Goal: Task Accomplishment & Management: Manage account settings

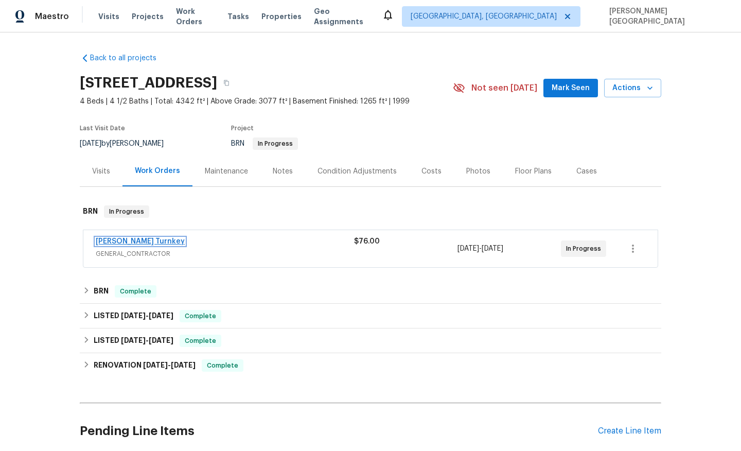
click at [134, 243] on link "Davis Turnkey" at bounding box center [140, 241] width 89 height 7
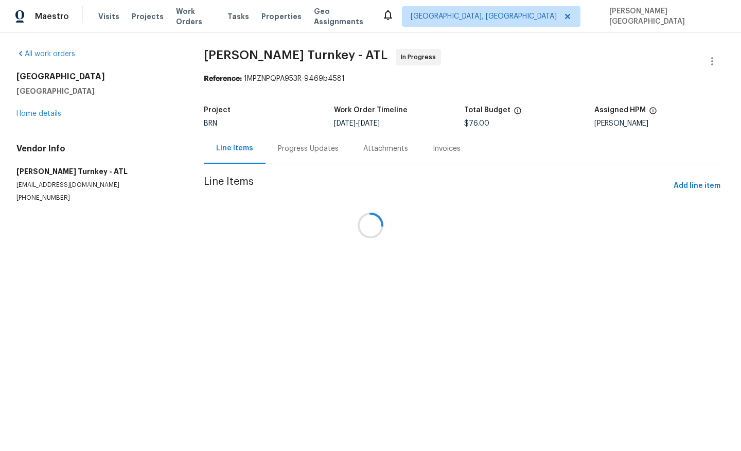
click at [278, 303] on div at bounding box center [370, 225] width 741 height 451
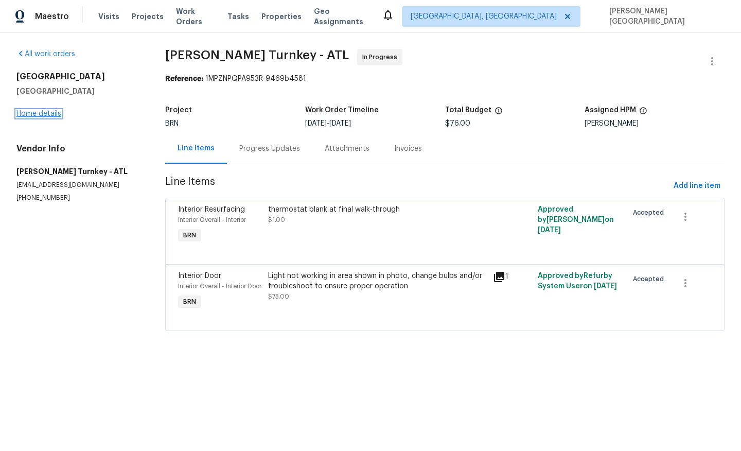
click at [49, 115] on link "Home details" at bounding box center [38, 113] width 45 height 7
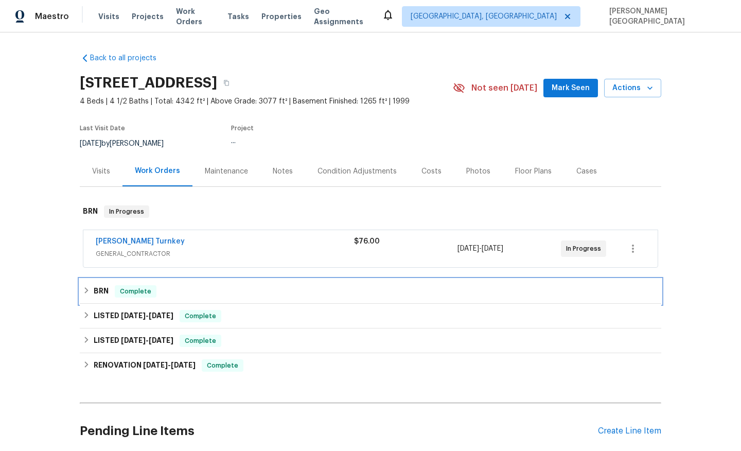
click at [114, 289] on div "BRN Complete" at bounding box center [371, 291] width 576 height 12
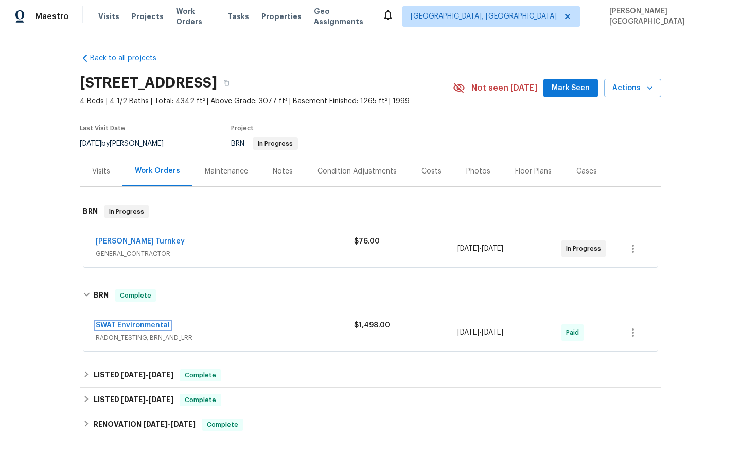
click at [145, 325] on link "SWAT Environmental" at bounding box center [133, 325] width 74 height 7
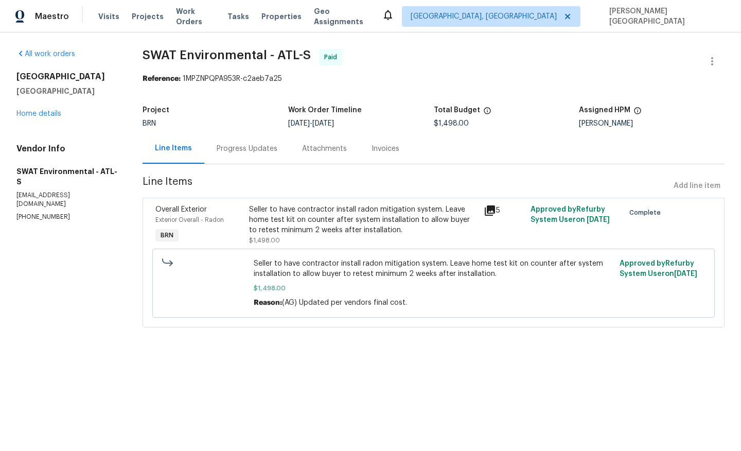
click at [255, 142] on div "Progress Updates" at bounding box center [246, 148] width 85 height 30
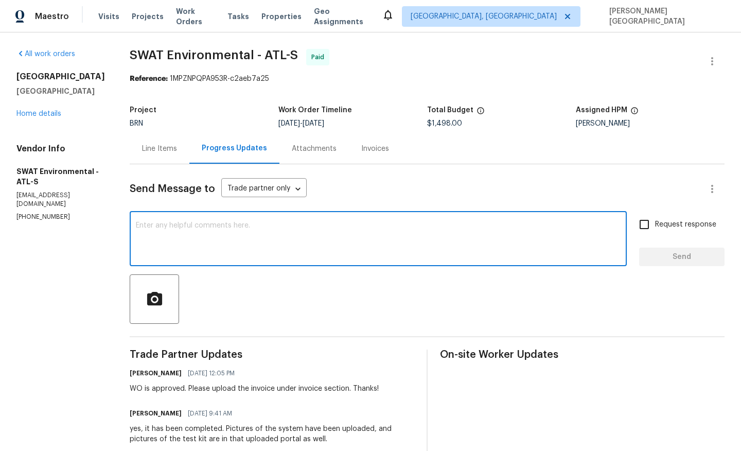
click at [249, 240] on textarea at bounding box center [378, 240] width 485 height 36
paste textarea "The buyers did not see the radon home test kit on the counter. Can you please p…"
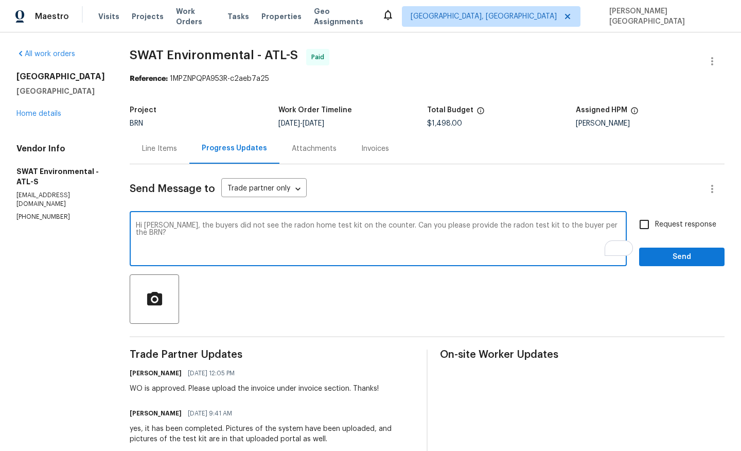
drag, startPoint x: 549, startPoint y: 225, endPoint x: 591, endPoint y: 226, distance: 41.2
click at [591, 226] on textarea "Hi Bryan, the buyers did not see the radon home test kit on the counter. Can yo…" at bounding box center [378, 240] width 485 height 36
type textarea "Hi Bryan, the buyers did not see the radon home test kit on the counter. Can yo…"
click at [663, 228] on span "Request response" at bounding box center [685, 224] width 61 height 11
click at [655, 228] on input "Request response" at bounding box center [645, 225] width 22 height 22
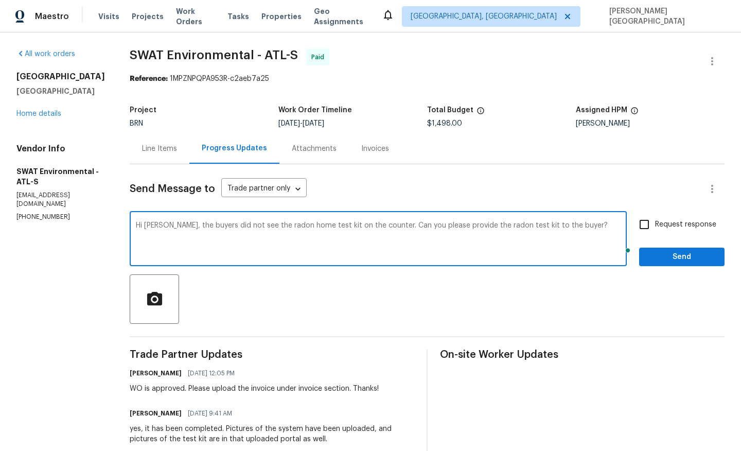
checkbox input "true"
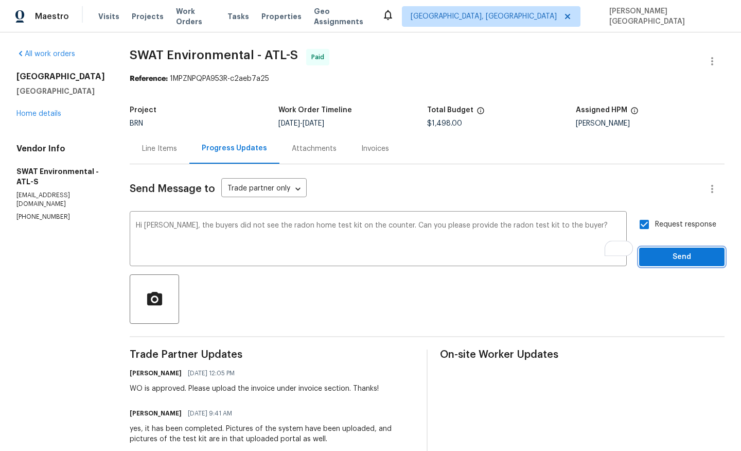
click at [667, 255] on span "Send" at bounding box center [682, 257] width 69 height 13
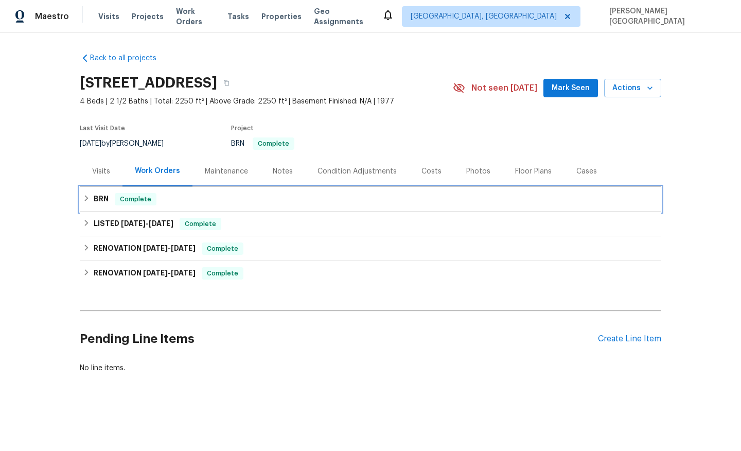
click at [122, 203] on span "Complete" at bounding box center [136, 199] width 40 height 10
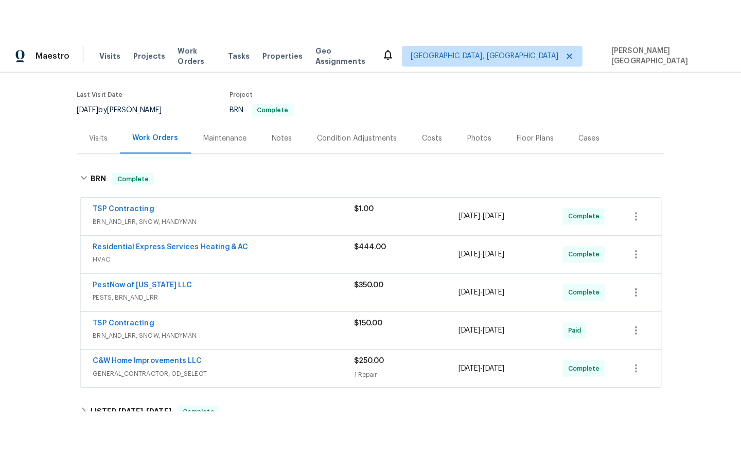
scroll to position [127, 0]
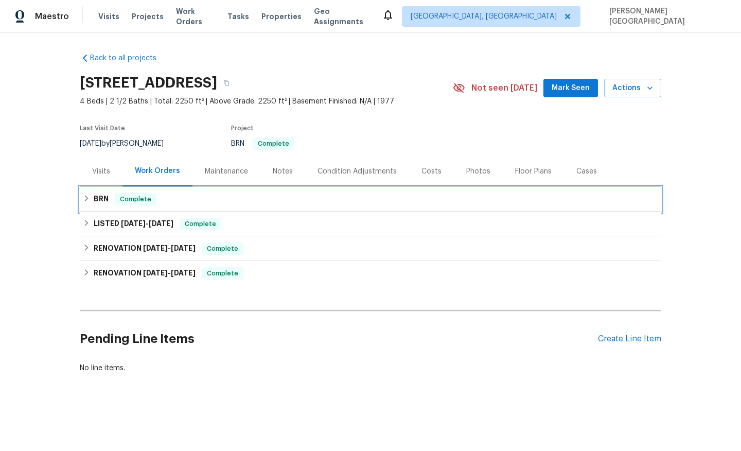
click at [109, 194] on div "BRN Complete" at bounding box center [371, 199] width 576 height 12
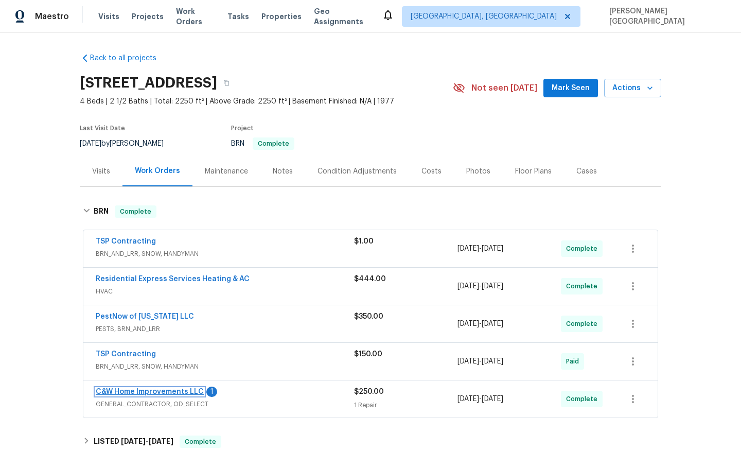
click at [177, 393] on link "C&W Home Improvements LLC" at bounding box center [150, 391] width 108 height 7
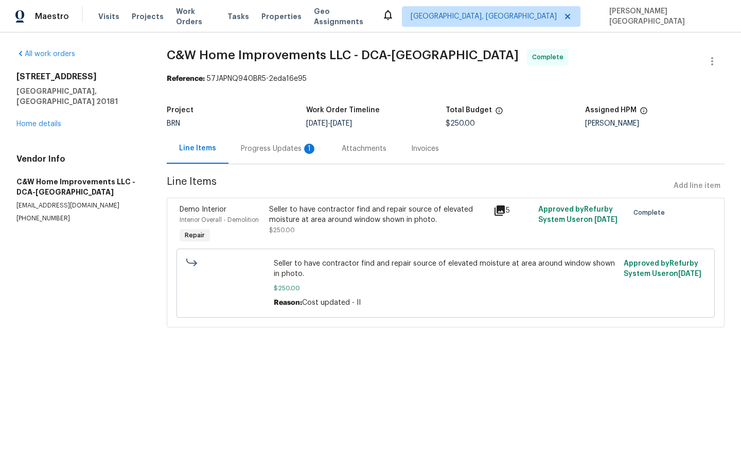
click at [274, 165] on section "C&W Home Improvements LLC - DCA-MD Complete Reference: 57JAPNQ940BR5-2eda16e95 …" at bounding box center [446, 194] width 558 height 291
click at [272, 144] on div "Progress Updates 1" at bounding box center [279, 149] width 76 height 10
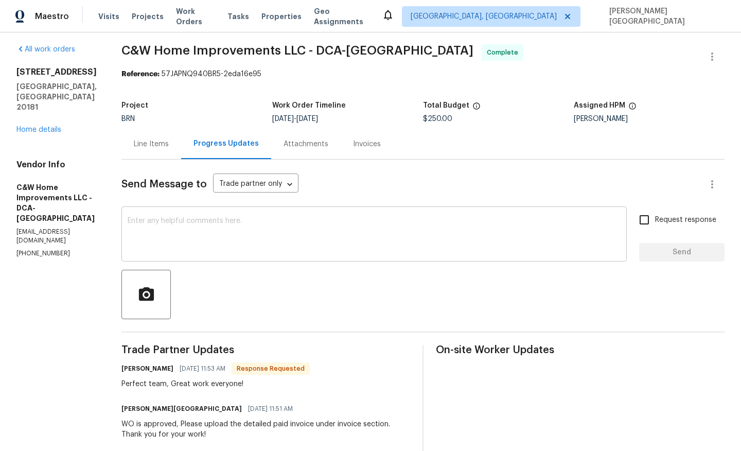
scroll to position [5, 0]
click at [237, 245] on textarea at bounding box center [374, 235] width 493 height 36
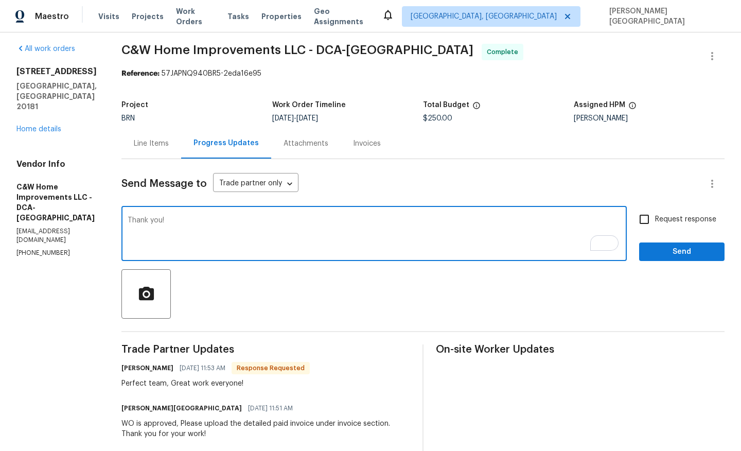
type textarea "Thank you!"
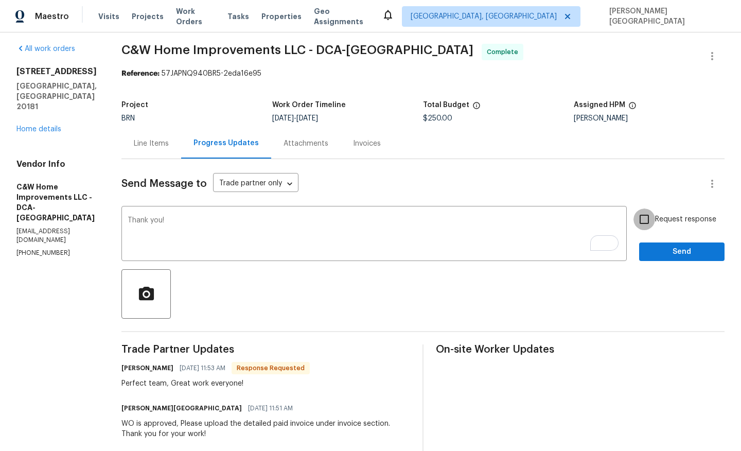
click at [652, 224] on input "Request response" at bounding box center [645, 220] width 22 height 22
checkbox input "true"
click at [662, 249] on span "Send" at bounding box center [682, 252] width 69 height 13
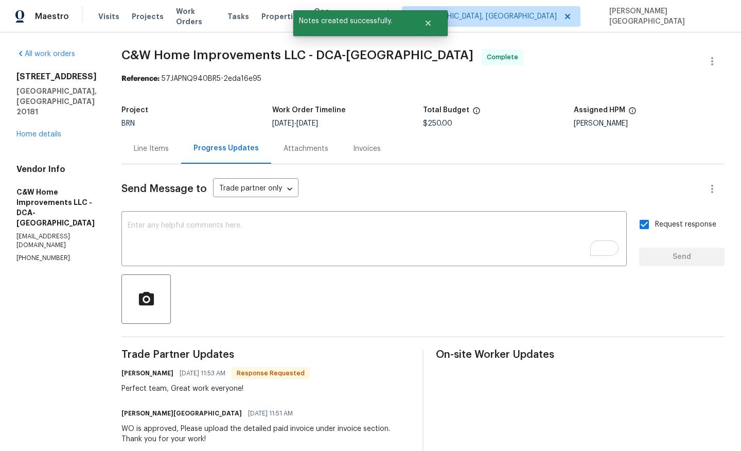
click at [41, 118] on div "11094 Round Hill Dr Nokesville, VA 20181 Home details" at bounding box center [56, 106] width 80 height 68
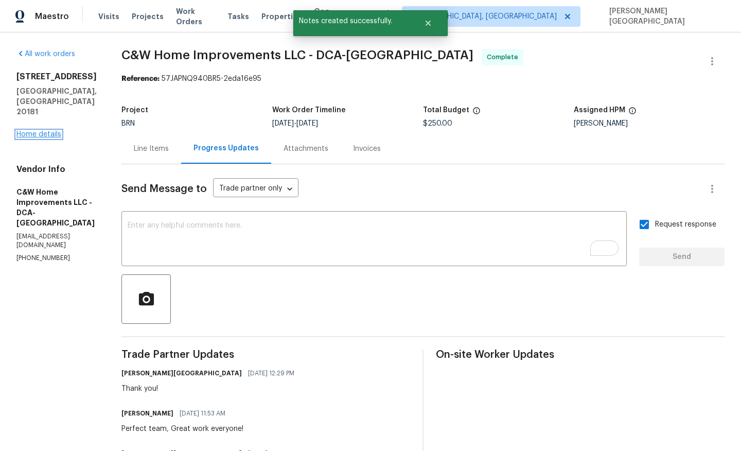
click at [41, 131] on link "Home details" at bounding box center [38, 134] width 45 height 7
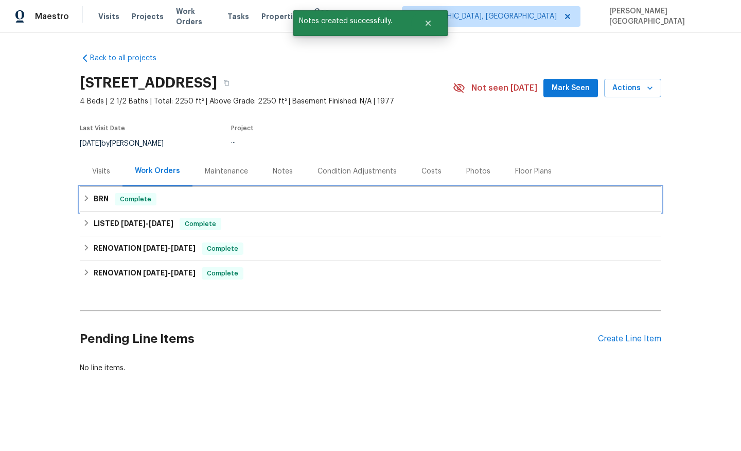
click at [116, 198] on span "Complete" at bounding box center [136, 199] width 40 height 10
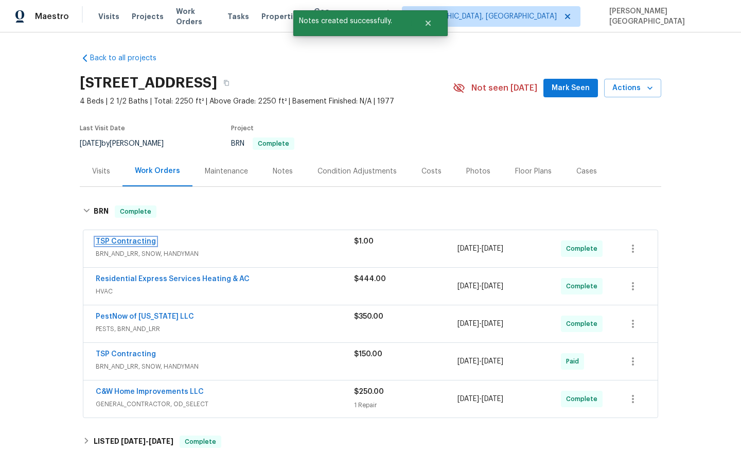
click at [132, 241] on link "TSP Contracting" at bounding box center [126, 241] width 60 height 7
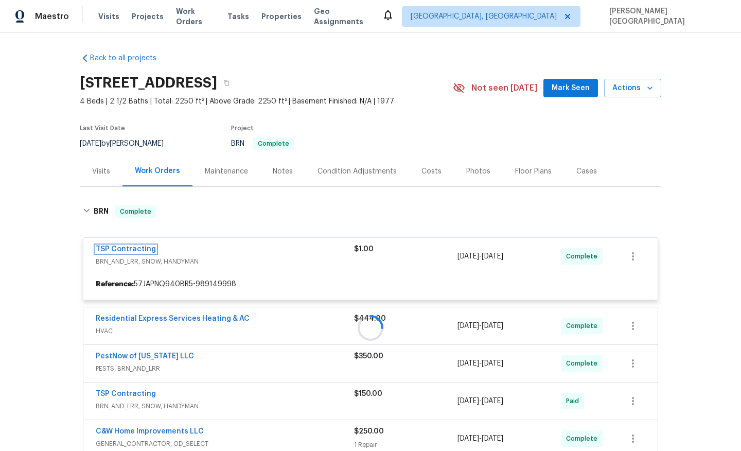
scroll to position [88, 0]
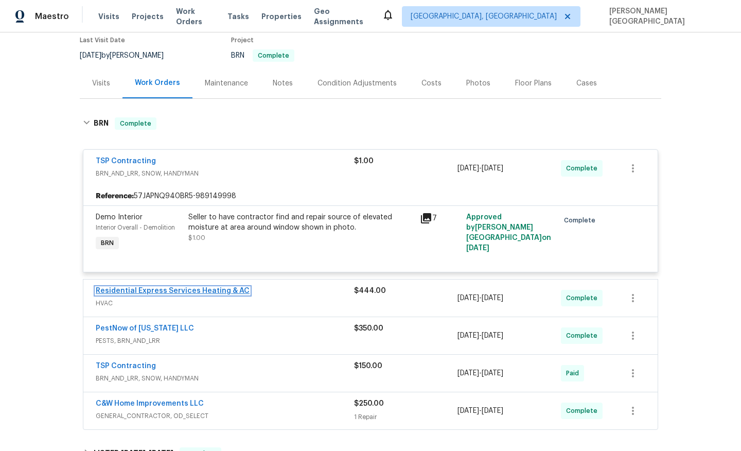
click at [150, 294] on link "Residential Express Services Heating & AC" at bounding box center [173, 290] width 154 height 7
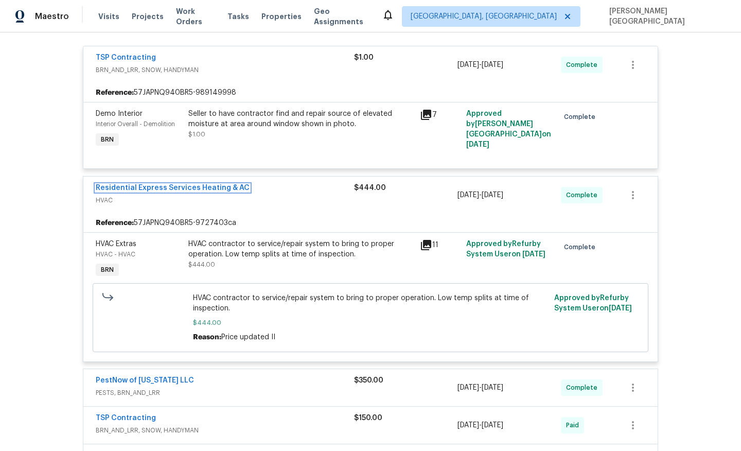
scroll to position [316, 0]
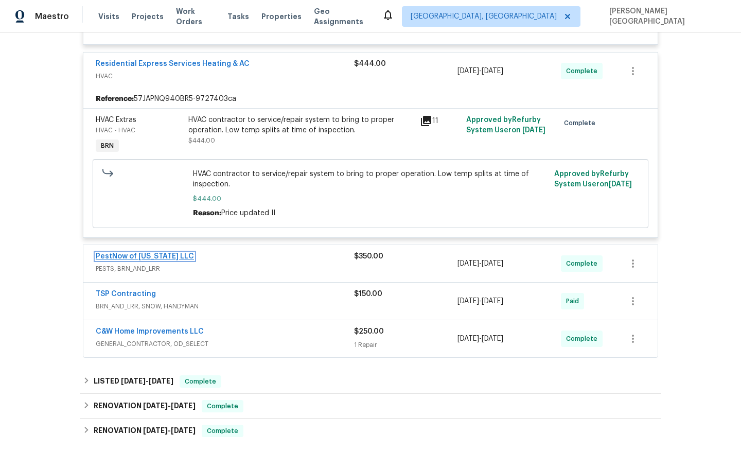
click at [151, 255] on link "PestNow of Virginia LLC" at bounding box center [145, 256] width 98 height 7
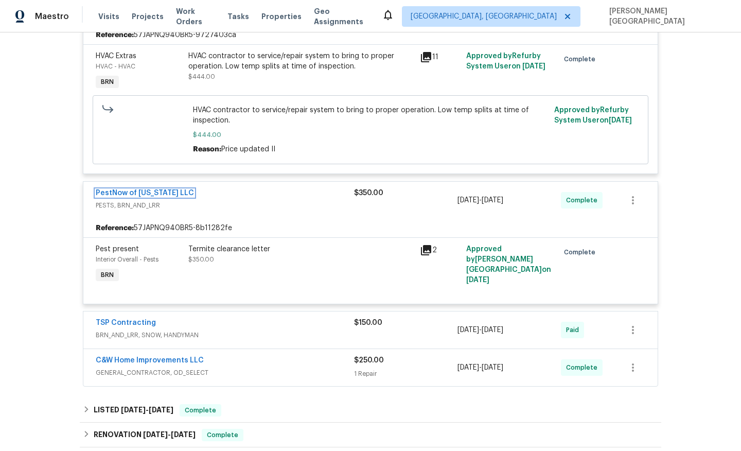
scroll to position [384, 0]
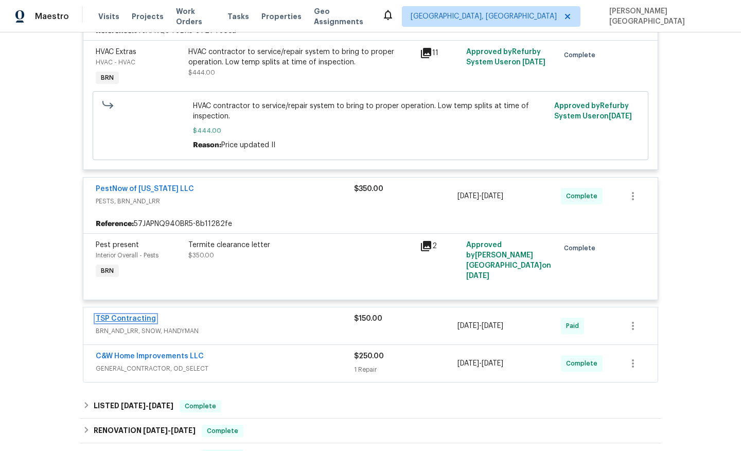
click at [132, 320] on link "TSP Contracting" at bounding box center [126, 318] width 60 height 7
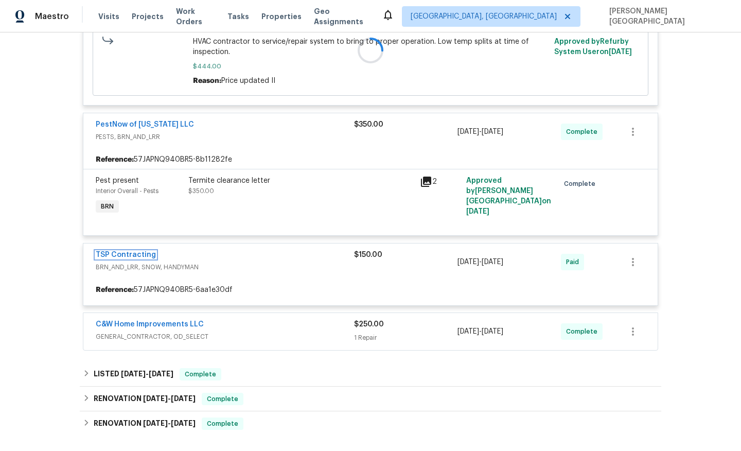
scroll to position [461, 0]
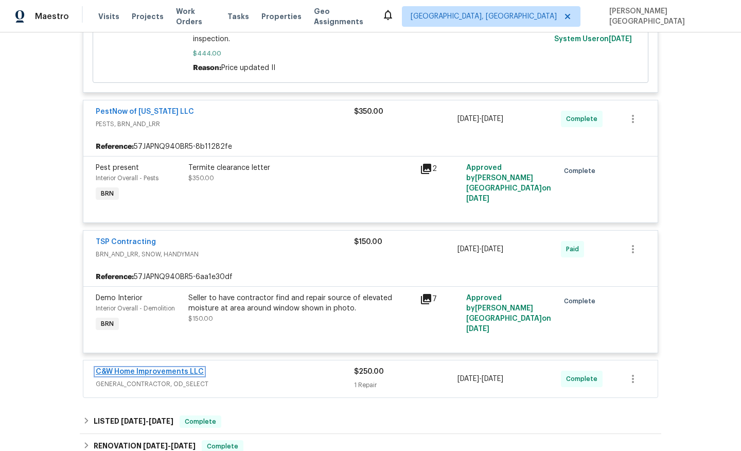
click at [150, 371] on link "C&W Home Improvements LLC" at bounding box center [150, 371] width 108 height 7
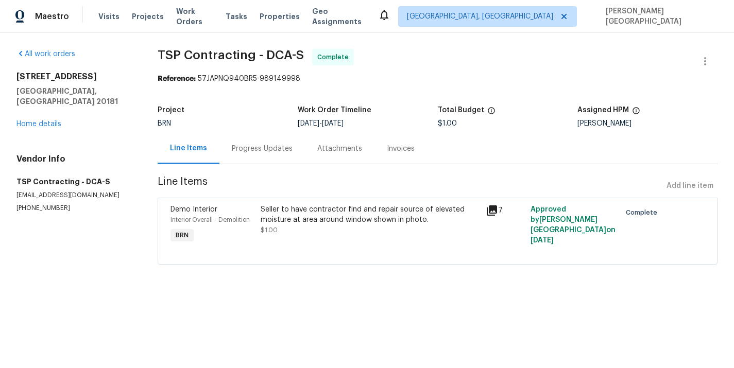
click at [385, 145] on div "Invoices" at bounding box center [400, 148] width 53 height 30
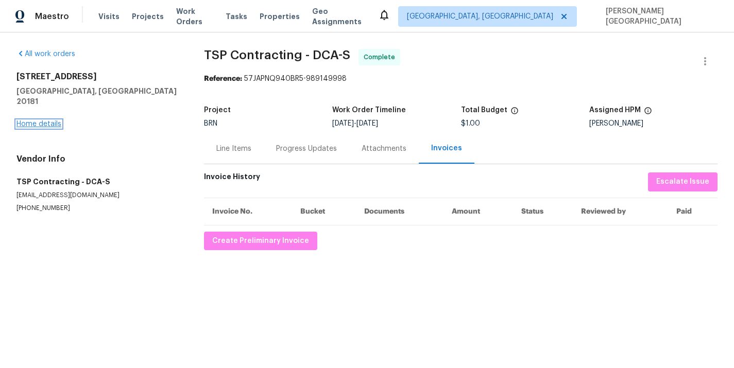
click at [52, 120] on link "Home details" at bounding box center [38, 123] width 45 height 7
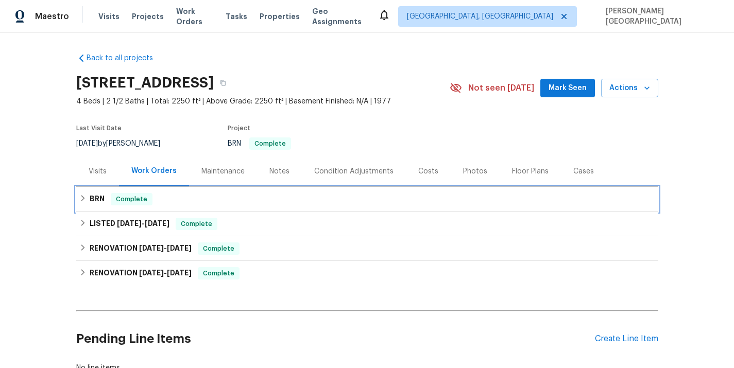
click at [101, 197] on h6 "BRN" at bounding box center [97, 199] width 15 height 12
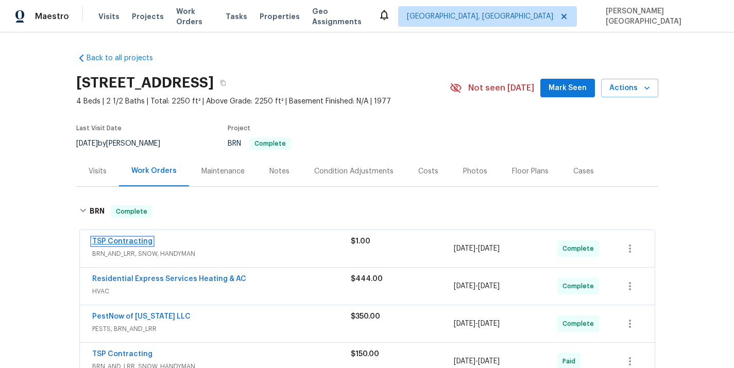
click at [123, 240] on link "TSP Contracting" at bounding box center [122, 241] width 60 height 7
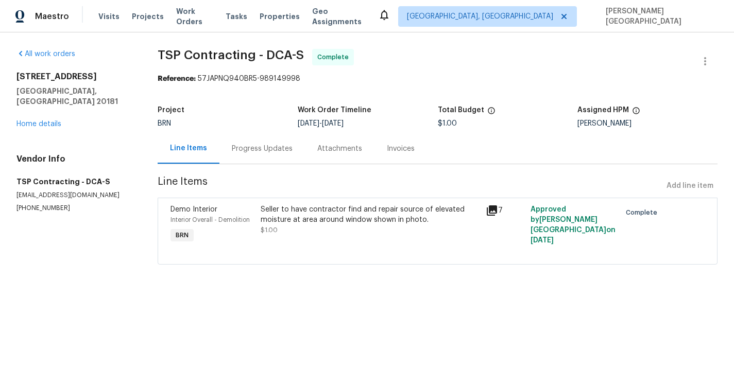
click at [330, 232] on div "Seller to have contractor find and repair source of elevated moisture at area a…" at bounding box center [370, 219] width 219 height 31
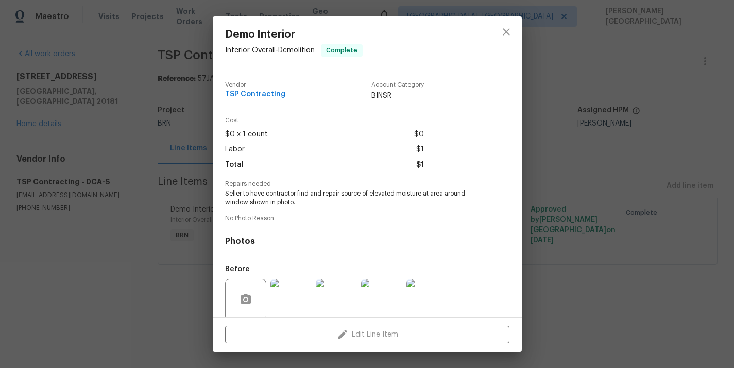
click at [265, 197] on span "Seller to have contractor find and repair source of elevated moisture at area a…" at bounding box center [353, 198] width 256 height 18
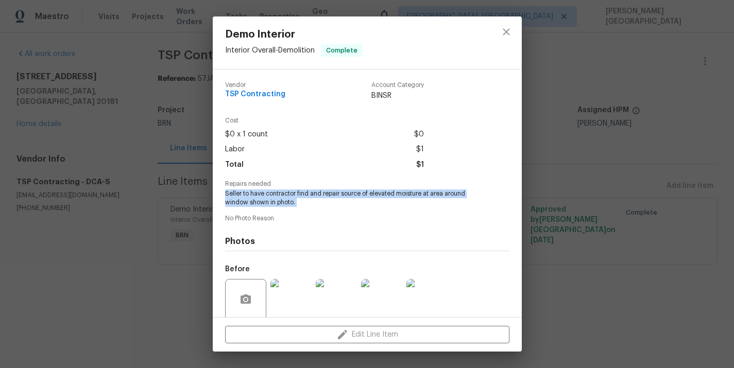
click at [265, 197] on span "Seller to have contractor find and repair source of elevated moisture at area a…" at bounding box center [353, 198] width 256 height 18
copy span "Seller to have contractor find and repair source of elevated moisture at area a…"
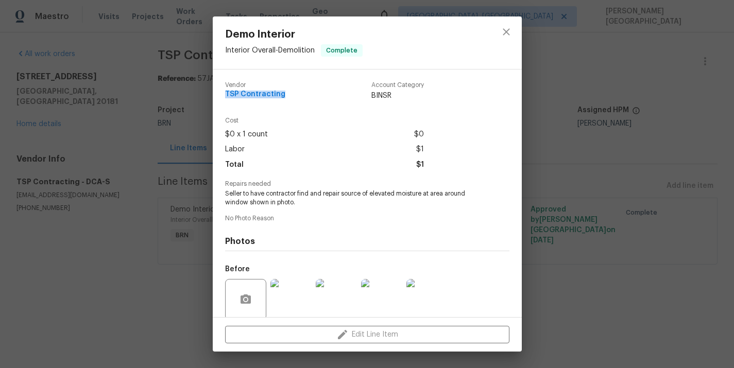
drag, startPoint x: 286, startPoint y: 94, endPoint x: 187, endPoint y: 94, distance: 98.3
click at [187, 94] on div "Demo Interior Interior Overall - Demolition Complete Vendor TSP Contracting Acc…" at bounding box center [367, 184] width 734 height 368
copy span "TSP Contracting"
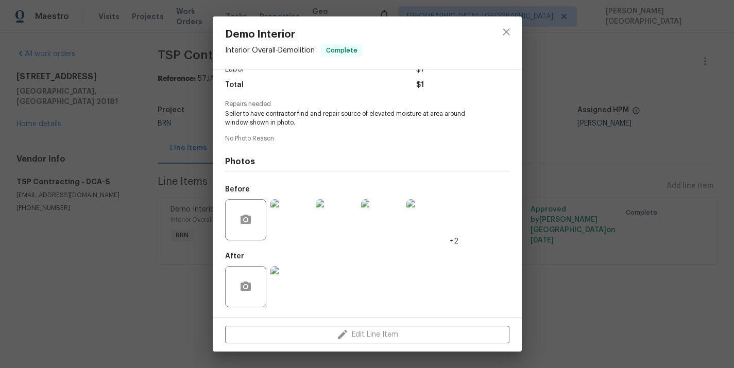
click at [329, 219] on img at bounding box center [336, 219] width 41 height 41
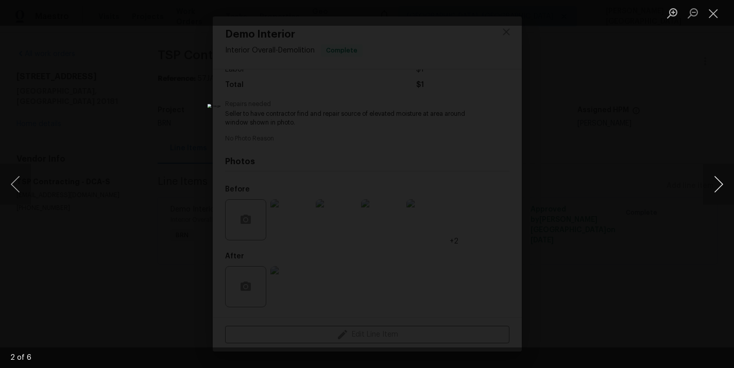
click at [709, 178] on button "Next image" at bounding box center [718, 184] width 31 height 41
click at [725, 181] on button "Next image" at bounding box center [718, 184] width 31 height 41
click at [650, 136] on div "Lightbox" at bounding box center [367, 184] width 734 height 368
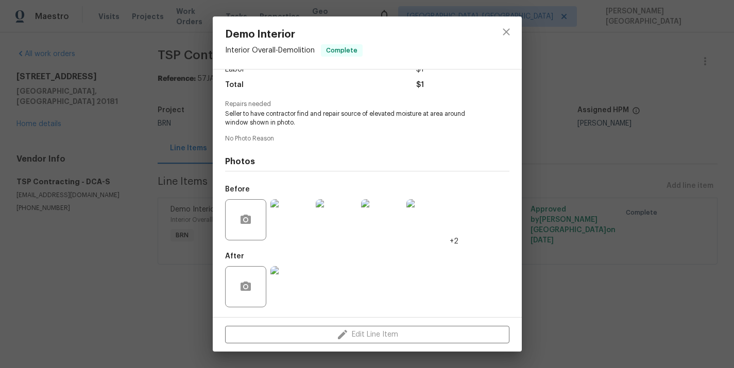
click at [298, 274] on img at bounding box center [290, 286] width 41 height 41
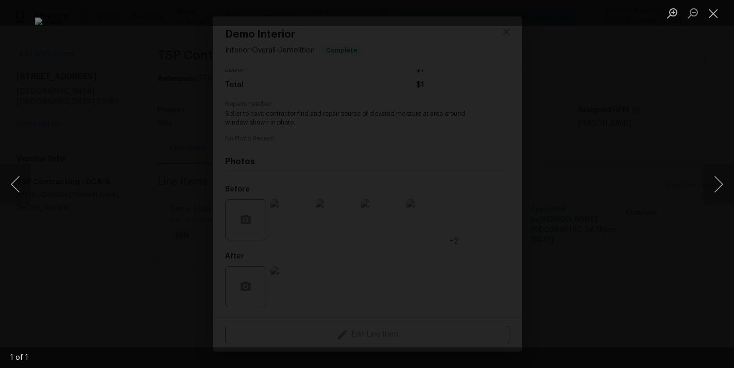
click at [50, 117] on div "Lightbox" at bounding box center [367, 184] width 734 height 368
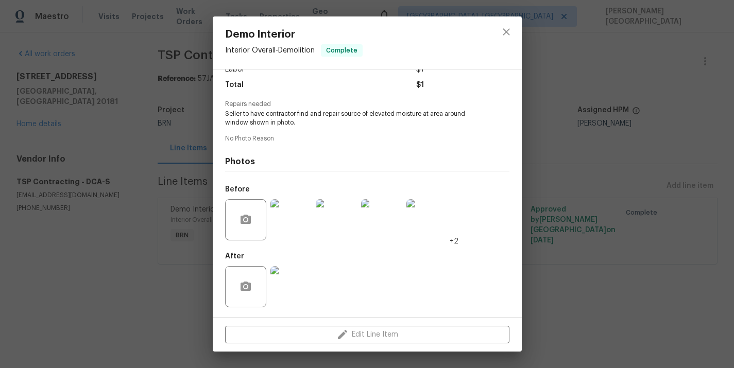
click at [172, 204] on div "Demo Interior Interior Overall - Demolition Complete Vendor TSP Contracting Acc…" at bounding box center [367, 184] width 734 height 368
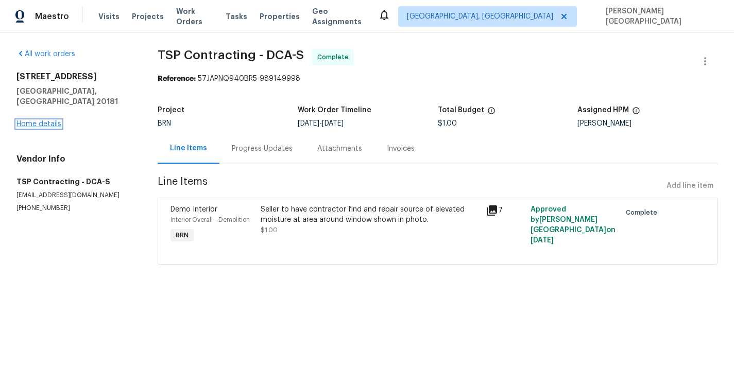
click at [46, 120] on link "Home details" at bounding box center [38, 123] width 45 height 7
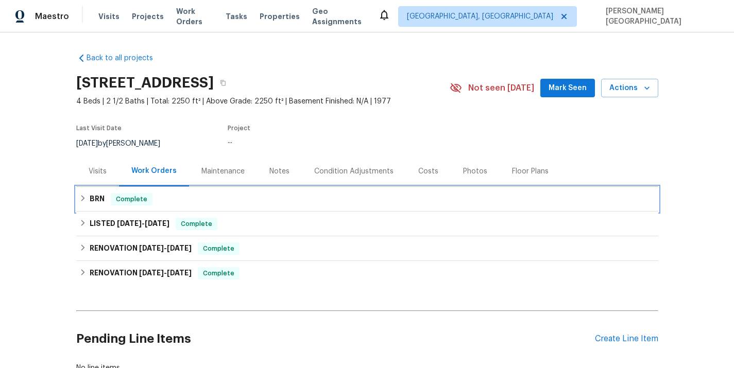
click at [112, 199] on span "Complete" at bounding box center [132, 199] width 40 height 10
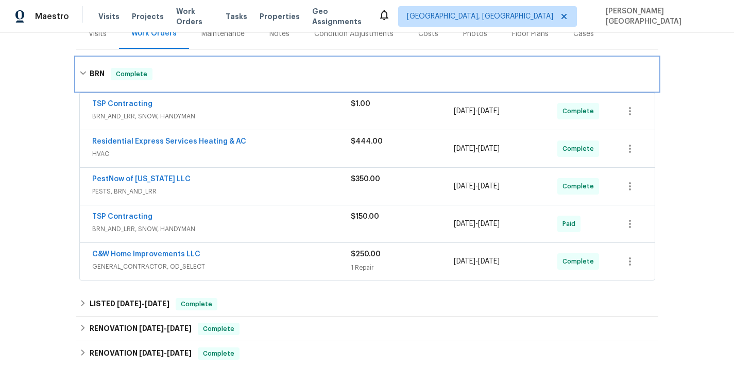
scroll to position [147, 0]
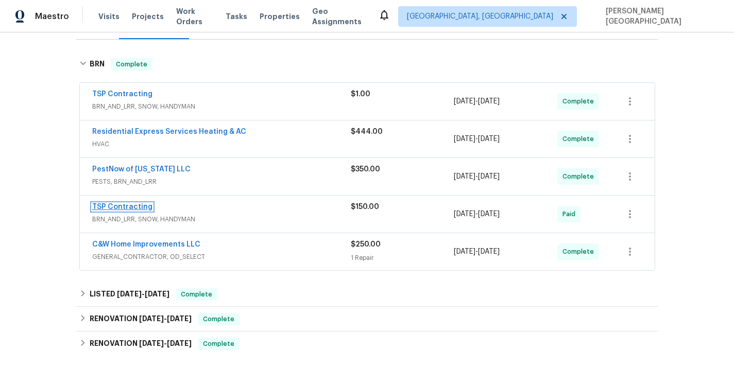
click at [137, 210] on link "TSP Contracting" at bounding box center [122, 206] width 60 height 7
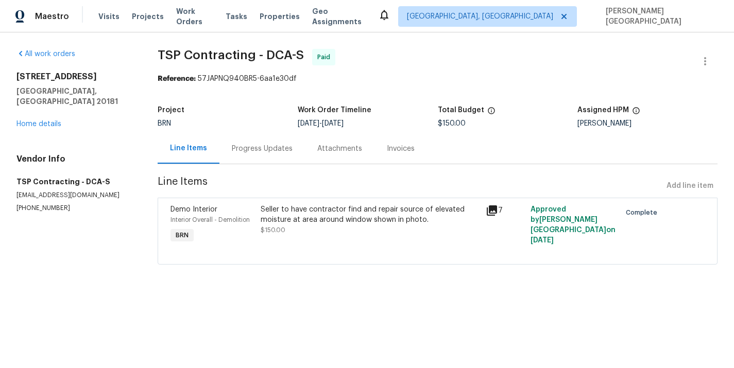
click at [327, 232] on div "Seller to have contractor find and repair source of elevated moisture at area a…" at bounding box center [370, 219] width 219 height 31
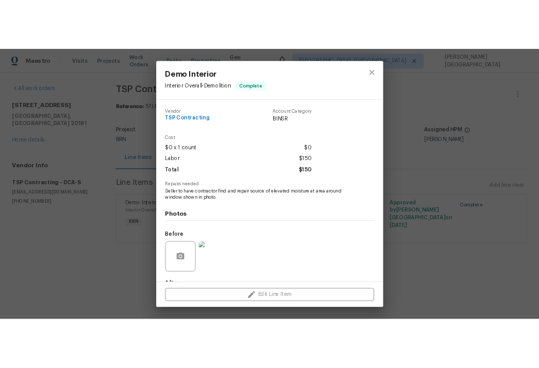
scroll to position [63, 0]
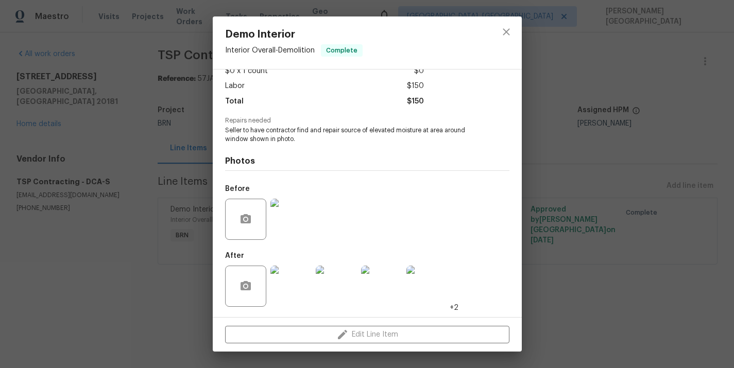
click at [333, 285] on img at bounding box center [336, 286] width 41 height 41
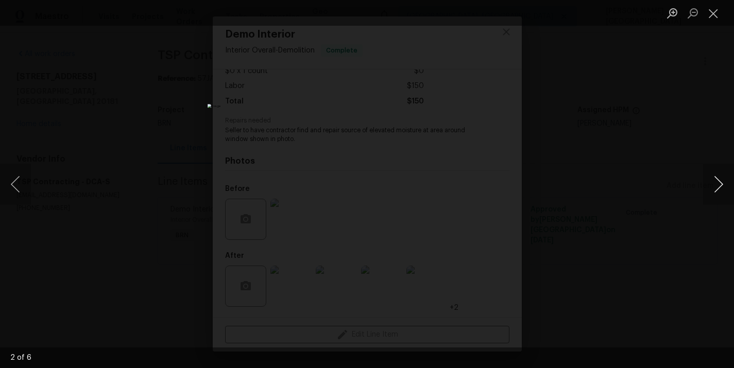
click at [719, 171] on button "Next image" at bounding box center [718, 184] width 31 height 41
click at [699, 80] on div "Lightbox" at bounding box center [367, 184] width 734 height 368
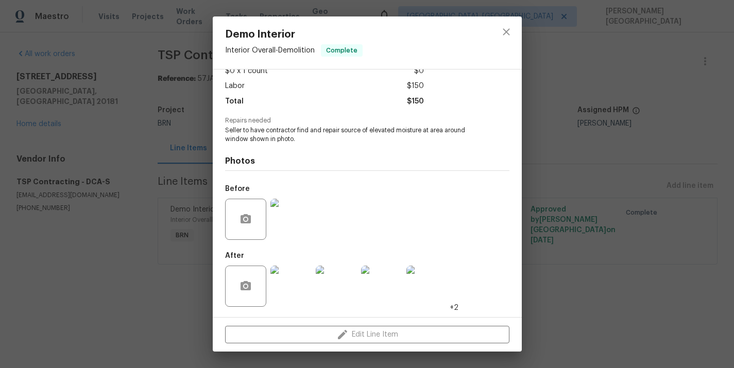
click at [280, 222] on img at bounding box center [290, 219] width 41 height 41
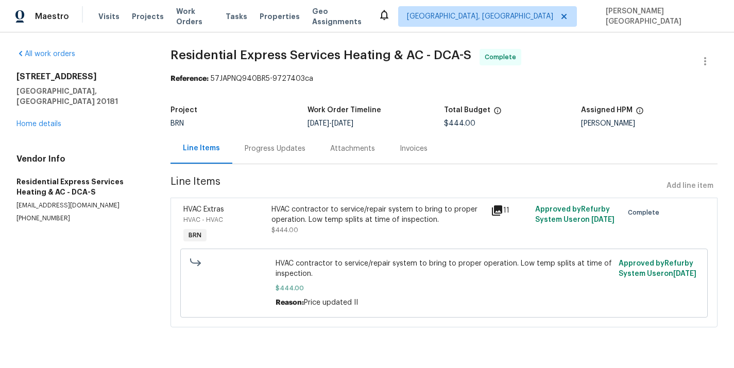
click at [414, 156] on div "Invoices" at bounding box center [413, 148] width 53 height 30
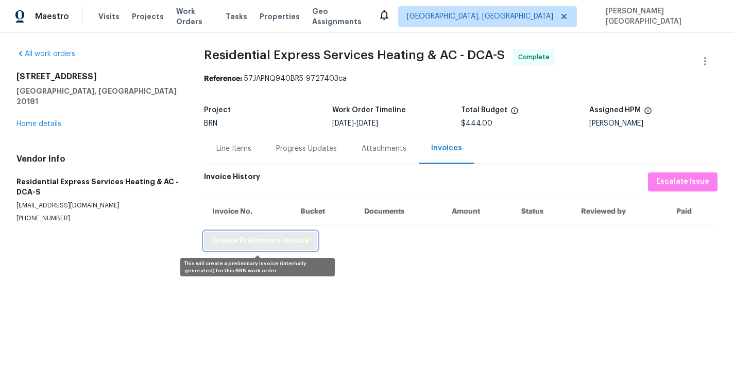
click at [282, 243] on span "Create Preliminary Invoice" at bounding box center [260, 241] width 97 height 13
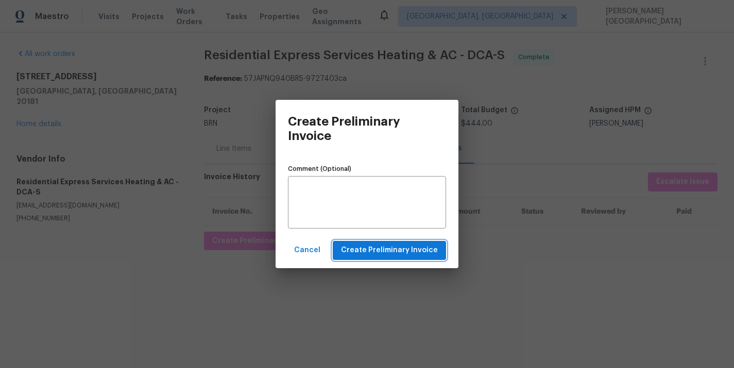
click at [360, 252] on span "Create Preliminary Invoice" at bounding box center [389, 250] width 97 height 13
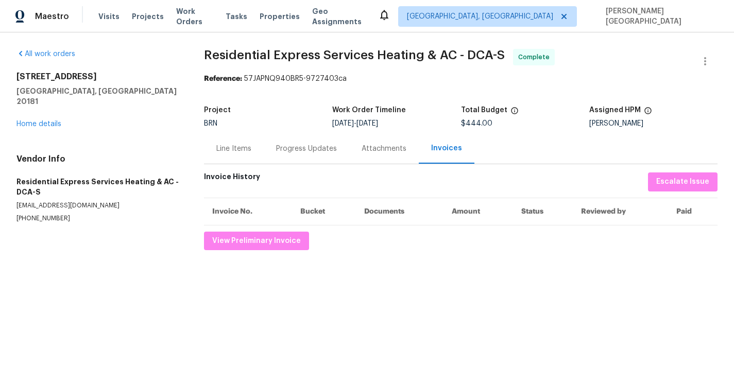
click at [218, 56] on span "Residential Express Services Heating & AC - DCA-S" at bounding box center [354, 55] width 301 height 12
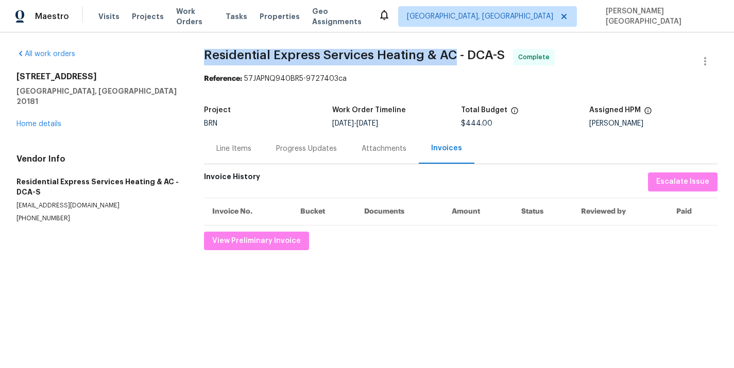
click at [445, 60] on span "Residential Express Services Heating & AC - DCA-S" at bounding box center [354, 55] width 301 height 12
copy span "Residential Express Services Heating & AC"
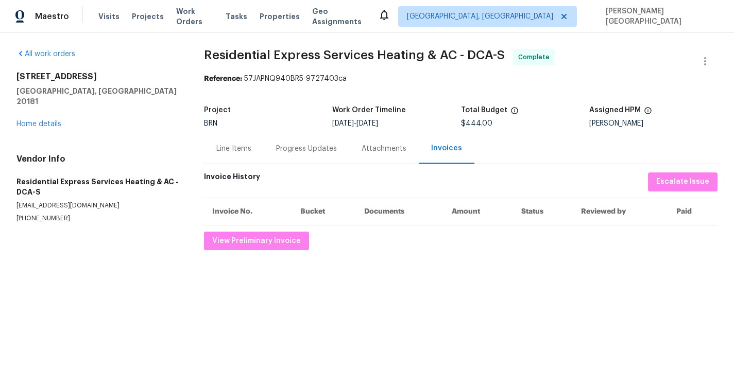
click at [238, 147] on div "Line Items" at bounding box center [233, 149] width 35 height 10
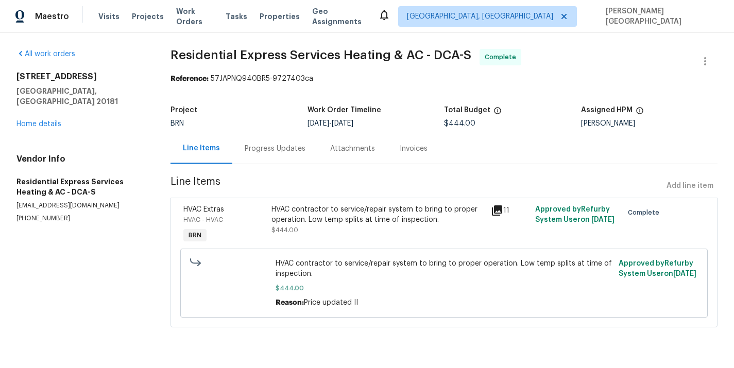
click at [303, 219] on div "HVAC contractor to service/repair system to bring to proper operation. Low temp…" at bounding box center [378, 214] width 214 height 21
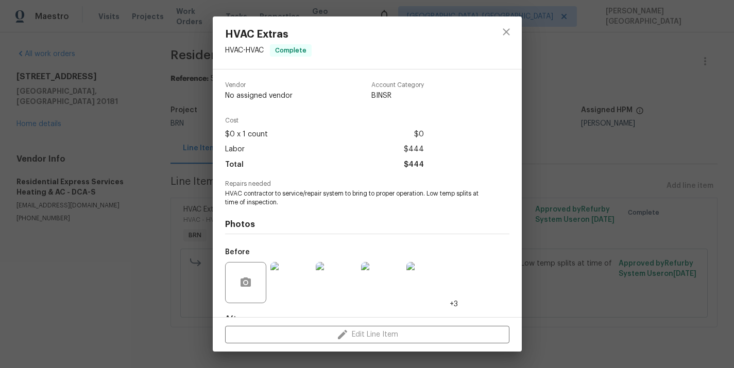
click at [297, 196] on span "HVAC contractor to service/repair system to bring to proper operation. Low temp…" at bounding box center [353, 198] width 256 height 18
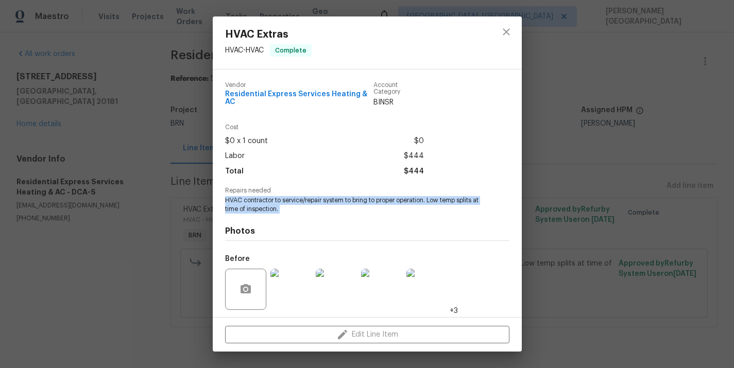
click at [297, 196] on span "HVAC contractor to service/repair system to bring to proper operation. Low temp…" at bounding box center [353, 205] width 256 height 18
copy span "HVAC contractor to service/repair system to bring to proper operation. Low temp…"
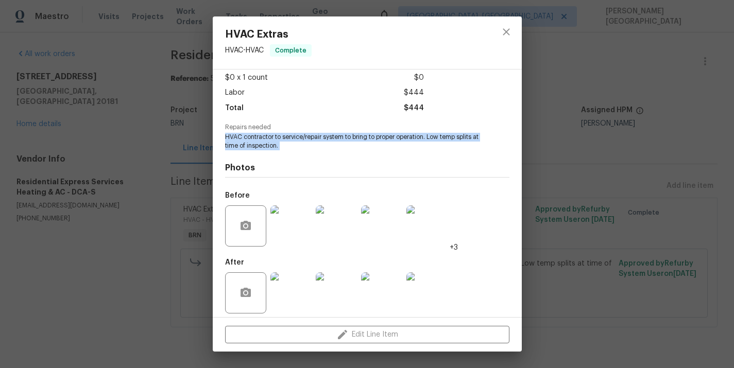
click at [336, 282] on img at bounding box center [336, 292] width 41 height 41
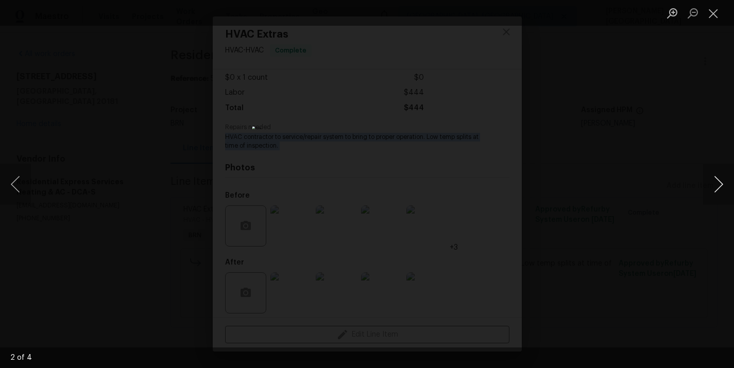
click at [715, 196] on button "Next image" at bounding box center [718, 184] width 31 height 41
click at [639, 97] on div "Lightbox" at bounding box center [367, 184] width 734 height 368
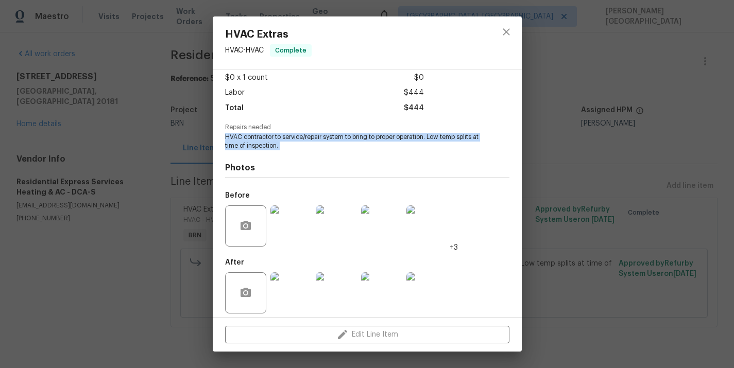
click at [327, 219] on img at bounding box center [336, 225] width 41 height 41
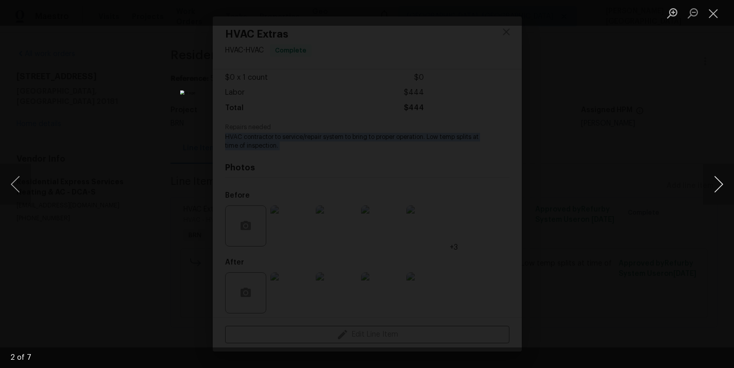
click at [716, 186] on button "Next image" at bounding box center [718, 184] width 31 height 41
click at [717, 195] on button "Next image" at bounding box center [718, 184] width 31 height 41
drag, startPoint x: 717, startPoint y: 196, endPoint x: 717, endPoint y: 209, distance: 12.4
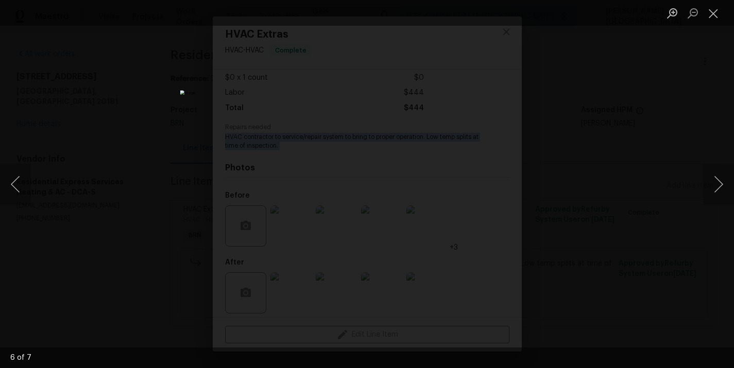
click at [717, 201] on button "Next image" at bounding box center [718, 184] width 31 height 41
click at [609, 210] on div "Lightbox" at bounding box center [367, 184] width 734 height 368
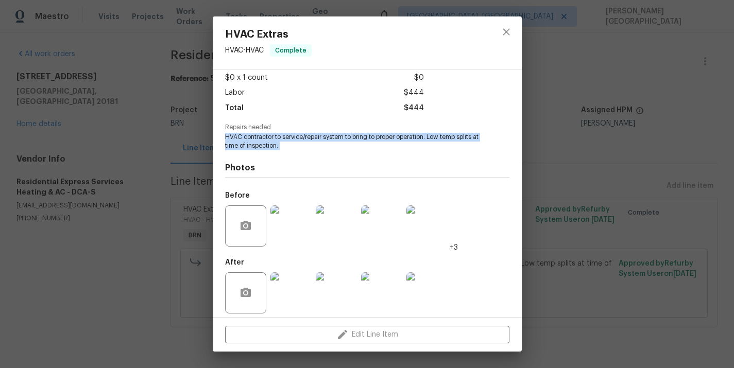
click at [609, 210] on div "HVAC Extras HVAC - HVAC Complete Vendor Residential Express Services Heating & …" at bounding box center [367, 184] width 734 height 368
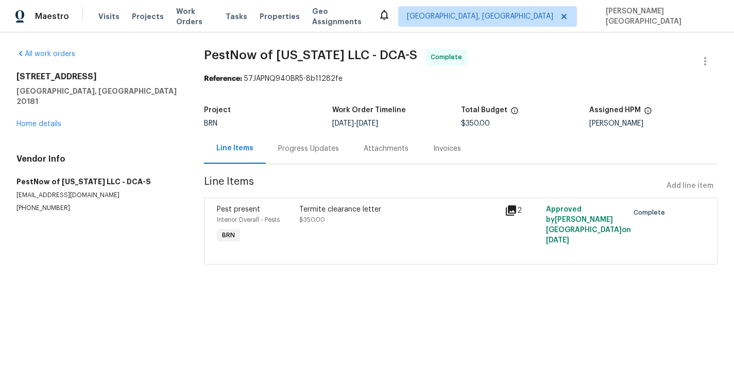
click at [444, 151] on div "Invoices" at bounding box center [447, 149] width 28 height 10
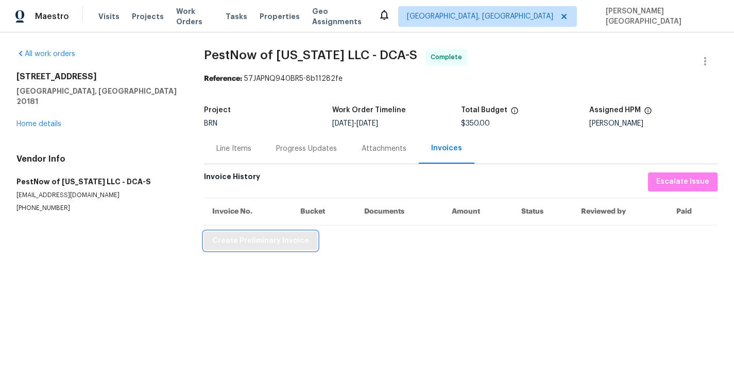
click at [280, 245] on span "Create Preliminary Invoice" at bounding box center [260, 241] width 97 height 13
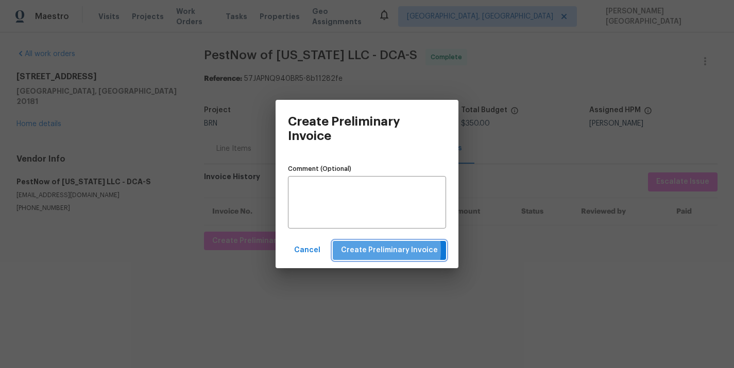
click at [361, 250] on span "Create Preliminary Invoice" at bounding box center [389, 250] width 97 height 13
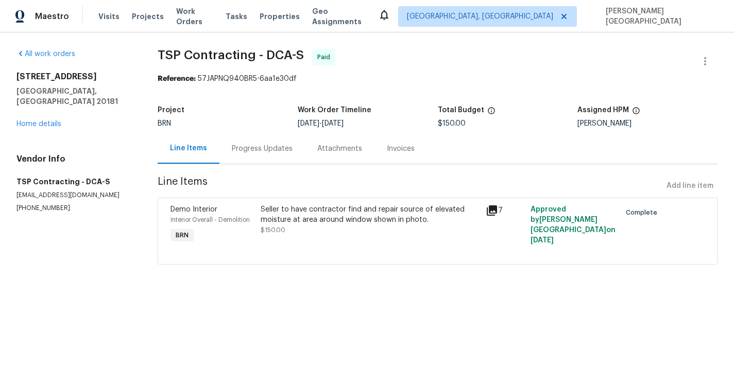
click at [410, 145] on div "Invoices" at bounding box center [401, 149] width 28 height 10
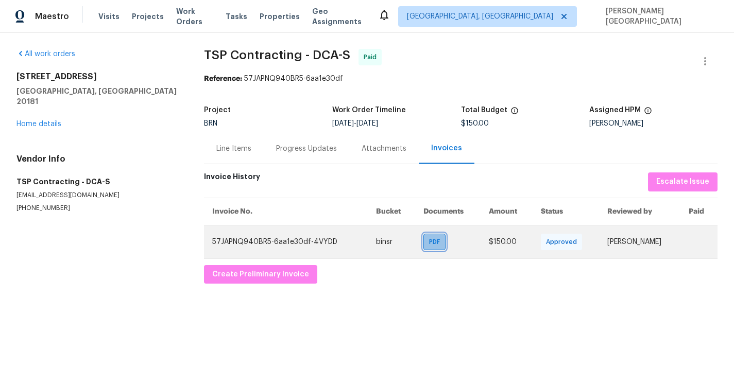
click at [429, 243] on span "PDF" at bounding box center [436, 242] width 15 height 10
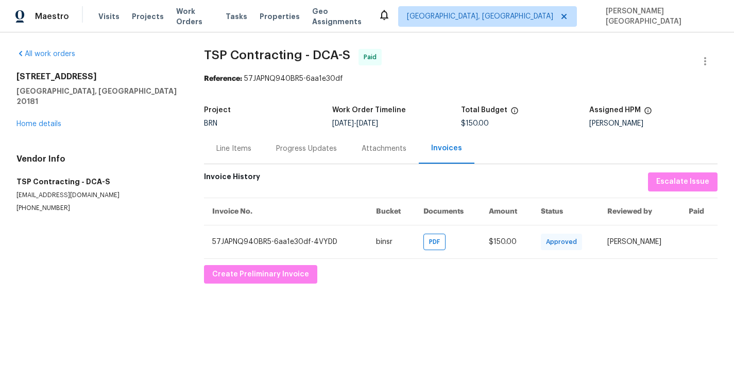
click at [226, 152] on div "Line Items" at bounding box center [233, 149] width 35 height 10
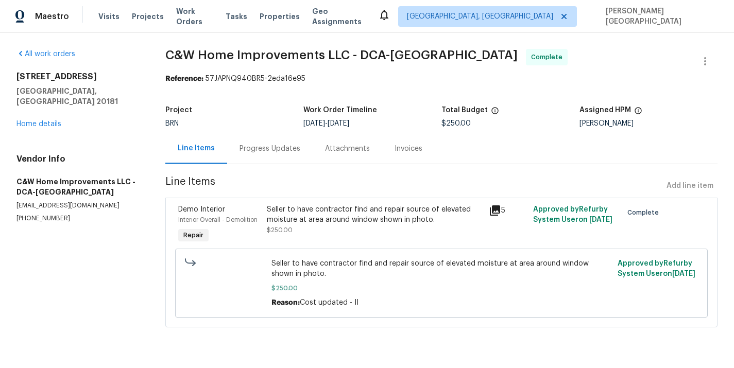
click at [400, 158] on div "Invoices" at bounding box center [408, 148] width 53 height 30
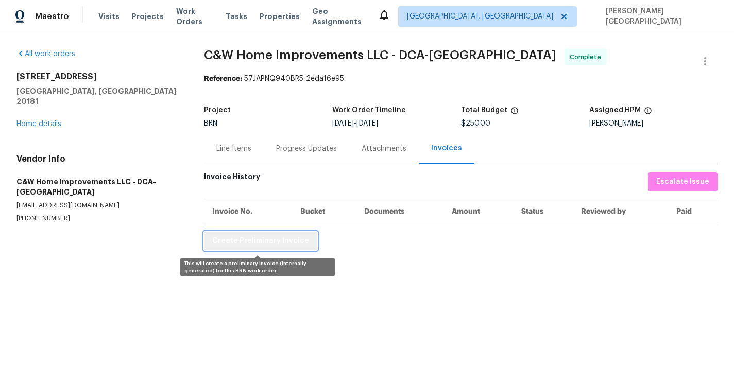
click at [284, 236] on span "Create Preliminary Invoice" at bounding box center [260, 241] width 97 height 13
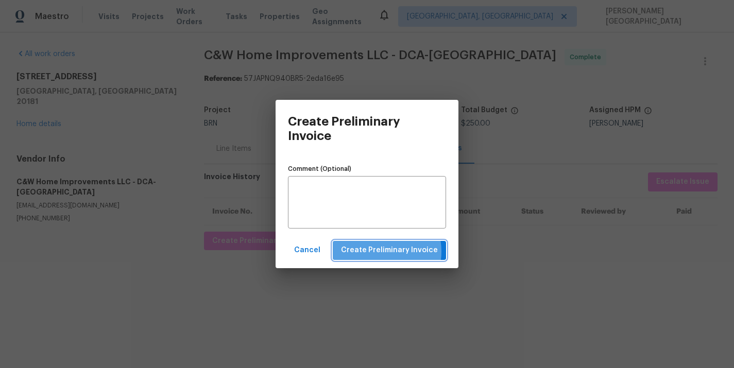
click at [380, 251] on span "Create Preliminary Invoice" at bounding box center [389, 250] width 97 height 13
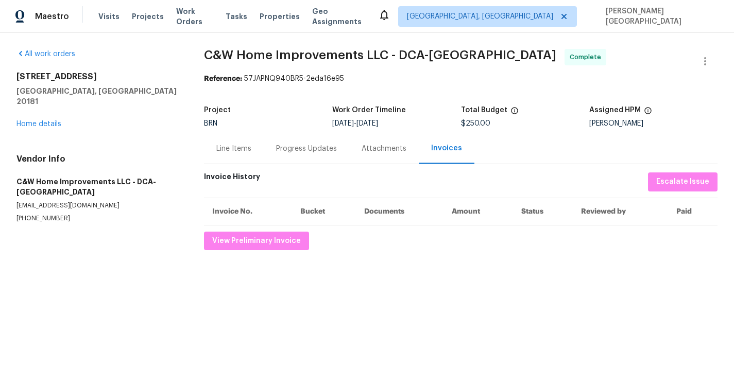
click at [223, 160] on div "Line Items" at bounding box center [234, 148] width 60 height 30
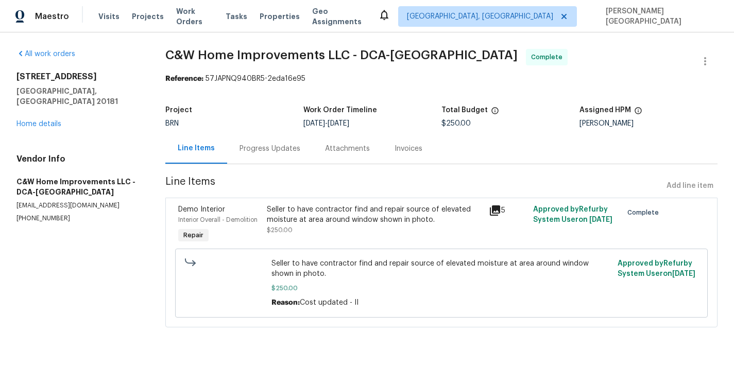
click at [298, 229] on div "Seller to have contractor find and repair source of elevated moisture at area a…" at bounding box center [375, 219] width 216 height 31
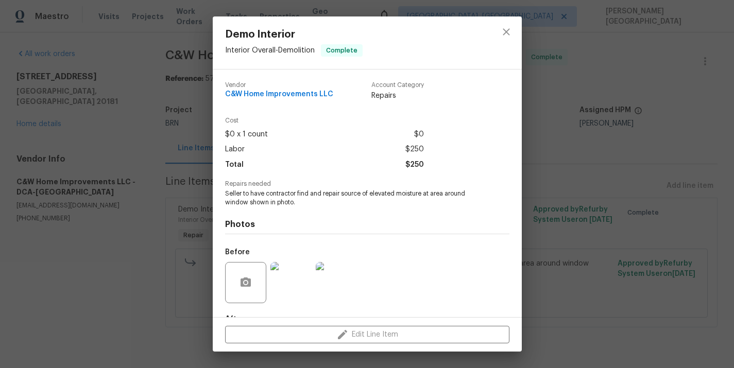
click at [301, 201] on span "Seller to have contractor find and repair source of elevated moisture at area a…" at bounding box center [353, 198] width 256 height 18
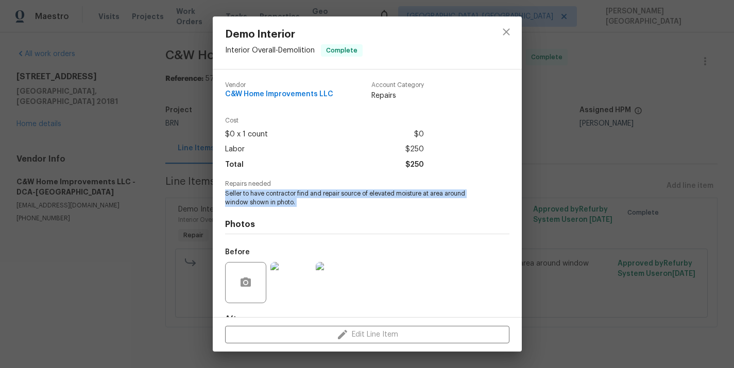
click at [301, 201] on span "Seller to have contractor find and repair source of elevated moisture at area a…" at bounding box center [353, 198] width 256 height 18
copy span "Seller to have contractor find and repair source of elevated moisture at area a…"
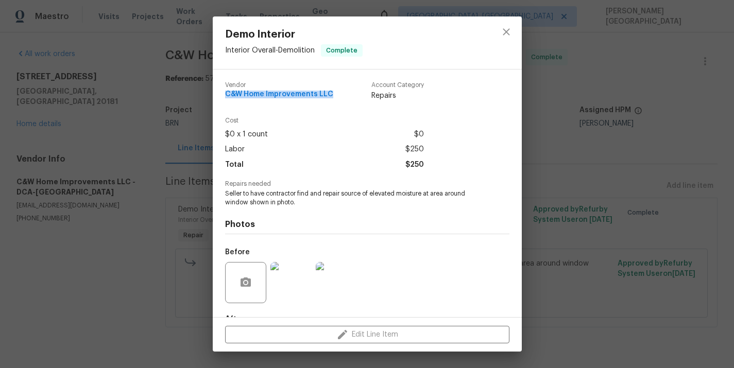
drag, startPoint x: 222, startPoint y: 92, endPoint x: 338, endPoint y: 95, distance: 116.4
click at [339, 95] on div "Vendor C&W Home Improvements LLC Account Category Repairs Cost $0 x 1 count $0 …" at bounding box center [367, 194] width 309 height 248
copy span "C&W Home Improvements LLC"
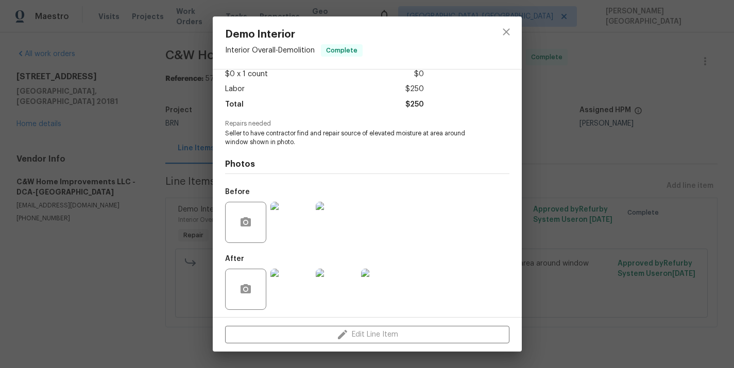
scroll to position [63, 0]
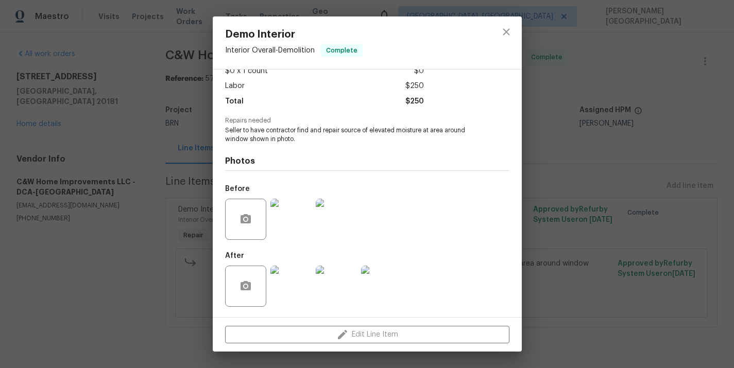
click at [291, 214] on img at bounding box center [290, 219] width 41 height 41
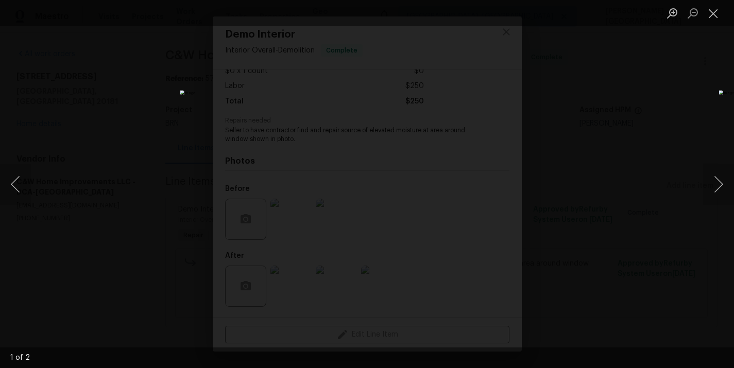
click at [628, 155] on div "Lightbox" at bounding box center [367, 184] width 734 height 368
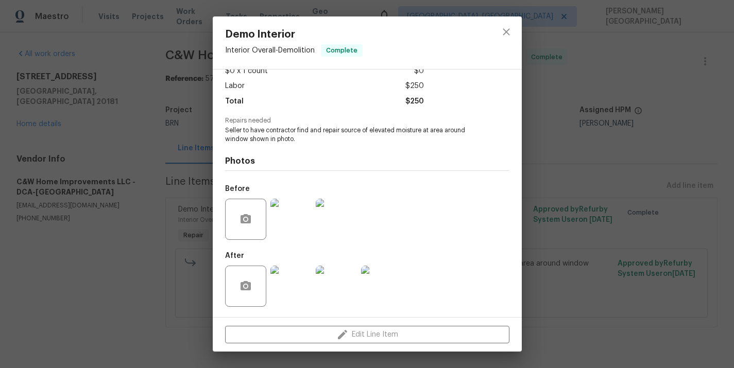
click at [335, 285] on img at bounding box center [336, 286] width 41 height 41
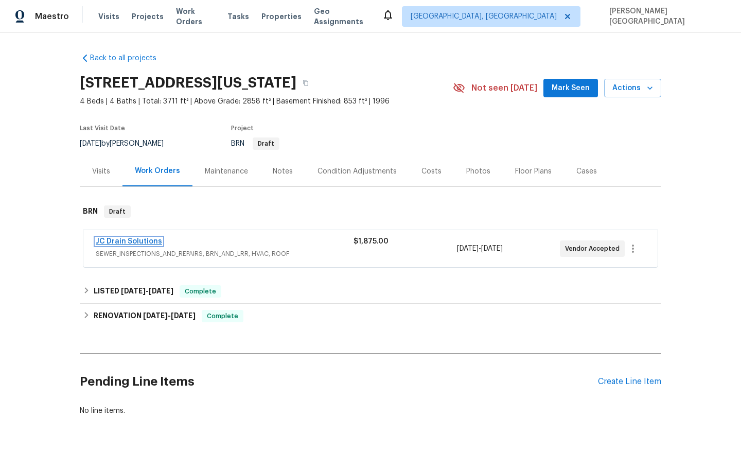
click at [139, 243] on link "JC Drain Solutions" at bounding box center [129, 241] width 66 height 7
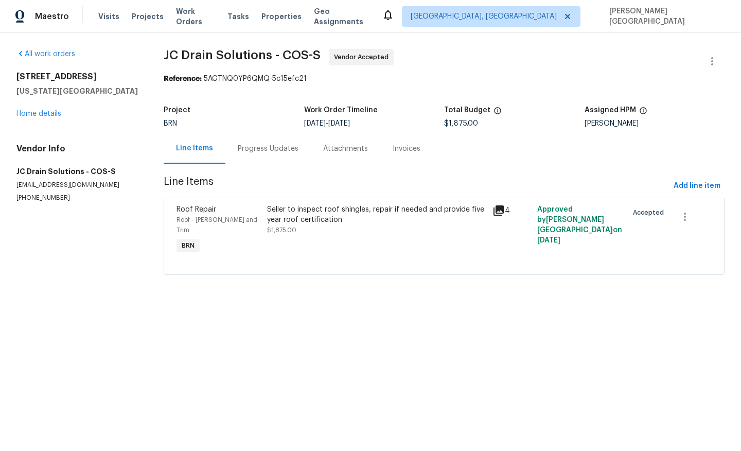
click at [269, 155] on div "Progress Updates" at bounding box center [268, 148] width 85 height 30
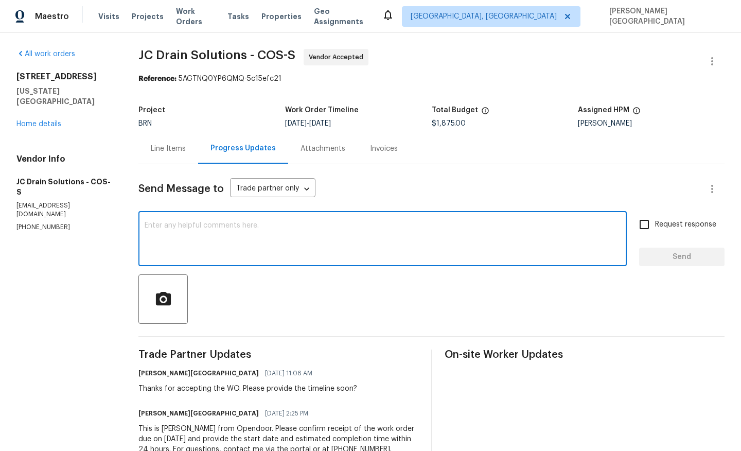
click at [216, 249] on textarea at bounding box center [383, 240] width 476 height 36
type textarea "Could you please update on this?"
click at [662, 222] on span "Request response" at bounding box center [685, 224] width 61 height 11
click at [655, 222] on input "Request response" at bounding box center [645, 225] width 22 height 22
checkbox input "true"
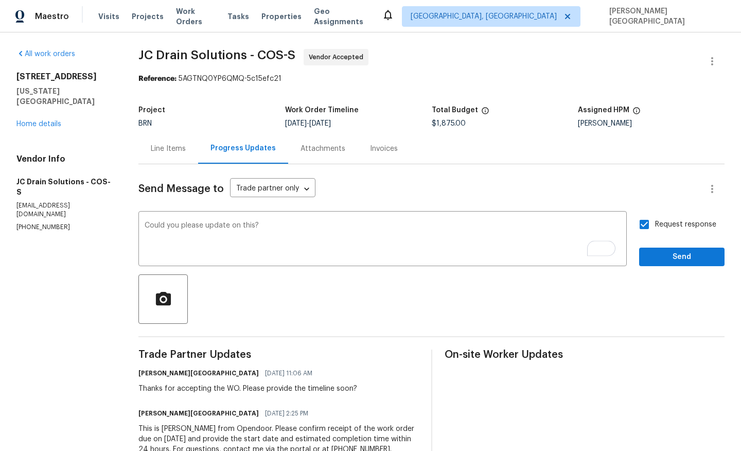
click at [663, 244] on div "Request response Send" at bounding box center [681, 240] width 85 height 53
click at [663, 255] on span "Send" at bounding box center [682, 257] width 69 height 13
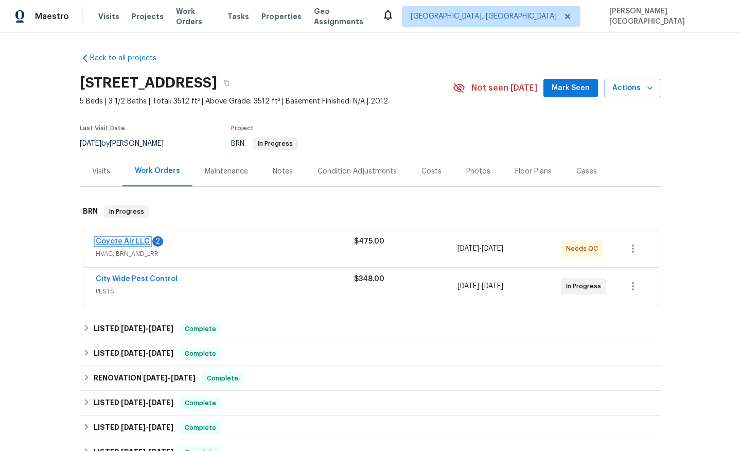
click at [125, 242] on link "Coyote Air LLC" at bounding box center [123, 241] width 54 height 7
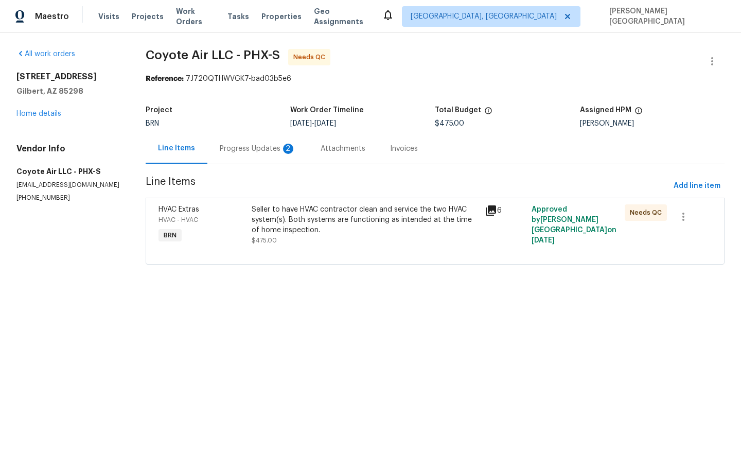
click at [269, 146] on div "Progress Updates 2" at bounding box center [258, 149] width 76 height 10
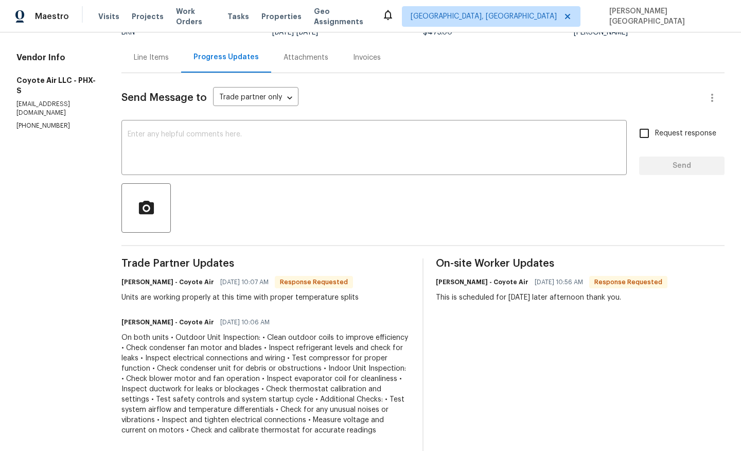
scroll to position [48, 0]
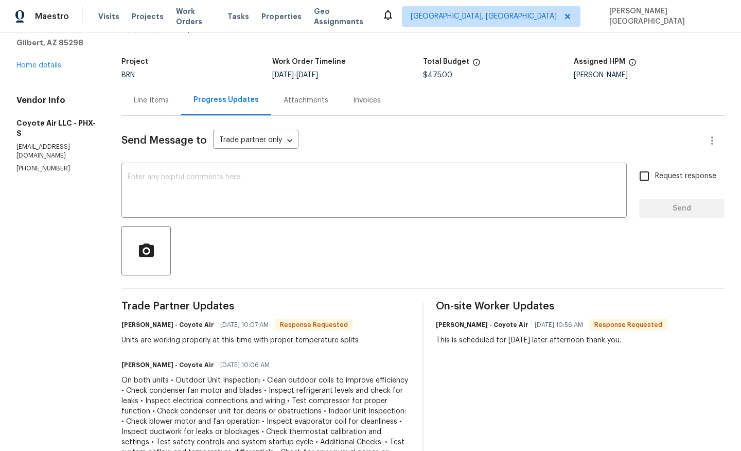
click at [134, 103] on div "Line Items" at bounding box center [151, 100] width 35 height 10
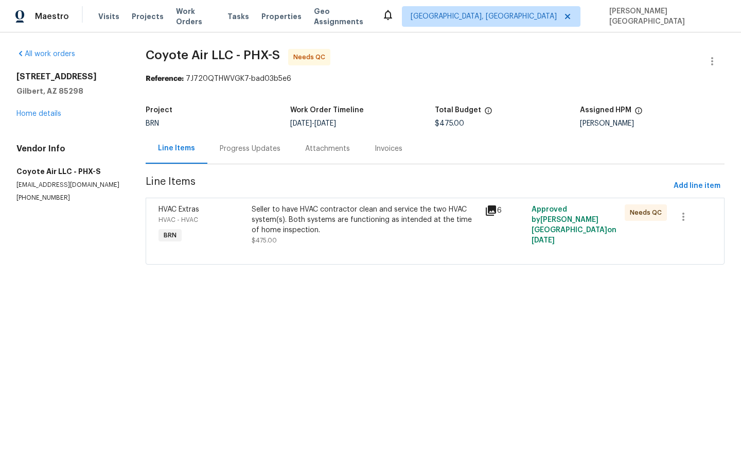
click at [318, 243] on div "Seller to have HVAC contractor clean and service the two HVAC system(s). Both s…" at bounding box center [365, 224] width 227 height 41
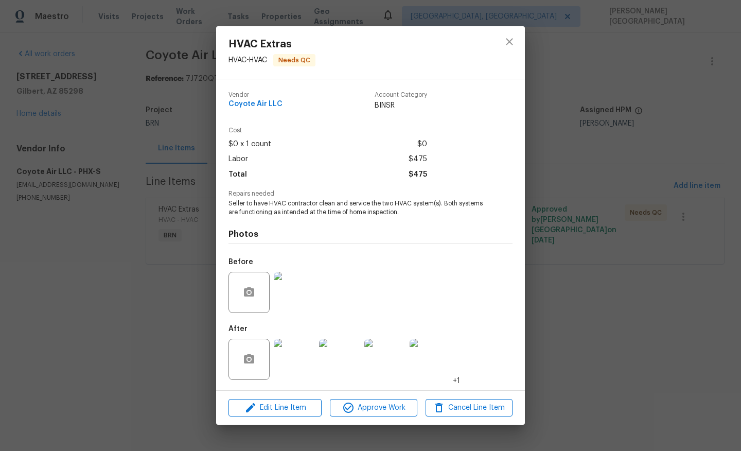
click at [303, 290] on img at bounding box center [294, 292] width 41 height 41
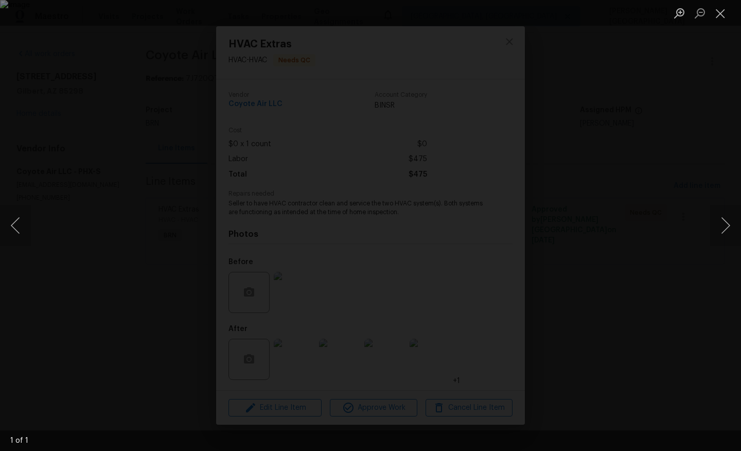
click at [641, 206] on div "Lightbox" at bounding box center [370, 225] width 741 height 451
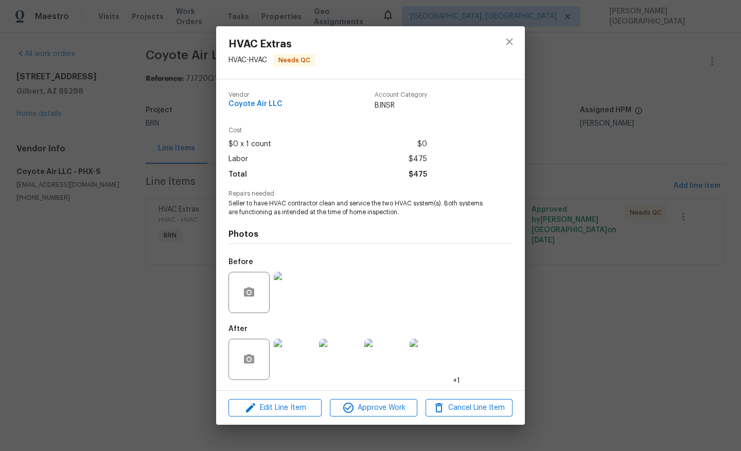
click at [297, 374] on img at bounding box center [294, 359] width 41 height 41
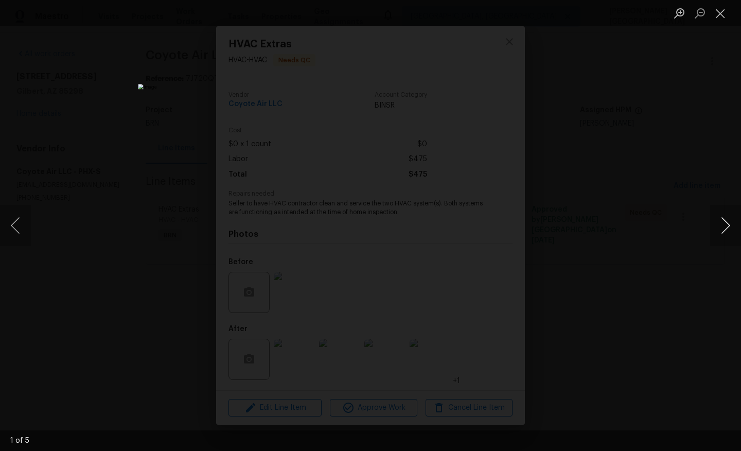
click at [732, 226] on button "Next image" at bounding box center [726, 225] width 31 height 41
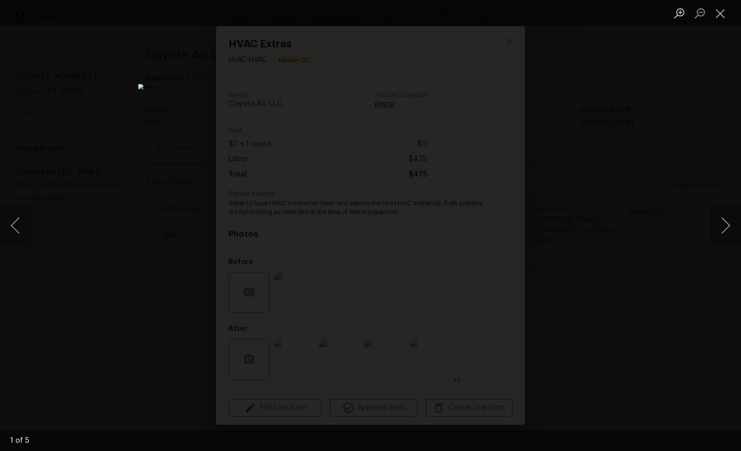
click at [666, 123] on div "Lightbox" at bounding box center [370, 225] width 741 height 451
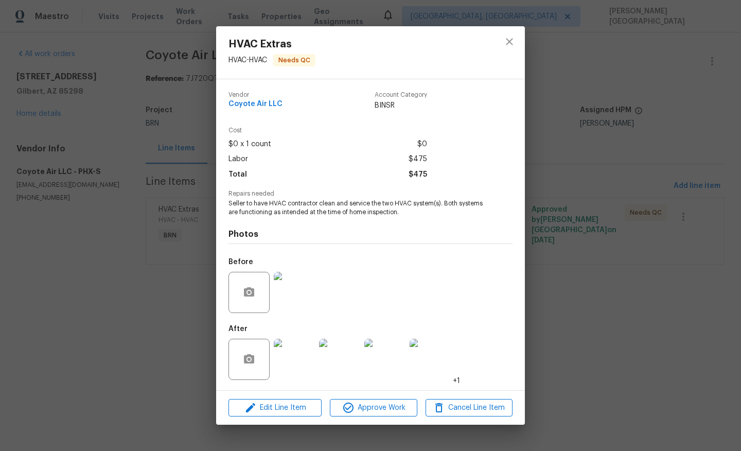
click at [666, 123] on div "HVAC Extras HVAC - HVAC Needs QC Vendor Coyote Air LLC Account Category BINSR C…" at bounding box center [370, 225] width 741 height 451
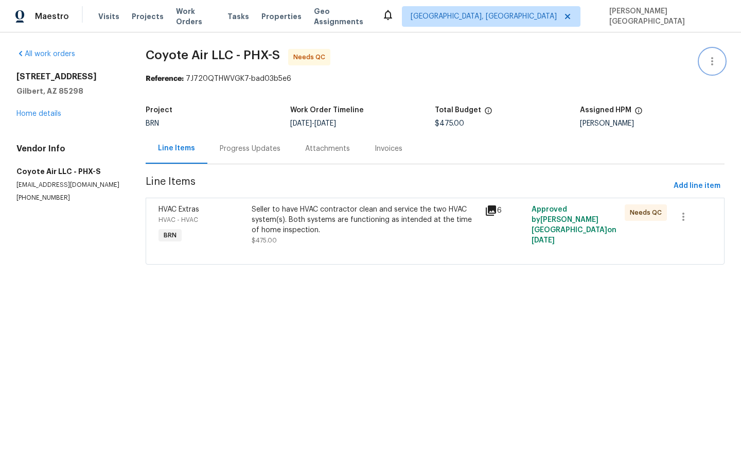
click at [714, 63] on icon "button" at bounding box center [712, 61] width 12 height 12
click at [676, 64] on li "Edit" at bounding box center [679, 61] width 111 height 17
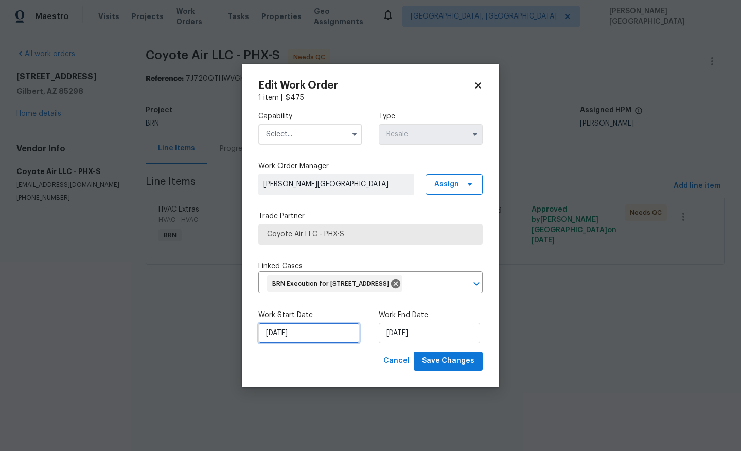
click at [304, 338] on input "[DATE]" at bounding box center [308, 333] width 101 height 21
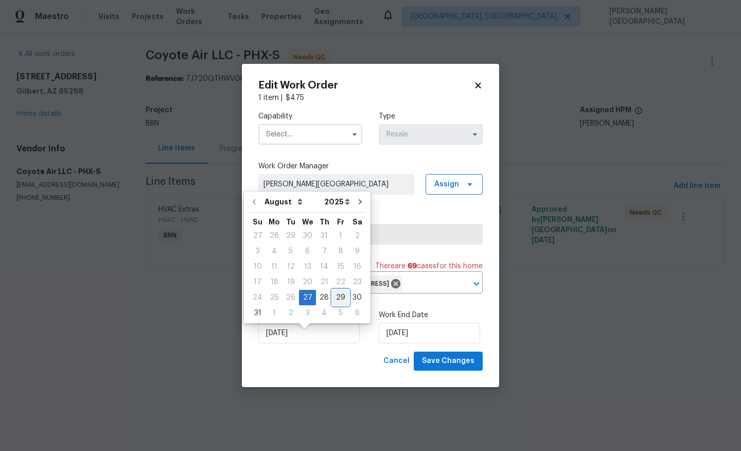
click at [335, 301] on div "29" at bounding box center [341, 297] width 16 height 14
type input "[DATE]"
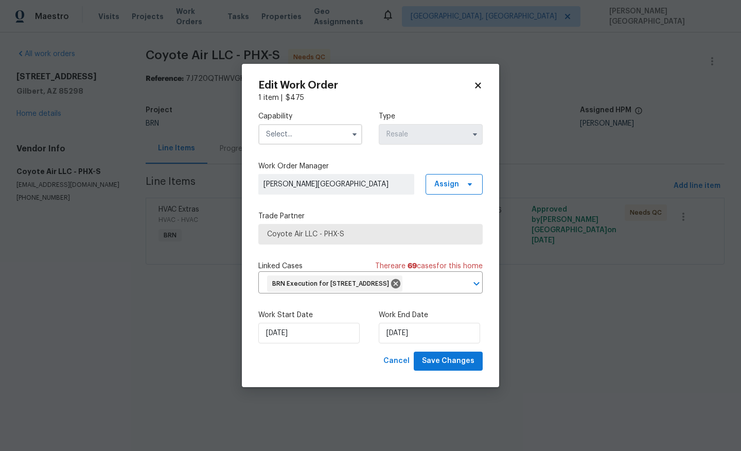
click at [273, 133] on input "text" at bounding box center [310, 134] width 104 height 21
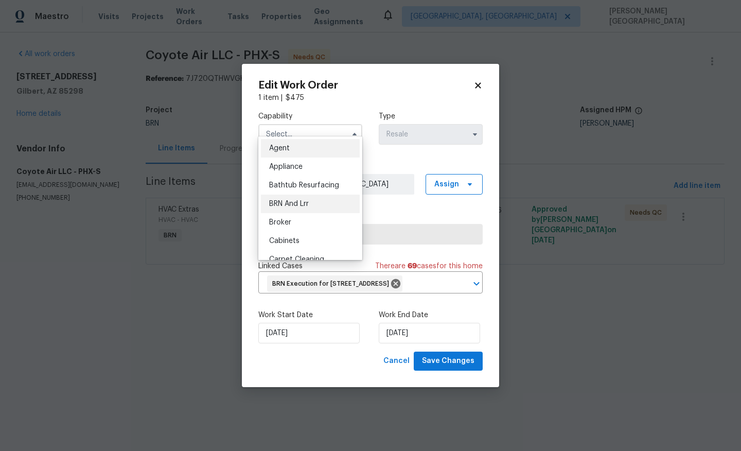
click at [291, 206] on span "BRN And Lrr" at bounding box center [289, 203] width 40 height 7
type input "BRN And Lrr"
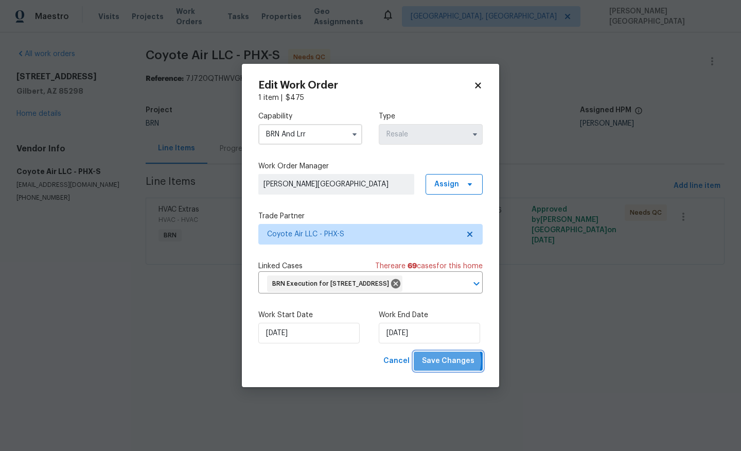
click at [449, 368] on span "Save Changes" at bounding box center [448, 361] width 53 height 13
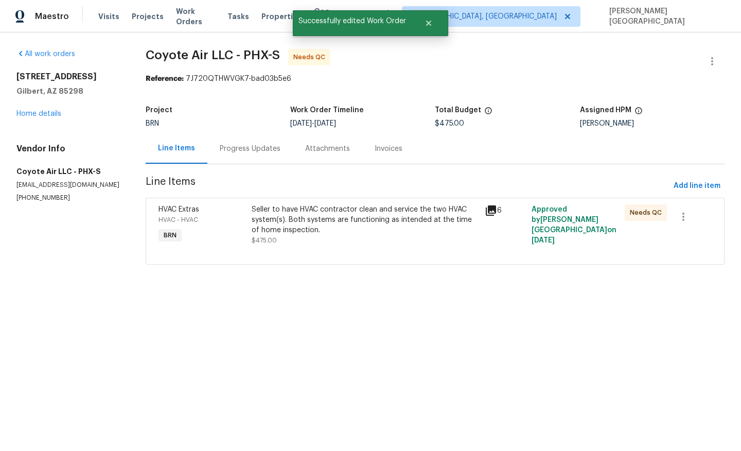
click at [366, 234] on div "Seller to have HVAC contractor clean and service the two HVAC system(s). Both s…" at bounding box center [365, 219] width 227 height 31
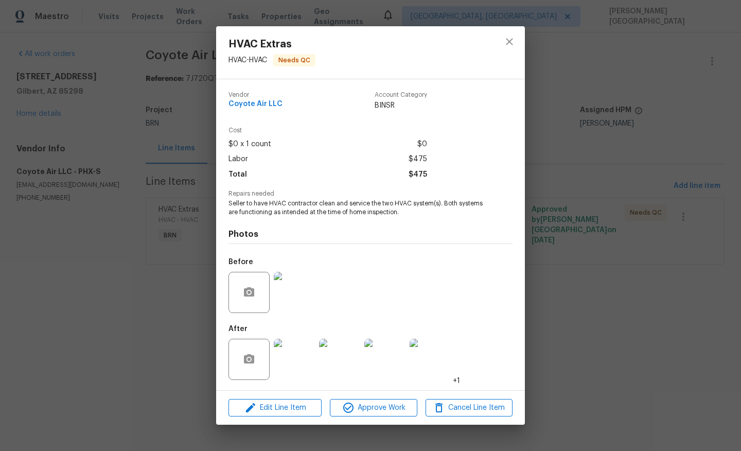
click at [614, 244] on div "HVAC Extras HVAC - HVAC Needs QC Vendor Coyote Air LLC Account Category BINSR C…" at bounding box center [370, 225] width 741 height 451
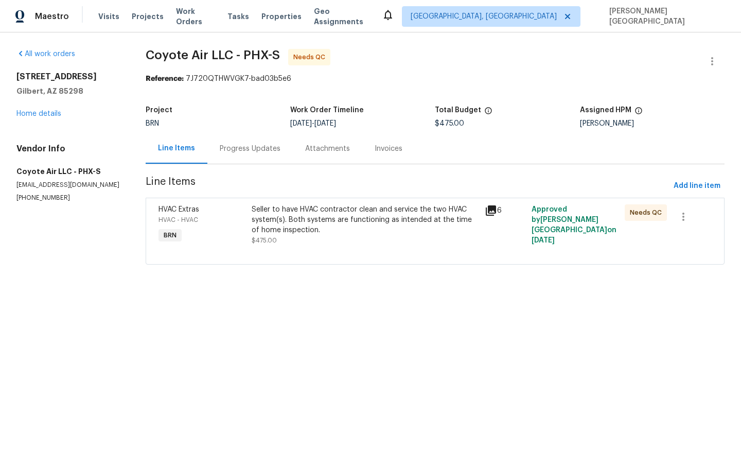
click at [251, 153] on div "Progress Updates" at bounding box center [250, 149] width 61 height 10
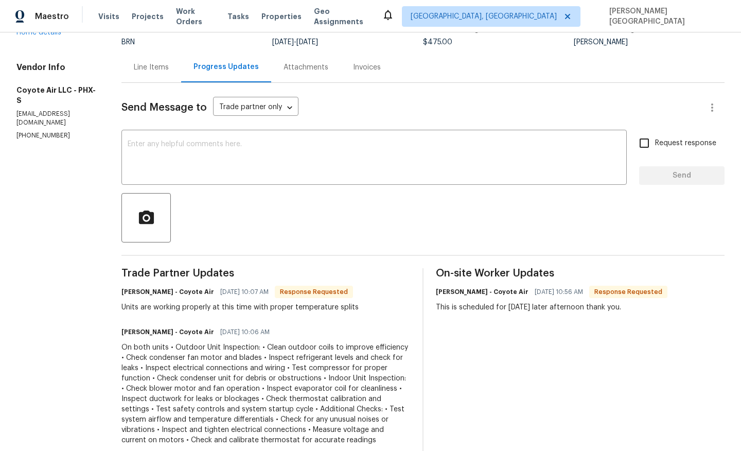
scroll to position [71, 0]
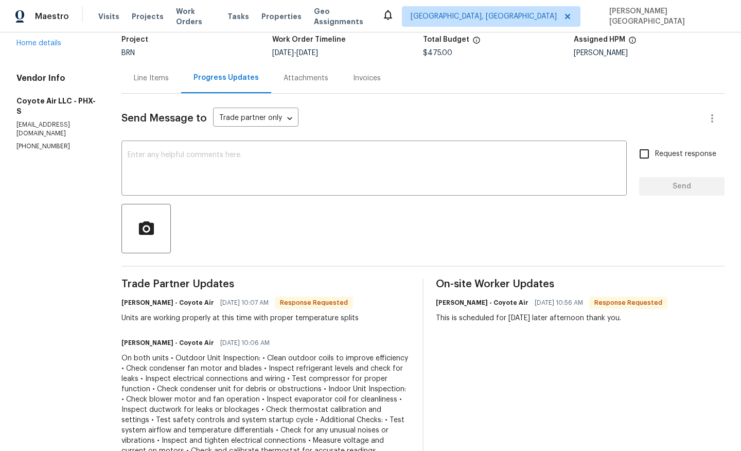
click at [146, 77] on div "Line Items" at bounding box center [151, 78] width 35 height 10
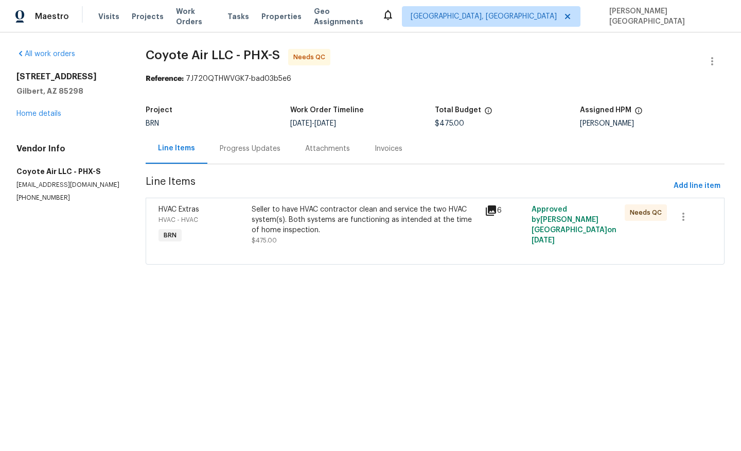
click at [298, 239] on div "Seller to have HVAC contractor clean and service the two HVAC system(s). Both s…" at bounding box center [365, 224] width 227 height 41
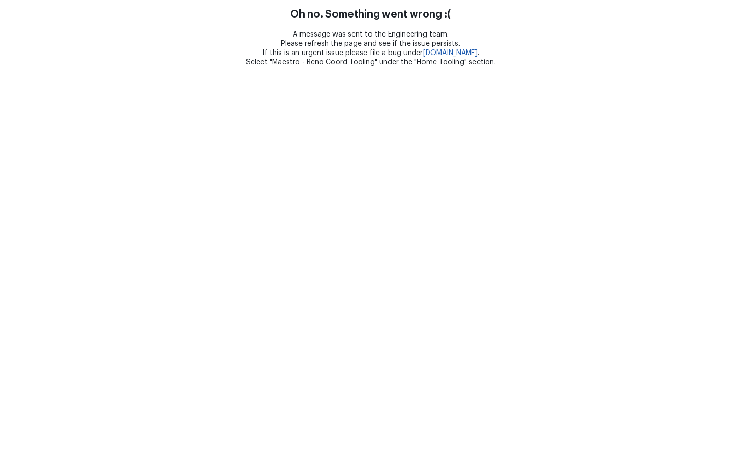
click at [365, 67] on html "Oh no. Something went wrong :( A message was sent to the Engineering team. Plea…" at bounding box center [370, 33] width 741 height 67
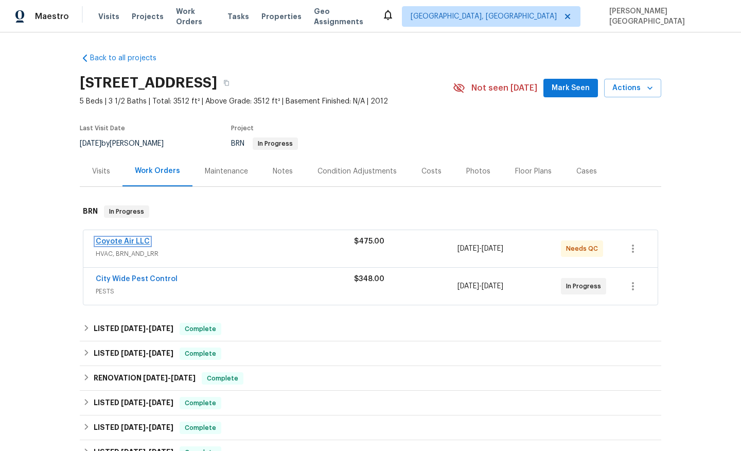
click at [137, 240] on link "Coyote Air LLC" at bounding box center [123, 241] width 54 height 7
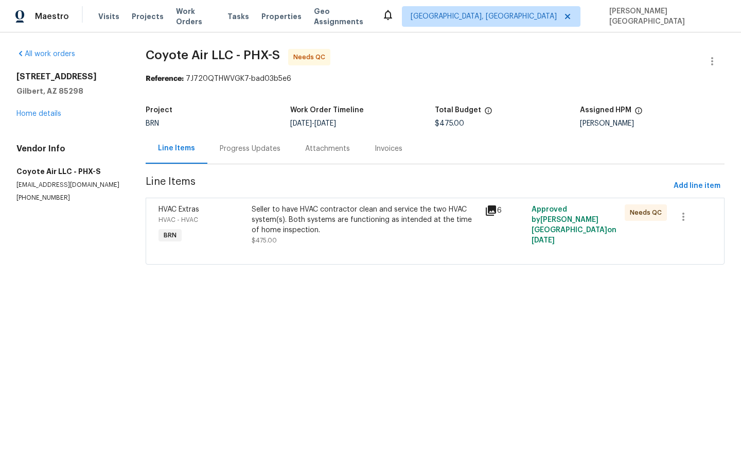
click at [257, 155] on div "Progress Updates" at bounding box center [249, 148] width 85 height 30
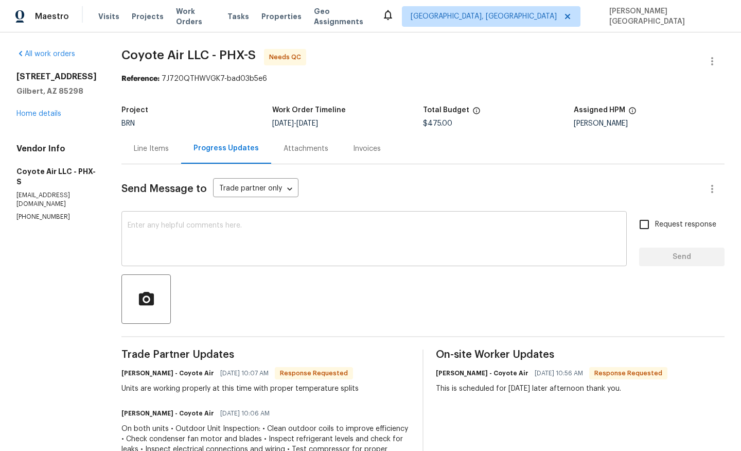
scroll to position [2, 0]
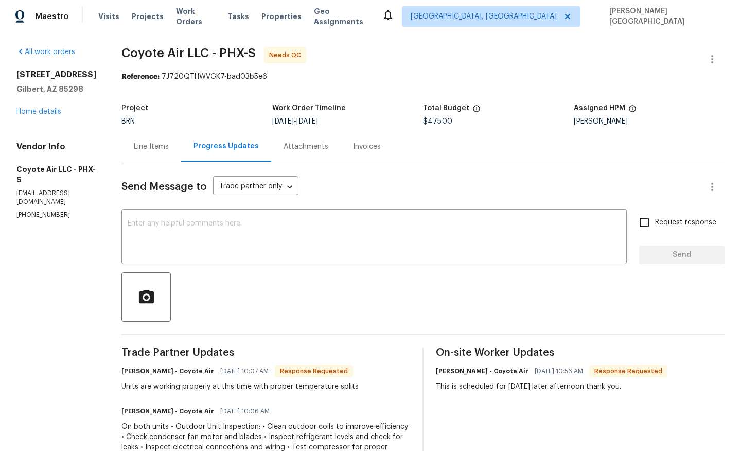
click at [155, 142] on div "Line Items" at bounding box center [151, 147] width 35 height 10
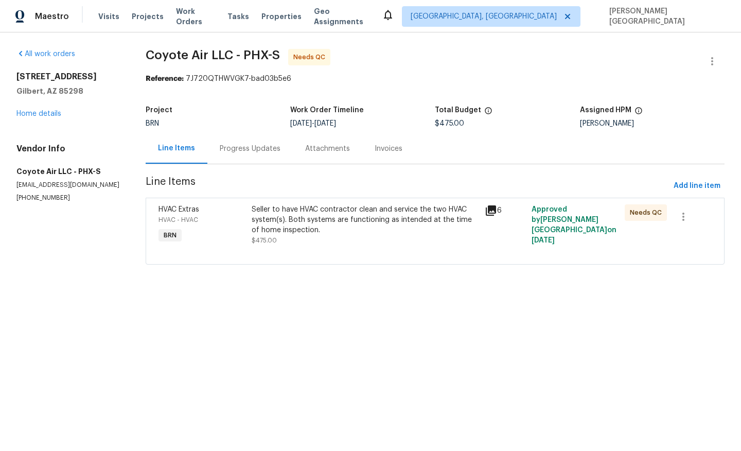
click at [277, 218] on div "Seller to have HVAC contractor clean and service the two HVAC system(s). Both s…" at bounding box center [365, 219] width 227 height 31
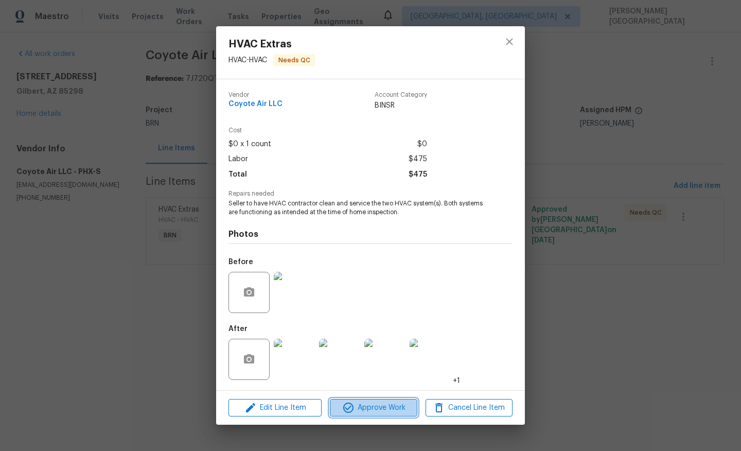
click at [378, 404] on span "Approve Work" at bounding box center [373, 408] width 81 height 13
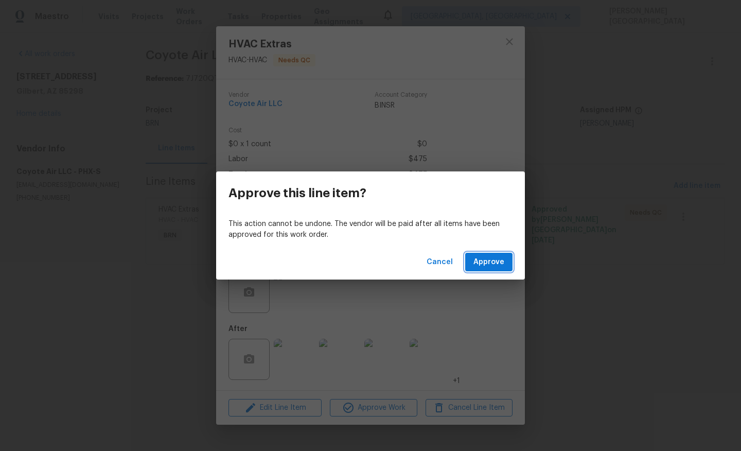
click at [482, 257] on span "Approve" at bounding box center [489, 262] width 31 height 13
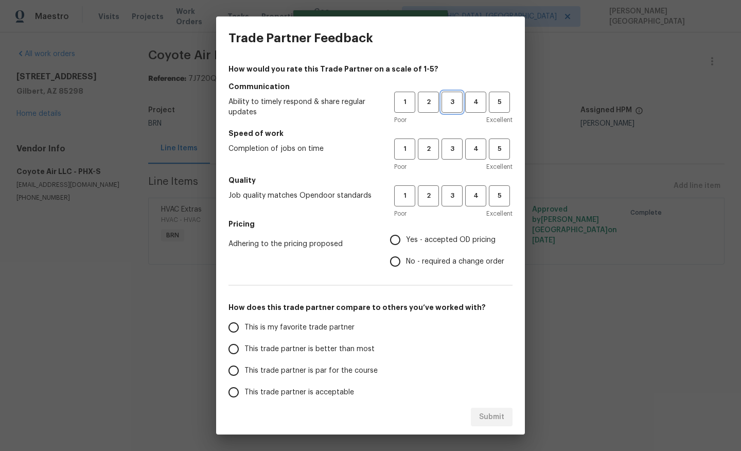
click at [447, 106] on span "3" at bounding box center [452, 102] width 19 height 12
click at [447, 159] on button "3" at bounding box center [452, 149] width 21 height 21
click at [448, 191] on span "3" at bounding box center [452, 196] width 19 height 12
click at [402, 262] on input "No - required a change order" at bounding box center [396, 262] width 22 height 22
radio input "true"
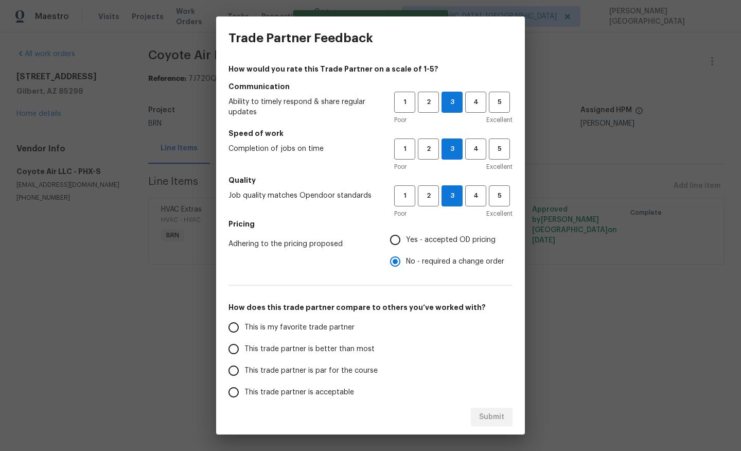
click at [322, 352] on span "This trade partner is better than most" at bounding box center [310, 349] width 130 height 11
click at [245, 352] on input "This trade partner is better than most" at bounding box center [234, 349] width 22 height 22
click at [476, 420] on button "Submit" at bounding box center [492, 417] width 42 height 19
radio input "true"
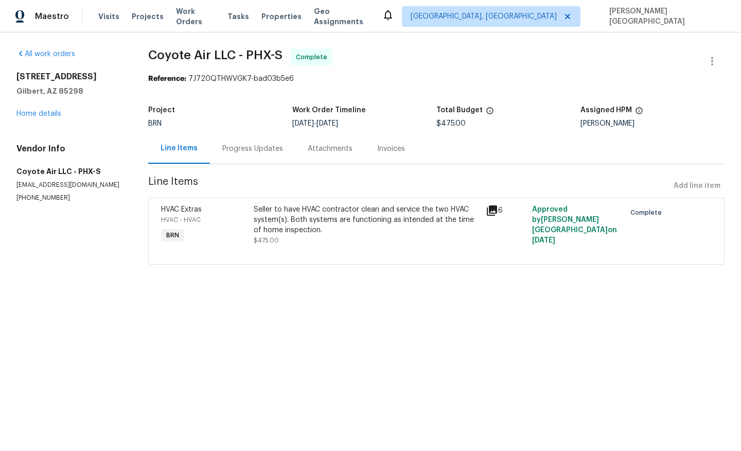
click at [261, 149] on div "Progress Updates" at bounding box center [252, 149] width 61 height 10
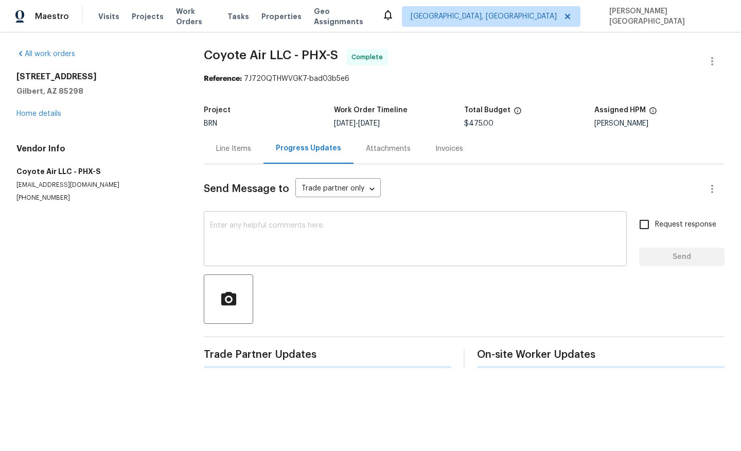
click at [269, 251] on textarea at bounding box center [415, 240] width 411 height 36
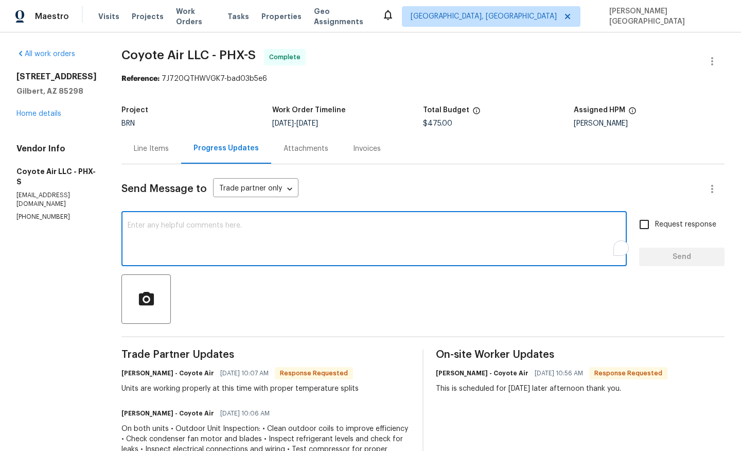
paste textarea "WO is approved, Please upload the detailed paid invoice under invoice section. …"
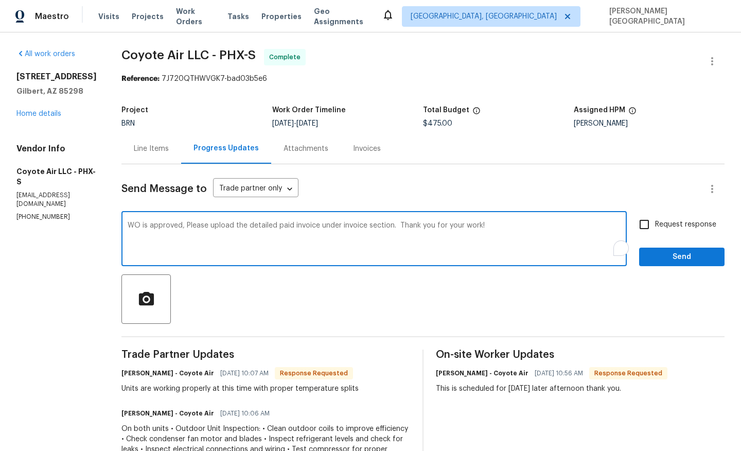
type textarea "WO is approved, Please upload the detailed paid invoice under invoice section. …"
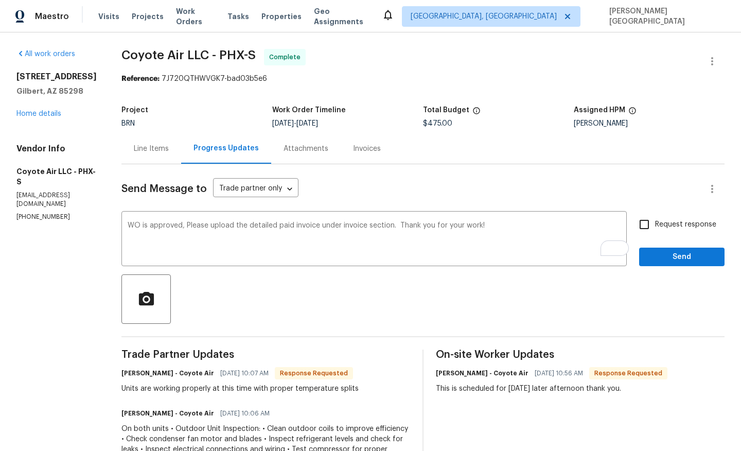
click at [666, 236] on div "Request response Send" at bounding box center [681, 240] width 85 height 53
click at [677, 263] on span "Send" at bounding box center [682, 257] width 69 height 13
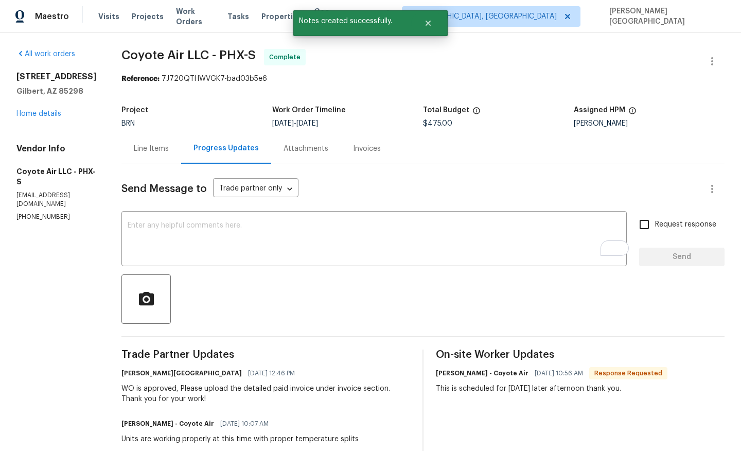
click at [122, 56] on span "Coyote Air LLC - PHX-S" at bounding box center [189, 55] width 134 height 12
click at [126, 51] on span "Coyote Air LLC - PHX-S" at bounding box center [189, 55] width 134 height 12
click at [201, 51] on span "Coyote Air LLC - PHX-S" at bounding box center [189, 55] width 134 height 12
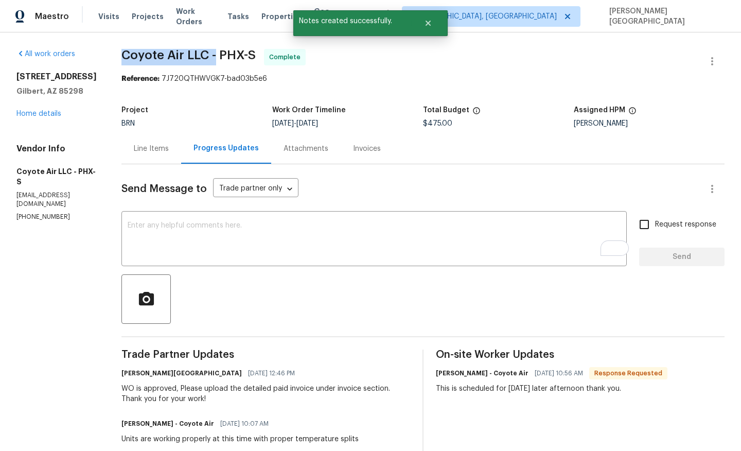
copy span "Coyote Air LLC -"
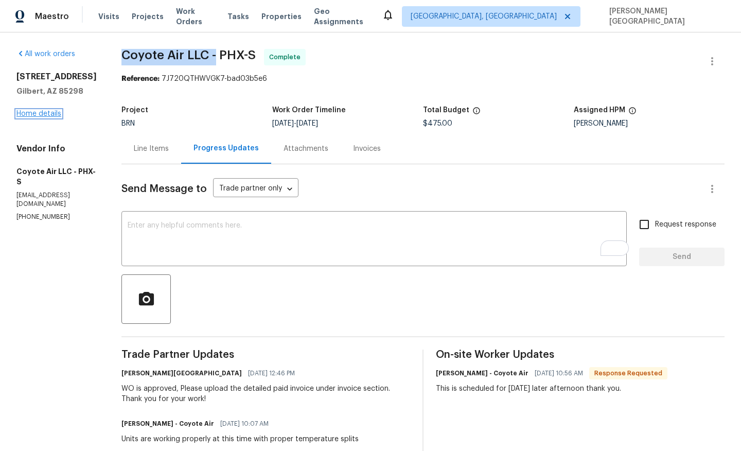
click at [43, 117] on link "Home details" at bounding box center [38, 113] width 45 height 7
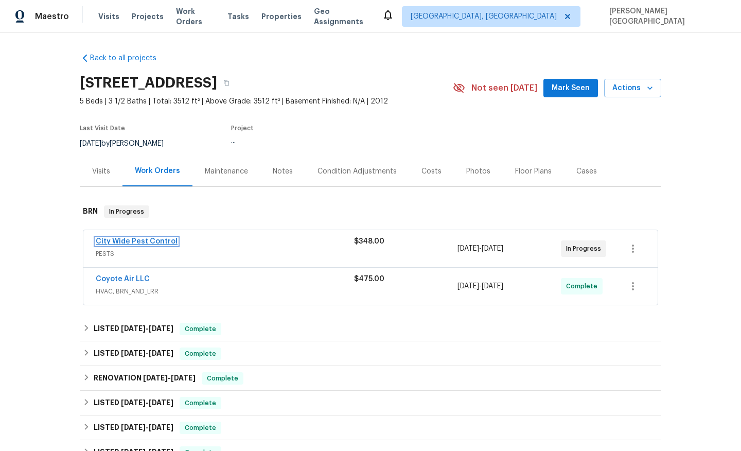
click at [134, 242] on link "City Wide Pest Control" at bounding box center [137, 241] width 82 height 7
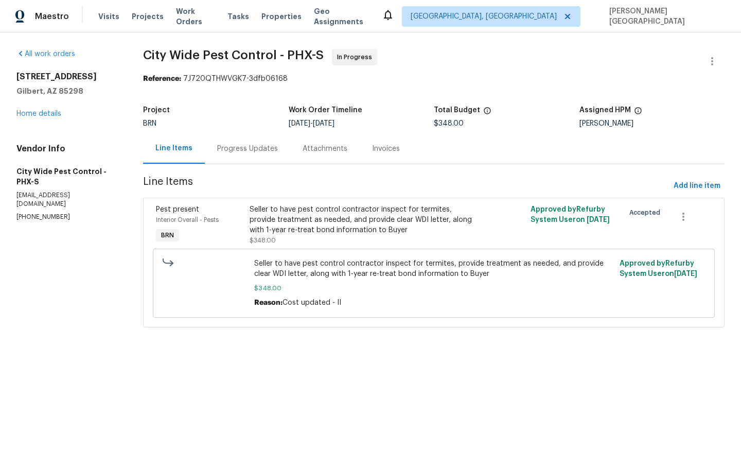
click at [232, 158] on div "Progress Updates" at bounding box center [247, 148] width 85 height 30
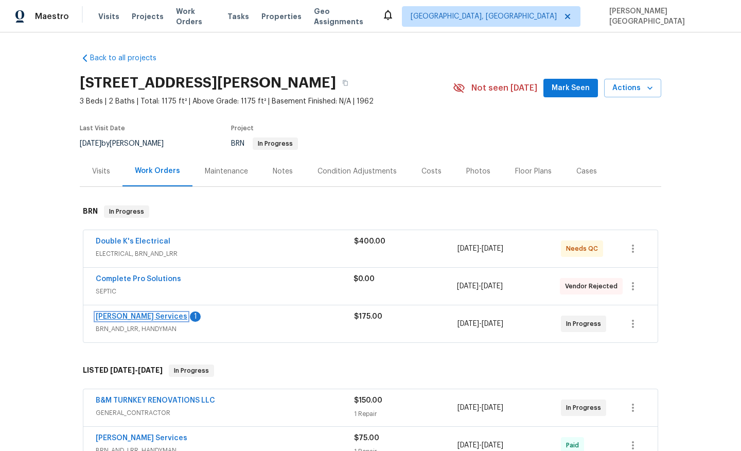
click at [142, 314] on link "Gabler Services" at bounding box center [142, 316] width 92 height 7
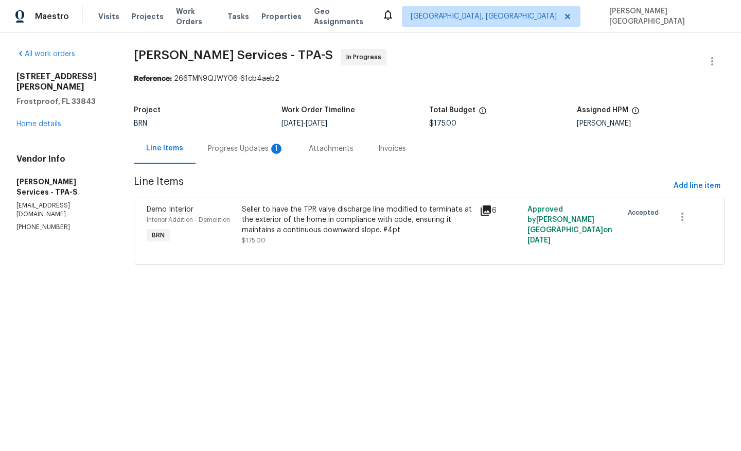
click at [273, 151] on div "1" at bounding box center [276, 149] width 10 height 10
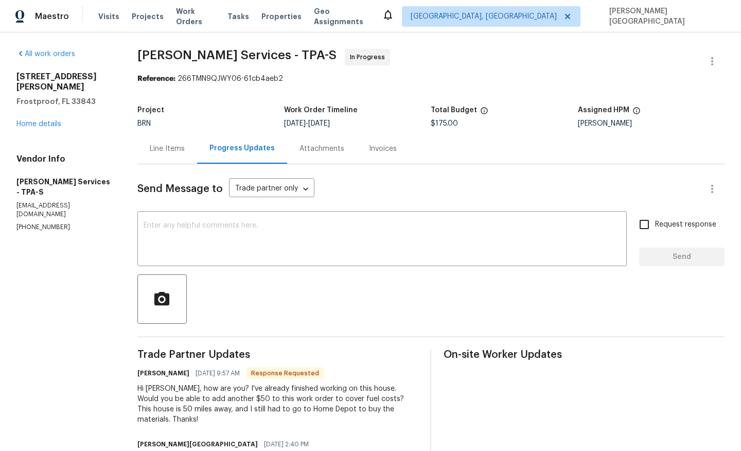
click at [167, 153] on div "Line Items" at bounding box center [167, 149] width 35 height 10
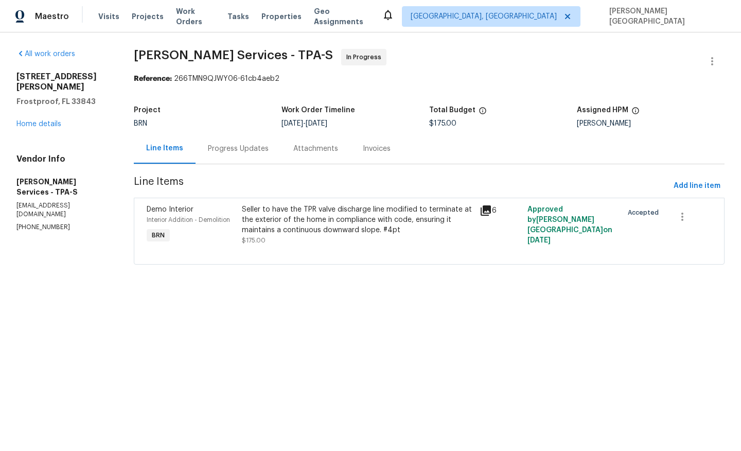
click at [292, 228] on div "Seller to have the TPR valve discharge line modified to terminate at the exteri…" at bounding box center [358, 219] width 232 height 31
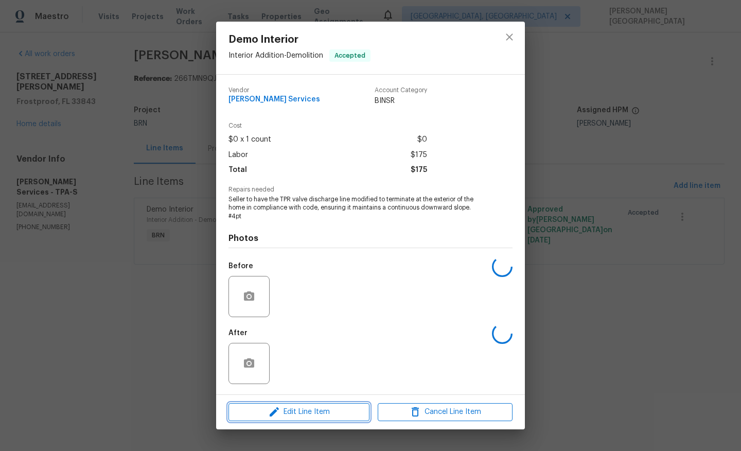
click at [300, 404] on button "Edit Line Item" at bounding box center [299, 412] width 141 height 18
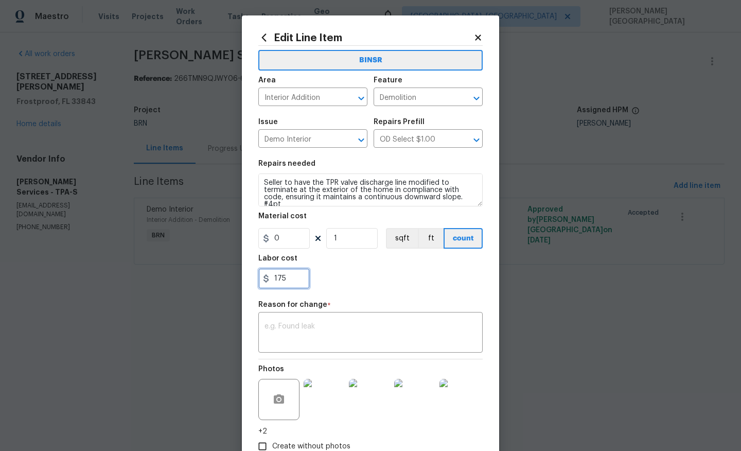
click at [287, 274] on input "175" at bounding box center [283, 278] width 51 height 21
type input "225"
click at [311, 335] on textarea at bounding box center [371, 334] width 212 height 22
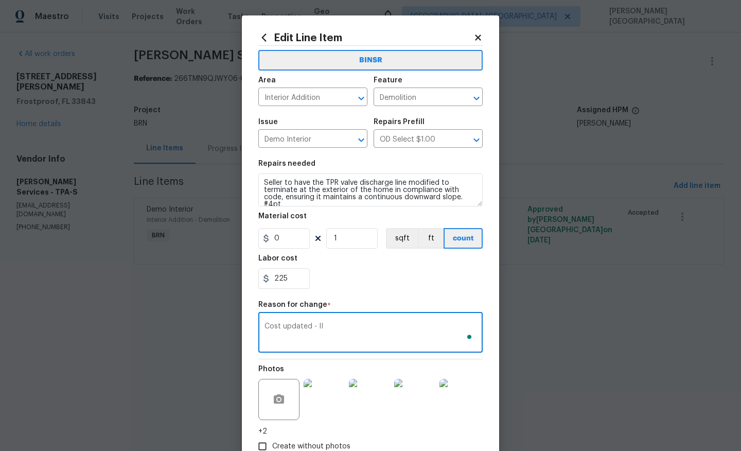
scroll to position [67, 0]
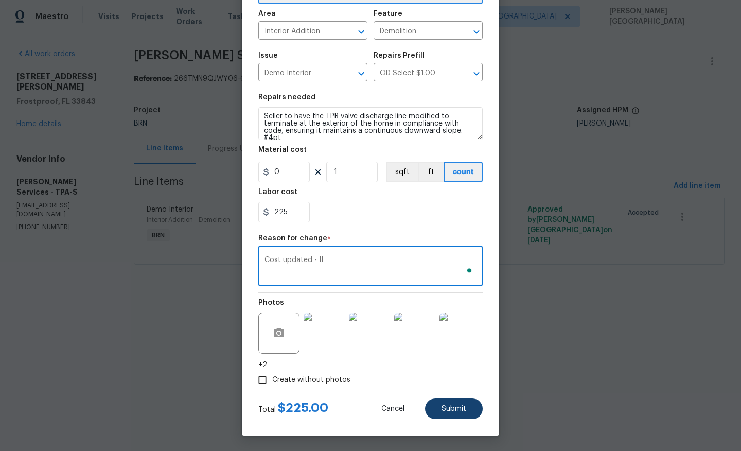
type textarea "Cost updated - II"
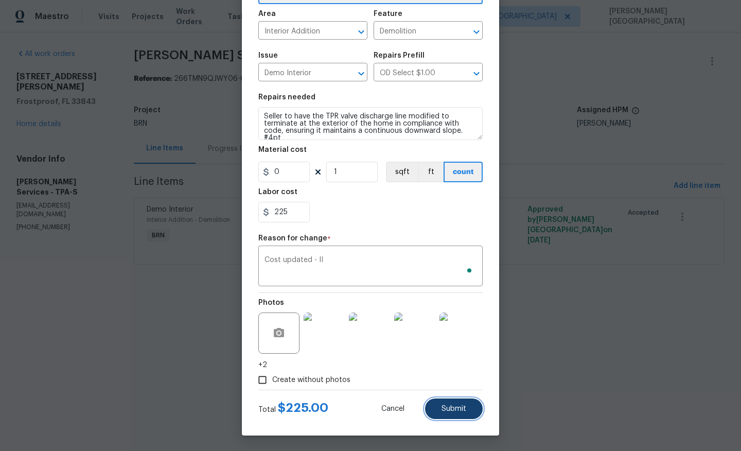
click at [448, 409] on span "Submit" at bounding box center [454, 409] width 25 height 8
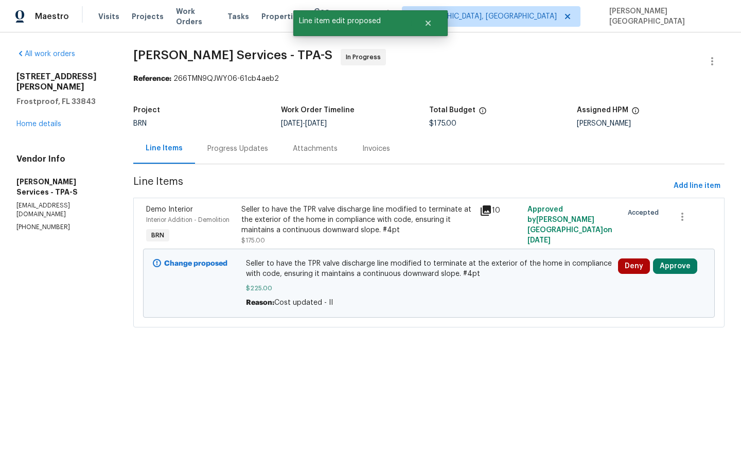
scroll to position [0, 0]
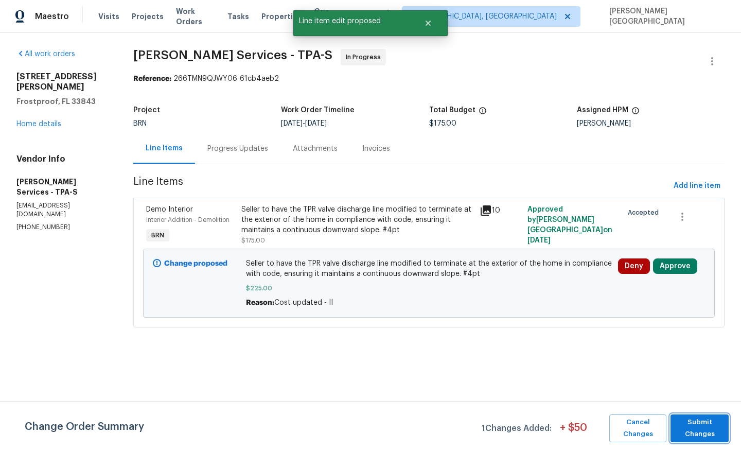
click at [714, 426] on span "Submit Changes" at bounding box center [700, 429] width 48 height 24
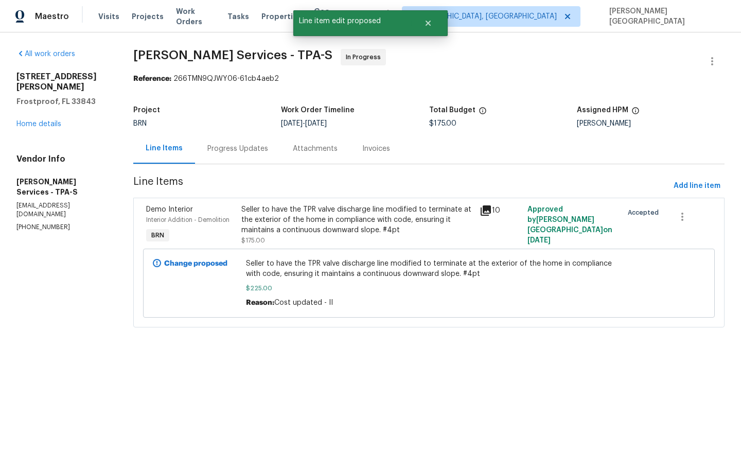
click at [246, 153] on div "Progress Updates" at bounding box center [237, 149] width 61 height 10
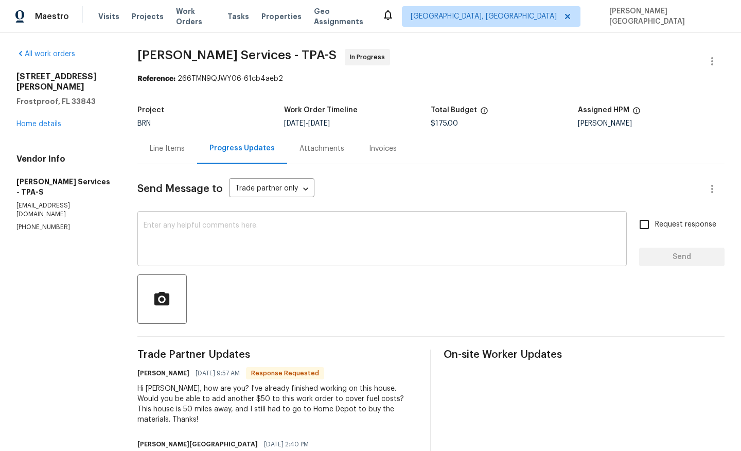
click at [200, 232] on textarea at bounding box center [382, 240] width 477 height 36
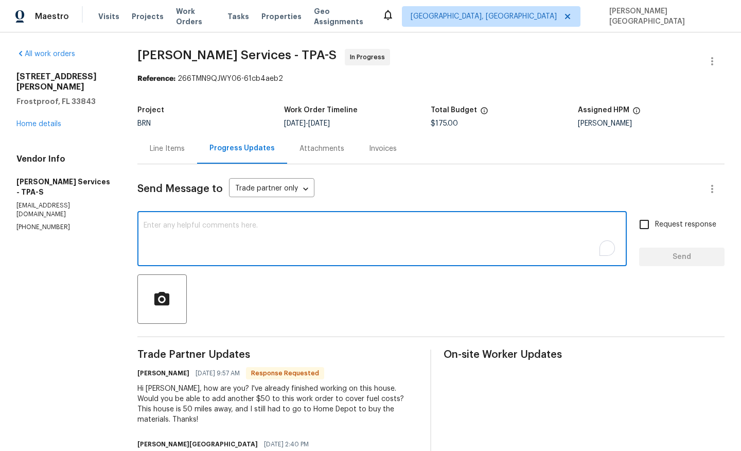
type textarea "o"
type textarea "c"
click at [207, 226] on textarea "Cost is approved, thank you" at bounding box center [382, 240] width 477 height 36
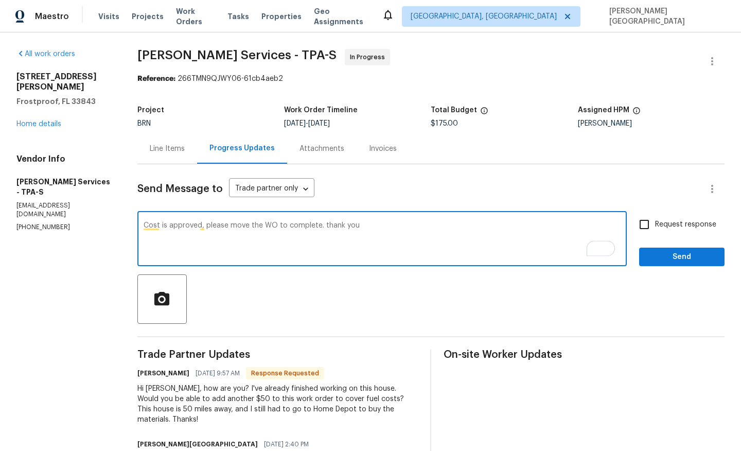
type textarea "Cost is approved, please move the WO to complete. thank you"
click at [657, 230] on label "Request response" at bounding box center [675, 225] width 83 height 22
click at [655, 230] on input "Request response" at bounding box center [645, 225] width 22 height 22
checkbox input "true"
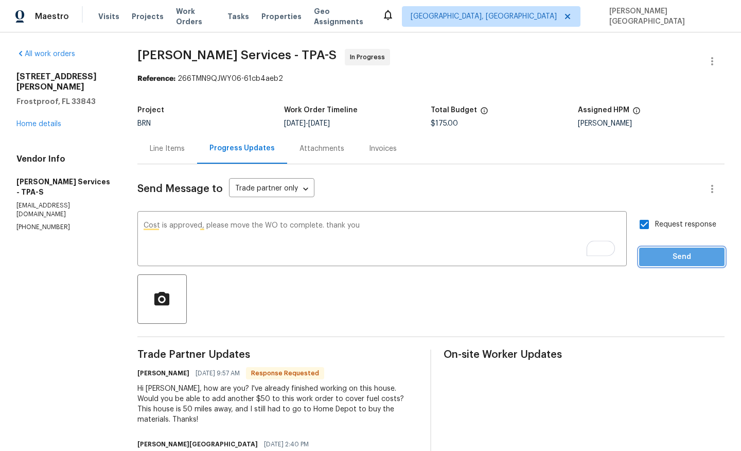
click at [660, 254] on span "Send" at bounding box center [682, 257] width 69 height 13
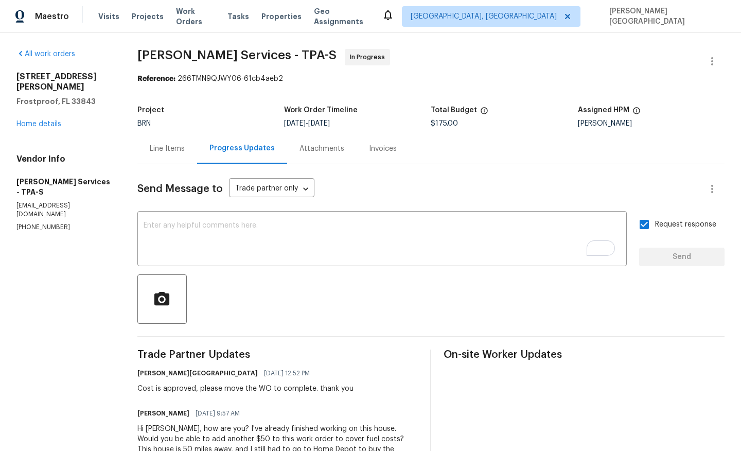
click at [165, 155] on div "Line Items" at bounding box center [167, 148] width 60 height 30
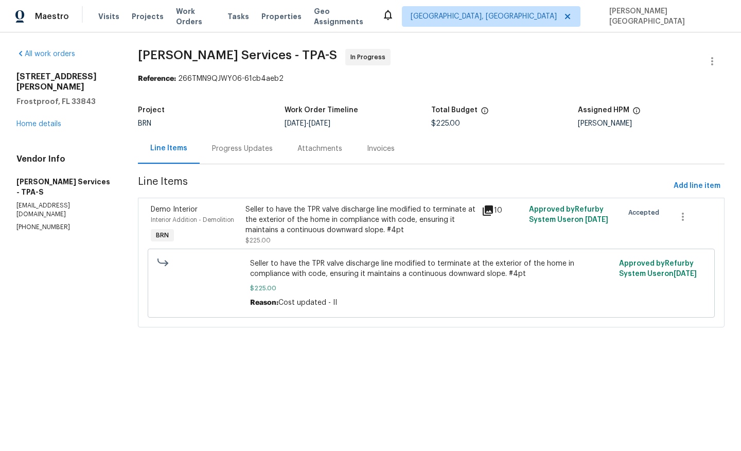
click at [269, 153] on div "Progress Updates" at bounding box center [242, 149] width 61 height 10
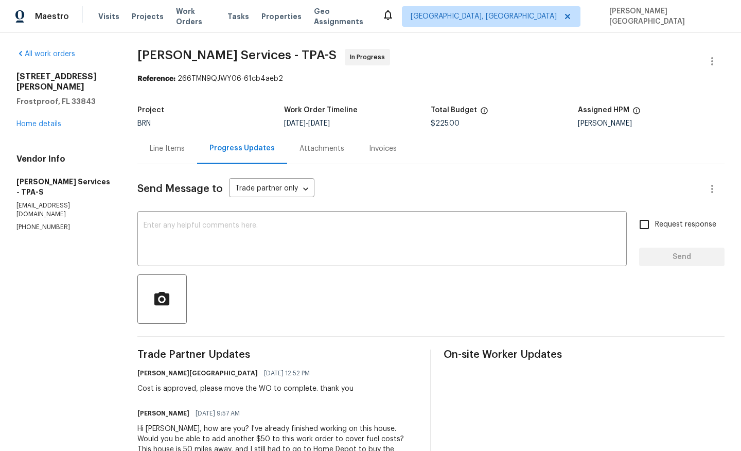
scroll to position [8, 0]
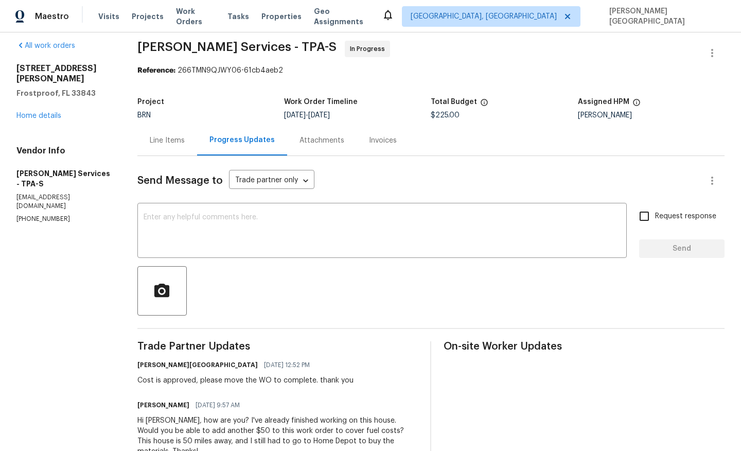
click at [164, 48] on span "Gabler Services - TPA-S" at bounding box center [236, 47] width 199 height 12
click at [214, 48] on span "Gabler Services - TPA-S" at bounding box center [236, 47] width 199 height 12
copy span "Gabler Services"
click at [48, 112] on link "Home details" at bounding box center [38, 115] width 45 height 7
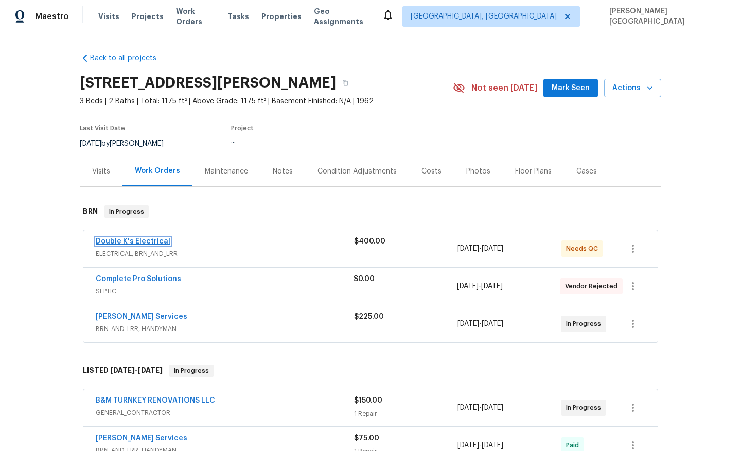
click at [141, 243] on link "Double K's Electrical" at bounding box center [133, 241] width 75 height 7
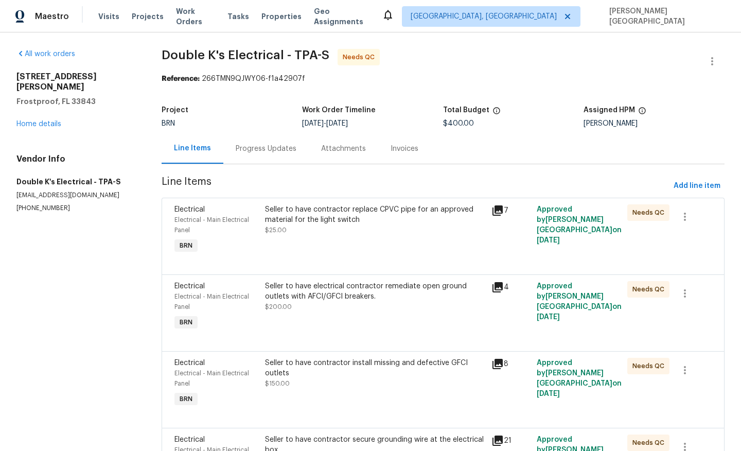
click at [265, 157] on div "Progress Updates" at bounding box center [265, 148] width 85 height 30
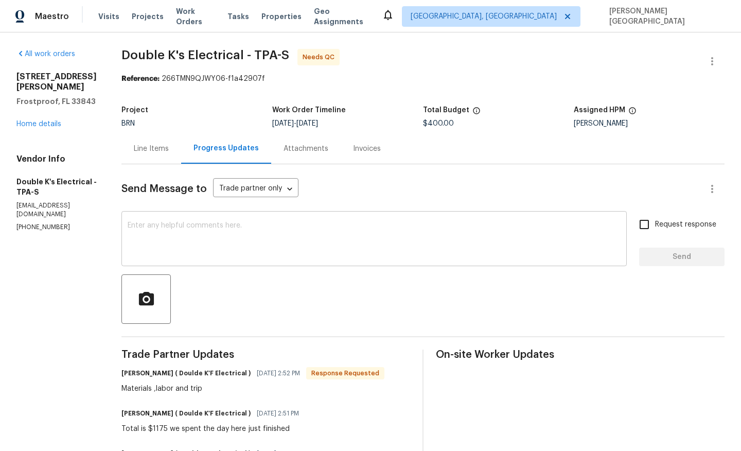
click at [171, 259] on div "x ​" at bounding box center [375, 240] width 506 height 53
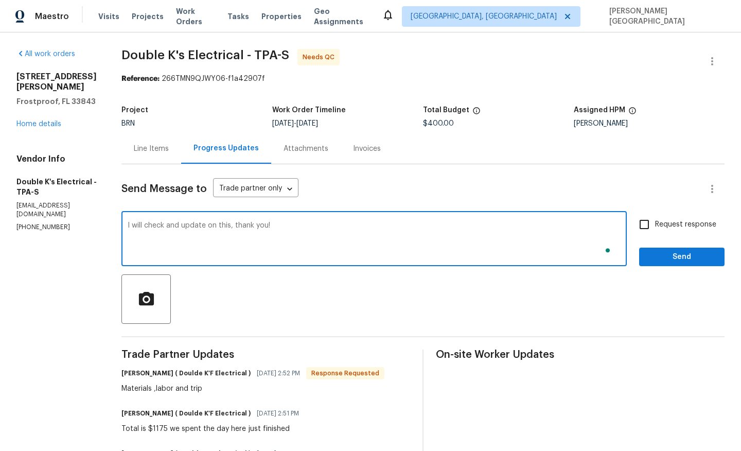
type textarea "I will check and update on this, thank you!"
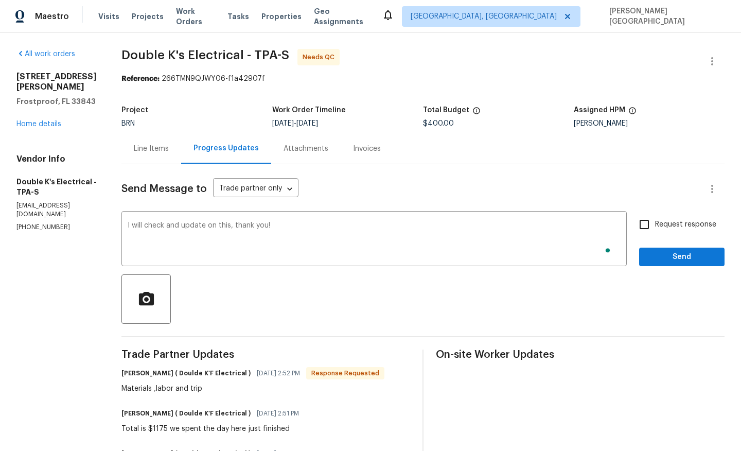
click at [668, 228] on span "Request response" at bounding box center [685, 224] width 61 height 11
click at [655, 228] on input "Request response" at bounding box center [645, 225] width 22 height 22
checkbox input "true"
click at [679, 264] on button "Send" at bounding box center [681, 257] width 85 height 19
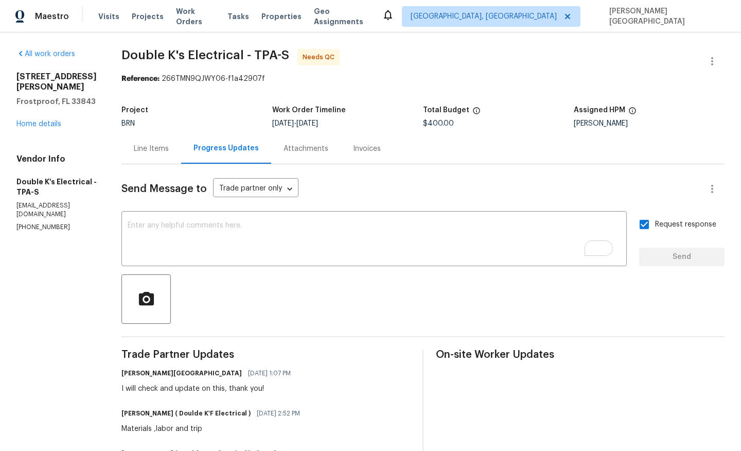
click at [146, 53] on span "Double K's Electrical - TPA-S" at bounding box center [206, 55] width 168 height 12
click at [248, 53] on span "Double K's Electrical - TPA-S" at bounding box center [206, 55] width 168 height 12
copy span "Double K's Electrical"
click at [169, 150] on div "Line Items" at bounding box center [151, 149] width 35 height 10
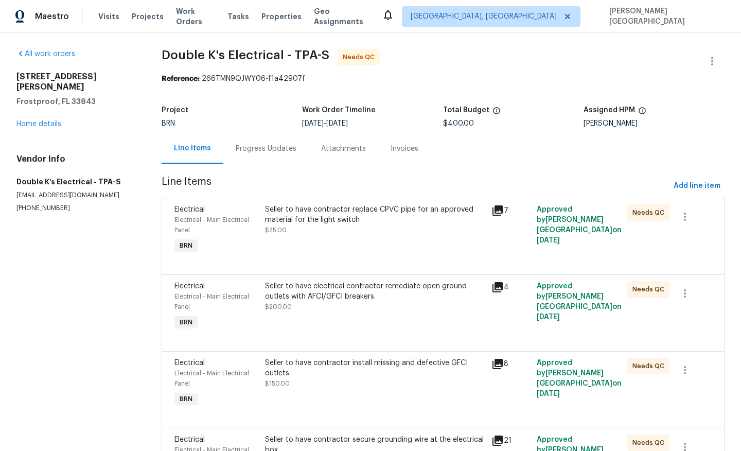
click at [306, 233] on div "Seller to have contractor replace CPVC pipe for an approved material for the li…" at bounding box center [375, 219] width 220 height 31
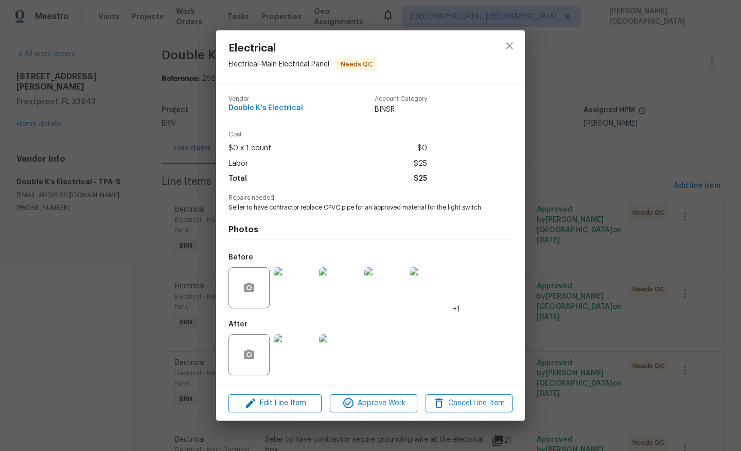
click at [251, 206] on span "Seller to have contractor replace CPVC pipe for an approved material for the li…" at bounding box center [357, 207] width 256 height 9
copy span "Seller to have contractor replace CPVC pipe for an approved material for the li…"
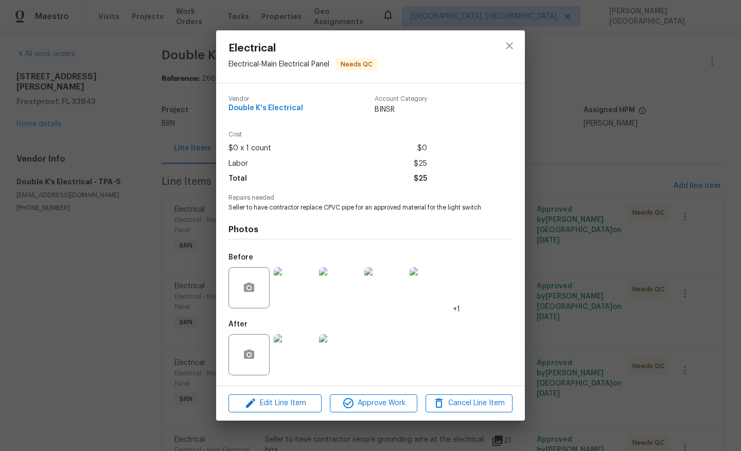
click at [579, 198] on div "Electrical Electrical - Main Electrical Panel Needs QC Vendor Double K's Electr…" at bounding box center [370, 225] width 741 height 451
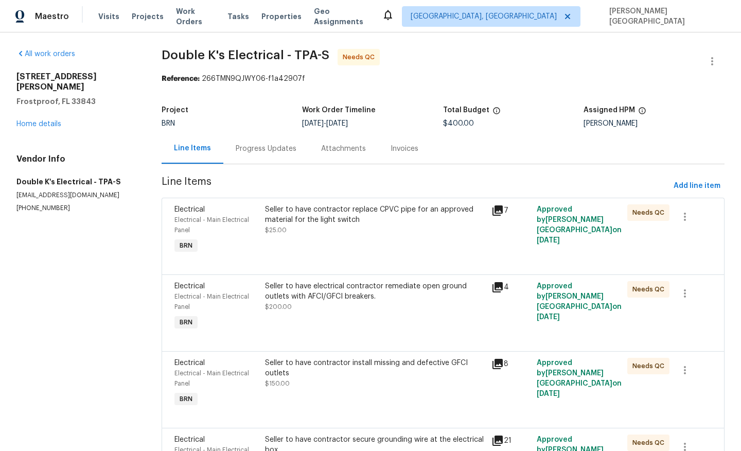
click at [290, 150] on div "Progress Updates" at bounding box center [266, 149] width 61 height 10
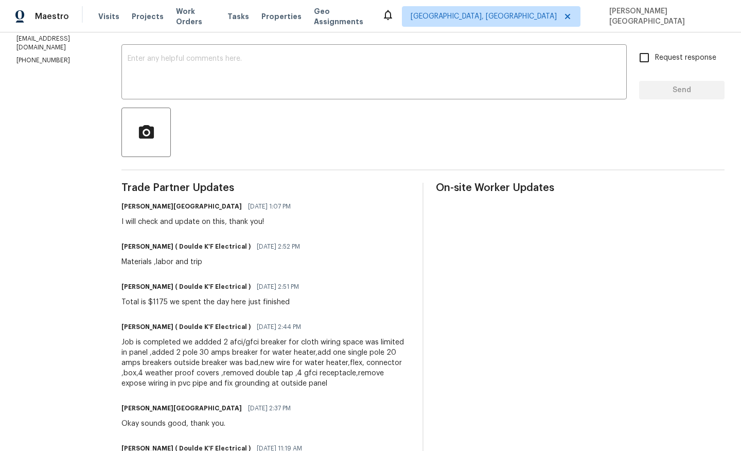
scroll to position [202, 0]
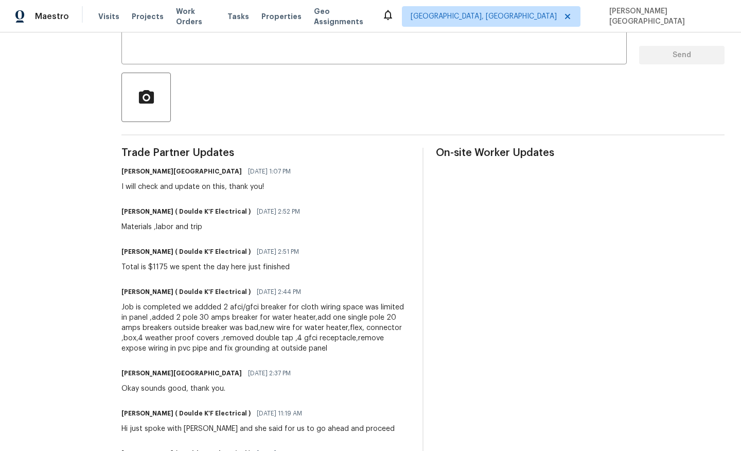
click at [269, 333] on div "Job is completed we addded 2 afci/gfci breaker for cloth wiring space was limit…" at bounding box center [266, 327] width 289 height 51
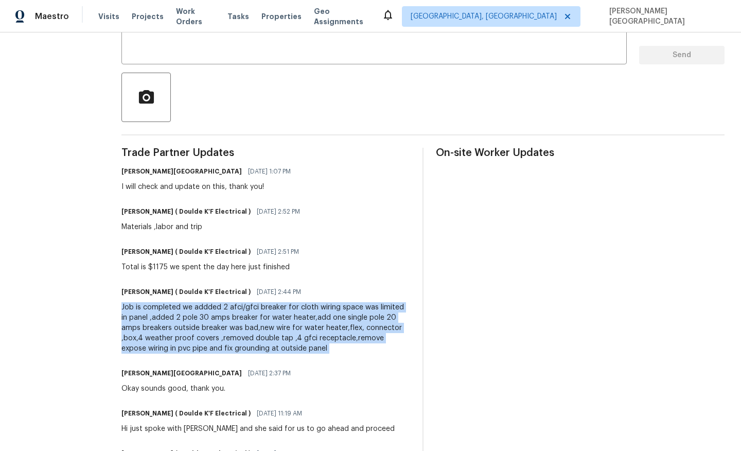
click at [269, 333] on div "Job is completed we addded 2 afci/gfci breaker for cloth wiring space was limit…" at bounding box center [266, 327] width 289 height 51
copy div "Job is completed we addded 2 afci/gfci breaker for cloth wiring space was limit…"
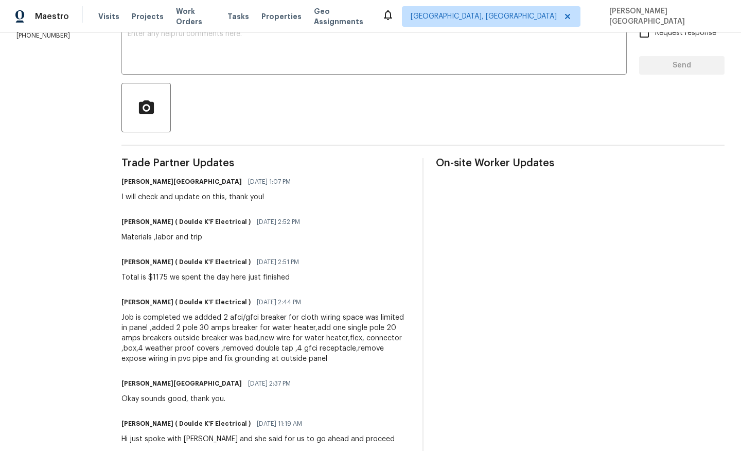
click at [241, 274] on div "Total is $1175 we spent the day here just finished" at bounding box center [214, 277] width 184 height 10
copy div "Total is $1175 we spent the day here just finished"
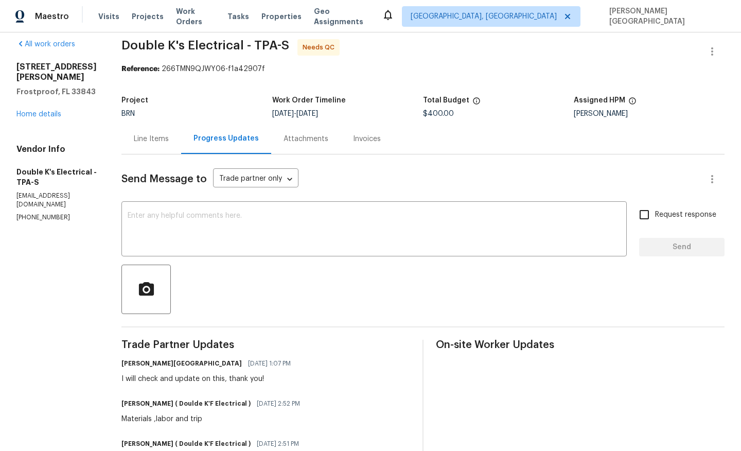
scroll to position [0, 0]
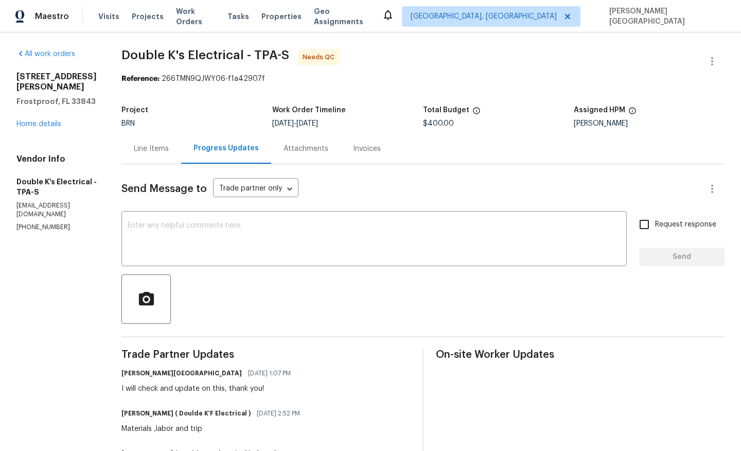
click at [423, 123] on div "8/26/2025 - 8/29/2025" at bounding box center [347, 123] width 151 height 7
click at [445, 124] on span "$400.00" at bounding box center [438, 123] width 31 height 7
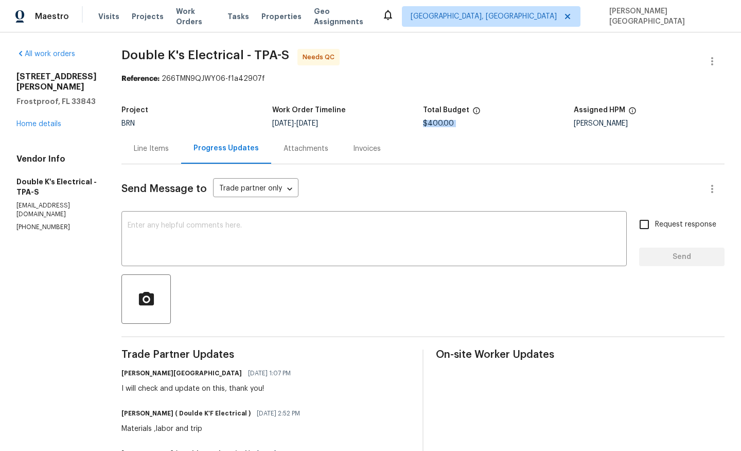
click at [445, 124] on span "$400.00" at bounding box center [438, 123] width 31 height 7
copy span "$400.00"
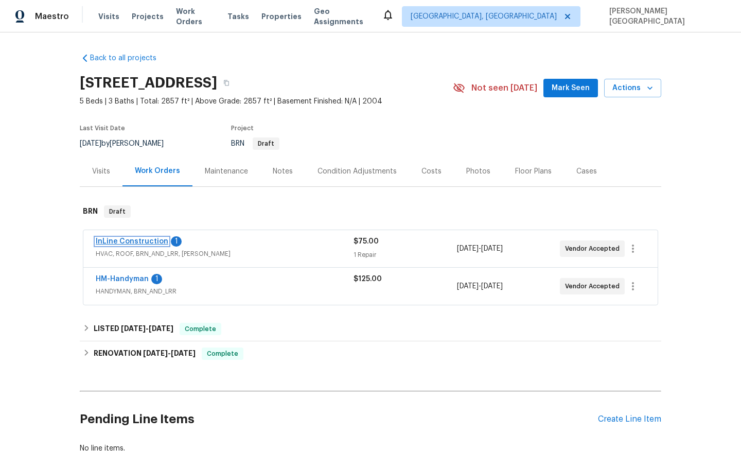
click at [154, 243] on link "InLine Construction" at bounding box center [132, 241] width 73 height 7
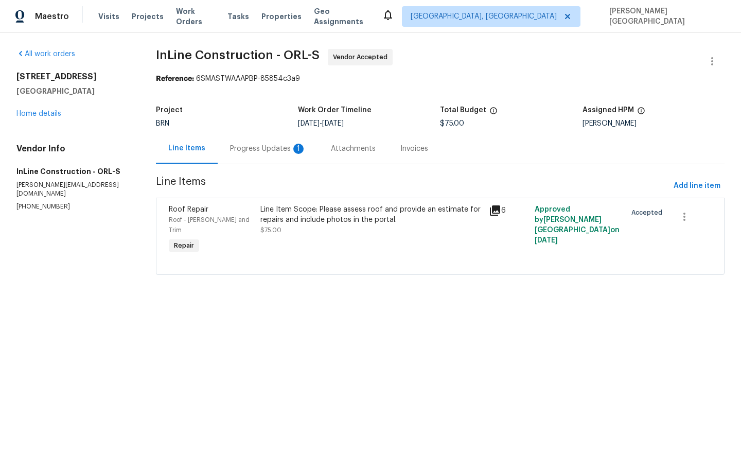
click at [274, 162] on div "Progress Updates 1" at bounding box center [268, 148] width 101 height 30
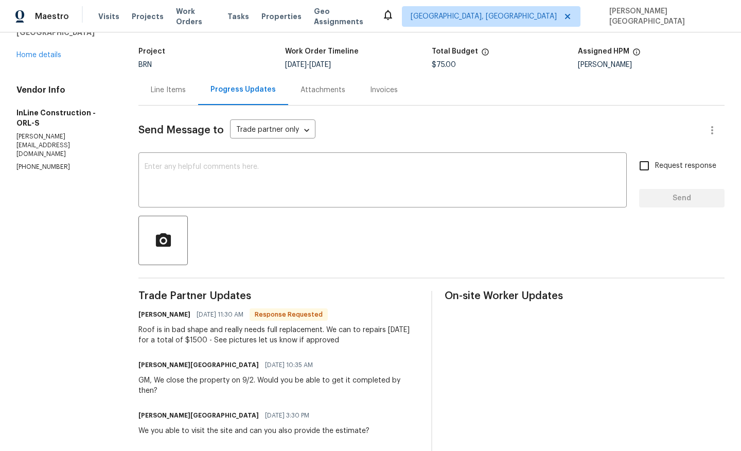
scroll to position [63, 0]
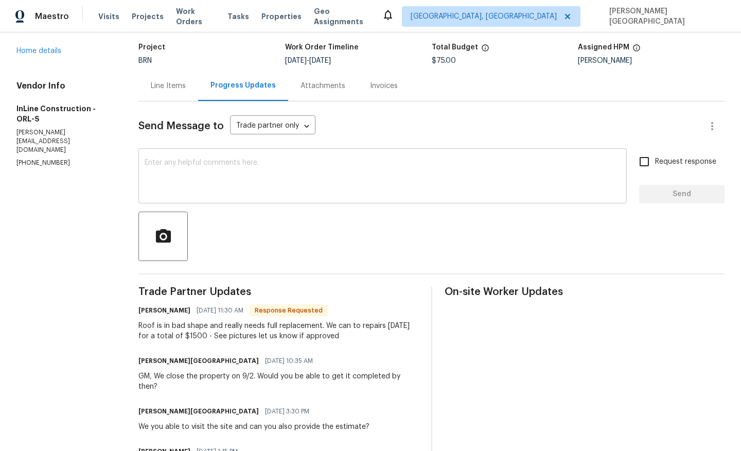
click at [206, 180] on textarea at bounding box center [383, 177] width 476 height 36
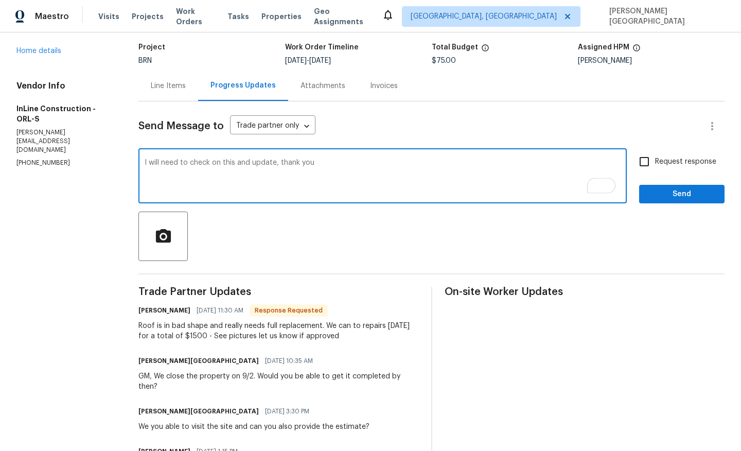
type textarea "I will need to check on this and update, thank you"
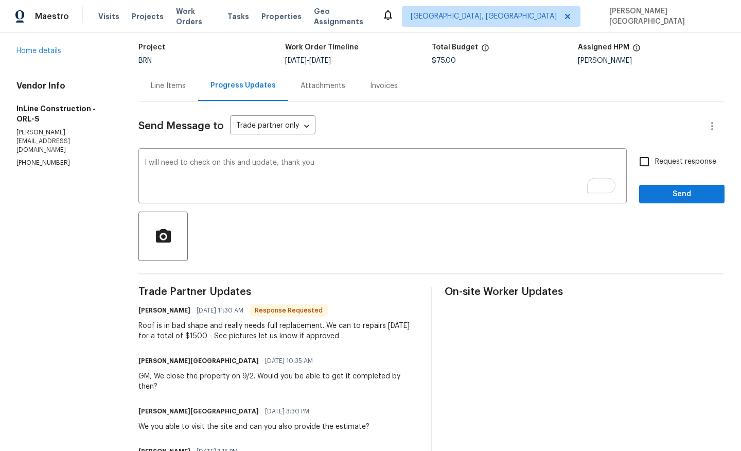
click at [672, 151] on label "Request response" at bounding box center [675, 162] width 83 height 22
click at [655, 151] on input "Request response" at bounding box center [645, 162] width 22 height 22
checkbox input "true"
click at [671, 199] on span "Send" at bounding box center [682, 194] width 69 height 13
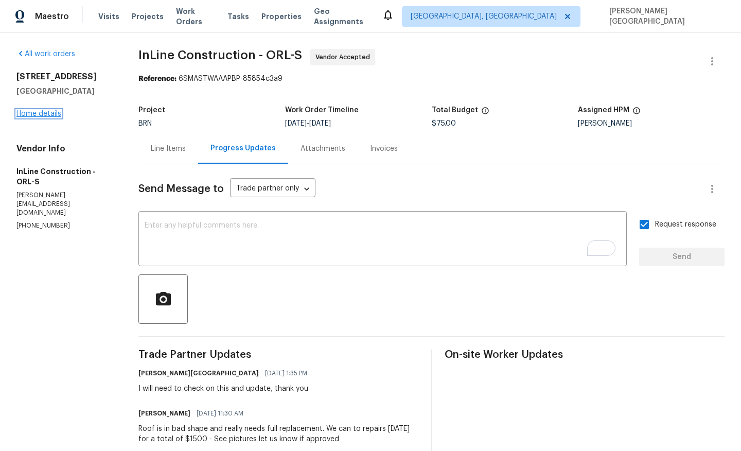
click at [51, 112] on link "Home details" at bounding box center [38, 113] width 45 height 7
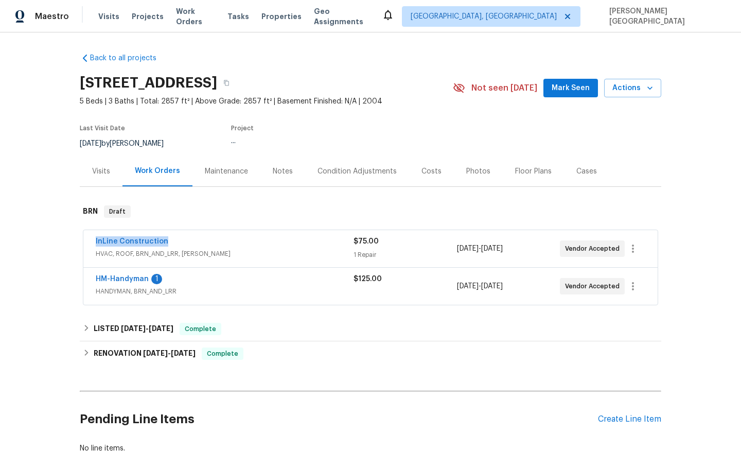
drag, startPoint x: 176, startPoint y: 244, endPoint x: 81, endPoint y: 244, distance: 94.7
click at [81, 244] on div "InLine Construction HVAC, ROOF, BRN_AND_LRR, [PERSON_NAME] $75.00 1 Repair [DAT…" at bounding box center [371, 268] width 582 height 80
copy link "InLine Construction"
click at [151, 238] on link "InLine Construction" at bounding box center [132, 241] width 73 height 7
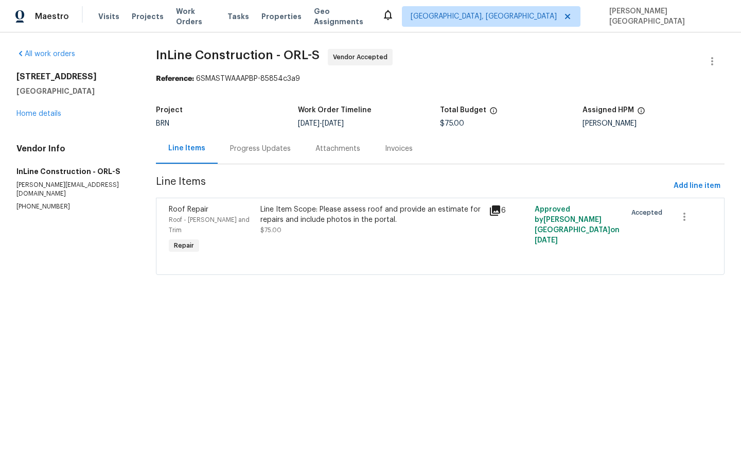
click at [295, 219] on div "Line Item Scope: Please assess roof and provide an estimate for repairs and inc…" at bounding box center [372, 214] width 223 height 21
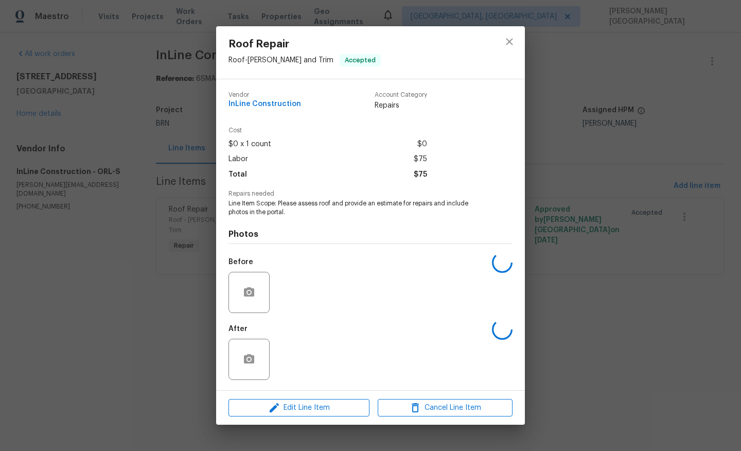
click at [323, 204] on span "Line Item Scope: Please assess roof and provide an estimate for repairs and inc…" at bounding box center [357, 208] width 256 height 18
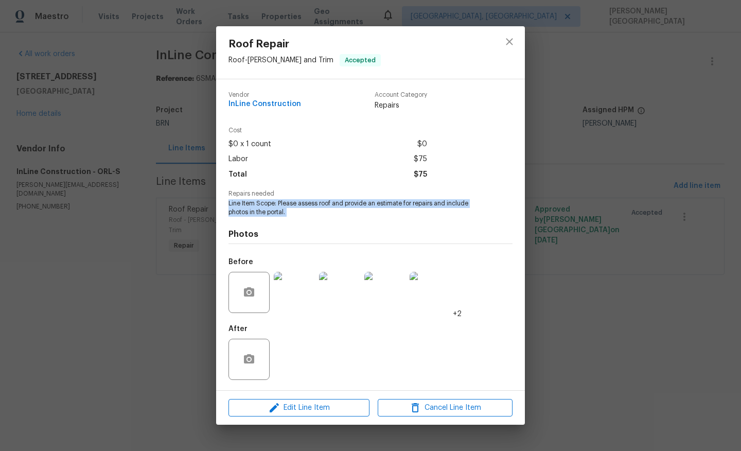
click at [323, 204] on span "Line Item Scope: Please assess roof and provide an estimate for repairs and inc…" at bounding box center [357, 208] width 256 height 18
copy span "Line Item Scope: Please assess roof and provide an estimate for repairs and inc…"
click at [566, 170] on div "Roof Repair Roof - [PERSON_NAME] and Trim Accepted Vendor InLine Construction A…" at bounding box center [370, 225] width 741 height 451
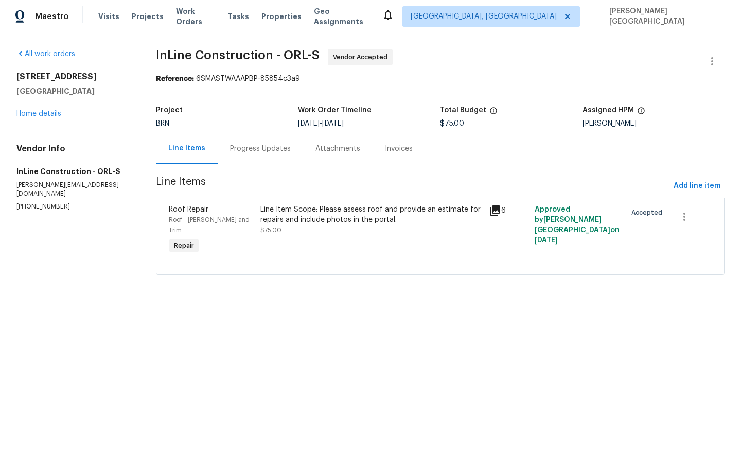
click at [464, 122] on span "$75.00" at bounding box center [452, 123] width 24 height 7
copy span "$75.00"
click at [266, 135] on div "Progress Updates" at bounding box center [260, 148] width 85 height 30
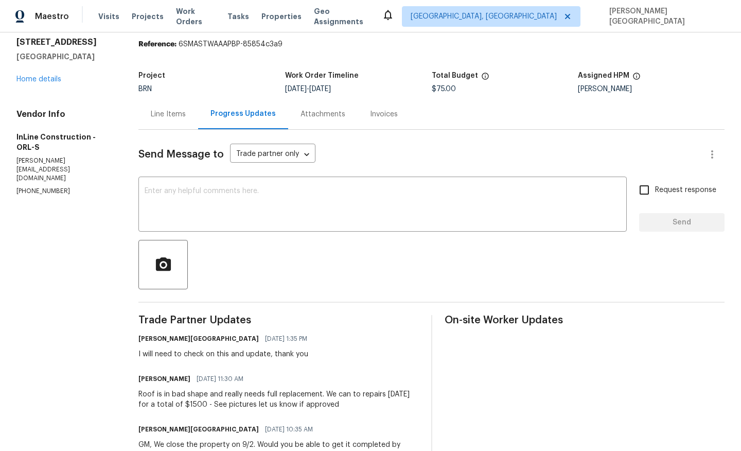
scroll to position [84, 0]
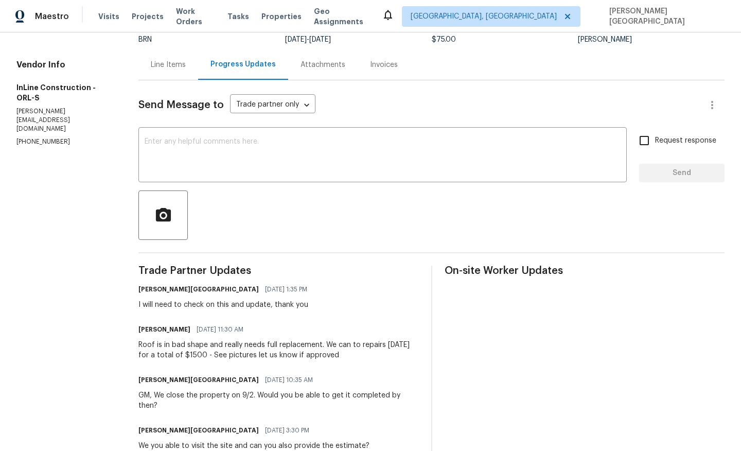
click at [282, 345] on div "Roof is in bad shape and really needs full replacement. We can to repairs [DATE…" at bounding box center [279, 350] width 280 height 21
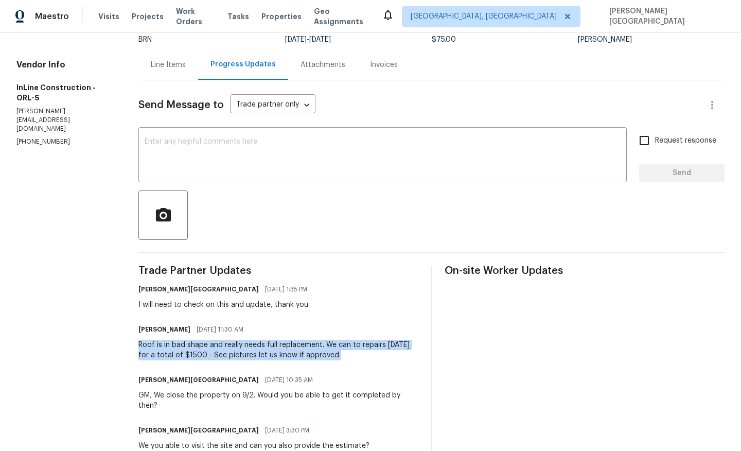
click at [282, 345] on div "Roof is in bad shape and really needs full replacement. We can to repairs [DATE…" at bounding box center [279, 350] width 280 height 21
copy div "Roof is in bad shape and really needs full replacement. We can to repairs [DATE…"
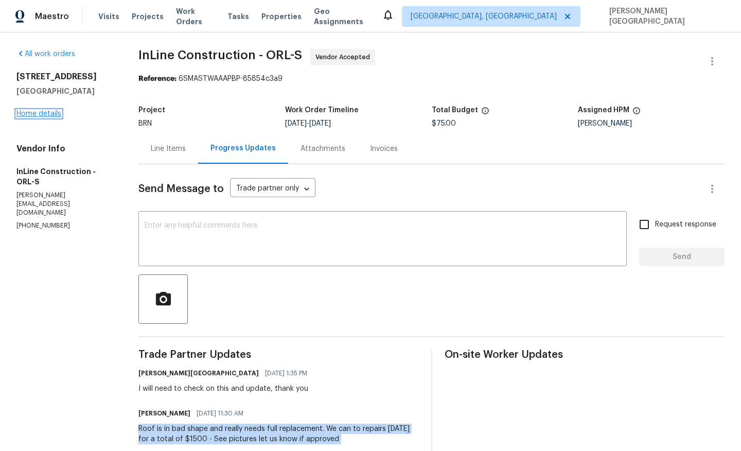
click at [43, 112] on link "Home details" at bounding box center [38, 113] width 45 height 7
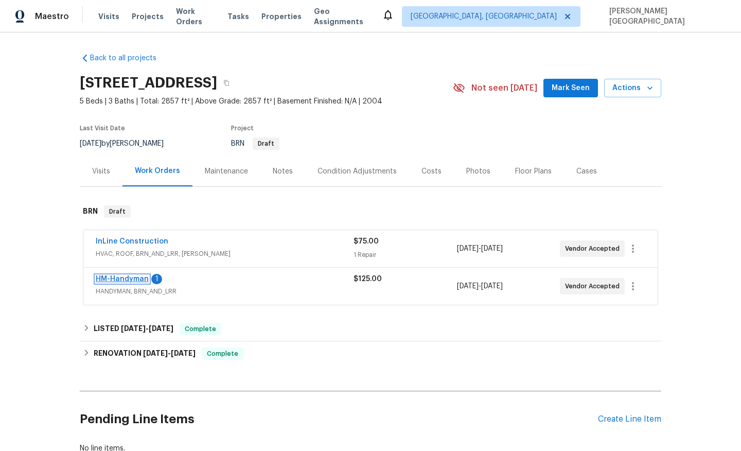
click at [137, 276] on link "HM-Handyman" at bounding box center [122, 278] width 53 height 7
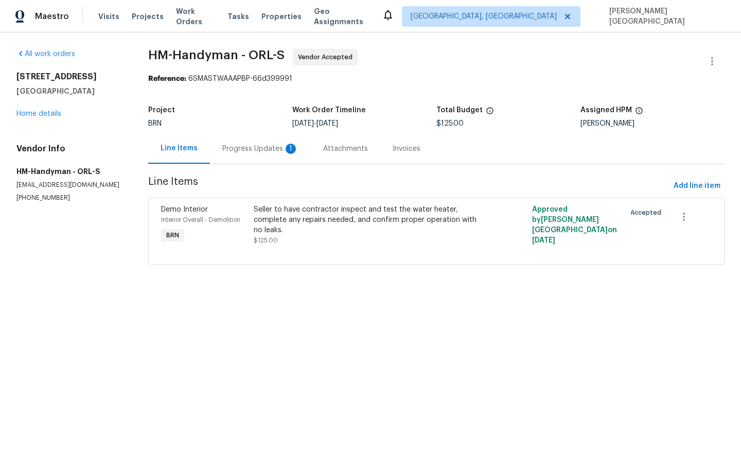
click at [257, 151] on div "Progress Updates 1" at bounding box center [260, 149] width 76 height 10
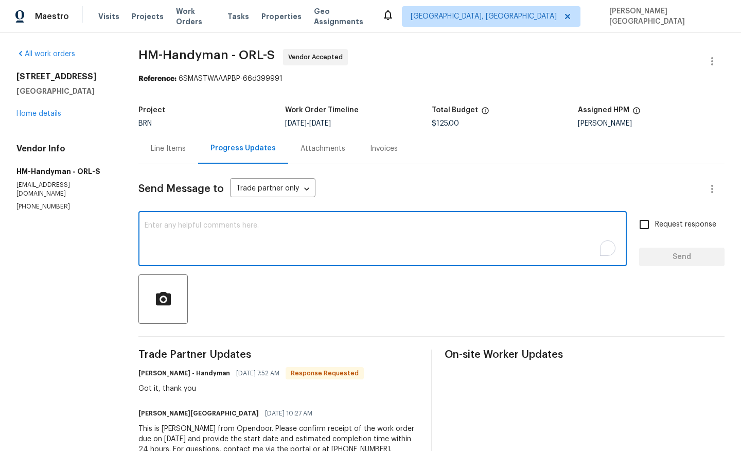
click at [164, 232] on textarea "To enrich screen reader interactions, please activate Accessibility in Grammarl…" at bounding box center [383, 240] width 476 height 36
paste textarea "Thanks for accepting the WO. Please provide the timeline soon?"
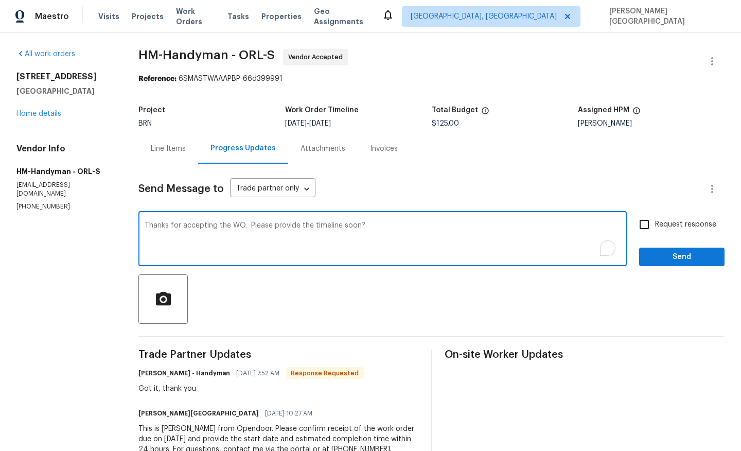
type textarea "Thanks for accepting the WO. Please provide the timeline soon?"
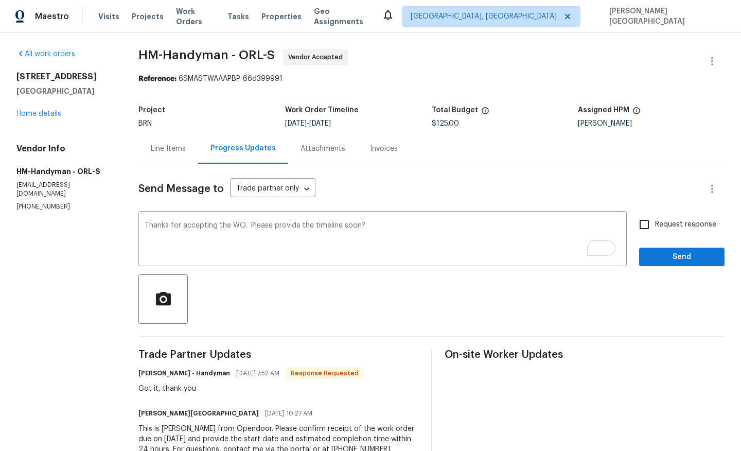
drag, startPoint x: 657, startPoint y: 228, endPoint x: 657, endPoint y: 233, distance: 5.2
click at [657, 228] on span "Request response" at bounding box center [685, 224] width 61 height 11
click at [655, 228] on input "Request response" at bounding box center [645, 225] width 22 height 22
checkbox input "true"
click at [657, 250] on button "Send" at bounding box center [681, 257] width 85 height 19
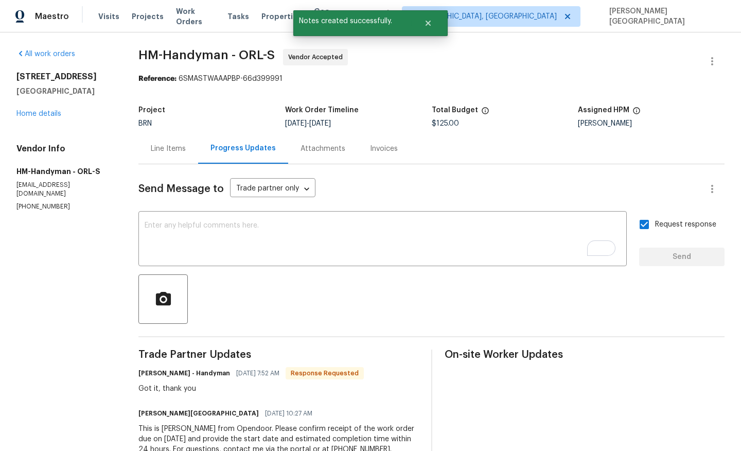
click at [147, 53] on span "HM-Handyman - ORL-S" at bounding box center [207, 55] width 136 height 12
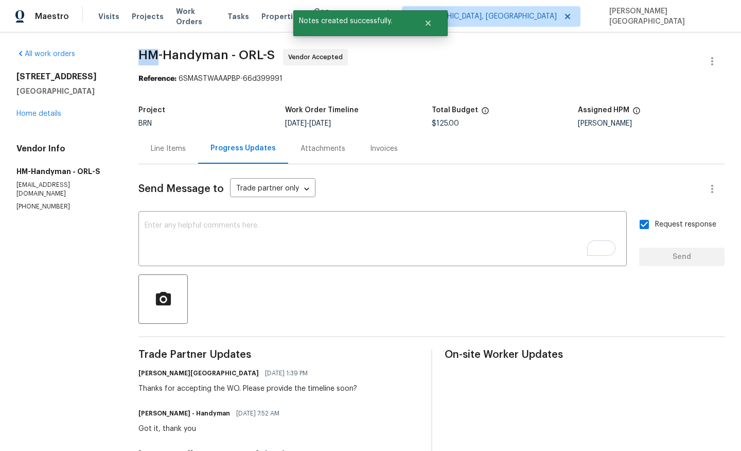
click at [147, 53] on span "HM-Handyman - ORL-S" at bounding box center [207, 55] width 136 height 12
click at [205, 53] on span "HM-Handyman - ORL-S" at bounding box center [207, 55] width 136 height 12
copy span "HM-Handyman"
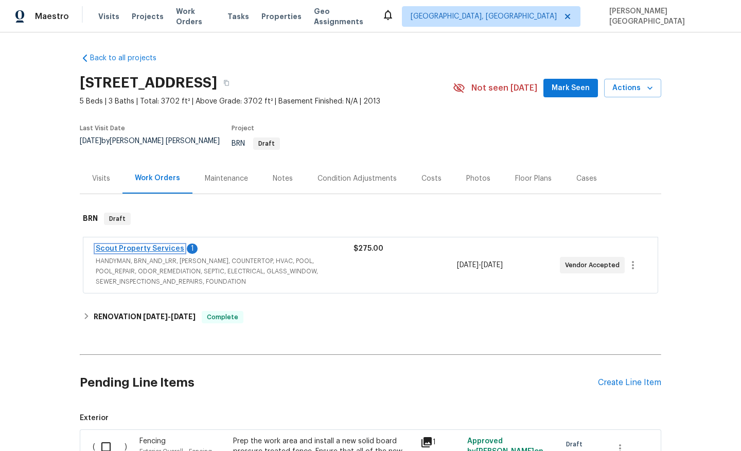
click at [174, 245] on link "Scout Property Services" at bounding box center [140, 248] width 89 height 7
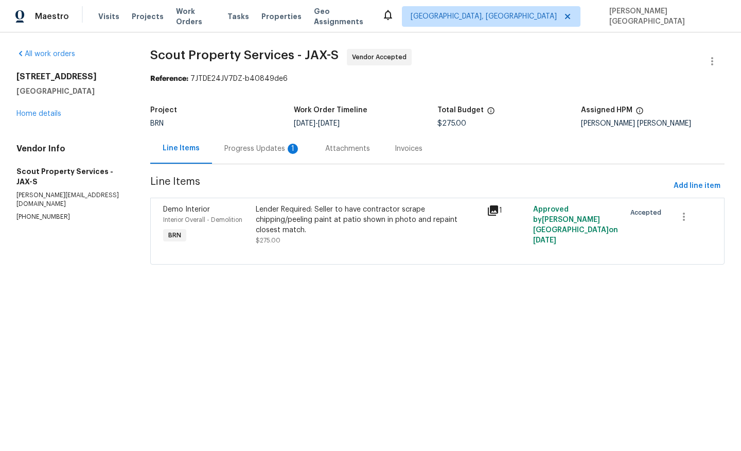
click at [271, 155] on div "Progress Updates 1" at bounding box center [262, 148] width 101 height 30
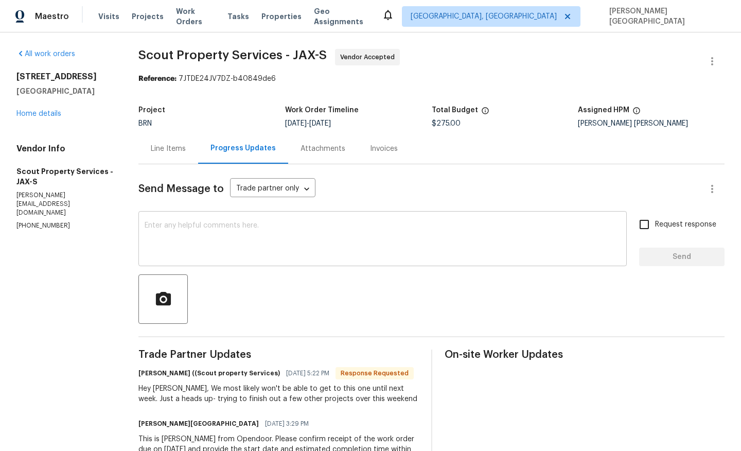
scroll to position [7, 0]
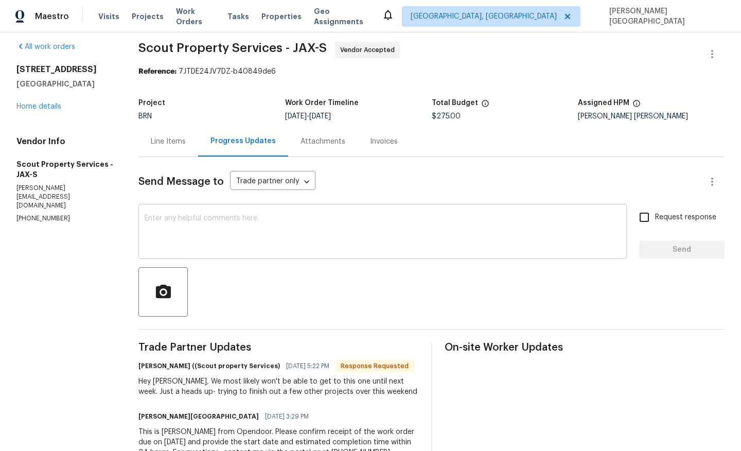
click at [258, 248] on textarea at bounding box center [383, 233] width 476 height 36
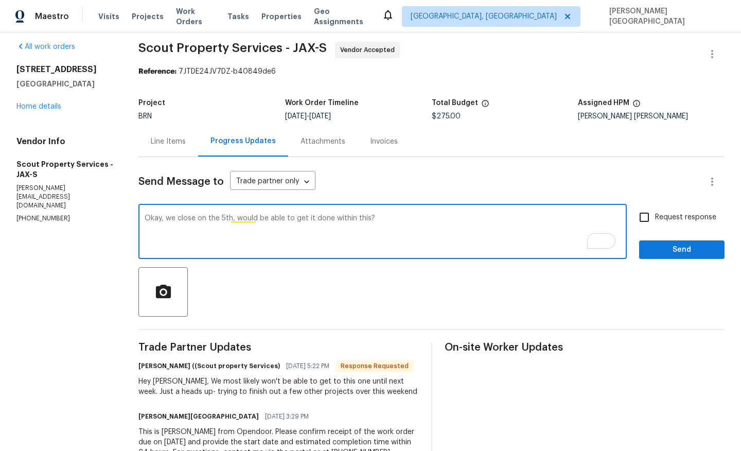
paste textarea ". Would you be able to get it done before then"
type textarea "Okay, we close on the 5th. Would you be able to get it done before then?"
click at [647, 219] on input "Request response" at bounding box center [645, 217] width 22 height 22
checkbox input "true"
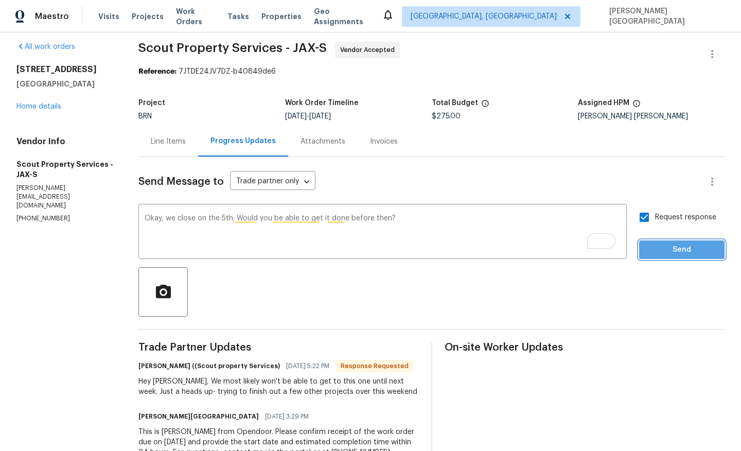
click at [667, 256] on button "Send" at bounding box center [681, 249] width 85 height 19
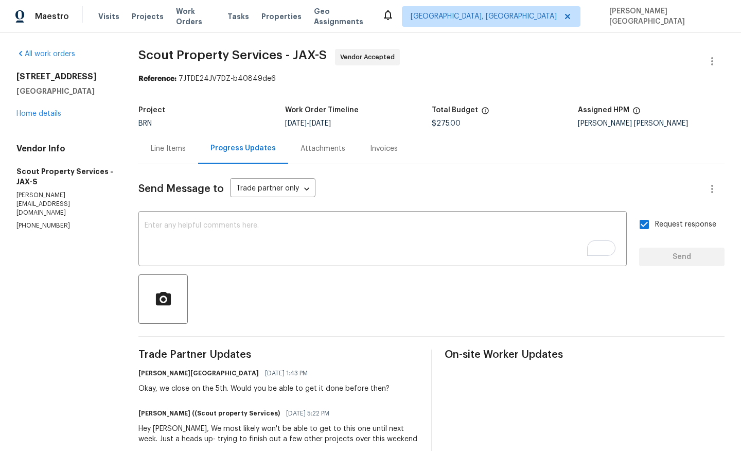
click at [163, 58] on span "Scout Property Services - JAX-S" at bounding box center [233, 55] width 188 height 12
click at [245, 44] on div "All work orders 4605 Plantation Oaks Blvd Orange Park, FL 32065 Home details Ve…" at bounding box center [370, 288] width 741 height 512
click at [251, 57] on span "Scout Property Services - JAX-S" at bounding box center [233, 55] width 188 height 12
copy span "Scout Property Services"
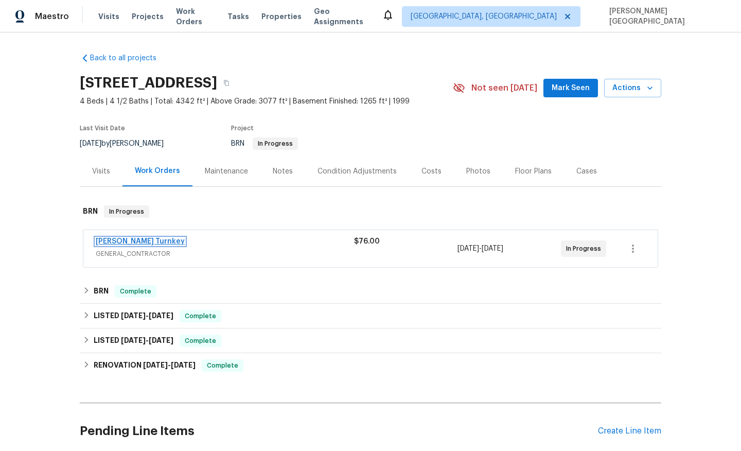
click at [118, 240] on link "Davis Turnkey" at bounding box center [140, 241] width 89 height 7
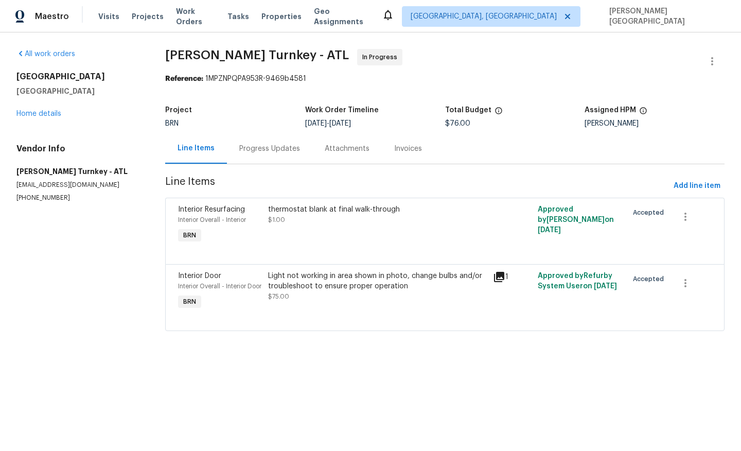
click at [287, 155] on div "Progress Updates" at bounding box center [269, 148] width 85 height 30
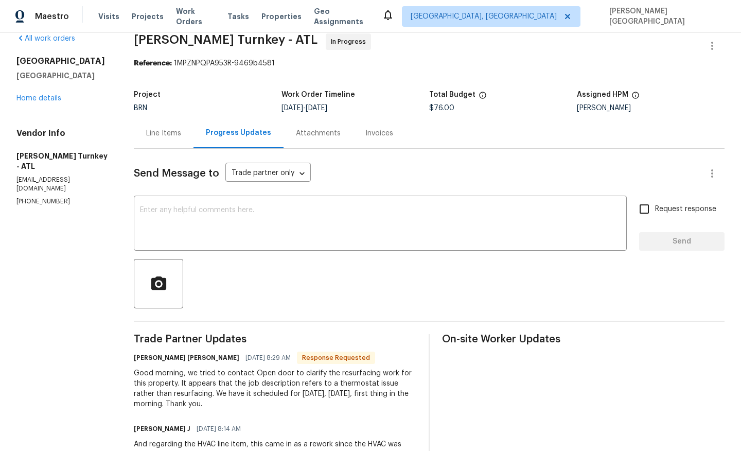
scroll to position [16, 0]
click at [175, 210] on textarea at bounding box center [380, 224] width 481 height 36
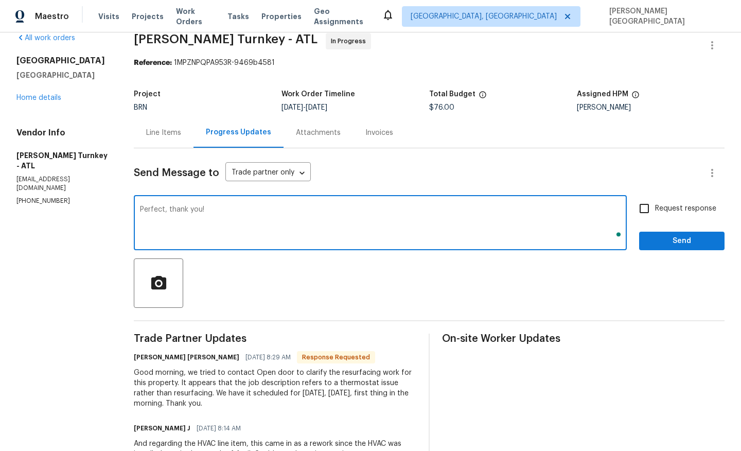
type textarea "Perfect, thank you!"
click at [656, 209] on span "Request response" at bounding box center [685, 208] width 61 height 11
click at [655, 209] on input "Request response" at bounding box center [645, 209] width 22 height 22
checkbox input "true"
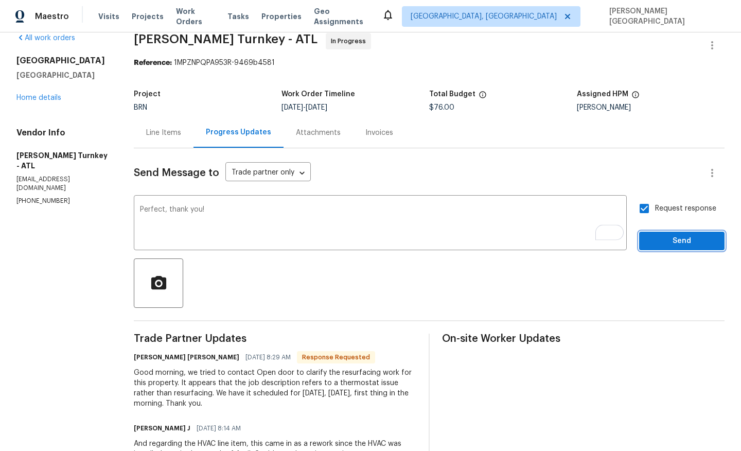
click at [661, 235] on span "Send" at bounding box center [682, 241] width 69 height 13
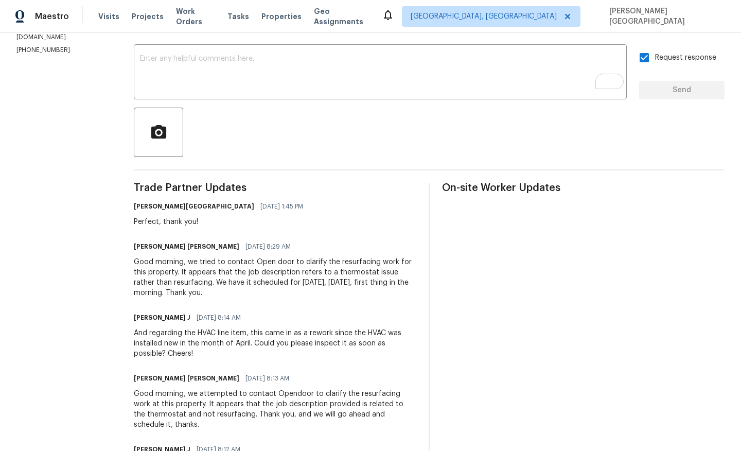
scroll to position [181, 0]
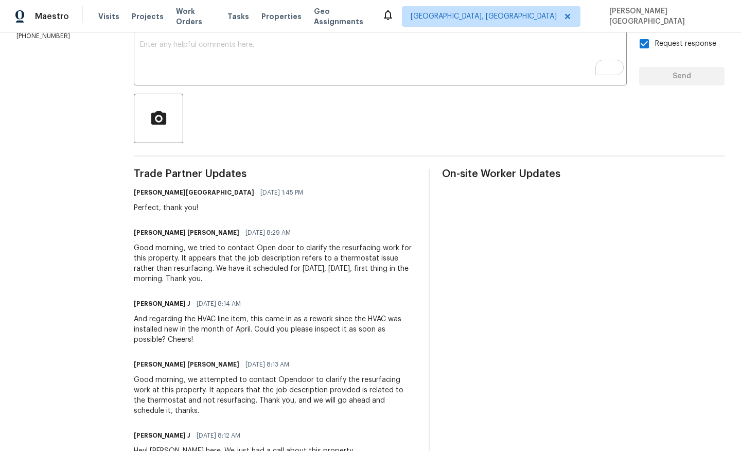
drag, startPoint x: 209, startPoint y: 270, endPoint x: 210, endPoint y: 278, distance: 7.8
click at [210, 278] on div "Good morning, we tried to contact Open door to clarify the resurfacing work for…" at bounding box center [275, 263] width 283 height 41
click at [208, 278] on div "Good morning, we tried to contact Open door to clarify the resurfacing work for…" at bounding box center [275, 263] width 283 height 41
drag, startPoint x: 209, startPoint y: 268, endPoint x: 201, endPoint y: 281, distance: 14.8
click at [201, 281] on div "Good morning, we tried to contact Open door to clarify the resurfacing work for…" at bounding box center [275, 263] width 283 height 41
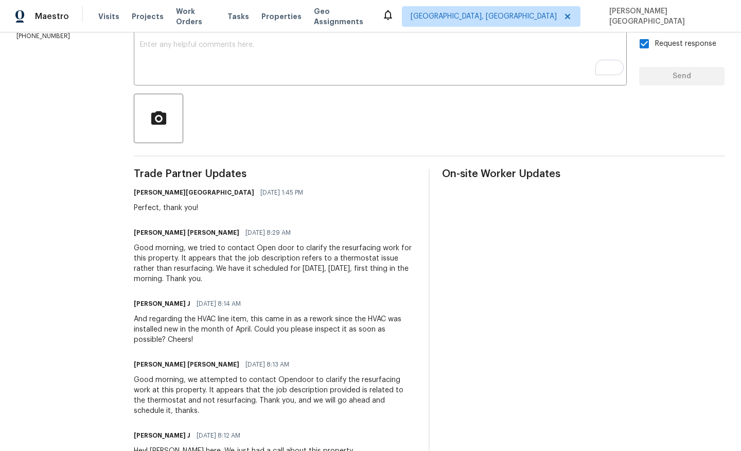
copy div "scheduled for tomorrow, Saturday, September 30th, first thing in the morning."
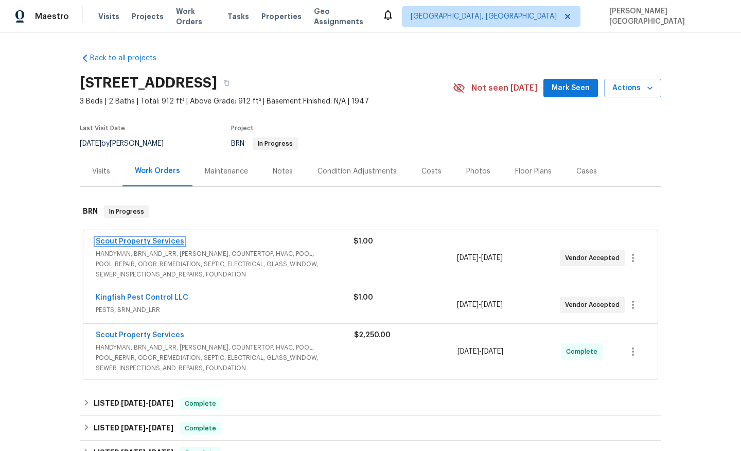
click at [147, 243] on link "Scout Property Services" at bounding box center [140, 241] width 89 height 7
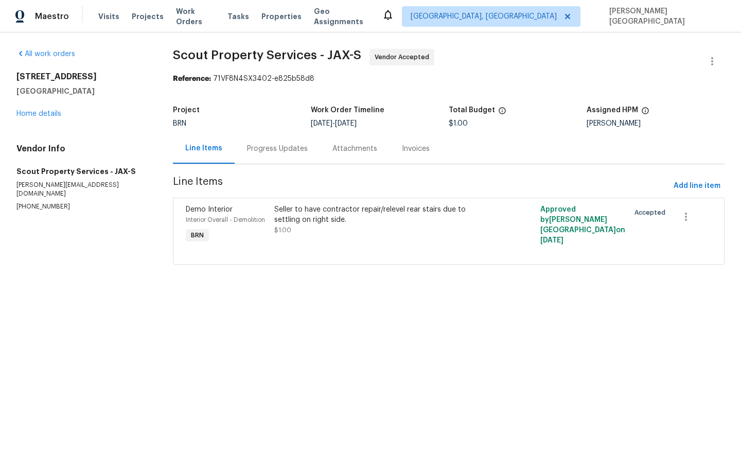
click at [276, 150] on div "Progress Updates" at bounding box center [277, 149] width 61 height 10
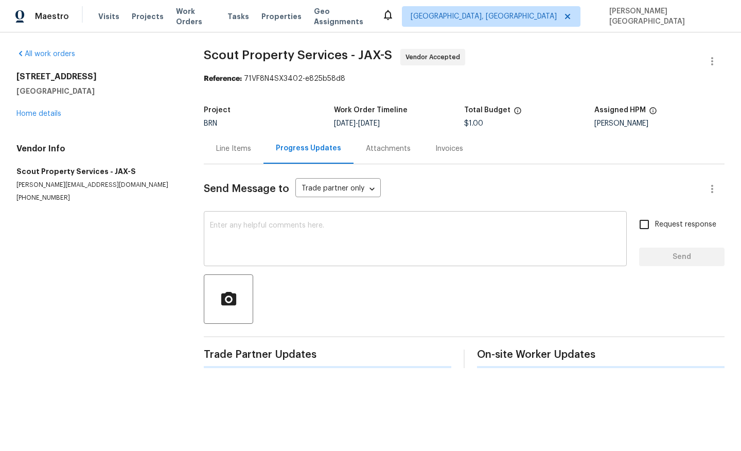
click at [266, 239] on textarea at bounding box center [415, 240] width 411 height 36
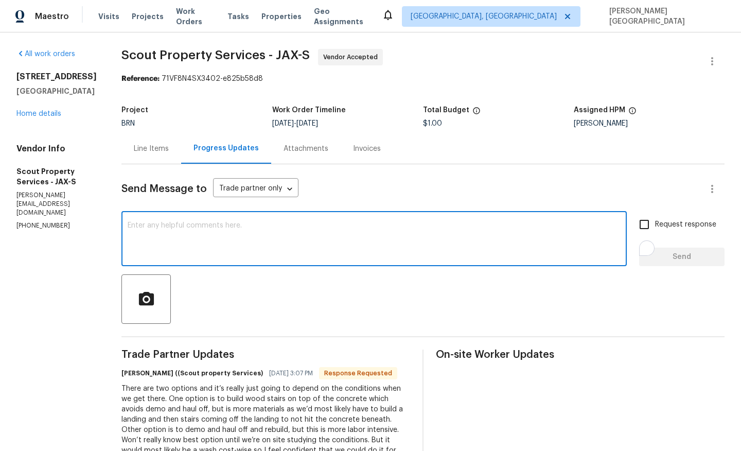
paste textarea "We should just build wood stairs over the existing concrete."
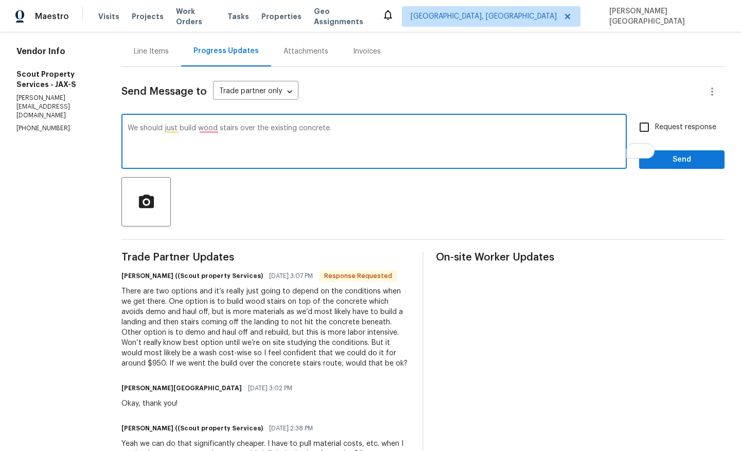
scroll to position [94, 0]
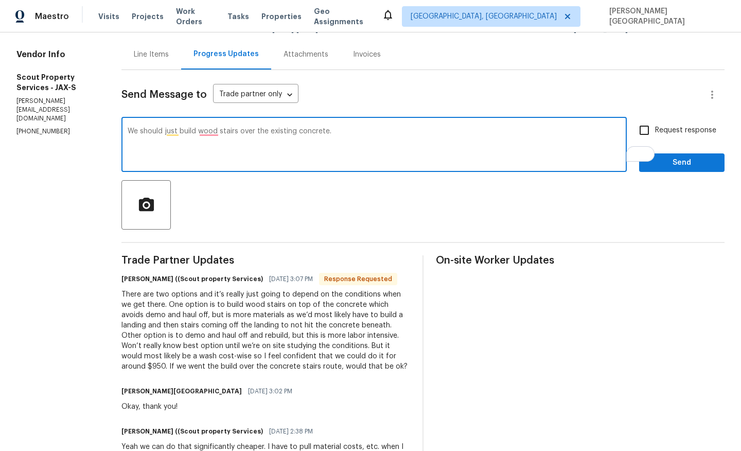
drag, startPoint x: 107, startPoint y: 131, endPoint x: 79, endPoint y: 130, distance: 28.3
click at [79, 130] on div "All work orders [STREET_ADDRESS] Home details Vendor Info Scout Property Servic…" at bounding box center [370, 270] width 741 height 664
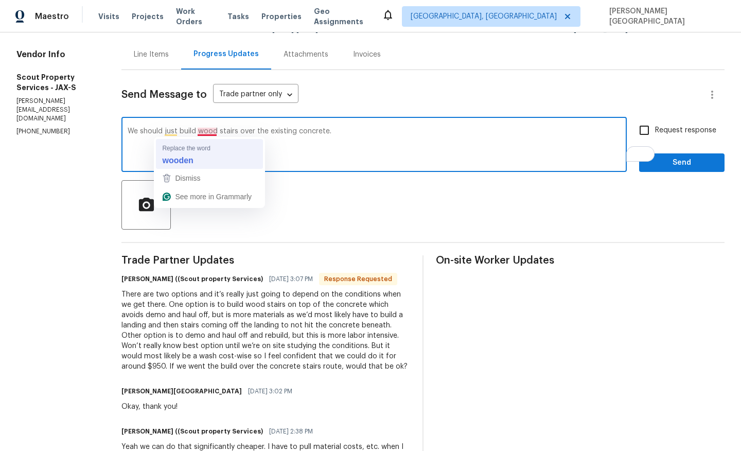
type textarea "We should just build wooden stairs over the existing concrete."
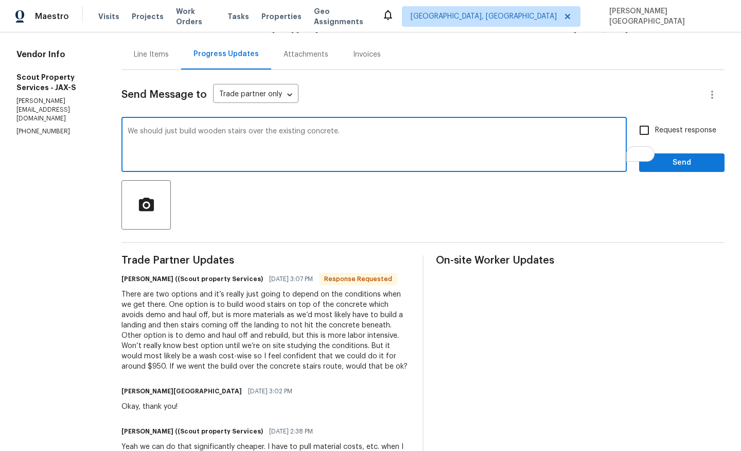
click at [182, 159] on textarea "We should just build wooden stairs over the existing concrete." at bounding box center [374, 146] width 493 height 36
click at [192, 136] on textarea "We should just build wooden stairs over the existing concrete." at bounding box center [374, 146] width 493 height 36
click at [189, 132] on textarea "We should just build wooden stairs over the existing concrete." at bounding box center [374, 146] width 493 height 36
click at [296, 130] on textarea "We should just build wood stairs over the existing concrete." at bounding box center [374, 146] width 493 height 36
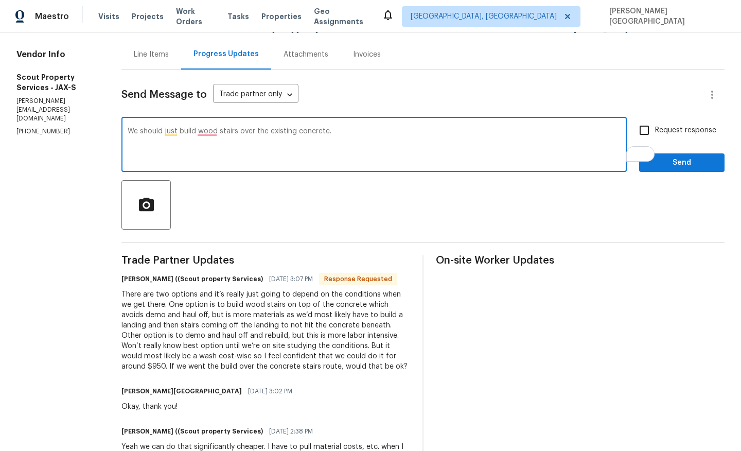
click at [134, 156] on textarea "We should just build wood stairs over the existing concrete." at bounding box center [374, 146] width 493 height 36
click at [383, 132] on textarea "We should just build wood stairs over the existing concrete please. could you p…" at bounding box center [374, 146] width 493 height 36
click at [371, 131] on textarea "We should just build wood stairs over the existing concrete please. could you p…" at bounding box center [374, 146] width 493 height 36
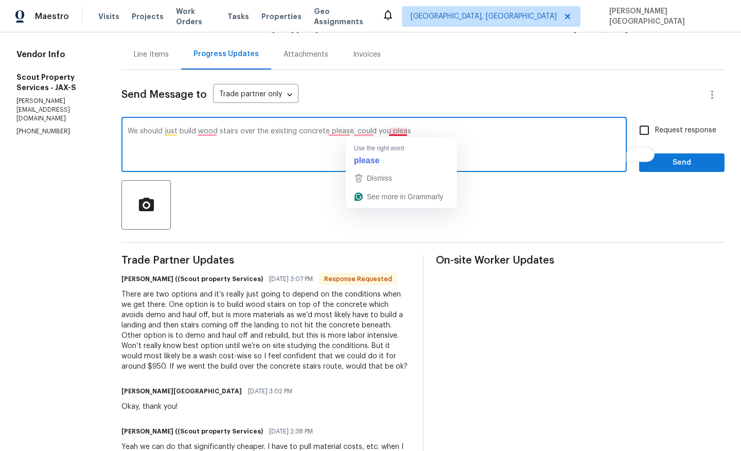
click at [371, 131] on textarea "We should just build wood stairs over the existing concrete please. could you p…" at bounding box center [374, 146] width 493 height 36
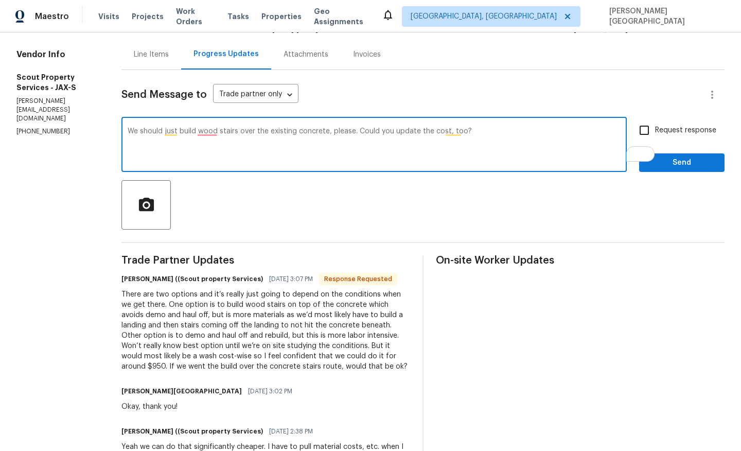
type textarea "We should just build wood stairs over the existing concrete, please. Could you …"
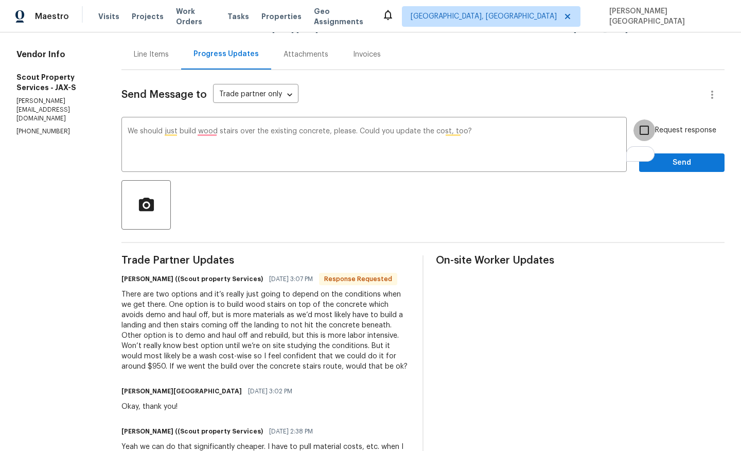
click at [655, 134] on input "Request response" at bounding box center [645, 130] width 22 height 22
checkbox input "true"
click at [658, 159] on span "Send" at bounding box center [682, 163] width 69 height 13
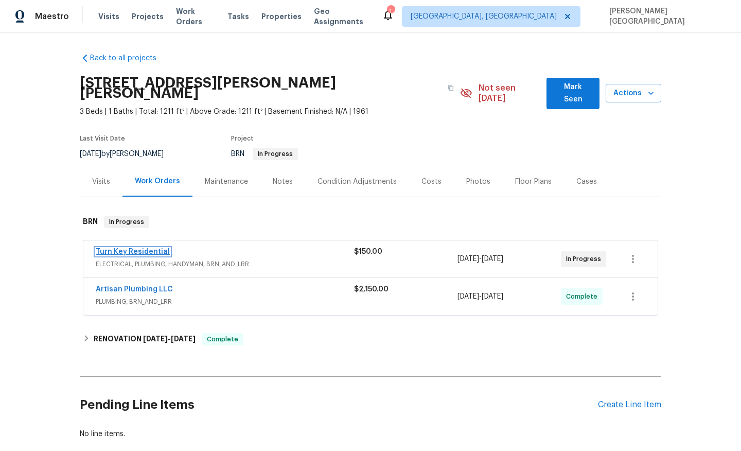
click at [151, 248] on link "Turn Key Residential" at bounding box center [133, 251] width 74 height 7
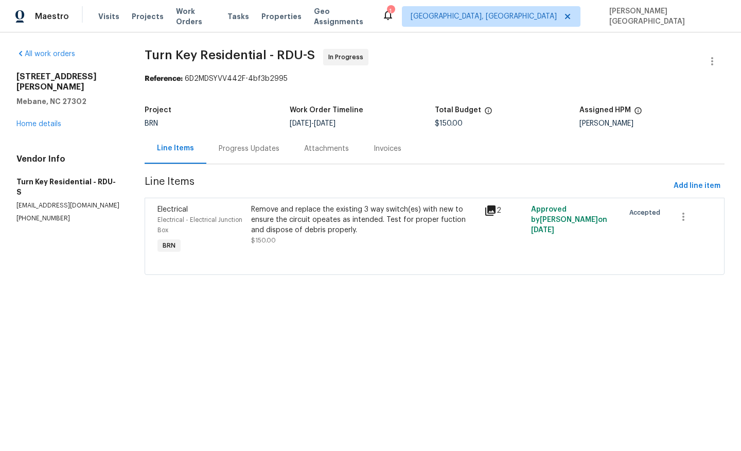
click at [249, 151] on div "Progress Updates" at bounding box center [249, 149] width 61 height 10
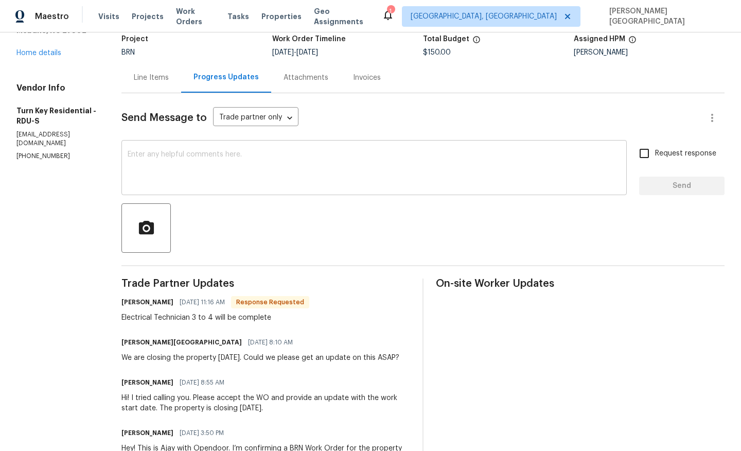
scroll to position [68, 0]
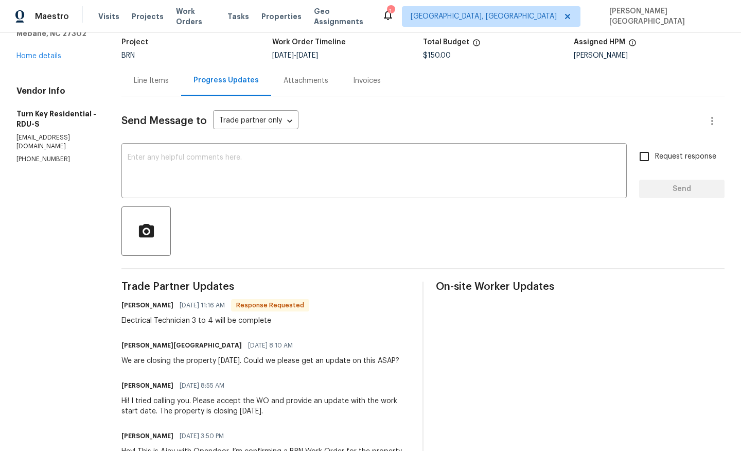
click at [169, 81] on div "Line Items" at bounding box center [151, 81] width 35 height 10
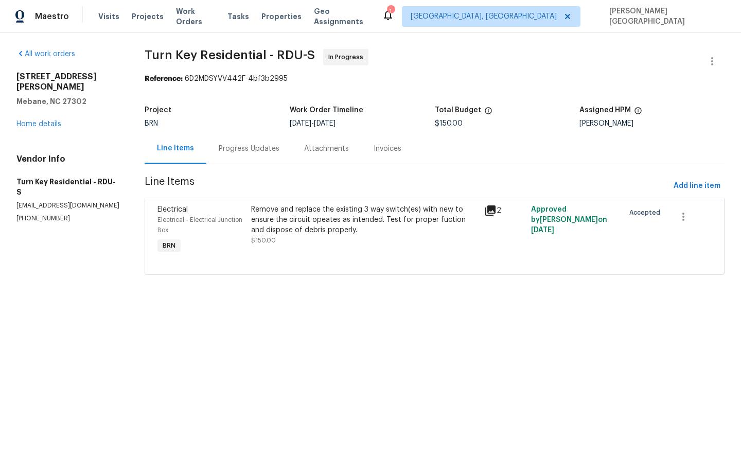
click at [249, 138] on div "Progress Updates" at bounding box center [248, 148] width 85 height 30
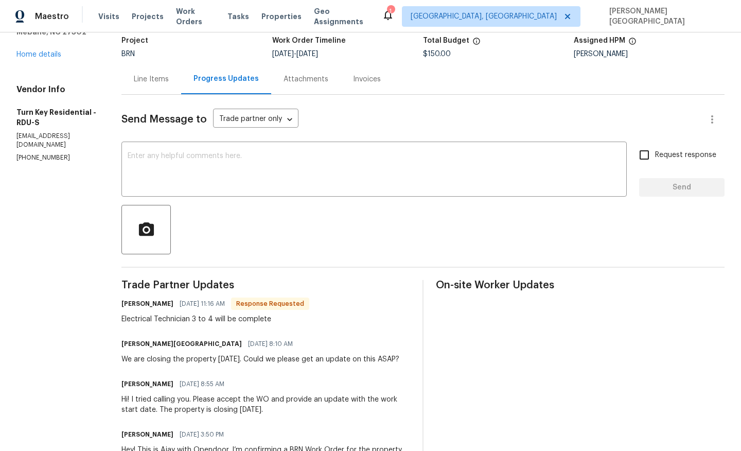
scroll to position [74, 0]
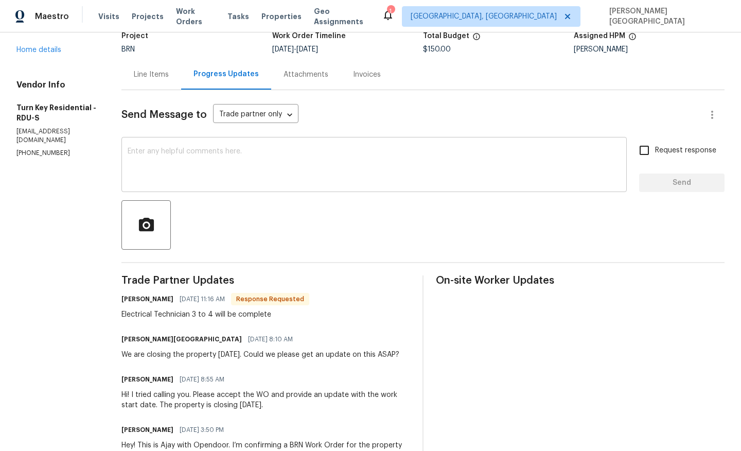
click at [194, 165] on textarea at bounding box center [374, 166] width 493 height 36
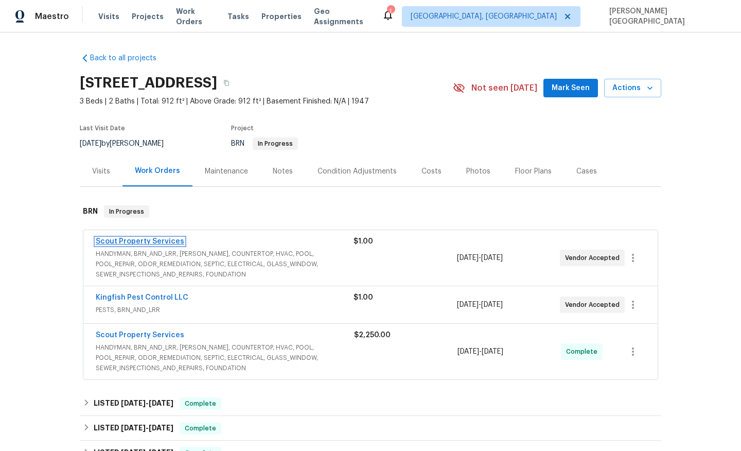
click at [163, 239] on link "Scout Property Services" at bounding box center [140, 241] width 89 height 7
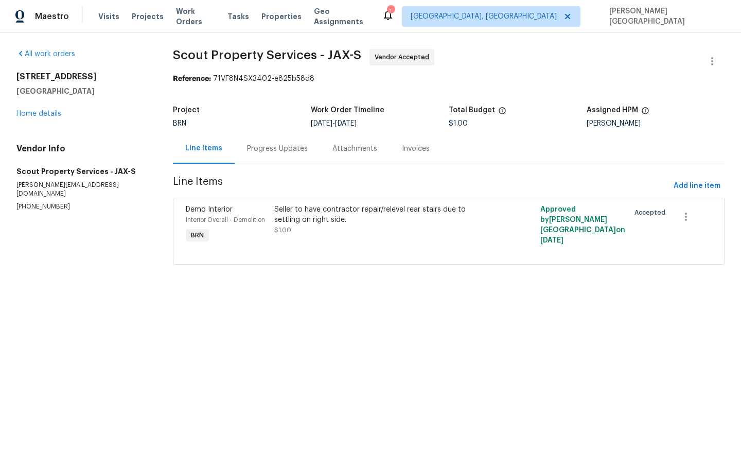
click at [271, 153] on div "Progress Updates" at bounding box center [277, 149] width 61 height 10
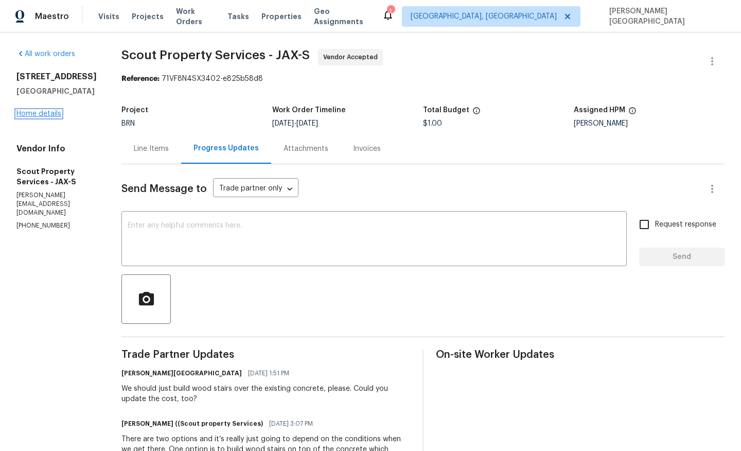
click at [53, 117] on link "Home details" at bounding box center [38, 113] width 45 height 7
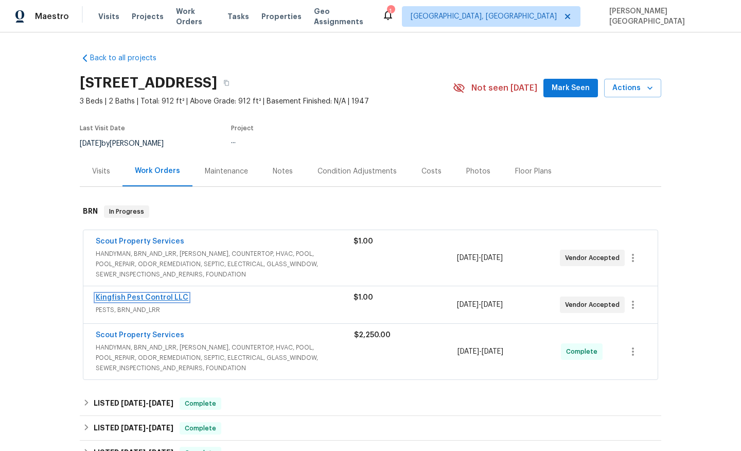
click at [148, 298] on link "Kingfish Pest Control LLC" at bounding box center [142, 297] width 93 height 7
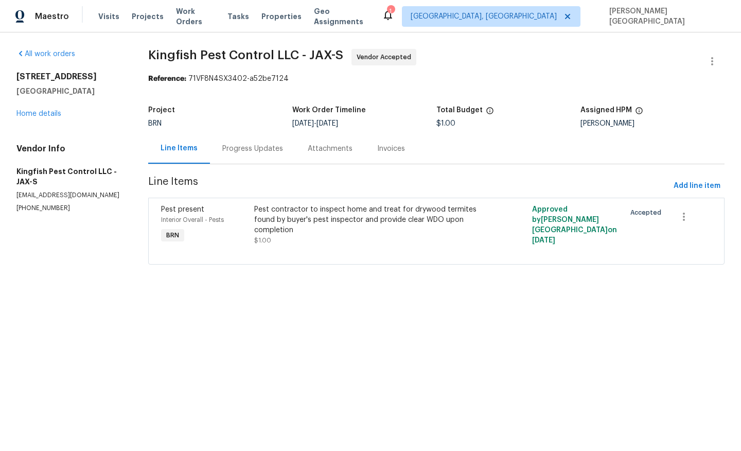
click at [244, 150] on div "Progress Updates" at bounding box center [252, 149] width 61 height 10
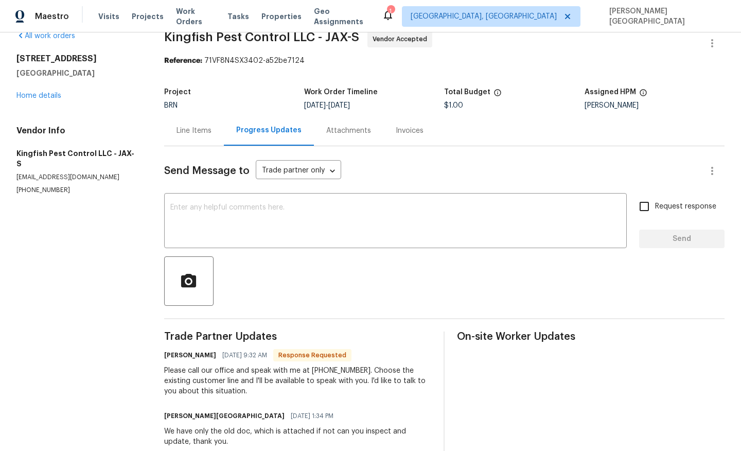
scroll to position [20, 0]
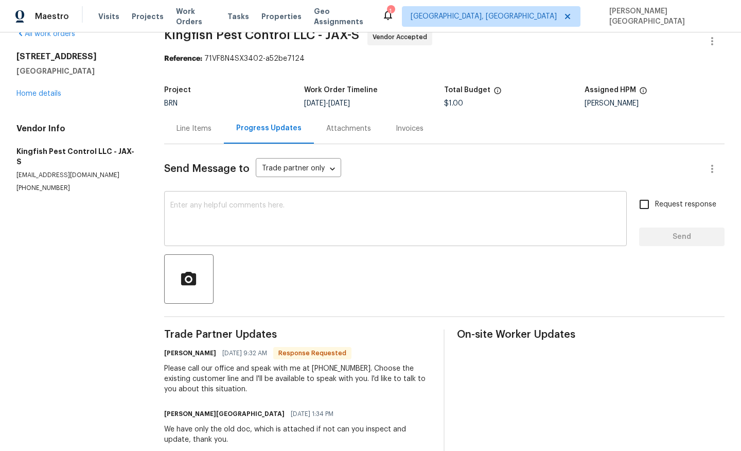
click at [214, 199] on div "x ​" at bounding box center [395, 220] width 463 height 53
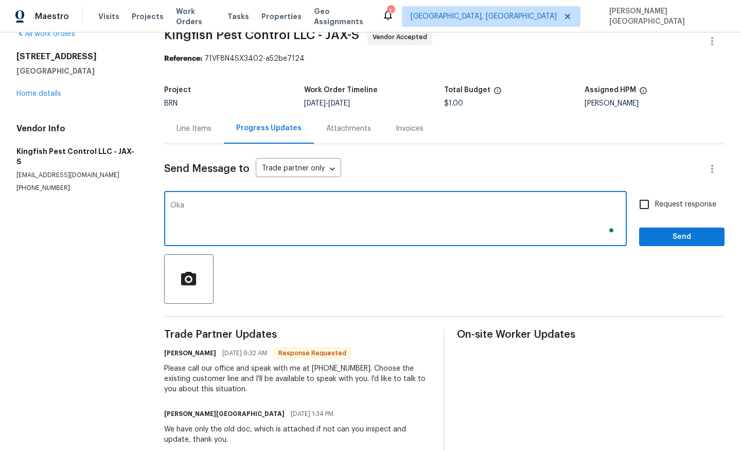
type textarea "Okay"
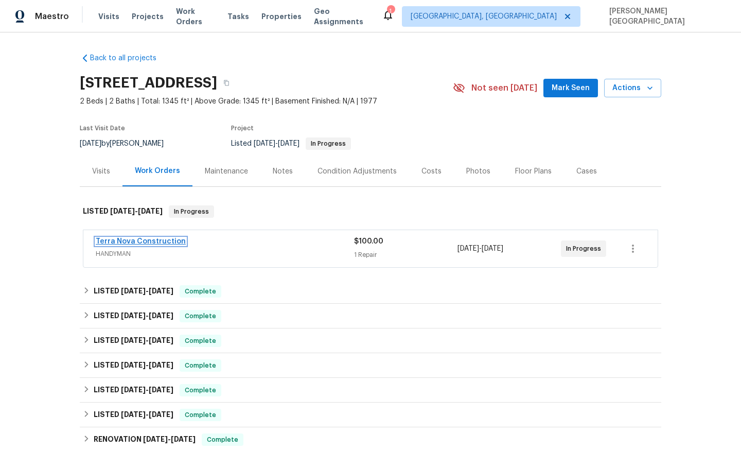
click at [157, 241] on link "Terra Nova Construction" at bounding box center [141, 241] width 90 height 7
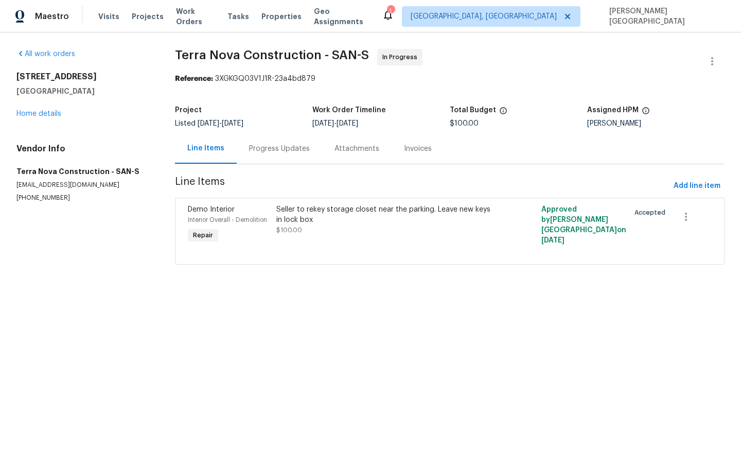
click at [277, 149] on div "Progress Updates" at bounding box center [279, 149] width 61 height 10
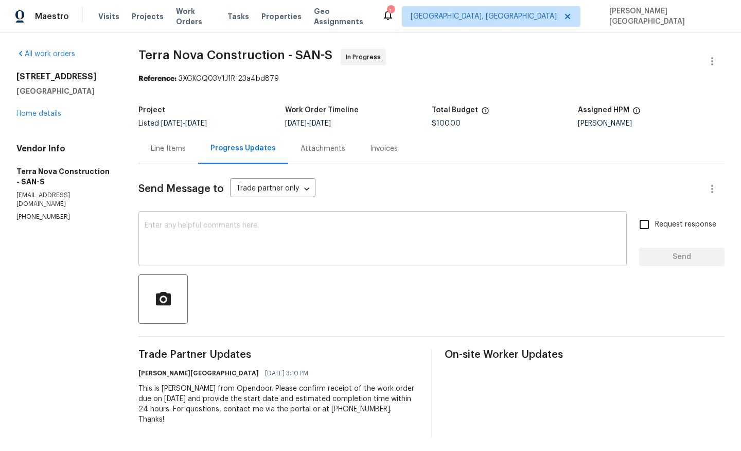
click at [181, 235] on textarea at bounding box center [383, 240] width 476 height 36
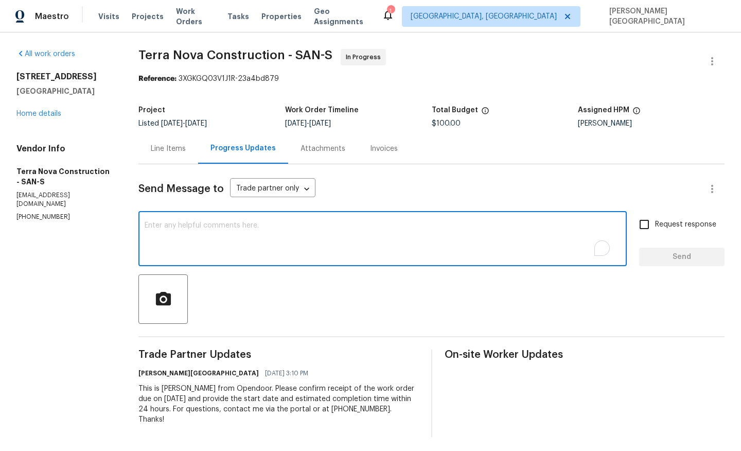
paste textarea "Thanks for accepting the WO. Please provide the timeline soon?"
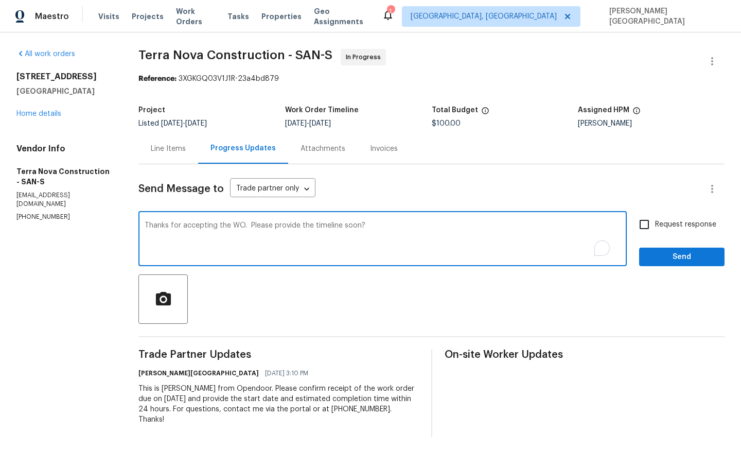
type textarea "Thanks for accepting the WO. Please provide the timeline soon?"
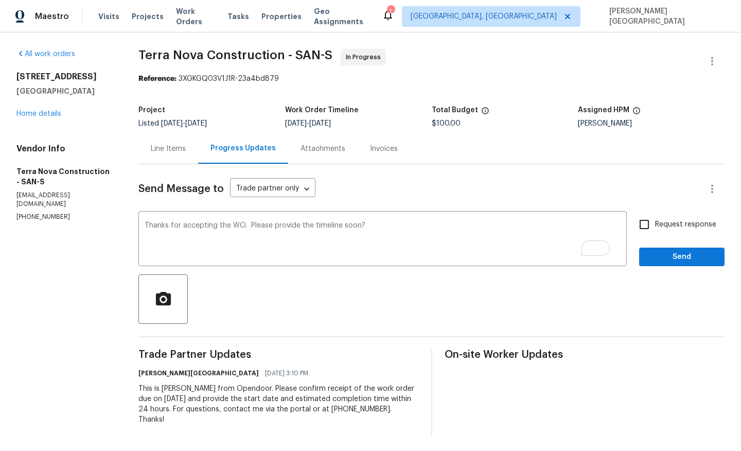
click at [665, 225] on span "Request response" at bounding box center [685, 224] width 61 height 11
click at [655, 225] on input "Request response" at bounding box center [645, 225] width 22 height 22
checkbox input "true"
click at [676, 258] on span "Send" at bounding box center [682, 257] width 69 height 13
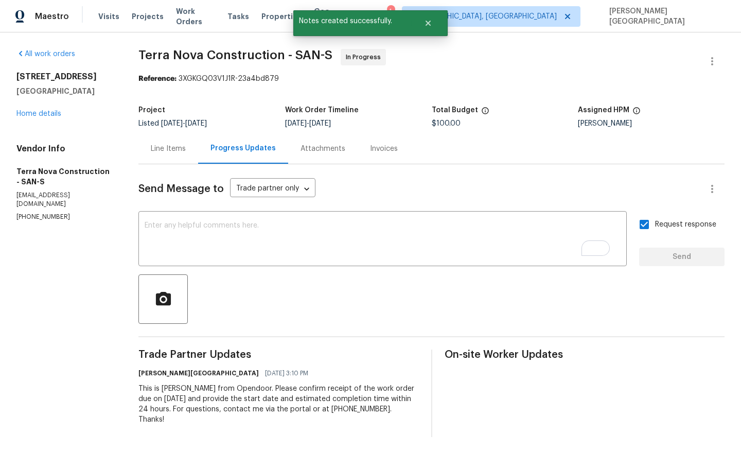
click at [163, 55] on span "Terra Nova Construction - SAN-S" at bounding box center [236, 55] width 194 height 12
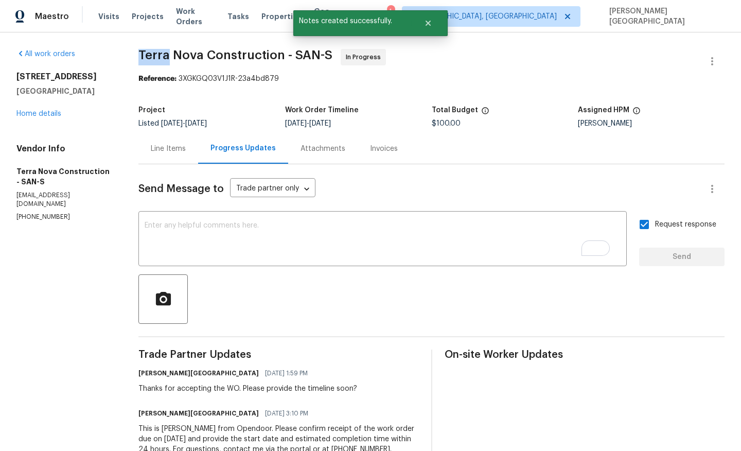
click at [163, 55] on span "Terra Nova Construction - SAN-S" at bounding box center [236, 55] width 194 height 12
click at [250, 55] on span "Terra Nova Construction - SAN-S" at bounding box center [236, 55] width 194 height 12
copy span "Terra Nova Construction"
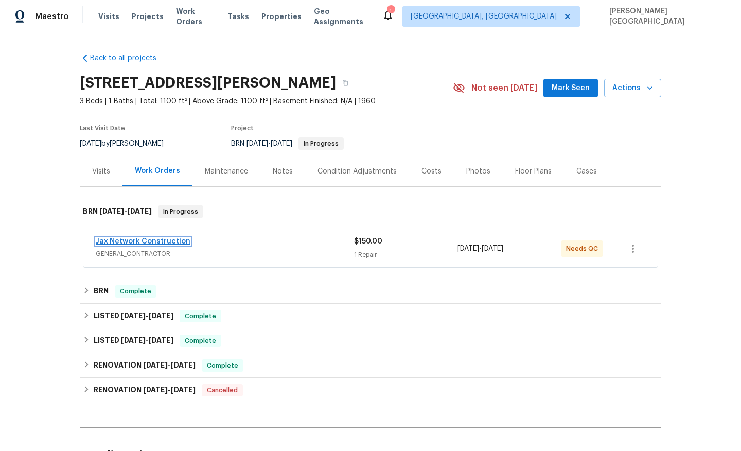
click at [158, 242] on link "Jax Network Construction" at bounding box center [143, 241] width 95 height 7
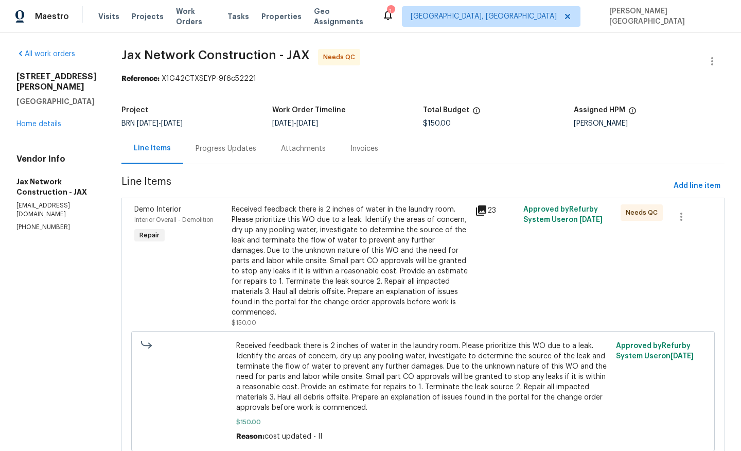
click at [245, 151] on div "Progress Updates" at bounding box center [226, 149] width 61 height 10
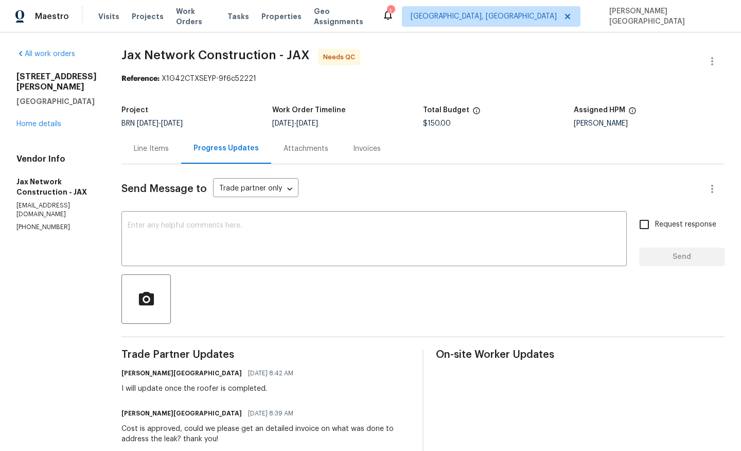
click at [165, 148] on div "Line Items" at bounding box center [151, 149] width 35 height 10
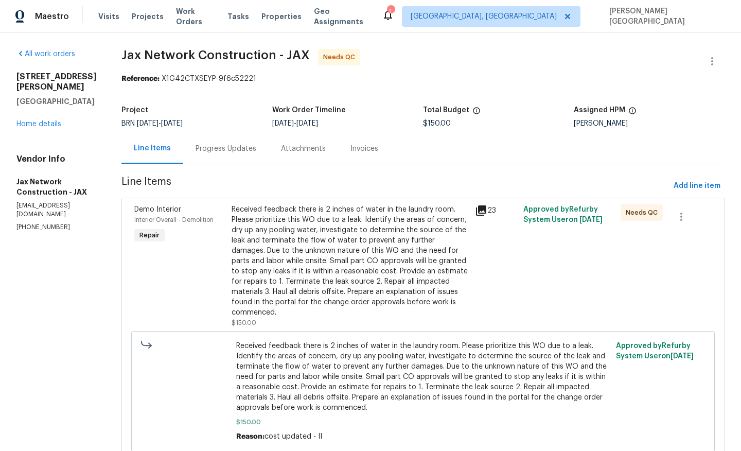
click at [337, 238] on div "Received feedback there is 2 inches of water in the laundry room. Please priori…" at bounding box center [350, 260] width 237 height 113
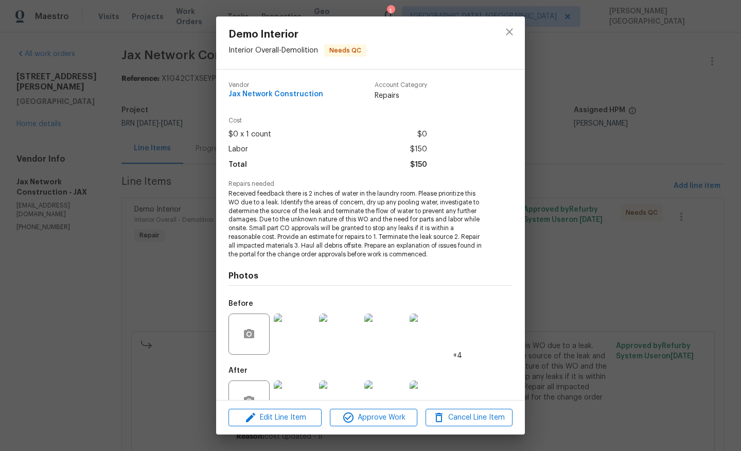
scroll to position [32, 0]
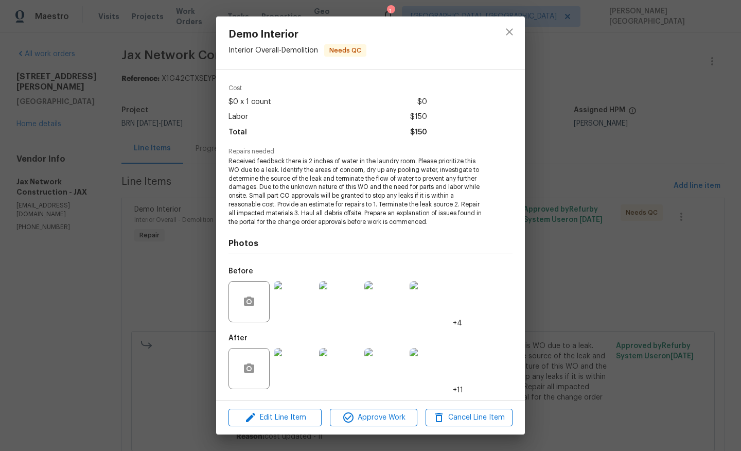
click at [583, 290] on div "Demo Interior Interior Overall - Demolition Needs QC Vendor Jax Network Constru…" at bounding box center [370, 225] width 741 height 451
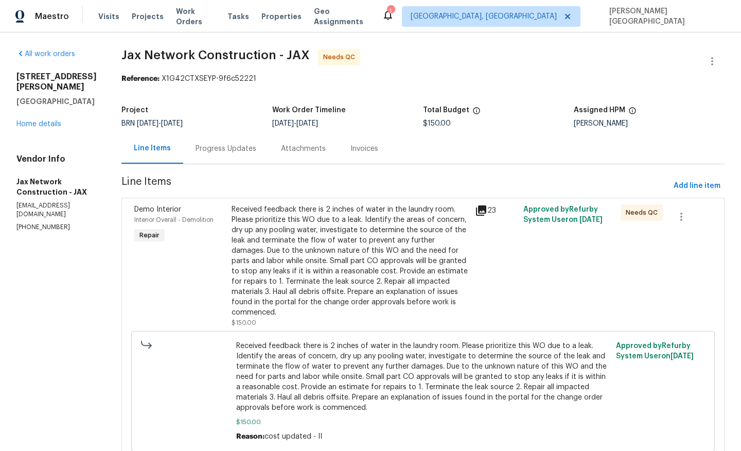
click at [239, 151] on div "Progress Updates" at bounding box center [226, 149] width 61 height 10
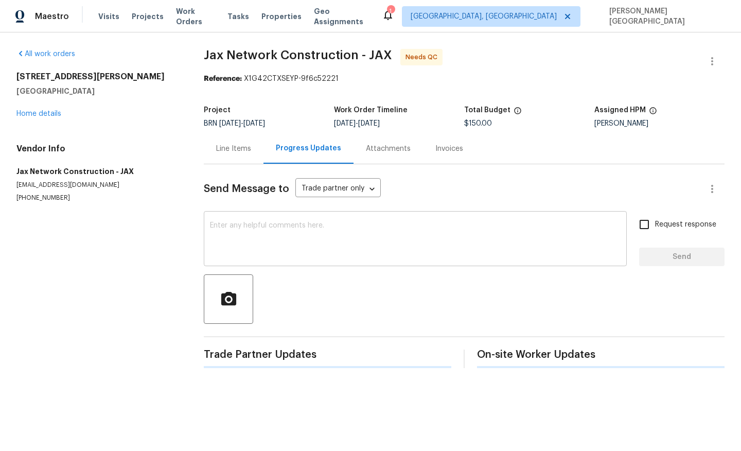
click at [263, 248] on textarea at bounding box center [415, 240] width 411 height 36
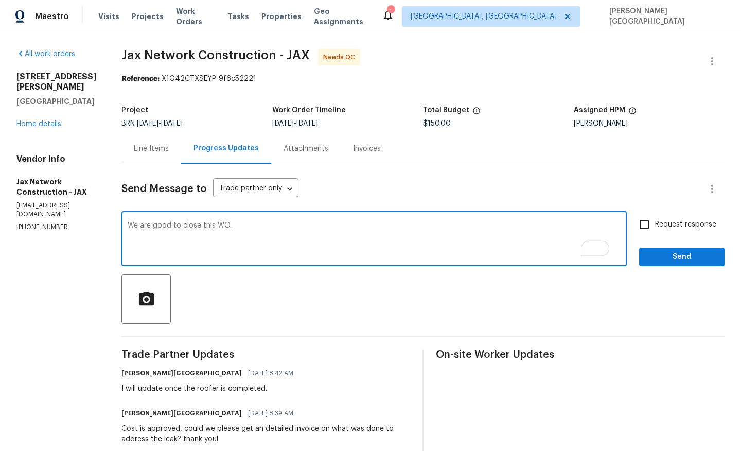
type textarea "We are good to close this WO."
click at [664, 227] on span "Request response" at bounding box center [685, 224] width 61 height 11
click at [655, 227] on input "Request response" at bounding box center [645, 225] width 22 height 22
checkbox input "true"
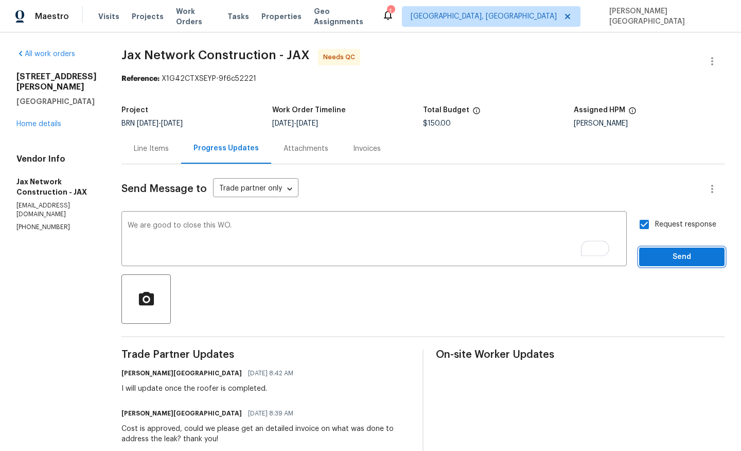
click at [664, 261] on span "Send" at bounding box center [682, 257] width 69 height 13
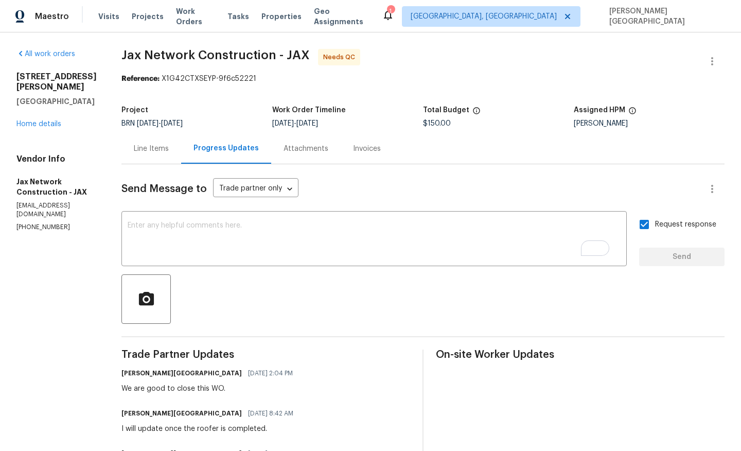
click at [163, 147] on div "Line Items" at bounding box center [151, 149] width 35 height 10
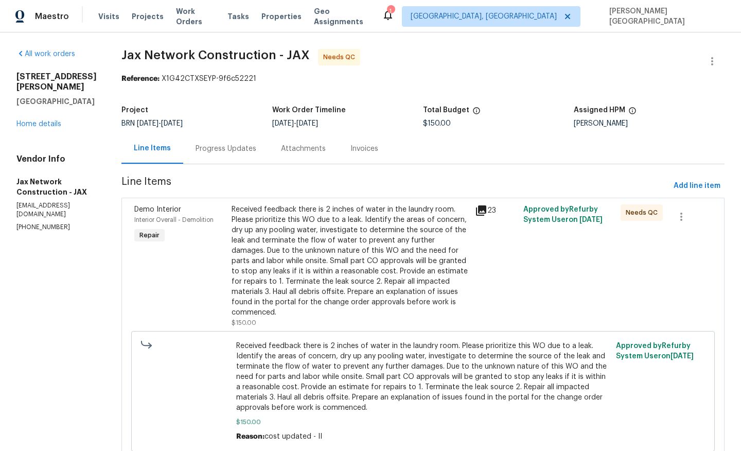
click at [233, 150] on div "Progress Updates" at bounding box center [226, 149] width 61 height 10
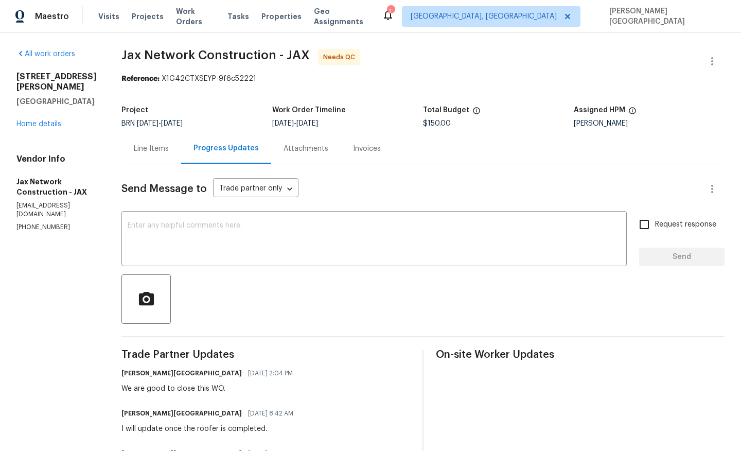
scroll to position [9, 0]
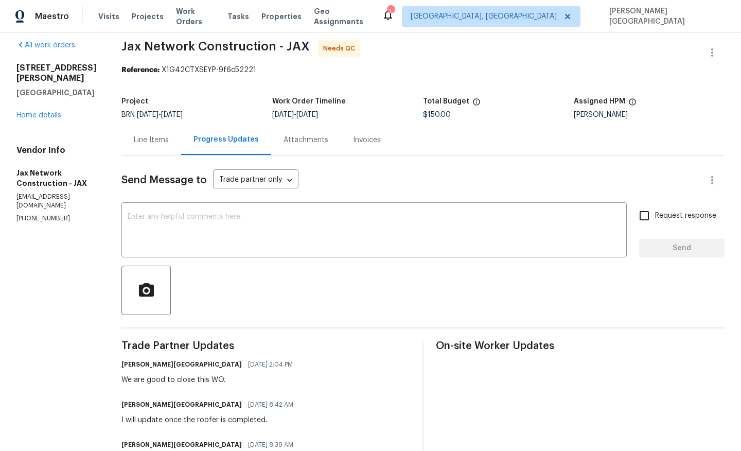
click at [169, 143] on div "Line Items" at bounding box center [151, 140] width 35 height 10
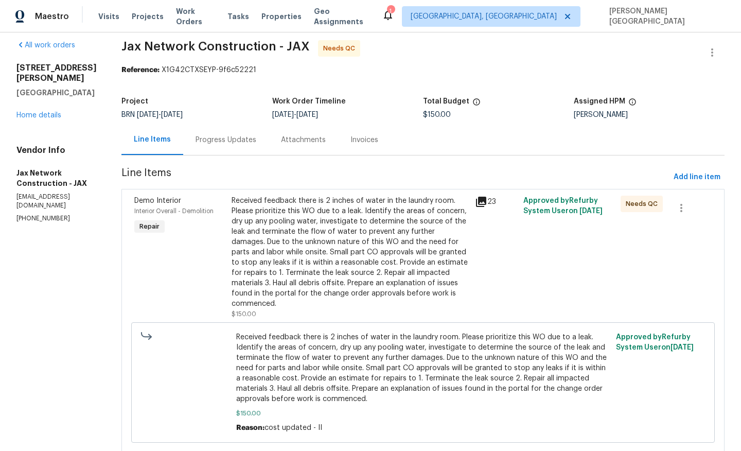
click at [319, 244] on div "Received feedback there is 2 inches of water in the laundry room. Please priori…" at bounding box center [350, 252] width 237 height 113
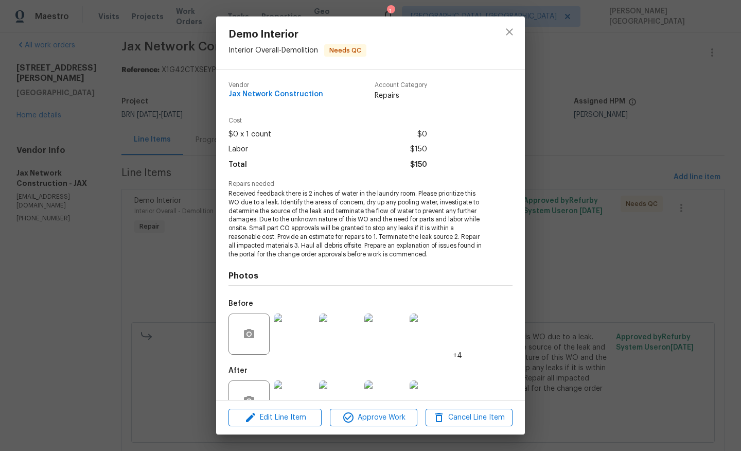
scroll to position [32, 0]
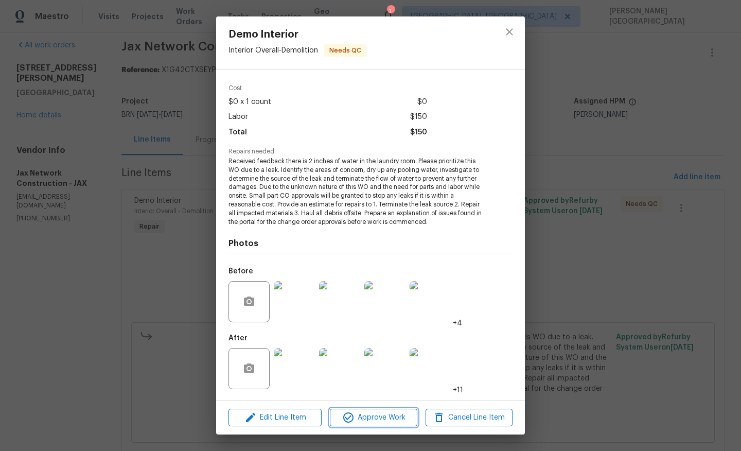
click at [374, 418] on span "Approve Work" at bounding box center [373, 417] width 81 height 13
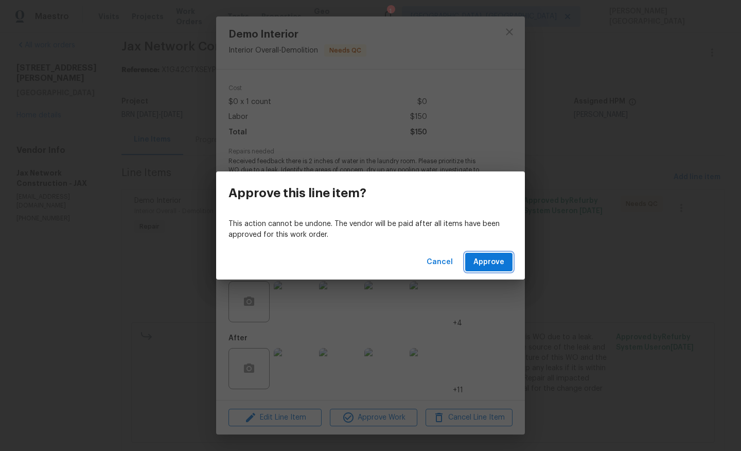
click at [486, 256] on span "Approve" at bounding box center [489, 262] width 31 height 13
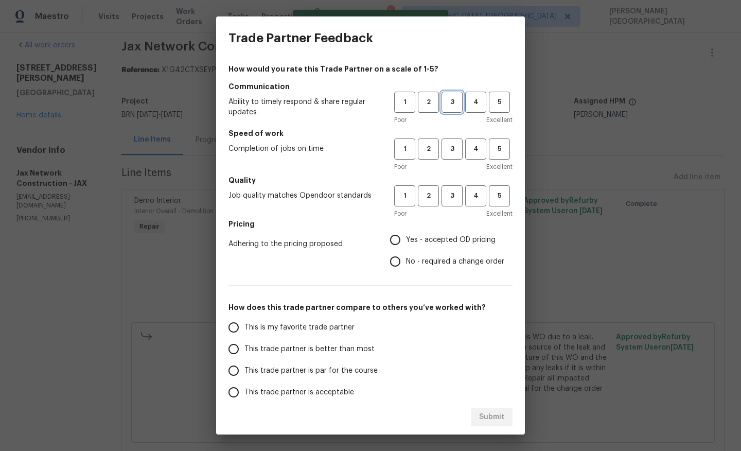
drag, startPoint x: 458, startPoint y: 98, endPoint x: 449, endPoint y: 107, distance: 12.7
click at [457, 98] on span "3" at bounding box center [452, 102] width 19 height 12
click at [454, 151] on span "3" at bounding box center [452, 149] width 19 height 12
click at [453, 200] on span "3" at bounding box center [452, 196] width 19 height 12
click at [400, 268] on input "No - required a change order" at bounding box center [396, 262] width 22 height 22
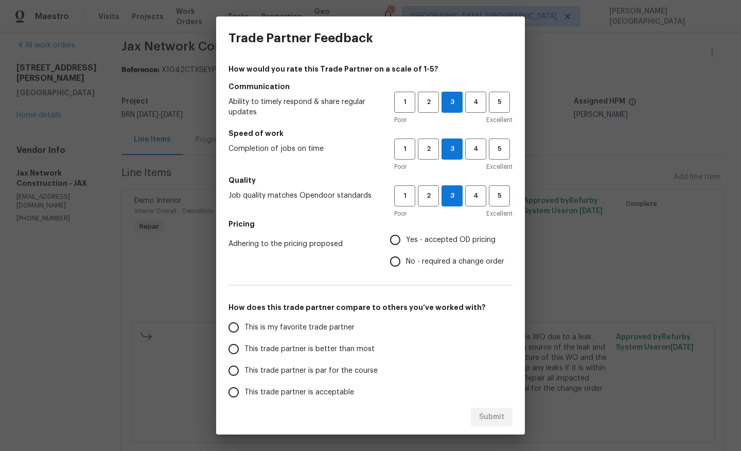
radio input "true"
click at [308, 347] on span "This trade partner is better than most" at bounding box center [310, 349] width 130 height 11
click at [245, 347] on input "This trade partner is better than most" at bounding box center [234, 349] width 22 height 22
click at [486, 412] on span "Submit" at bounding box center [491, 417] width 25 height 13
radio input "true"
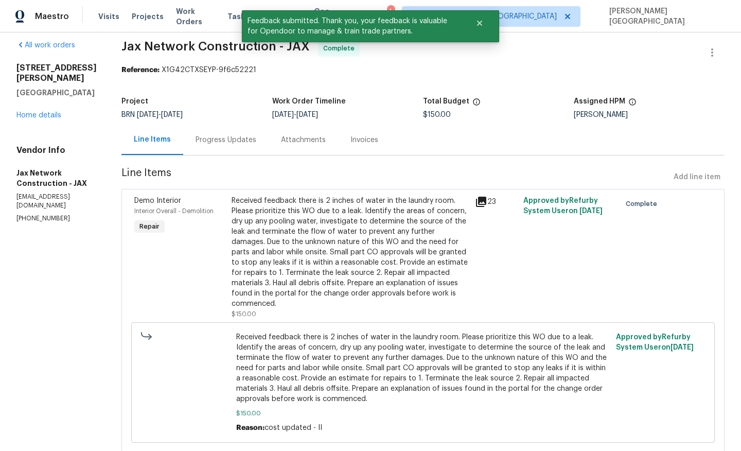
click at [236, 143] on div "Progress Updates" at bounding box center [226, 140] width 61 height 10
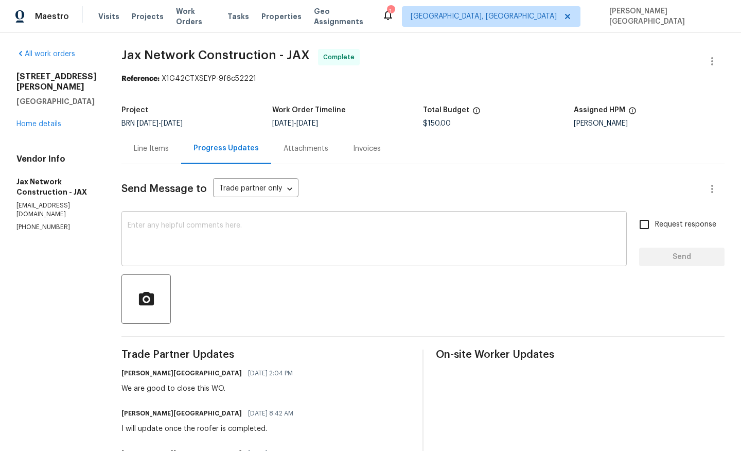
click at [157, 239] on textarea at bounding box center [374, 240] width 493 height 36
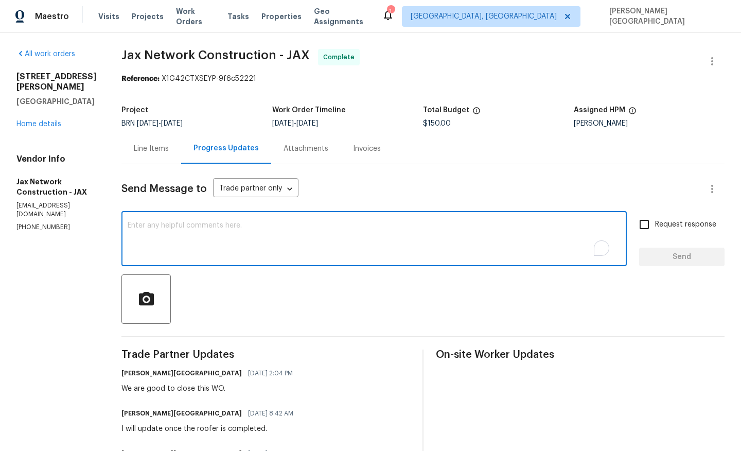
type textarea "v"
paste textarea "WO is approved, Please upload the detailed paid invoice under invoice section. …"
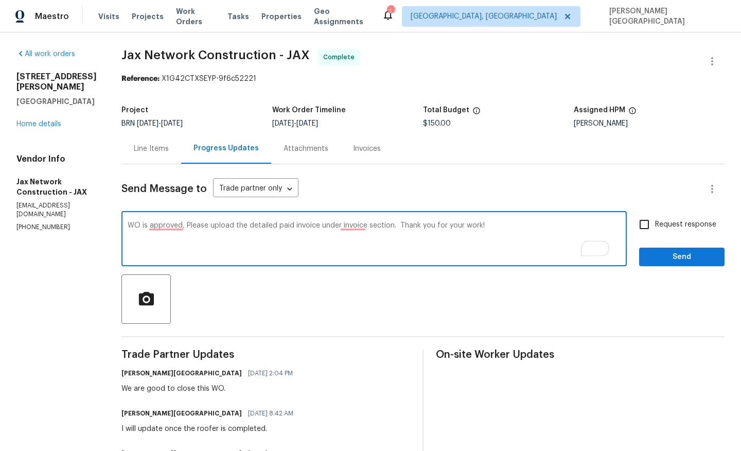
type textarea "WO is approved, Please upload the detailed paid invoice under invoice section. …"
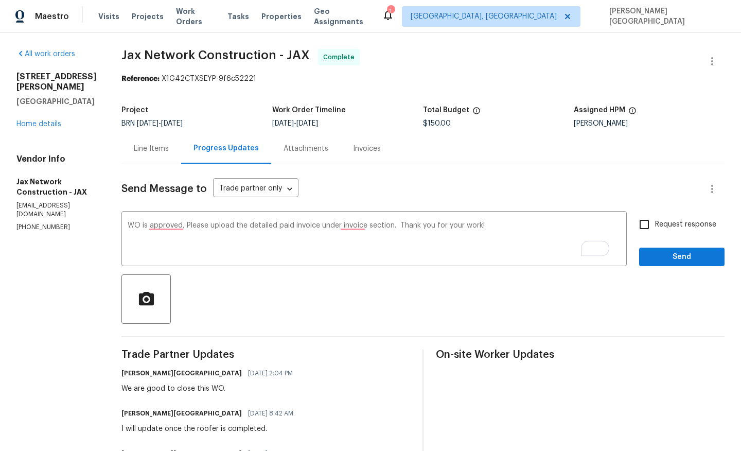
click at [675, 228] on span "Request response" at bounding box center [685, 224] width 61 height 11
click at [655, 228] on input "Request response" at bounding box center [645, 225] width 22 height 22
checkbox input "true"
click at [675, 251] on span "Send" at bounding box center [682, 257] width 69 height 13
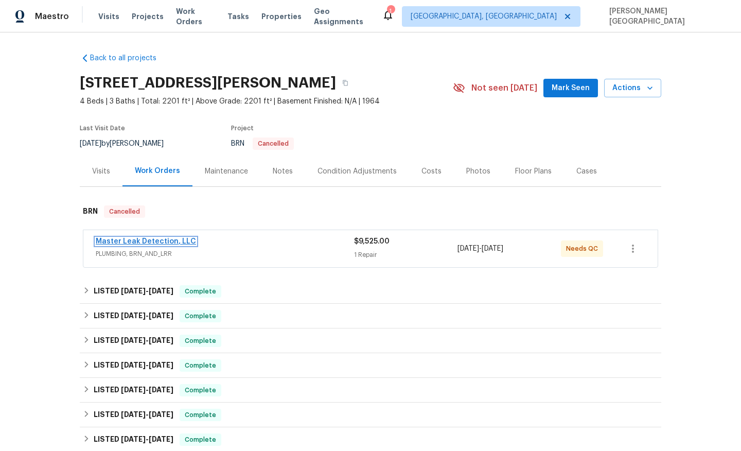
click at [168, 241] on link "Master Leak Detection, LLC" at bounding box center [146, 241] width 100 height 7
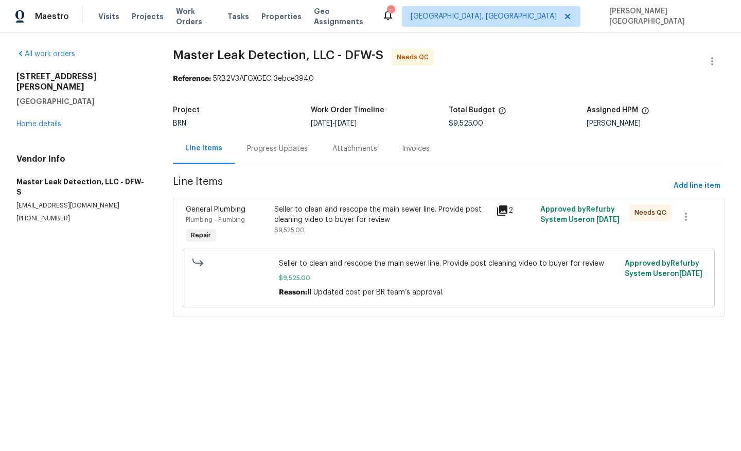
click at [269, 150] on div "Progress Updates" at bounding box center [277, 149] width 61 height 10
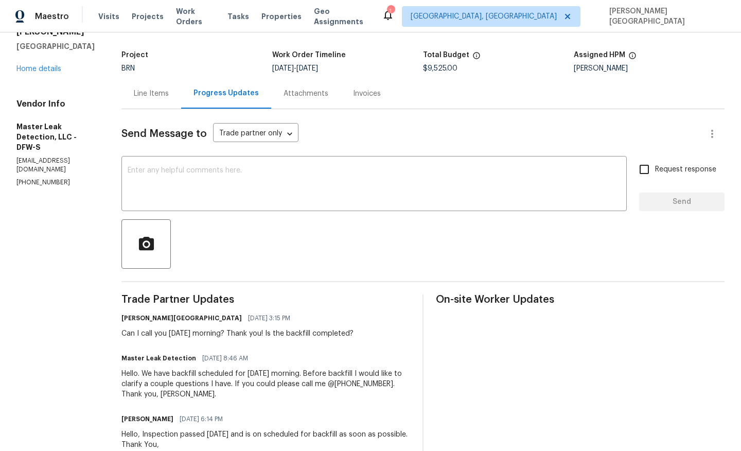
scroll to position [63, 0]
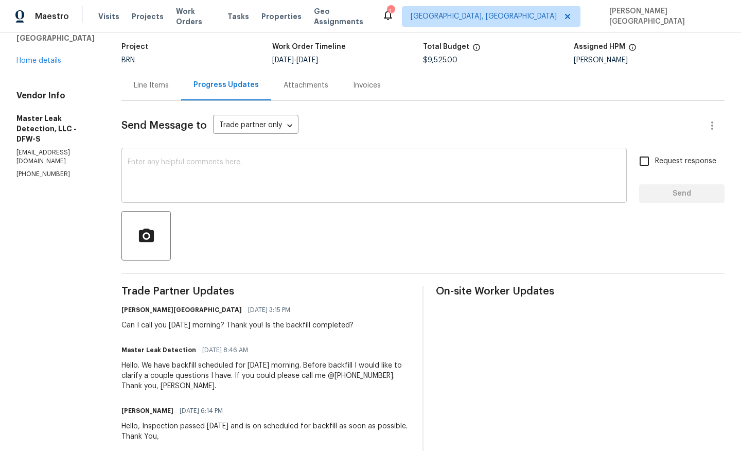
click at [154, 193] on textarea at bounding box center [374, 177] width 493 height 36
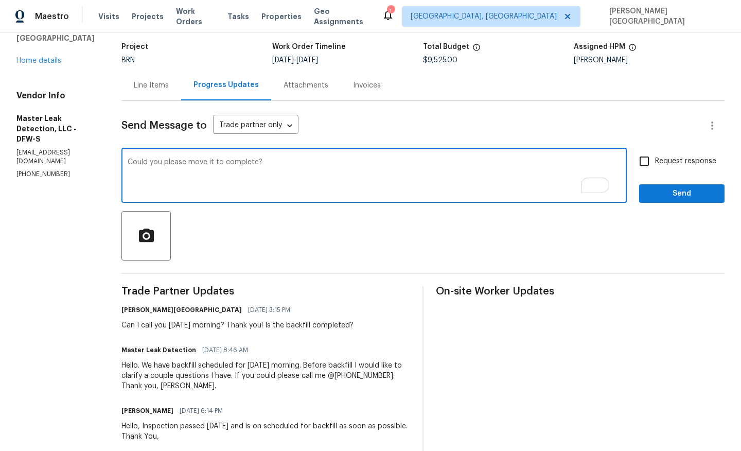
type textarea "Could you please move it to complete?"
click at [660, 160] on span "Request response" at bounding box center [685, 161] width 61 height 11
click at [655, 160] on input "Request response" at bounding box center [645, 161] width 22 height 22
checkbox input "true"
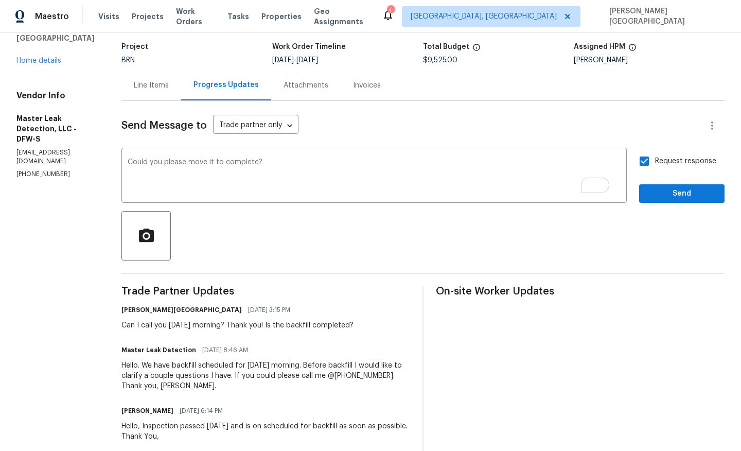
click at [664, 182] on div "Request response Send" at bounding box center [681, 176] width 85 height 53
click at [664, 184] on button "Send" at bounding box center [681, 193] width 85 height 19
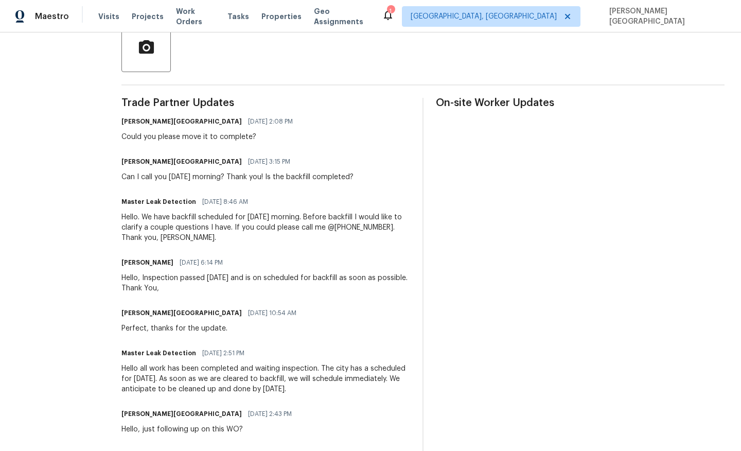
scroll to position [0, 0]
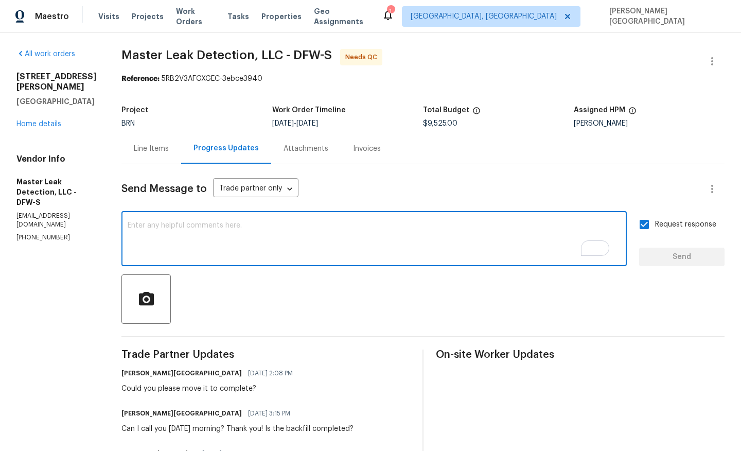
click at [158, 244] on textarea "To enrich screen reader interactions, please activate Accessibility in Grammarl…" at bounding box center [374, 240] width 493 height 36
type textarea "sorry please upload the photos and video"
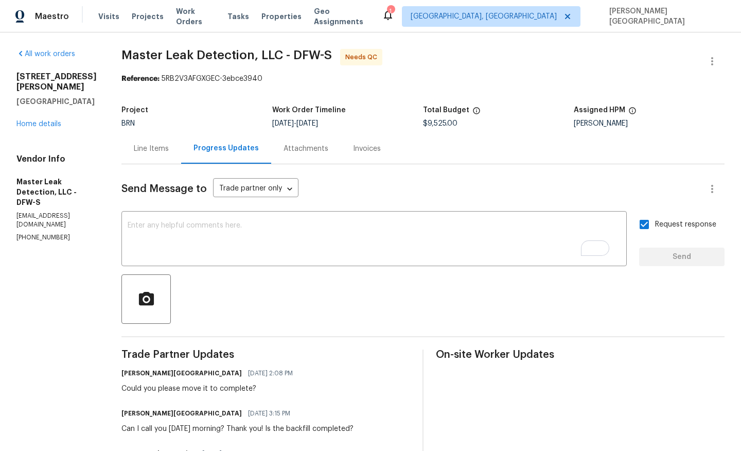
click at [159, 157] on div "Line Items" at bounding box center [152, 148] width 60 height 30
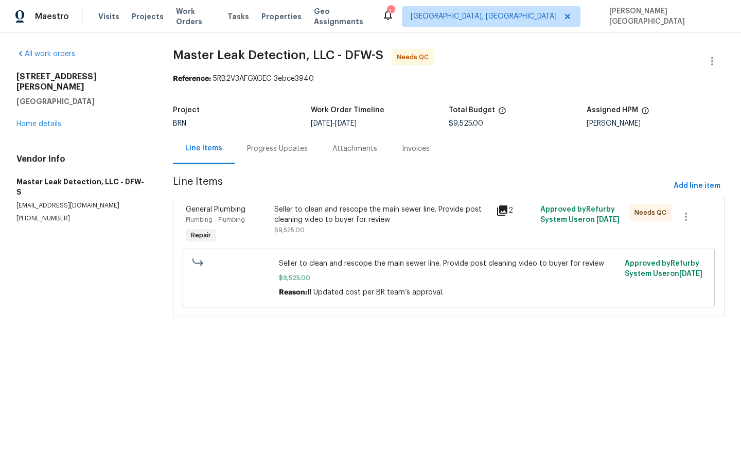
click at [257, 142] on div "Progress Updates" at bounding box center [277, 148] width 85 height 30
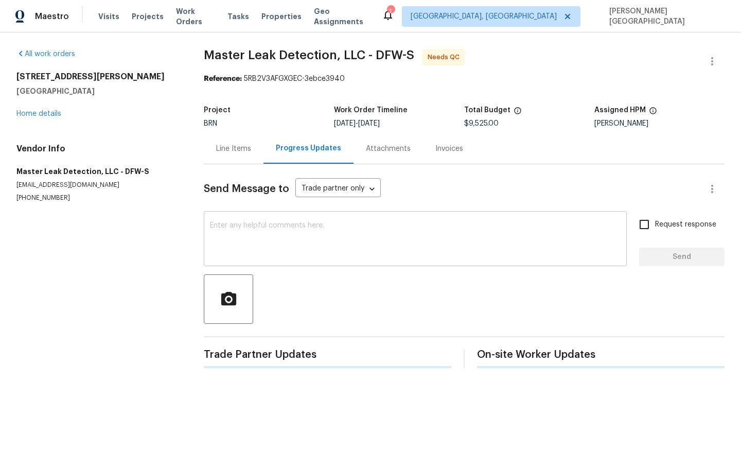
click at [245, 222] on textarea at bounding box center [415, 240] width 411 height 36
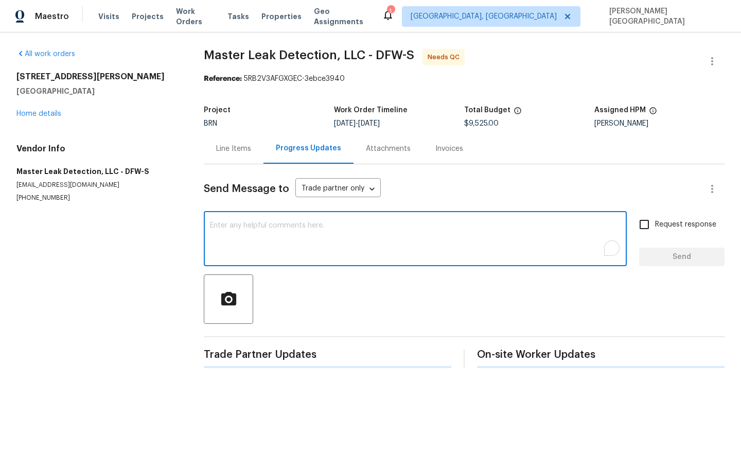
paste textarea "sorry please upload the photos and video"
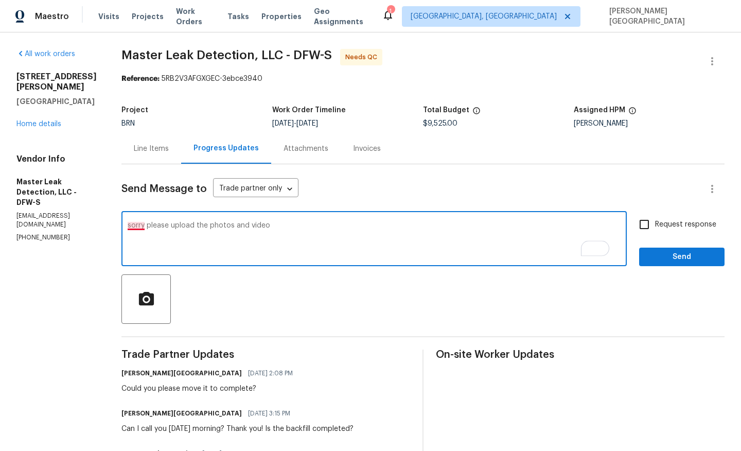
click at [140, 227] on textarea "sorry please upload the photos and video" at bounding box center [374, 240] width 493 height 36
click at [298, 224] on textarea "Sorry please upload the photos and video" at bounding box center [374, 240] width 493 height 36
type textarea "Sorry please upload the photos and video."
click at [665, 226] on span "Request response" at bounding box center [685, 224] width 61 height 11
click at [655, 226] on input "Request response" at bounding box center [645, 225] width 22 height 22
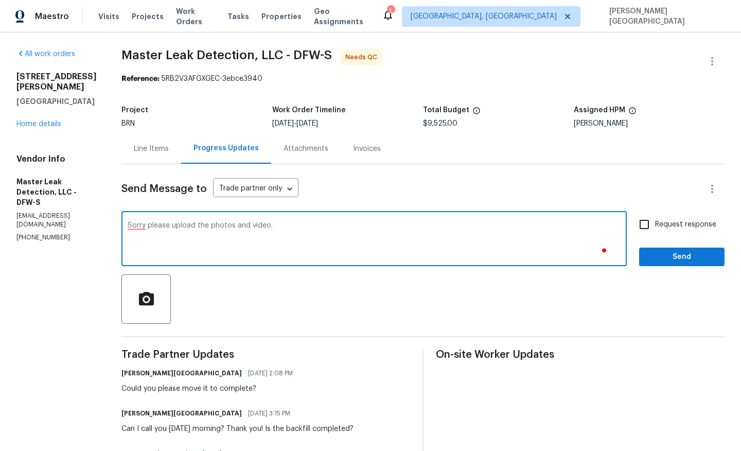
checkbox input "true"
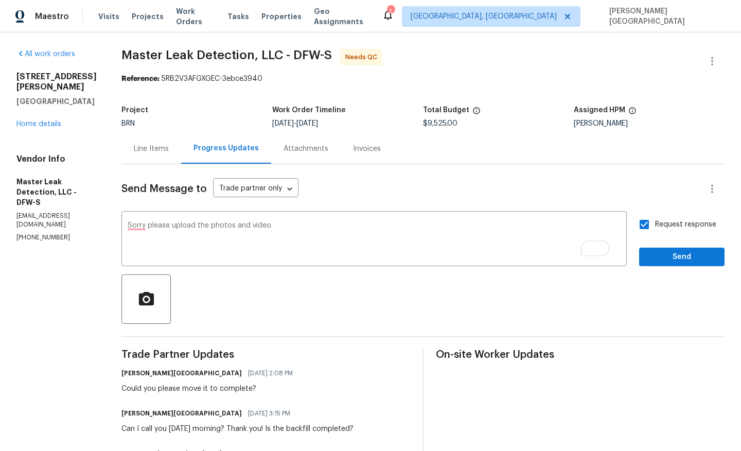
click at [666, 244] on div "Request response Send" at bounding box center [681, 240] width 85 height 53
click at [664, 251] on span "Send" at bounding box center [682, 257] width 69 height 13
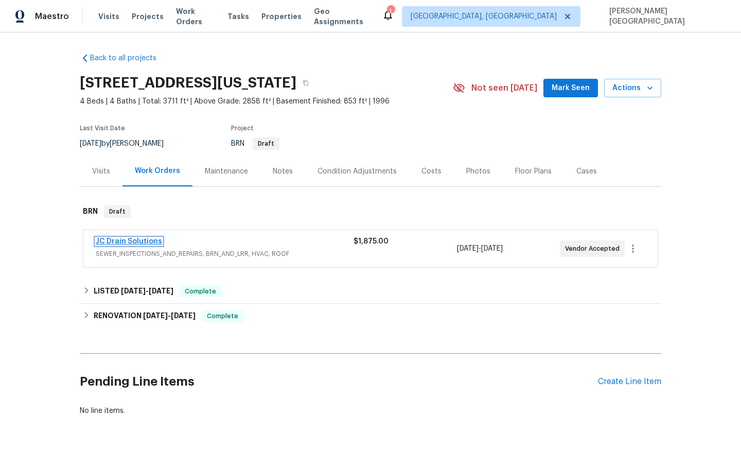
click at [140, 239] on link "JC Drain Solutions" at bounding box center [129, 241] width 66 height 7
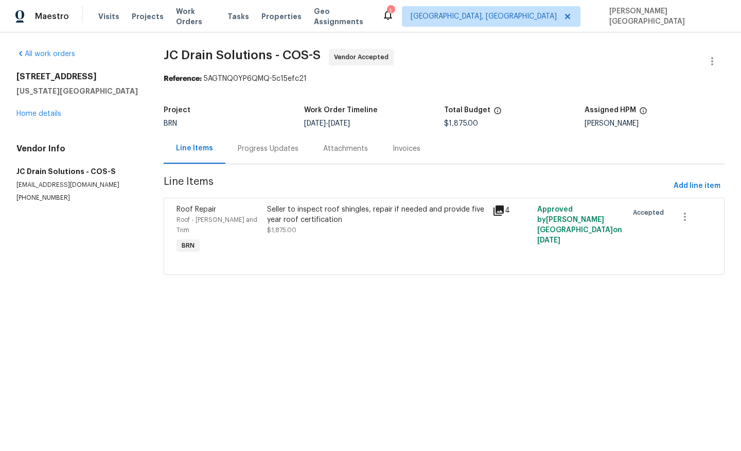
click at [278, 157] on div "Progress Updates" at bounding box center [268, 148] width 85 height 30
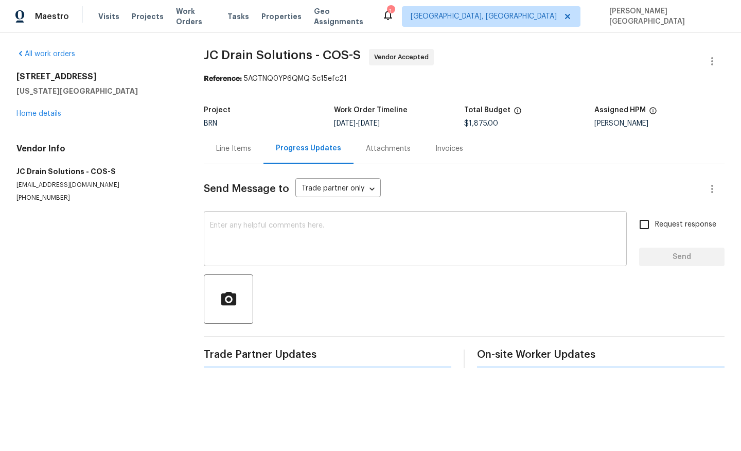
click at [230, 239] on textarea at bounding box center [415, 240] width 411 height 36
type textarea "C"
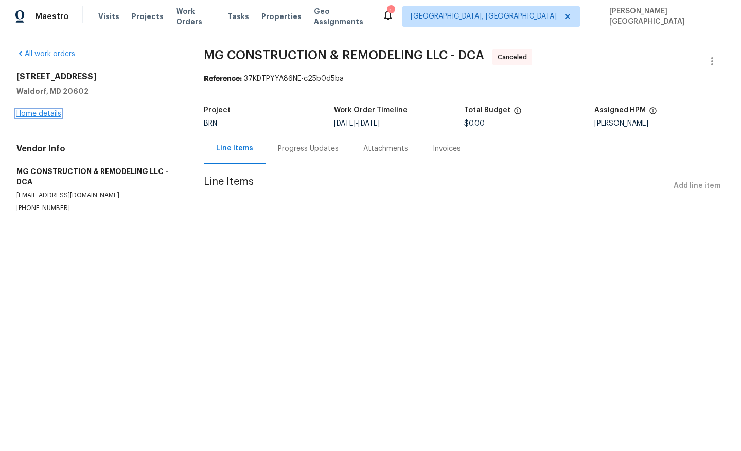
click at [46, 112] on link "Home details" at bounding box center [38, 113] width 45 height 7
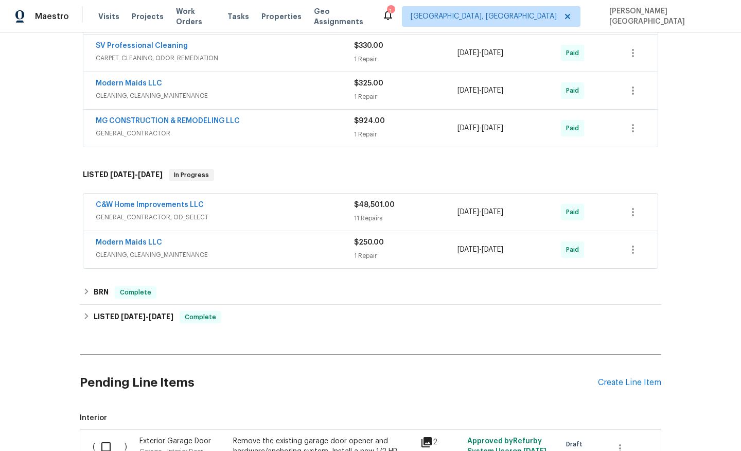
scroll to position [380, 0]
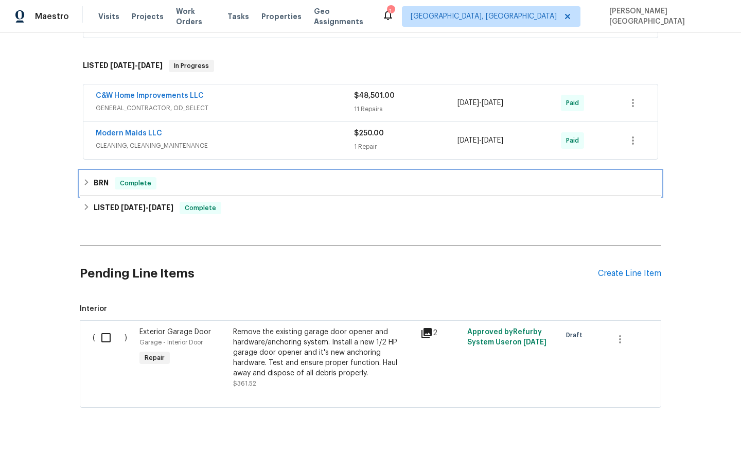
click at [104, 188] on h6 "BRN" at bounding box center [101, 183] width 15 height 12
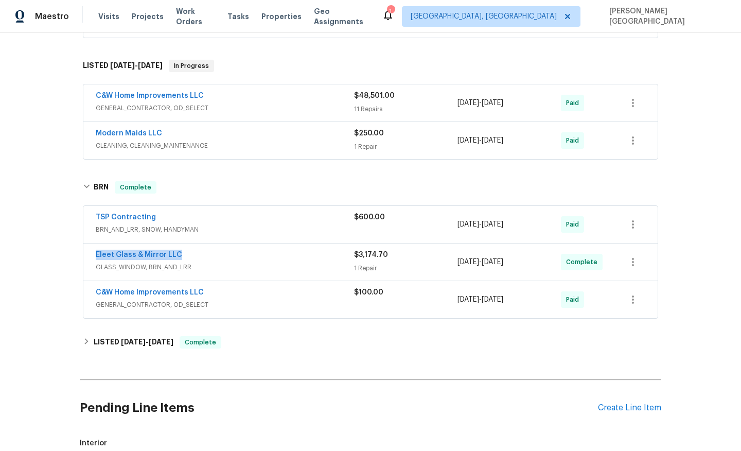
drag, startPoint x: 185, startPoint y: 254, endPoint x: 92, endPoint y: 255, distance: 92.7
click at [92, 255] on div "Eleet Glass & Mirror LLC GLASS_WINDOW, BRN_AND_LRR $3,174.70 1 Repair 8/8/2025 …" at bounding box center [370, 262] width 575 height 37
copy link "Eleet Glass & Mirror LLC"
click at [167, 256] on link "Eleet Glass & Mirror LLC" at bounding box center [139, 254] width 86 height 7
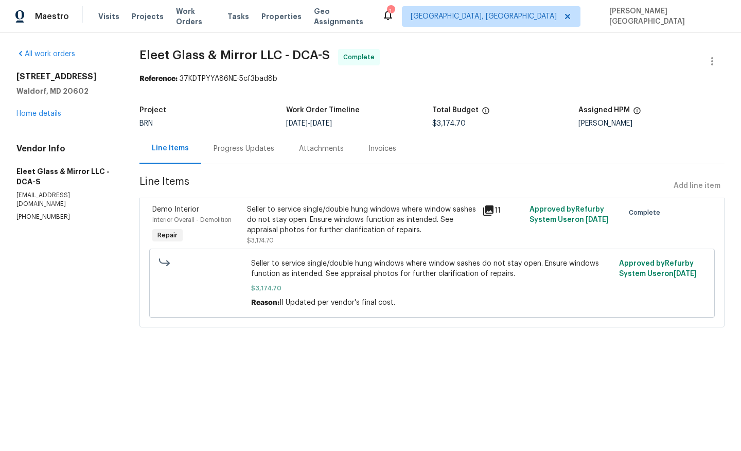
click at [263, 148] on div "Progress Updates" at bounding box center [244, 149] width 61 height 10
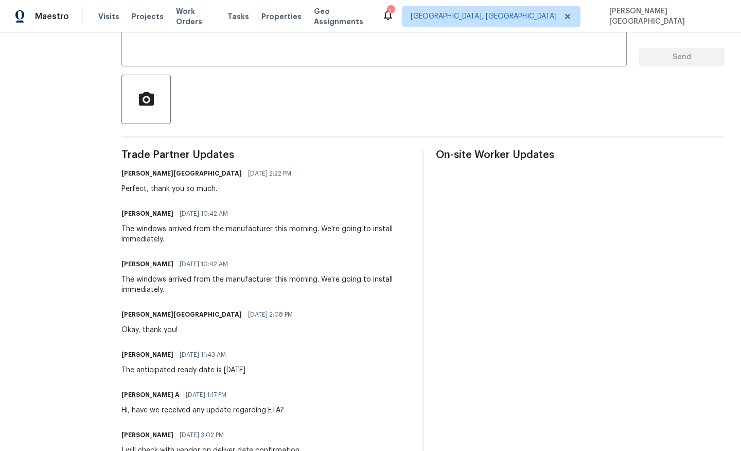
scroll to position [283, 0]
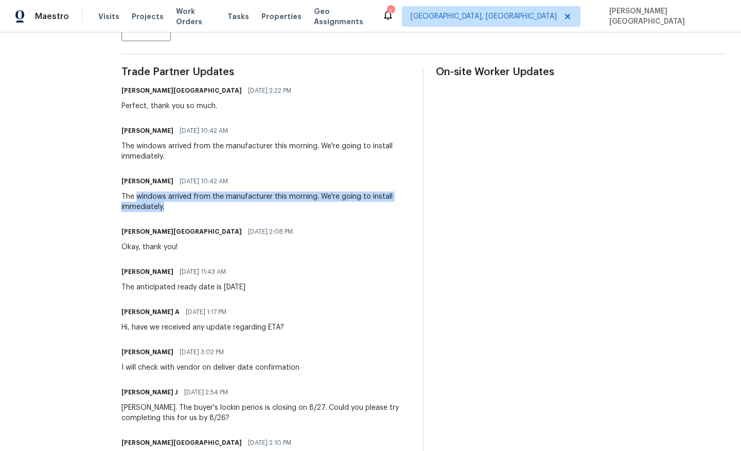
drag, startPoint x: 117, startPoint y: 196, endPoint x: 162, endPoint y: 206, distance: 46.0
click at [162, 206] on div "The windows arrived from the manufacturer this morning. We're going to install …" at bounding box center [266, 202] width 289 height 21
copy div "windows arrived from the manufacturer this morning. We're going to install imme…"
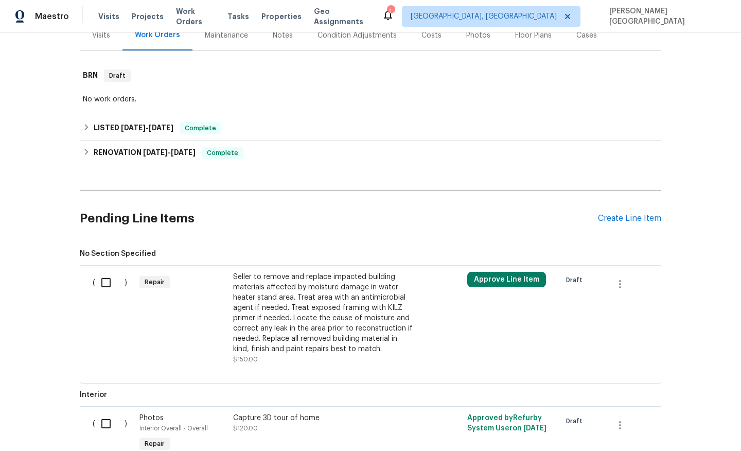
scroll to position [229, 0]
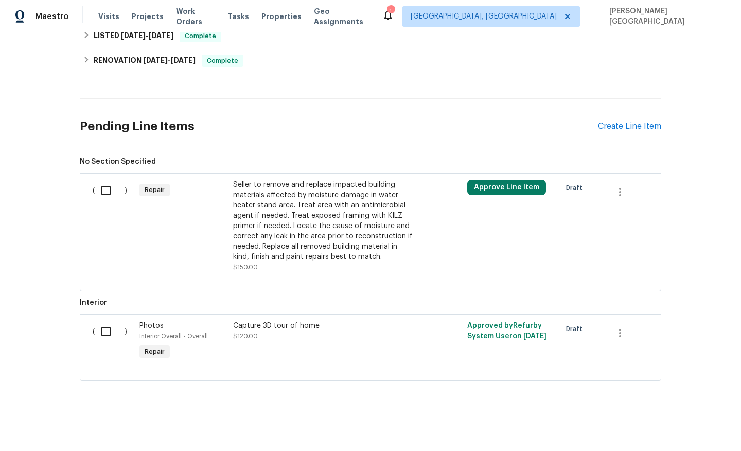
click at [298, 249] on div "Seller to remove and replace impacted building materials affected by moisture d…" at bounding box center [323, 221] width 181 height 82
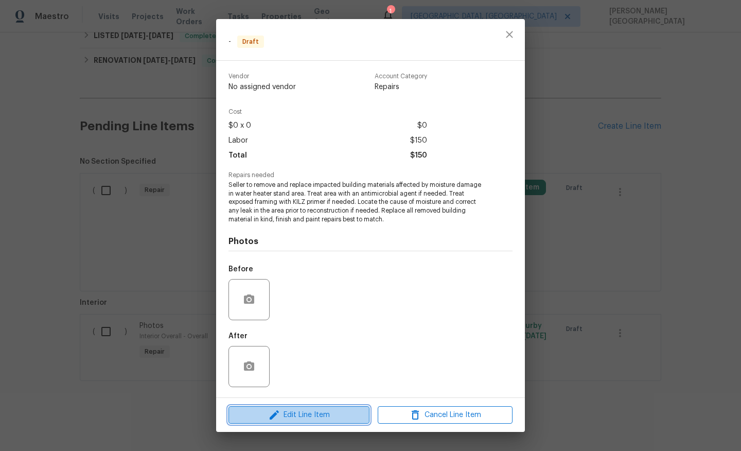
click at [319, 418] on span "Edit Line Item" at bounding box center [299, 415] width 135 height 13
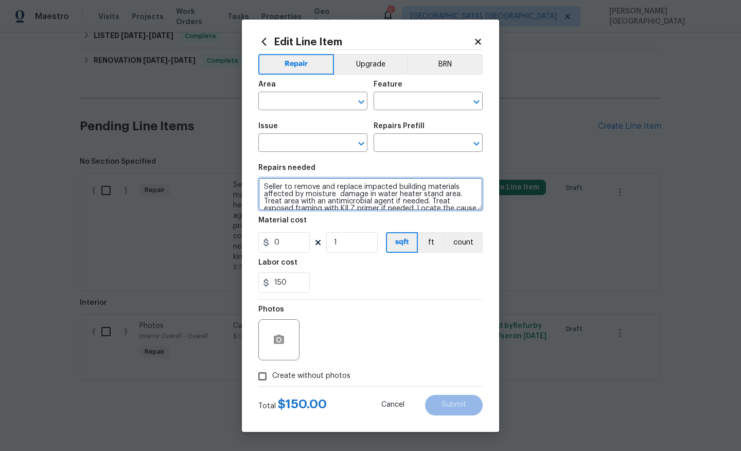
click at [355, 200] on textarea "Seller to remove and replace impacted building materials affected by moisture d…" at bounding box center [370, 194] width 224 height 33
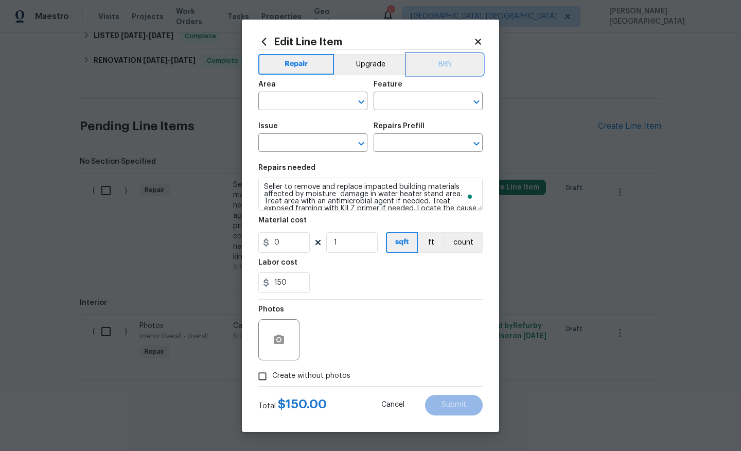
click at [455, 60] on button "BRN" at bounding box center [445, 64] width 76 height 21
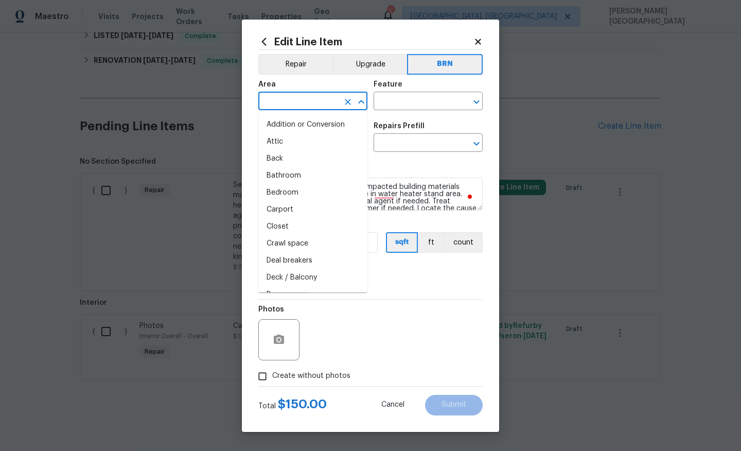
click at [303, 98] on input "text" at bounding box center [298, 102] width 80 height 16
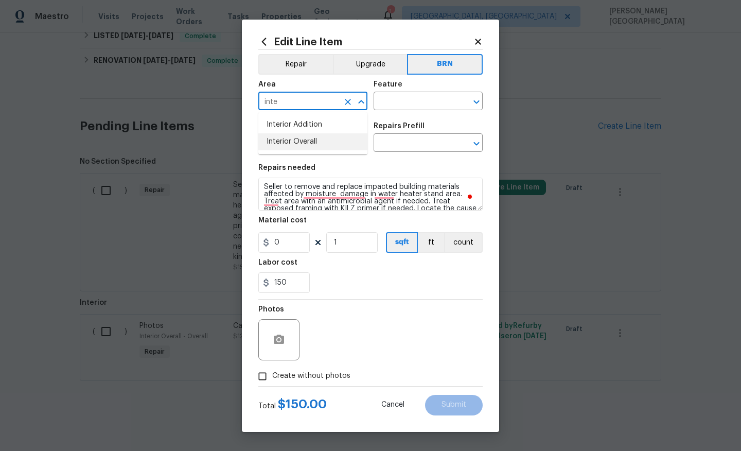
click at [307, 140] on li "Interior Overall" at bounding box center [312, 141] width 109 height 17
type input "Interior Overall"
click at [393, 102] on input "text" at bounding box center [414, 102] width 80 height 16
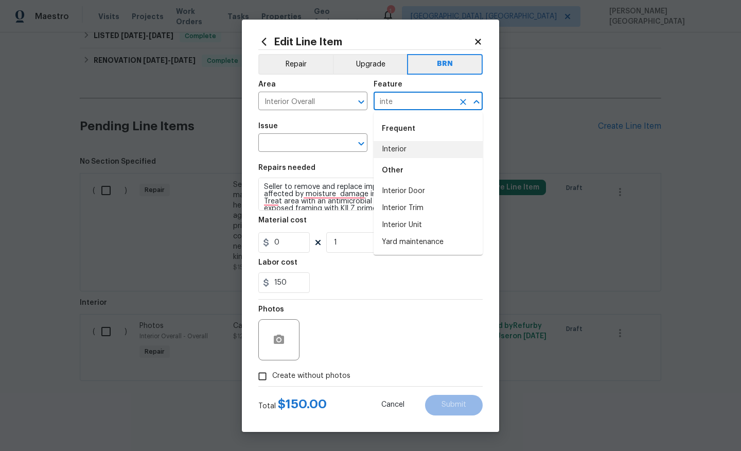
click at [428, 149] on li "Interior" at bounding box center [428, 149] width 109 height 17
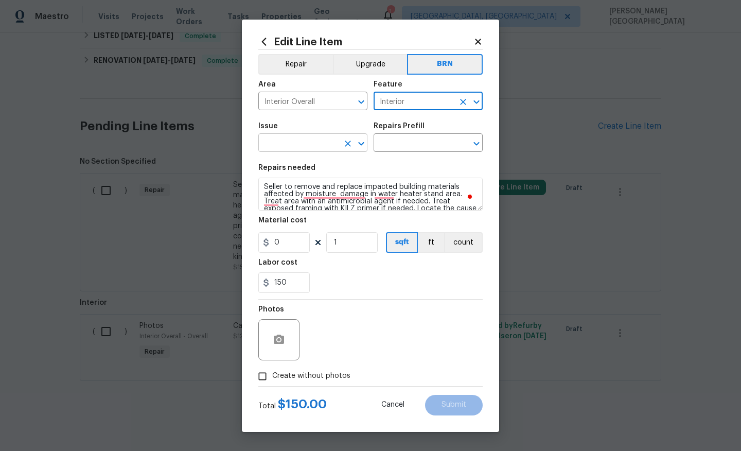
type input "Interior"
click at [311, 144] on input "text" at bounding box center [298, 144] width 80 height 16
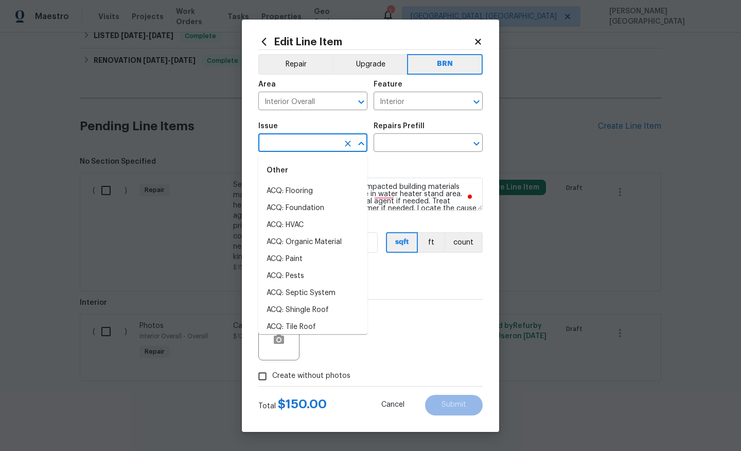
type input "i"
click at [321, 205] on li "Demo Interior" at bounding box center [312, 208] width 109 height 17
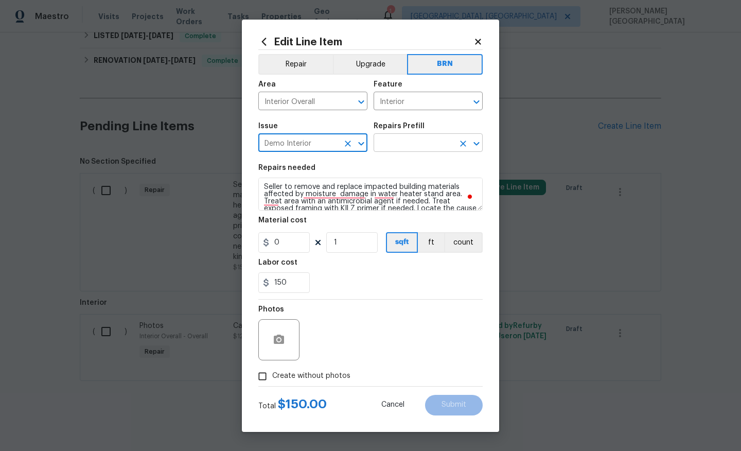
type input "Demo Interior"
click at [394, 141] on input "text" at bounding box center [414, 144] width 80 height 16
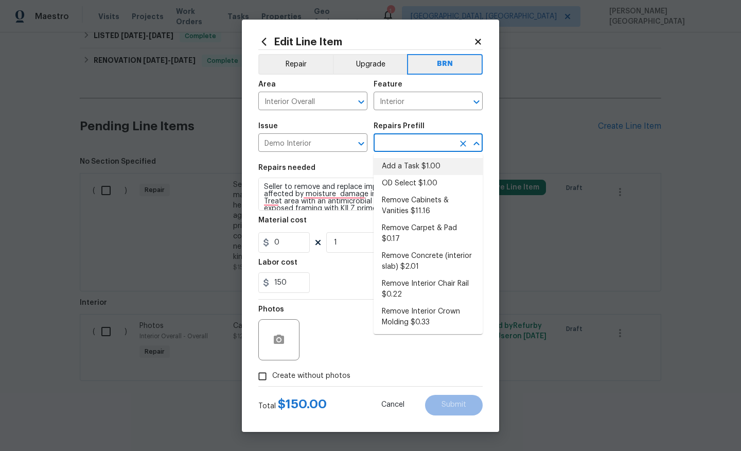
click at [402, 174] on li "Add a Task $1.00" at bounding box center [428, 166] width 109 height 17
type input "Demolition"
type input "Add a Task $1.00"
type textarea "HPM to detail"
type input "1"
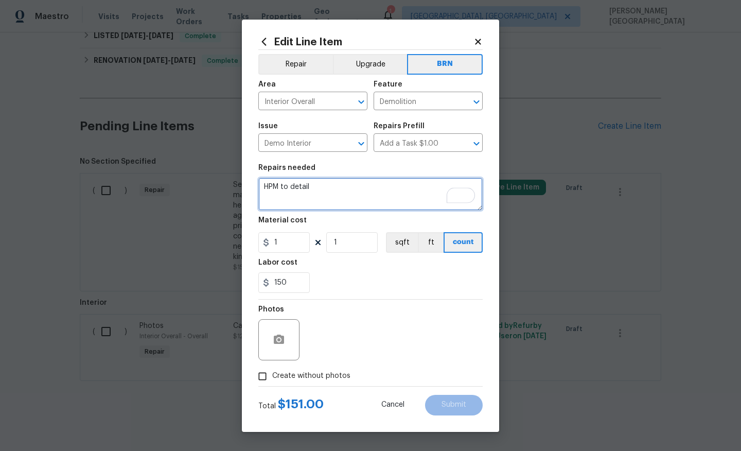
click at [310, 188] on textarea "HPM to detail" at bounding box center [370, 194] width 224 height 33
paste textarea "Seller to remove and replace impacted building materials affected by moisture d…"
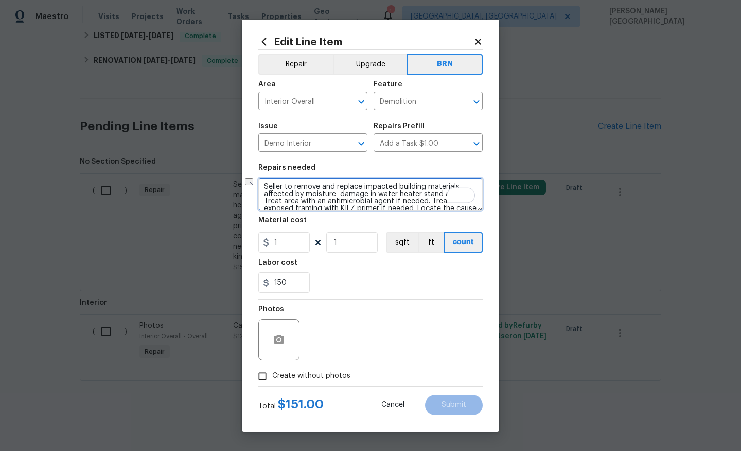
scroll to position [24, 0]
type textarea "Seller to remove and replace impacted building materials affected by moisture d…"
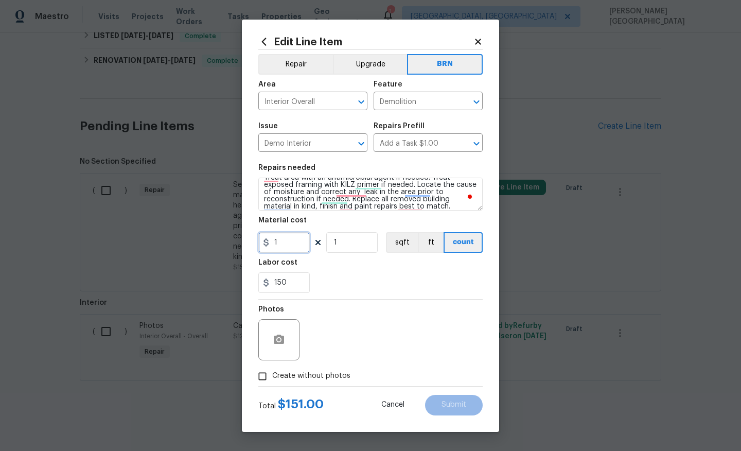
click at [291, 244] on input "1" at bounding box center [283, 242] width 51 height 21
type input "0"
click at [312, 384] on label "Create without photos" at bounding box center [302, 377] width 98 height 20
click at [272, 384] on input "Create without photos" at bounding box center [263, 377] width 20 height 20
checkbox input "true"
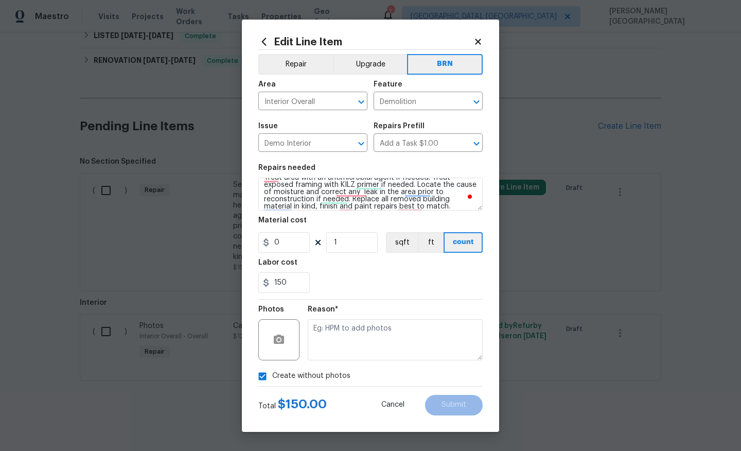
click at [342, 362] on div "Reason*" at bounding box center [395, 333] width 175 height 67
click at [352, 350] on textarea at bounding box center [395, 339] width 175 height 41
click at [449, 404] on span "Submit" at bounding box center [454, 405] width 25 height 8
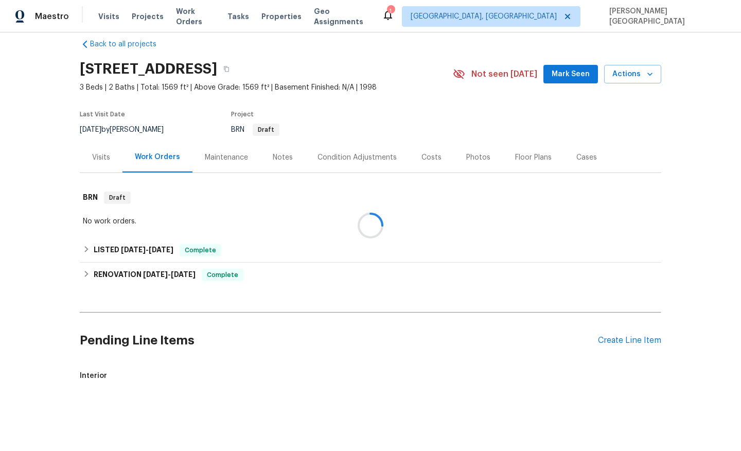
scroll to position [205, 0]
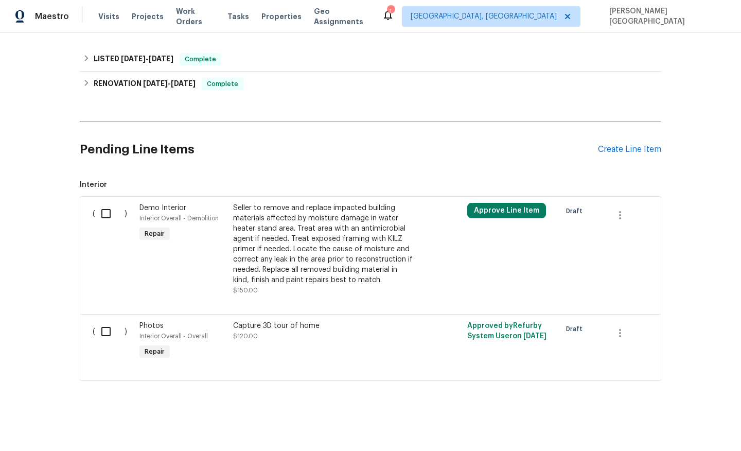
click at [107, 214] on input "checkbox" at bounding box center [109, 214] width 29 height 22
checkbox input "false"
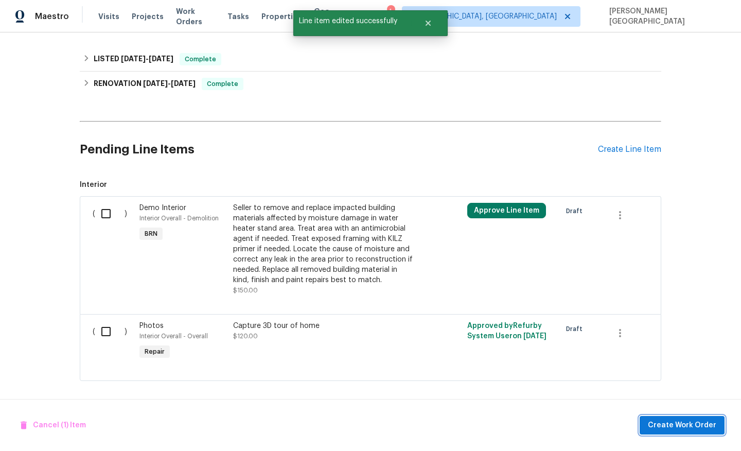
click at [663, 428] on span "Create Work Order" at bounding box center [682, 425] width 68 height 13
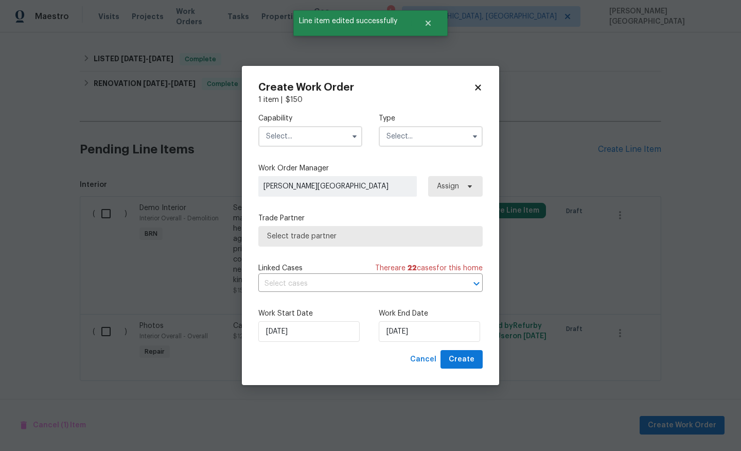
click at [332, 142] on input "text" at bounding box center [310, 136] width 104 height 21
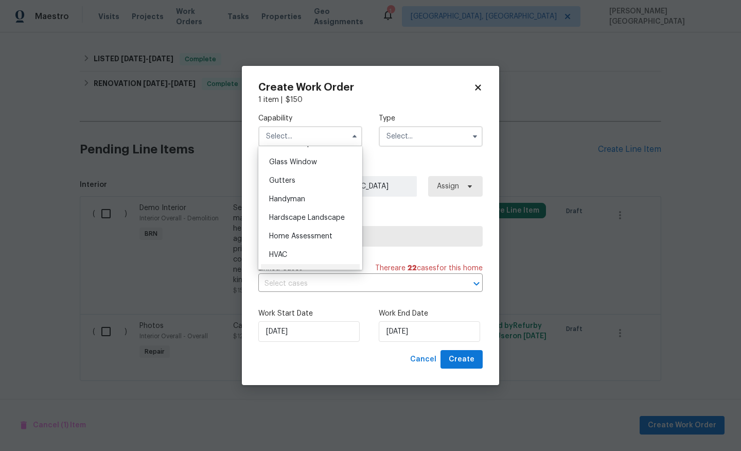
scroll to position [525, 0]
click at [325, 199] on div "Handyman" at bounding box center [310, 200] width 99 height 19
type input "Handyman"
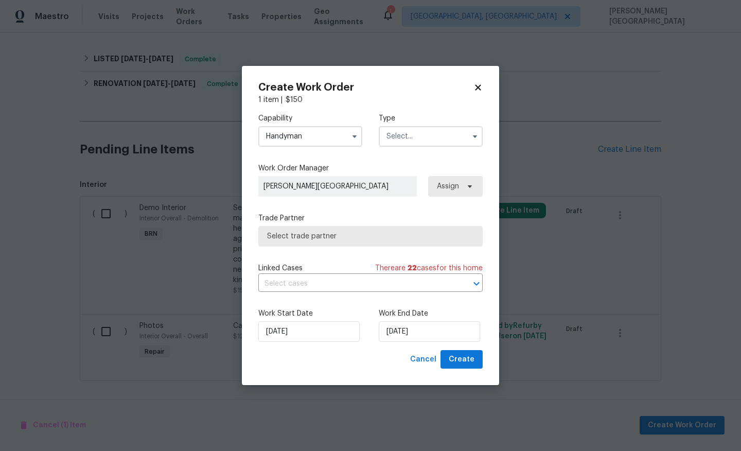
click at [438, 128] on input "text" at bounding box center [431, 136] width 104 height 21
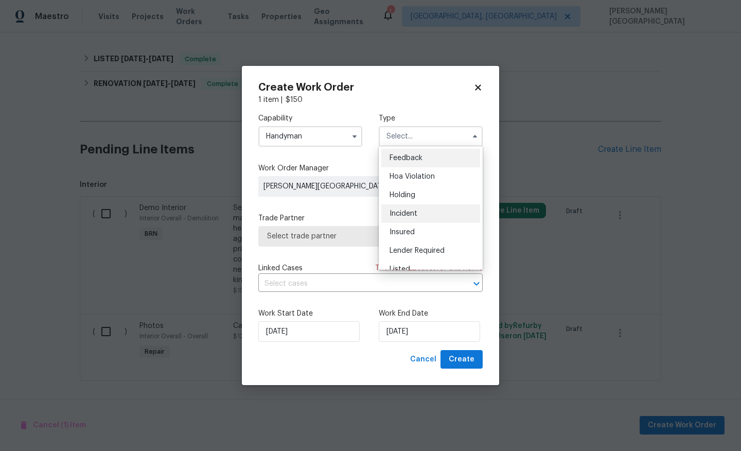
scroll to position [234, 0]
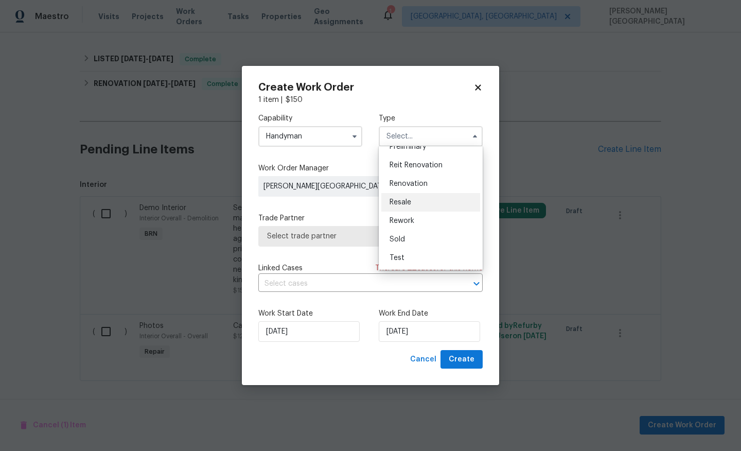
click at [419, 198] on div "Resale" at bounding box center [431, 202] width 99 height 19
type input "Resale"
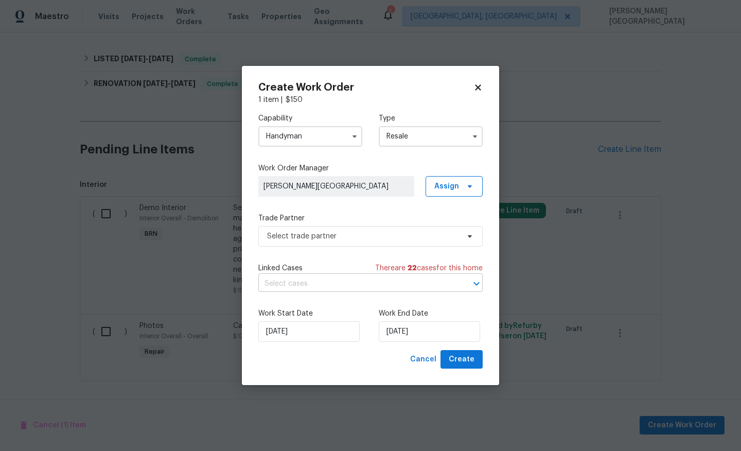
click at [345, 283] on input "text" at bounding box center [356, 284] width 196 height 16
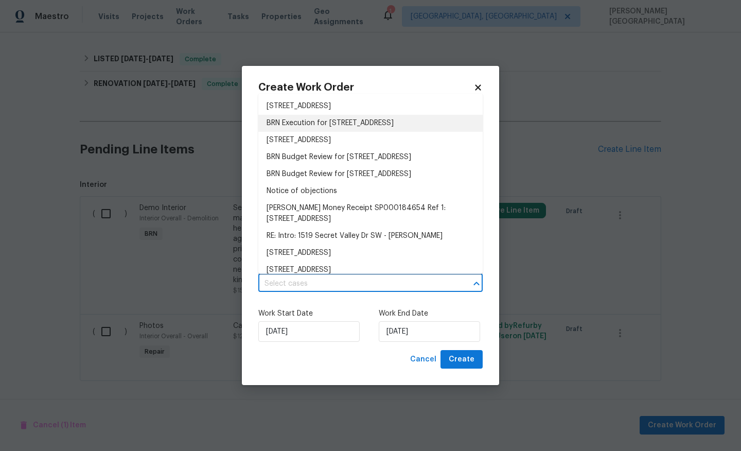
click at [322, 129] on li "BRN Execution for 1519 Secret Valley Dr SW, Albuquerque, NM 87121" at bounding box center [370, 123] width 224 height 17
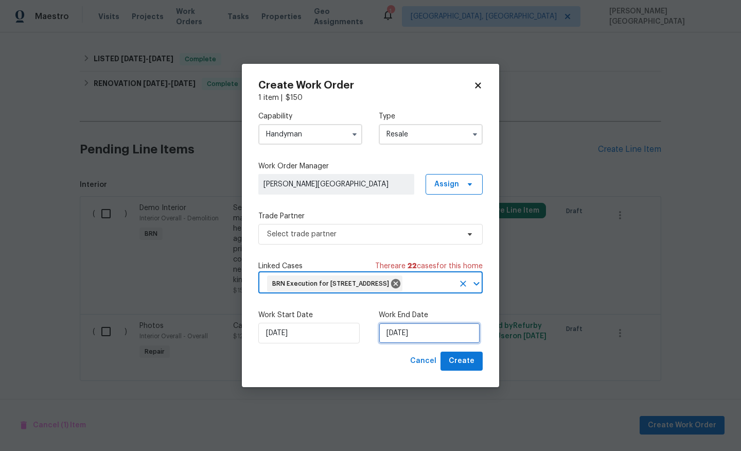
click at [391, 336] on input "8/29/2025" at bounding box center [429, 333] width 101 height 21
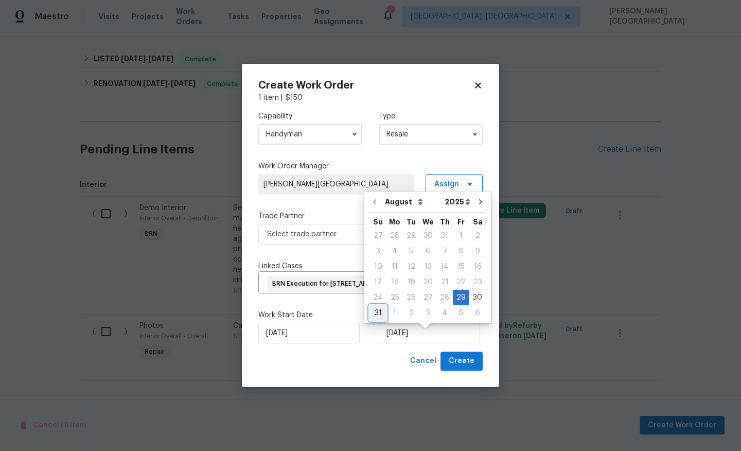
click at [383, 316] on div "31" at bounding box center [378, 313] width 17 height 14
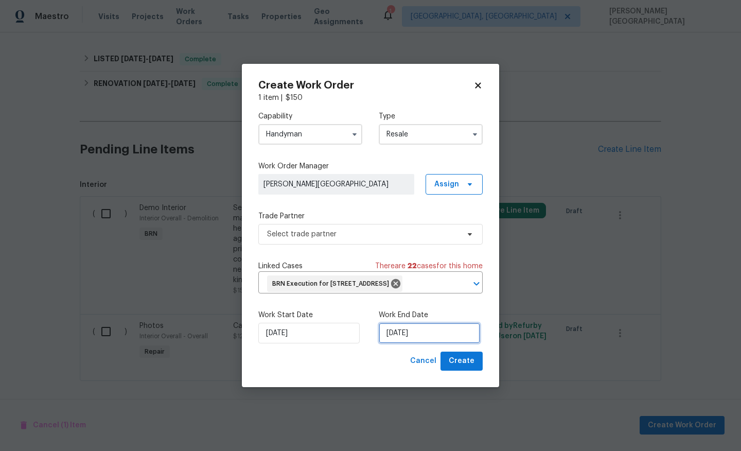
click at [401, 339] on input "8/31/2025" at bounding box center [429, 333] width 101 height 21
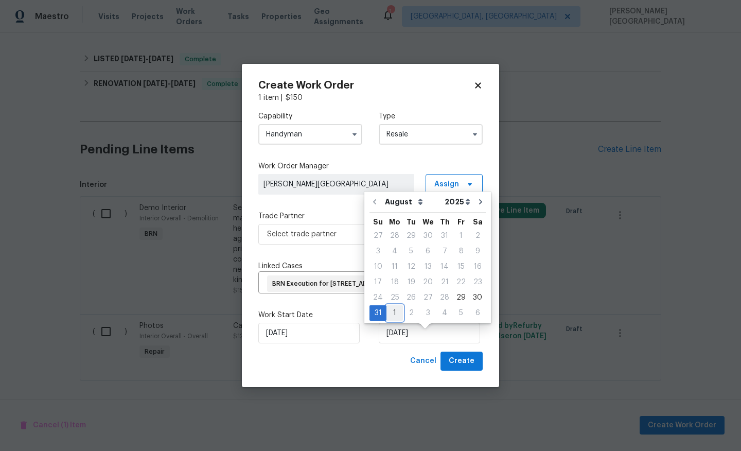
click at [397, 314] on div "1" at bounding box center [395, 313] width 16 height 14
type input "9/1/2025"
select select "8"
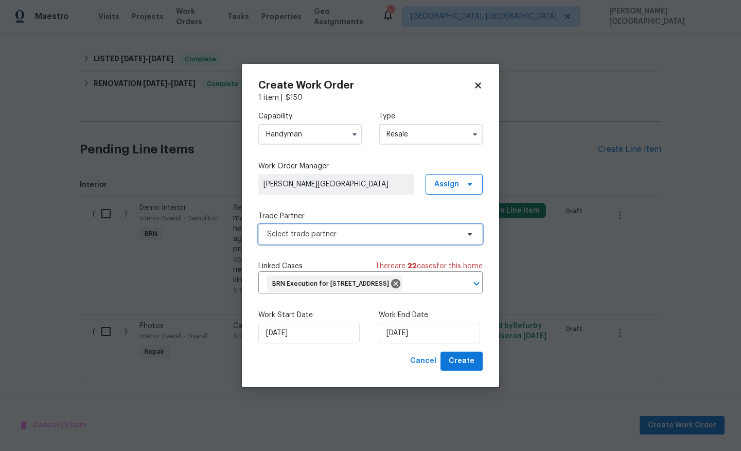
click at [296, 229] on span "Select trade partner" at bounding box center [363, 234] width 192 height 10
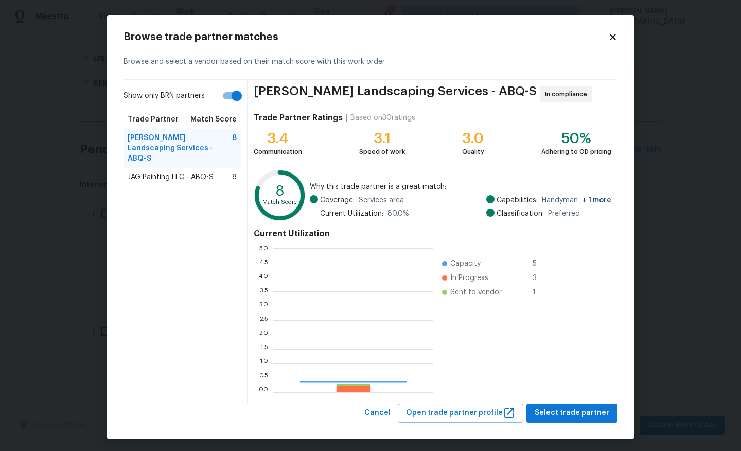
scroll to position [144, 160]
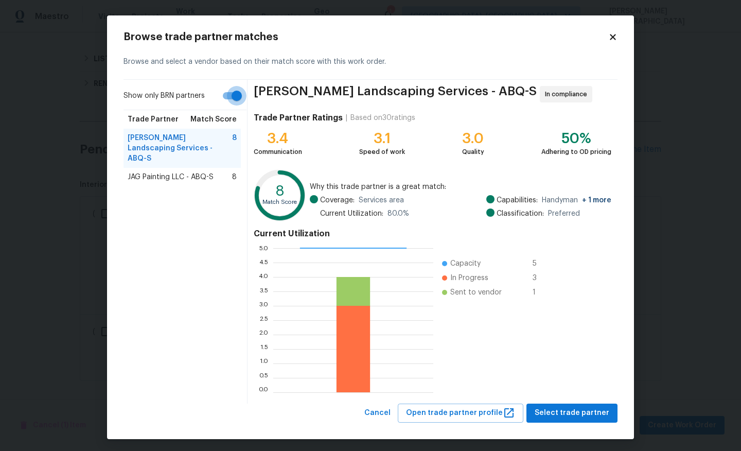
click at [233, 97] on input "Show only BRN partners" at bounding box center [236, 96] width 59 height 20
checkbox input "false"
click at [605, 414] on span "Select trade partner" at bounding box center [572, 413] width 75 height 13
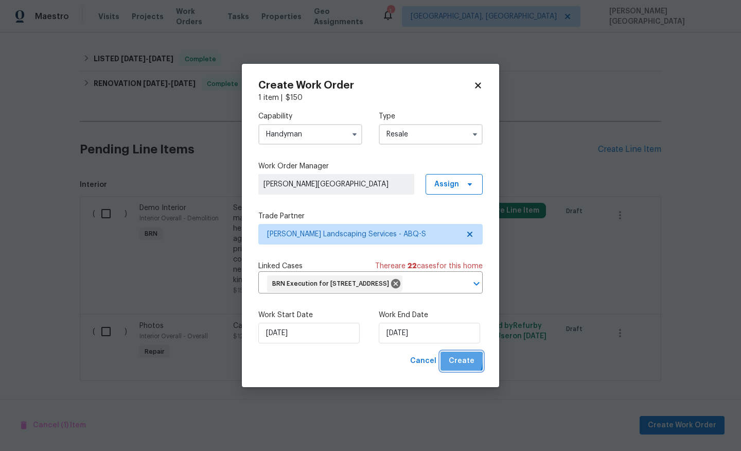
click at [449, 367] on button "Create" at bounding box center [462, 361] width 42 height 19
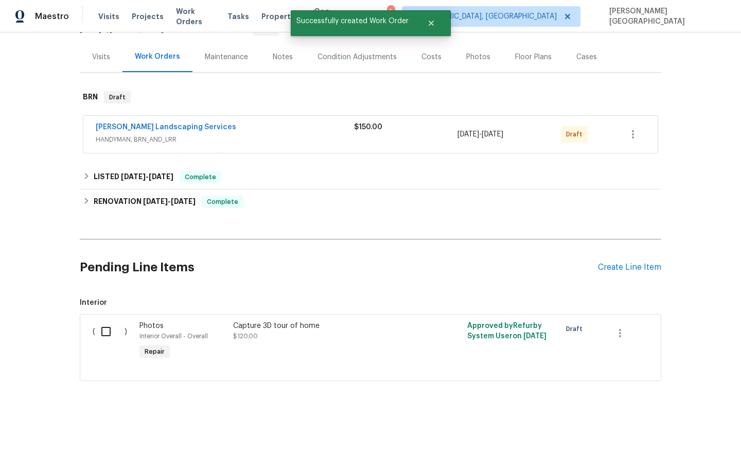
scroll to position [114, 0]
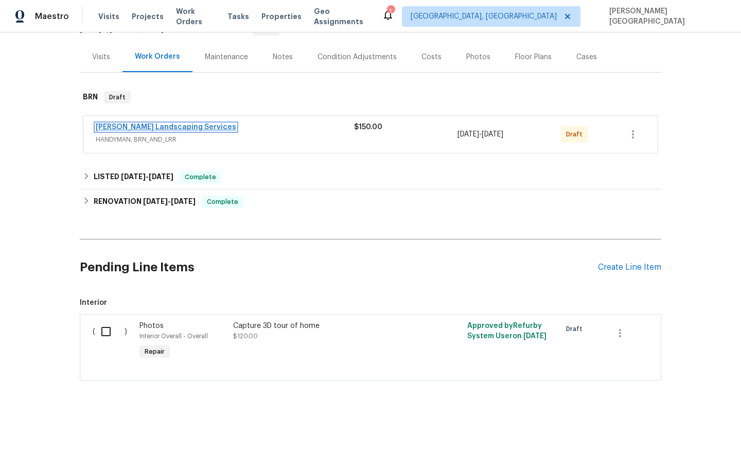
click at [136, 127] on link "Rodriguez Landscaping Services" at bounding box center [166, 127] width 141 height 7
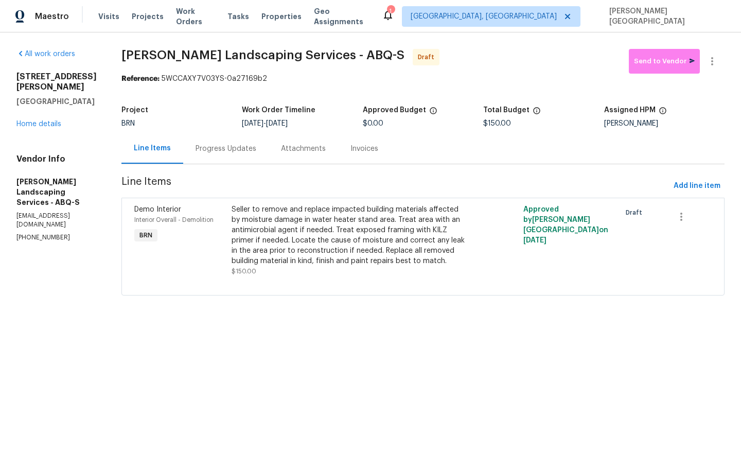
click at [237, 153] on div "Progress Updates" at bounding box center [226, 149] width 61 height 10
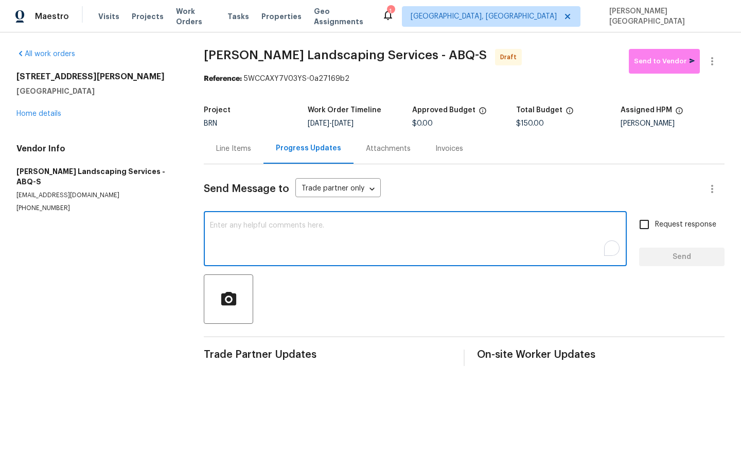
click at [259, 250] on textarea "To enrich screen reader interactions, please activate Accessibility in Grammarl…" at bounding box center [415, 240] width 411 height 36
paste textarea "This is Isabel from Opendoor. Please confirm receipt of the work order due on 0…"
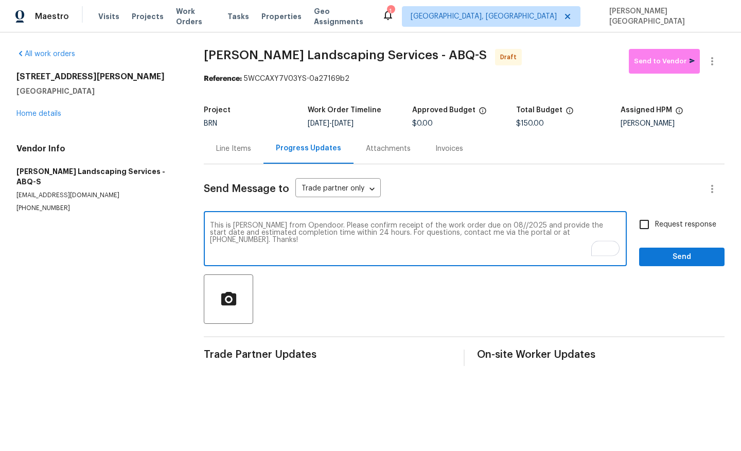
click at [487, 227] on textarea "This is Isabel from Opendoor. Please confirm receipt of the work order due on 0…" at bounding box center [415, 240] width 411 height 36
type textarea "This is Isabel from Opendoor. Please confirm receipt of the work order due on 0…"
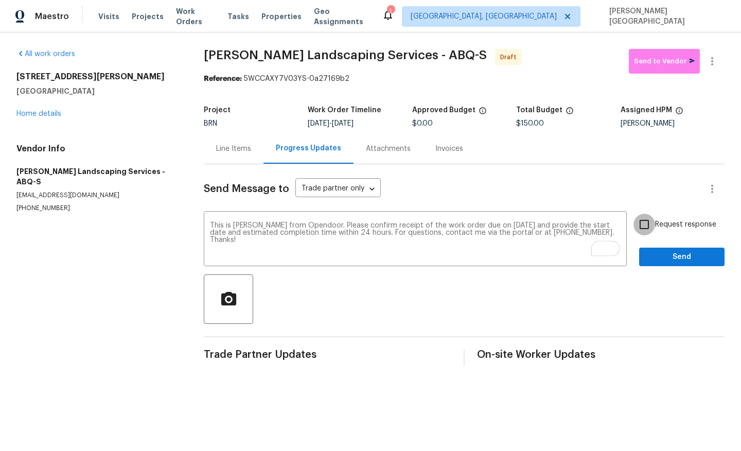
click at [655, 226] on input "Request response" at bounding box center [645, 225] width 22 height 22
checkbox input "true"
click at [658, 251] on button "Send" at bounding box center [681, 257] width 85 height 19
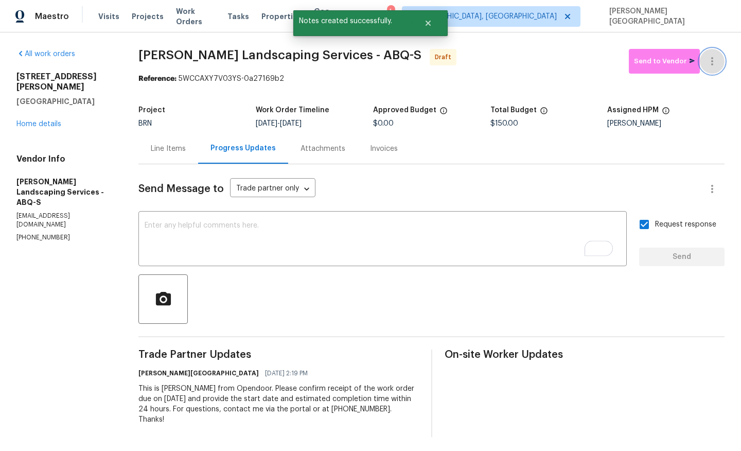
click at [716, 59] on icon "button" at bounding box center [712, 61] width 12 height 12
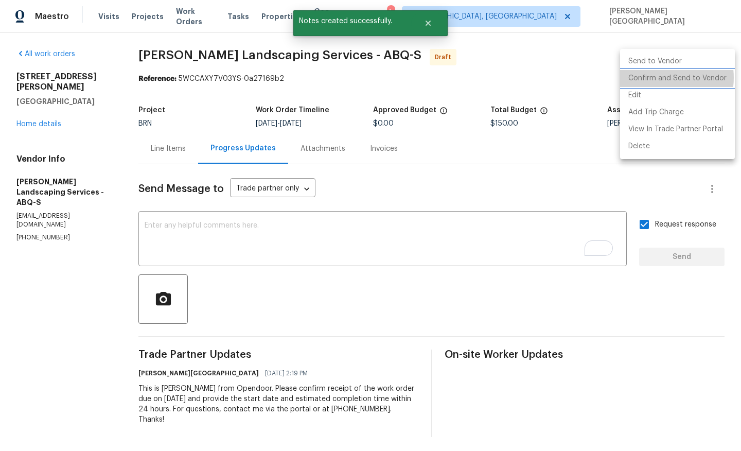
click at [663, 78] on li "Confirm and Send to Vendor" at bounding box center [677, 78] width 115 height 17
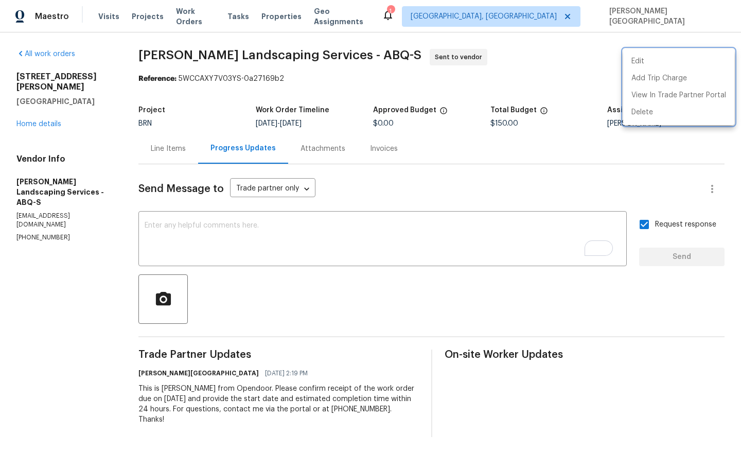
click at [482, 302] on div at bounding box center [370, 225] width 741 height 451
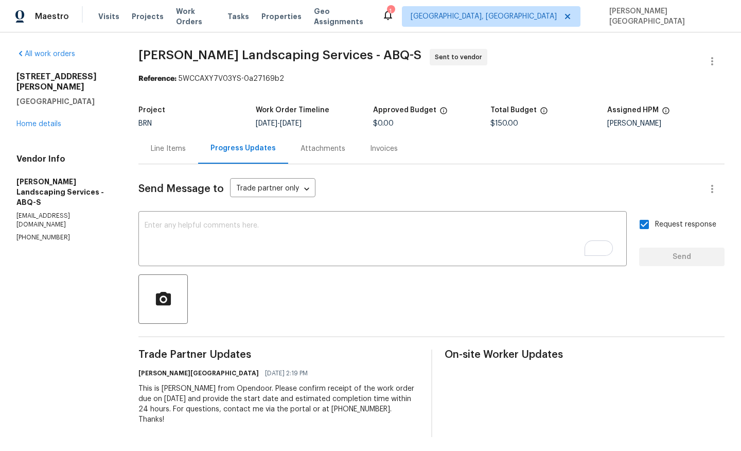
click at [224, 202] on div "Send Message to Trade partner only Trade partner only ​ x ​ Request response Se…" at bounding box center [432, 300] width 586 height 273
click at [172, 154] on div "Line Items" at bounding box center [169, 148] width 60 height 30
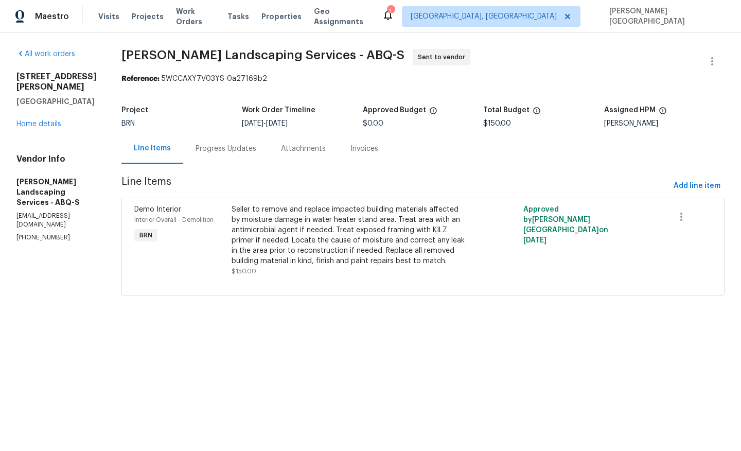
click at [249, 143] on div "Progress Updates" at bounding box center [225, 148] width 85 height 30
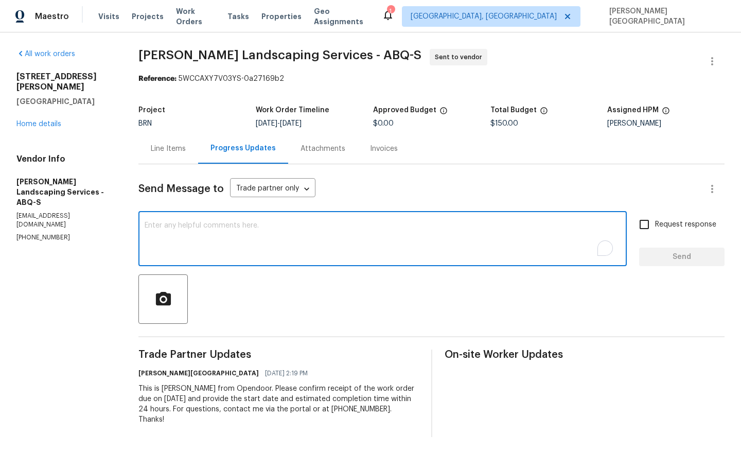
click at [246, 244] on textarea "To enrich screen reader interactions, please activate Accessibility in Grammarl…" at bounding box center [383, 240] width 476 height 36
click at [40, 120] on link "Home details" at bounding box center [38, 123] width 45 height 7
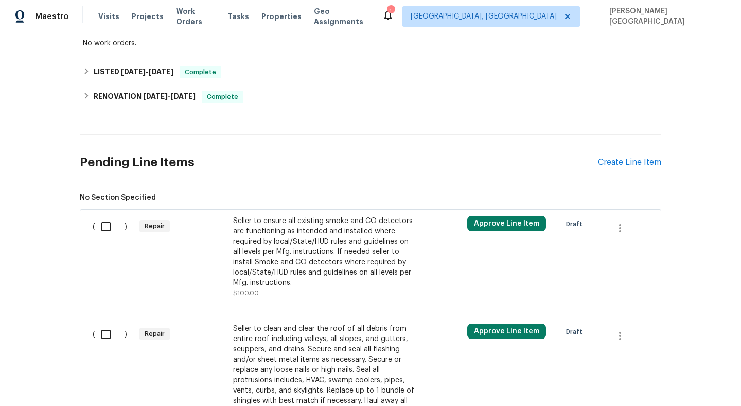
scroll to position [475, 0]
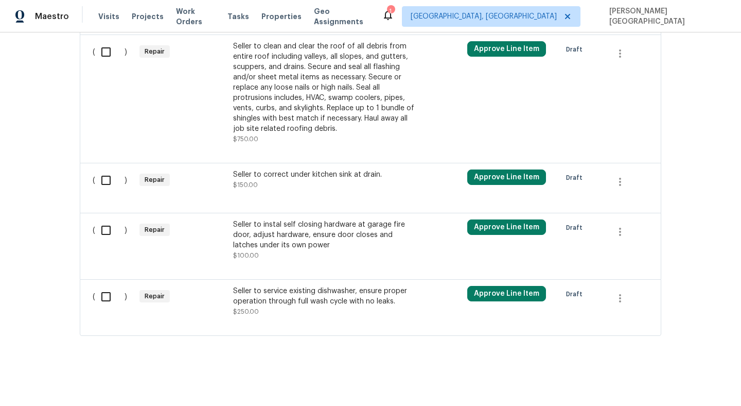
click at [299, 241] on div "Seller to instal self closing hardware at garage fire door, adjust hardware, en…" at bounding box center [323, 234] width 181 height 31
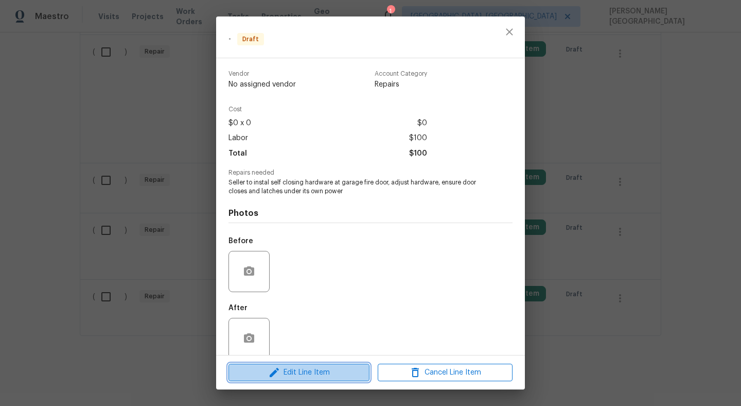
click at [315, 374] on span "Edit Line Item" at bounding box center [299, 372] width 135 height 13
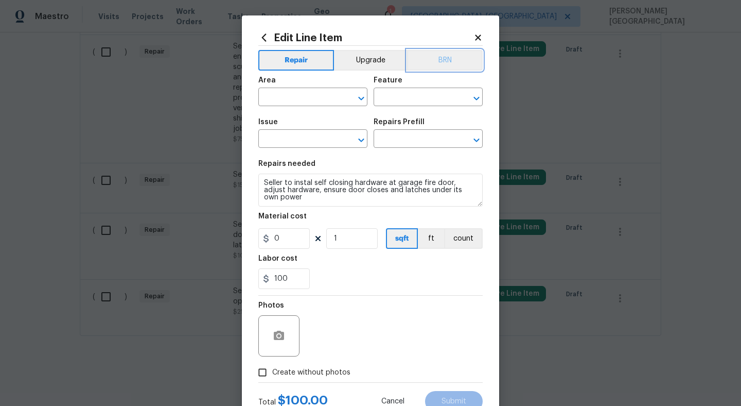
click at [458, 54] on button "BRN" at bounding box center [445, 60] width 76 height 21
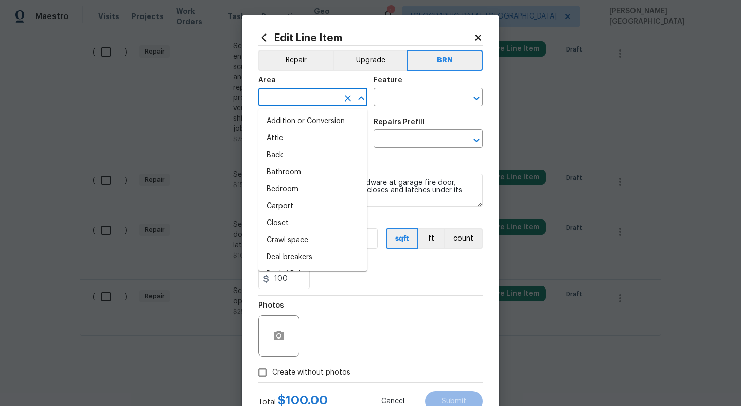
click at [294, 96] on input "text" at bounding box center [298, 98] width 80 height 16
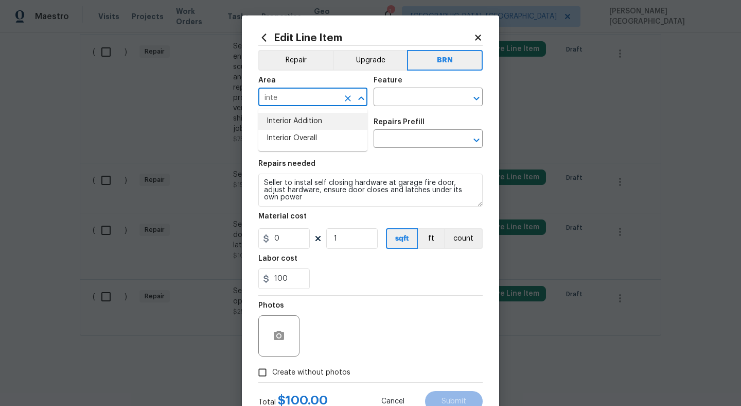
click at [313, 123] on li "Interior Addition" at bounding box center [312, 121] width 109 height 17
type input "Interior Addition"
click at [392, 106] on div "Area Interior Addition ​ Feature ​" at bounding box center [370, 92] width 224 height 42
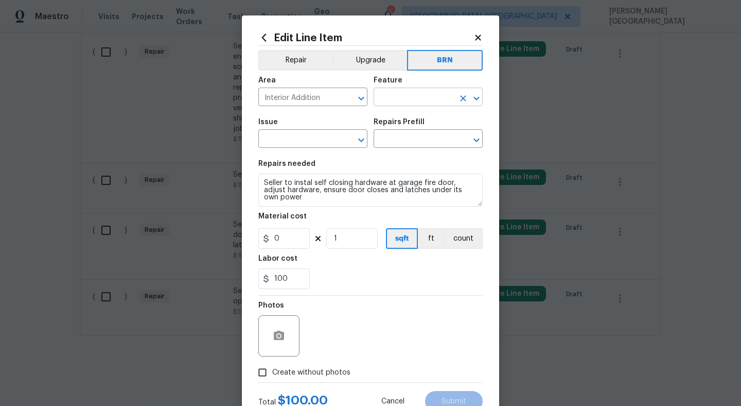
click at [385, 92] on input "text" at bounding box center [414, 98] width 80 height 16
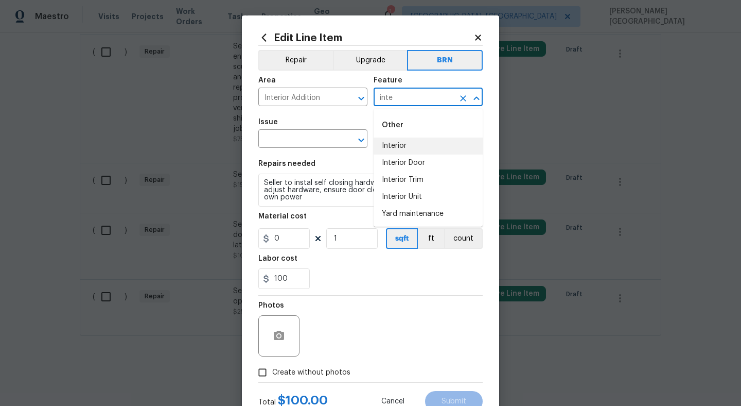
click at [397, 146] on li "Interior" at bounding box center [428, 145] width 109 height 17
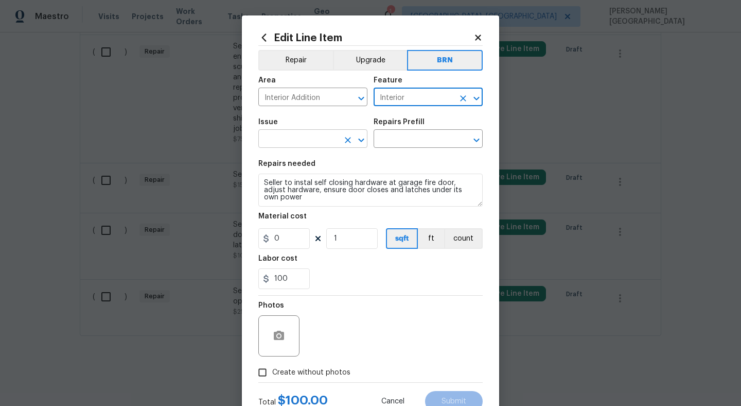
type input "Interior"
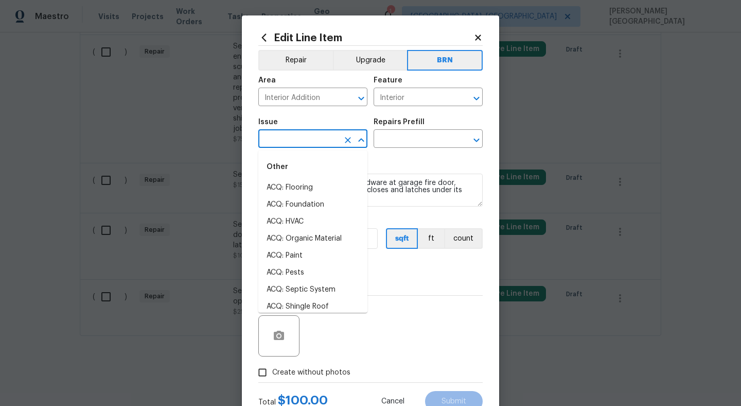
click at [308, 144] on input "text" at bounding box center [298, 140] width 80 height 16
click at [301, 182] on li "Demo Interior" at bounding box center [312, 187] width 109 height 17
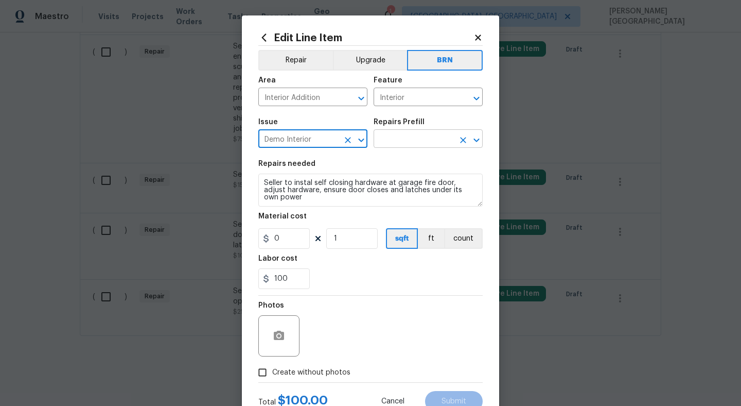
type input "Demo Interior"
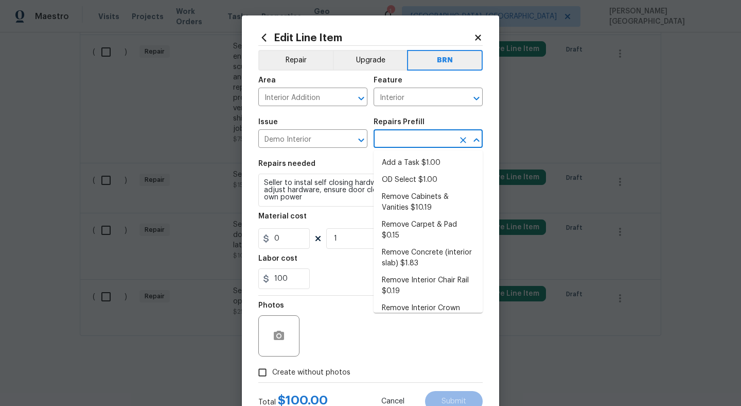
click at [386, 140] on input "text" at bounding box center [414, 140] width 80 height 16
click at [400, 177] on li "OD Select $1.00" at bounding box center [428, 179] width 109 height 17
type input "Demolition"
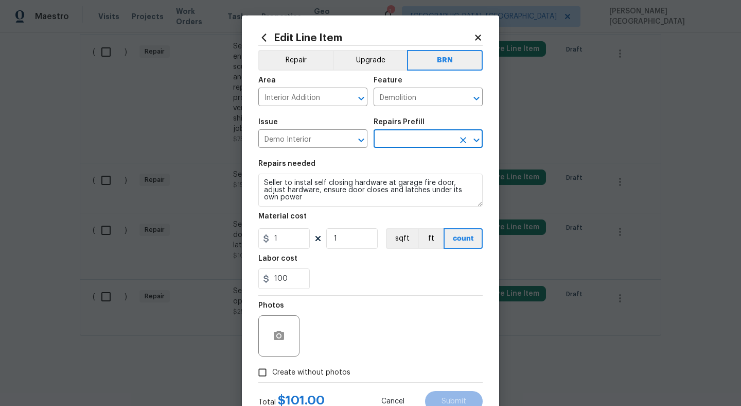
type input "OD Select $1.00"
type textarea "Refer to the agreed upon scope document for further details."
type input "1"
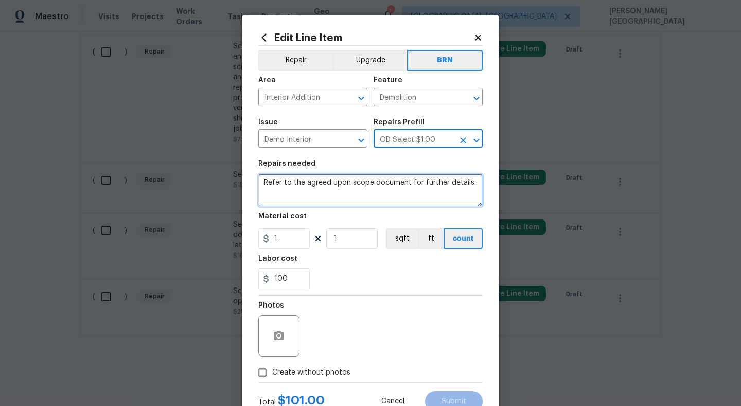
click at [333, 204] on textarea "Refer to the agreed upon scope document for further details." at bounding box center [370, 190] width 224 height 33
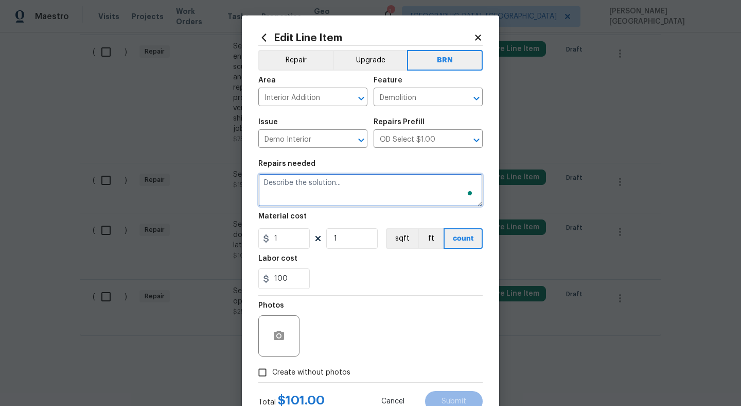
paste textarea "Seller to instal self closing hardware at garage fire door, adjust hardware, en…"
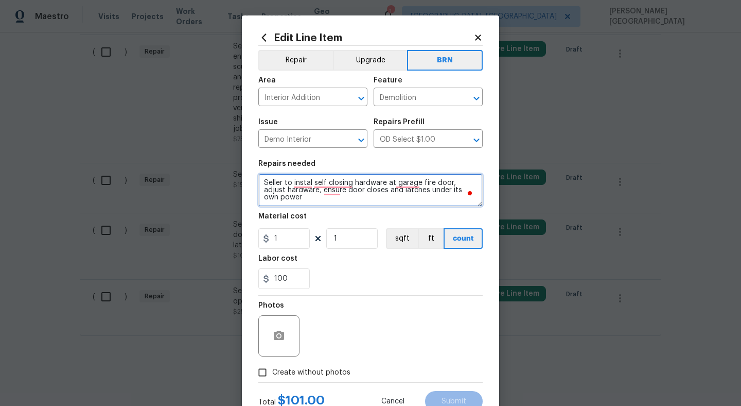
type textarea "Seller to instal self closing hardware at garage fire door, adjust hardware, en…"
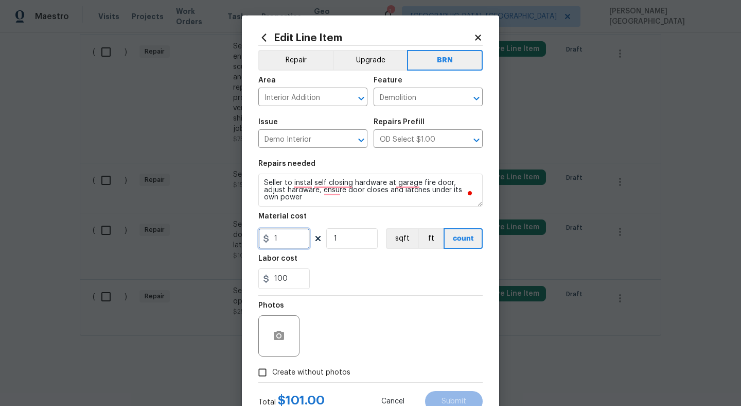
click at [285, 242] on input "1" at bounding box center [283, 238] width 51 height 21
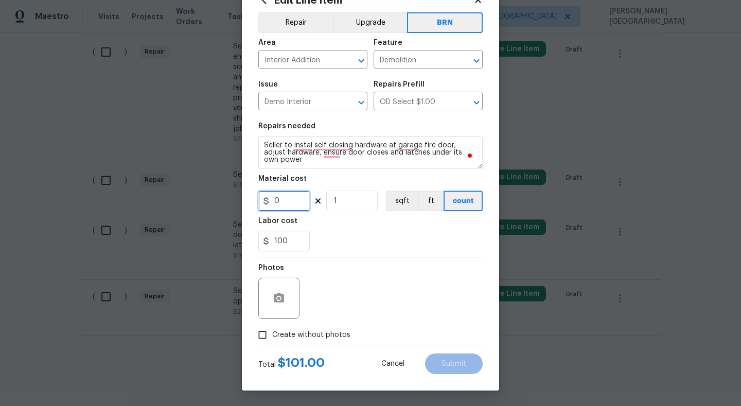
type input "0"
click at [306, 334] on span "Create without photos" at bounding box center [311, 335] width 78 height 11
click at [272, 334] on input "Create without photos" at bounding box center [263, 335] width 20 height 20
checkbox input "true"
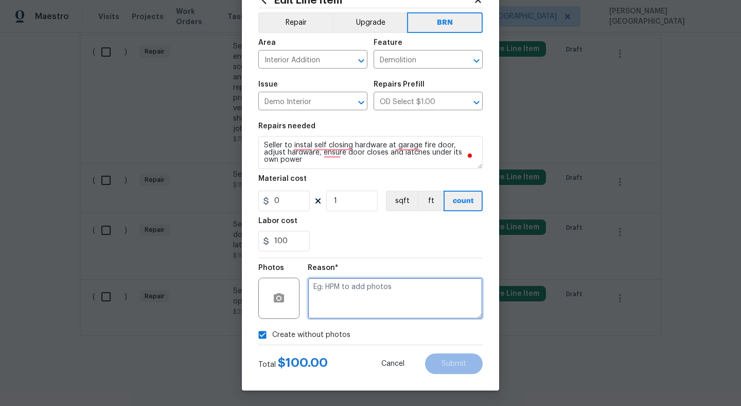
click at [352, 298] on textarea at bounding box center [395, 298] width 175 height 41
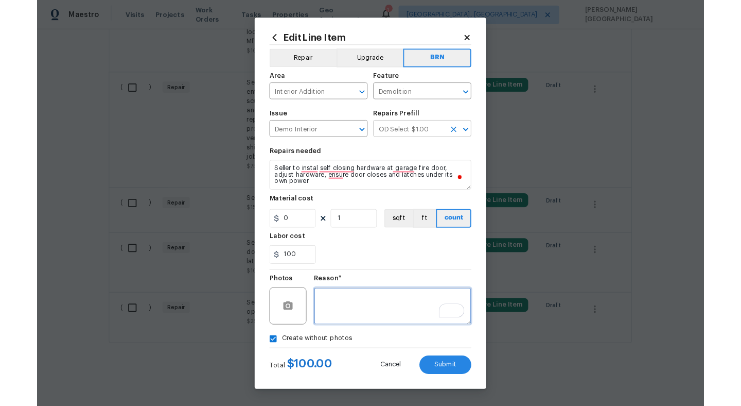
scroll to position [0, 0]
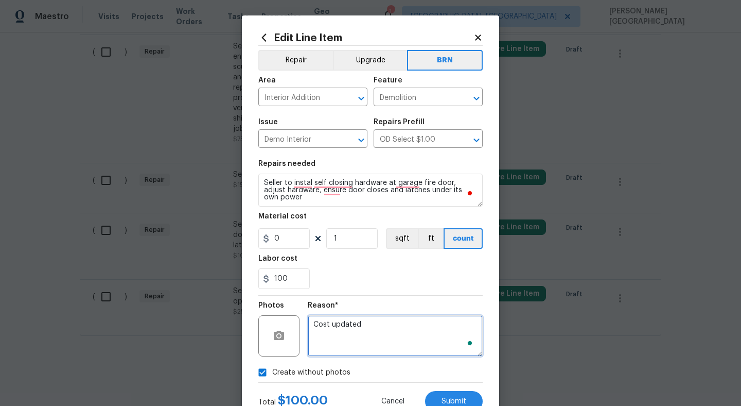
type textarea "Cost updated"
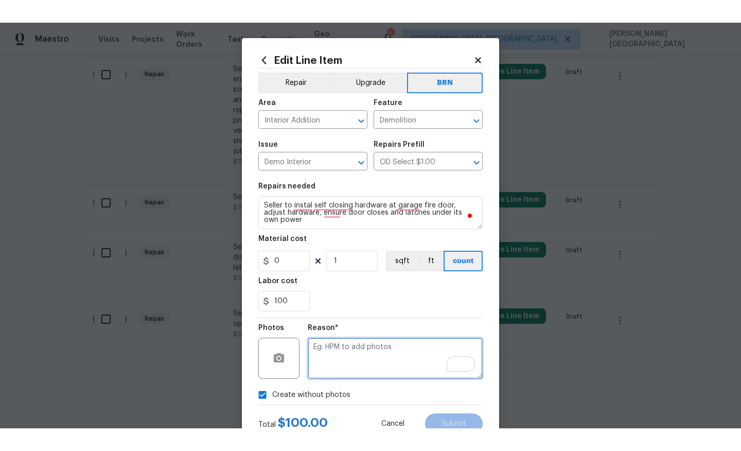
scroll to position [38, 0]
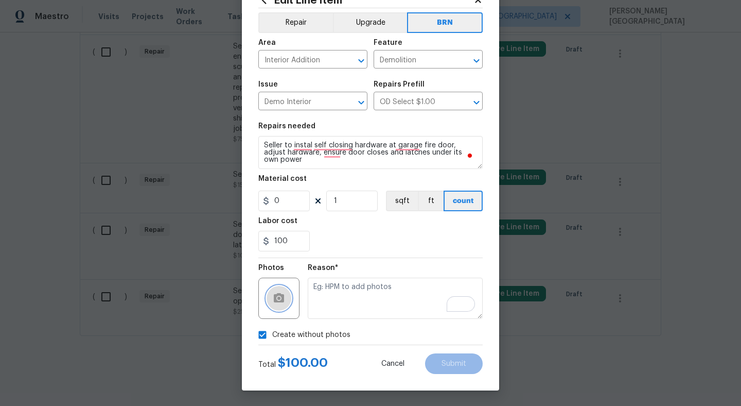
click at [278, 305] on button "button" at bounding box center [279, 298] width 25 height 25
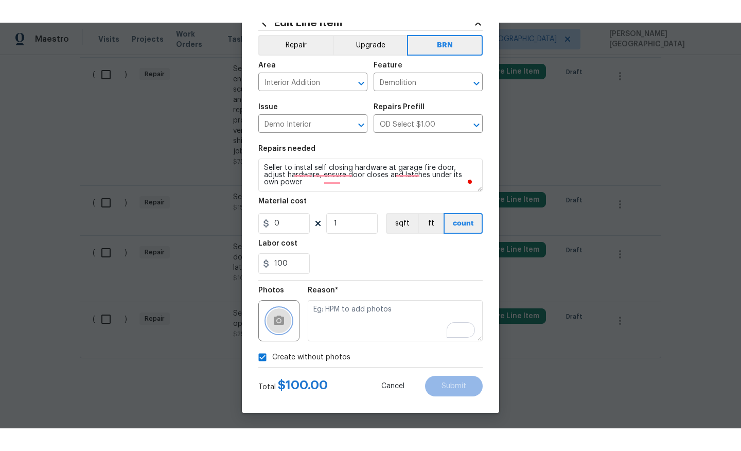
scroll to position [0, 0]
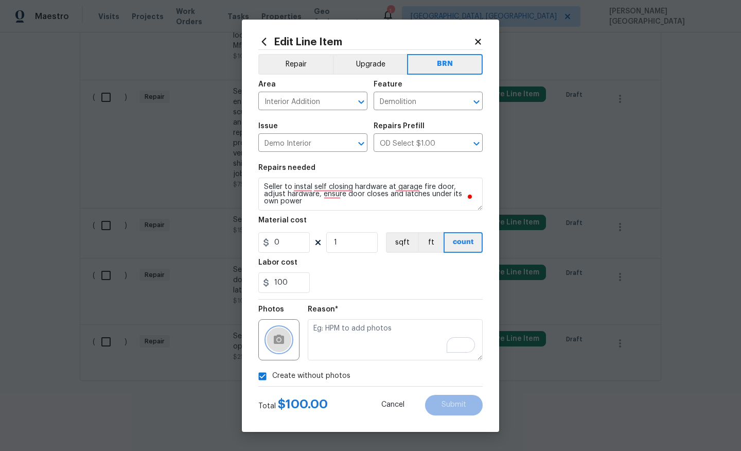
click at [282, 343] on icon "button" at bounding box center [279, 339] width 10 height 9
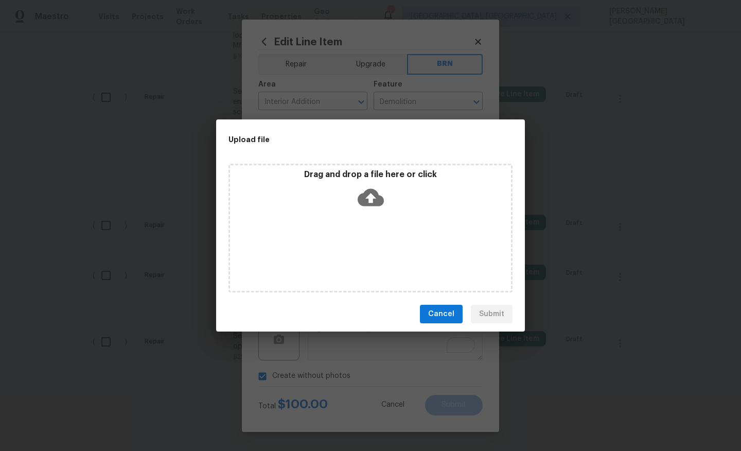
click at [366, 193] on icon at bounding box center [371, 198] width 26 height 18
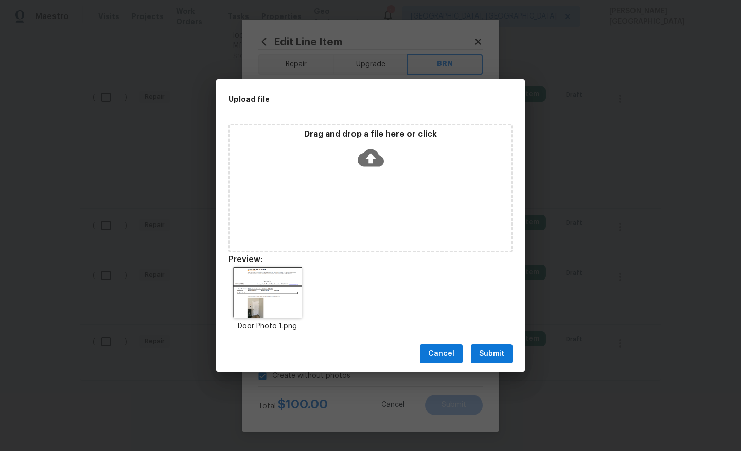
click at [496, 352] on span "Submit" at bounding box center [491, 354] width 25 height 13
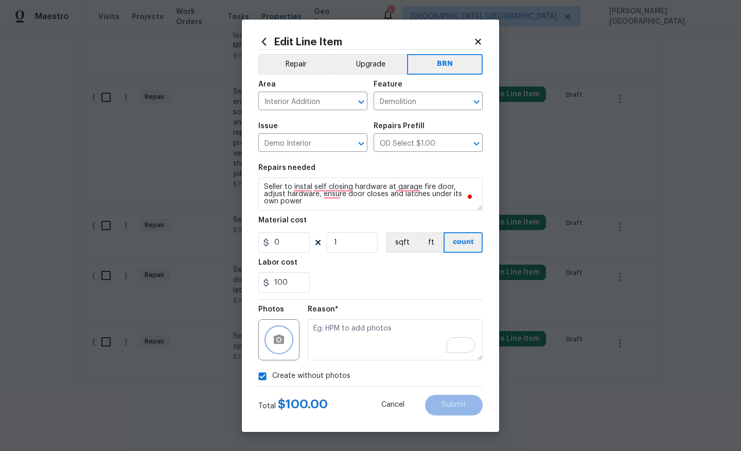
checkbox input "false"
click at [452, 409] on button "Submit" at bounding box center [454, 405] width 58 height 21
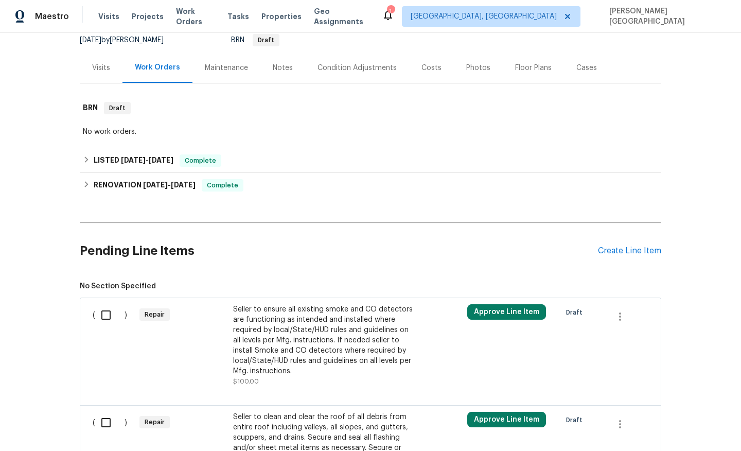
scroll to position [430, 0]
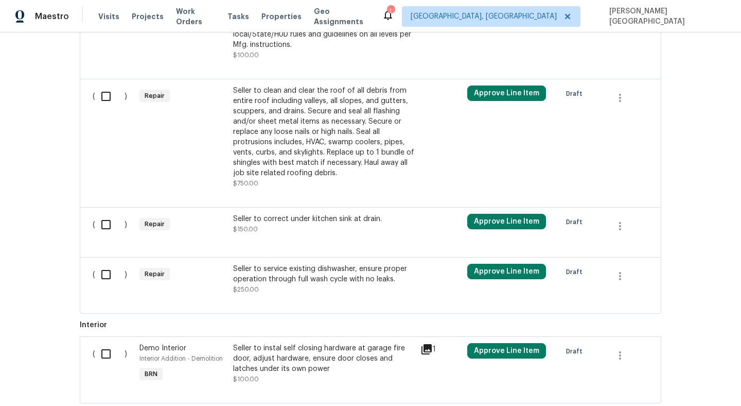
click at [334, 275] on div "Seller to service existing dishwasher, ensure proper operation through full was…" at bounding box center [323, 274] width 181 height 21
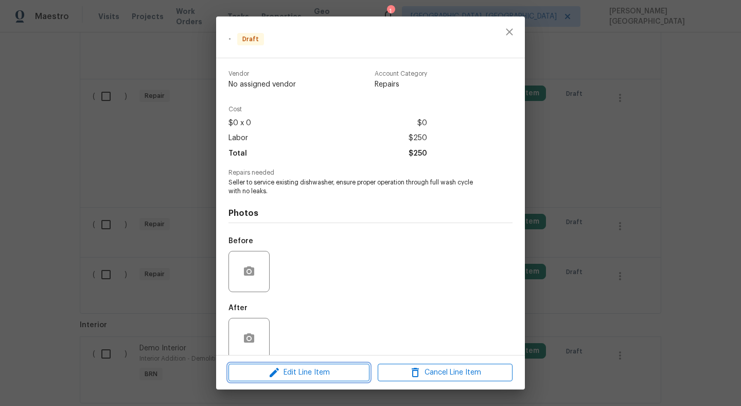
click at [319, 371] on span "Edit Line Item" at bounding box center [299, 372] width 135 height 13
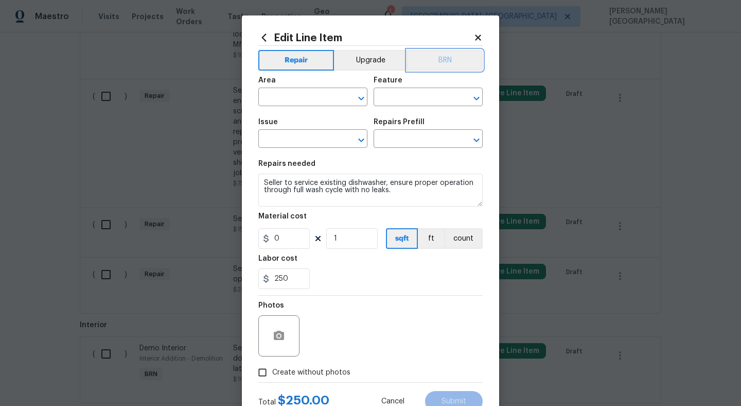
click at [445, 65] on button "BRN" at bounding box center [445, 60] width 76 height 21
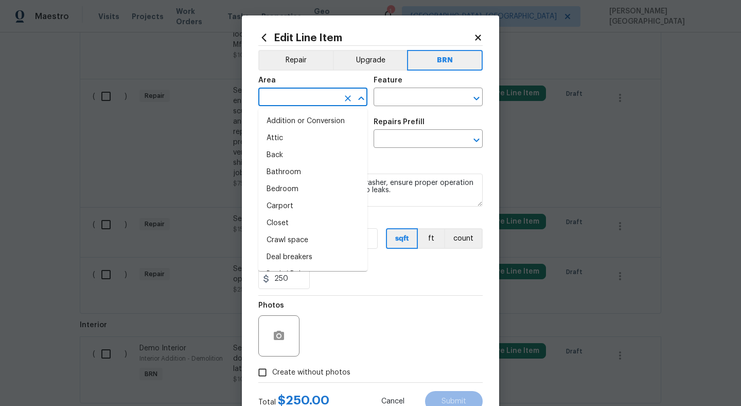
click at [315, 93] on input "text" at bounding box center [298, 98] width 80 height 16
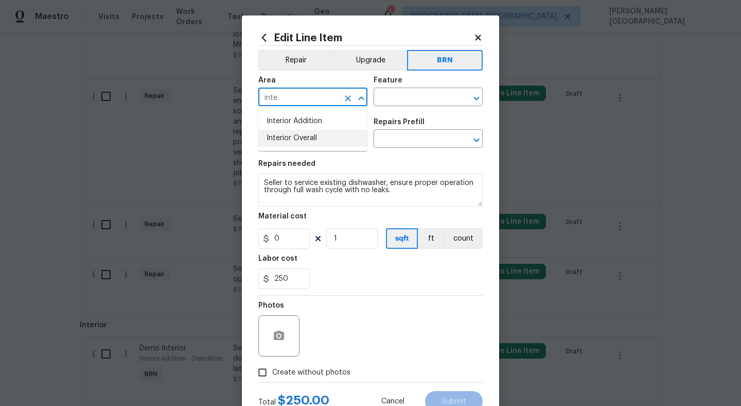
click at [304, 140] on li "Interior Overall" at bounding box center [312, 138] width 109 height 17
type input "Interior Overall"
click at [393, 99] on input "text" at bounding box center [414, 98] width 80 height 16
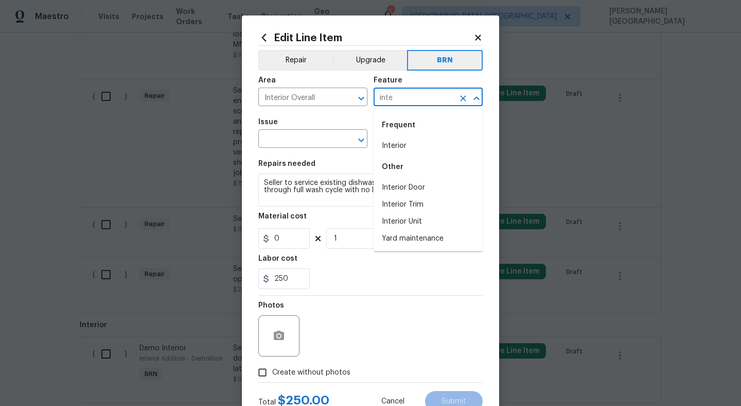
click at [401, 135] on div "Frequent" at bounding box center [428, 125] width 109 height 25
click at [401, 142] on li "Interior" at bounding box center [428, 145] width 109 height 17
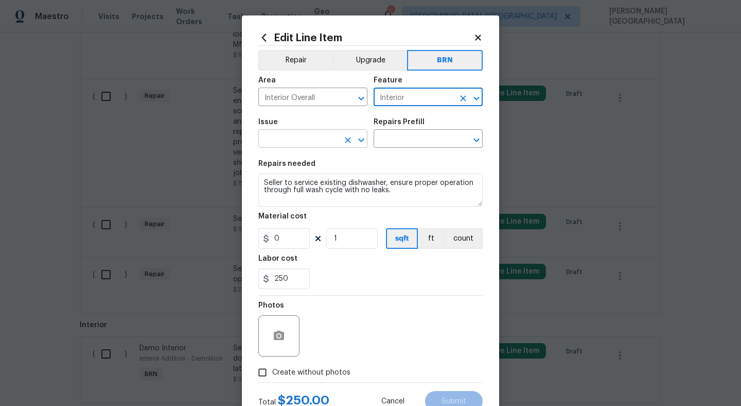
type input "Interior"
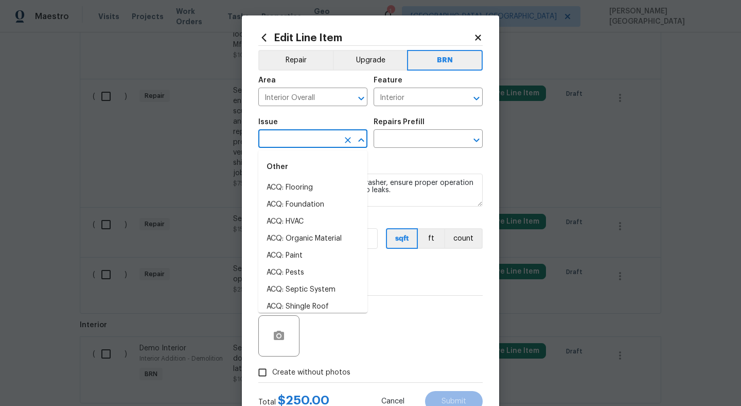
click at [303, 143] on input "text" at bounding box center [298, 140] width 80 height 16
click at [303, 187] on li "Demo Interior" at bounding box center [312, 187] width 109 height 17
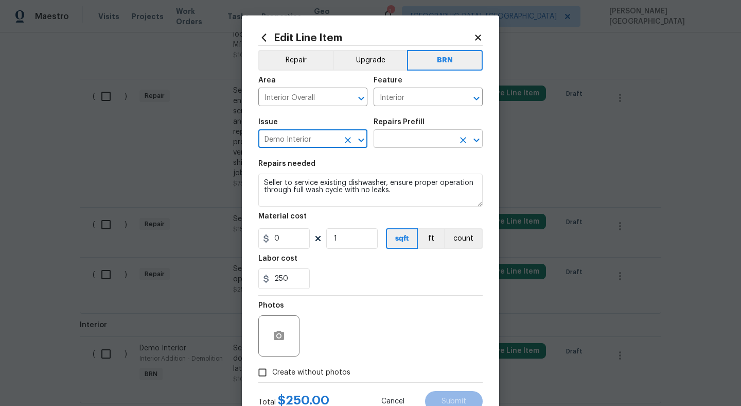
type input "Demo Interior"
click at [402, 140] on input "text" at bounding box center [414, 140] width 80 height 16
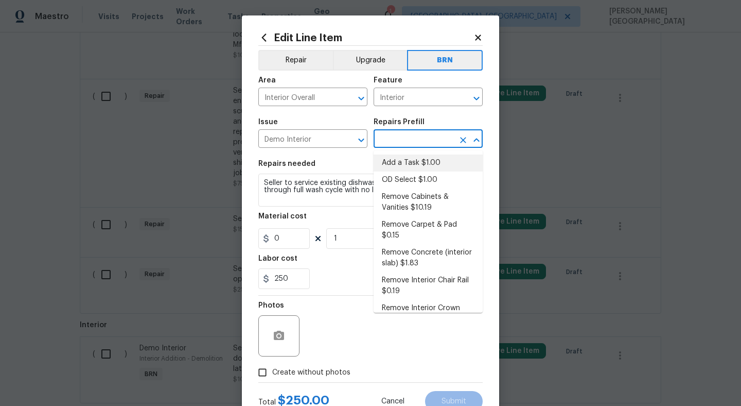
click at [402, 172] on li "OD Select $1.00" at bounding box center [428, 179] width 109 height 17
type input "Demolition"
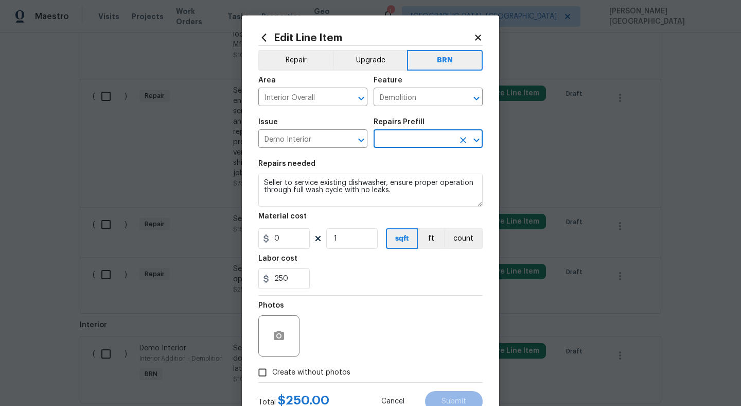
type input "OD Select $1.00"
type textarea "Refer to the agreed upon scope document for further details."
type input "1"
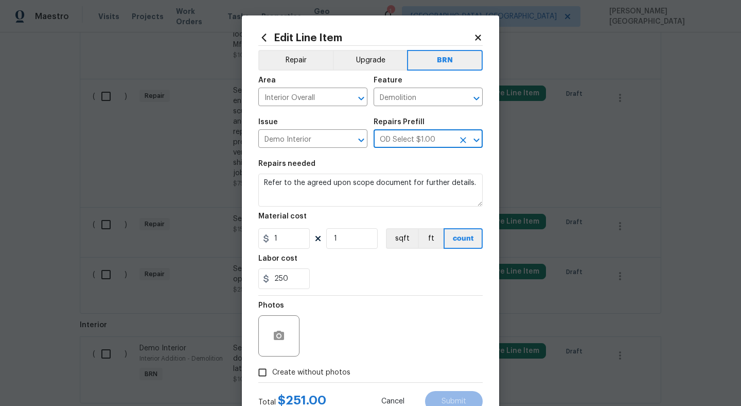
click at [333, 211] on section "Repairs needed Refer to the agreed upon scope document for further details. Mat…" at bounding box center [370, 224] width 224 height 141
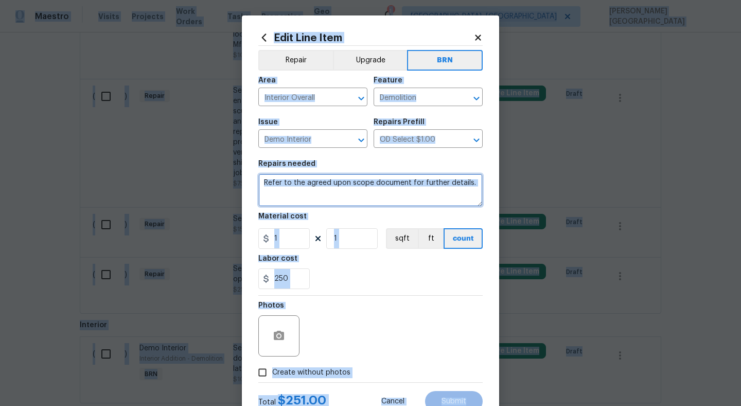
click at [305, 193] on textarea "Refer to the agreed upon scope document for further details." at bounding box center [370, 190] width 224 height 33
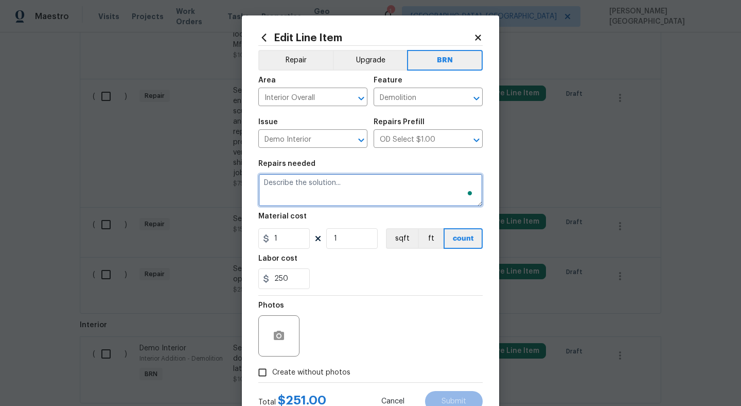
paste textarea "Seller to service existing dishwasher, ensure proper operation through full was…"
type textarea "Seller to service existing dishwasher, ensure proper operation through full was…"
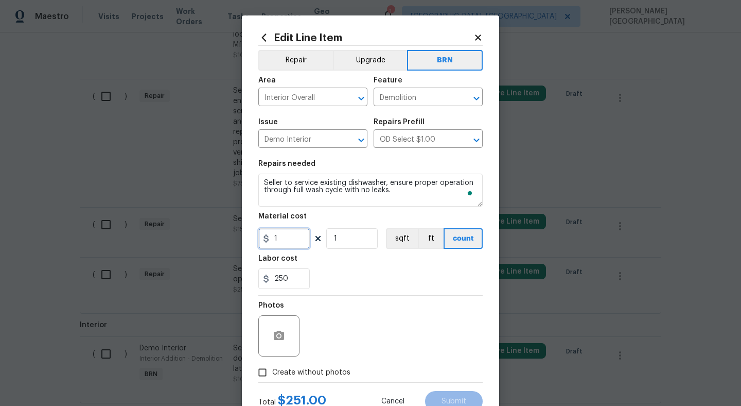
click at [283, 236] on input "1" at bounding box center [283, 238] width 51 height 21
type input "0"
click at [279, 342] on button "button" at bounding box center [279, 335] width 25 height 25
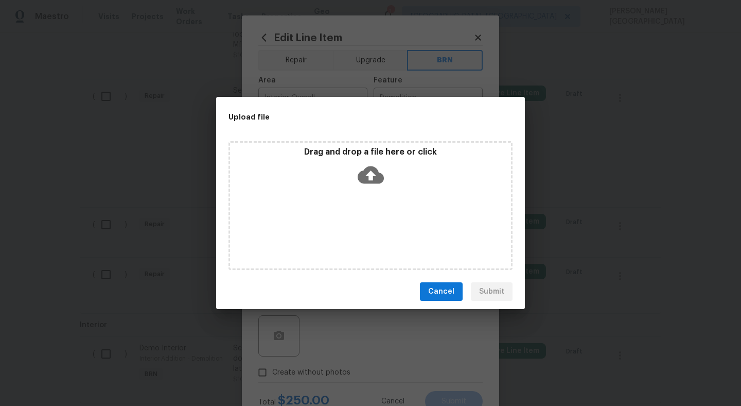
click at [366, 177] on icon at bounding box center [371, 175] width 26 height 18
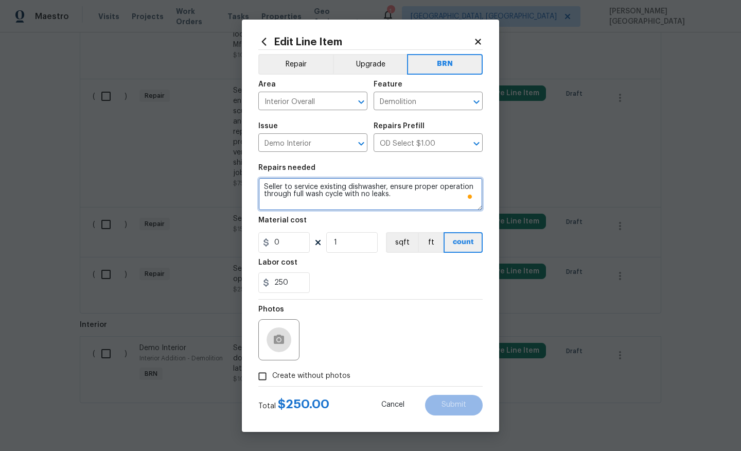
click at [326, 194] on textarea "Seller to service existing dishwasher, ensure proper operation through full was…" at bounding box center [370, 194] width 224 height 33
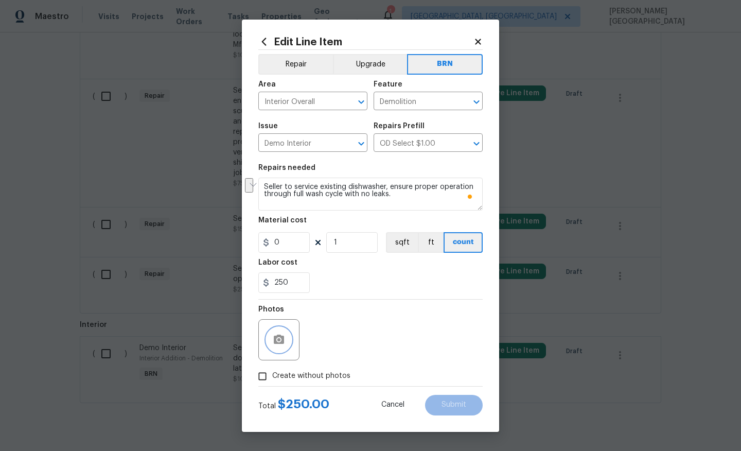
click at [285, 332] on button "button" at bounding box center [279, 339] width 25 height 25
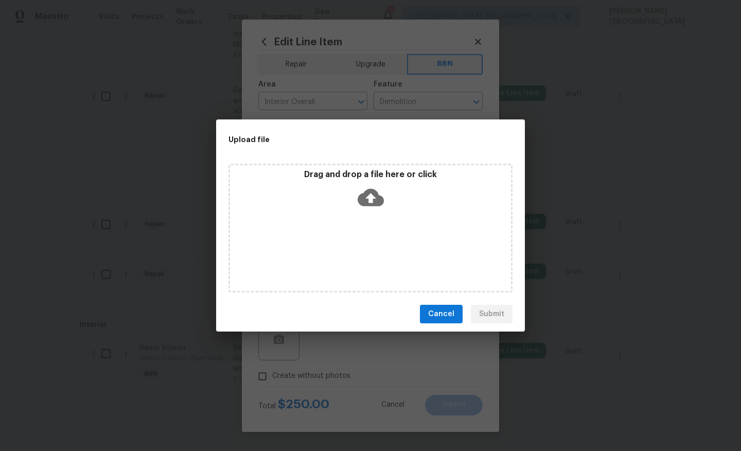
click at [369, 196] on icon at bounding box center [371, 197] width 26 height 26
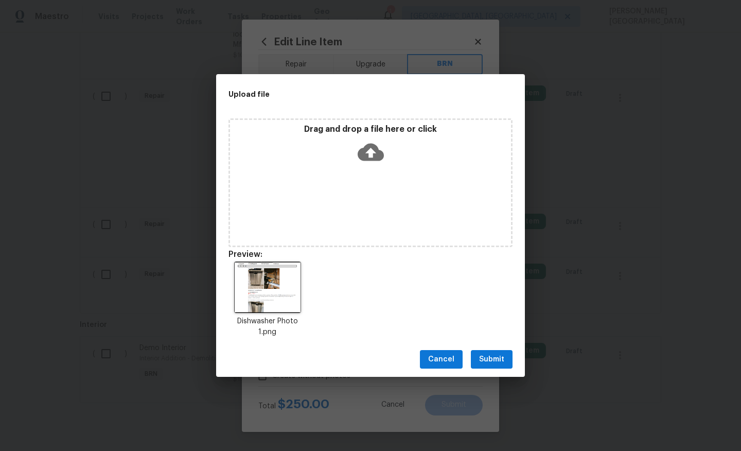
click at [490, 359] on span "Submit" at bounding box center [491, 359] width 25 height 13
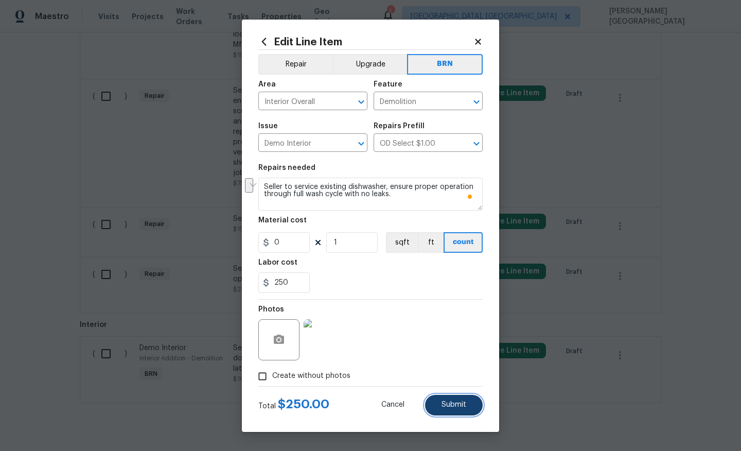
click at [451, 401] on span "Submit" at bounding box center [454, 405] width 25 height 8
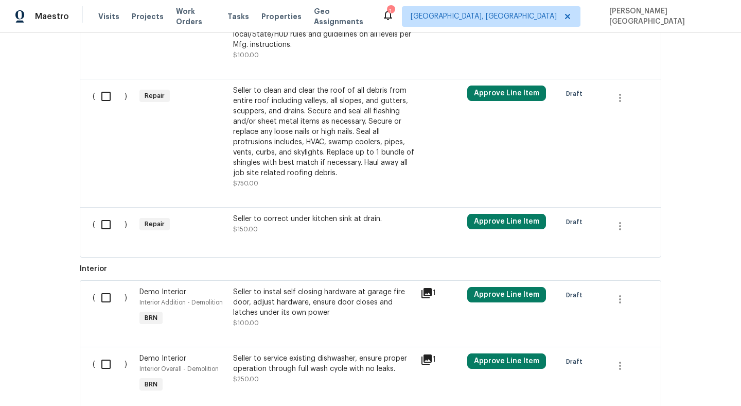
click at [272, 222] on div "Seller to correct under kitchen sink at drain." at bounding box center [323, 219] width 181 height 10
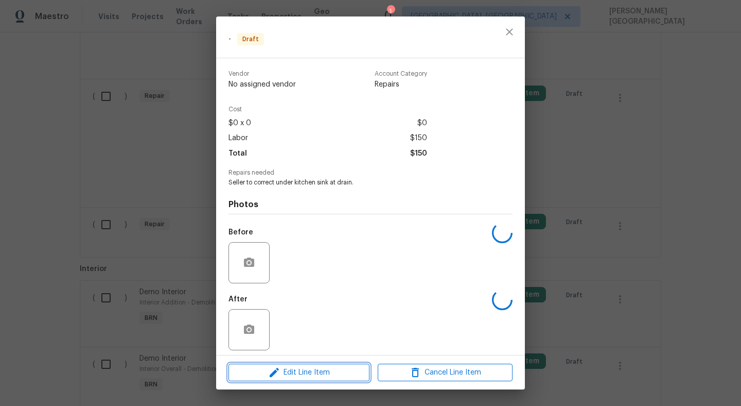
click at [294, 367] on span "Edit Line Item" at bounding box center [299, 372] width 135 height 13
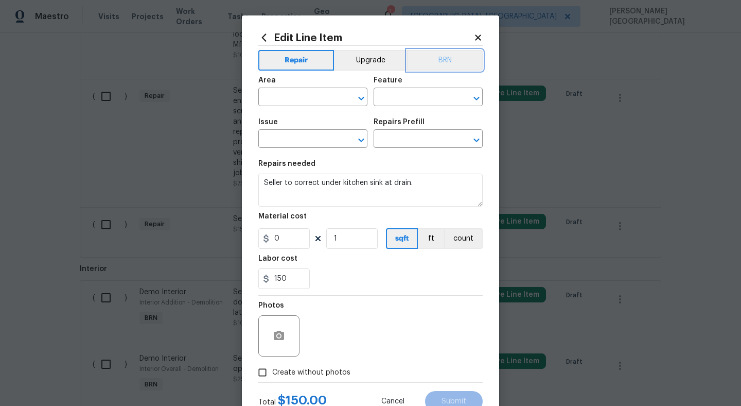
click at [454, 62] on button "BRN" at bounding box center [445, 60] width 76 height 21
click at [319, 94] on input "text" at bounding box center [298, 98] width 80 height 16
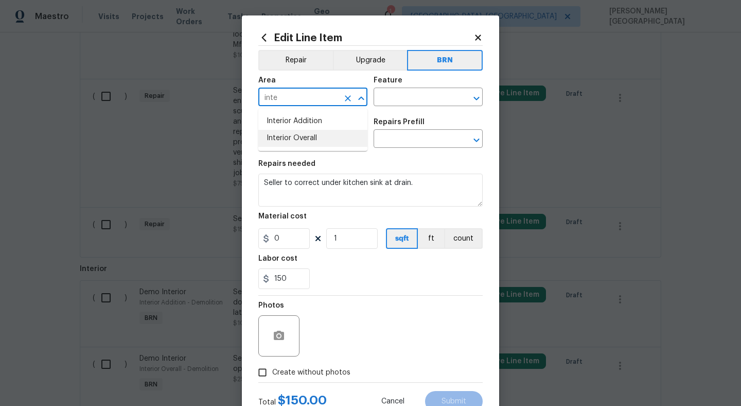
click at [324, 133] on li "Interior Overall" at bounding box center [312, 138] width 109 height 17
type input "Interior Overall"
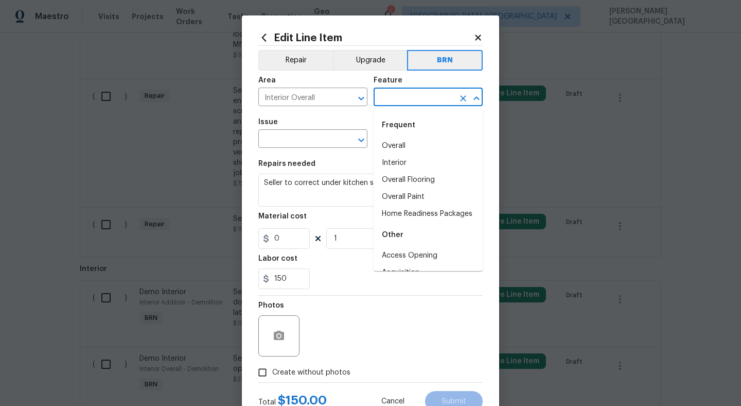
click at [398, 93] on input "text" at bounding box center [414, 98] width 80 height 16
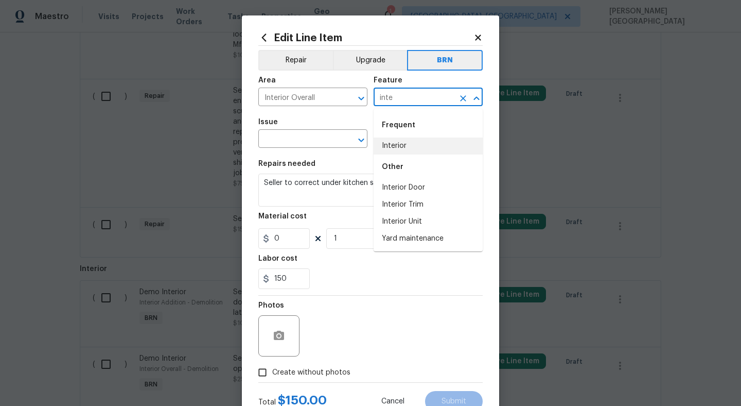
click at [409, 151] on li "Interior" at bounding box center [428, 145] width 109 height 17
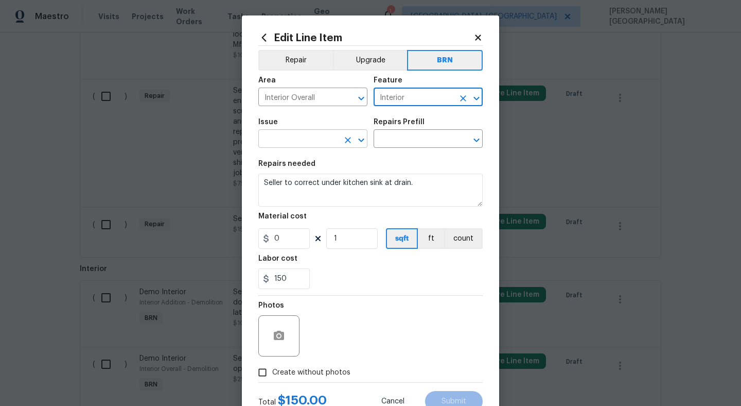
type input "Interior"
click at [304, 139] on input "text" at bounding box center [298, 140] width 80 height 16
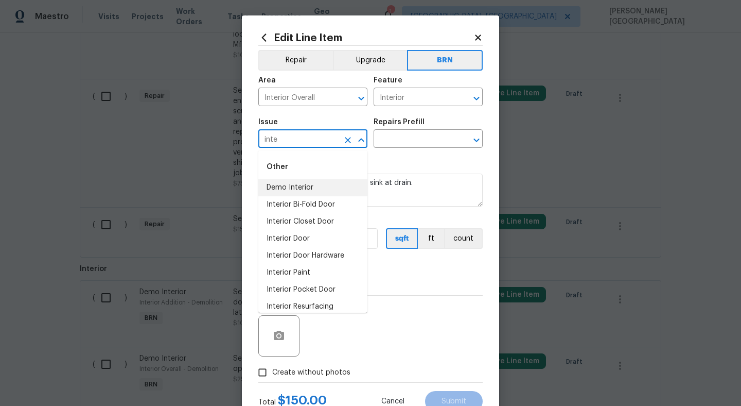
click at [308, 182] on li "Demo Interior" at bounding box center [312, 187] width 109 height 17
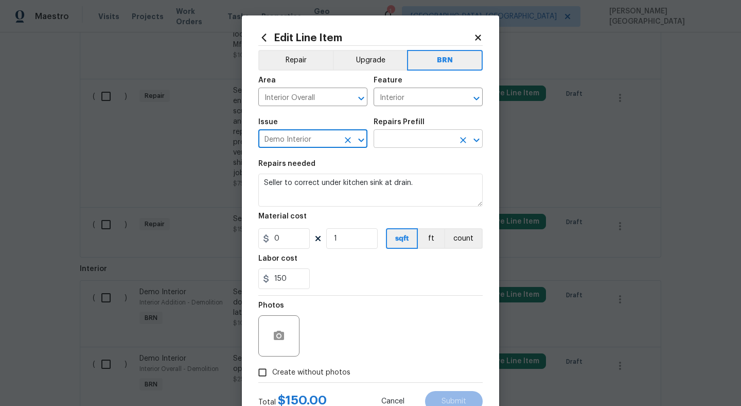
type input "Demo Interior"
click at [386, 140] on input "text" at bounding box center [414, 140] width 80 height 16
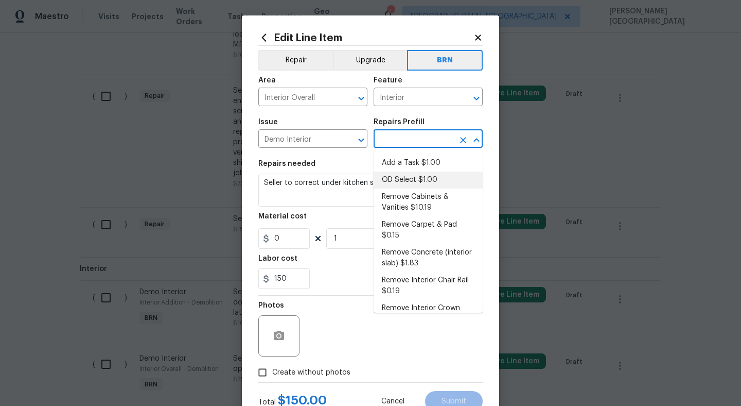
click at [404, 176] on li "OD Select $1.00" at bounding box center [428, 179] width 109 height 17
type input "Demolition"
type input "OD Select $1.00"
type textarea "Refer to the agreed upon scope document for further details."
type input "1"
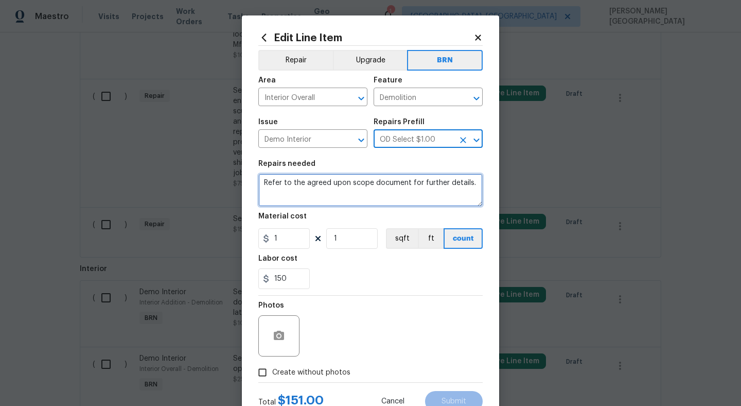
click at [389, 189] on textarea "Refer to the agreed upon scope document for further details." at bounding box center [370, 190] width 224 height 33
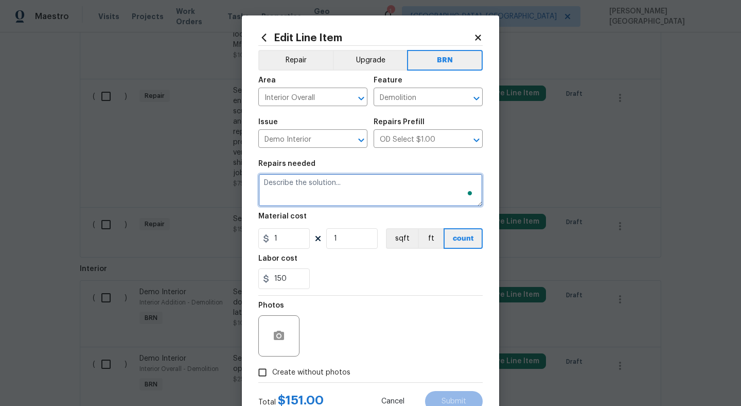
paste textarea "Seller to correct under kitchen sink at drain."
type textarea "Seller to correct under kitchen sink at drain."
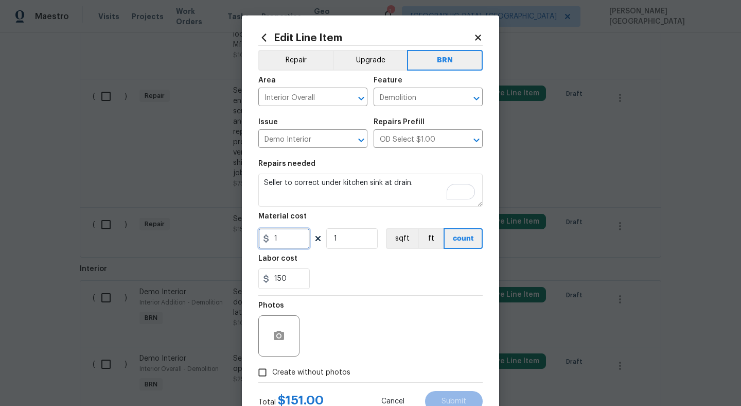
click at [284, 237] on input "1" at bounding box center [283, 238] width 51 height 21
type input "0"
click at [285, 338] on button "button" at bounding box center [279, 335] width 25 height 25
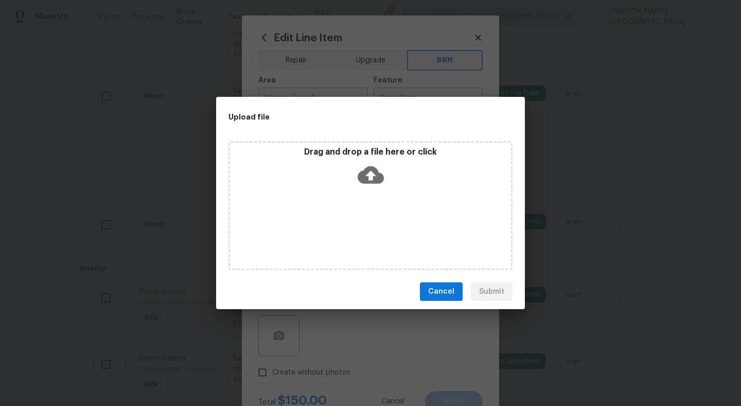
click at [373, 181] on icon at bounding box center [371, 175] width 26 height 18
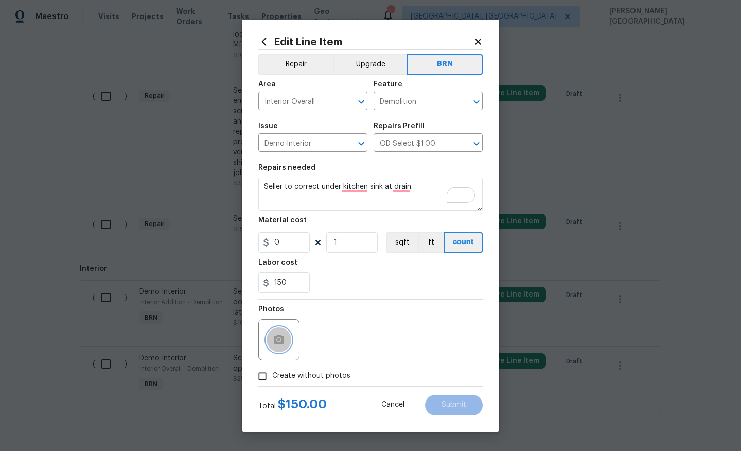
click at [287, 341] on button "button" at bounding box center [279, 339] width 25 height 25
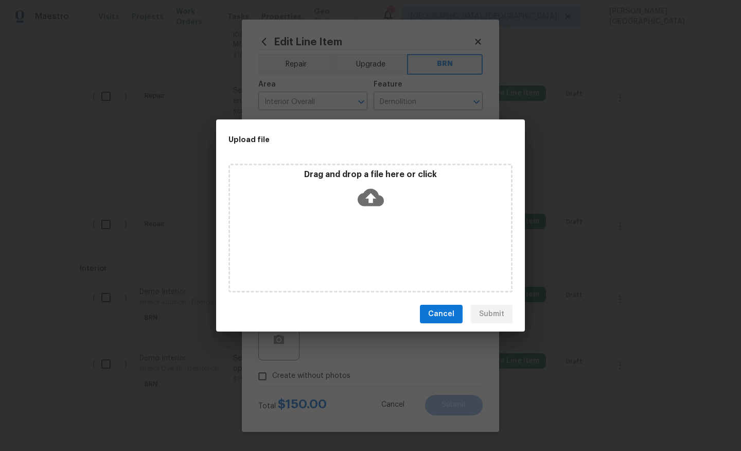
click at [370, 196] on icon at bounding box center [371, 197] width 26 height 26
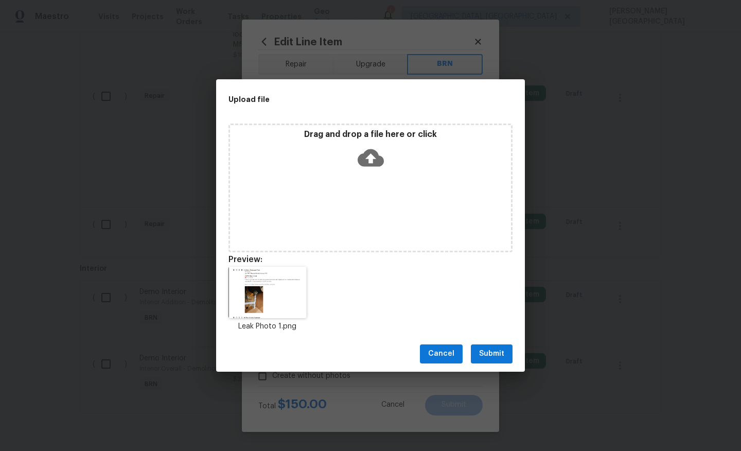
click at [497, 352] on span "Submit" at bounding box center [491, 354] width 25 height 13
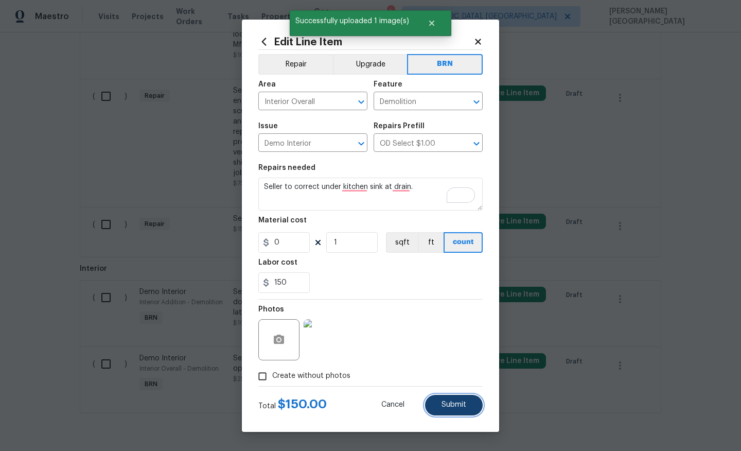
click at [447, 401] on span "Submit" at bounding box center [454, 405] width 25 height 8
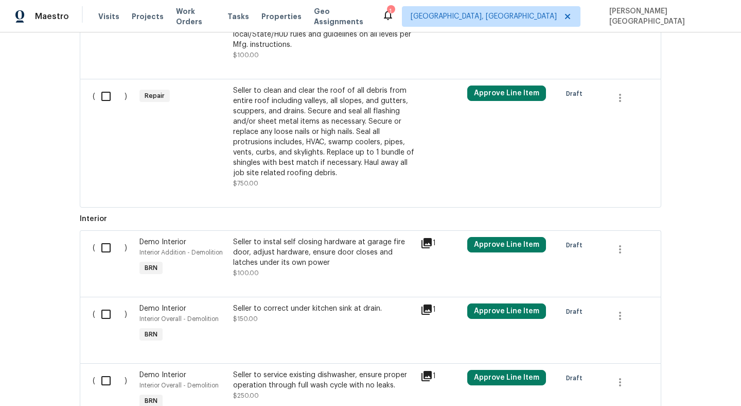
click at [284, 166] on div "Seller to clean and clear the roof of all debris from entire roof including val…" at bounding box center [323, 131] width 181 height 93
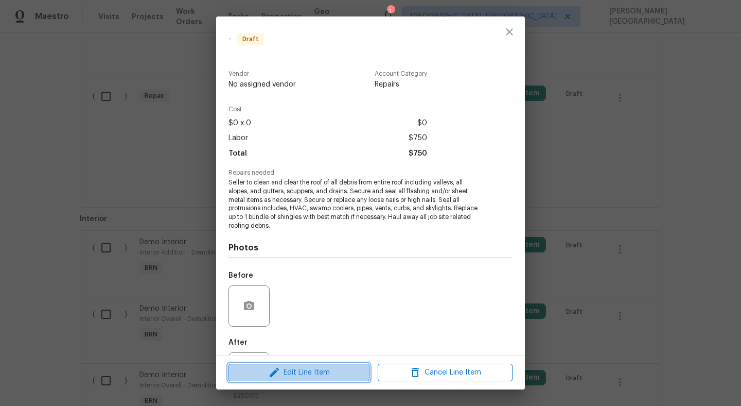
click at [310, 365] on button "Edit Line Item" at bounding box center [299, 373] width 141 height 18
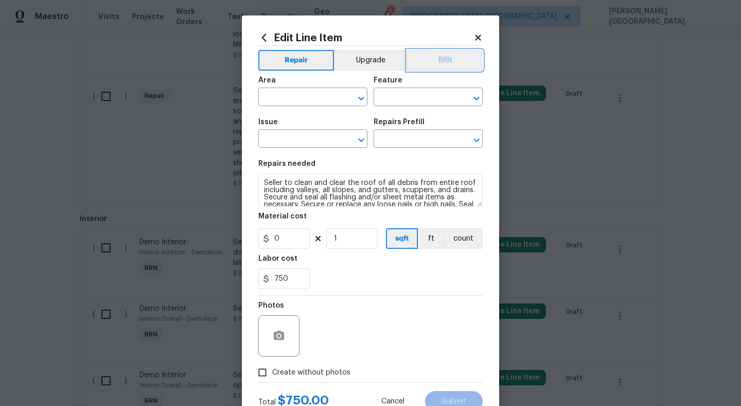
click at [443, 65] on button "BRN" at bounding box center [445, 60] width 76 height 21
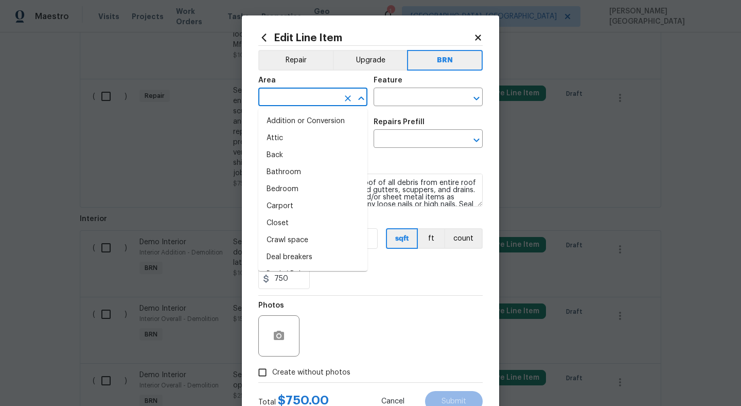
click at [303, 99] on input "text" at bounding box center [298, 98] width 80 height 16
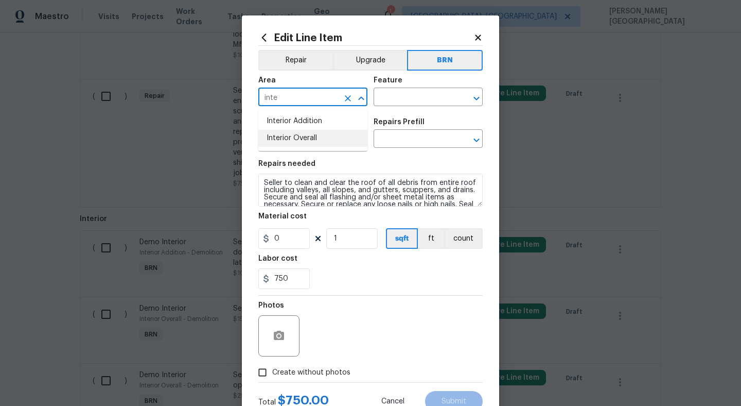
click at [314, 135] on li "Interior Overall" at bounding box center [312, 138] width 109 height 17
type input "Interior Overall"
click at [407, 93] on input "text" at bounding box center [414, 98] width 80 height 16
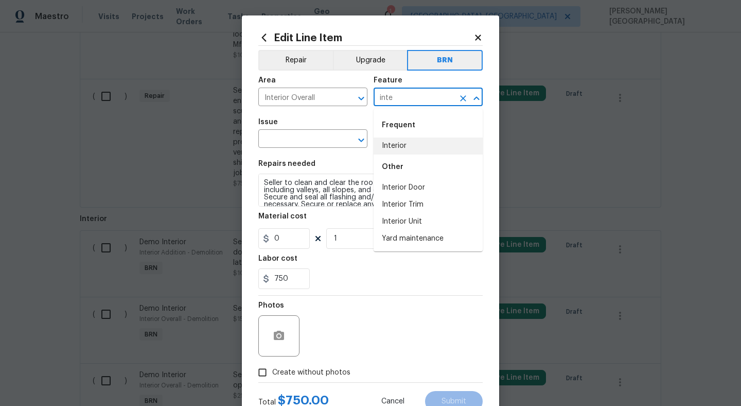
click at [403, 151] on li "Interior" at bounding box center [428, 145] width 109 height 17
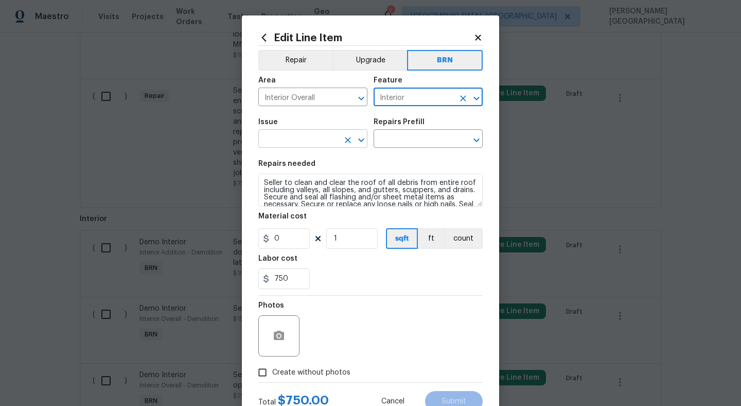
type input "Interior"
click at [279, 135] on input "text" at bounding box center [298, 140] width 80 height 16
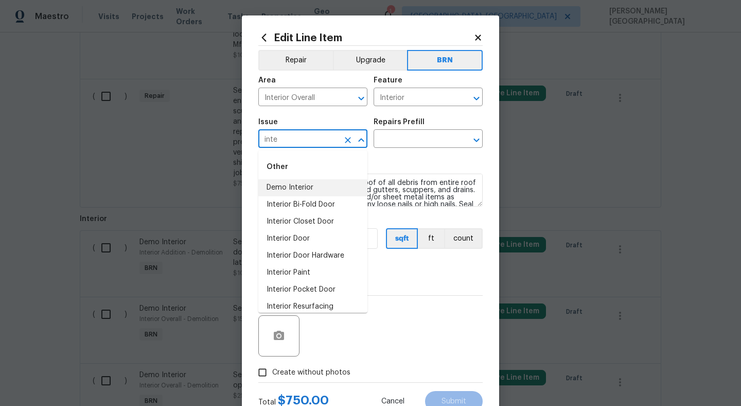
click at [305, 181] on li "Demo Interior" at bounding box center [312, 187] width 109 height 17
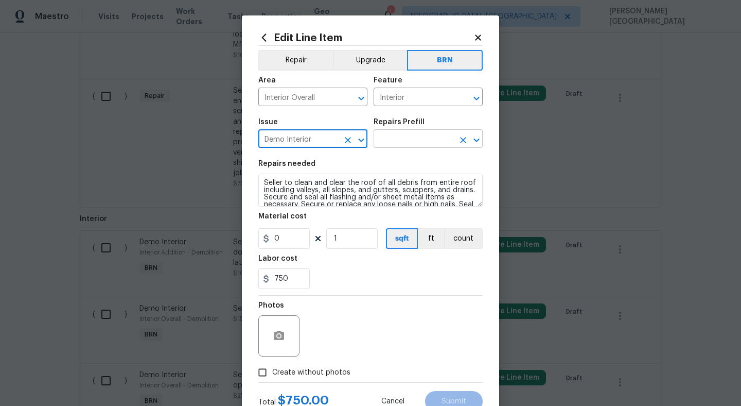
type input "Demo Interior"
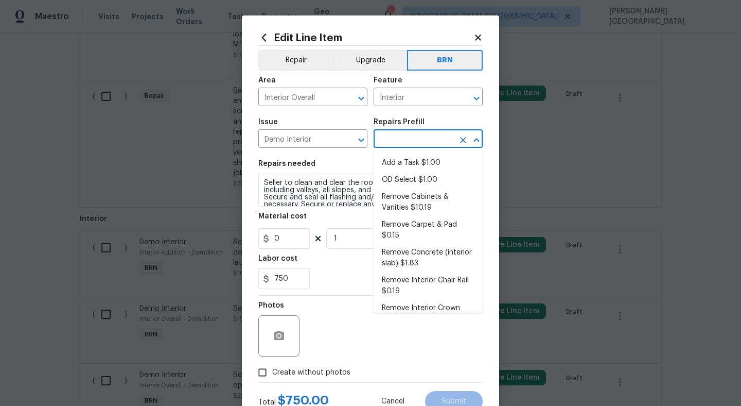
click at [409, 138] on input "text" at bounding box center [414, 140] width 80 height 16
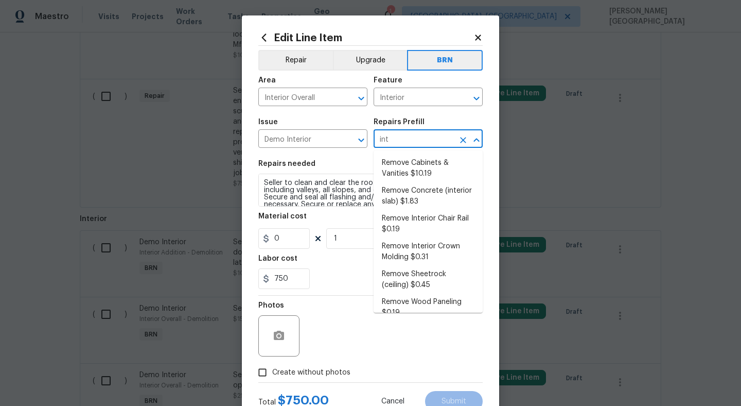
type input "inte"
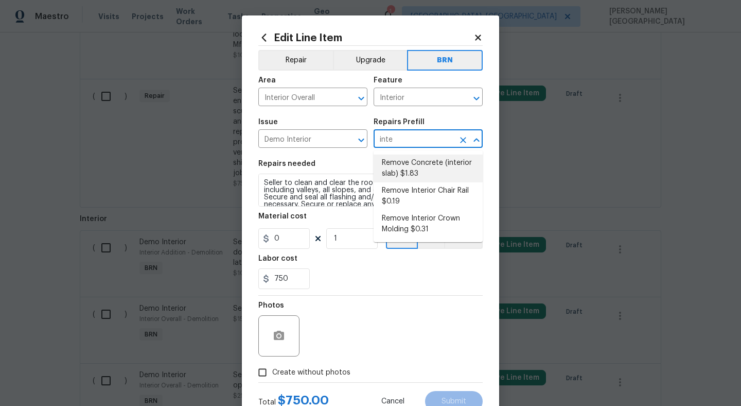
click at [435, 174] on li "Remove Concrete (interior slab) $1.83" at bounding box center [428, 168] width 109 height 28
type input "Demolition"
type input "Remove Concrete (interior slab) $1.83"
type textarea "Demo/remove and properly dispose of the concrete (1''-4'') as outlined by the P…"
type input "1.83"
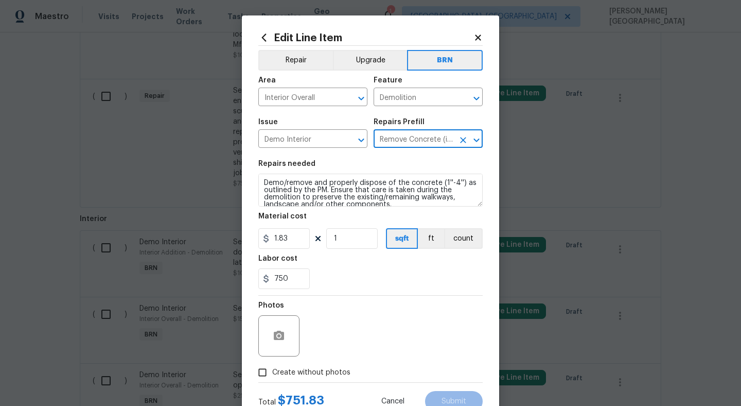
type input "Remove Concrete (interior slab) $1.83"
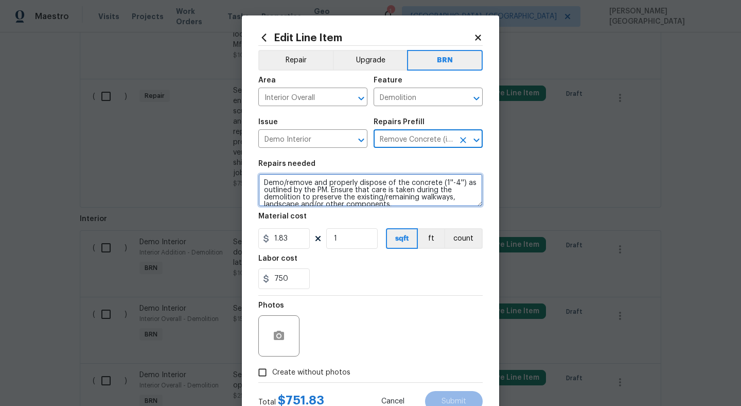
click at [358, 198] on textarea "Demo/remove and properly dispose of the concrete (1''-4'') as outlined by the P…" at bounding box center [370, 190] width 224 height 33
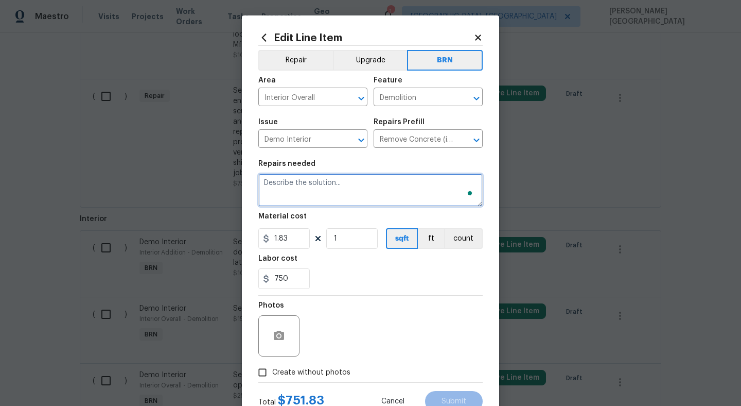
paste textarea "Seller to clean and clear the roof of all debris from entire roof including val…"
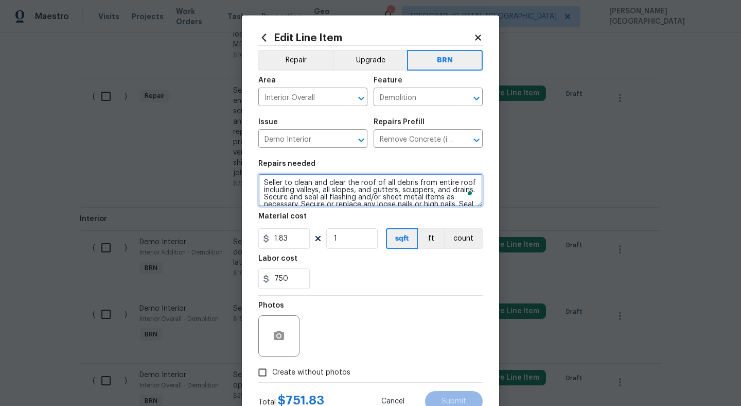
scroll to position [38, 0]
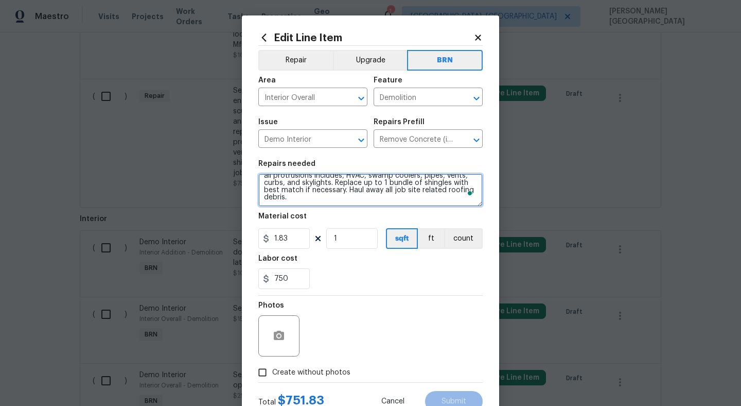
type textarea "Seller to clean and clear the roof of all debris from entire roof including val…"
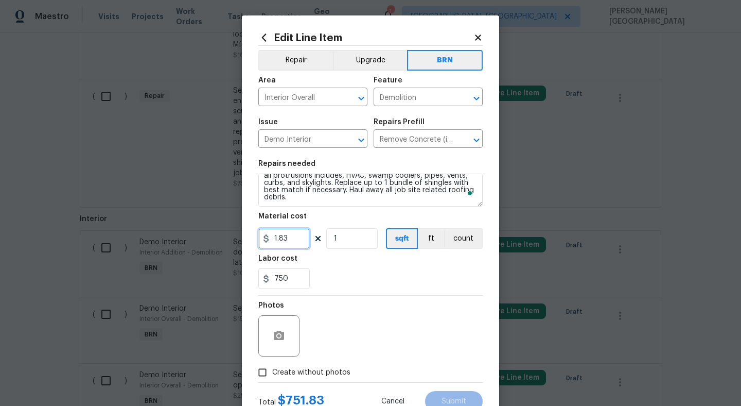
click at [300, 235] on input "1.83" at bounding box center [283, 238] width 51 height 21
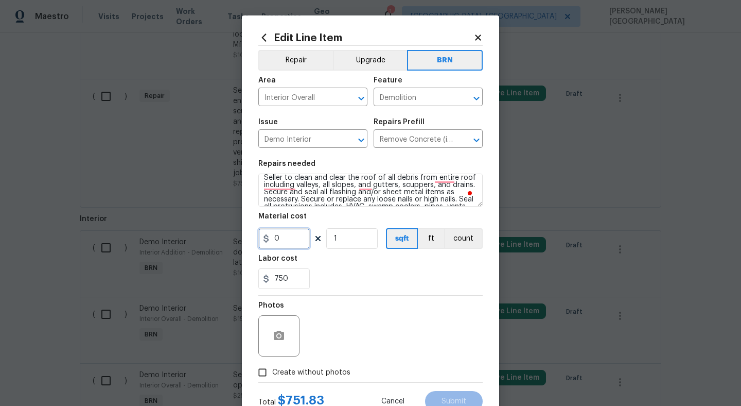
scroll to position [0, 0]
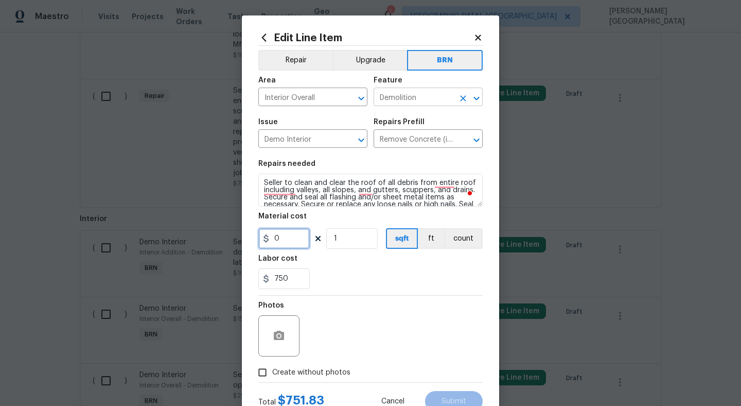
type input "0"
click at [395, 98] on input "Demolition" at bounding box center [414, 98] width 80 height 16
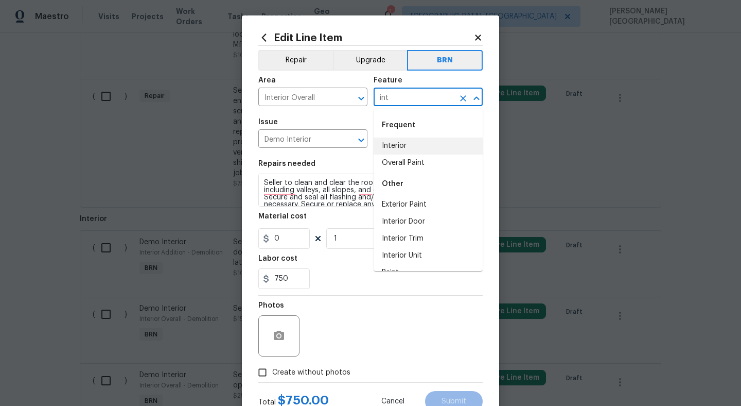
click at [402, 142] on li "Interior" at bounding box center [428, 145] width 109 height 17
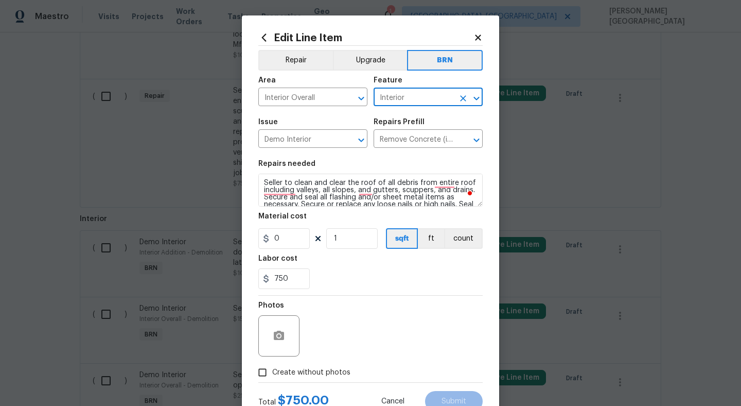
type input "Interior"
click at [335, 193] on textarea "Seller to clean and clear the roof of all debris from entire roof including val…" at bounding box center [370, 190] width 224 height 33
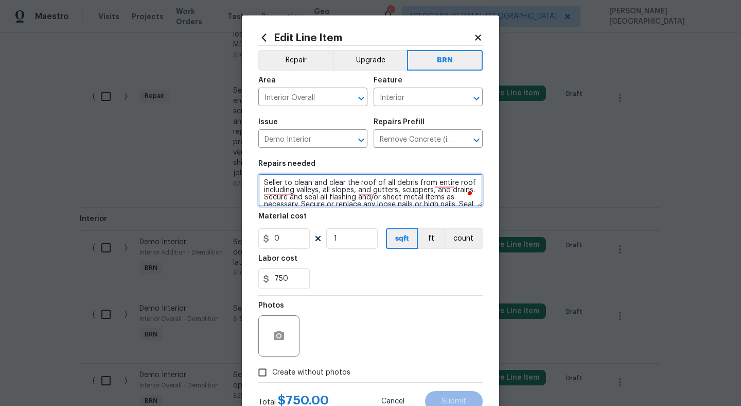
click at [335, 193] on textarea "Seller to clean and clear the roof of all debris from entire roof including val…" at bounding box center [370, 190] width 224 height 33
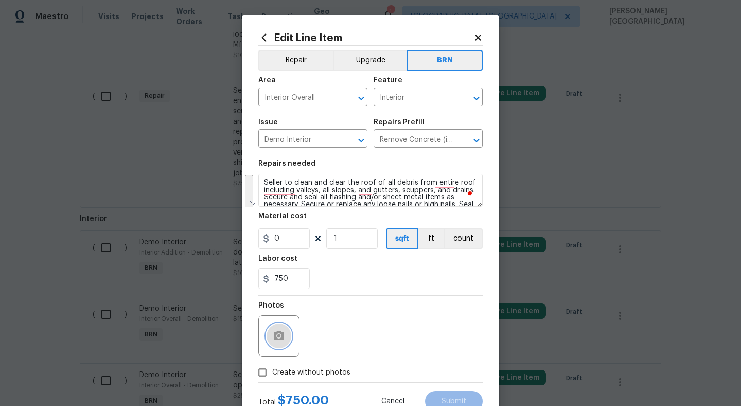
click at [280, 336] on circle "button" at bounding box center [279, 335] width 3 height 3
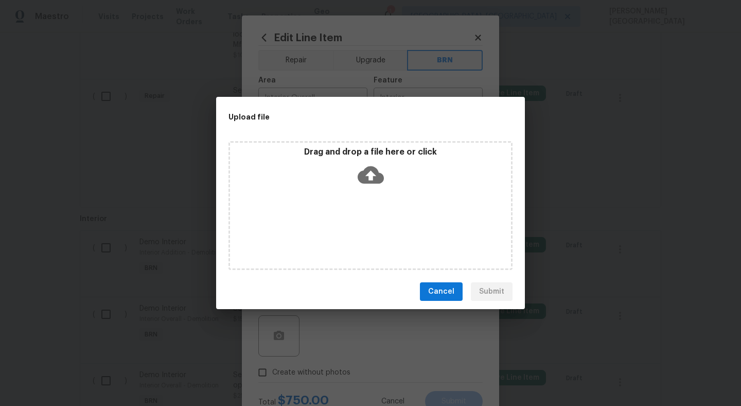
click at [375, 167] on icon at bounding box center [371, 175] width 26 height 18
click at [463, 100] on div "Upload file" at bounding box center [347, 117] width 263 height 40
click at [460, 67] on div "Upload file Drag and drop a file here or click Cancel Submit" at bounding box center [370, 203] width 741 height 406
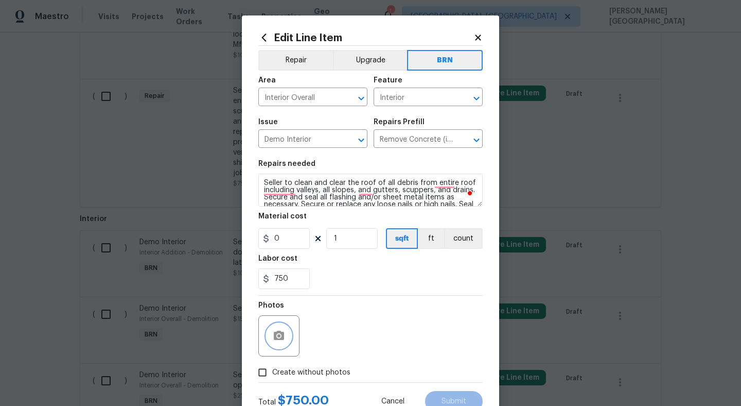
click at [284, 332] on icon "button" at bounding box center [279, 336] width 12 height 12
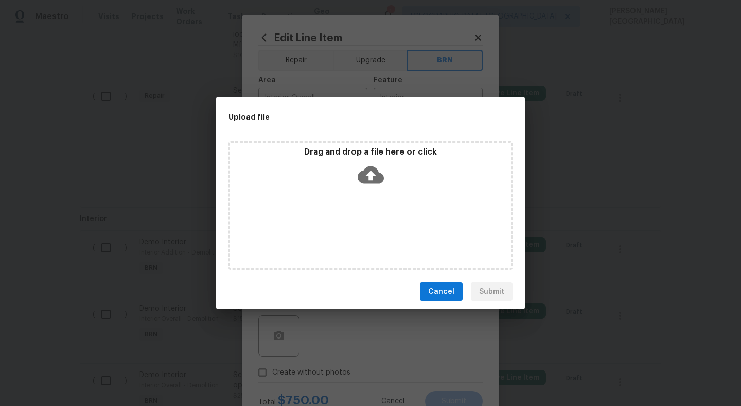
click at [371, 177] on icon at bounding box center [371, 175] width 26 height 26
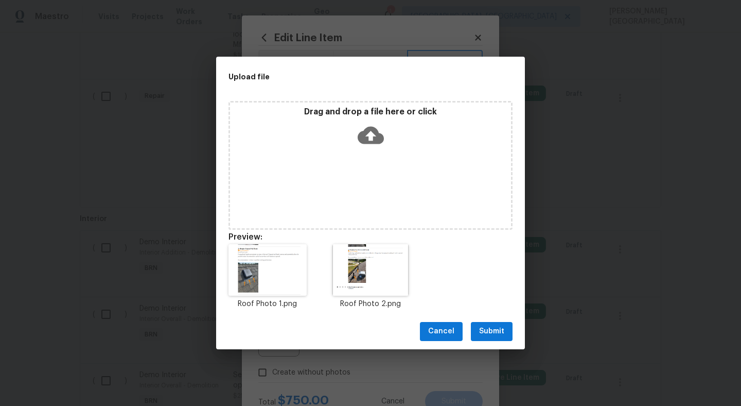
click at [492, 331] on span "Submit" at bounding box center [491, 331] width 25 height 13
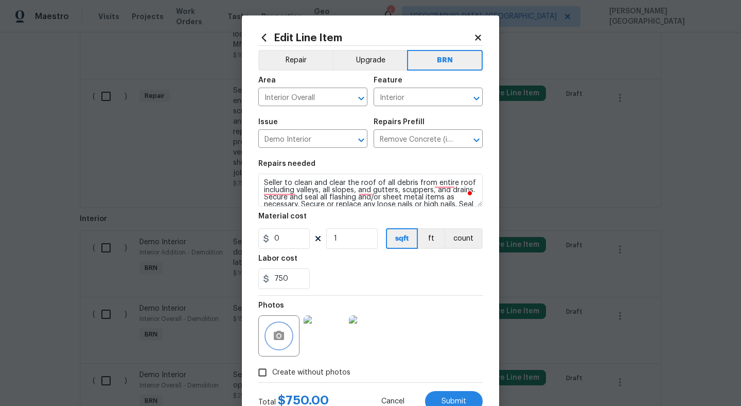
scroll to position [38, 0]
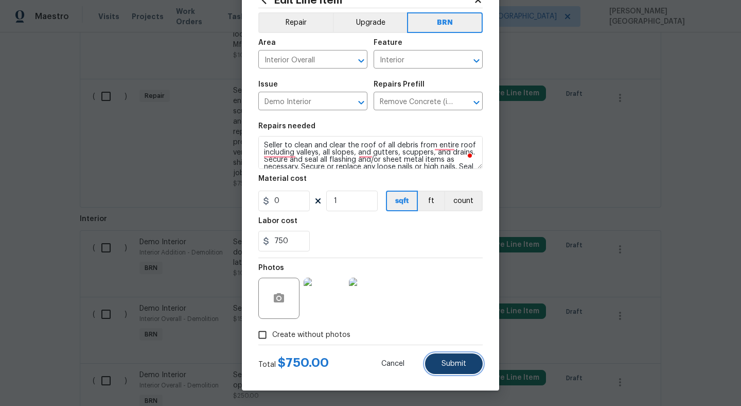
click at [456, 370] on button "Submit" at bounding box center [454, 363] width 58 height 21
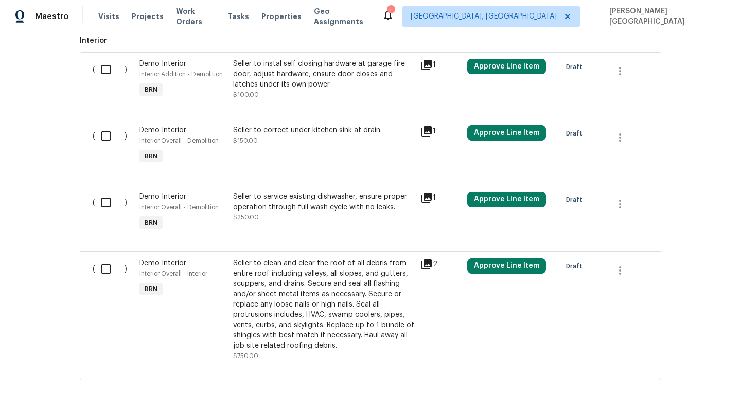
scroll to position [224, 0]
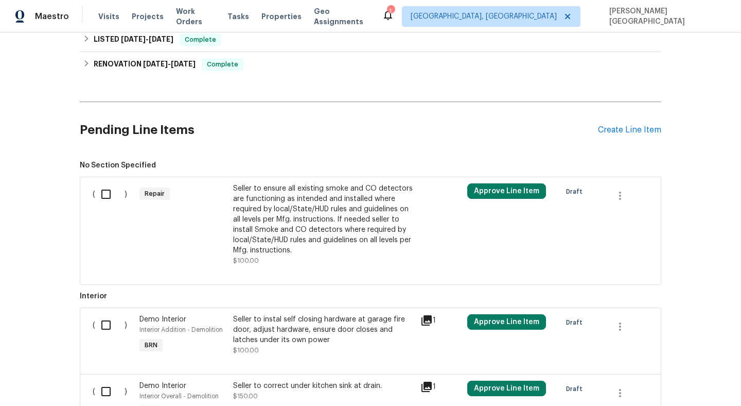
click at [271, 236] on div "Seller to ensure all existing smoke and CO detectors are functioning as intende…" at bounding box center [323, 219] width 181 height 72
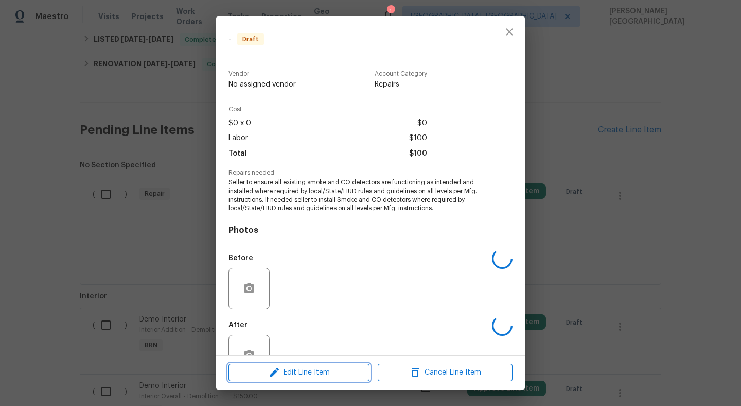
click at [319, 376] on span "Edit Line Item" at bounding box center [299, 372] width 135 height 13
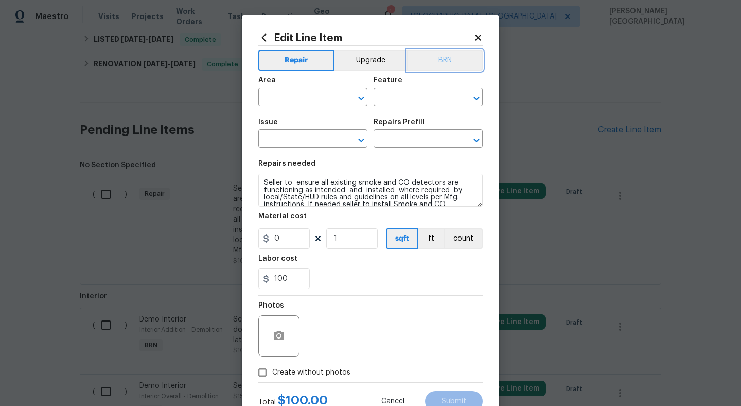
click at [452, 54] on button "BRN" at bounding box center [445, 60] width 76 height 21
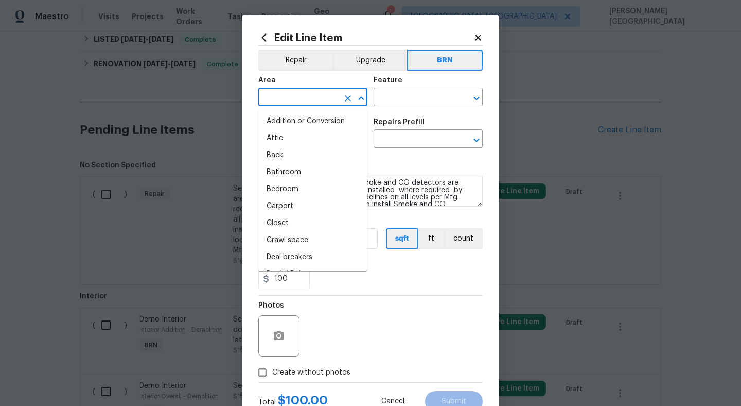
click at [272, 100] on input "text" at bounding box center [298, 98] width 80 height 16
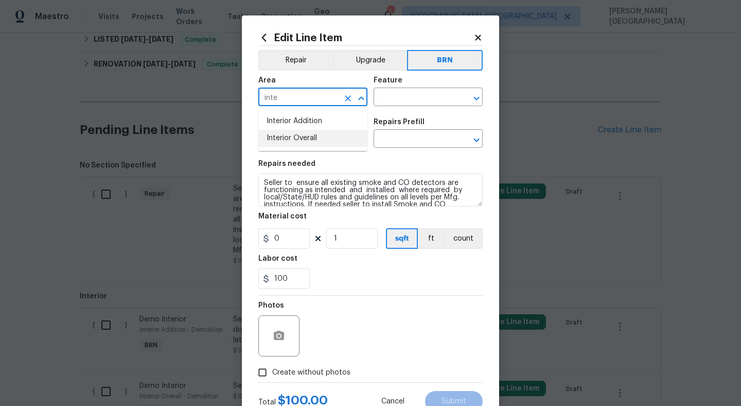
click at [316, 141] on li "Interior Overall" at bounding box center [312, 138] width 109 height 17
type input "Interior Overall"
click at [392, 100] on input "text" at bounding box center [414, 98] width 80 height 16
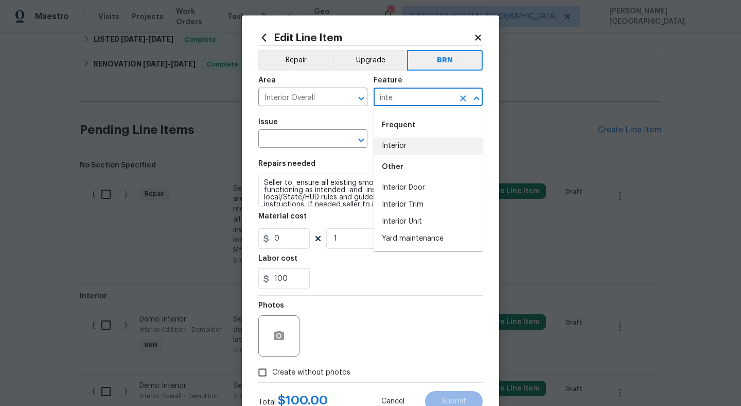
click at [395, 149] on li "Interior" at bounding box center [428, 145] width 109 height 17
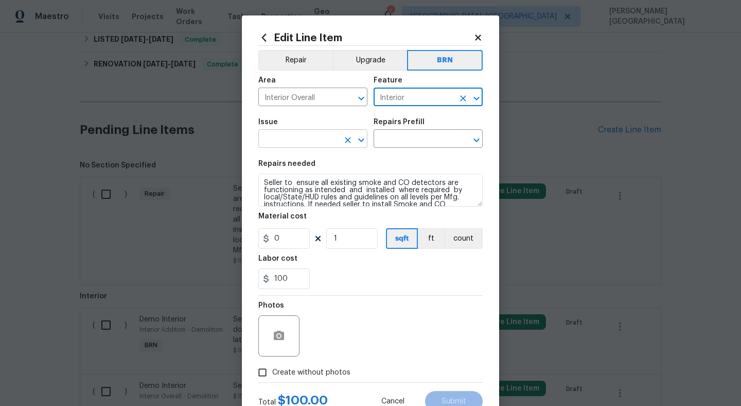
type input "Interior"
click at [306, 139] on input "text" at bounding box center [298, 140] width 80 height 16
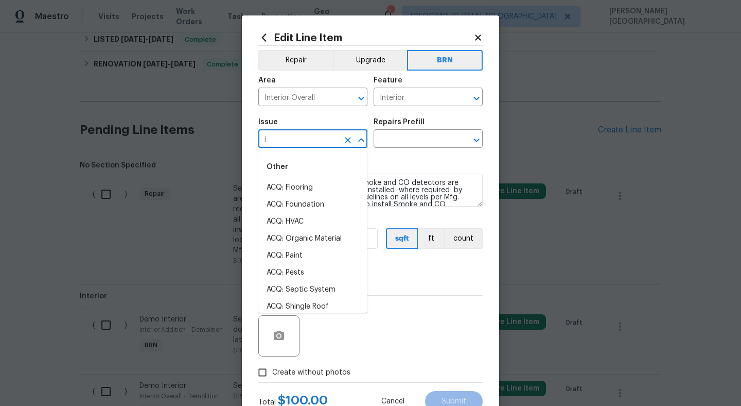
type input "in"
type input "t"
click at [307, 181] on li "Demo Interior" at bounding box center [312, 187] width 109 height 17
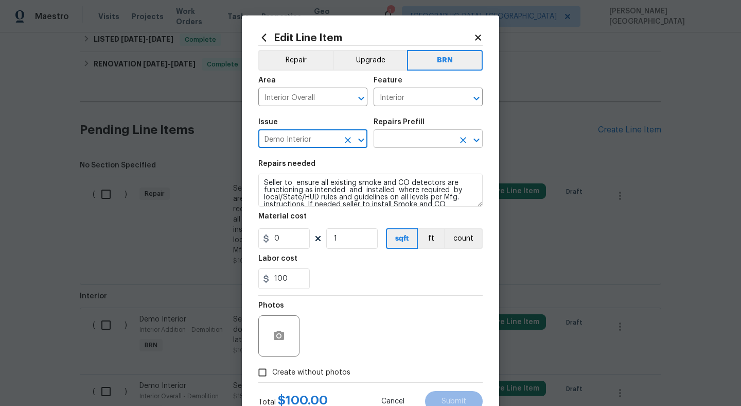
type input "Demo Interior"
click at [406, 147] on input "text" at bounding box center [414, 140] width 80 height 16
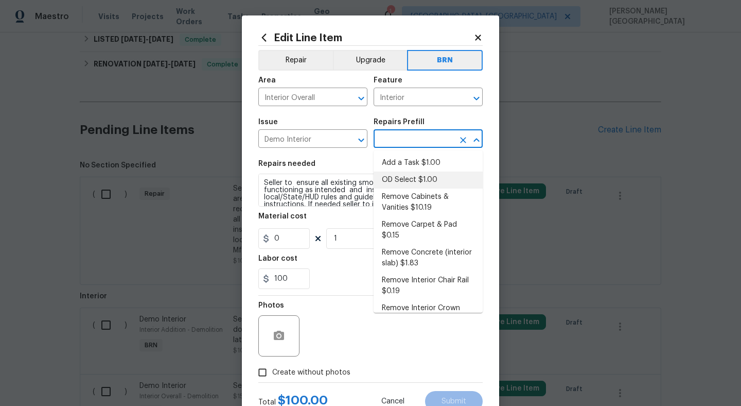
click at [404, 186] on li "OD Select $1.00" at bounding box center [428, 179] width 109 height 17
type input "Demolition"
type input "OD Select $1.00"
type textarea "Refer to the agreed upon scope document for further details."
type input "1"
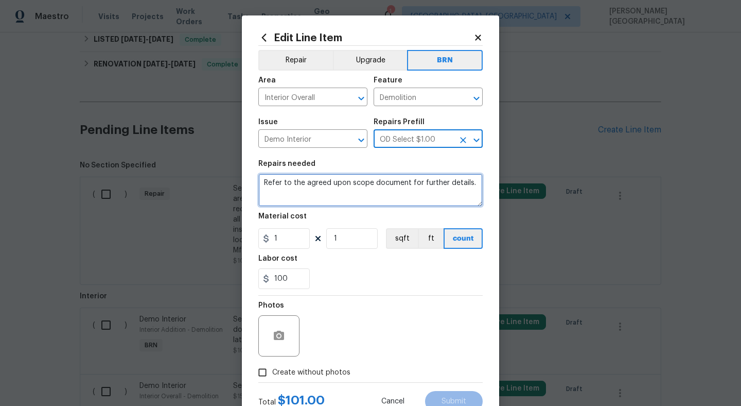
click at [359, 189] on textarea "Refer to the agreed upon scope document for further details." at bounding box center [370, 190] width 224 height 33
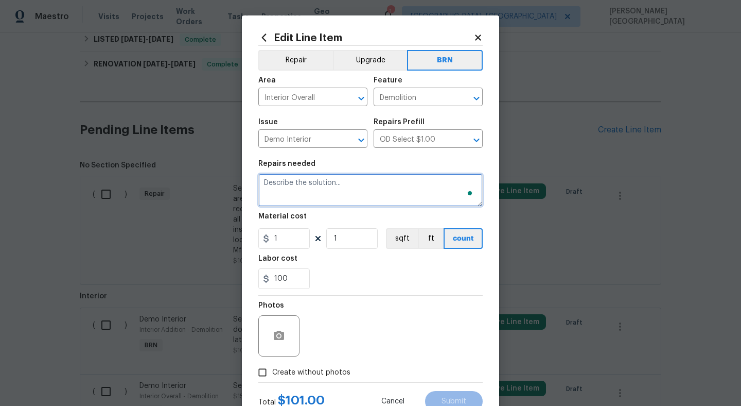
paste textarea "Seller to ensure all existing smoke and CO detectors are functioning as intende…"
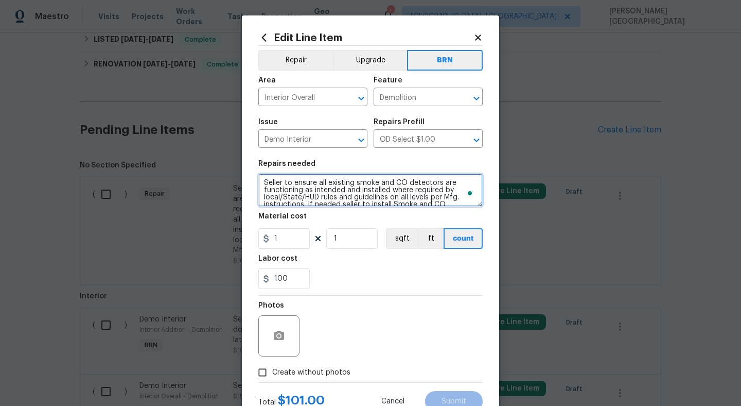
scroll to position [24, 0]
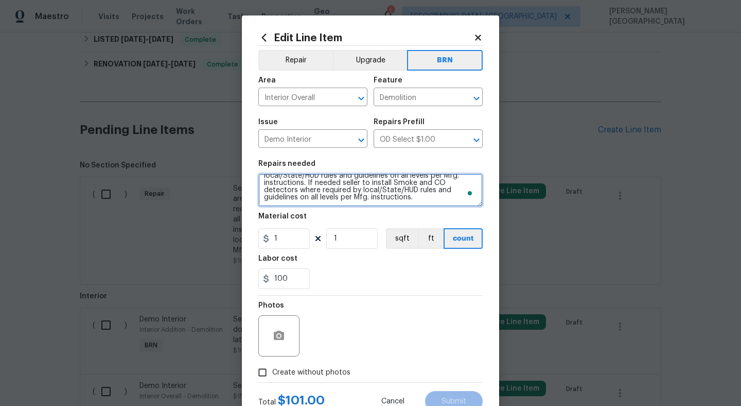
type textarea "Seller to ensure all existing smoke and CO detectors are functioning as intende…"
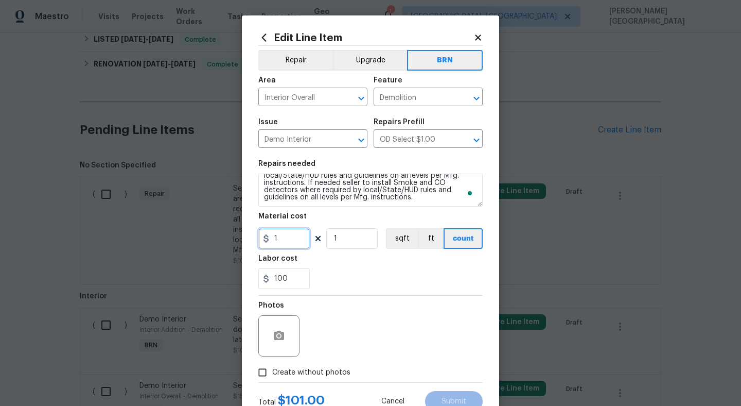
click at [292, 241] on input "1" at bounding box center [283, 238] width 51 height 21
type input "0"
click at [278, 336] on circle "button" at bounding box center [279, 335] width 3 height 3
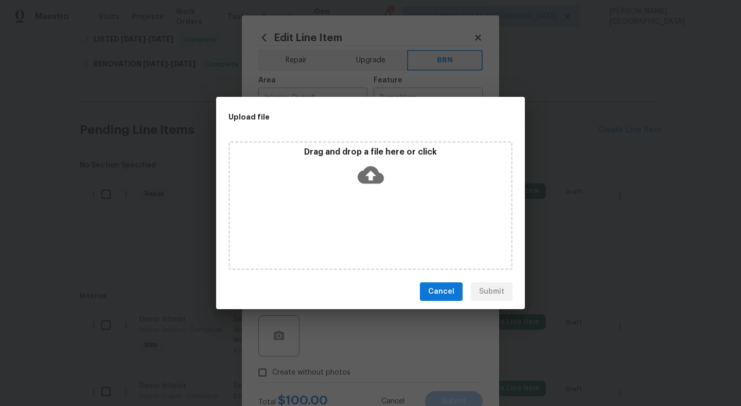
click at [371, 176] on icon at bounding box center [371, 175] width 26 height 26
click at [371, 178] on icon at bounding box center [371, 175] width 26 height 26
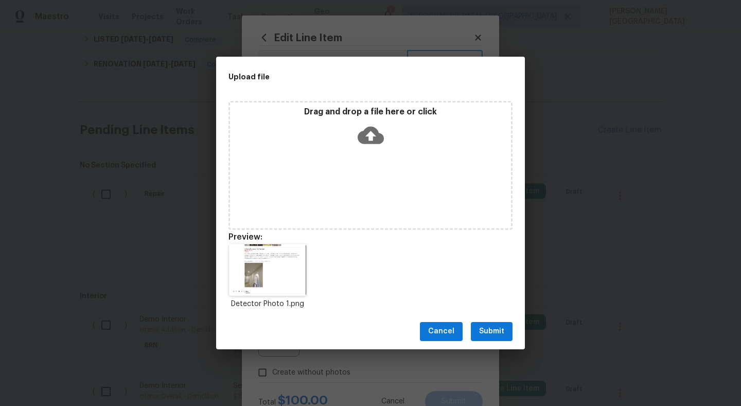
click at [493, 333] on span "Submit" at bounding box center [491, 331] width 25 height 13
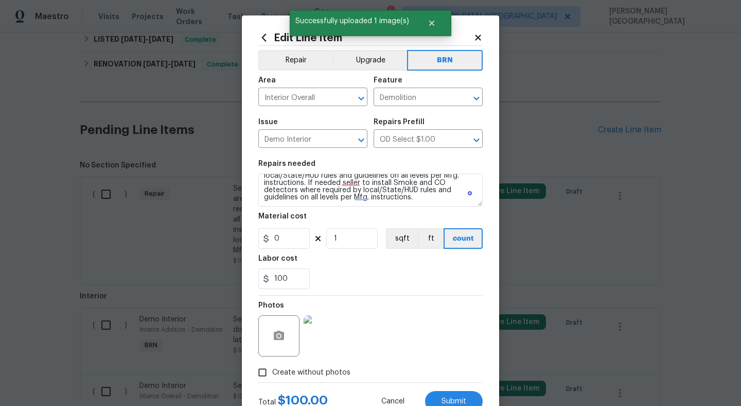
scroll to position [38, 0]
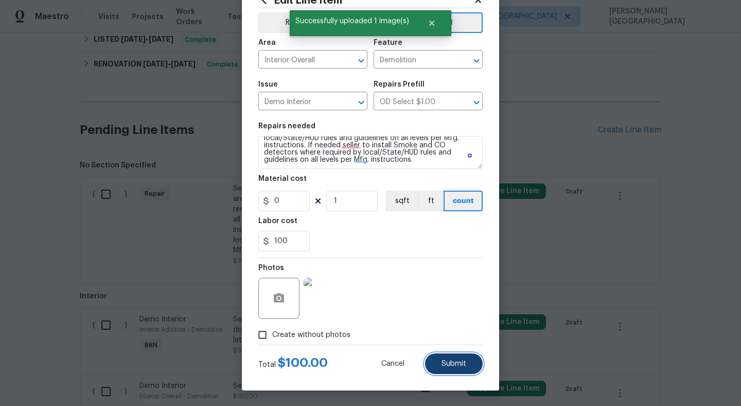
click at [451, 362] on span "Submit" at bounding box center [454, 364] width 25 height 8
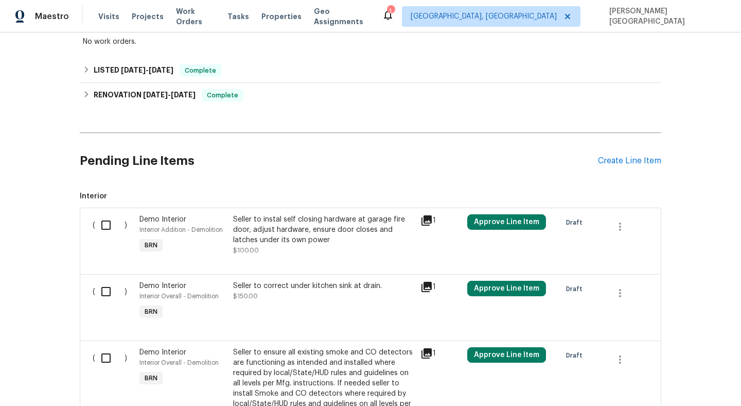
scroll to position [224, 0]
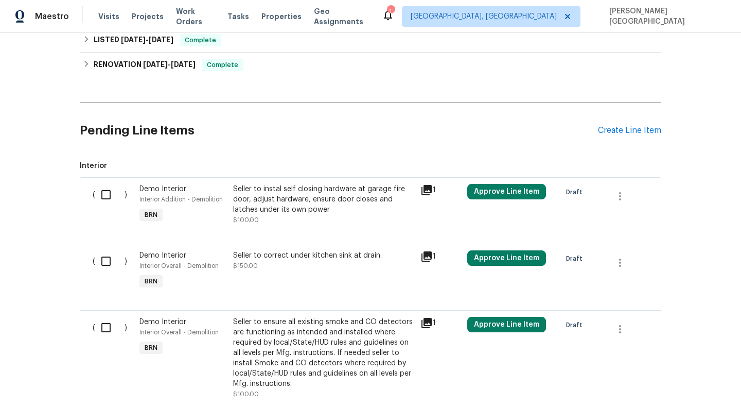
click at [111, 195] on input "checkbox" at bounding box center [109, 195] width 29 height 22
checkbox input "true"
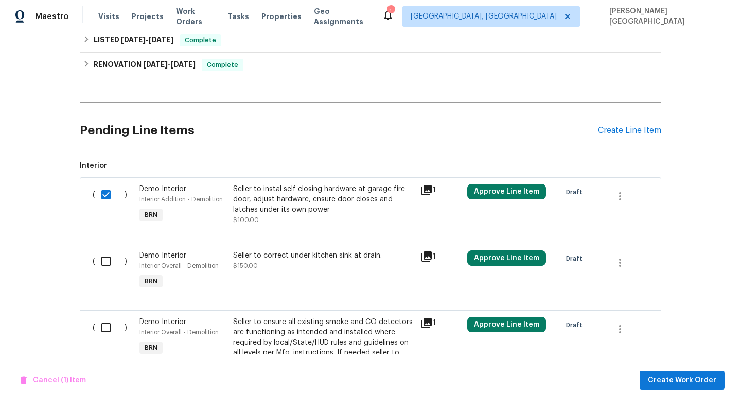
click at [108, 269] on input "checkbox" at bounding box center [109, 261] width 29 height 22
checkbox input "true"
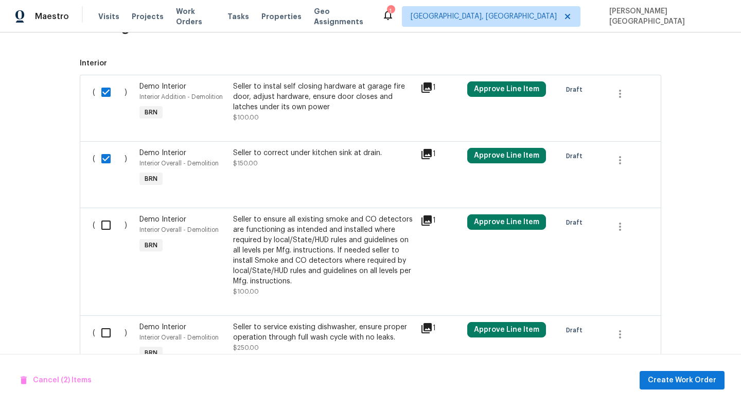
scroll to position [339, 0]
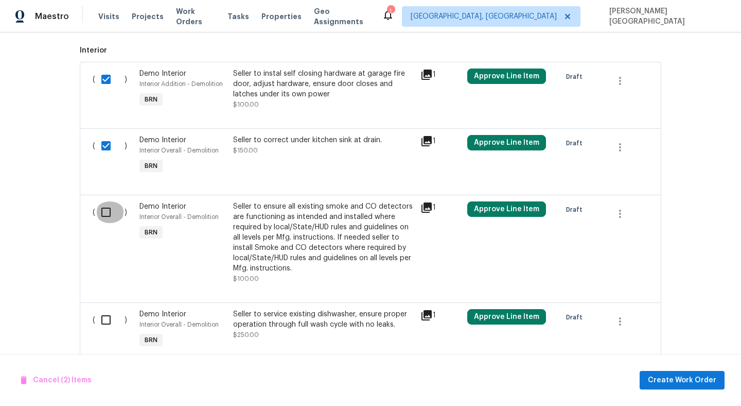
click at [107, 216] on input "checkbox" at bounding box center [109, 212] width 29 height 22
checkbox input "true"
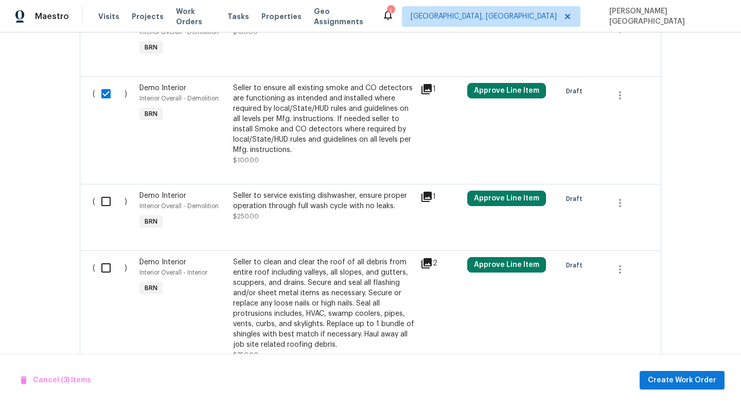
scroll to position [495, 0]
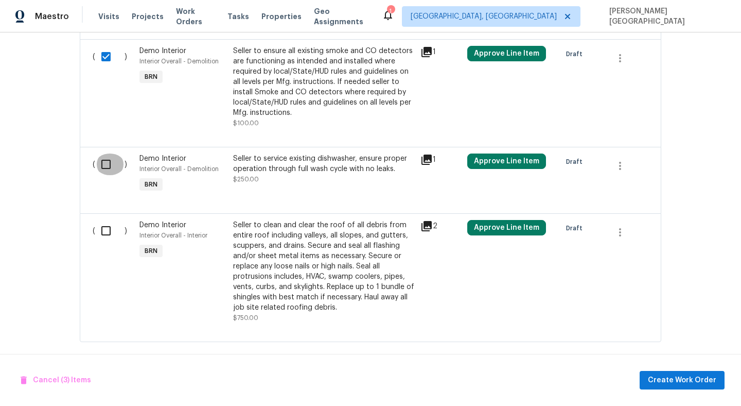
click at [101, 164] on input "checkbox" at bounding box center [109, 164] width 29 height 22
checkbox input "true"
click at [681, 377] on span "Create Work Order" at bounding box center [682, 380] width 68 height 13
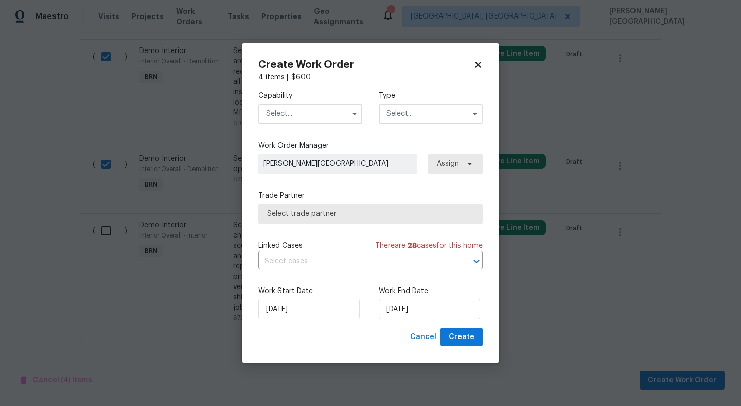
click at [288, 111] on input "text" at bounding box center [310, 113] width 104 height 21
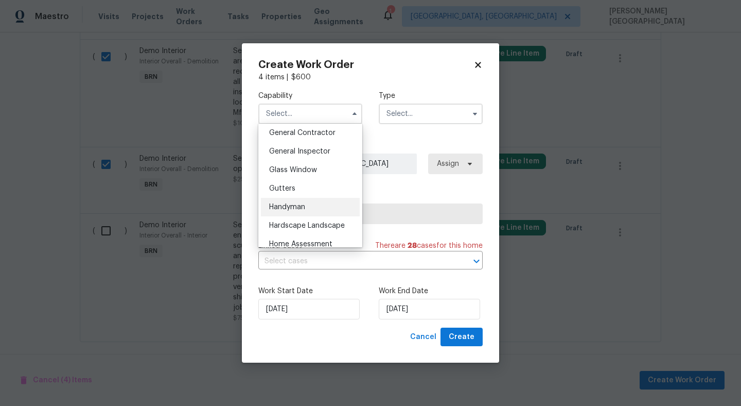
click at [295, 206] on span "Handyman" at bounding box center [287, 206] width 36 height 7
type input "Handyman"
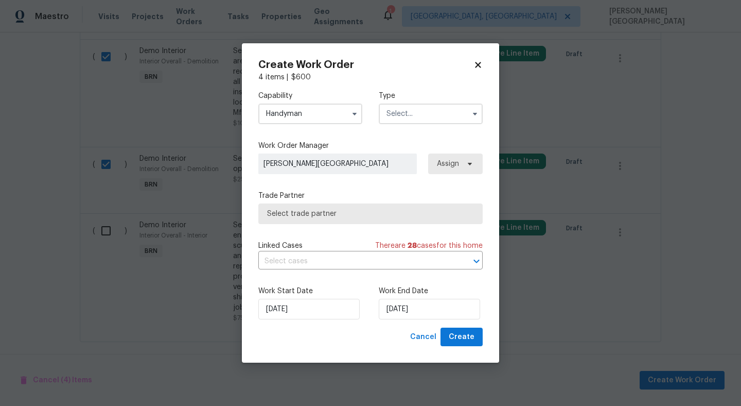
click at [404, 115] on input "text" at bounding box center [431, 113] width 104 height 21
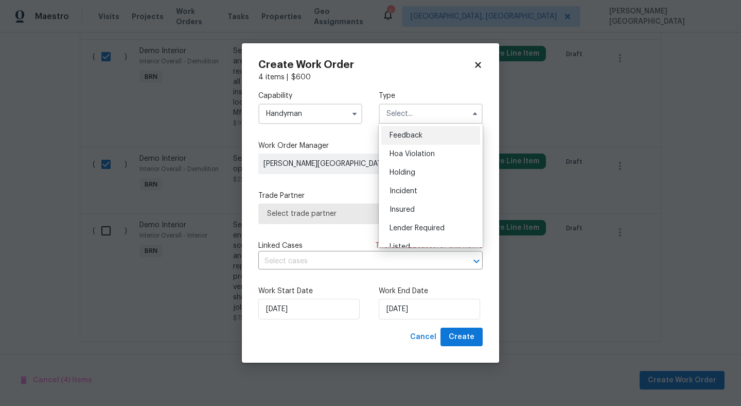
scroll to position [234, 0]
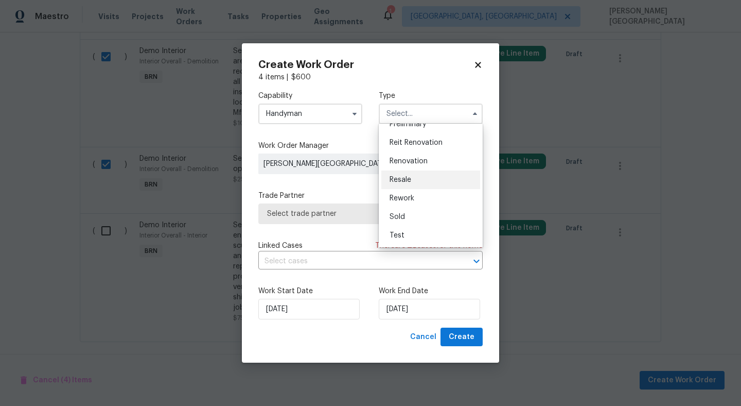
click at [408, 179] on span "Resale" at bounding box center [401, 179] width 22 height 7
type input "Resale"
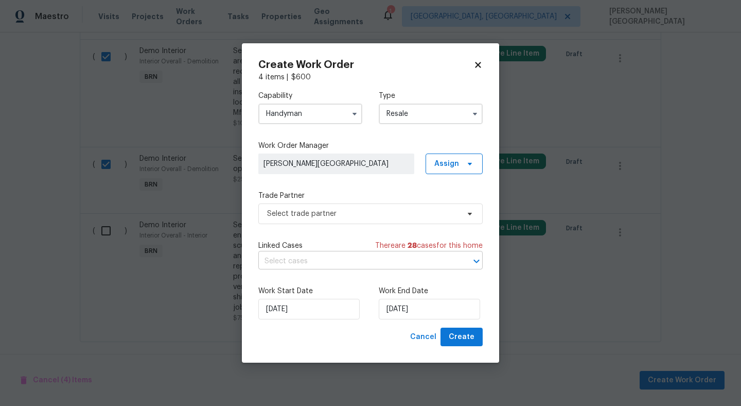
click at [344, 262] on input "text" at bounding box center [356, 261] width 196 height 16
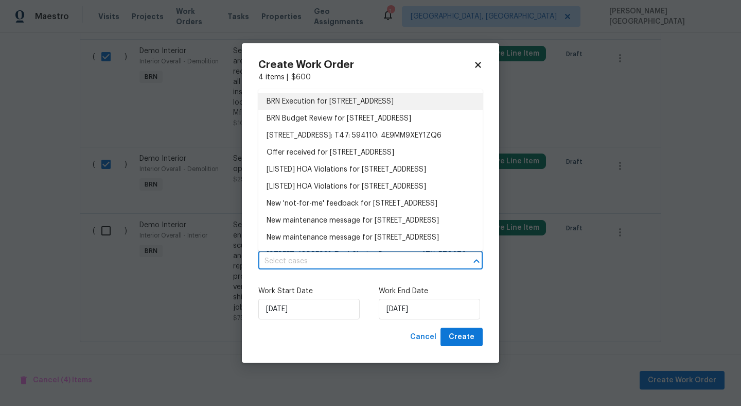
click at [314, 102] on li "BRN Execution for [STREET_ADDRESS]" at bounding box center [370, 101] width 224 height 17
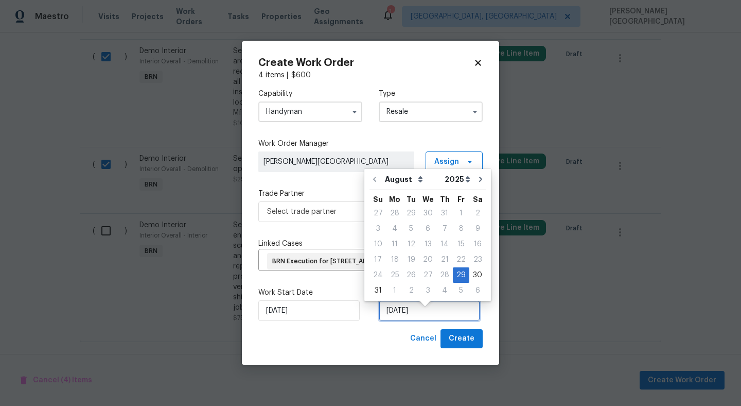
click at [420, 321] on input "[DATE]" at bounding box center [429, 310] width 101 height 21
click at [398, 287] on div "1" at bounding box center [395, 290] width 16 height 14
type input "[DATE]"
select select "8"
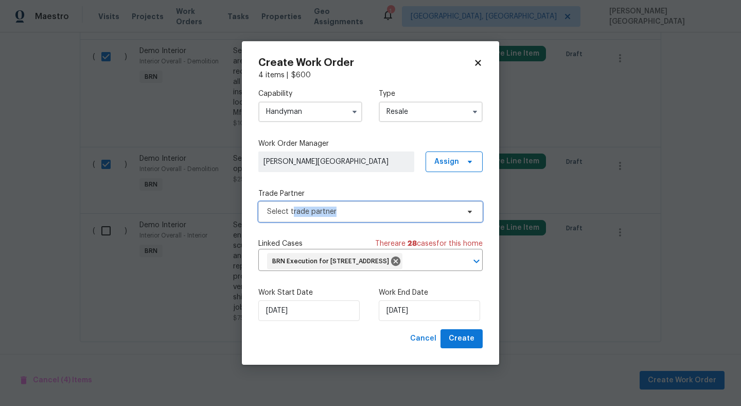
click at [294, 209] on span "Select trade partner" at bounding box center [370, 211] width 224 height 21
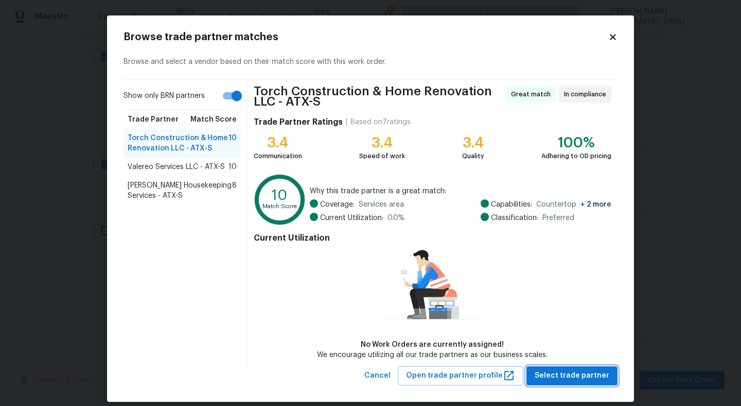
click at [557, 377] on span "Select trade partner" at bounding box center [572, 375] width 75 height 13
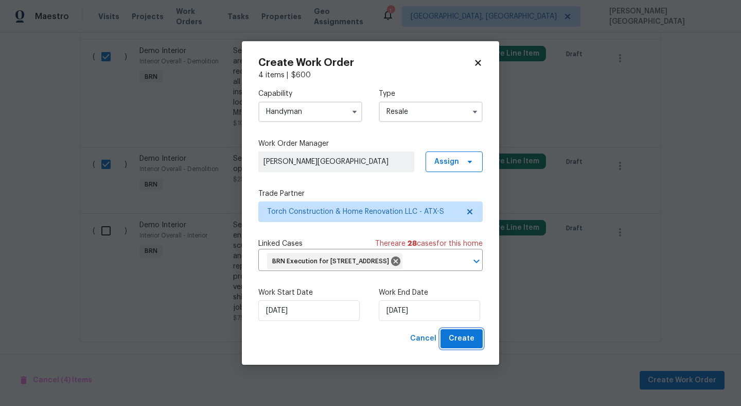
click at [460, 345] on span "Create" at bounding box center [462, 338] width 26 height 13
checkbox input "false"
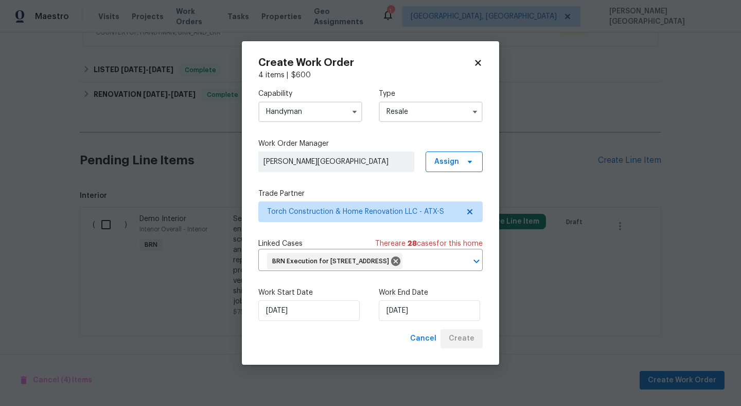
scroll to position [214, 0]
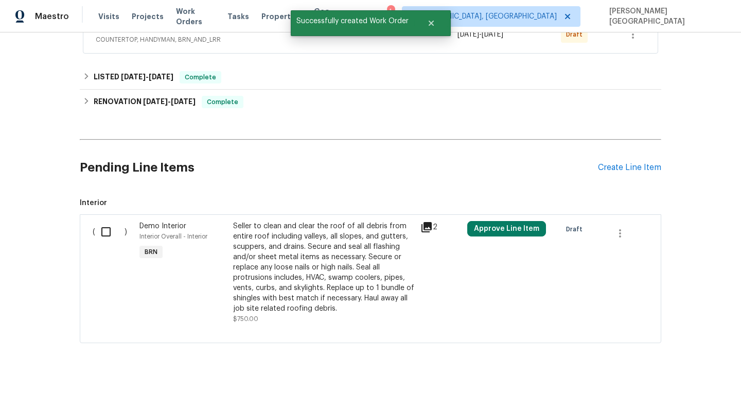
click at [103, 233] on input "checkbox" at bounding box center [109, 232] width 29 height 22
checkbox input "true"
click at [692, 378] on span "Create Work Order" at bounding box center [682, 380] width 68 height 13
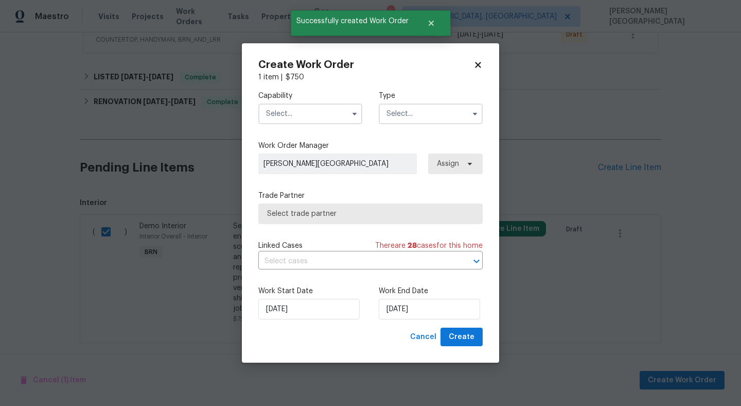
click at [301, 115] on input "text" at bounding box center [310, 113] width 104 height 21
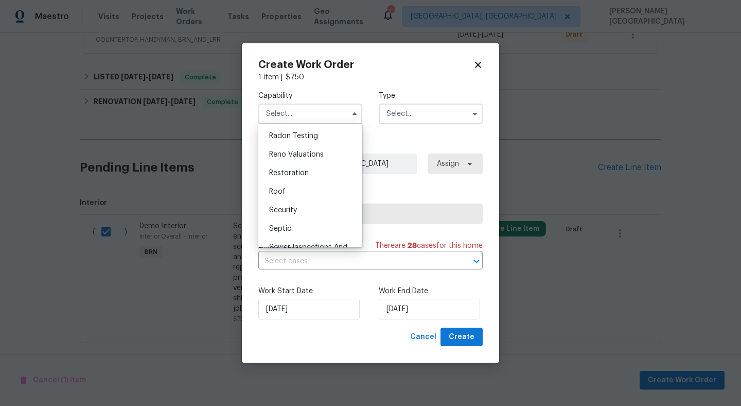
scroll to position [1002, 0]
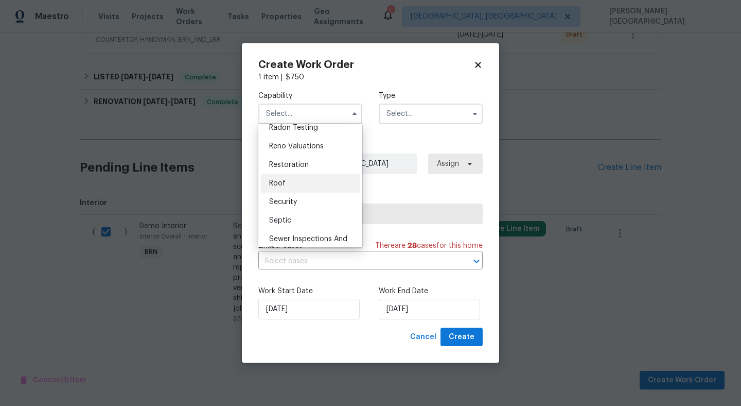
click at [291, 184] on div "Roof" at bounding box center [310, 183] width 99 height 19
type input "Roof"
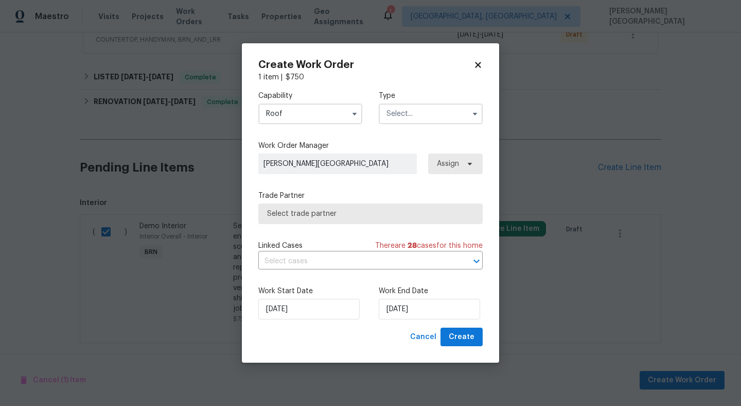
click at [401, 114] on input "text" at bounding box center [431, 113] width 104 height 21
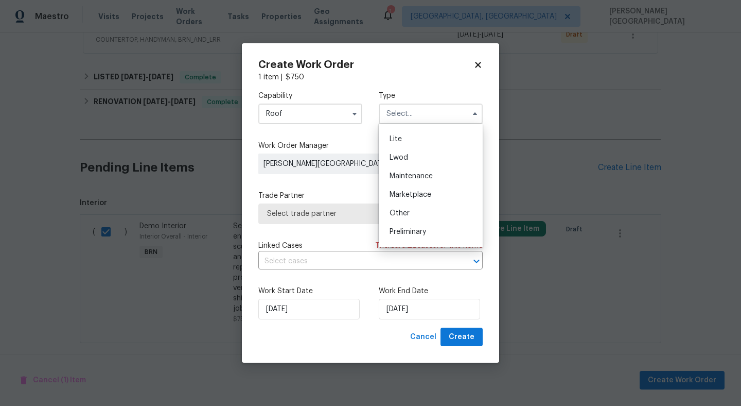
scroll to position [234, 0]
click at [409, 180] on span "Resale" at bounding box center [401, 179] width 22 height 7
type input "Resale"
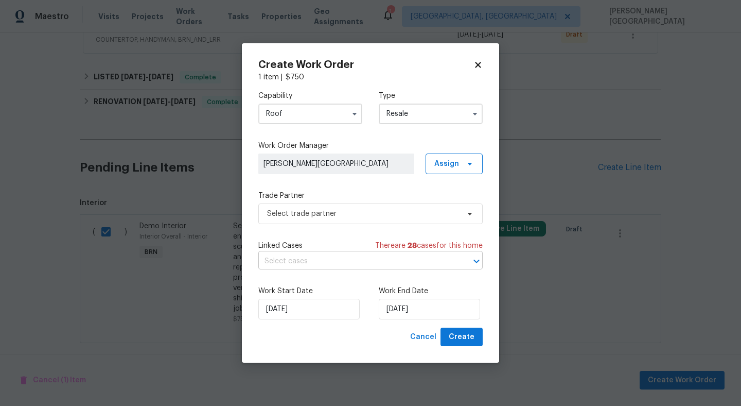
click at [303, 261] on input "text" at bounding box center [356, 261] width 196 height 16
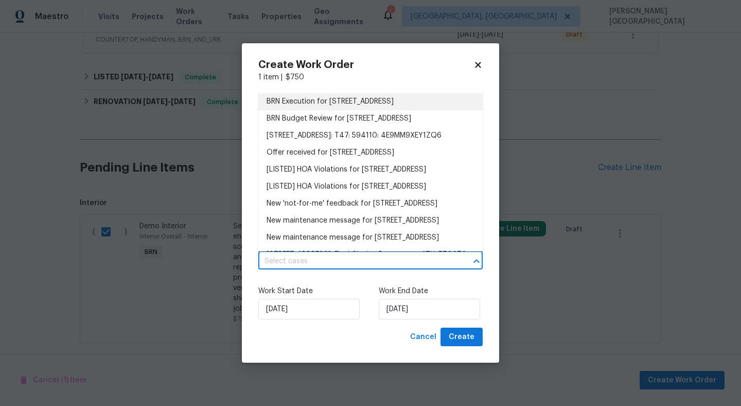
click at [299, 104] on li "BRN Execution for [STREET_ADDRESS]" at bounding box center [370, 101] width 224 height 17
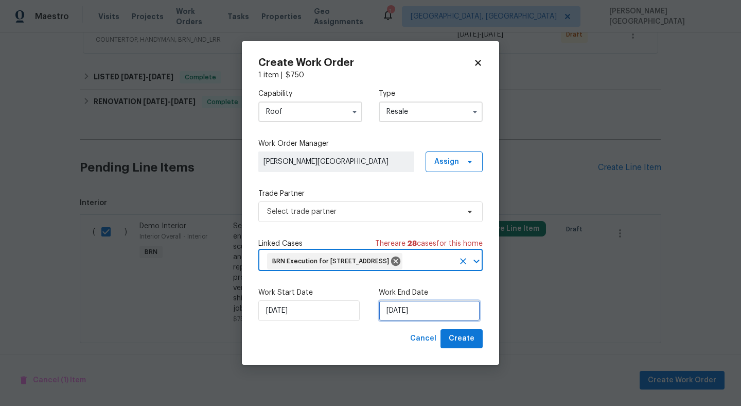
click at [401, 321] on input "[DATE]" at bounding box center [429, 310] width 101 height 21
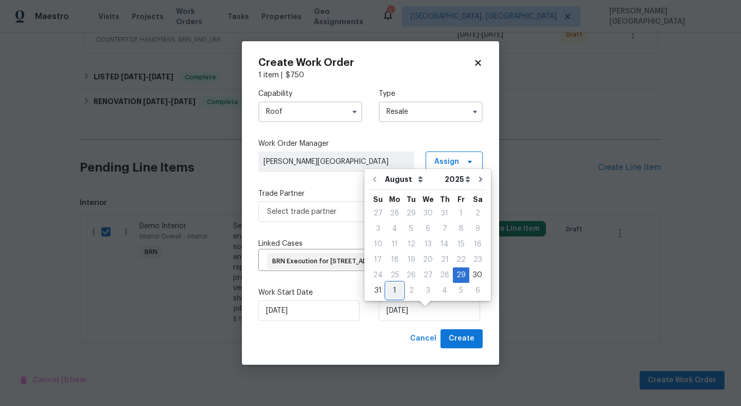
click at [392, 289] on div "1" at bounding box center [395, 290] width 16 height 14
type input "[DATE]"
select select "8"
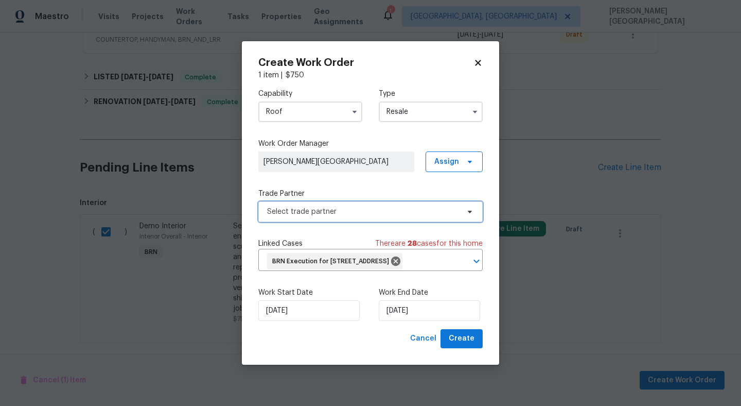
click at [317, 201] on span "Select trade partner" at bounding box center [370, 211] width 224 height 21
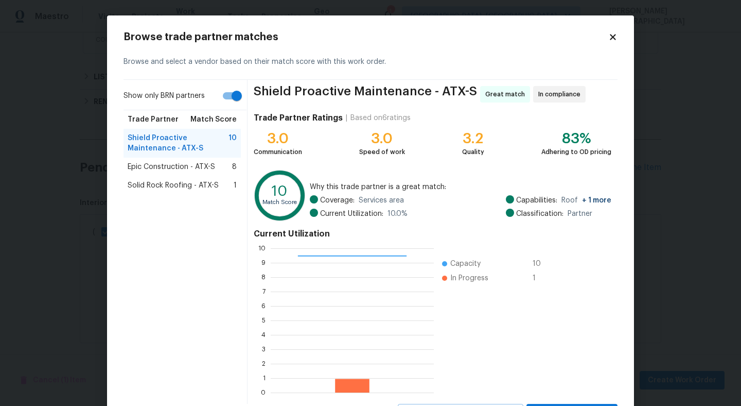
scroll to position [48, 0]
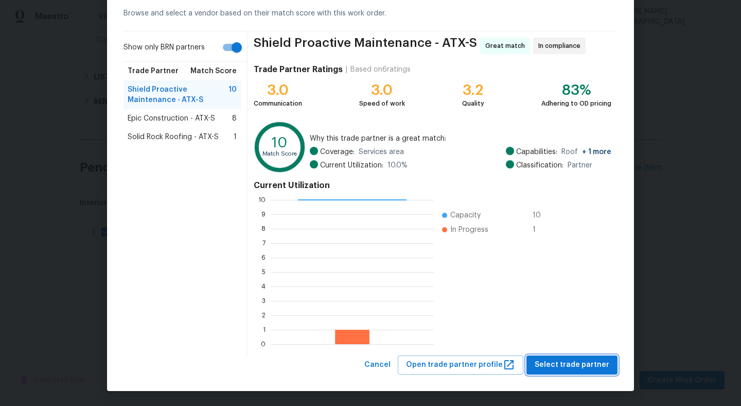
click at [571, 369] on span "Select trade partner" at bounding box center [572, 364] width 75 height 13
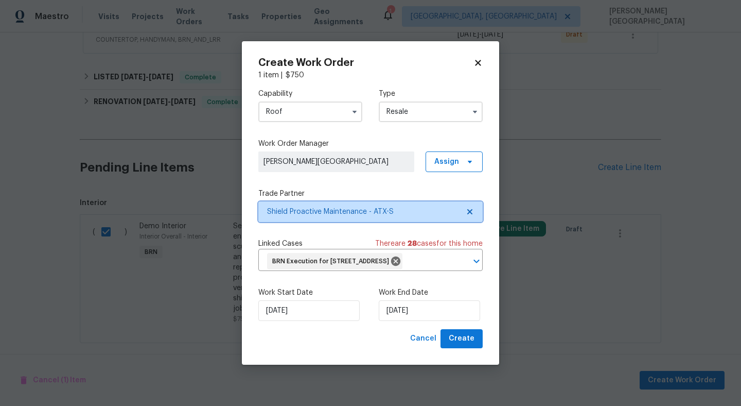
scroll to position [0, 0]
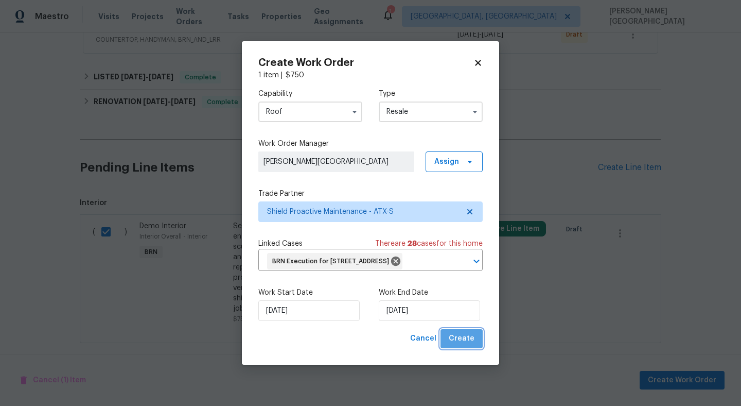
click at [475, 344] on button "Create" at bounding box center [462, 338] width 42 height 19
checkbox input "false"
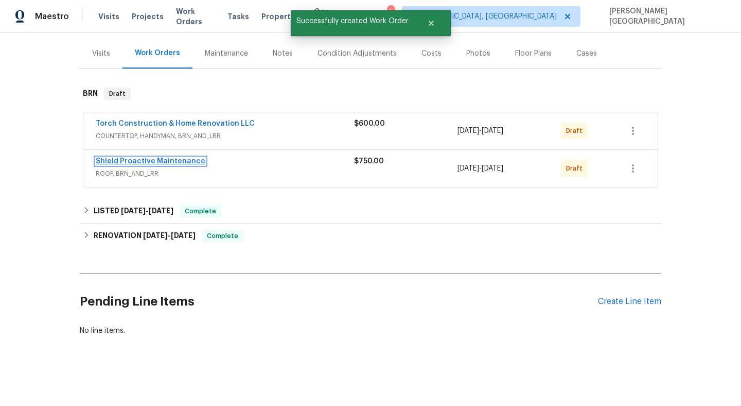
click at [123, 161] on link "Shield Proactive Maintenance" at bounding box center [151, 161] width 110 height 7
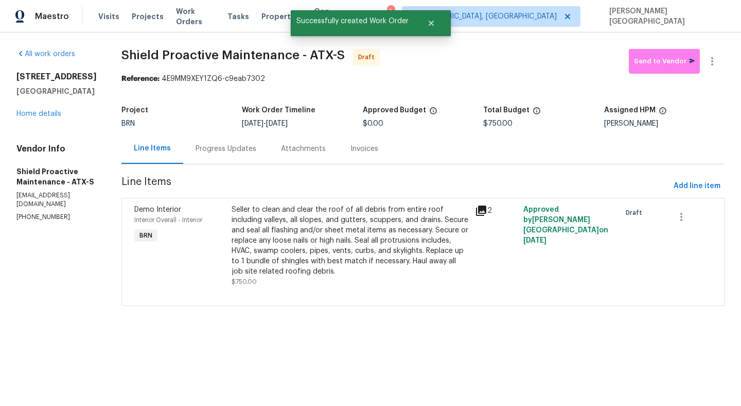
click at [196, 146] on div "Progress Updates" at bounding box center [226, 149] width 61 height 10
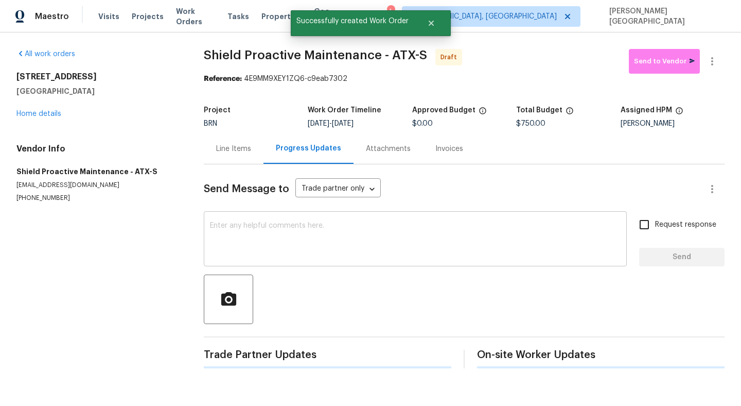
click at [233, 228] on textarea at bounding box center [415, 240] width 411 height 36
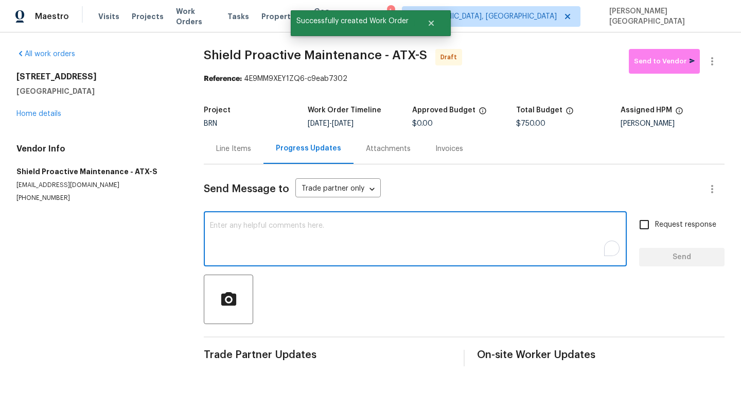
paste textarea "This is [PERSON_NAME] from Opendoor. Please confirm receipt of the work order d…"
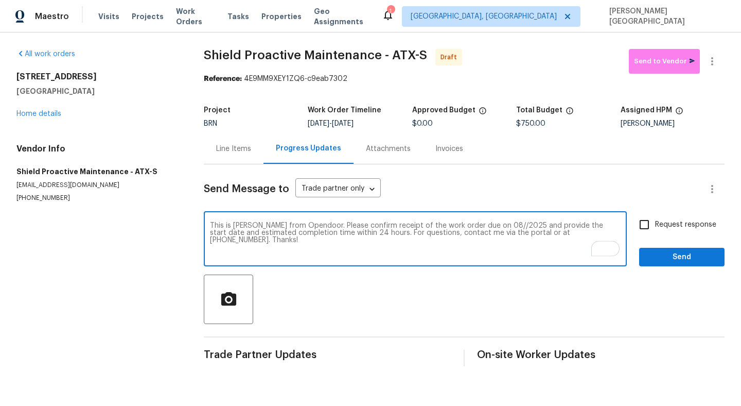
click at [485, 227] on textarea "This is [PERSON_NAME] from Opendoor. Please confirm receipt of the work order d…" at bounding box center [415, 240] width 411 height 36
click at [481, 225] on textarea "This is [PERSON_NAME] from Opendoor. Please confirm receipt of the work order d…" at bounding box center [415, 240] width 411 height 36
click at [486, 224] on textarea "This is [PERSON_NAME] from Opendoor. Please confirm receipt of the work order d…" at bounding box center [415, 240] width 411 height 36
type textarea "This is [PERSON_NAME] from Opendoor. Please confirm receipt of the work order d…"
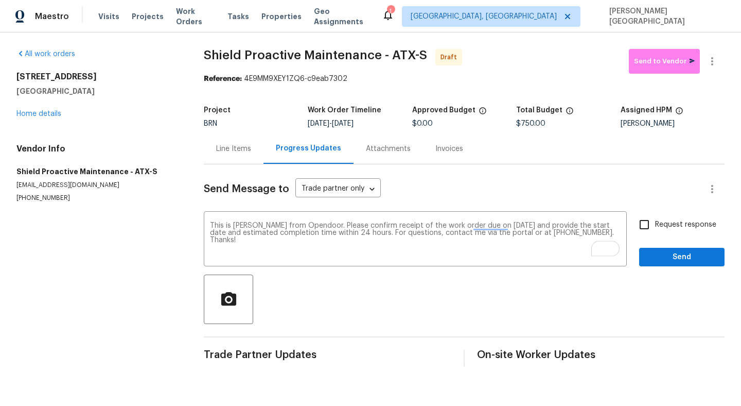
click at [695, 218] on label "Request response" at bounding box center [675, 225] width 83 height 22
click at [655, 218] on input "Request response" at bounding box center [645, 225] width 22 height 22
checkbox input "true"
click at [695, 254] on span "Send" at bounding box center [682, 257] width 69 height 13
click at [717, 60] on icon "button" at bounding box center [712, 61] width 12 height 12
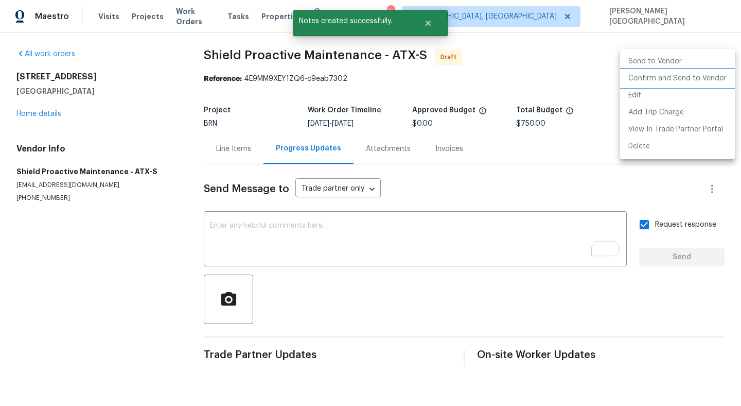
click at [713, 75] on li "Confirm and Send to Vendor" at bounding box center [677, 78] width 115 height 17
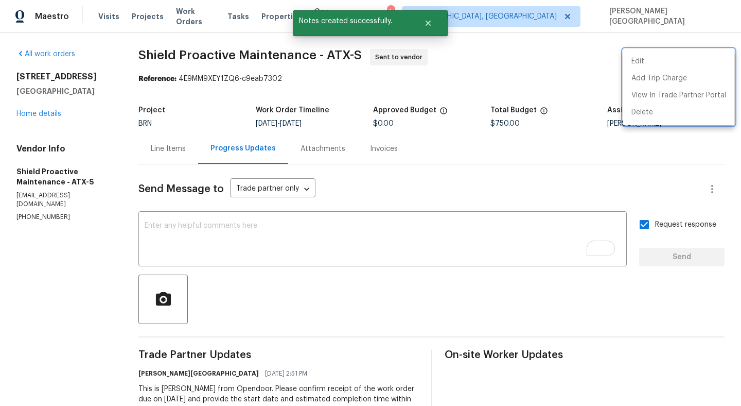
click at [44, 114] on div at bounding box center [370, 203] width 741 height 406
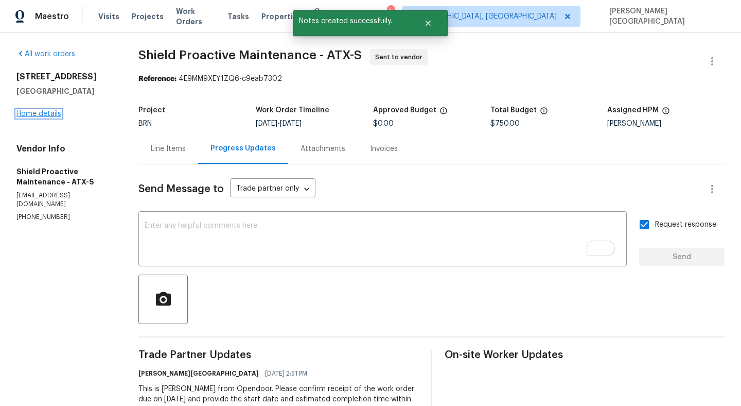
click at [44, 114] on link "Home details" at bounding box center [38, 113] width 45 height 7
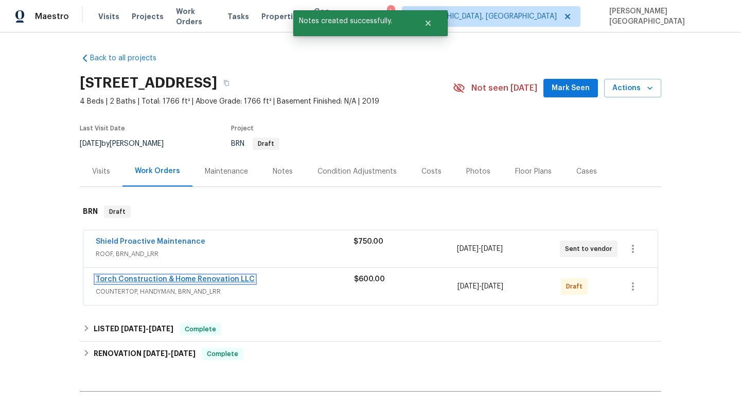
click at [232, 280] on link "Torch Construction & Home Renovation LLC" at bounding box center [175, 278] width 159 height 7
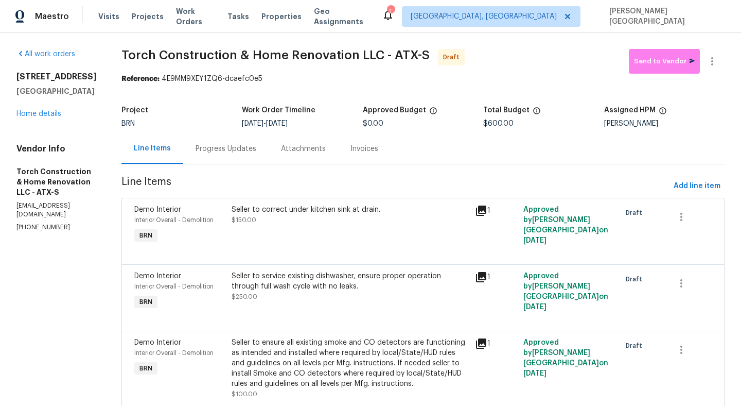
click at [242, 153] on div "Progress Updates" at bounding box center [226, 149] width 61 height 10
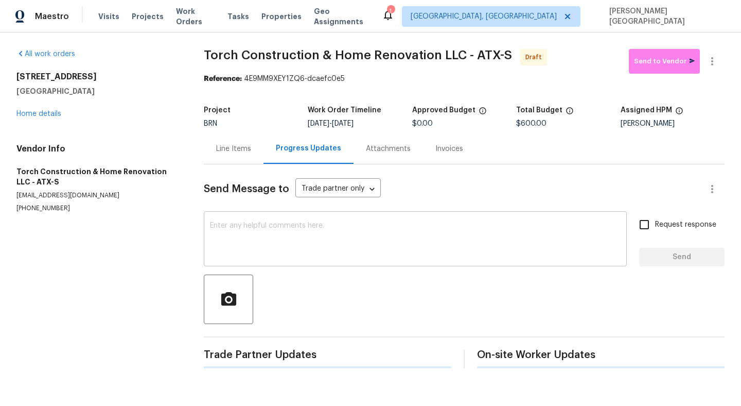
click at [239, 222] on div "x ​" at bounding box center [415, 240] width 423 height 53
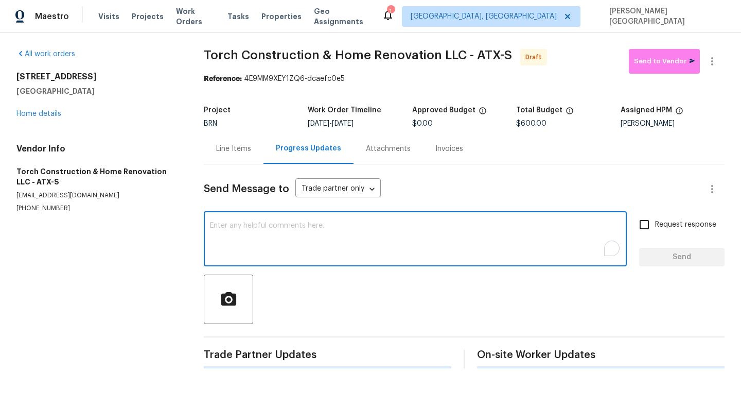
paste textarea "This is [PERSON_NAME] from Opendoor. Please confirm receipt of the work order d…"
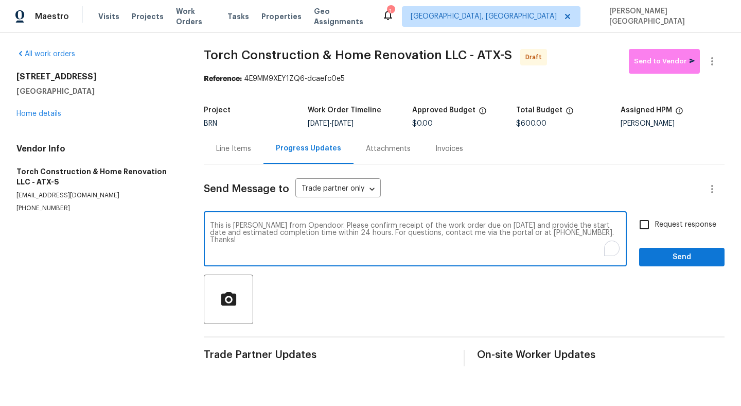
type textarea "This is [PERSON_NAME] from Opendoor. Please confirm receipt of the work order d…"
click at [635, 223] on input "Request response" at bounding box center [645, 225] width 22 height 22
checkbox input "true"
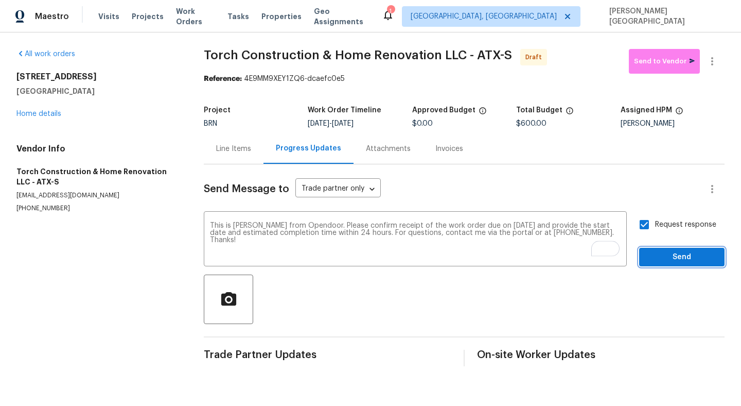
click at [656, 253] on span "Send" at bounding box center [682, 257] width 69 height 13
click at [714, 62] on icon "button" at bounding box center [712, 61] width 12 height 12
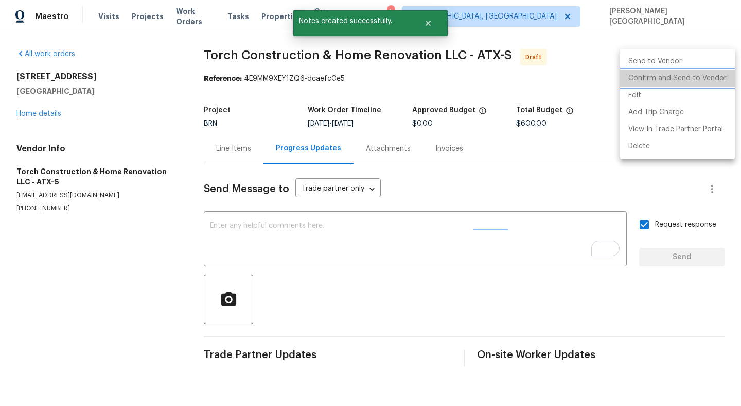
click at [709, 74] on li "Confirm and Send to Vendor" at bounding box center [677, 78] width 115 height 17
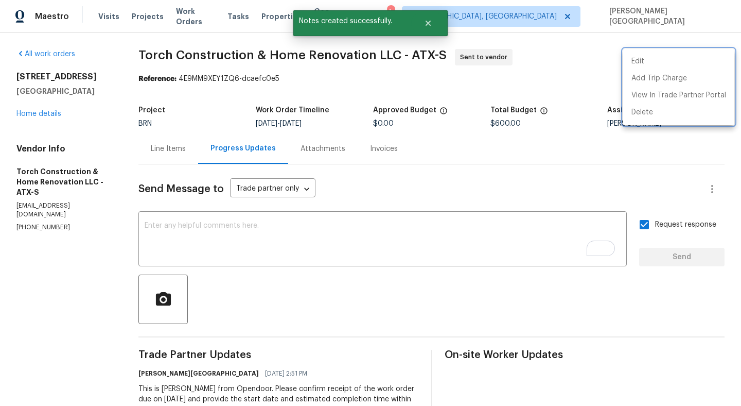
click at [33, 111] on div at bounding box center [370, 203] width 741 height 406
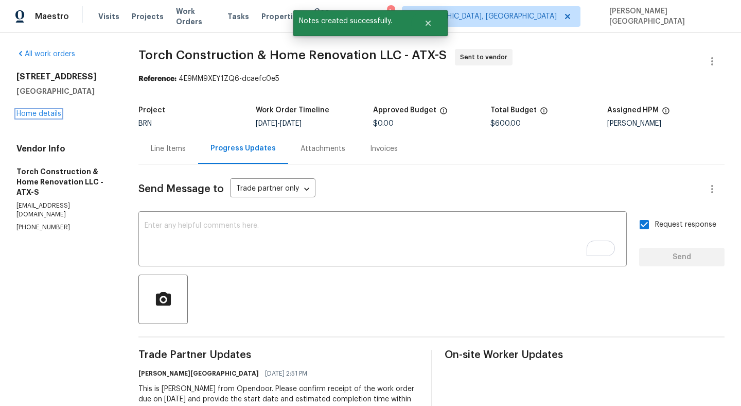
click at [33, 111] on link "Home details" at bounding box center [38, 113] width 45 height 7
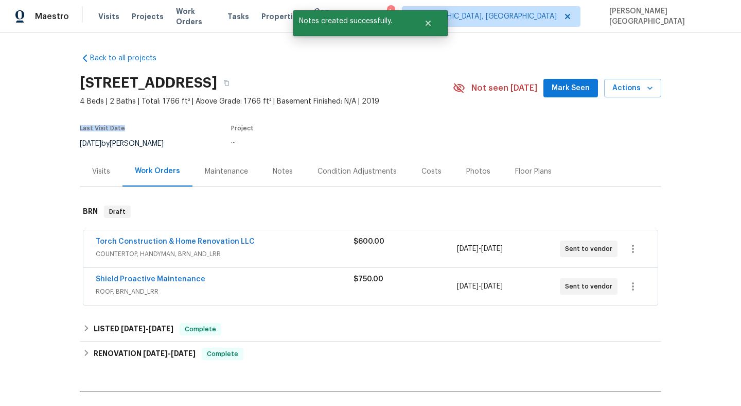
click at [33, 111] on div "Back to all projects [STREET_ADDRESS] 4 Beds | 2 Baths | Total: 1766 ft² | Abov…" at bounding box center [370, 218] width 741 height 373
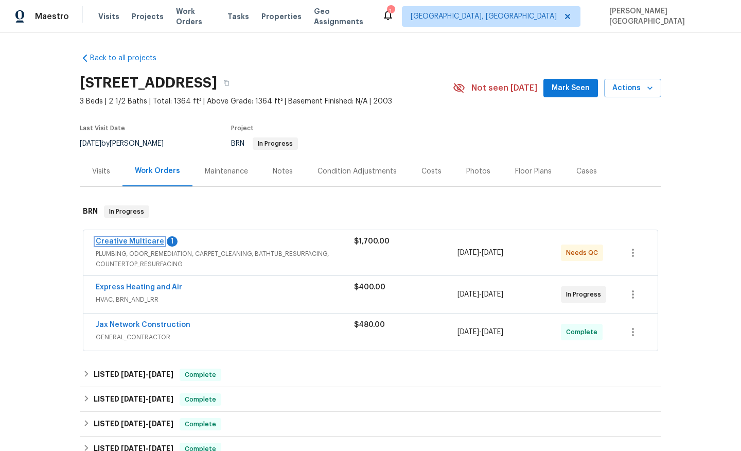
click at [134, 245] on link "Creative Multicare" at bounding box center [130, 241] width 68 height 7
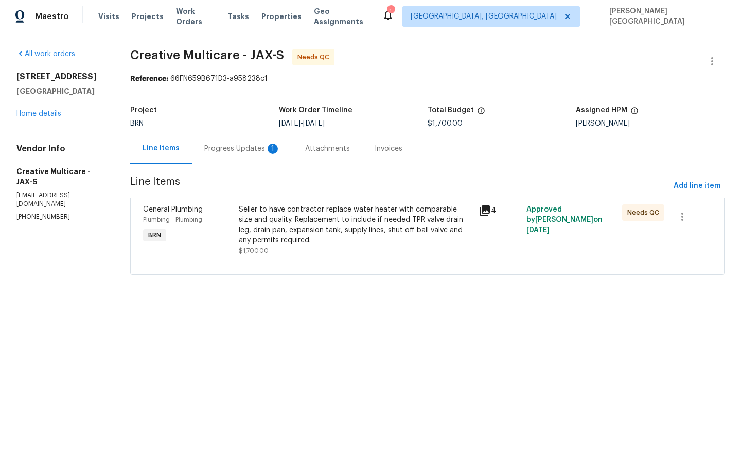
click at [303, 232] on div "Seller to have contractor replace water heater with comparable size and quality…" at bounding box center [355, 224] width 233 height 41
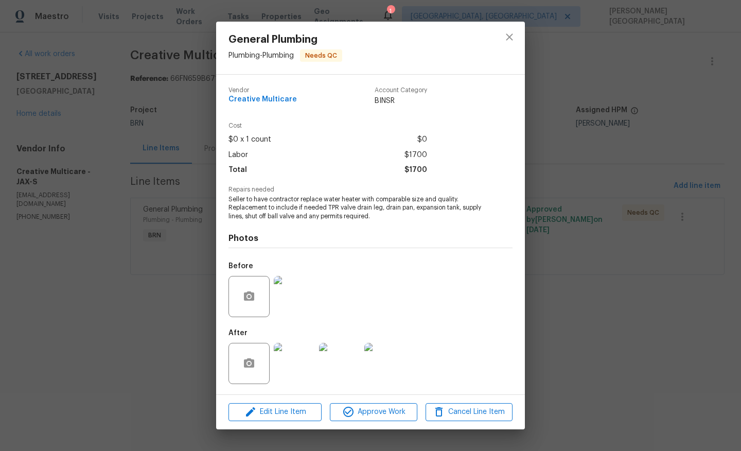
click at [285, 294] on img at bounding box center [294, 296] width 41 height 41
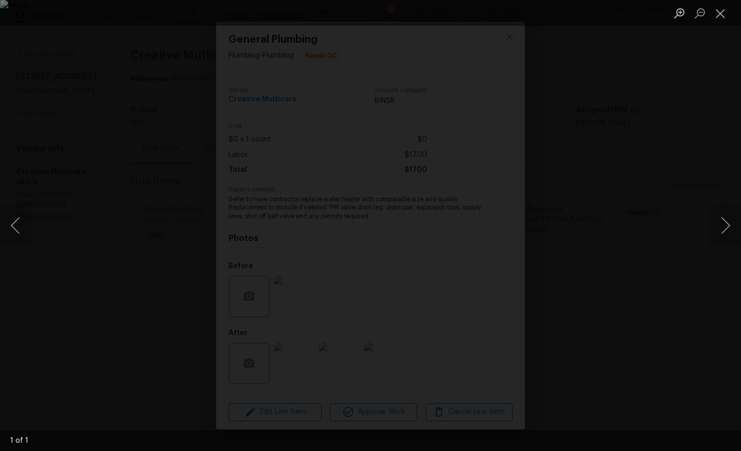
click at [645, 213] on div "Lightbox" at bounding box center [370, 225] width 741 height 451
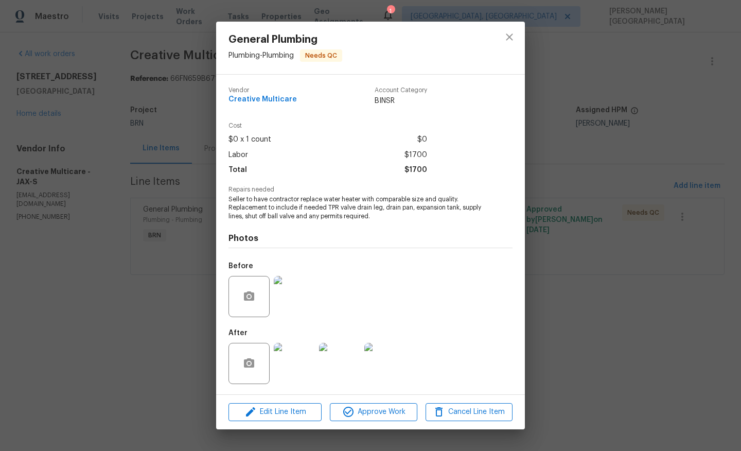
click at [589, 262] on div "General Plumbing Plumbing - Plumbing Needs QC Vendor Creative Multicare Account…" at bounding box center [370, 225] width 741 height 451
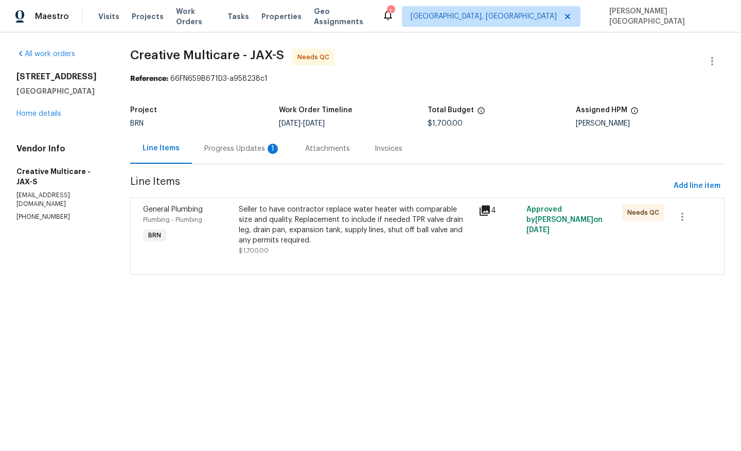
click at [282, 160] on div "Progress Updates 1" at bounding box center [242, 148] width 101 height 30
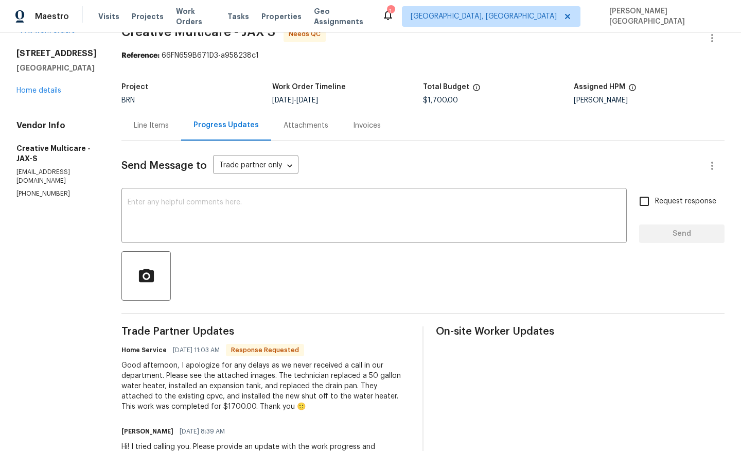
scroll to position [24, 0]
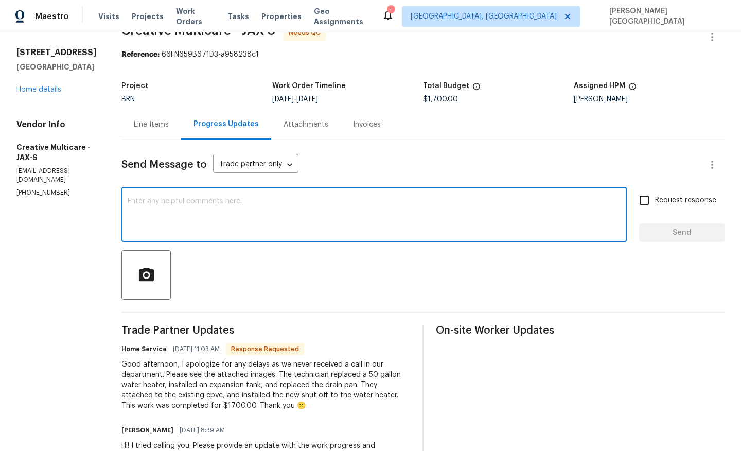
click at [222, 209] on textarea at bounding box center [374, 216] width 493 height 36
type textarea "Thank you, I wll check the"
type textarea "Thank you!"
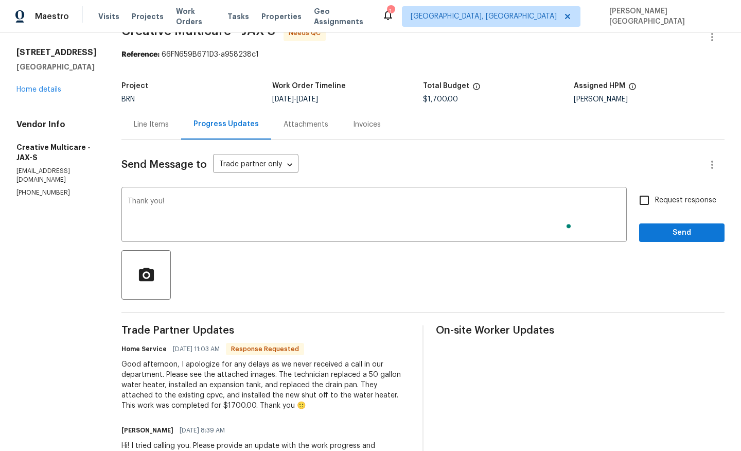
click at [661, 196] on span "Request response" at bounding box center [685, 200] width 61 height 11
click at [655, 196] on input "Request response" at bounding box center [645, 200] width 22 height 22
checkbox input "true"
click at [670, 217] on div "Request response Send" at bounding box center [681, 215] width 85 height 53
click at [670, 224] on button "Send" at bounding box center [681, 232] width 85 height 19
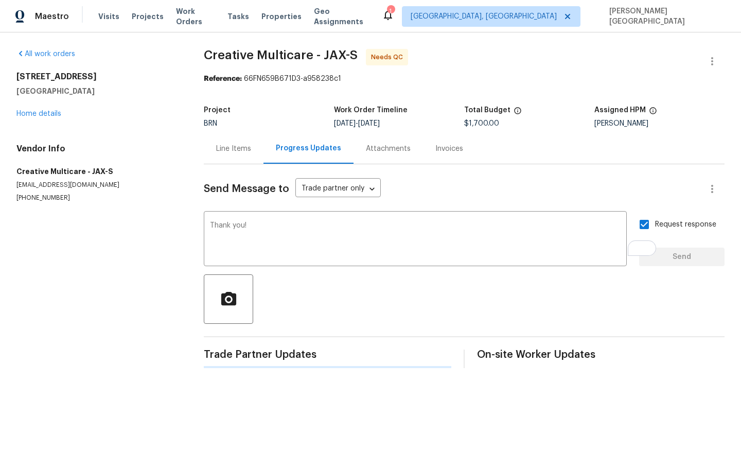
scroll to position [0, 0]
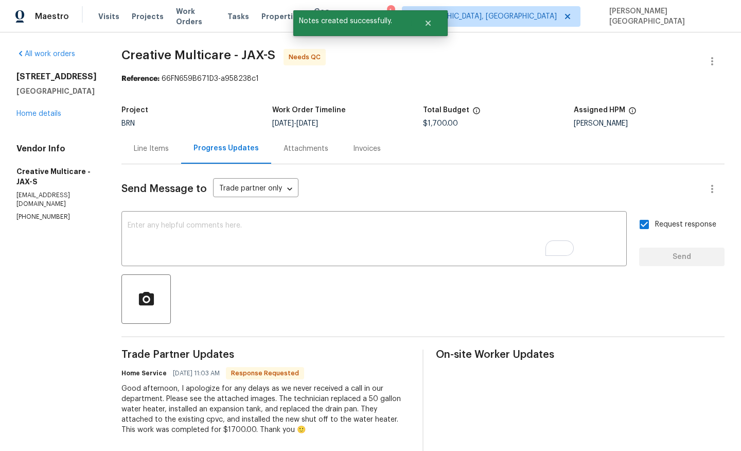
click at [239, 148] on div "Progress Updates" at bounding box center [226, 148] width 65 height 10
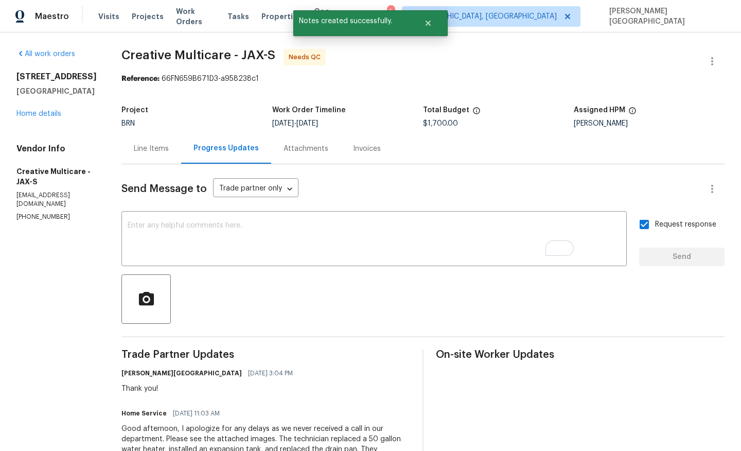
click at [181, 141] on div "Line Items" at bounding box center [152, 148] width 60 height 30
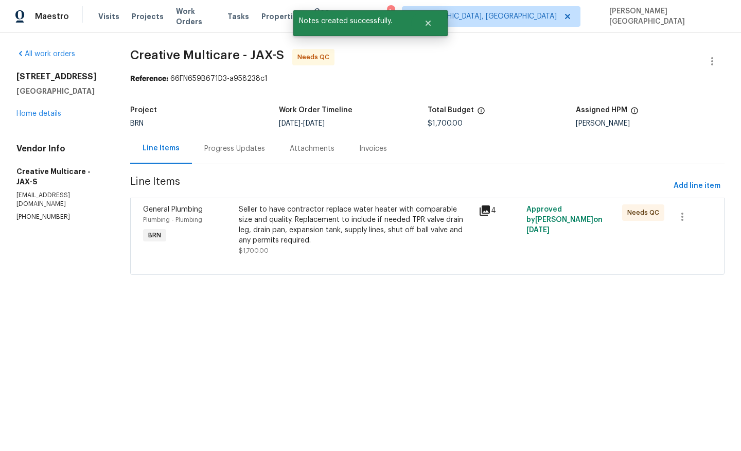
click at [324, 244] on div "Seller to have contractor replace water heater with comparable size and quality…" at bounding box center [355, 224] width 233 height 41
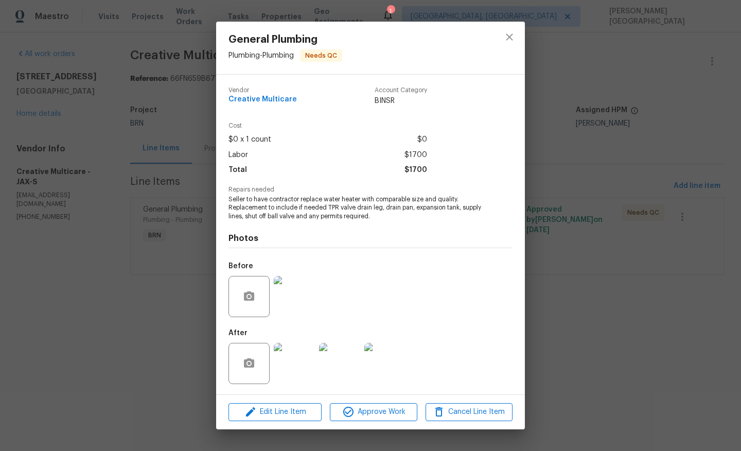
click at [323, 361] on img at bounding box center [339, 363] width 41 height 41
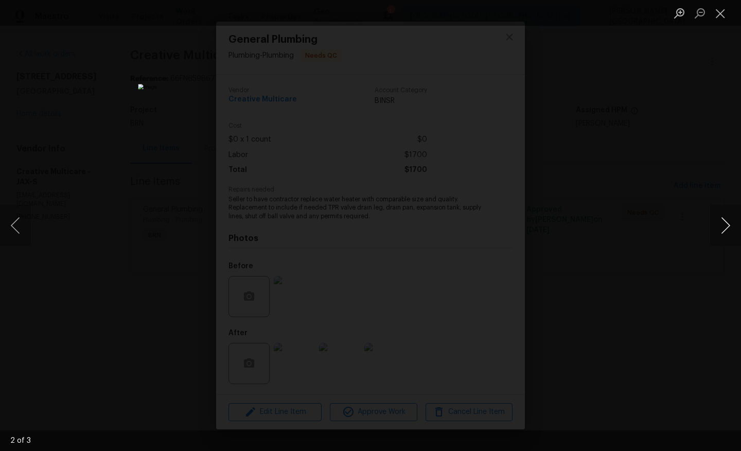
click at [729, 230] on button "Next image" at bounding box center [726, 225] width 31 height 41
click at [661, 140] on div "Lightbox" at bounding box center [370, 225] width 741 height 451
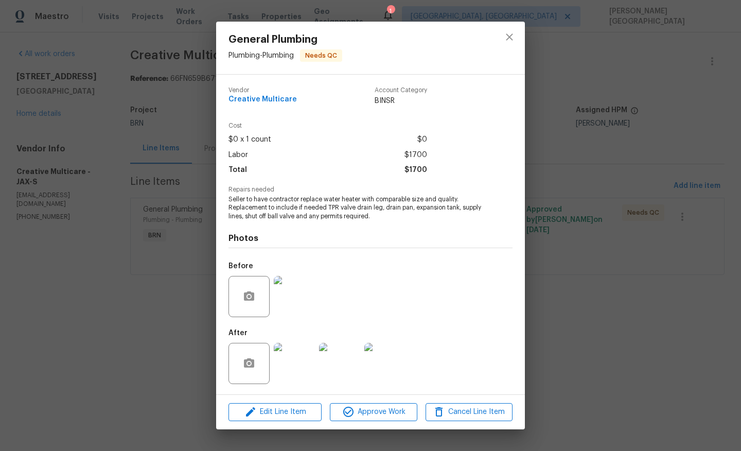
click at [100, 194] on div "General Plumbing Plumbing - Plumbing Needs QC Vendor Creative Multicare Account…" at bounding box center [370, 225] width 741 height 451
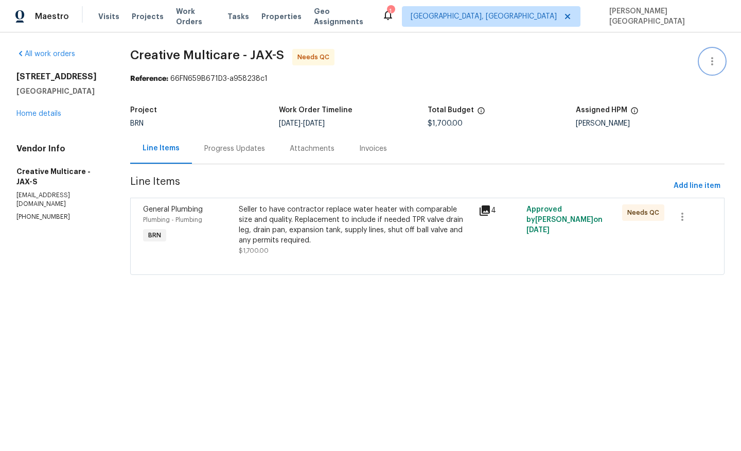
click at [717, 65] on icon "button" at bounding box center [712, 61] width 12 height 12
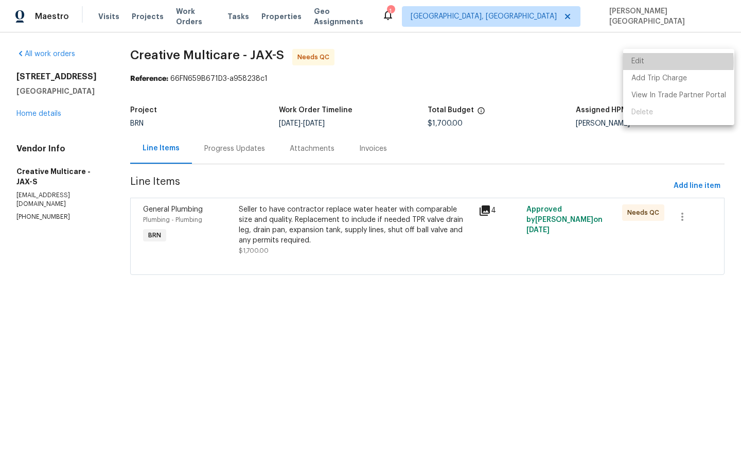
click at [643, 62] on li "Edit" at bounding box center [679, 61] width 111 height 17
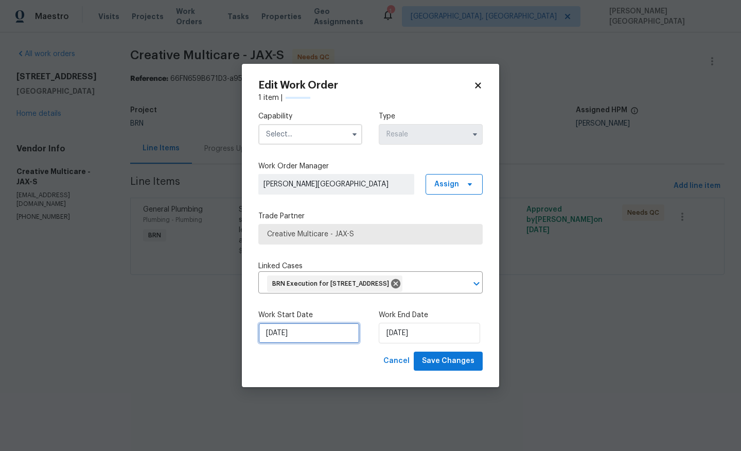
click at [295, 336] on input "8/26/2025" at bounding box center [308, 333] width 101 height 21
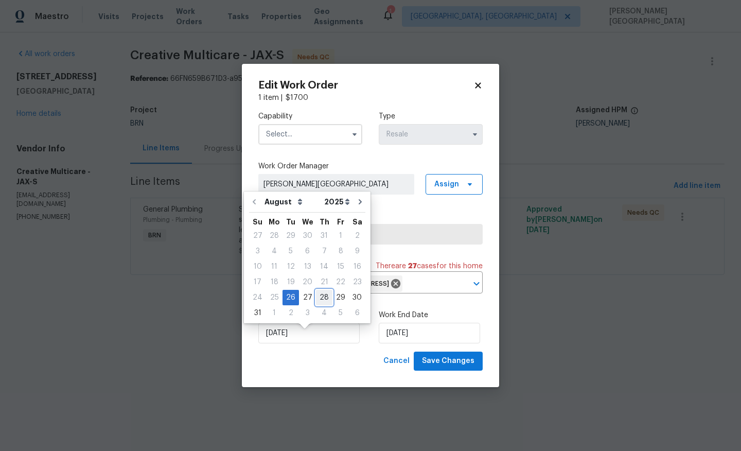
click at [321, 296] on div "28" at bounding box center [324, 297] width 16 height 14
type input "[DATE]"
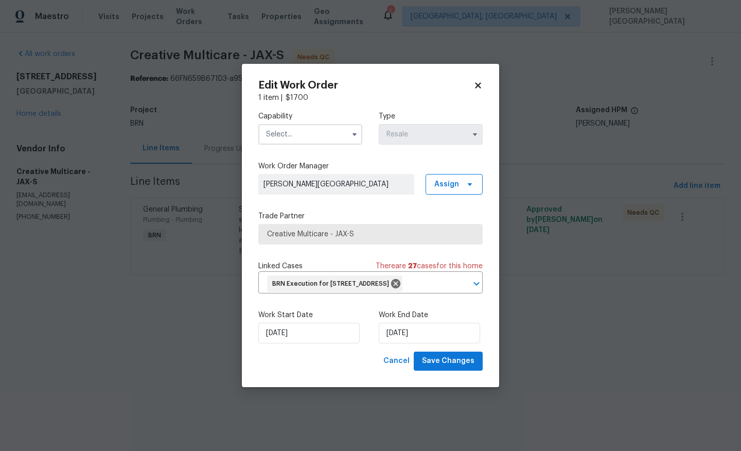
click at [295, 125] on input "text" at bounding box center [310, 134] width 104 height 21
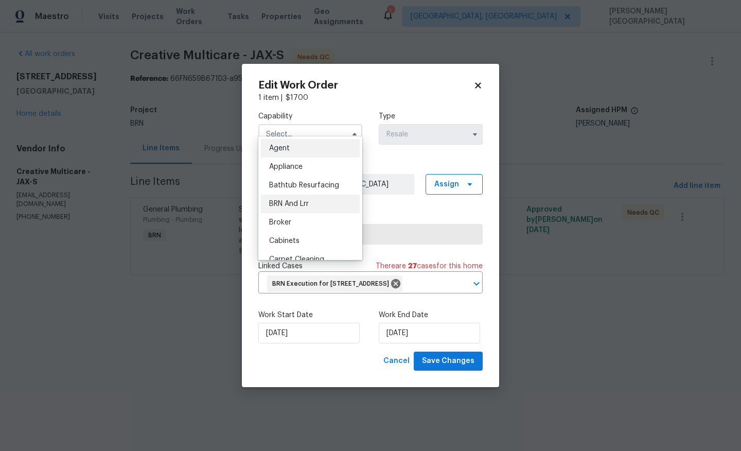
click at [299, 202] on span "BRN And Lrr" at bounding box center [289, 203] width 40 height 7
type input "BRN And Lrr"
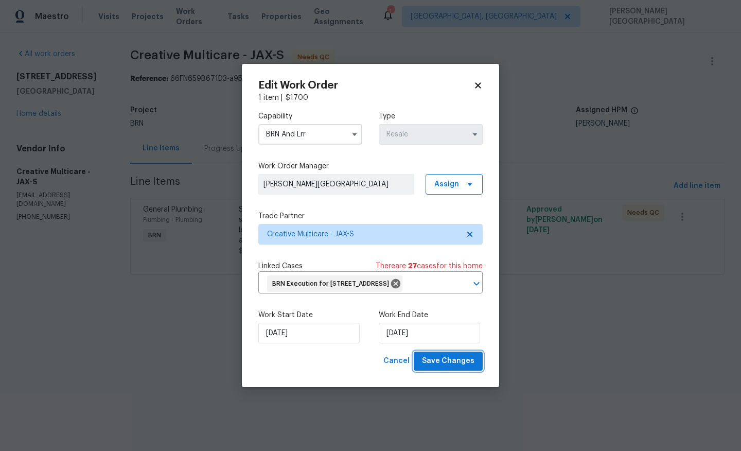
click at [453, 368] on span "Save Changes" at bounding box center [448, 361] width 53 height 13
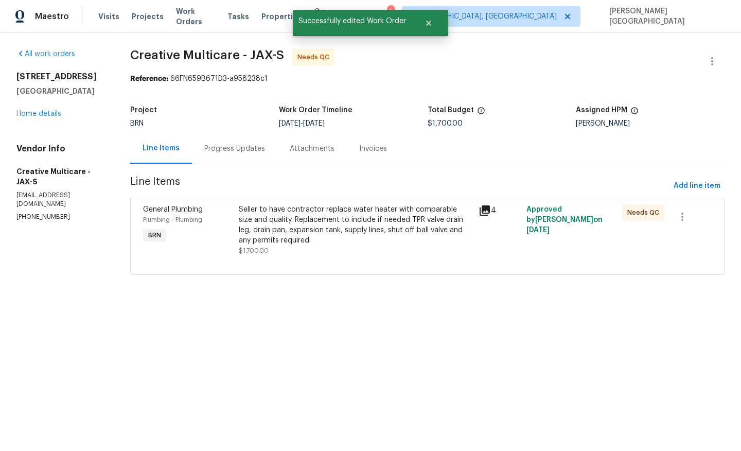
click at [362, 237] on div "Seller to have contractor replace water heater with comparable size and quality…" at bounding box center [355, 224] width 233 height 41
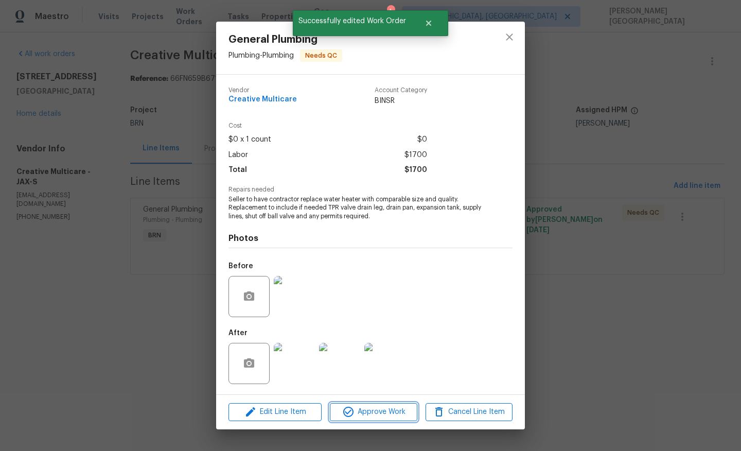
click at [378, 412] on span "Approve Work" at bounding box center [373, 412] width 81 height 13
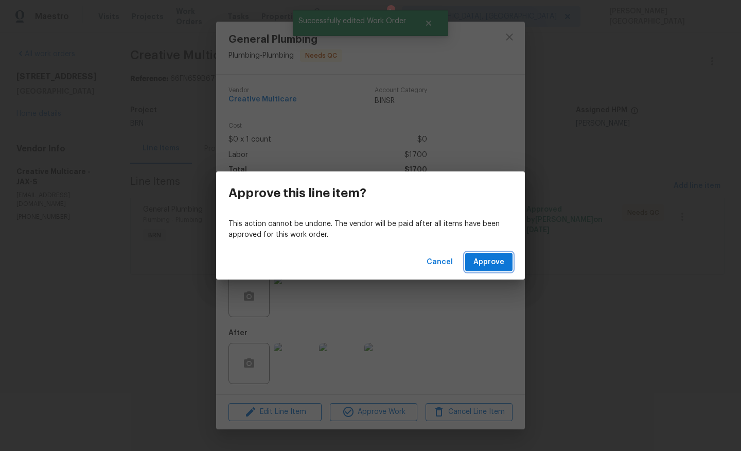
click at [484, 261] on span "Approve" at bounding box center [489, 262] width 31 height 13
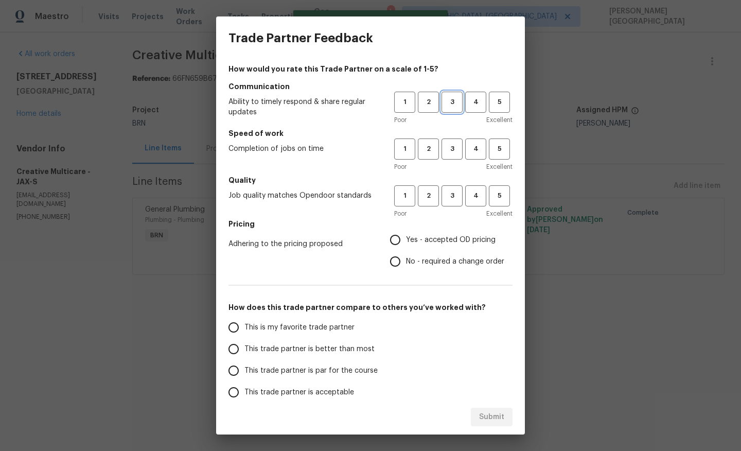
click at [453, 111] on button "3" at bounding box center [452, 102] width 21 height 21
click at [453, 153] on span "3" at bounding box center [452, 149] width 19 height 12
click at [453, 201] on span "3" at bounding box center [452, 196] width 19 height 12
click at [416, 259] on span "No - required a change order" at bounding box center [455, 261] width 98 height 11
click at [406, 259] on input "No - required a change order" at bounding box center [396, 262] width 22 height 22
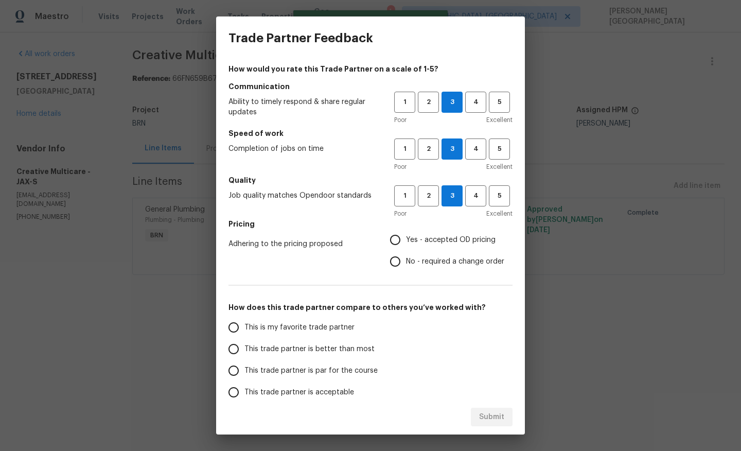
radio input "true"
click at [308, 345] on span "This trade partner is better than most" at bounding box center [310, 349] width 130 height 11
click at [245, 345] on input "This trade partner is better than most" at bounding box center [234, 349] width 22 height 22
click at [488, 409] on button "Submit" at bounding box center [492, 417] width 42 height 19
radio input "true"
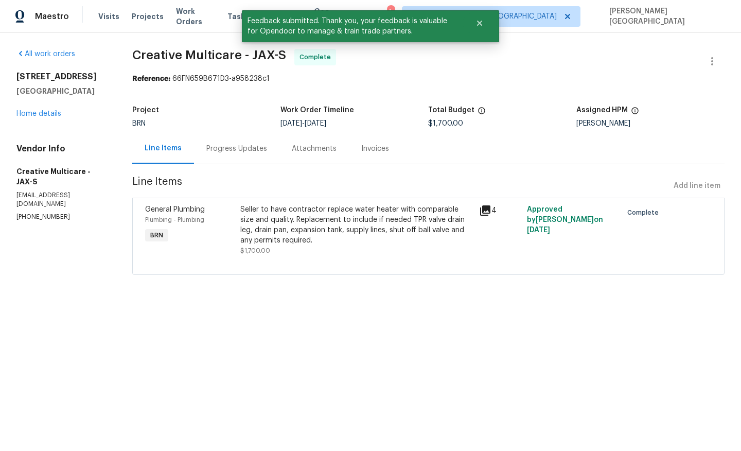
click at [259, 147] on div "Progress Updates" at bounding box center [236, 149] width 61 height 10
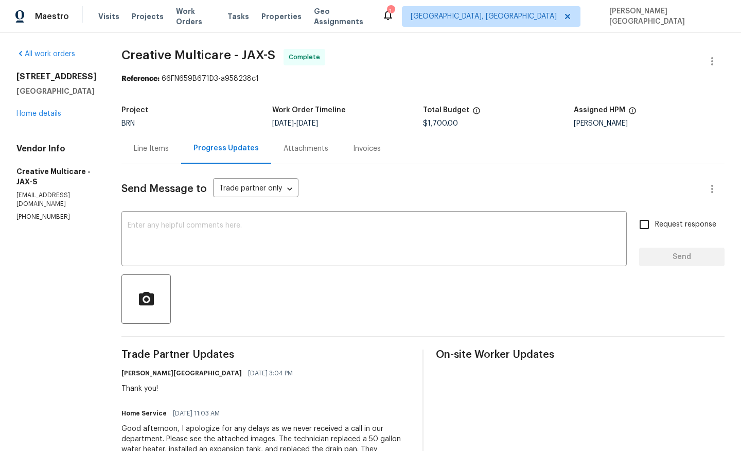
click at [181, 58] on span "Creative Multicare - JAX-S" at bounding box center [199, 55] width 154 height 12
click at [263, 58] on span "Creative Multicare - JAX-S" at bounding box center [199, 55] width 154 height 12
copy span "Creative Multicare"
click at [49, 117] on link "Home details" at bounding box center [38, 113] width 45 height 7
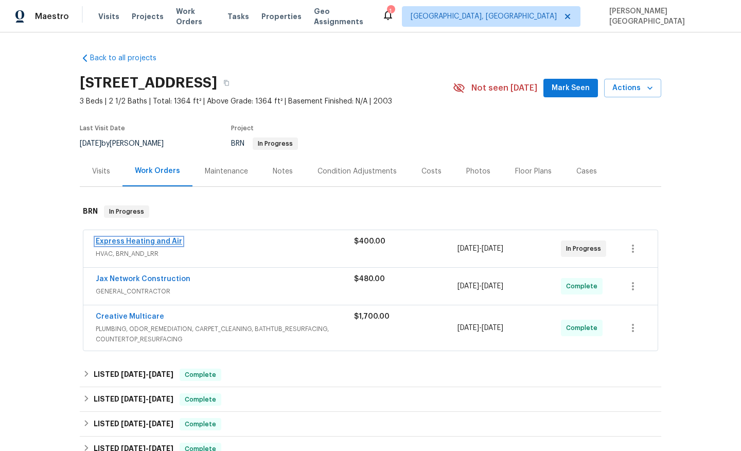
click at [154, 245] on link "Express Heating and Air" at bounding box center [139, 241] width 86 height 7
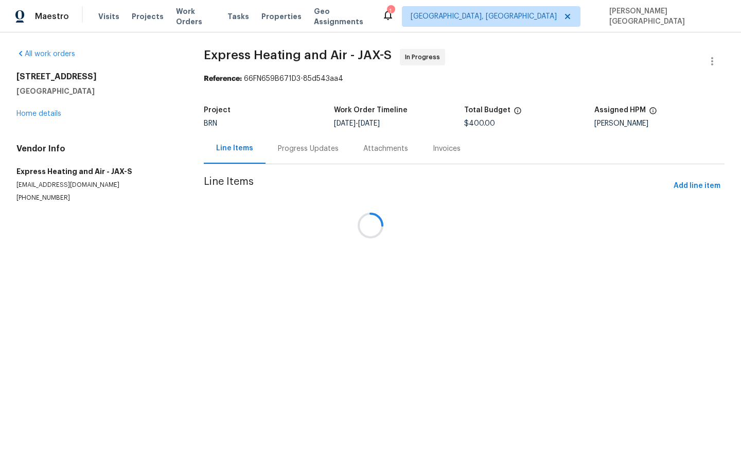
click at [306, 203] on div at bounding box center [370, 225] width 741 height 451
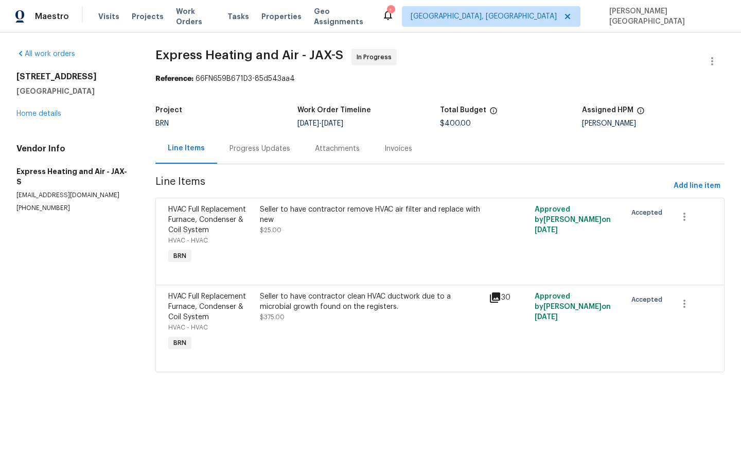
click at [262, 157] on div "Progress Updates" at bounding box center [259, 148] width 85 height 30
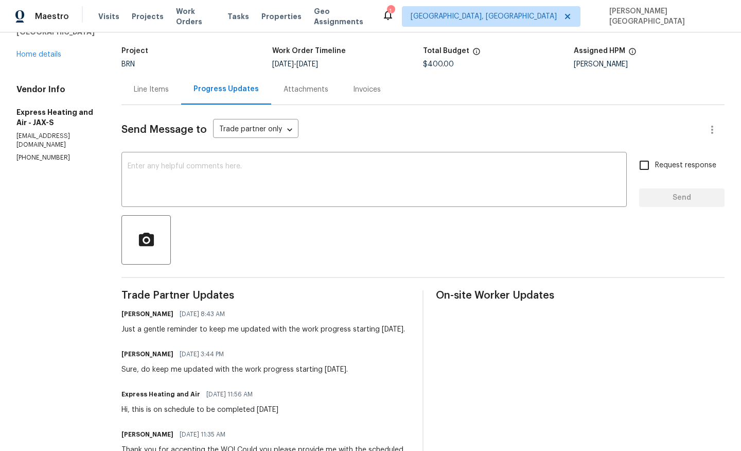
scroll to position [77, 0]
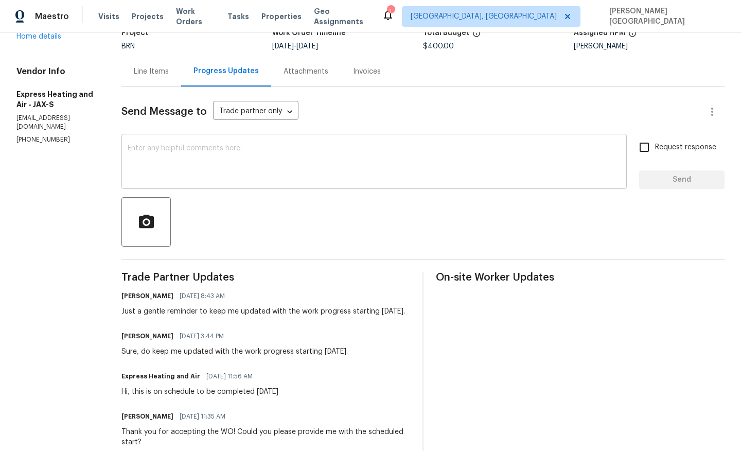
click at [191, 161] on textarea at bounding box center [374, 163] width 493 height 36
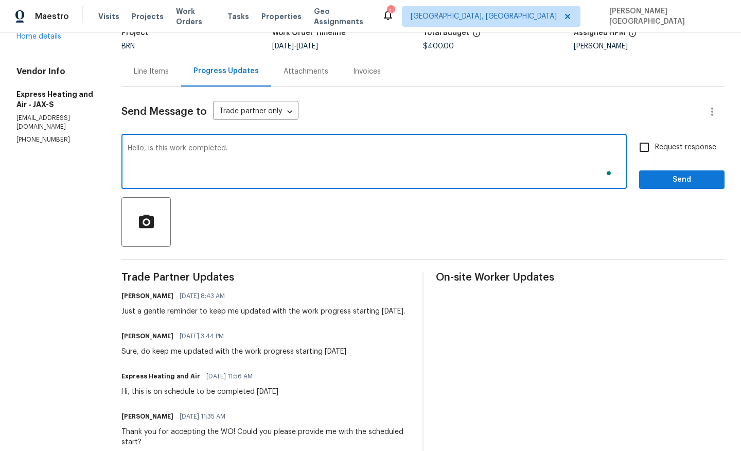
type textarea "Hello, is this work completed."
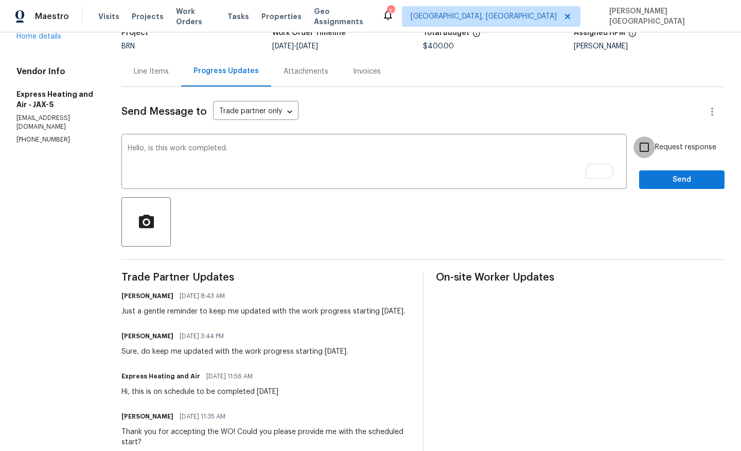
click at [653, 150] on input "Request response" at bounding box center [645, 147] width 22 height 22
checkbox input "true"
click at [655, 175] on span "Send" at bounding box center [682, 180] width 69 height 13
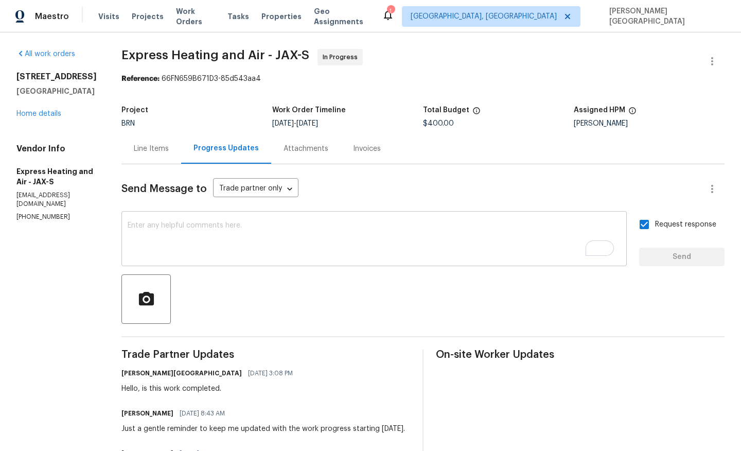
scroll to position [255, 0]
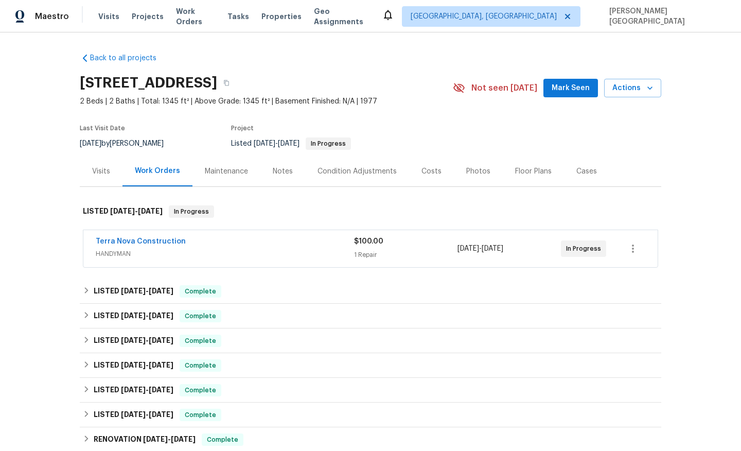
click at [180, 241] on div "Terra Nova Construction" at bounding box center [225, 242] width 258 height 12
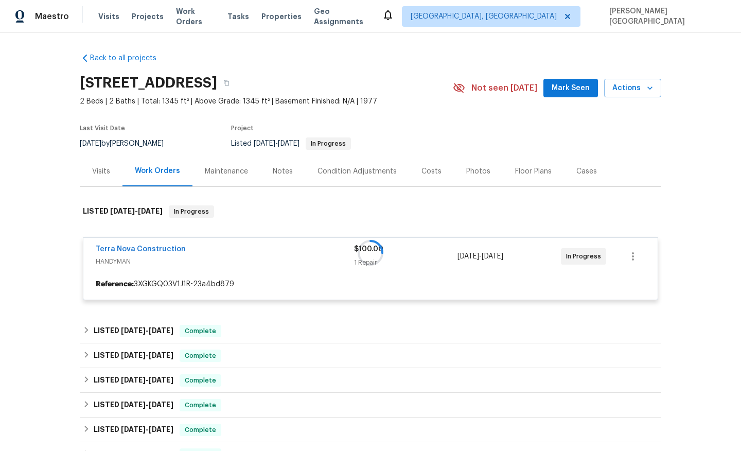
click at [150, 253] on div at bounding box center [371, 252] width 582 height 115
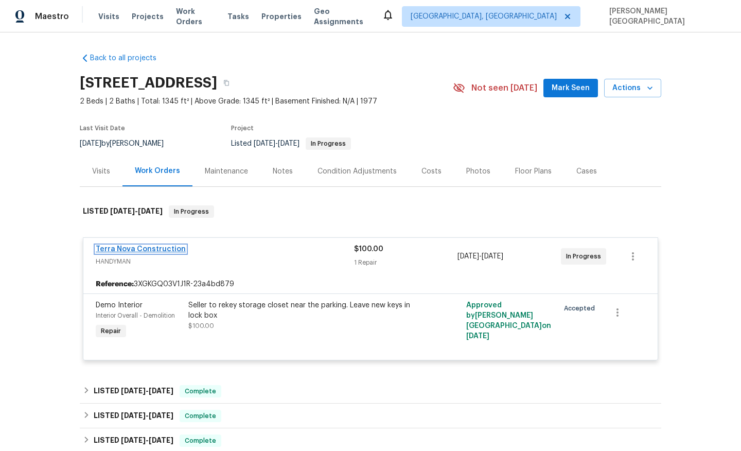
click at [158, 251] on link "Terra Nova Construction" at bounding box center [141, 249] width 90 height 7
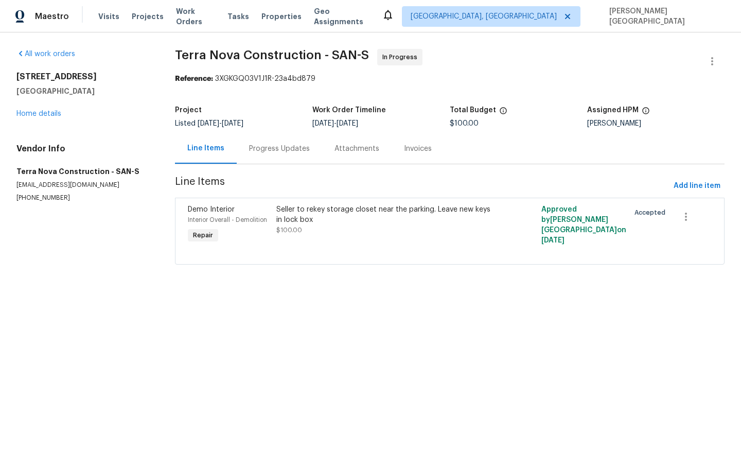
click at [267, 153] on div "Progress Updates" at bounding box center [279, 149] width 61 height 10
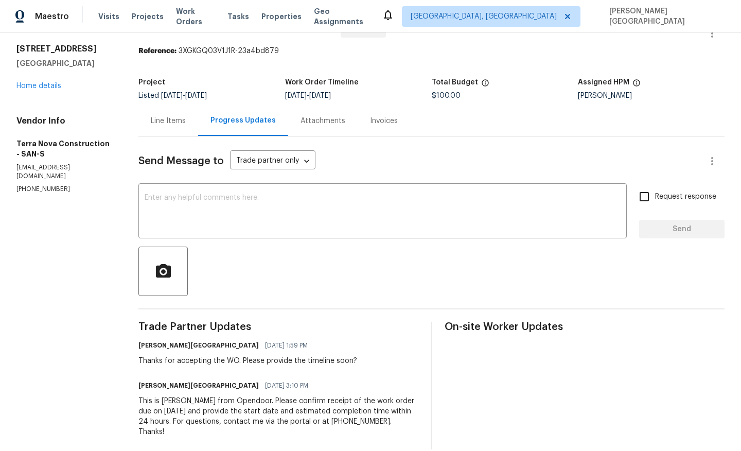
scroll to position [32, 0]
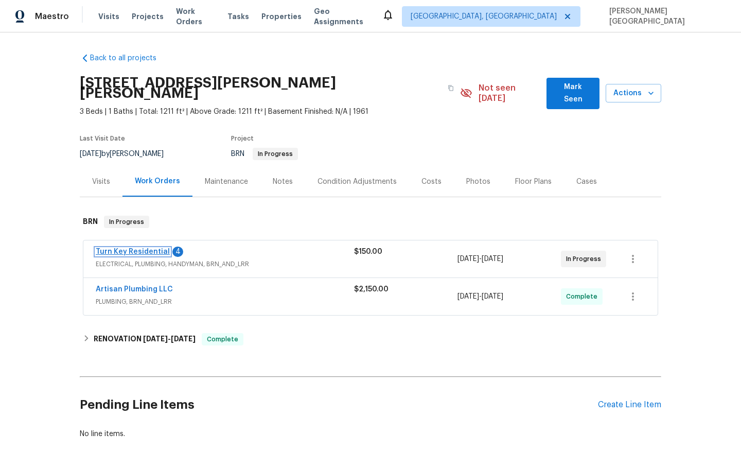
click at [137, 248] on link "Turn Key Residential" at bounding box center [133, 251] width 74 height 7
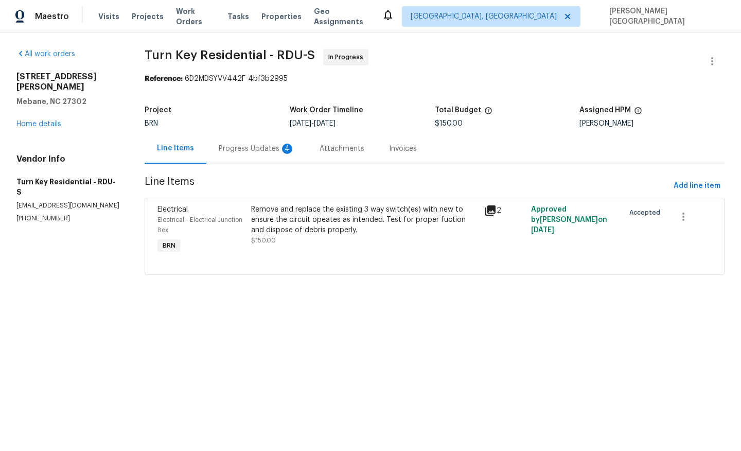
click at [245, 150] on div "Progress Updates 4" at bounding box center [257, 149] width 76 height 10
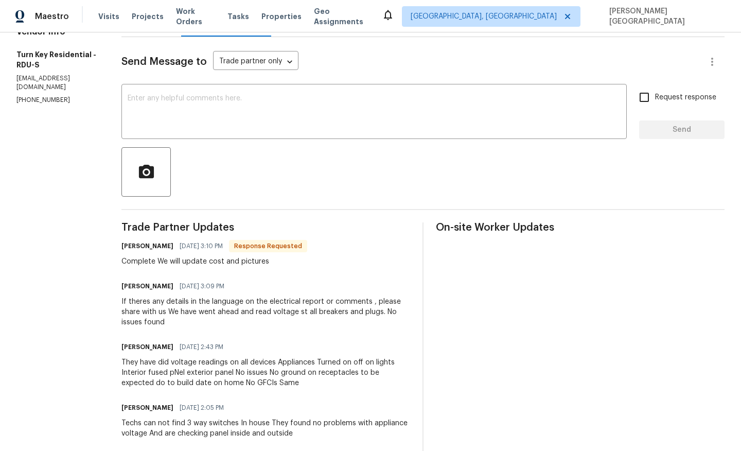
scroll to position [15, 0]
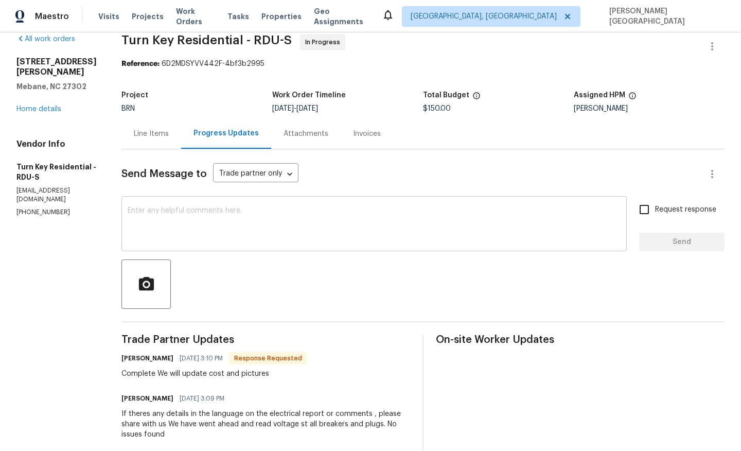
click at [184, 222] on textarea at bounding box center [374, 225] width 493 height 36
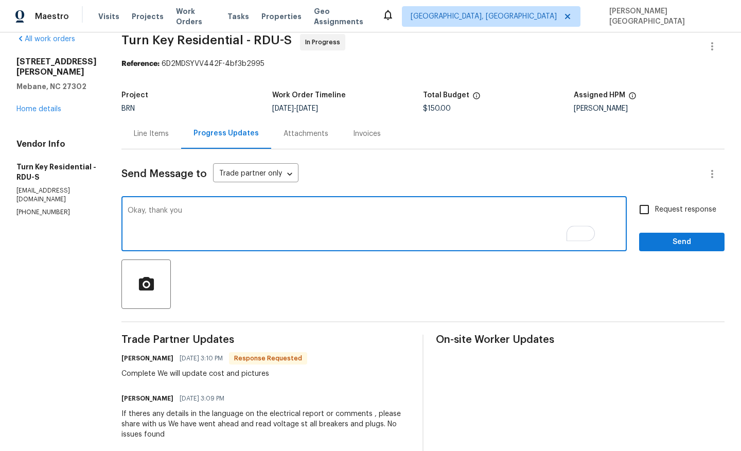
type textarea "Okay, thank you"
click at [645, 201] on input "Request response" at bounding box center [645, 210] width 22 height 22
checkbox input "true"
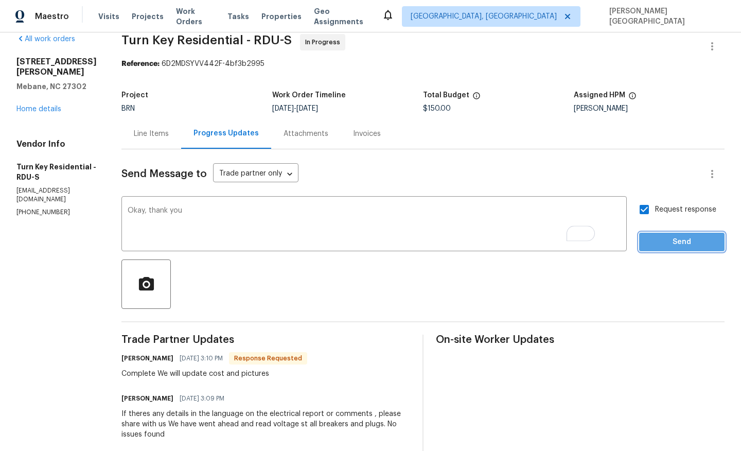
click at [650, 238] on span "Send" at bounding box center [682, 242] width 69 height 13
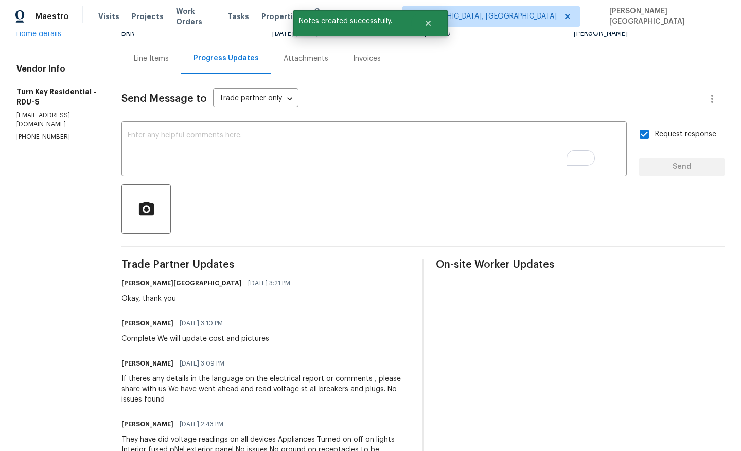
scroll to position [97, 0]
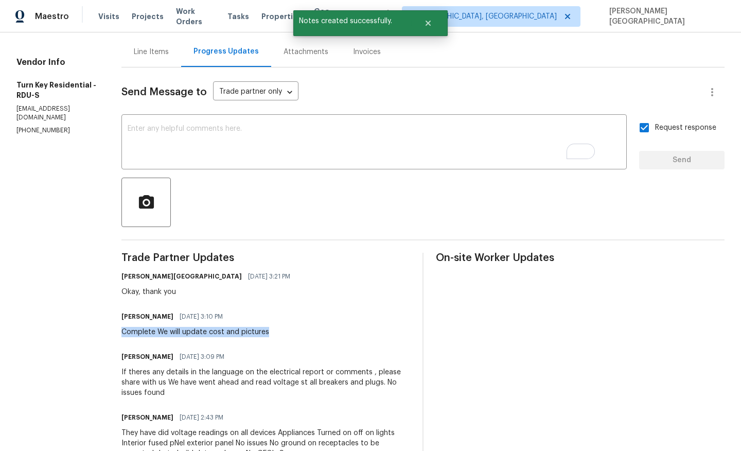
drag, startPoint x: 140, startPoint y: 332, endPoint x: 306, endPoint y: 332, distance: 165.8
click at [306, 332] on div "All work orders [STREET_ADDRESS][PERSON_NAME][PERSON_NAME] Home details Vendor …" at bounding box center [370, 379] width 741 height 886
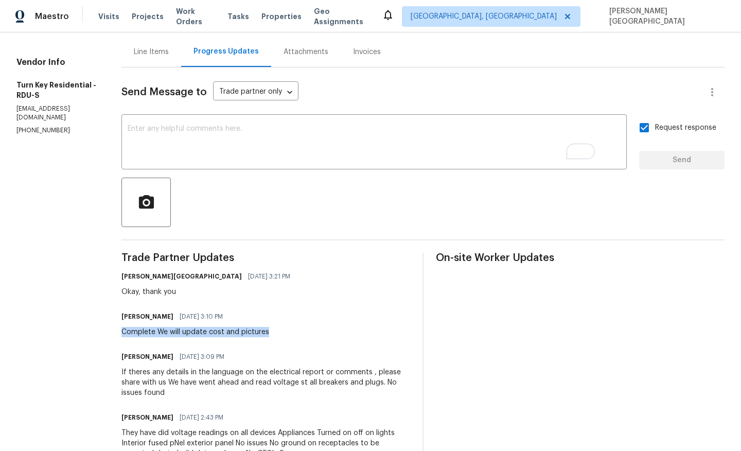
scroll to position [164, 0]
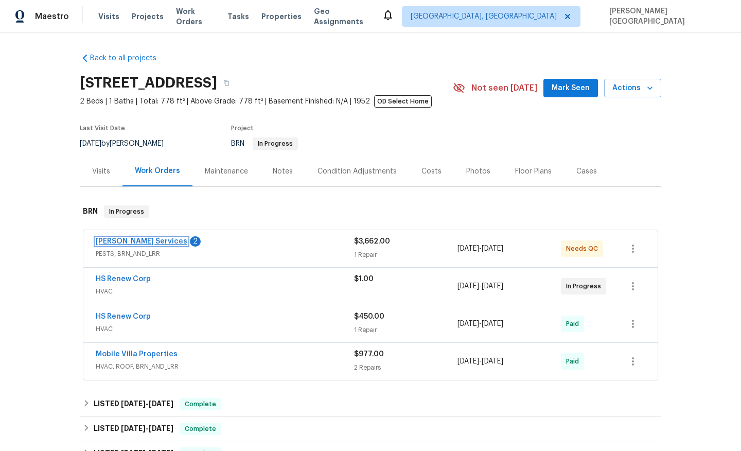
click at [143, 242] on link "[PERSON_NAME] Services" at bounding box center [142, 241] width 92 height 7
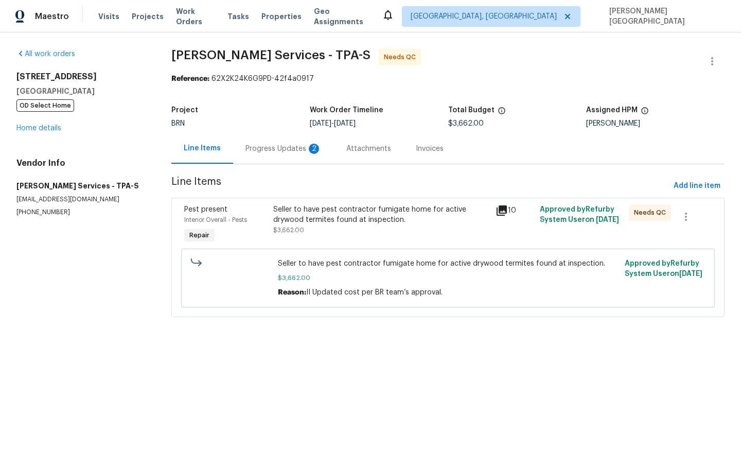
click at [295, 154] on div "Progress Updates 2" at bounding box center [283, 148] width 101 height 30
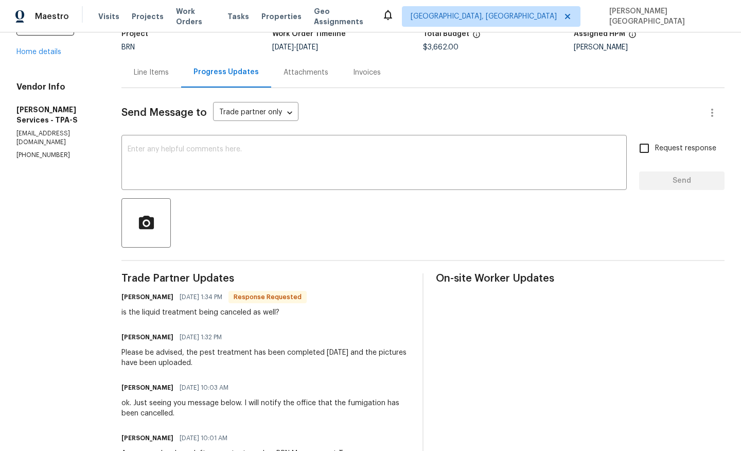
scroll to position [77, 0]
click at [206, 151] on textarea at bounding box center [374, 163] width 493 height 36
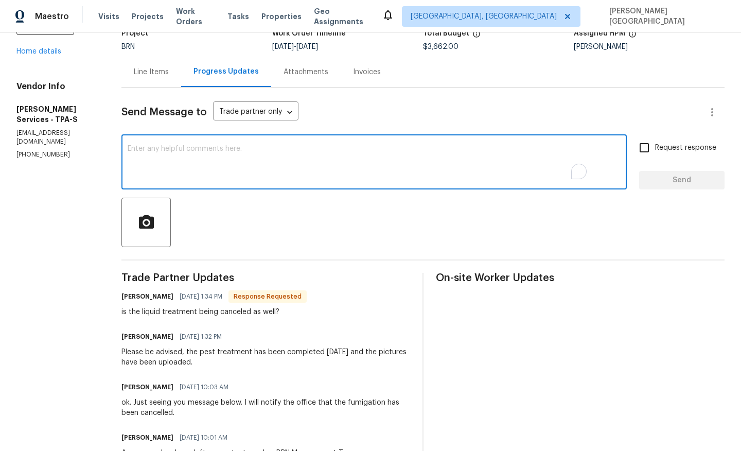
click at [169, 68] on div "Line Items" at bounding box center [151, 72] width 35 height 10
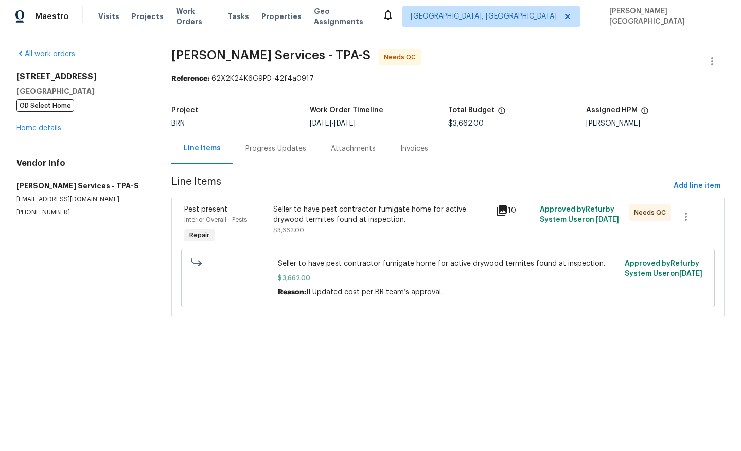
click at [269, 144] on div "Progress Updates" at bounding box center [276, 149] width 61 height 10
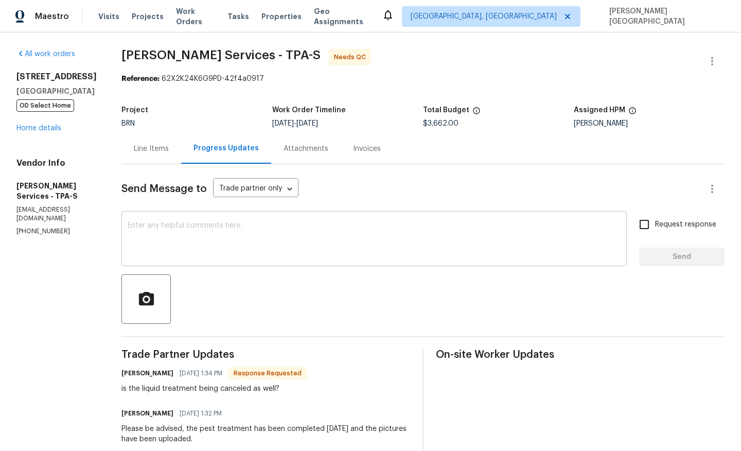
click at [237, 238] on textarea at bounding box center [374, 240] width 493 height 36
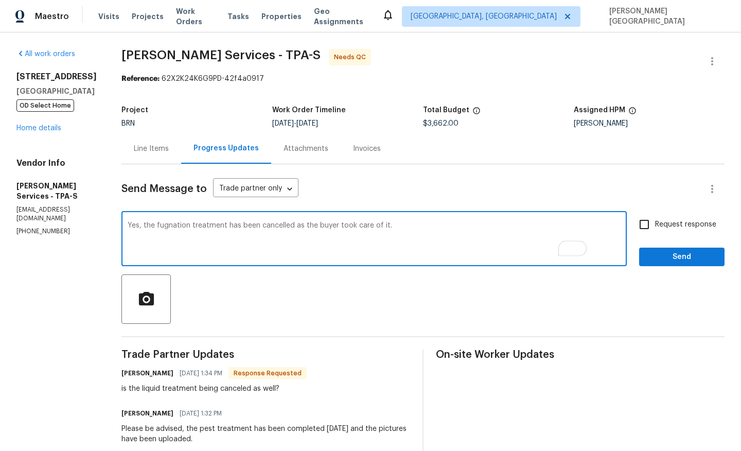
click at [202, 225] on textarea "Yes, the fugnation treatment has been cancelled as the buyer took care of it." at bounding box center [374, 240] width 493 height 36
click at [205, 227] on textarea "Yes, the fugnation treatment has been cancelled as the buyer took care of it." at bounding box center [374, 240] width 493 height 36
click at [205, 225] on textarea "Yes, the fugmation treatment has been cancelled as the buyer took care of it." at bounding box center [374, 240] width 493 height 36
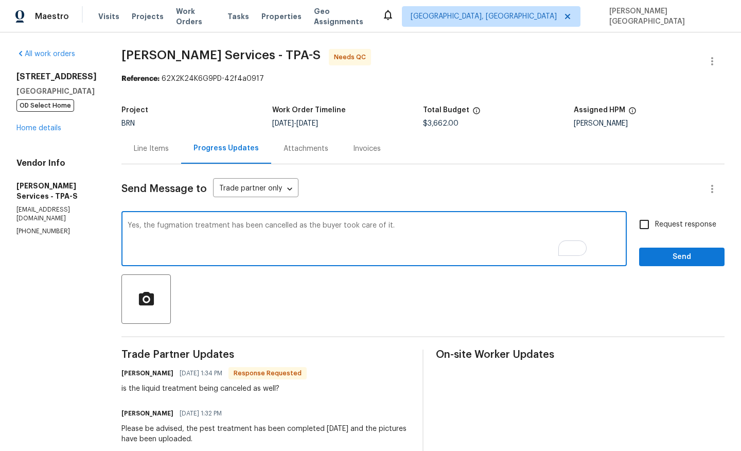
click at [205, 225] on textarea "Yes, the fugmation treatment has been cancelled as the buyer took care of it." at bounding box center [374, 240] width 493 height 36
type textarea "Yes, the fugmation treatment has been cancelled as the buyer took care of it."
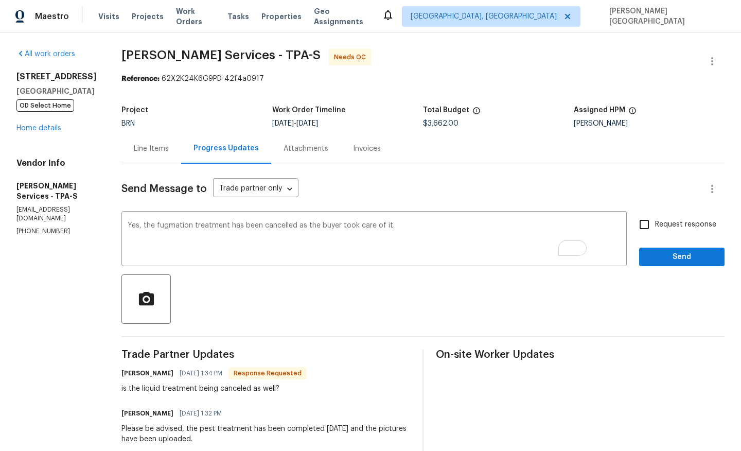
click at [175, 154] on div "Line Items" at bounding box center [152, 148] width 60 height 30
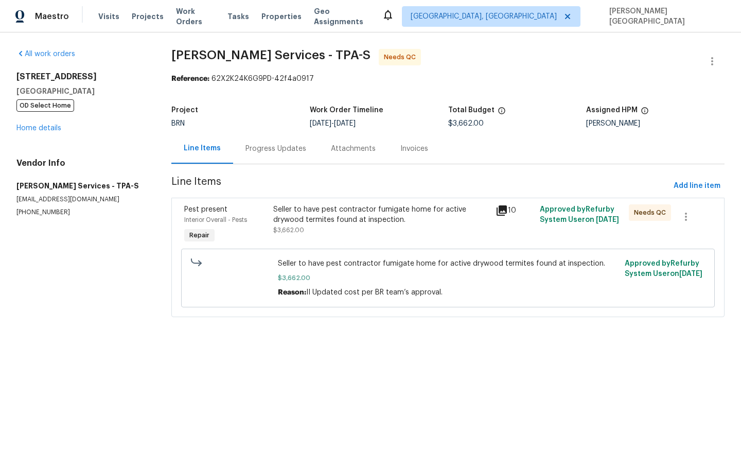
click at [241, 149] on div "Progress Updates" at bounding box center [275, 148] width 85 height 30
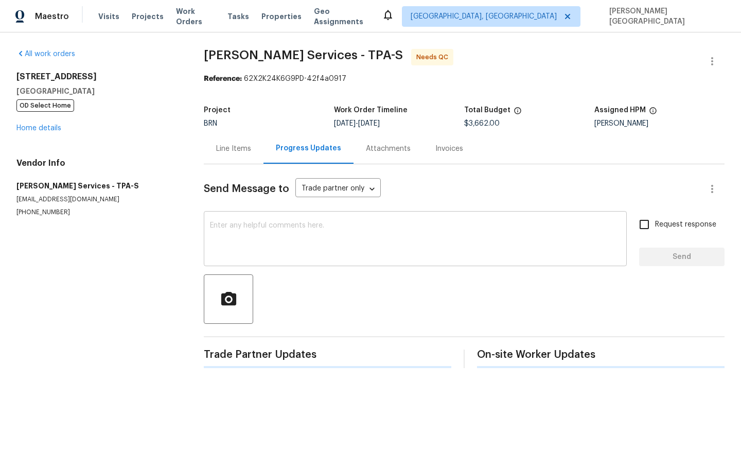
click at [259, 236] on textarea at bounding box center [415, 240] width 411 height 36
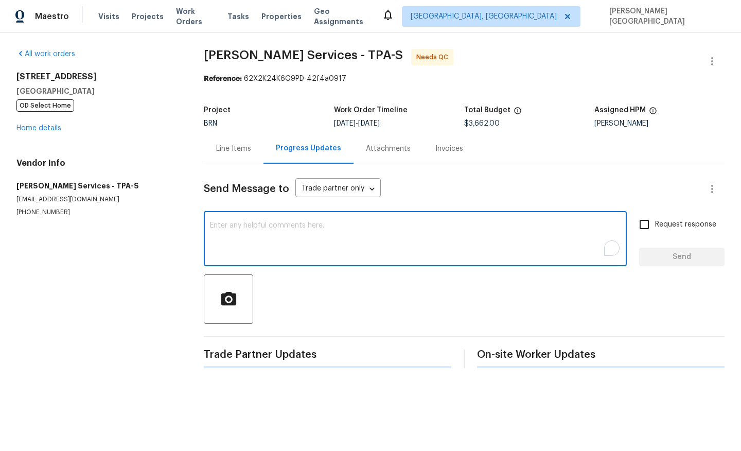
paste textarea "Yes, the fugmation treatment has been cancelled as the buyer took care of it."
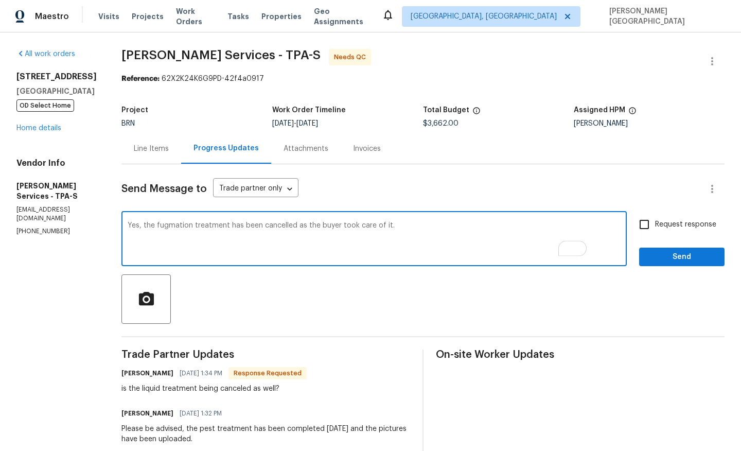
click at [209, 225] on textarea "Yes, the fugmation treatment has been cancelled as the buyer took care of it." at bounding box center [374, 240] width 493 height 36
click at [200, 228] on textarea "Yes, the fugmation treatment has been cancelled as the buyer took care of it." at bounding box center [374, 240] width 493 height 36
click at [367, 246] on textarea "Yes, the treatment has been cancelled as the buyer took care of it." at bounding box center [374, 240] width 493 height 36
type textarea "Yes, the treatment has been cancelled as the buyer took care of it."
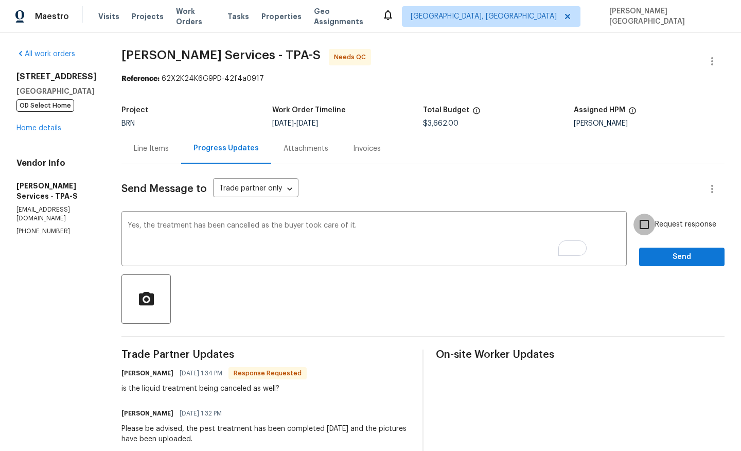
click at [653, 225] on input "Request response" at bounding box center [645, 225] width 22 height 22
checkbox input "true"
click at [663, 254] on span "Send" at bounding box center [682, 257] width 69 height 13
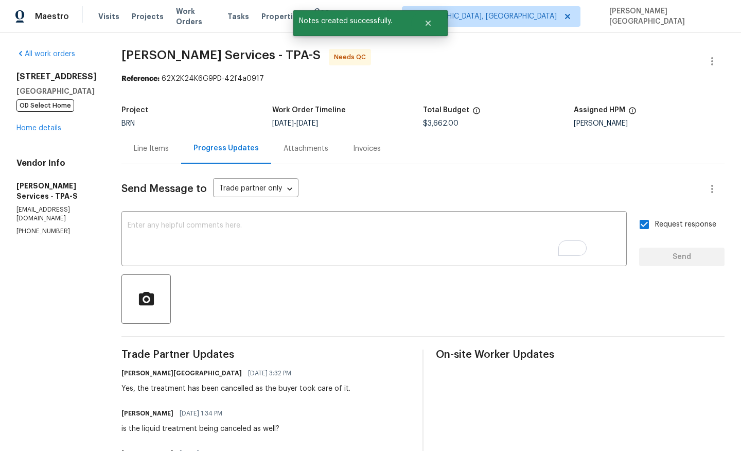
click at [169, 148] on div "Line Items" at bounding box center [151, 149] width 35 height 10
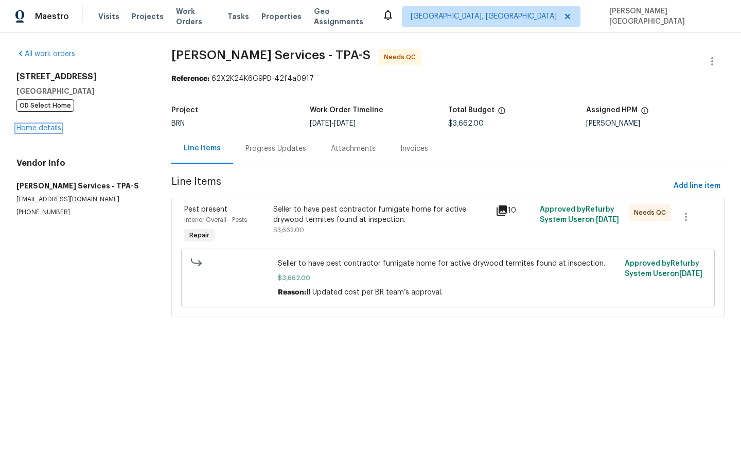
click at [51, 126] on link "Home details" at bounding box center [38, 128] width 45 height 7
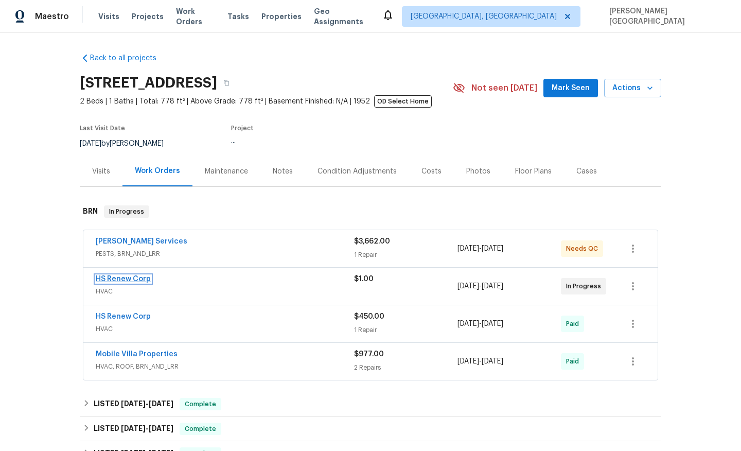
click at [142, 280] on link "HS Renew Corp" at bounding box center [123, 278] width 55 height 7
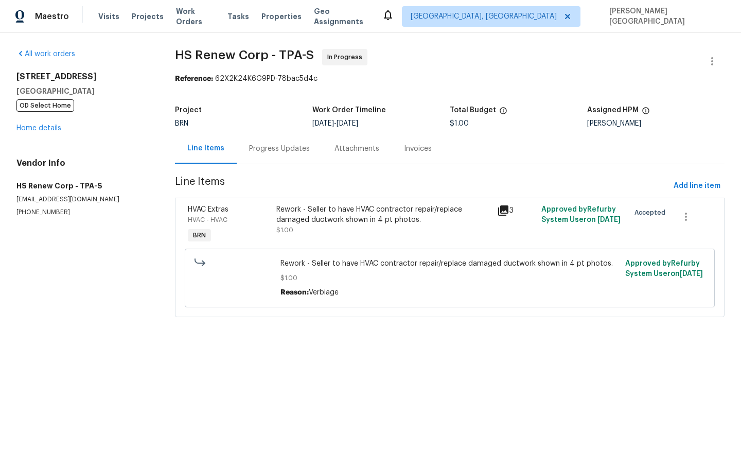
click at [281, 153] on div "Progress Updates" at bounding box center [279, 148] width 85 height 30
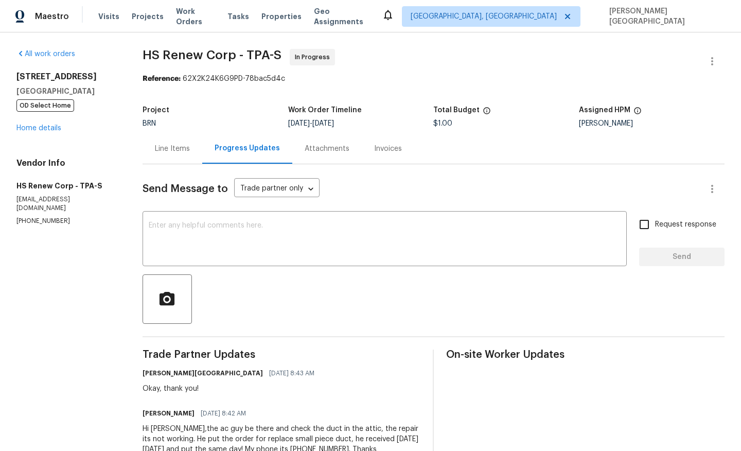
scroll to position [9, 0]
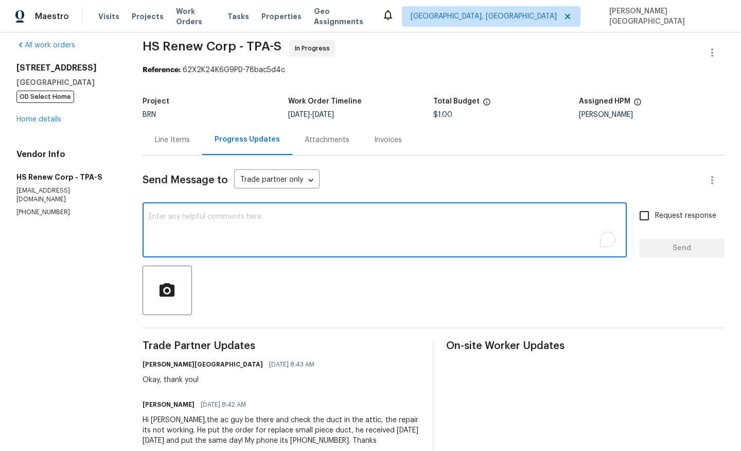
click at [251, 237] on textarea "To enrich screen reader interactions, please activate Accessibility in Grammarl…" at bounding box center [385, 231] width 472 height 36
type textarea "Is this work completed?"
click at [653, 217] on input "Request response" at bounding box center [645, 216] width 22 height 22
checkbox input "true"
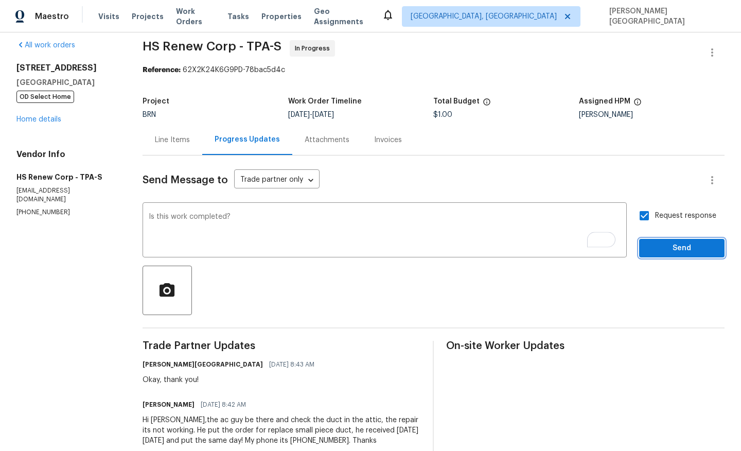
click at [660, 248] on span "Send" at bounding box center [682, 248] width 69 height 13
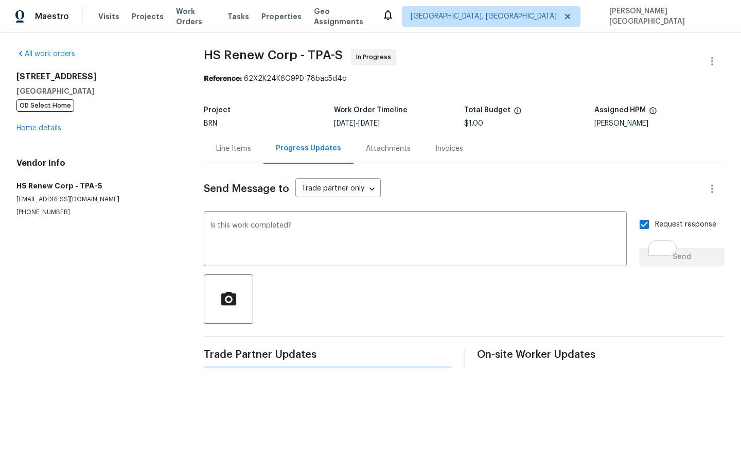
scroll to position [0, 0]
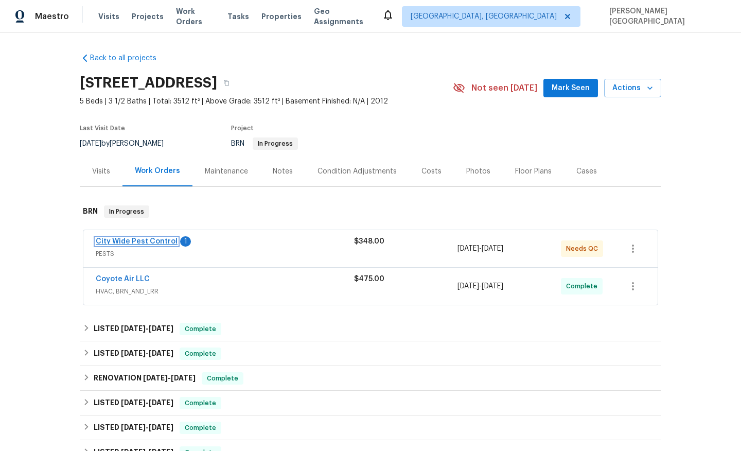
click at [123, 243] on link "City Wide Pest Control" at bounding box center [137, 241] width 82 height 7
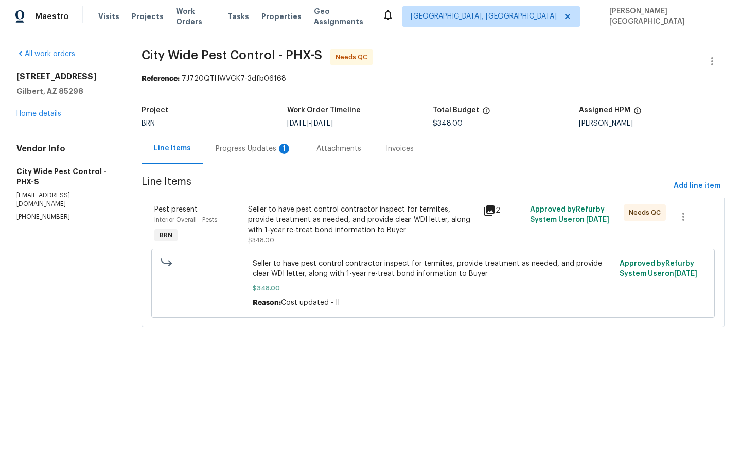
click at [251, 154] on div "Progress Updates 1" at bounding box center [253, 148] width 101 height 30
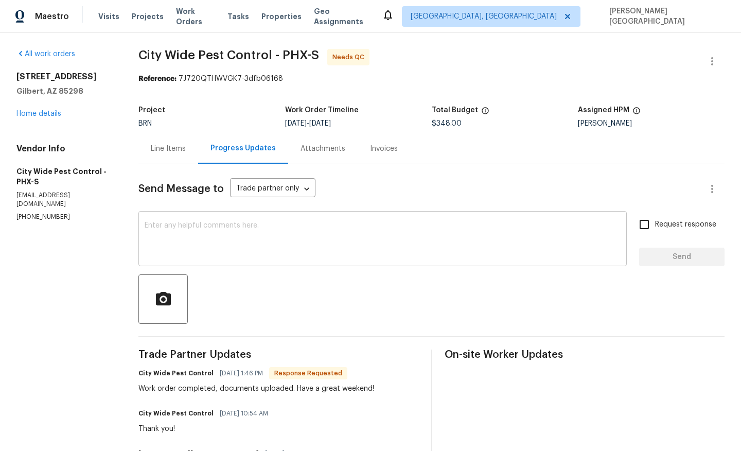
click at [207, 238] on textarea at bounding box center [383, 240] width 476 height 36
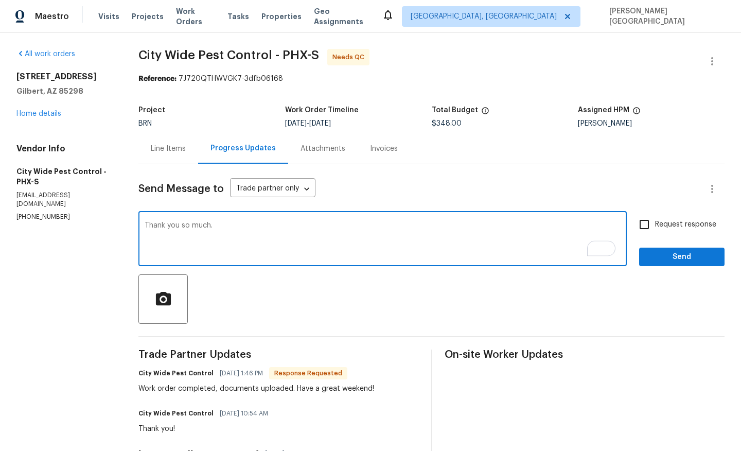
type textarea "Thank you so much."
click at [658, 223] on span "Request response" at bounding box center [685, 224] width 61 height 11
click at [655, 223] on input "Request response" at bounding box center [645, 225] width 22 height 22
checkbox input "true"
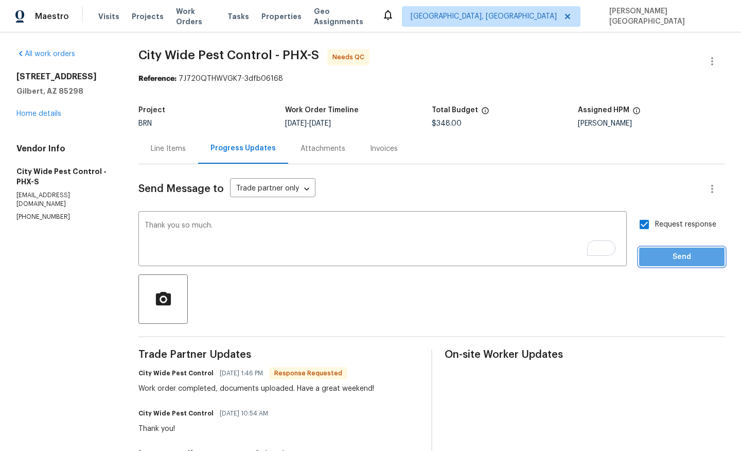
click at [658, 259] on span "Send" at bounding box center [682, 257] width 69 height 13
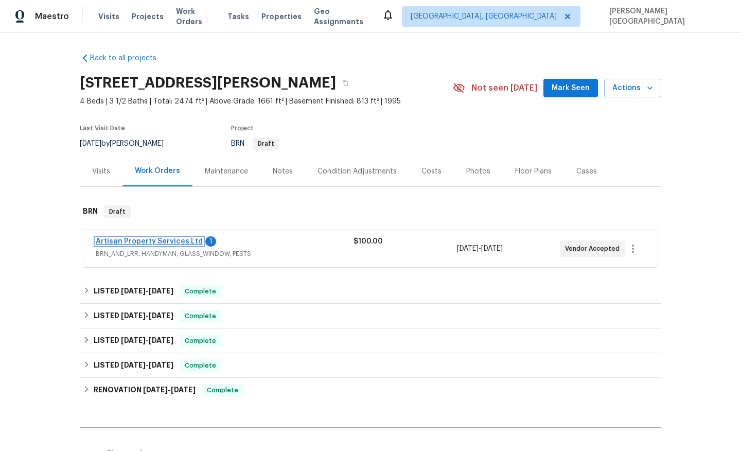
click at [155, 241] on link "Artisan Property Services Ltd" at bounding box center [149, 241] width 107 height 7
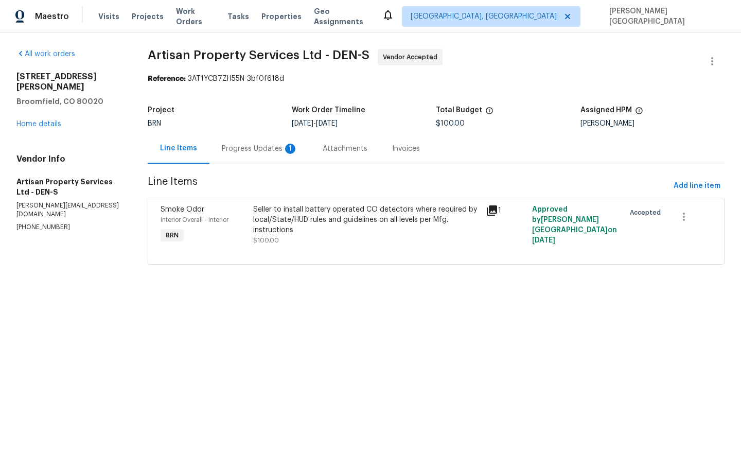
click at [280, 152] on div "Progress Updates 1" at bounding box center [260, 149] width 76 height 10
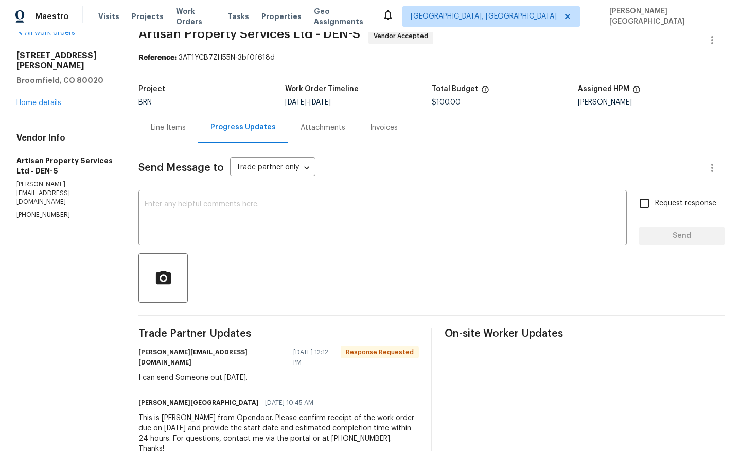
scroll to position [32, 0]
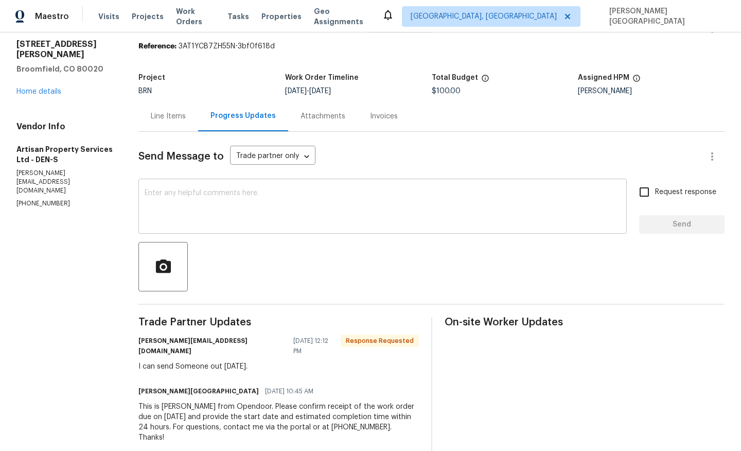
click at [192, 207] on textarea at bounding box center [383, 207] width 476 height 36
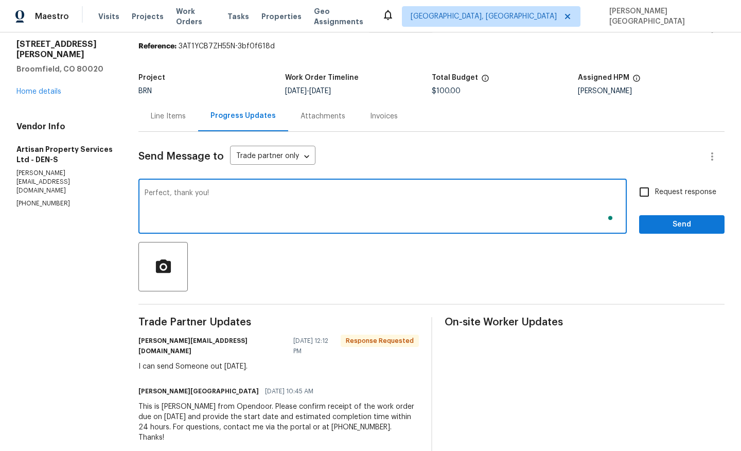
type textarea "Perfect, thank you!"
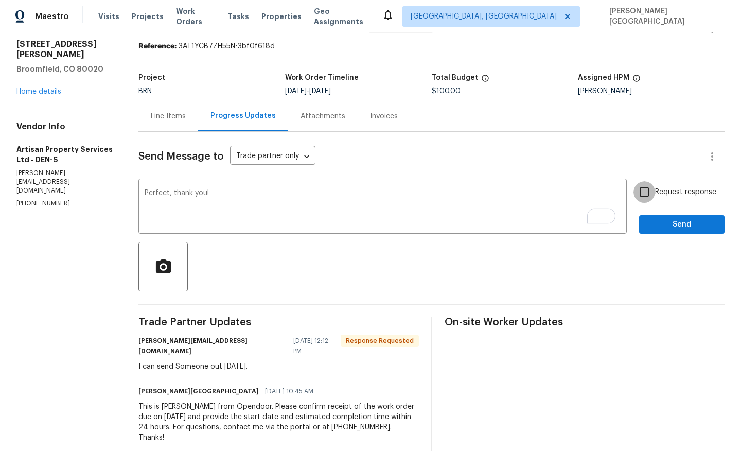
click at [654, 183] on input "Request response" at bounding box center [645, 192] width 22 height 22
checkbox input "true"
click at [660, 207] on div "Request response Send" at bounding box center [681, 207] width 85 height 53
click at [660, 215] on button "Send" at bounding box center [681, 224] width 85 height 19
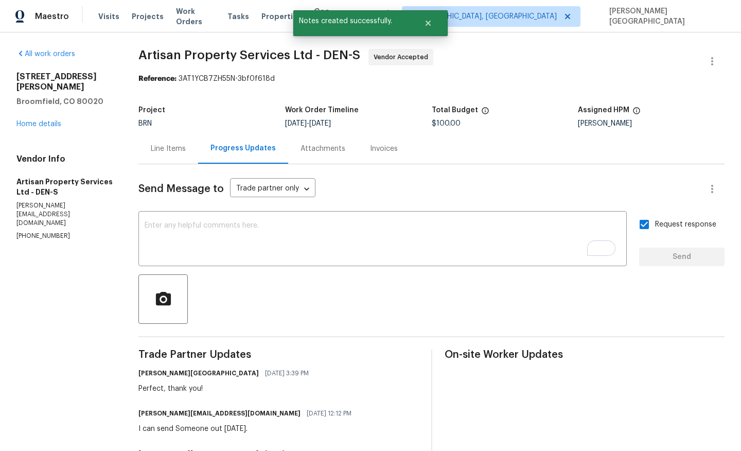
click at [174, 59] on span "Artisan Property Services Ltd - DEN-S" at bounding box center [250, 55] width 222 height 12
click at [199, 59] on span "Artisan Property Services Ltd - DEN-S" at bounding box center [250, 55] width 222 height 12
copy span "Artisan Property"
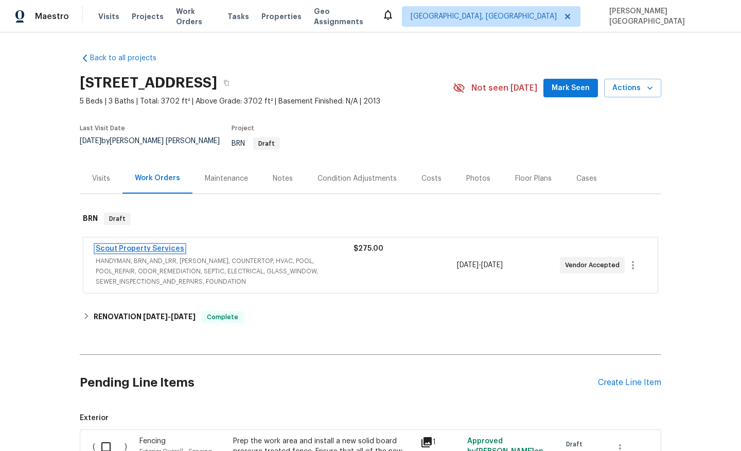
click at [165, 245] on link "Scout Property Services" at bounding box center [140, 248] width 89 height 7
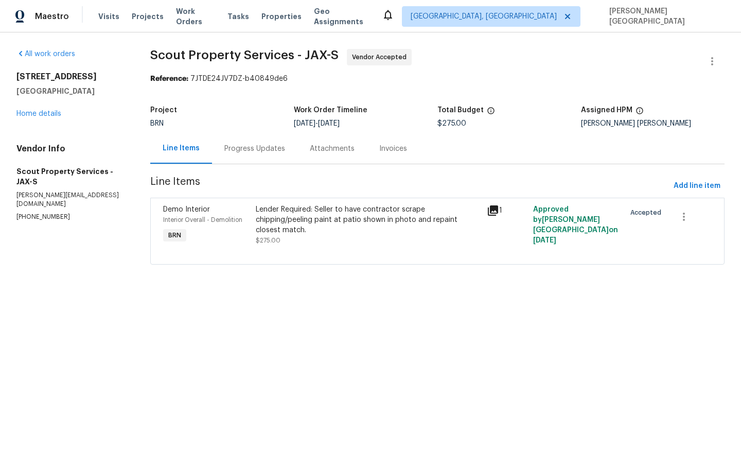
click at [293, 147] on div "Progress Updates" at bounding box center [254, 148] width 85 height 30
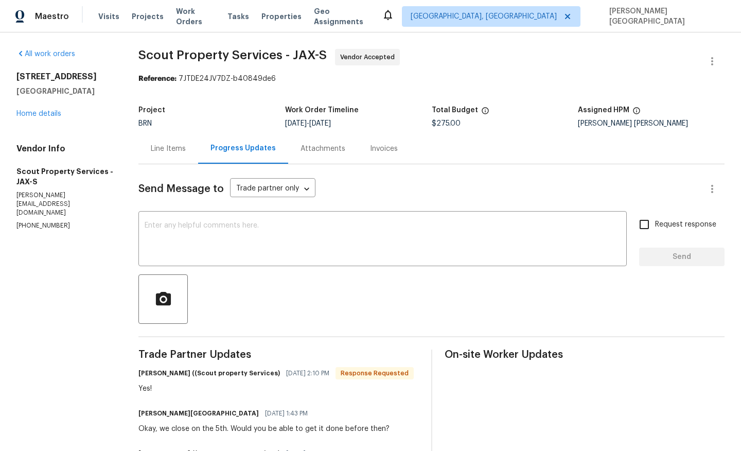
scroll to position [9, 0]
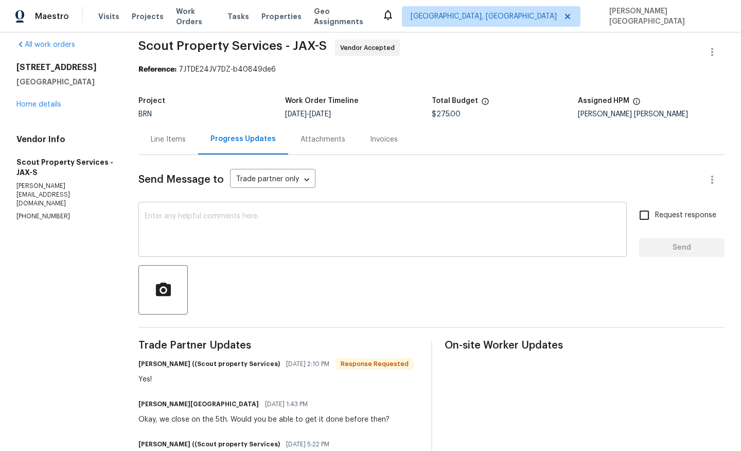
click at [204, 232] on textarea at bounding box center [383, 231] width 476 height 36
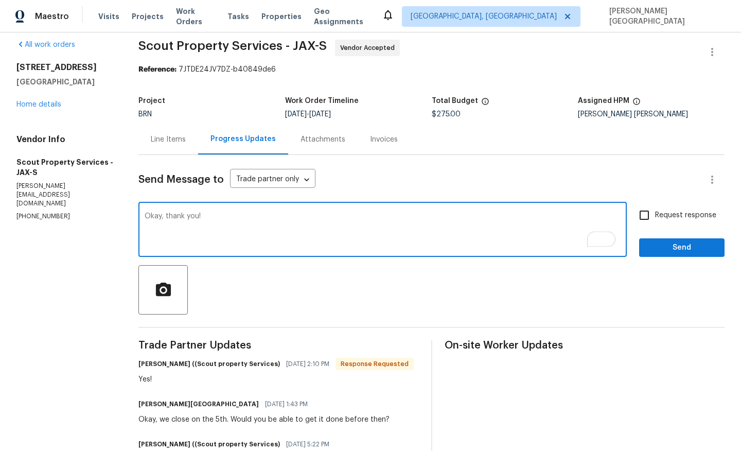
type textarea "Okay, thank you!"
click at [643, 215] on input "Request response" at bounding box center [645, 215] width 22 height 22
checkbox input "true"
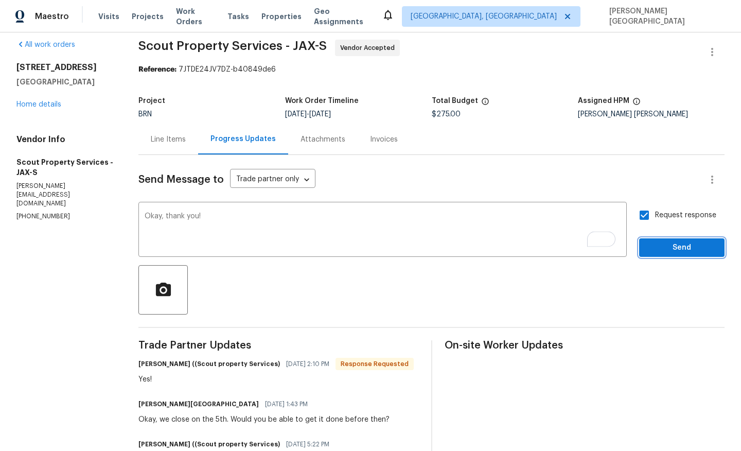
click at [661, 254] on button "Send" at bounding box center [681, 247] width 85 height 19
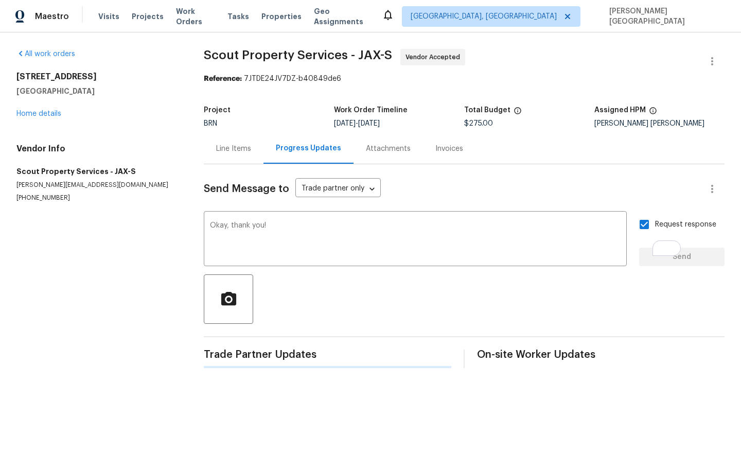
scroll to position [0, 0]
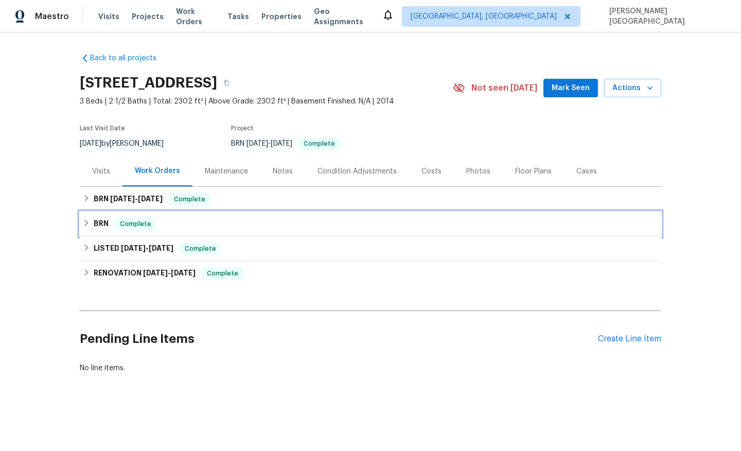
click at [109, 227] on div "BRN Complete" at bounding box center [371, 224] width 576 height 12
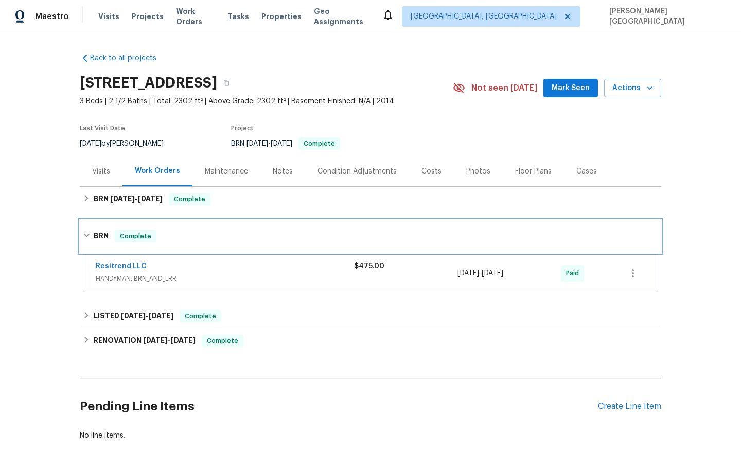
scroll to position [60, 0]
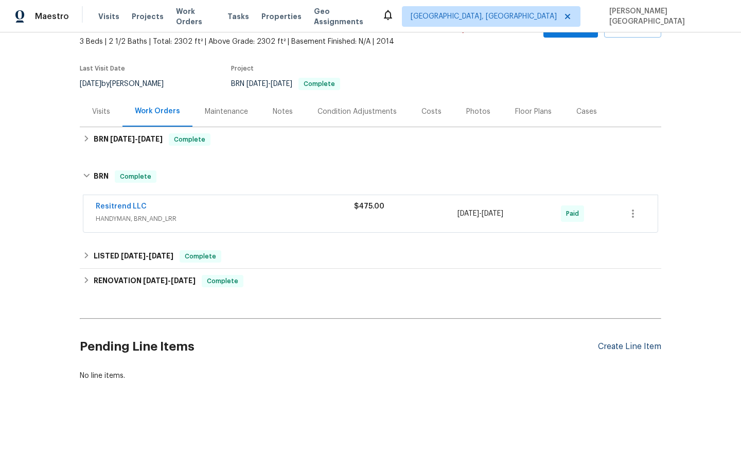
click at [619, 342] on div "Create Line Item" at bounding box center [629, 347] width 63 height 10
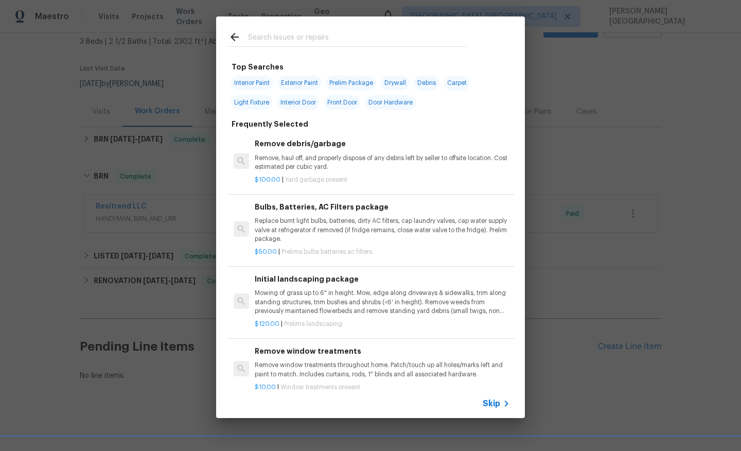
click at [491, 400] on span "Skip" at bounding box center [492, 404] width 18 height 10
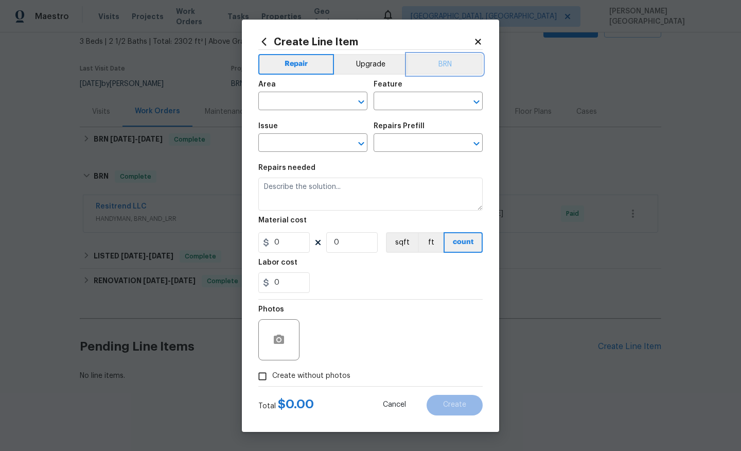
click at [442, 68] on button "BRN" at bounding box center [445, 64] width 76 height 21
click at [310, 101] on input "text" at bounding box center [298, 102] width 80 height 16
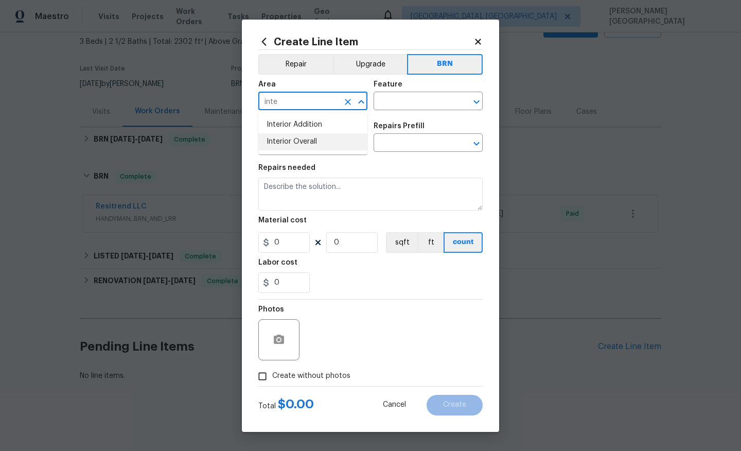
click at [321, 147] on li "Interior Overall" at bounding box center [312, 141] width 109 height 17
type input "Interior Overall"
click at [392, 109] on input "text" at bounding box center [414, 102] width 80 height 16
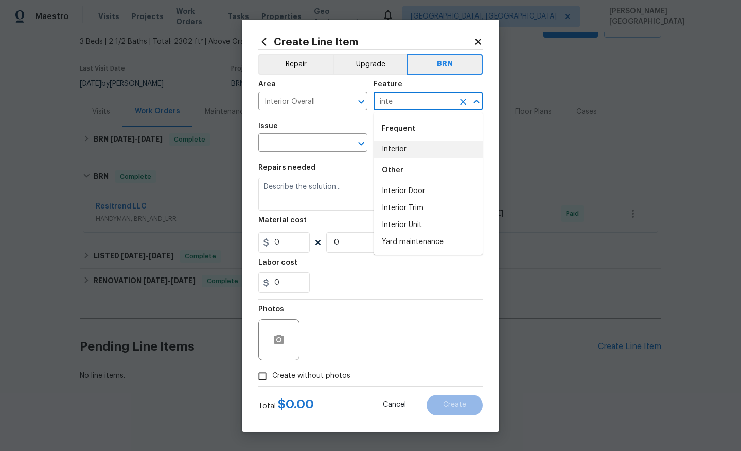
click at [404, 147] on li "Interior" at bounding box center [428, 149] width 109 height 17
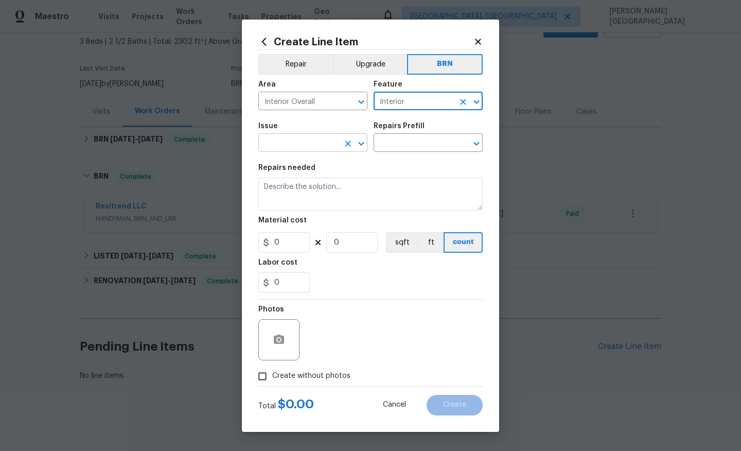
type input "Interior"
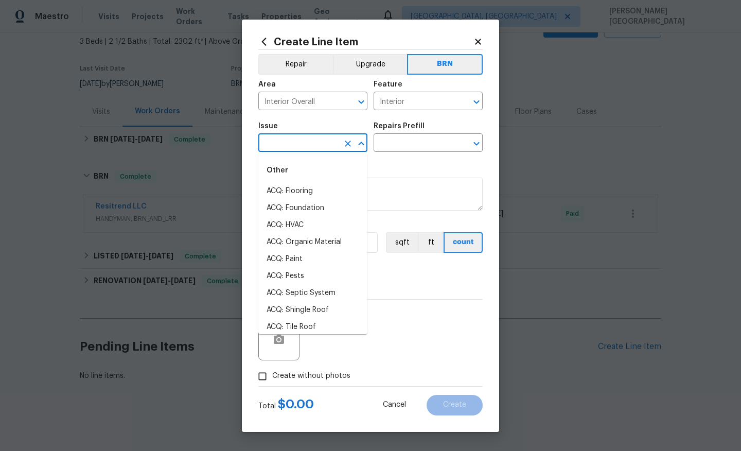
click at [292, 145] on input "text" at bounding box center [298, 144] width 80 height 16
click at [296, 193] on li "Demo Interior" at bounding box center [312, 191] width 109 height 17
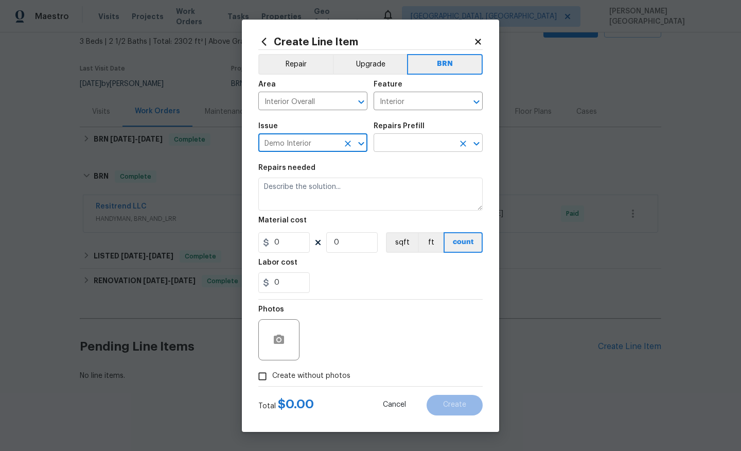
type input "Demo Interior"
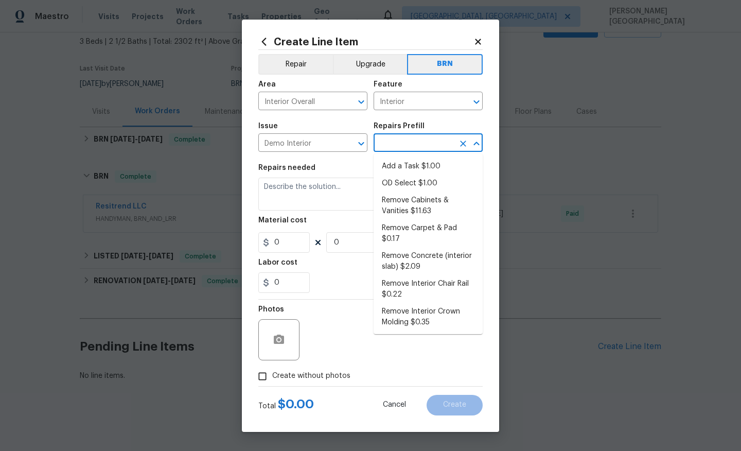
click at [386, 147] on input "text" at bounding box center [414, 144] width 80 height 16
click at [390, 188] on li "OD Select $1.00" at bounding box center [428, 183] width 109 height 17
type input "Demolition"
type input "OD Select $1.00"
type textarea "Refer to the agreed upon scope document for further details."
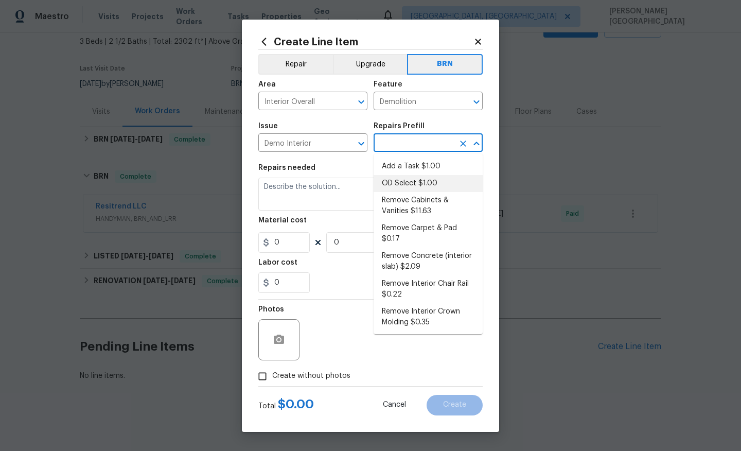
type input "1"
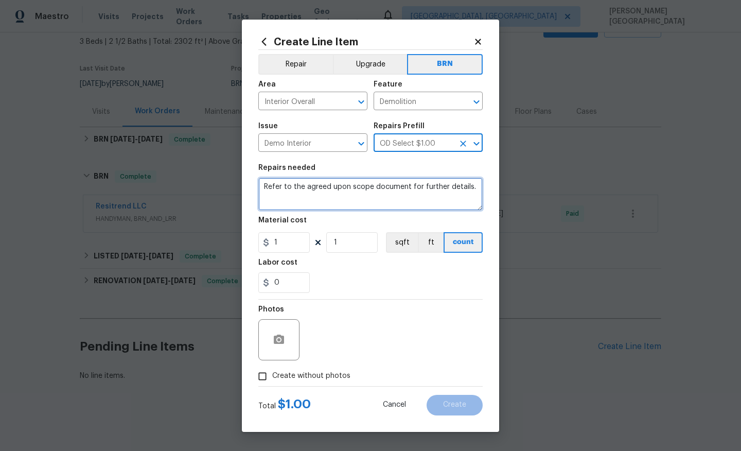
click at [334, 198] on textarea "Refer to the agreed upon scope document for further details." at bounding box center [370, 194] width 224 height 33
paste textarea "Lender Required: Seller to correct leaks at irrigation back flow valve and unde…"
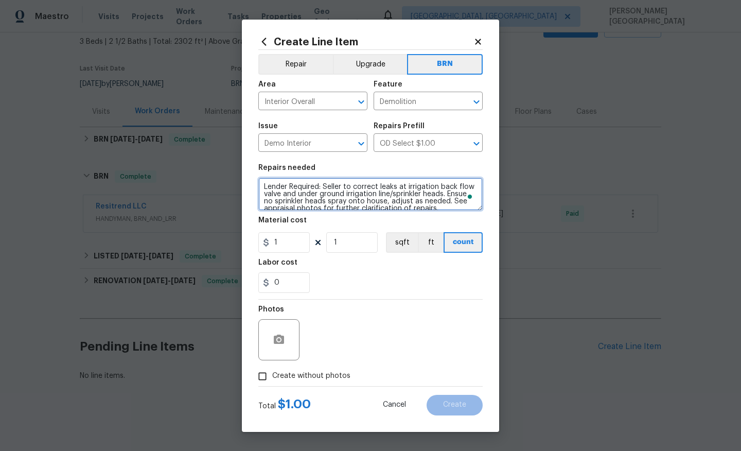
scroll to position [9, 0]
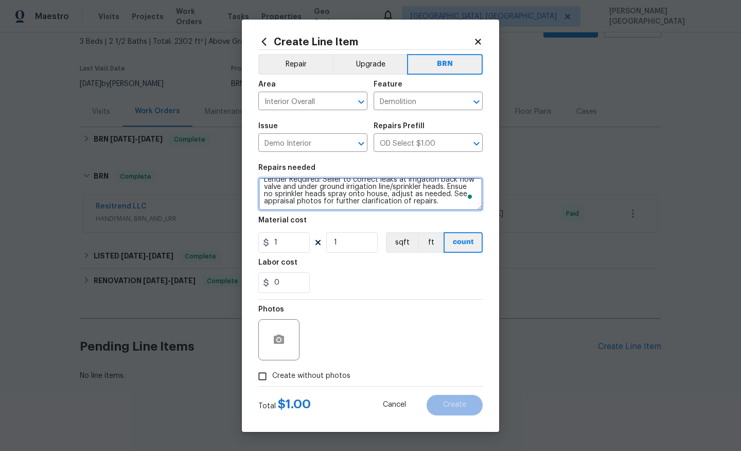
type textarea "Lender Required: Seller to correct leaks at irrigation back flow valve and unde…"
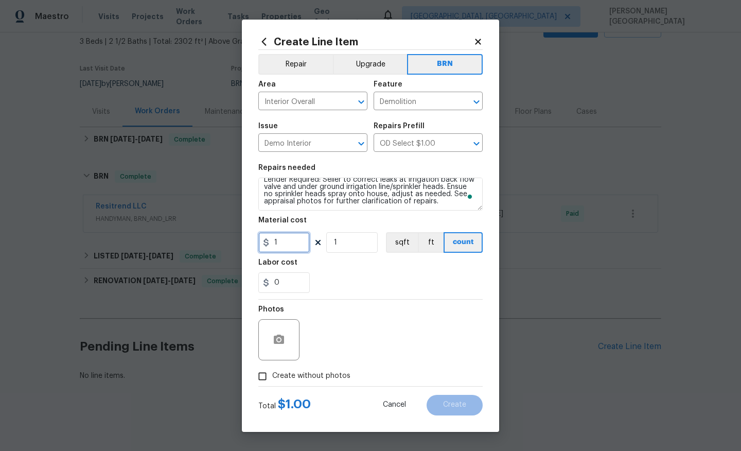
click at [292, 237] on input "1" at bounding box center [283, 242] width 51 height 21
type input "0"
click at [285, 282] on input "0" at bounding box center [283, 282] width 51 height 21
type input "1"
click at [296, 377] on span "Create without photos" at bounding box center [311, 376] width 78 height 11
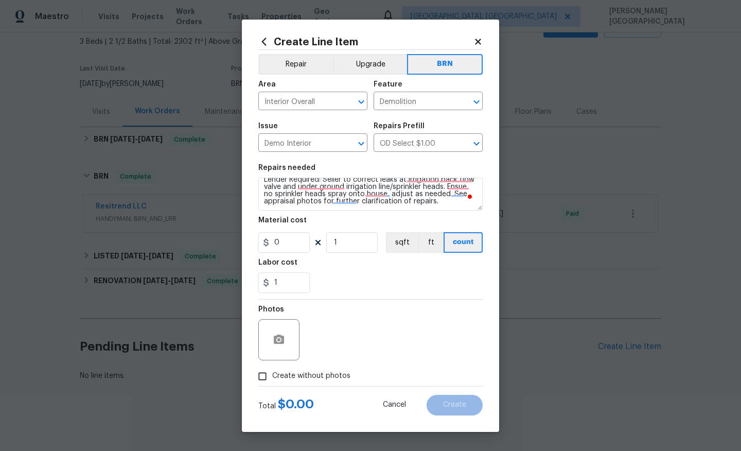
click at [272, 377] on input "Create without photos" at bounding box center [263, 377] width 20 height 20
checkbox input "true"
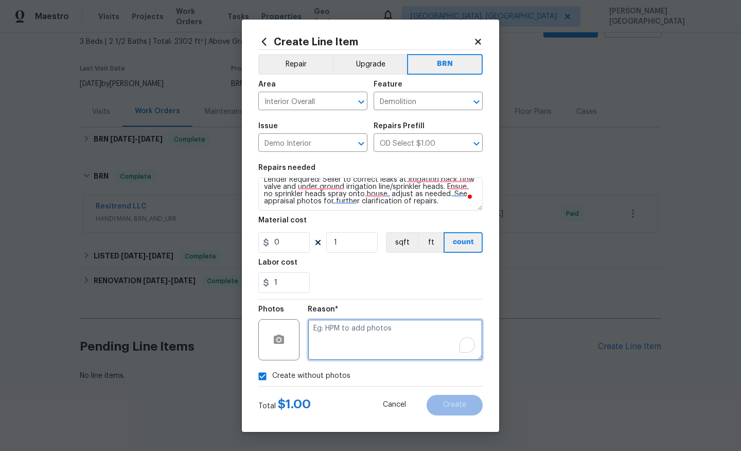
click at [325, 339] on textarea "To enrich screen reader interactions, please activate Accessibility in Grammarl…" at bounding box center [395, 339] width 175 height 41
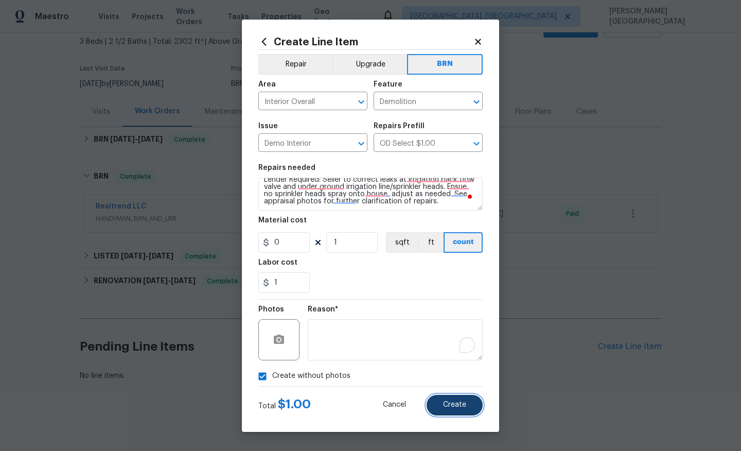
click at [446, 401] on button "Create" at bounding box center [455, 405] width 56 height 21
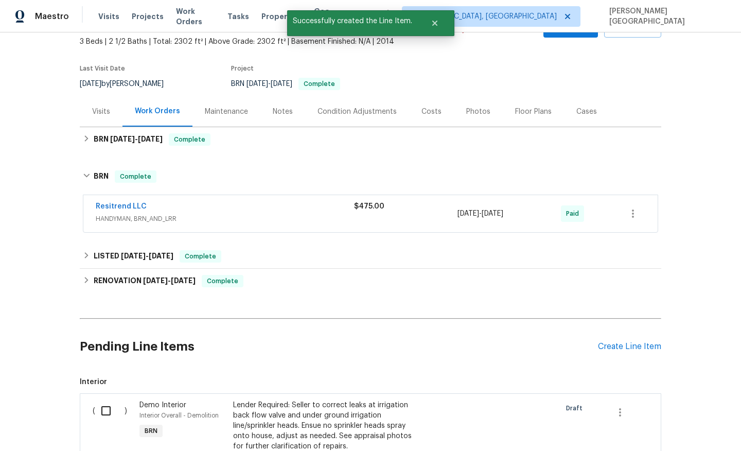
scroll to position [218, 0]
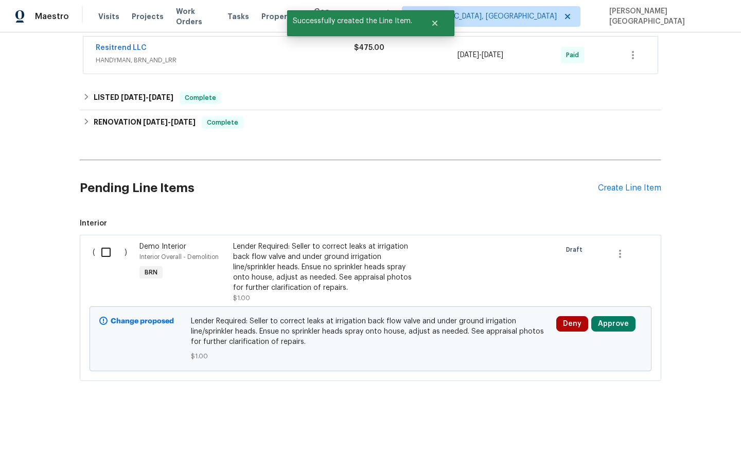
click at [109, 248] on input "checkbox" at bounding box center [109, 252] width 29 height 22
checkbox input "true"
click at [683, 430] on span "Create Work Order" at bounding box center [682, 425] width 68 height 13
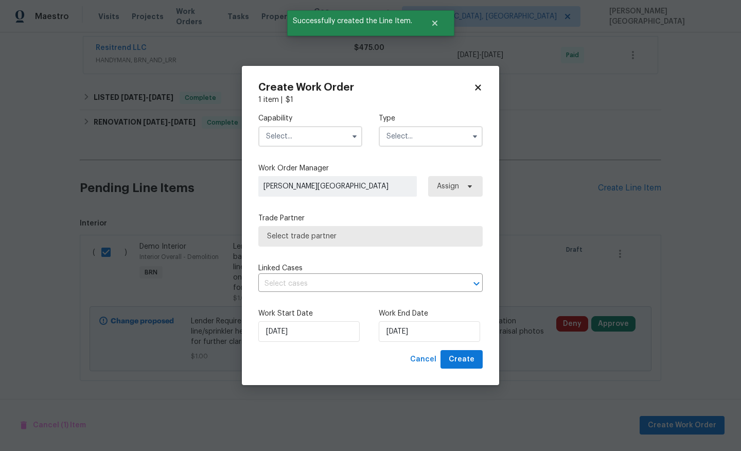
click at [316, 148] on div "Capability Type" at bounding box center [370, 130] width 224 height 50
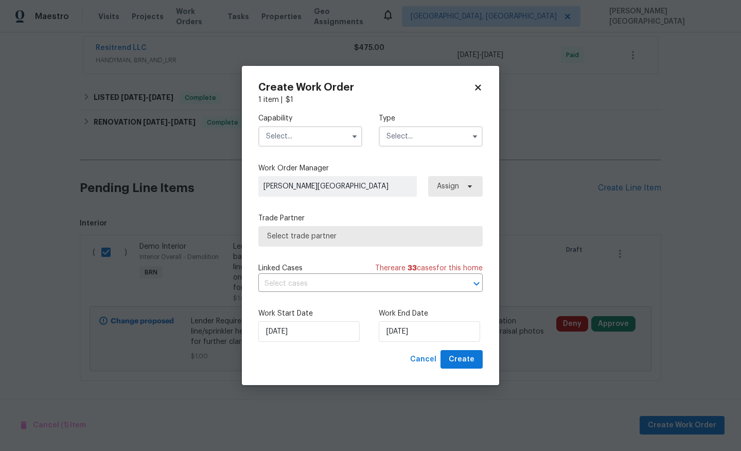
click at [304, 132] on input "text" at bounding box center [310, 136] width 104 height 21
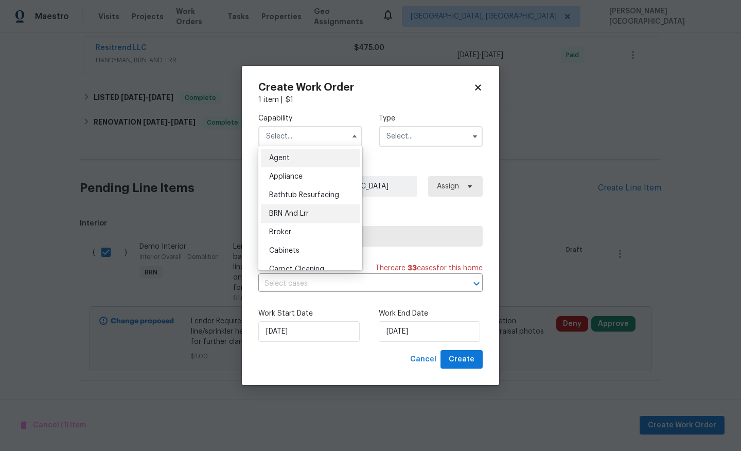
click at [305, 216] on span "BRN And Lrr" at bounding box center [289, 213] width 40 height 7
type input "BRN And Lrr"
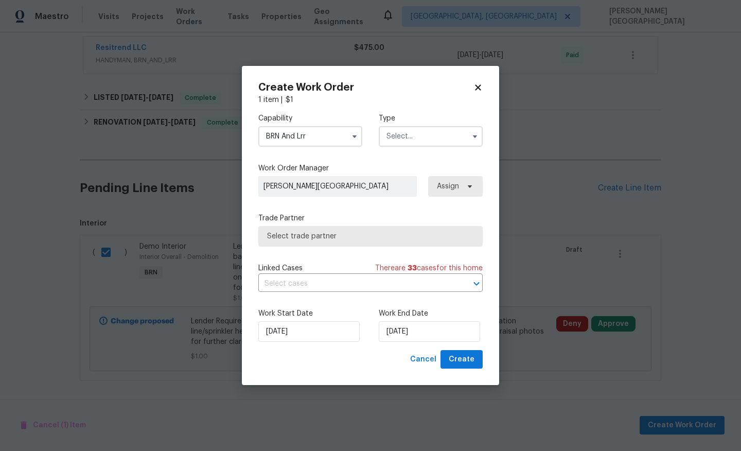
click at [394, 140] on input "text" at bounding box center [431, 136] width 104 height 21
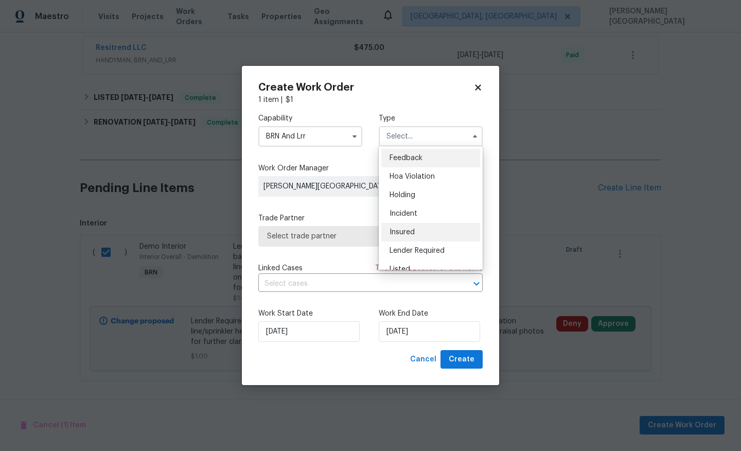
scroll to position [234, 0]
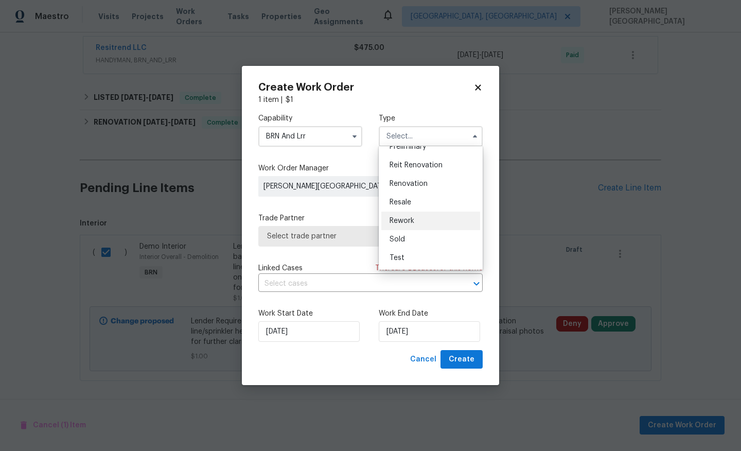
click at [397, 219] on span "Rework" at bounding box center [402, 220] width 25 height 7
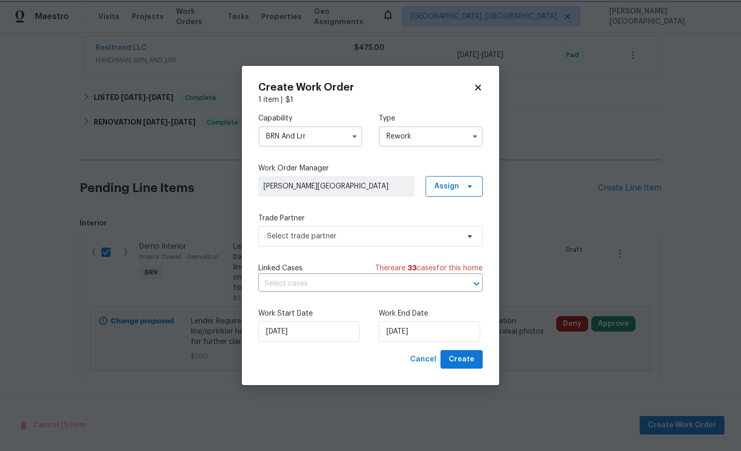
scroll to position [0, 0]
click at [397, 219] on label "Trade Partner" at bounding box center [370, 218] width 224 height 10
click at [392, 136] on input "Rework" at bounding box center [431, 136] width 104 height 21
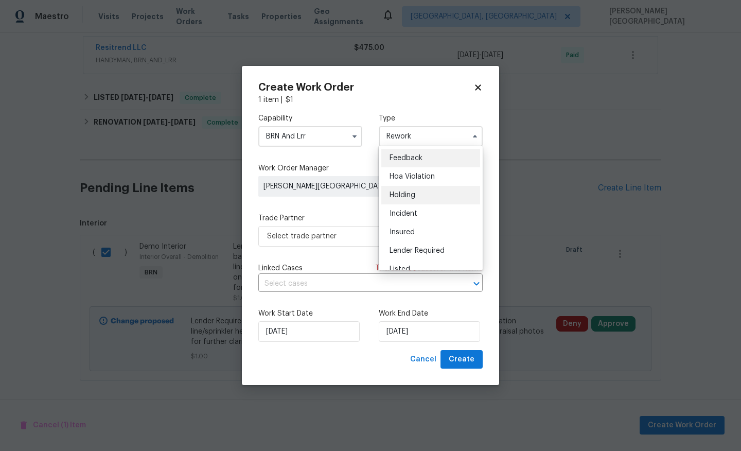
scroll to position [234, 0]
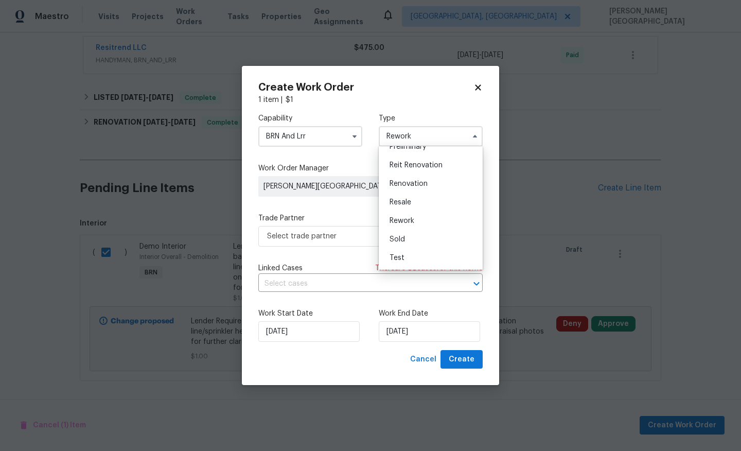
click at [413, 198] on div "Resale" at bounding box center [431, 202] width 99 height 19
type input "Resale"
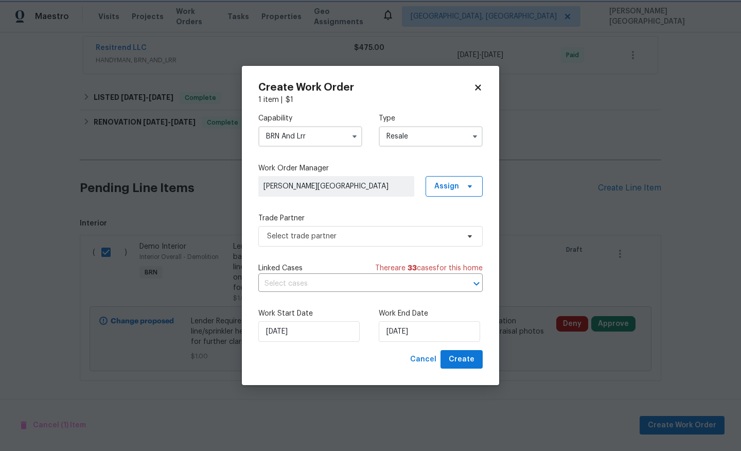
scroll to position [0, 0]
click at [341, 281] on input "text" at bounding box center [356, 284] width 196 height 16
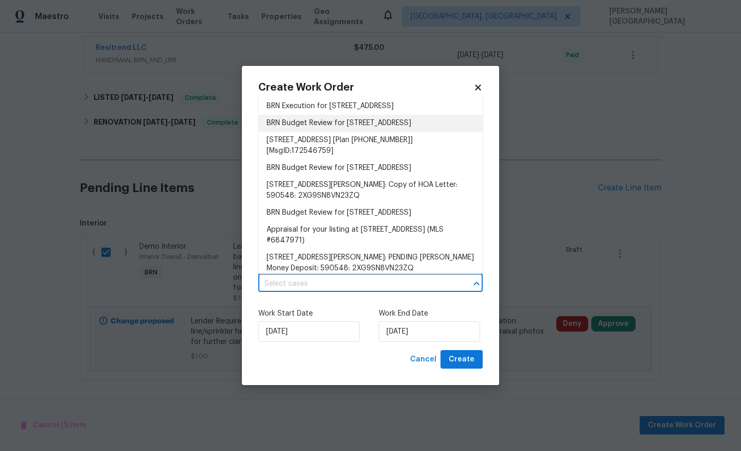
scroll to position [201, 0]
click at [320, 114] on li "BRN Execution for 22126 E Rosa Rd, Queen Creek, AZ 85142" at bounding box center [370, 105] width 224 height 17
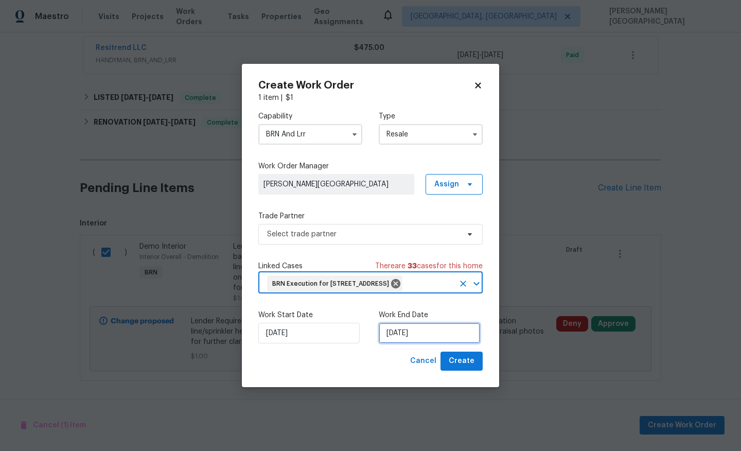
click at [397, 343] on input "[DATE]" at bounding box center [429, 333] width 101 height 21
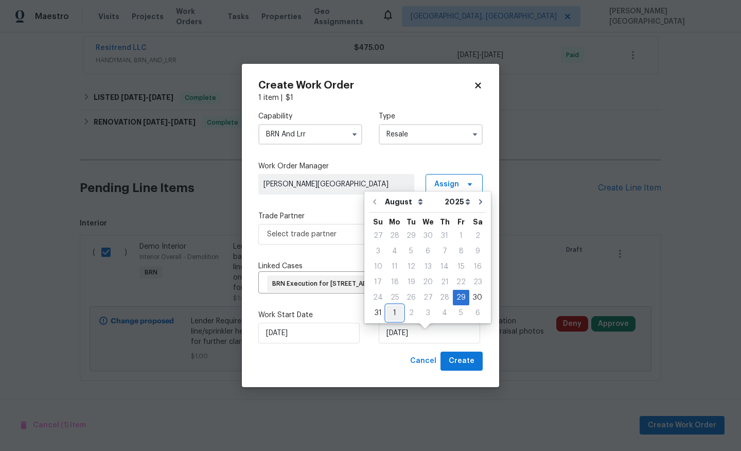
click at [393, 308] on div "1" at bounding box center [395, 313] width 16 height 14
type input "[DATE]"
select select "8"
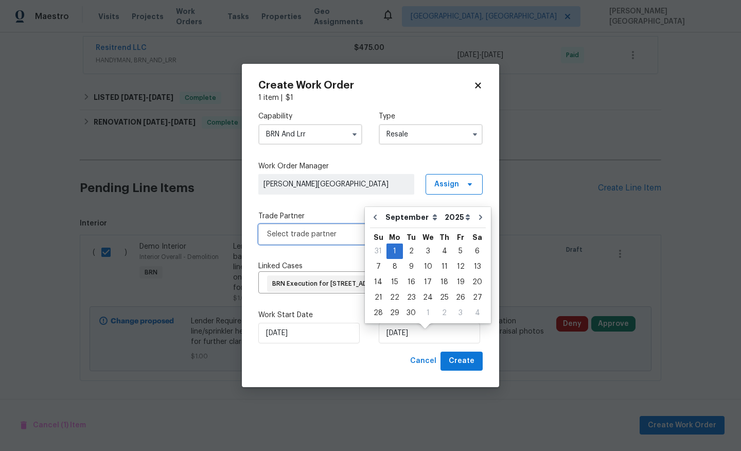
click at [296, 231] on span "Select trade partner" at bounding box center [370, 234] width 224 height 21
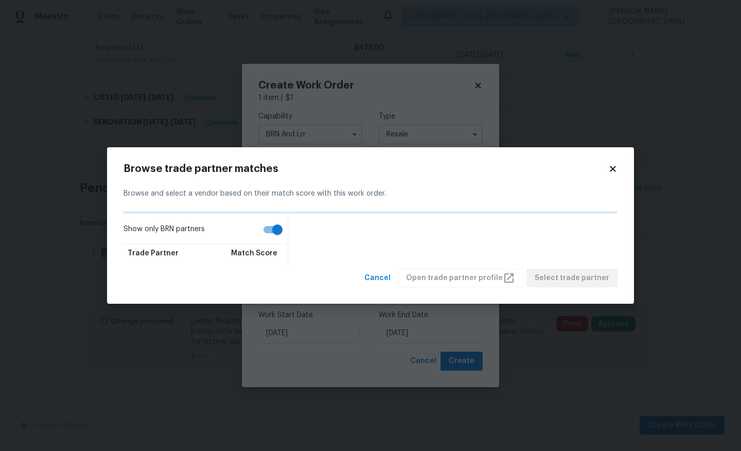
click at [271, 231] on input "Show only BRN partners" at bounding box center [277, 230] width 59 height 20
checkbox input "false"
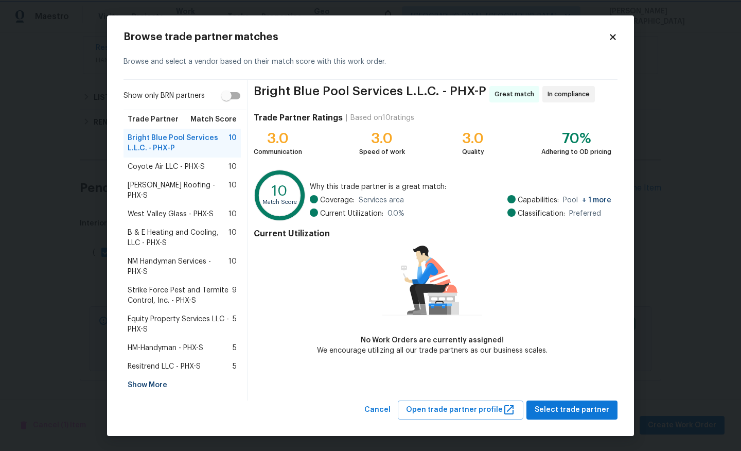
click at [53, 329] on body "Maestro Visits Projects Work Orders Tasks Properties Geo Assignments Albuquerqu…" at bounding box center [370, 225] width 741 height 451
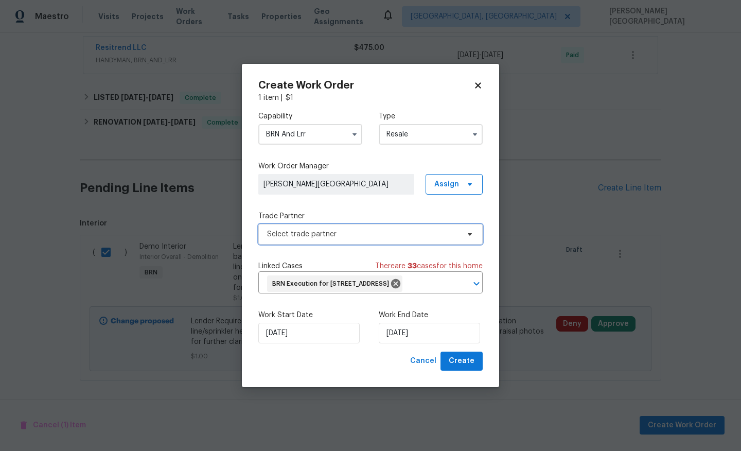
click at [305, 229] on span "Select trade partner" at bounding box center [363, 234] width 192 height 10
click at [68, 238] on body "Maestro Visits Projects Work Orders Tasks Properties Geo Assignments Albuquerqu…" at bounding box center [370, 225] width 741 height 451
click at [295, 111] on label "Capability" at bounding box center [310, 116] width 104 height 10
click at [296, 129] on input "BRN And Lrr" at bounding box center [310, 134] width 104 height 21
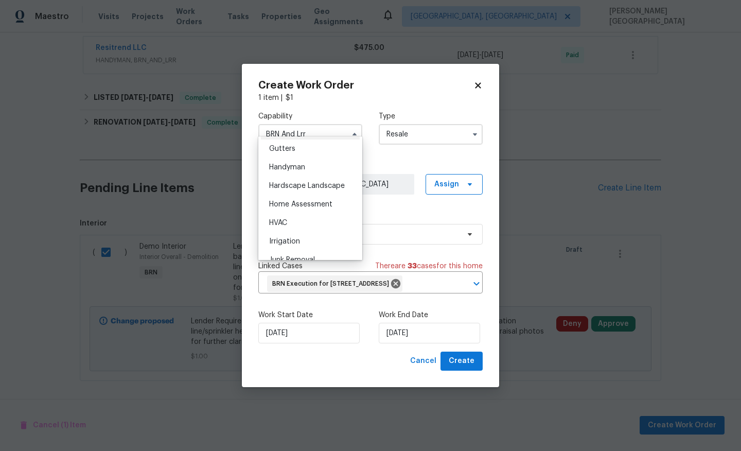
scroll to position [555, 0]
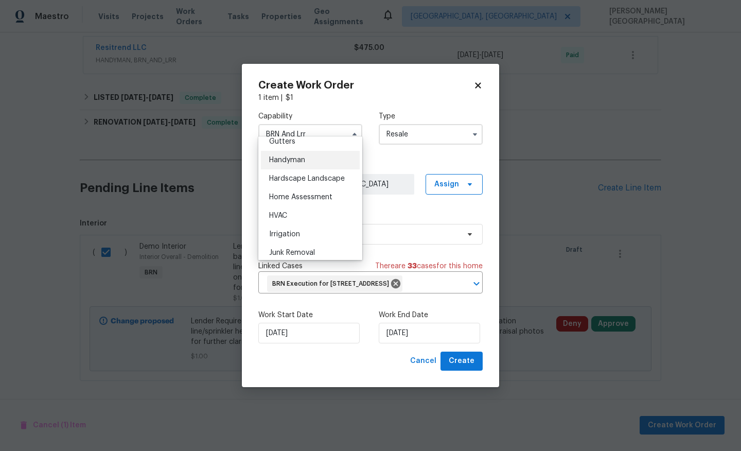
click at [291, 158] on span "Handyman" at bounding box center [287, 160] width 36 height 7
type input "Handyman"
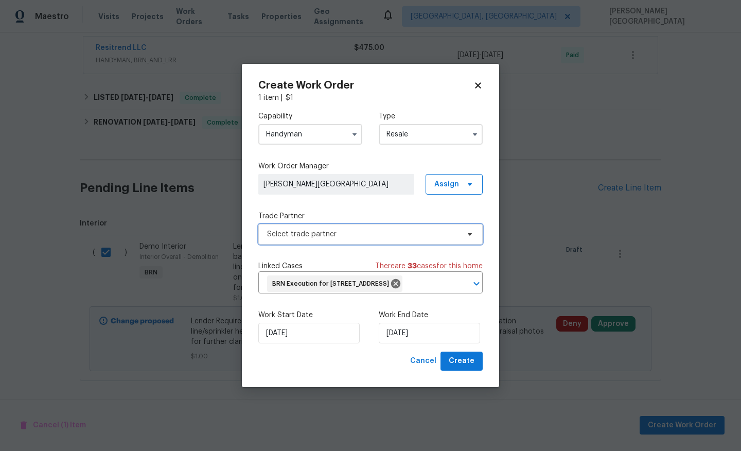
click at [302, 229] on span "Select trade partner" at bounding box center [363, 234] width 192 height 10
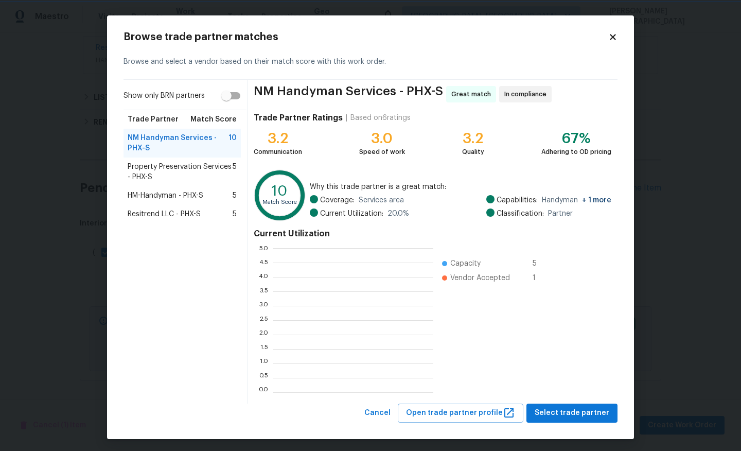
scroll to position [1, 1]
click at [177, 209] on span "Resitrend LLC - PHX-S" at bounding box center [164, 214] width 73 height 10
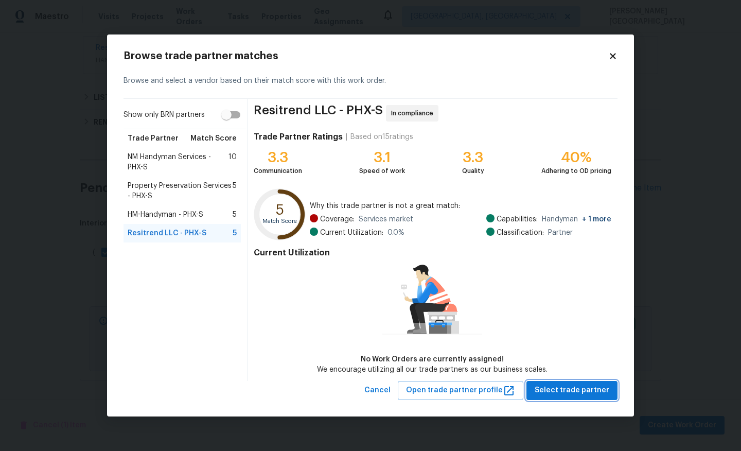
click at [572, 395] on span "Select trade partner" at bounding box center [572, 390] width 75 height 13
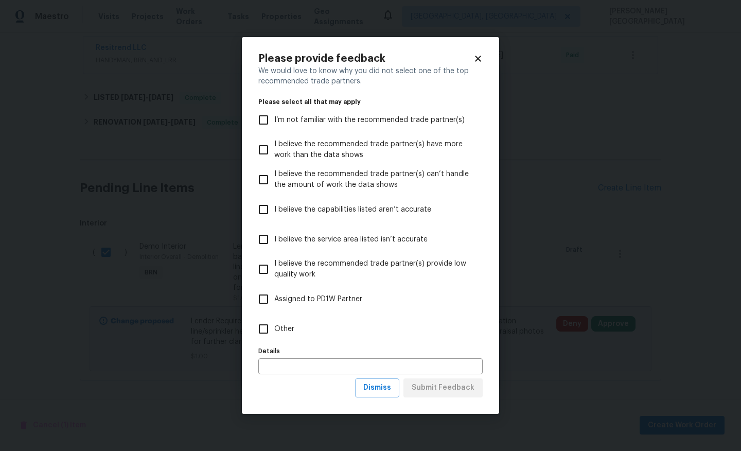
click at [373, 399] on div "Please provide feedback We would love to know why you did not select one of the…" at bounding box center [370, 225] width 257 height 377
click at [380, 396] on button "Dismiss" at bounding box center [377, 387] width 44 height 19
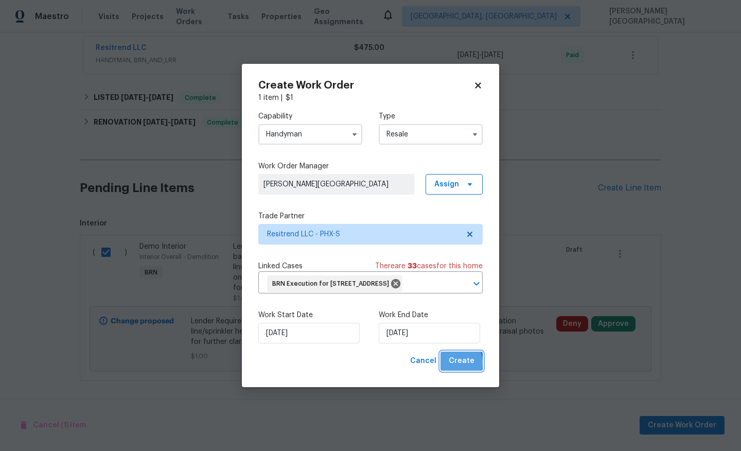
click at [456, 368] on span "Create" at bounding box center [462, 361] width 26 height 13
checkbox input "false"
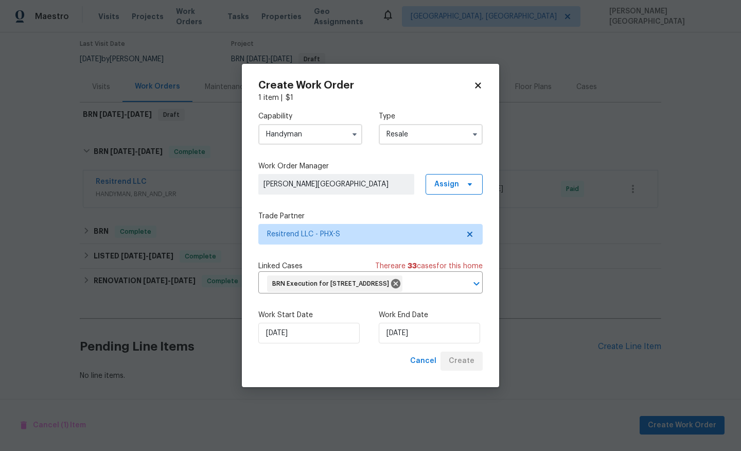
scroll to position [84, 0]
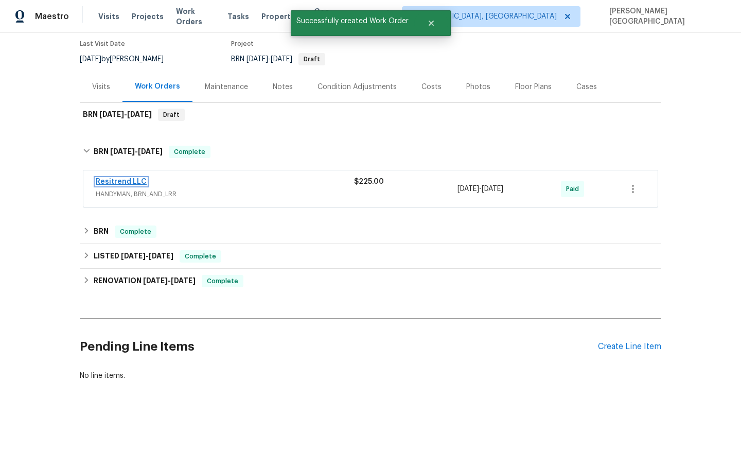
click at [131, 179] on link "Resitrend LLC" at bounding box center [121, 181] width 51 height 7
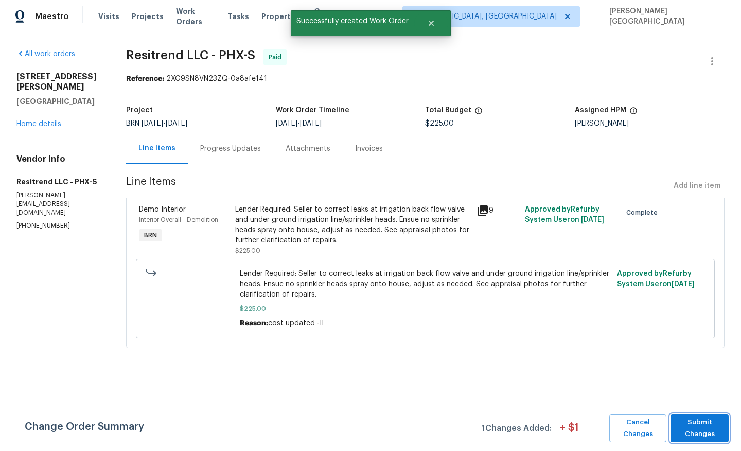
click at [697, 428] on span "Submit Changes" at bounding box center [700, 429] width 48 height 24
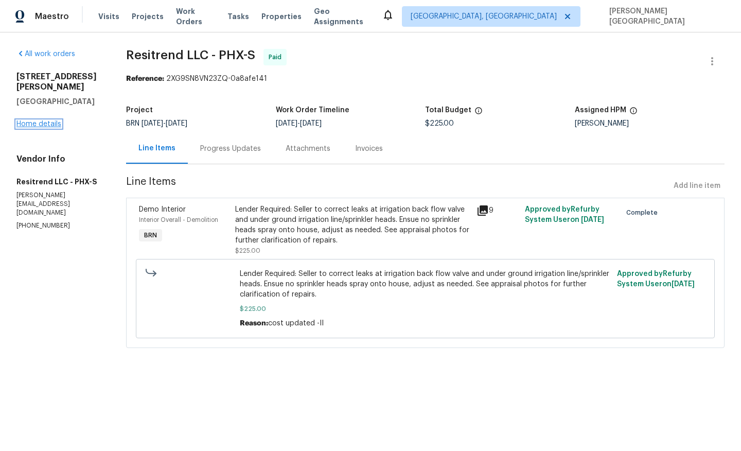
click at [35, 120] on link "Home details" at bounding box center [38, 123] width 45 height 7
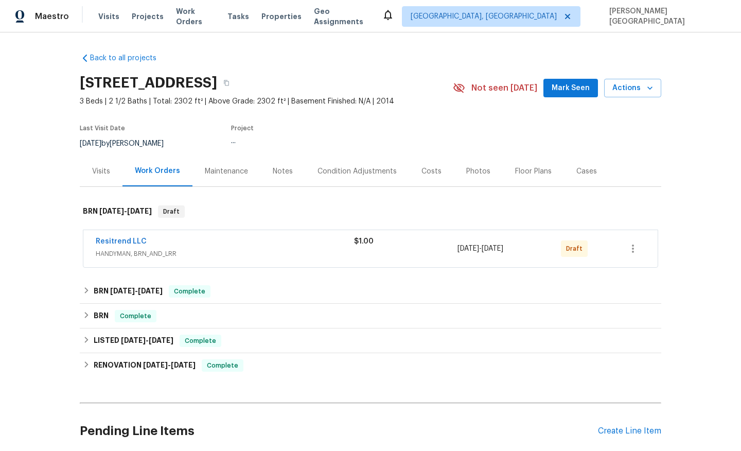
click at [133, 245] on span "Resitrend LLC" at bounding box center [121, 241] width 51 height 10
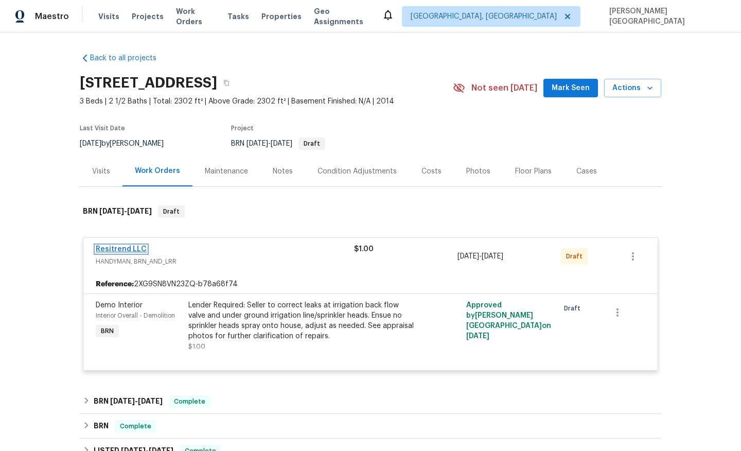
click at [136, 248] on link "Resitrend LLC" at bounding box center [121, 249] width 51 height 7
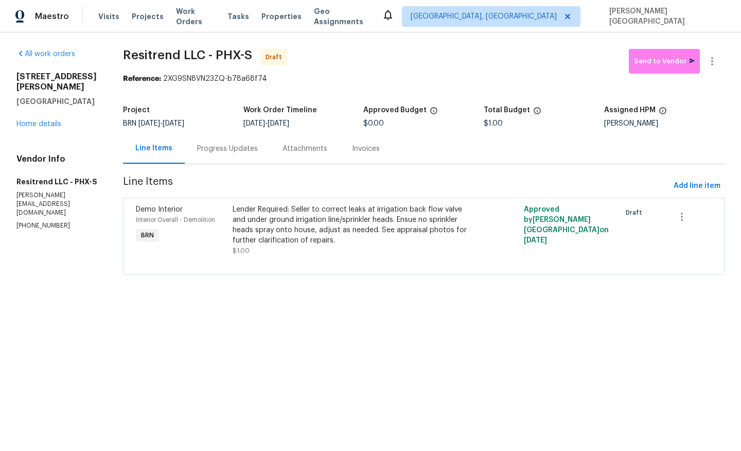
click at [225, 151] on div "Progress Updates" at bounding box center [227, 149] width 61 height 10
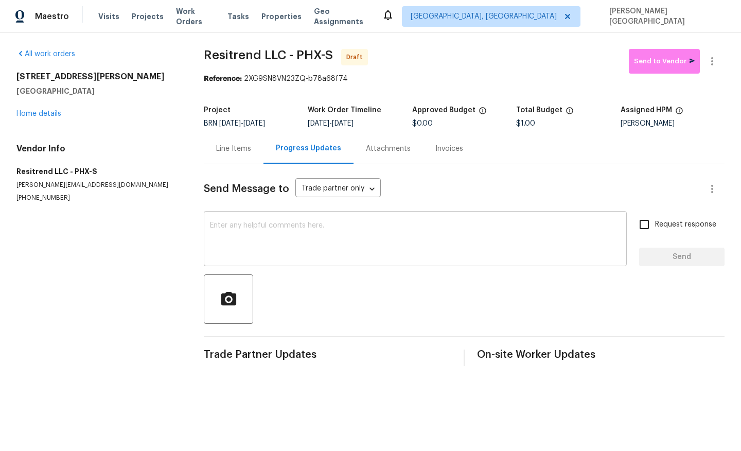
click at [238, 241] on textarea at bounding box center [415, 240] width 411 height 36
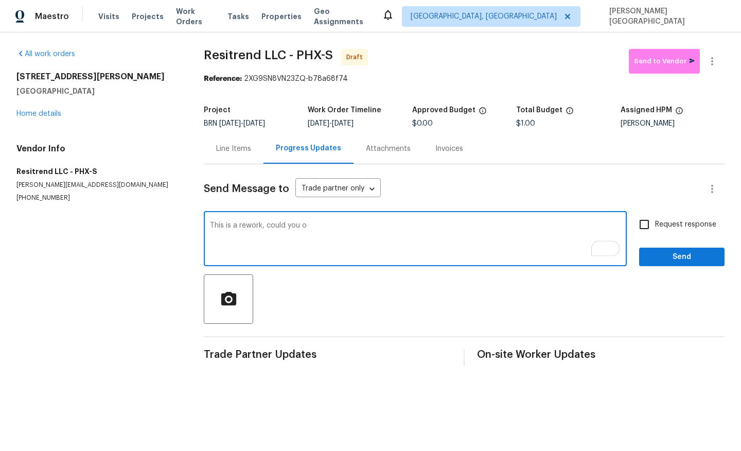
click at [211, 224] on textarea "This is a rework, could you o" at bounding box center [415, 240] width 411 height 36
click at [342, 229] on textarea "Hello, This is a rework, could you o" at bounding box center [415, 240] width 411 height 36
type textarea "Hello, this is a rework. Could you please look into this soon?"
click at [651, 224] on input "Request response" at bounding box center [645, 225] width 22 height 22
checkbox input "true"
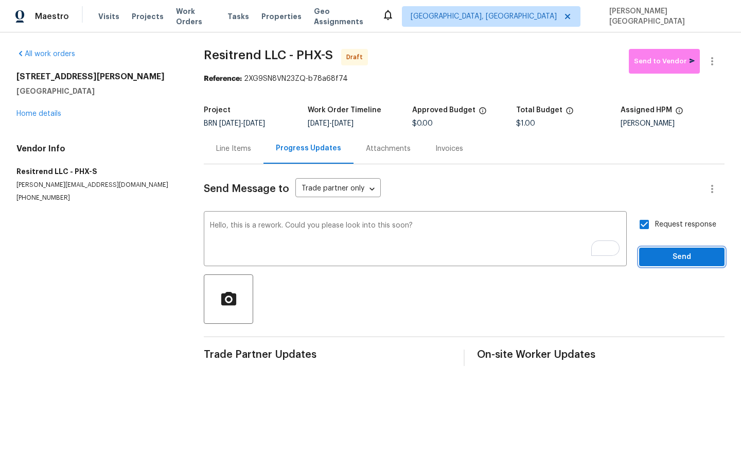
click at [674, 257] on span "Send" at bounding box center [682, 257] width 69 height 13
click at [712, 66] on icon "button" at bounding box center [712, 61] width 12 height 12
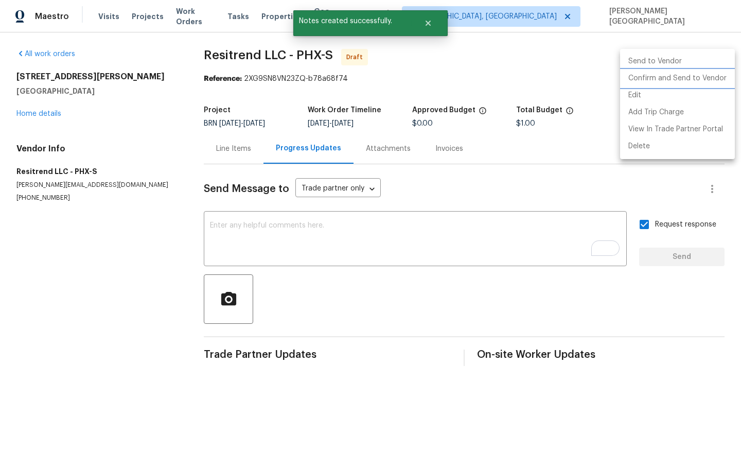
click at [697, 78] on li "Confirm and Send to Vendor" at bounding box center [677, 78] width 115 height 17
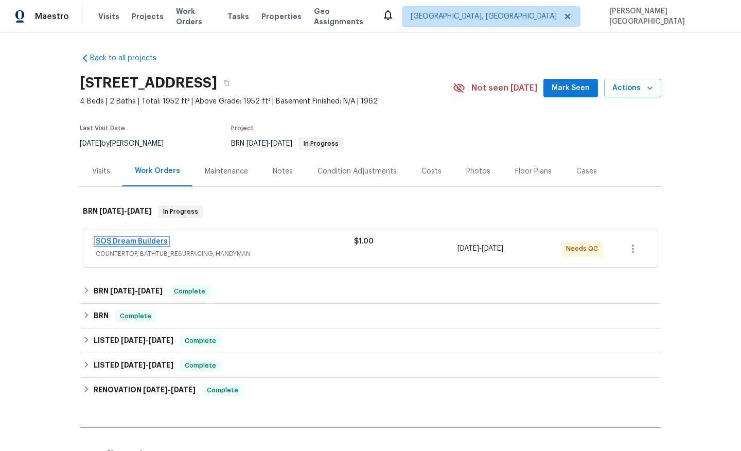
click at [162, 243] on link "SOS Dream Builders" at bounding box center [132, 241] width 72 height 7
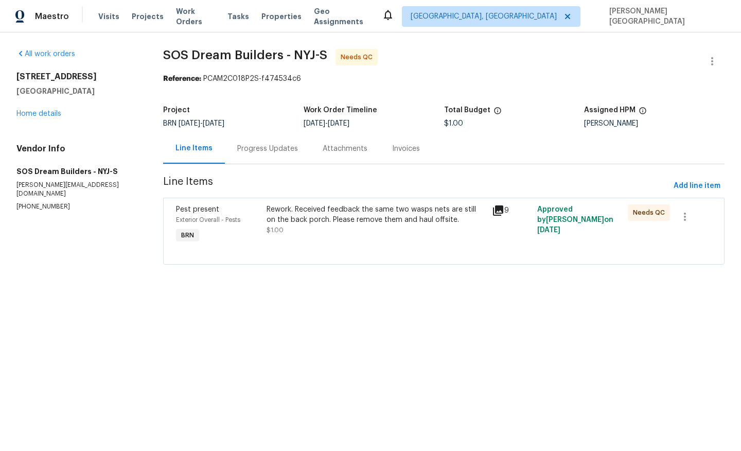
click at [301, 215] on div "Rework. Received feedback the same two wasps nets are still on the back porch. …" at bounding box center [377, 214] width 220 height 21
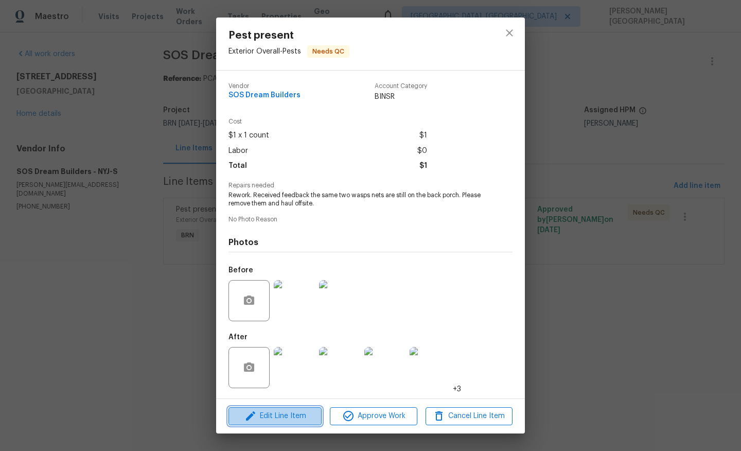
click at [284, 416] on span "Edit Line Item" at bounding box center [275, 416] width 87 height 13
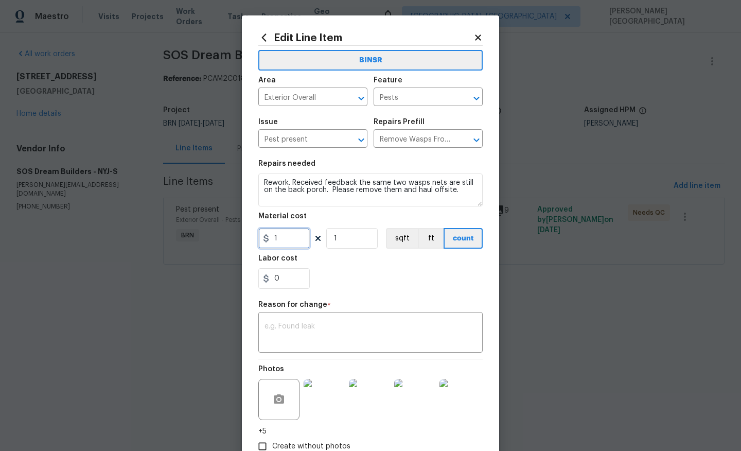
click at [281, 236] on input "1" at bounding box center [283, 238] width 51 height 21
type input "300"
click at [295, 330] on textarea at bounding box center [371, 334] width 212 height 22
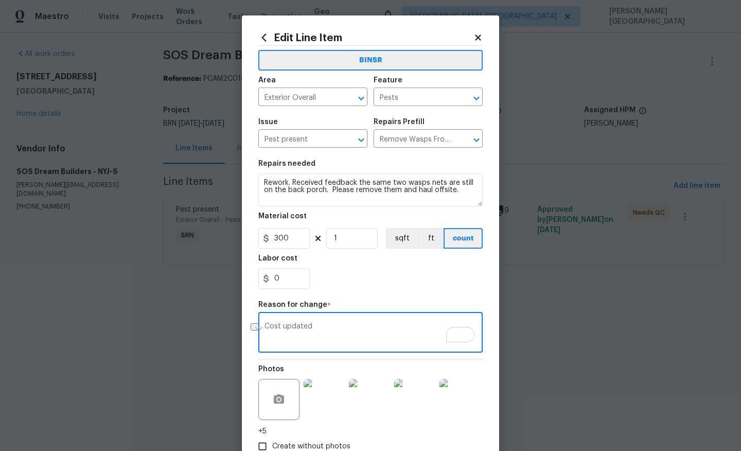
paste textarea "II Updated cost per BR team’s approval."
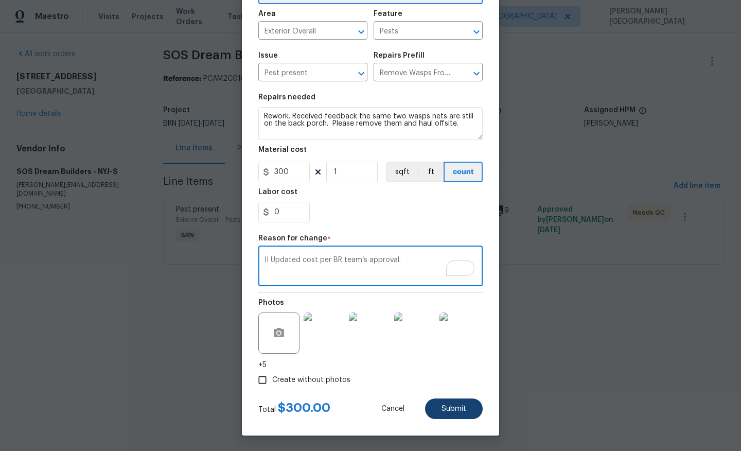
type textarea "II Updated cost per BR team’s approval."
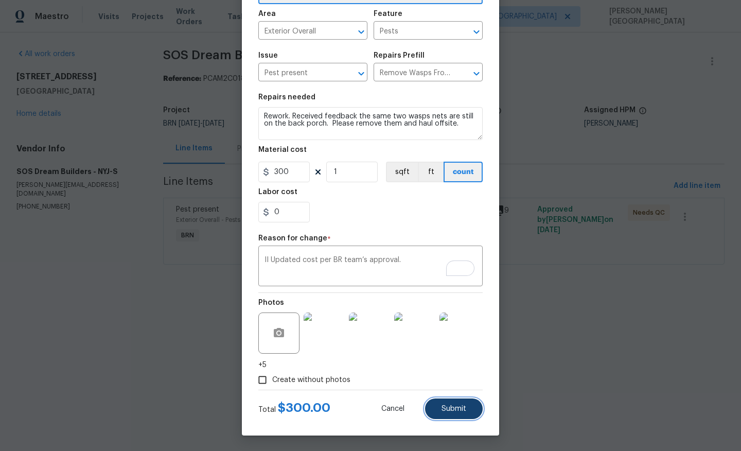
click at [446, 404] on button "Submit" at bounding box center [454, 409] width 58 height 21
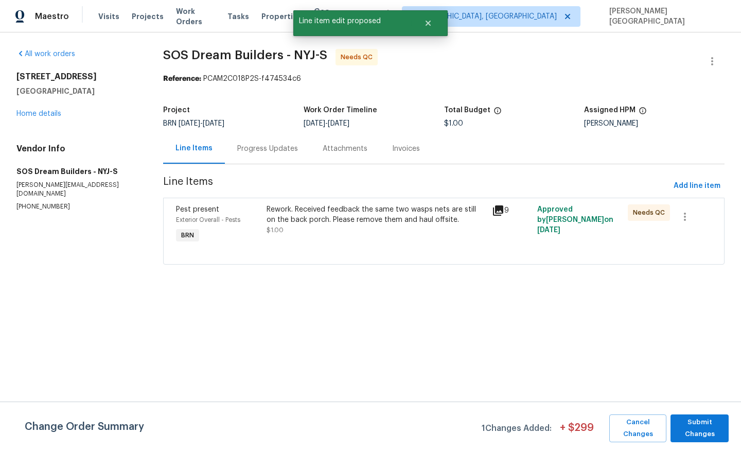
scroll to position [0, 0]
click at [691, 426] on span "Submit Changes" at bounding box center [700, 429] width 48 height 24
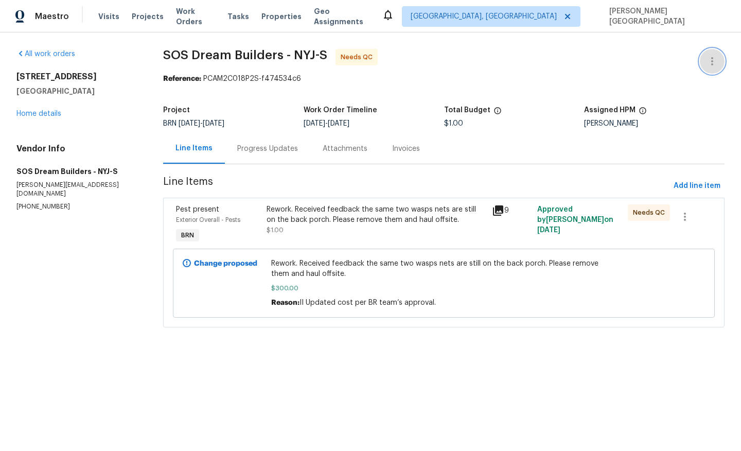
click at [714, 58] on icon "button" at bounding box center [712, 61] width 12 height 12
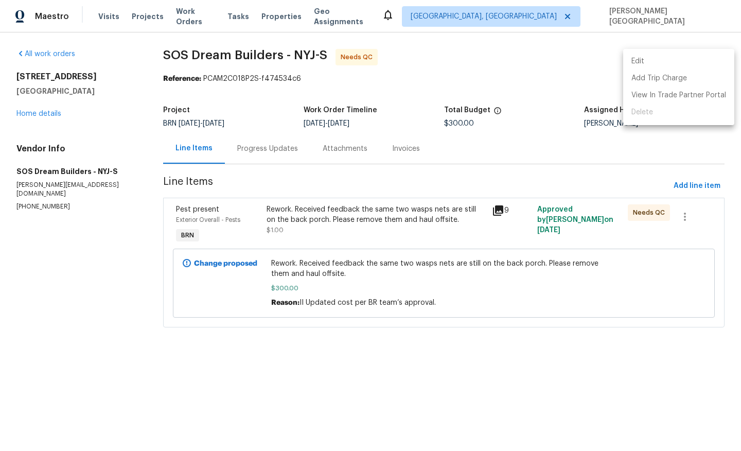
click at [660, 61] on li "Edit" at bounding box center [679, 61] width 111 height 17
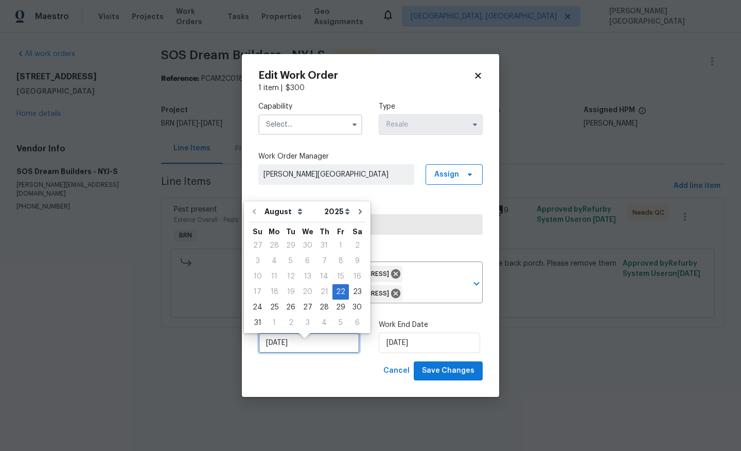
click at [319, 351] on input "8/22/2025" at bounding box center [308, 343] width 101 height 21
click at [304, 314] on div "27" at bounding box center [307, 307] width 17 height 14
type input "8/27/2025"
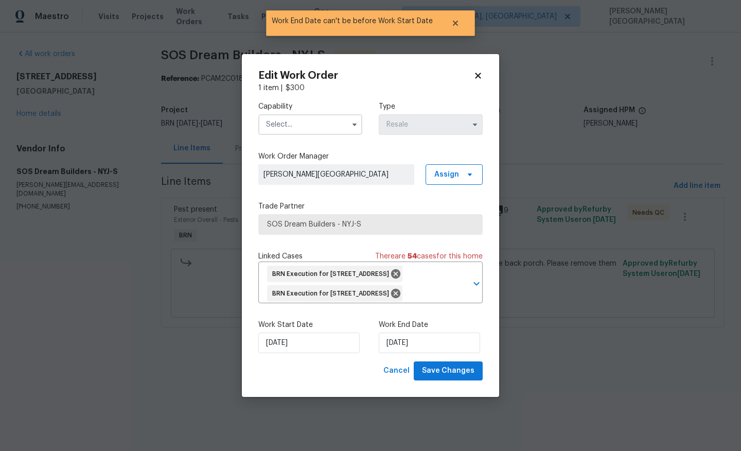
click at [286, 114] on input "text" at bounding box center [310, 124] width 104 height 21
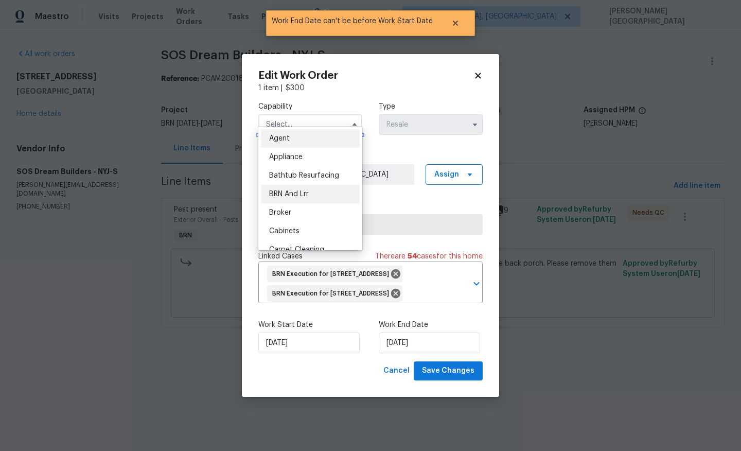
click at [307, 192] on span "BRN And Lrr" at bounding box center [289, 194] width 40 height 7
type input "BRN And Lrr"
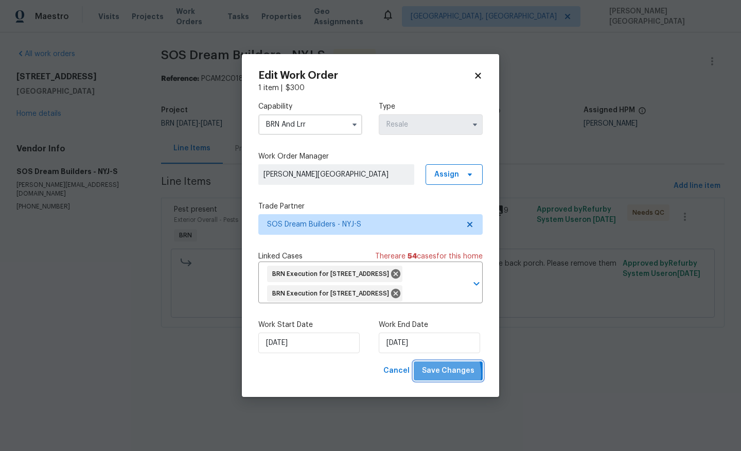
click at [436, 377] on span "Save Changes" at bounding box center [448, 371] width 53 height 13
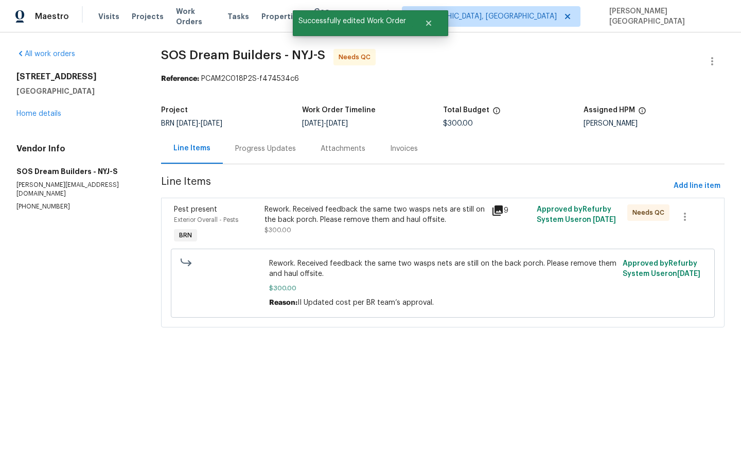
click at [376, 223] on div "Rework. Received feedback the same two wasps nets are still on the back porch. …" at bounding box center [375, 214] width 220 height 21
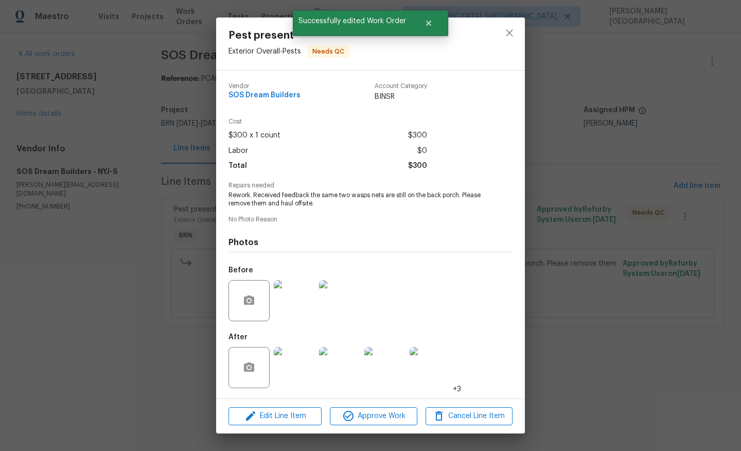
click at [650, 186] on div "Pest present Exterior Overall - Pests Needs QC Vendor SOS Dream Builders Accoun…" at bounding box center [370, 225] width 741 height 451
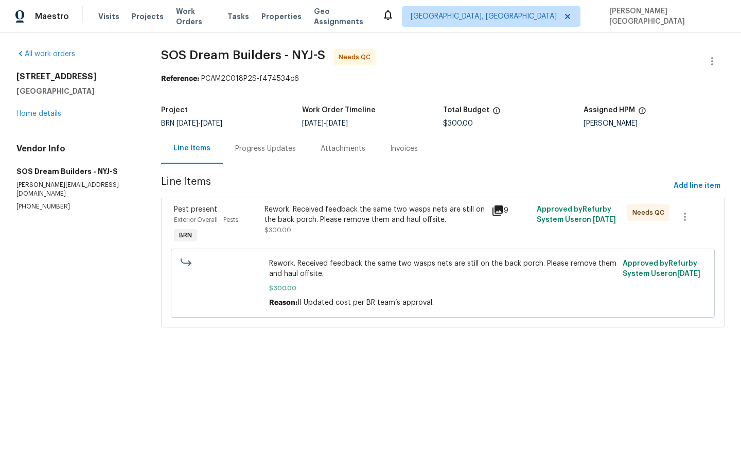
click at [273, 224] on div "Rework. Received feedback the same two wasps nets are still on the back porch. …" at bounding box center [375, 219] width 220 height 31
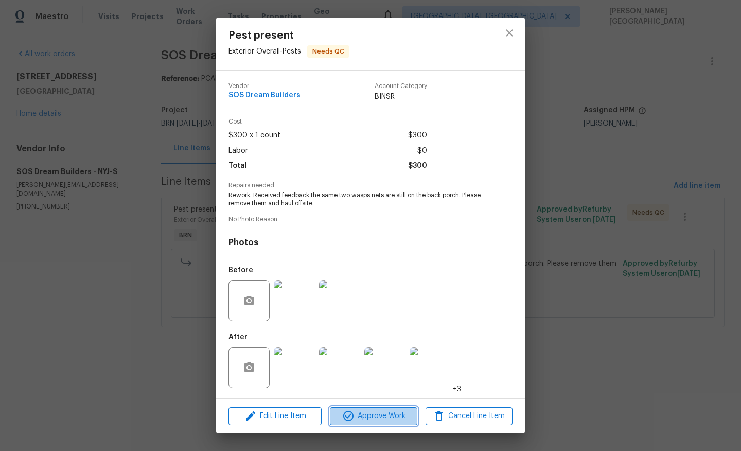
click at [357, 414] on span "Approve Work" at bounding box center [373, 416] width 81 height 13
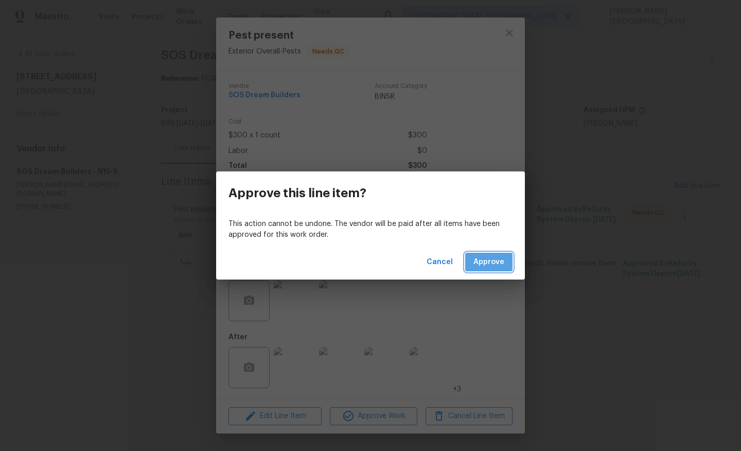
click at [479, 264] on span "Approve" at bounding box center [489, 262] width 31 height 13
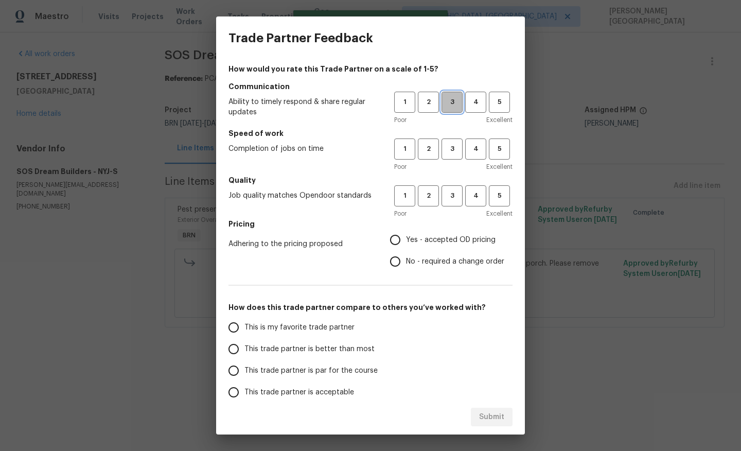
click at [453, 101] on span "3" at bounding box center [452, 102] width 19 height 12
click at [453, 140] on button "3" at bounding box center [452, 149] width 21 height 21
click at [453, 182] on h5 "Quality" at bounding box center [371, 180] width 284 height 10
click at [454, 187] on button "3" at bounding box center [452, 195] width 21 height 21
click at [422, 263] on span "No - required a change order" at bounding box center [455, 261] width 98 height 11
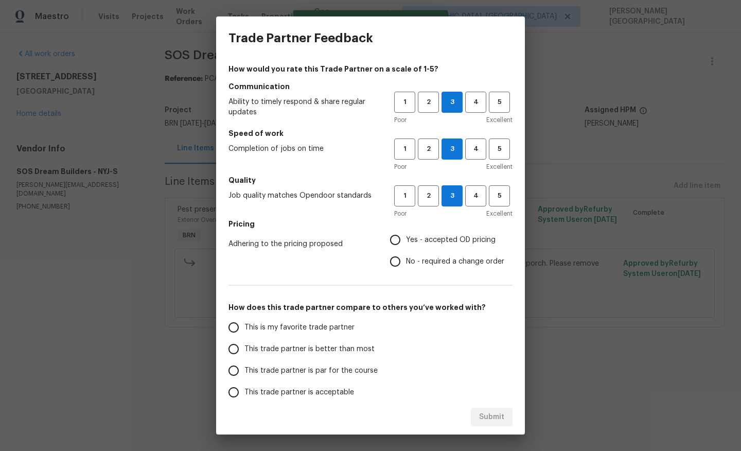
click at [406, 263] on input "No - required a change order" at bounding box center [396, 262] width 22 height 22
radio input "true"
click at [331, 347] on span "This trade partner is better than most" at bounding box center [310, 349] width 130 height 11
click at [245, 347] on input "This trade partner is better than most" at bounding box center [234, 349] width 22 height 22
click at [493, 423] on button "Submit" at bounding box center [492, 417] width 42 height 19
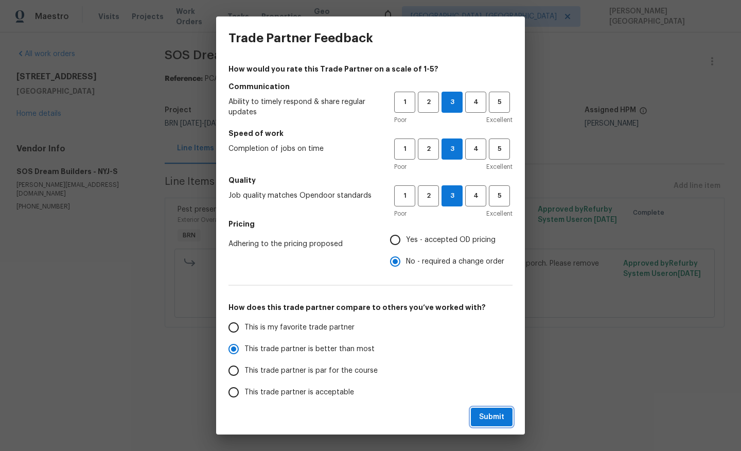
radio input "true"
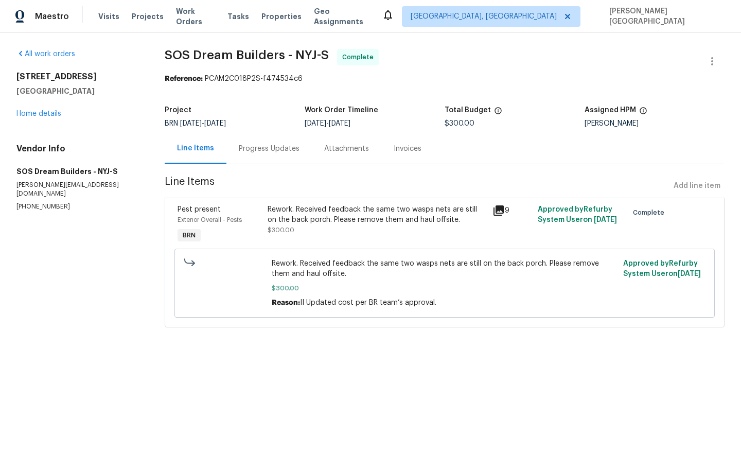
click at [276, 147] on div "Progress Updates" at bounding box center [269, 149] width 61 height 10
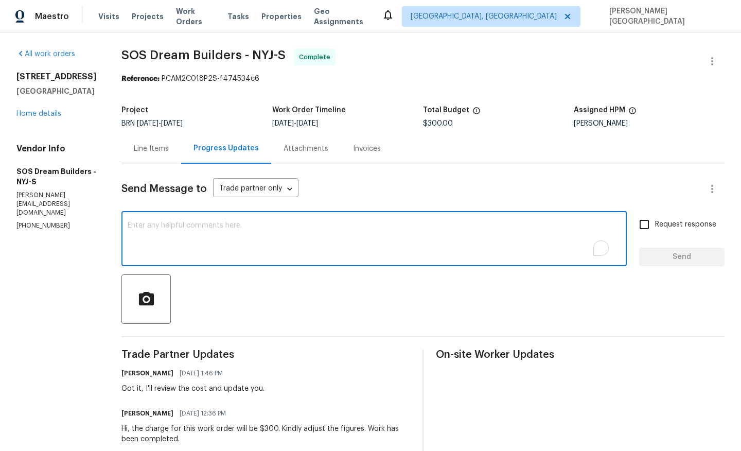
click at [174, 249] on textarea "To enrich screen reader interactions, please activate Accessibility in Grammarl…" at bounding box center [374, 240] width 493 height 36
paste textarea "WO is approved, Please upload the detailed paid invoice under invoice section. …"
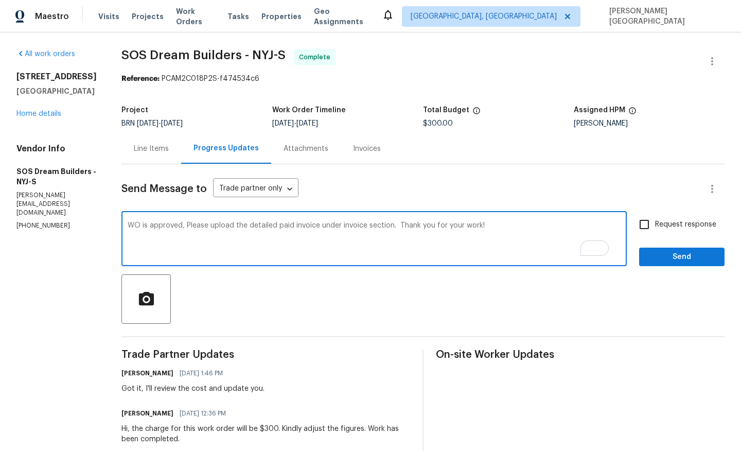
type textarea "WO is approved, Please upload the detailed paid invoice under invoice section. …"
click at [655, 231] on input "Request response" at bounding box center [645, 225] width 22 height 22
checkbox input "true"
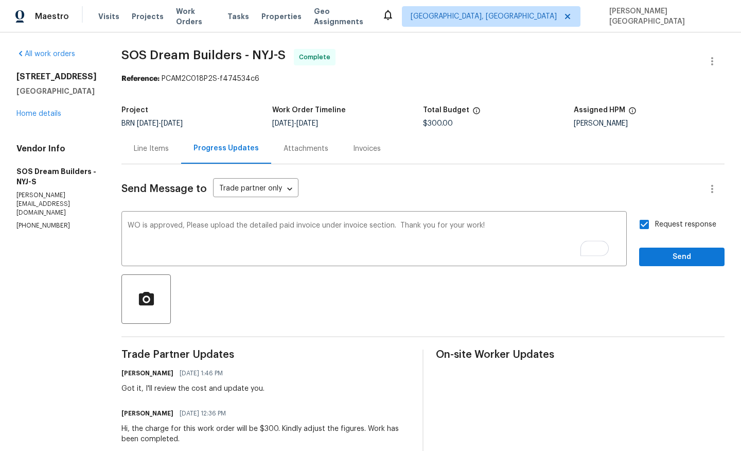
click at [672, 252] on span "Send" at bounding box center [682, 257] width 69 height 13
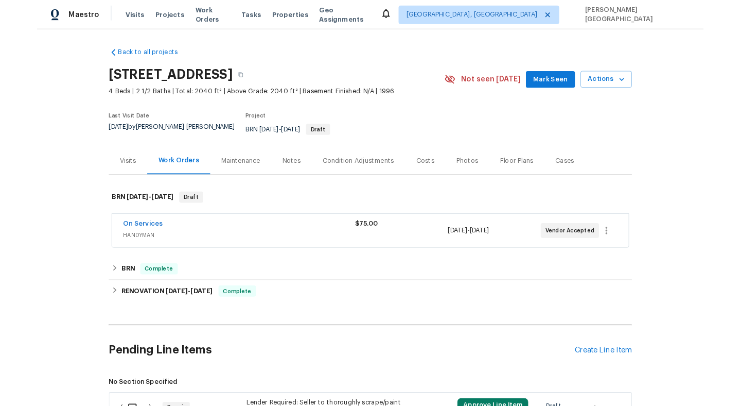
scroll to position [192, 0]
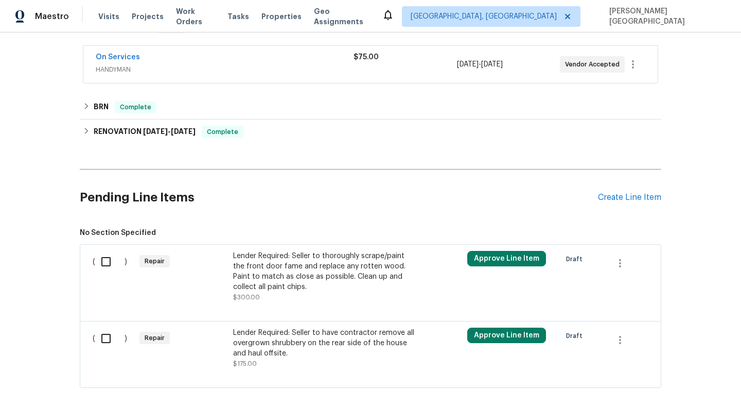
click at [275, 328] on div "Lender Required: Seller to have contractor remove all overgrown shrubbery on th…" at bounding box center [323, 342] width 181 height 31
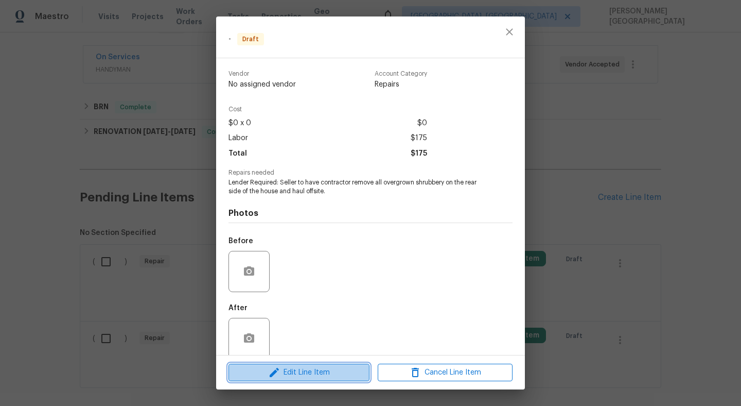
click at [302, 369] on span "Edit Line Item" at bounding box center [299, 372] width 135 height 13
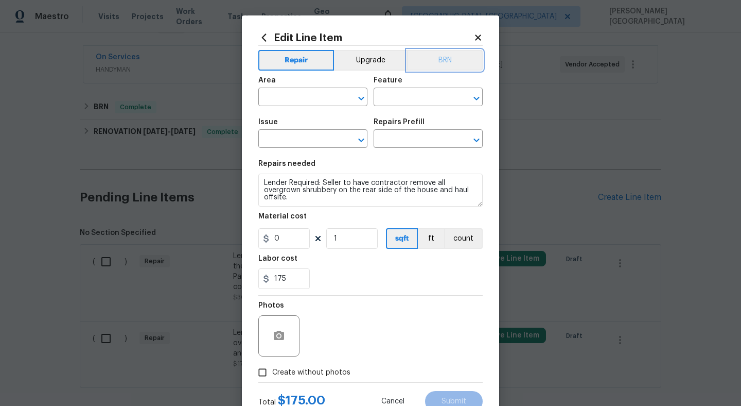
click at [461, 56] on button "BRN" at bounding box center [445, 60] width 76 height 21
click at [296, 94] on input "text" at bounding box center [298, 98] width 80 height 16
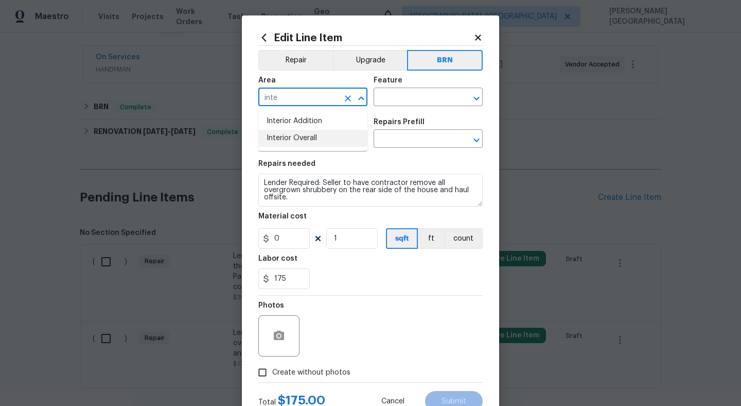
click at [310, 148] on ul "Interior Addition Interior Overall" at bounding box center [312, 130] width 109 height 42
click at [332, 130] on li "Interior Overall" at bounding box center [312, 138] width 109 height 17
type input "Interior Overall"
click at [384, 98] on input "text" at bounding box center [414, 98] width 80 height 16
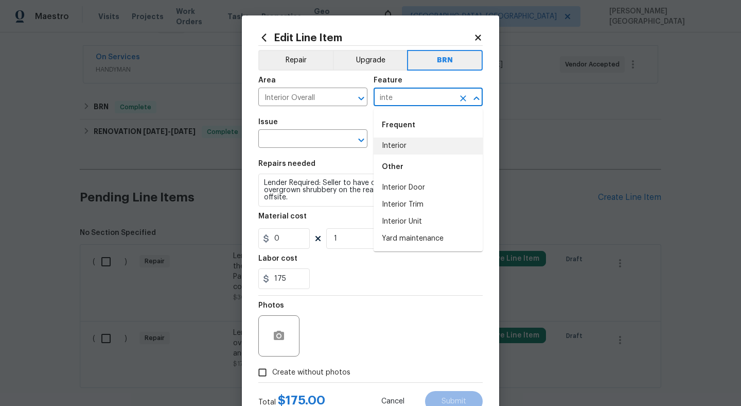
click at [394, 145] on li "Interior" at bounding box center [428, 145] width 109 height 17
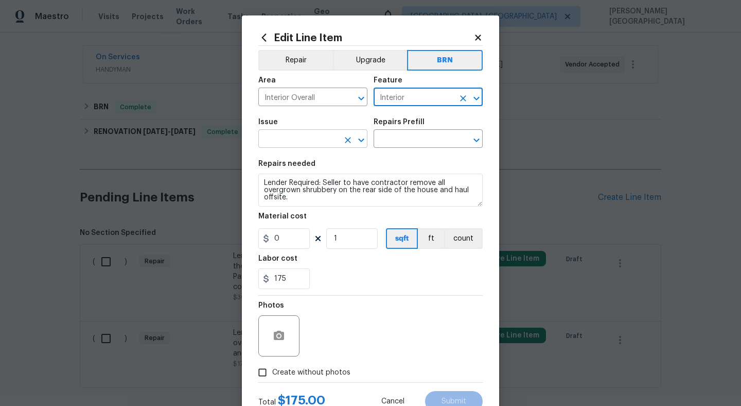
type input "Interior"
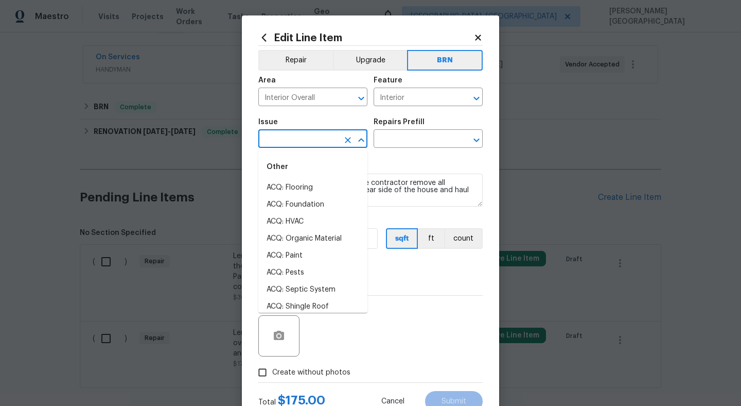
click at [295, 135] on input "text" at bounding box center [298, 140] width 80 height 16
click at [301, 185] on li "Demo Interior" at bounding box center [312, 187] width 109 height 17
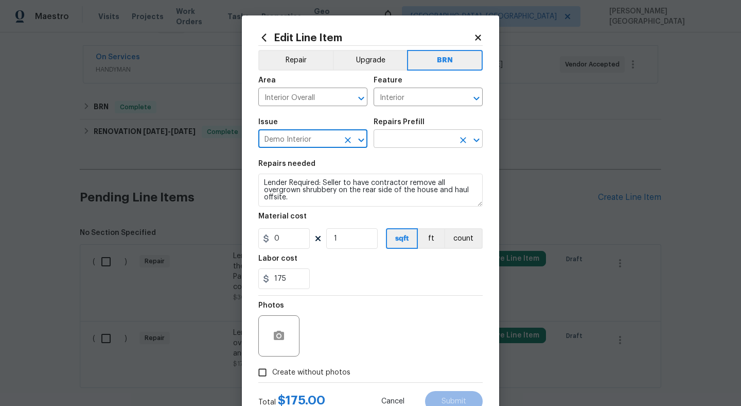
type input "Demo Interior"
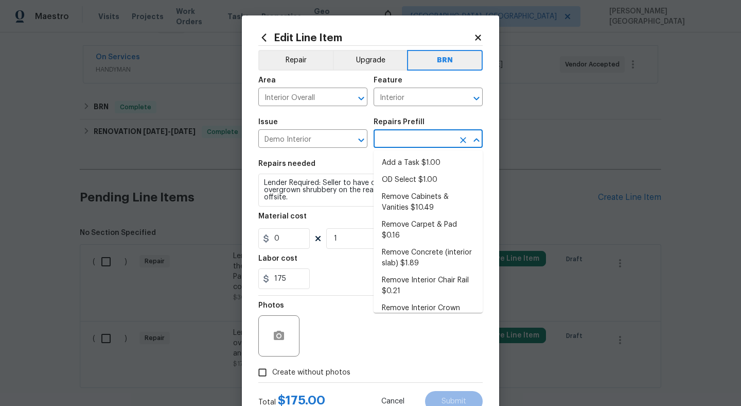
click at [385, 140] on input "text" at bounding box center [414, 140] width 80 height 16
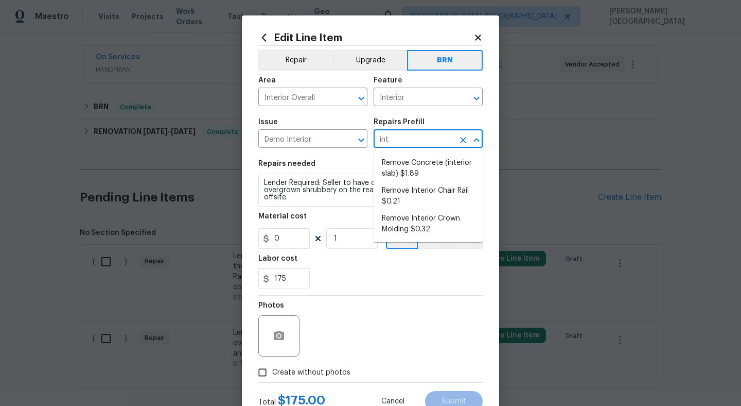
type input "inte"
click at [396, 175] on li "Remove Concrete (interior slab) $1.89" at bounding box center [428, 168] width 109 height 28
type input "Demolition"
type input "Remove Concrete (interior slab) $1.89"
type textarea "Demo/remove and properly dispose of the concrete (1''-4'') as outlined by the P…"
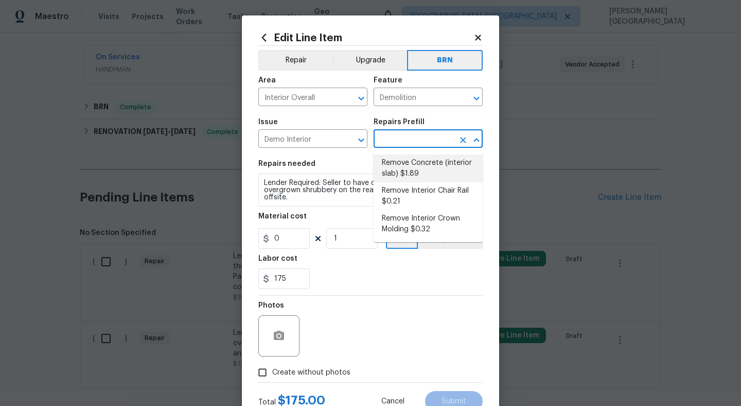
type input "1.89"
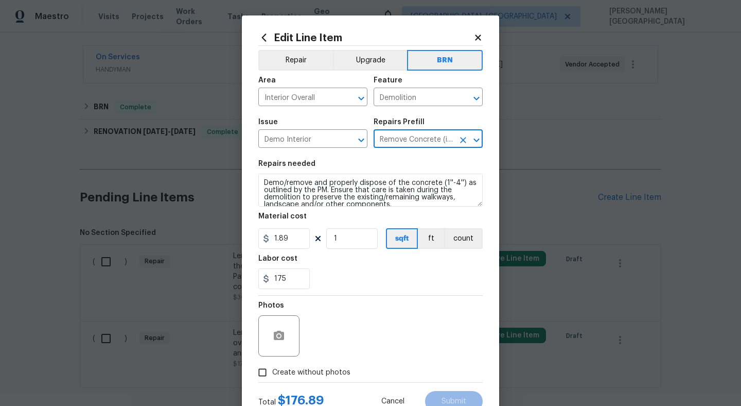
type input "Remove Concrete (interior slab) $1.89"
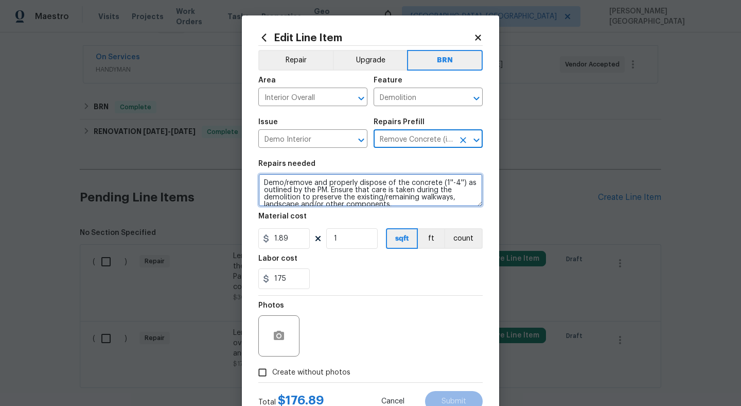
click at [309, 187] on textarea "Demo/remove and properly dispose of the concrete (1''-4'') as outlined by the P…" at bounding box center [370, 190] width 224 height 33
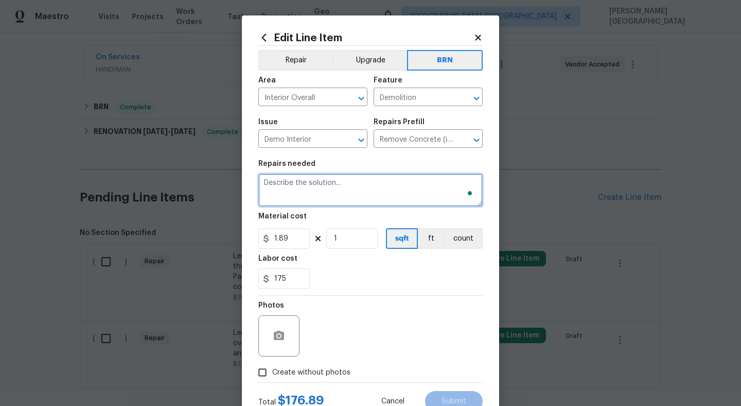
paste textarea "Lender Required: Seller to have contractor remove all overgrown shrubbery on th…"
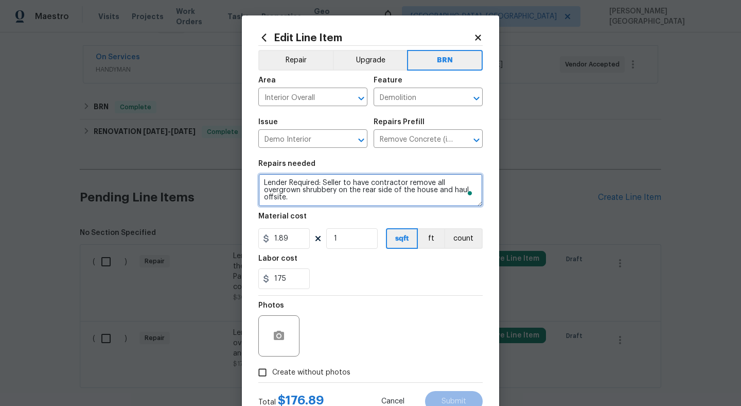
scroll to position [2, 0]
type textarea "Lender Required: Seller to have contractor remove all overgrown shrubbery on th…"
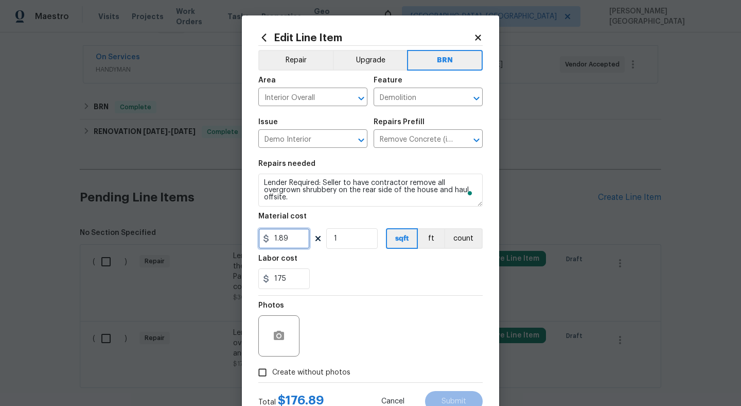
click at [288, 239] on input "1.89" at bounding box center [283, 238] width 51 height 21
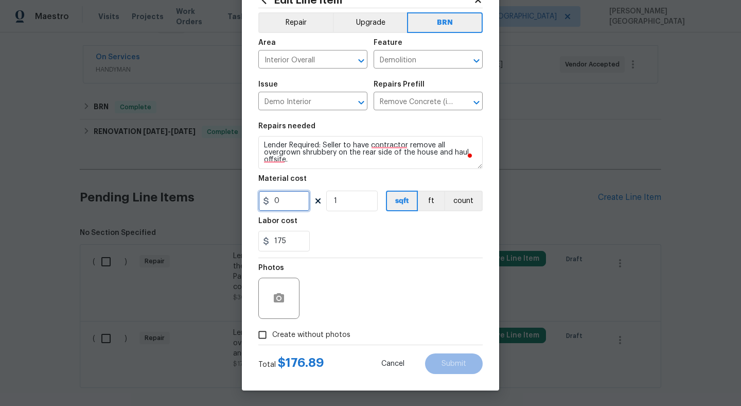
type input "0"
click at [280, 293] on icon "button" at bounding box center [279, 297] width 10 height 9
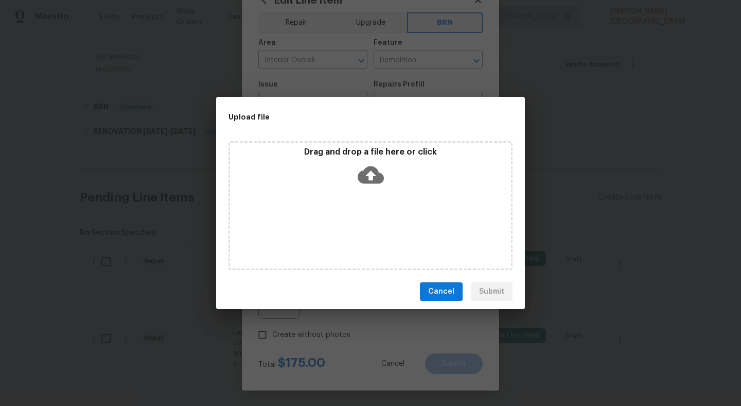
click at [370, 170] on icon at bounding box center [371, 175] width 26 height 26
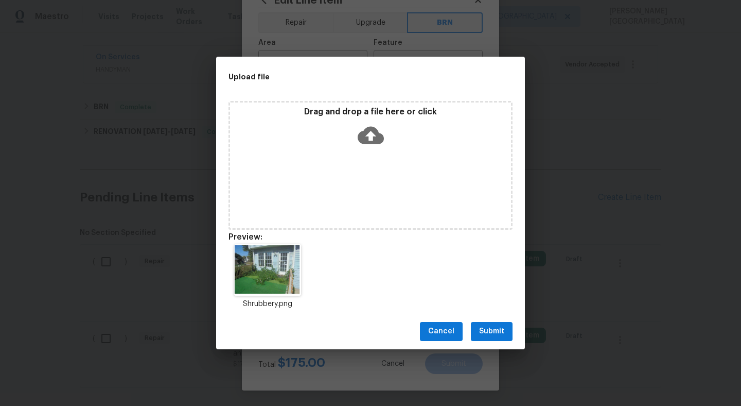
click at [496, 331] on span "Submit" at bounding box center [491, 331] width 25 height 13
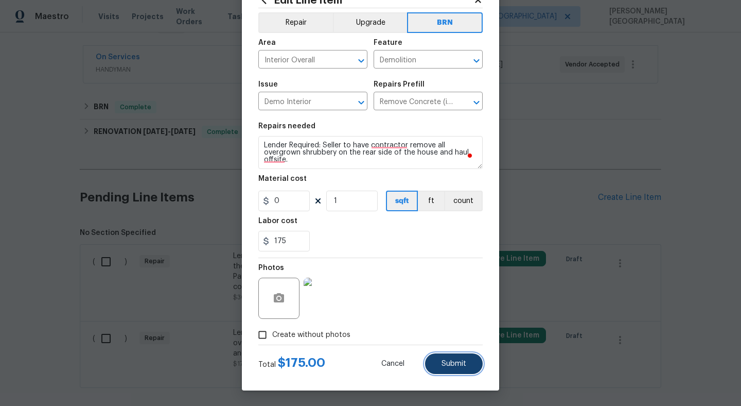
click at [465, 362] on span "Submit" at bounding box center [454, 364] width 25 height 8
type textarea "Lender Required: Seller to have contractor remove all overgrown shrubbery on th…"
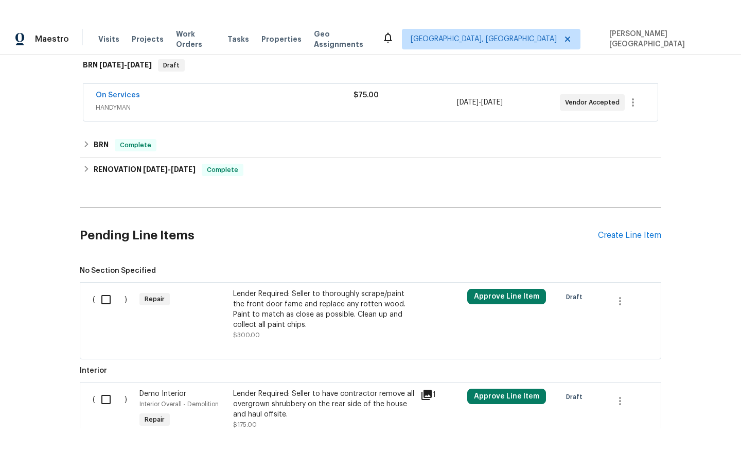
scroll to position [192, 0]
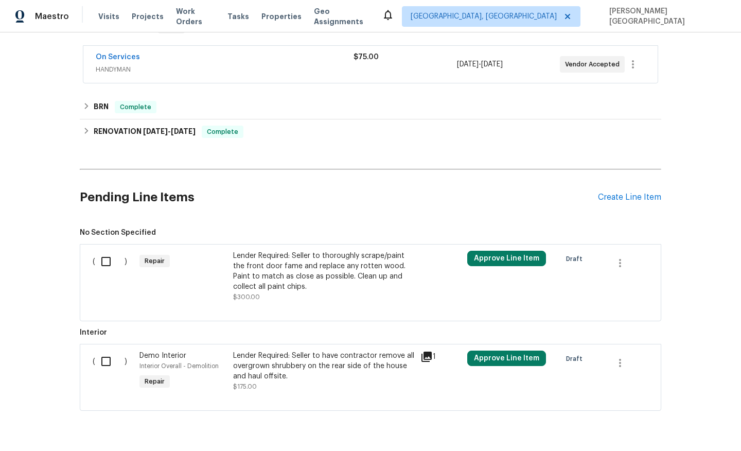
click at [269, 265] on div "Lender Required: Seller to thoroughly scrape/paint the front door fame and repl…" at bounding box center [323, 271] width 181 height 41
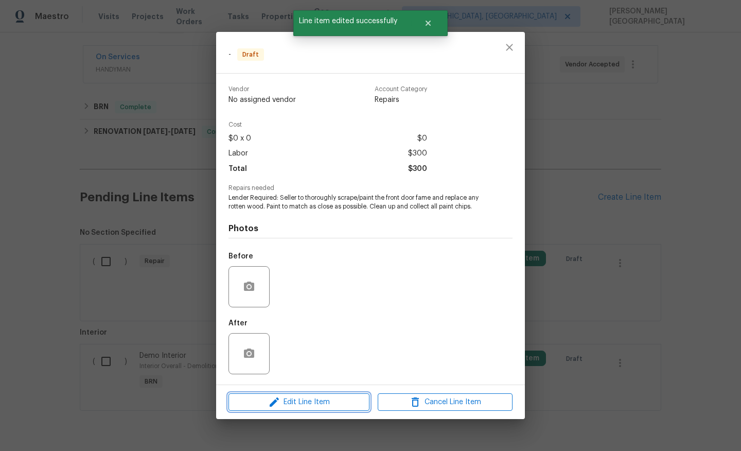
click at [295, 403] on span "Edit Line Item" at bounding box center [299, 402] width 135 height 13
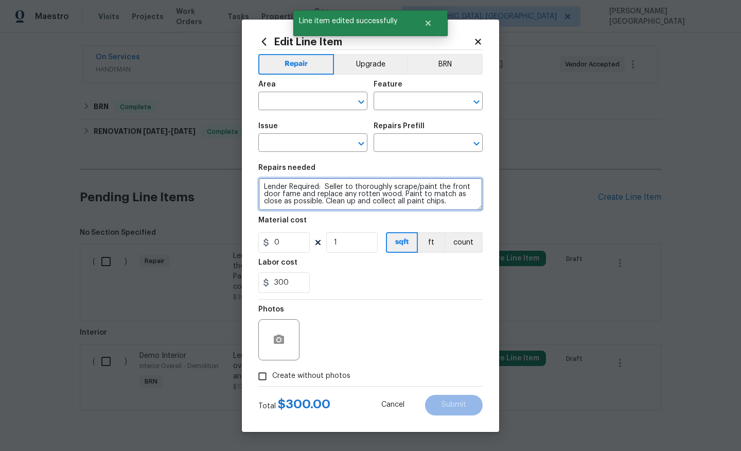
click at [319, 195] on textarea "Lender Required: Seller to thoroughly scrape/paint the front door fame and repl…" at bounding box center [370, 194] width 224 height 33
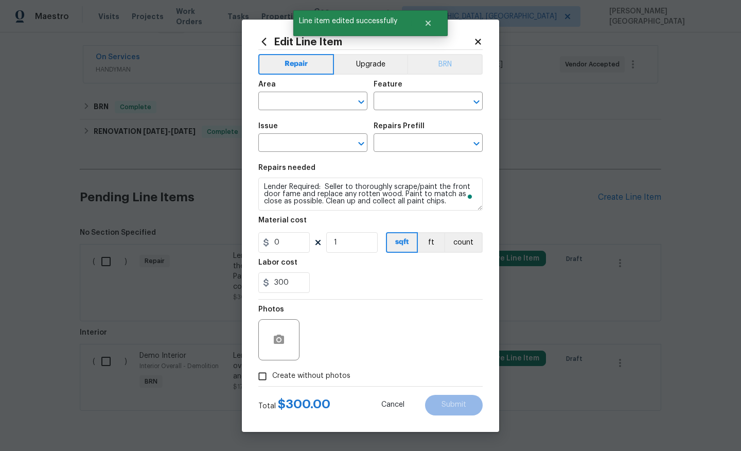
click at [438, 53] on div "Repair Upgrade BRN Area ​ Feature ​ Issue ​ Repairs Prefill ​ Repairs needed Le…" at bounding box center [370, 218] width 224 height 336
click at [440, 70] on button "BRN" at bounding box center [445, 64] width 76 height 21
click at [317, 94] on input "text" at bounding box center [298, 102] width 80 height 16
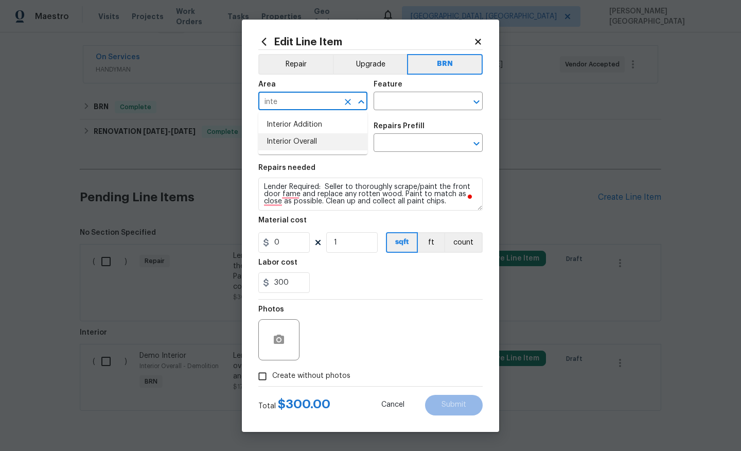
click at [321, 147] on li "Interior Overall" at bounding box center [312, 141] width 109 height 17
type input "Interior Overall"
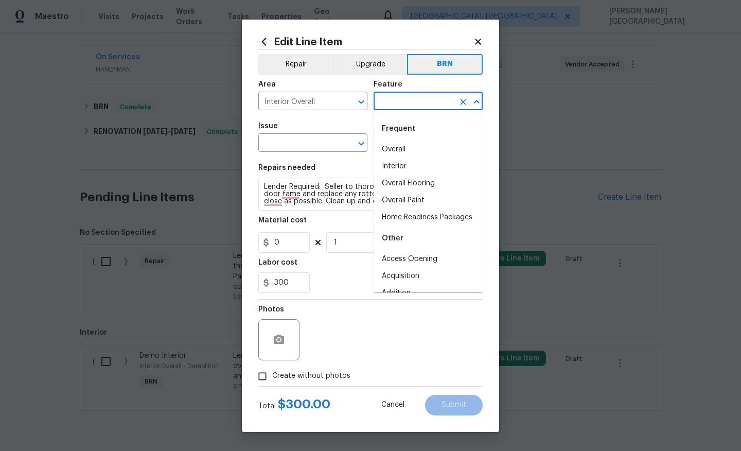
click at [383, 107] on input "text" at bounding box center [414, 102] width 80 height 16
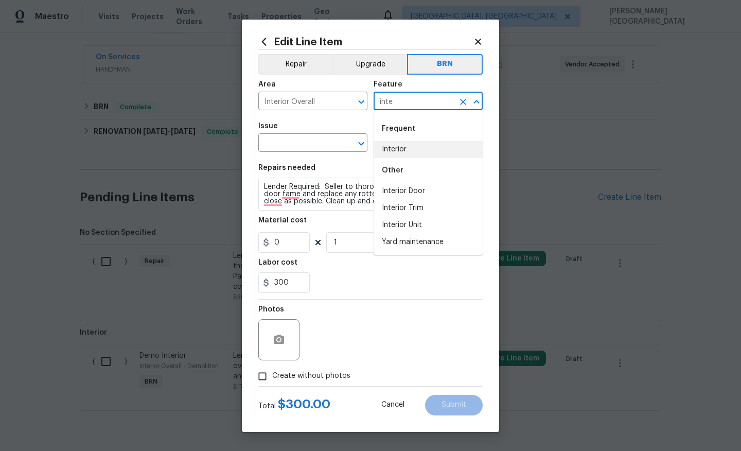
click at [392, 147] on li "Interior" at bounding box center [428, 149] width 109 height 17
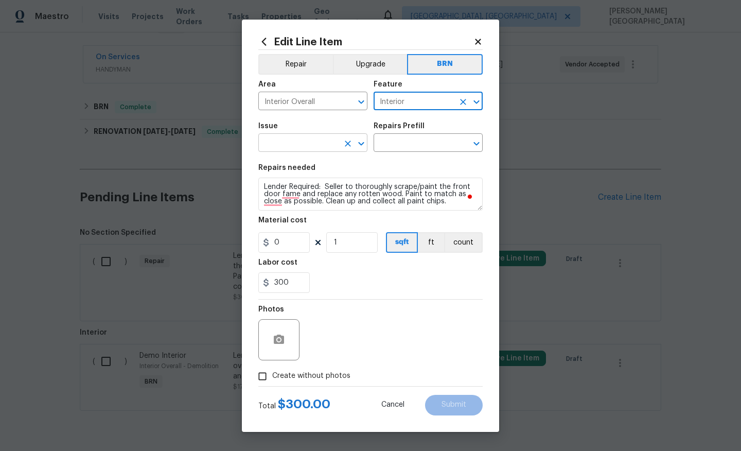
type input "Interior"
click at [296, 140] on input "text" at bounding box center [298, 144] width 80 height 16
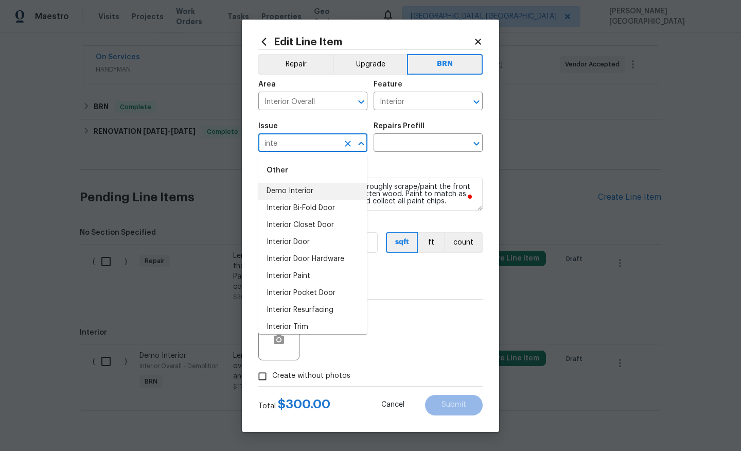
click at [306, 188] on li "Demo Interior" at bounding box center [312, 191] width 109 height 17
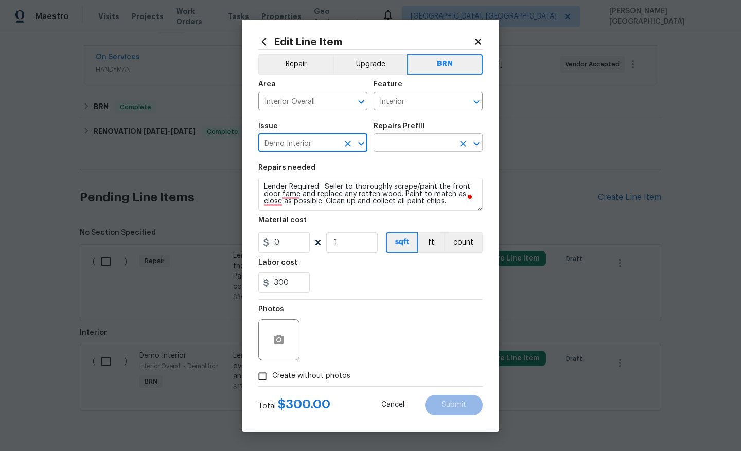
type input "Demo Interior"
click at [422, 136] on input "text" at bounding box center [414, 144] width 80 height 16
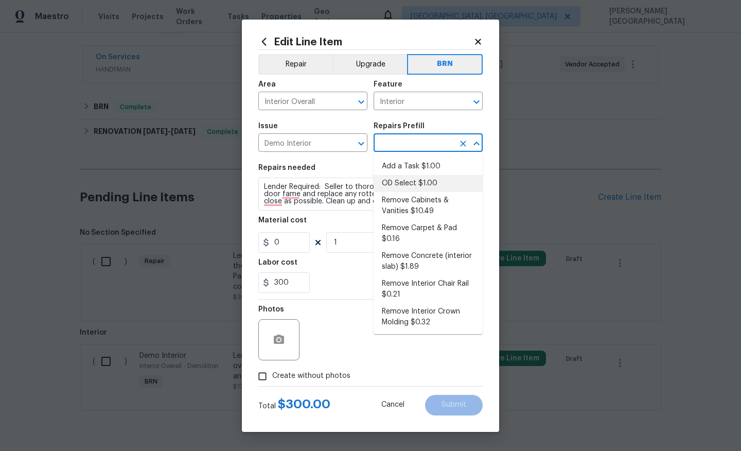
click at [423, 177] on li "OD Select $1.00" at bounding box center [428, 183] width 109 height 17
type input "Demolition"
type input "OD Select $1.00"
type textarea "Refer to the agreed upon scope document for further details."
type input "1"
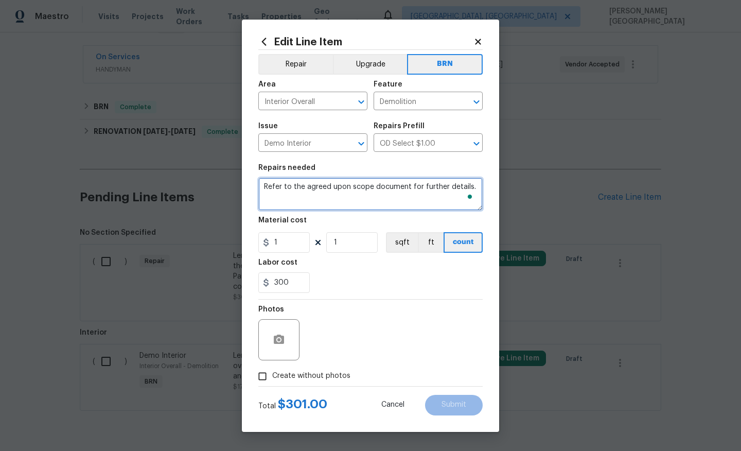
click at [346, 196] on textarea "Refer to the agreed upon scope document for further details." at bounding box center [370, 194] width 224 height 33
paste textarea "Lender Required: Seller to thoroughly scrape/paint the front door fame and repl…"
type textarea "Lender Required: Seller to thoroughly scrape/paint the front door fame and repl…"
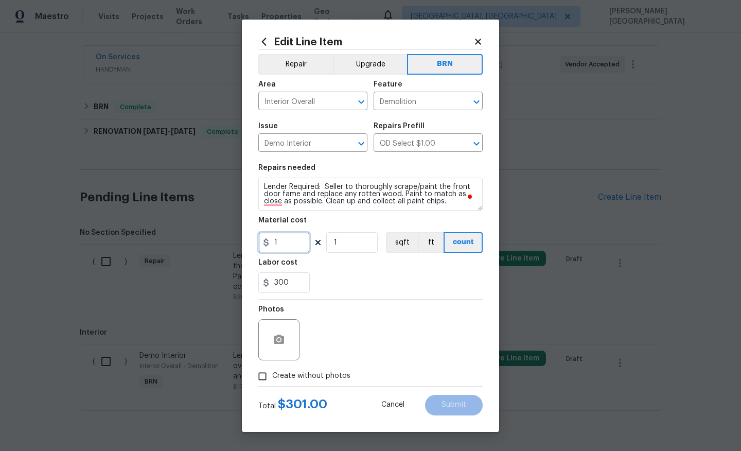
click at [299, 243] on input "1" at bounding box center [283, 242] width 51 height 21
type input "0"
click at [271, 342] on button "button" at bounding box center [279, 339] width 25 height 25
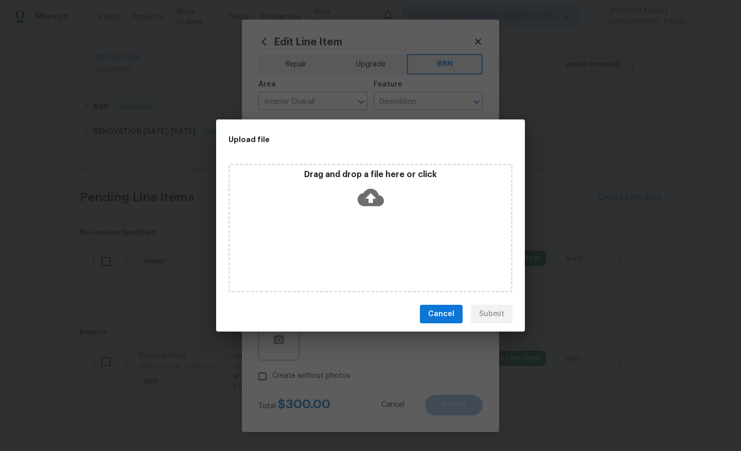
click at [367, 203] on icon at bounding box center [371, 198] width 26 height 18
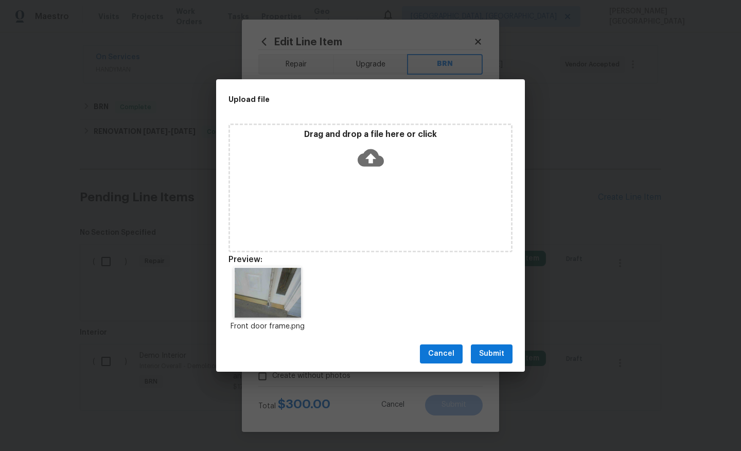
click at [490, 348] on span "Submit" at bounding box center [491, 354] width 25 height 13
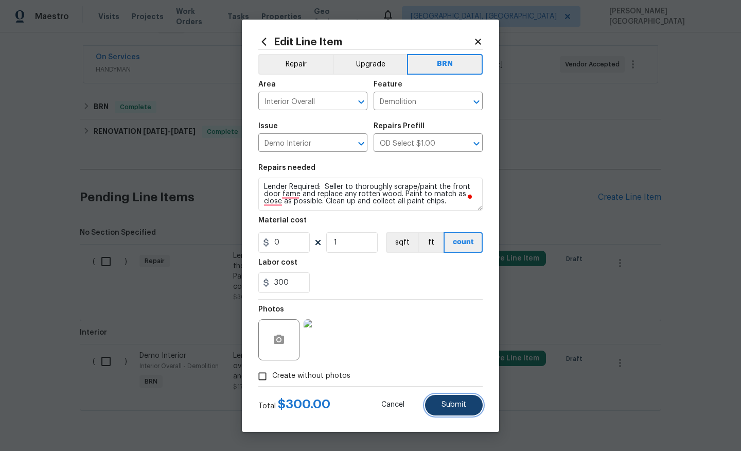
click at [461, 405] on span "Submit" at bounding box center [454, 405] width 25 height 8
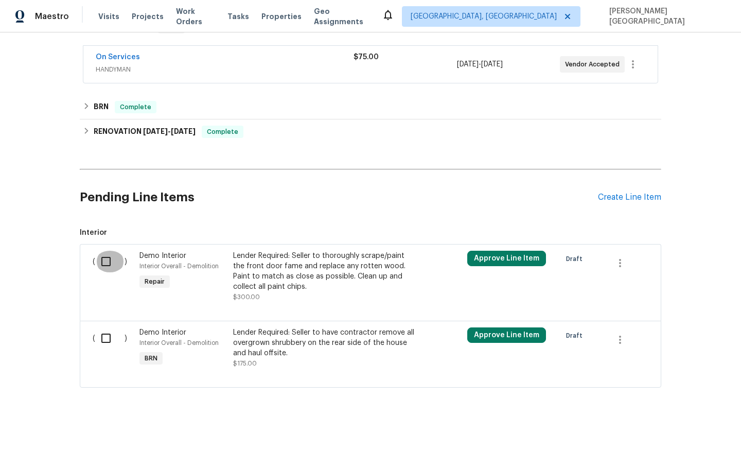
click at [106, 251] on input "checkbox" at bounding box center [109, 262] width 29 height 22
checkbox input "true"
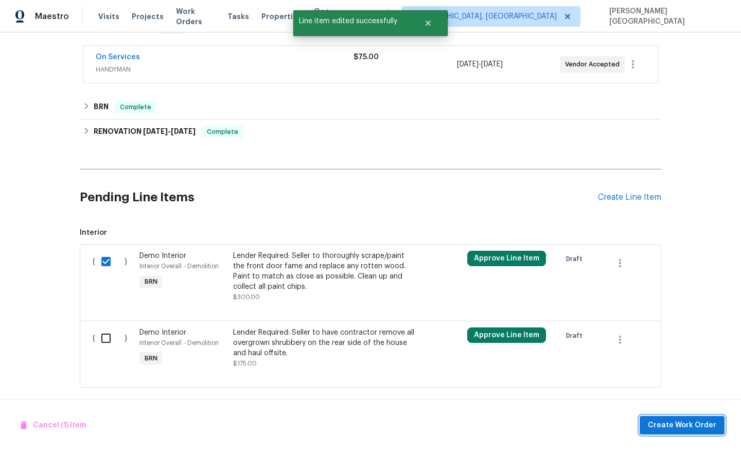
click at [673, 426] on span "Create Work Order" at bounding box center [682, 425] width 68 height 13
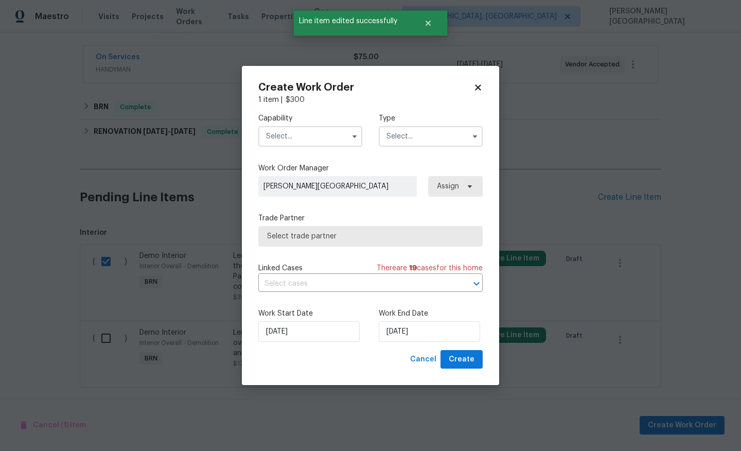
click at [305, 140] on input "text" at bounding box center [310, 136] width 104 height 21
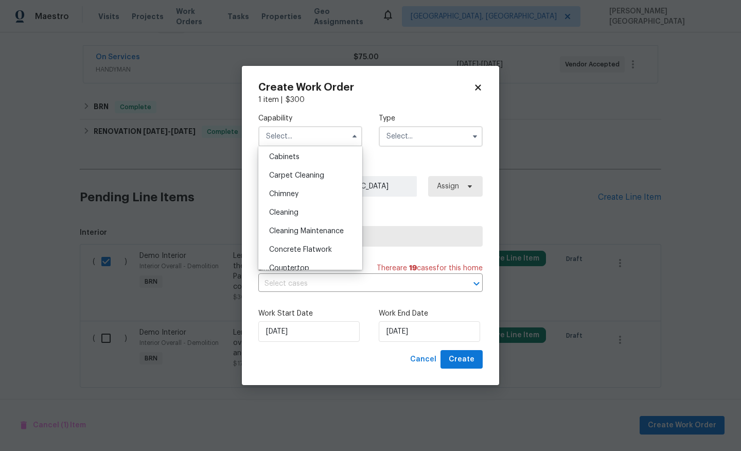
scroll to position [0, 0]
click at [307, 213] on span "BRN And Lrr" at bounding box center [289, 213] width 40 height 7
type input "BRN And Lrr"
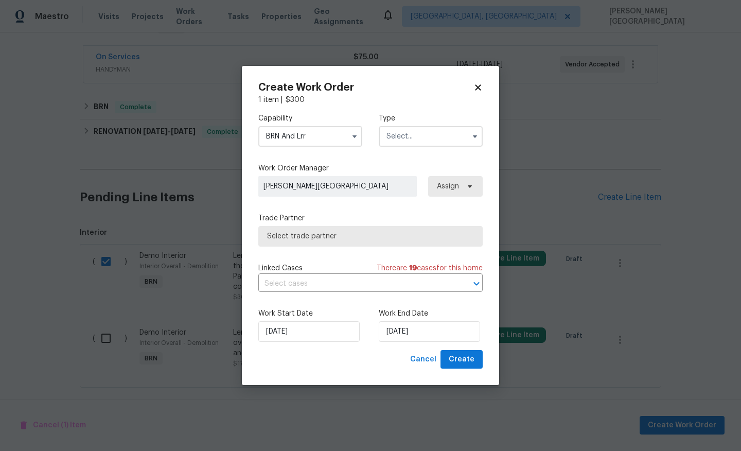
click at [389, 137] on input "text" at bounding box center [431, 136] width 104 height 21
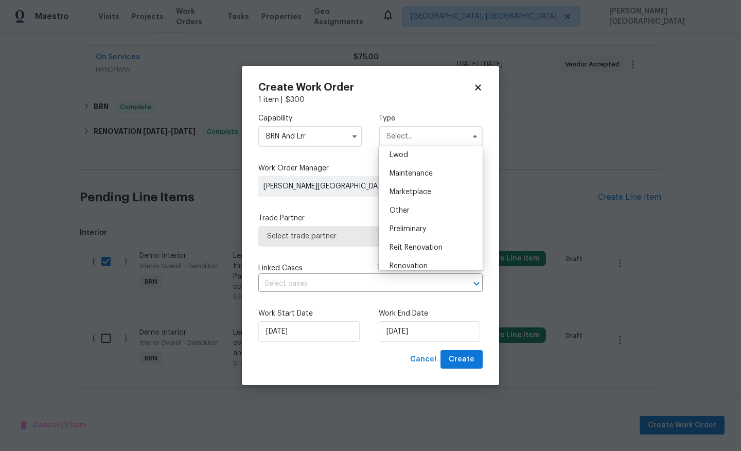
scroll to position [234, 0]
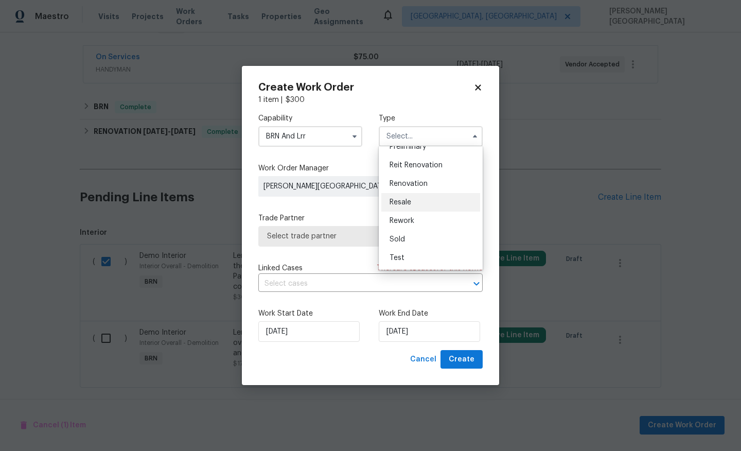
click at [410, 203] on span "Resale" at bounding box center [401, 202] width 22 height 7
type input "Resale"
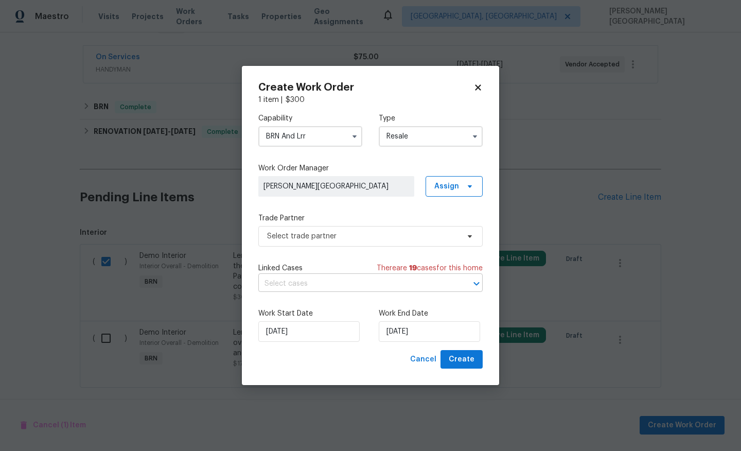
click at [366, 284] on input "text" at bounding box center [356, 284] width 196 height 16
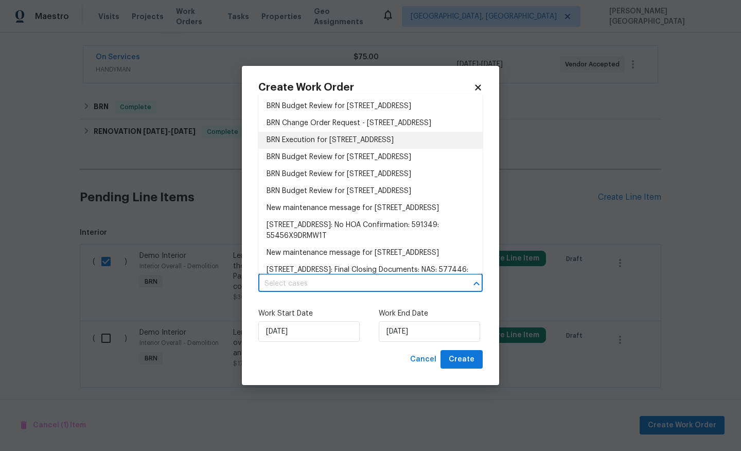
click at [323, 149] on li "BRN Execution for 1907 Secretariate Ct, Clarksville, TN 37042" at bounding box center [370, 140] width 224 height 17
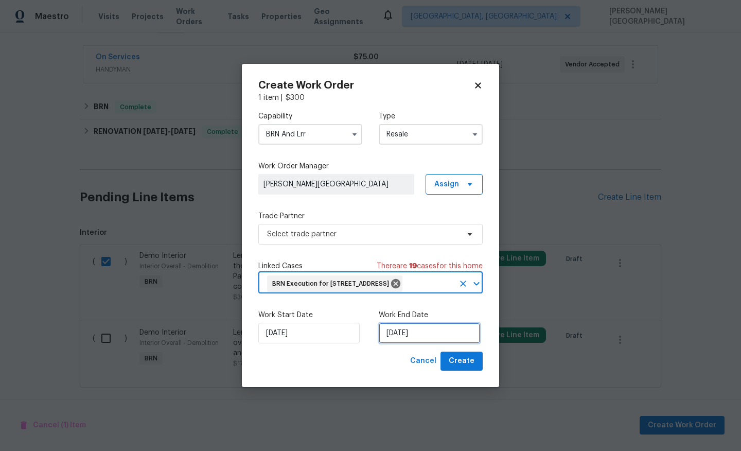
click at [388, 343] on input "[DATE]" at bounding box center [429, 333] width 101 height 21
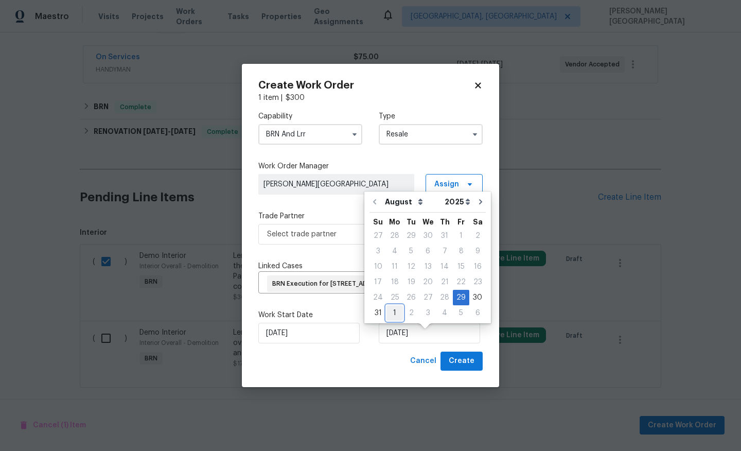
click at [387, 318] on div "1" at bounding box center [395, 313] width 16 height 14
type input "[DATE]"
select select "8"
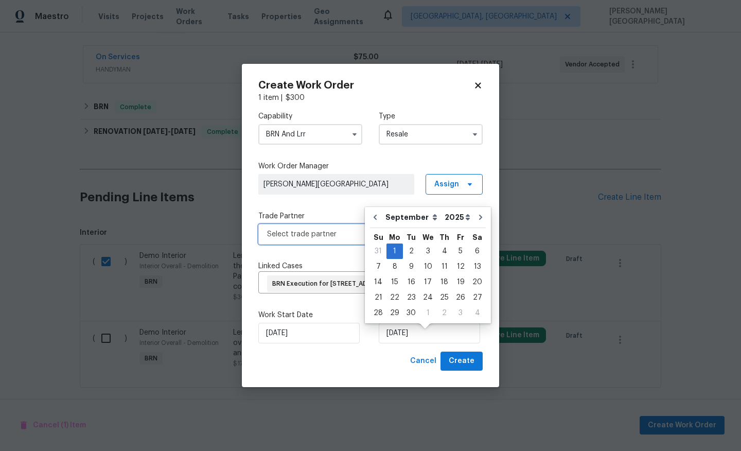
click at [314, 229] on span "Select trade partner" at bounding box center [363, 234] width 192 height 10
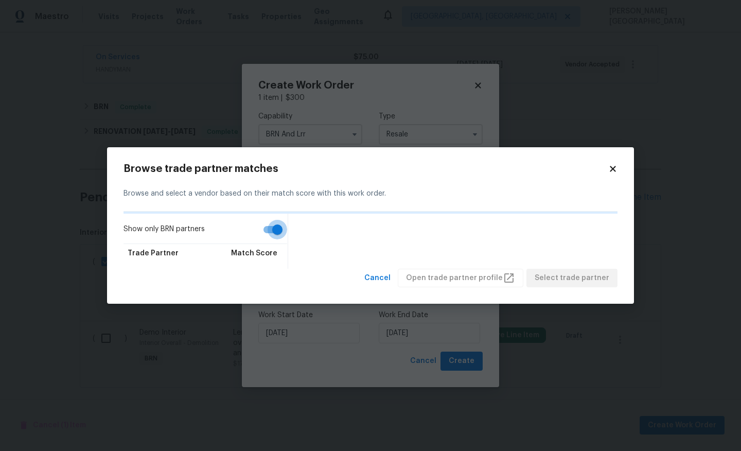
click at [267, 238] on input "Show only BRN partners" at bounding box center [277, 230] width 59 height 20
checkbox input "false"
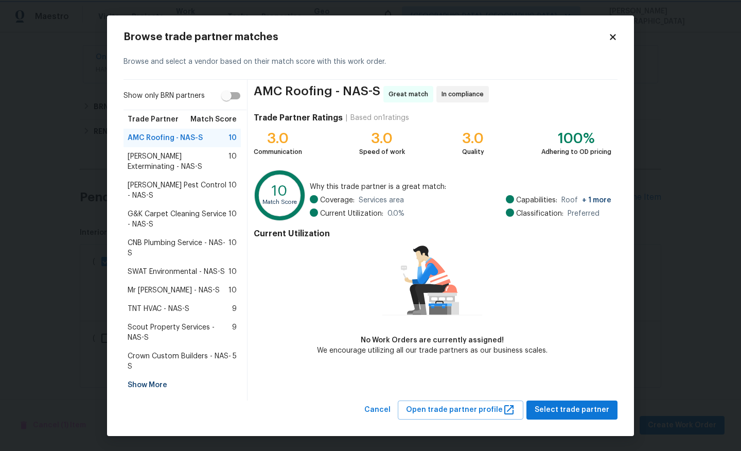
click at [10, 269] on body "Maestro Visits Projects Work Orders Tasks Properties Geo Assignments Albuquerqu…" at bounding box center [370, 225] width 741 height 451
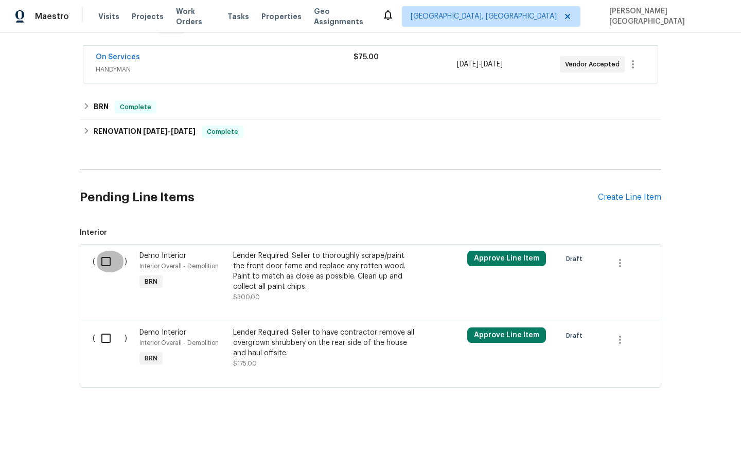
click at [103, 251] on input "checkbox" at bounding box center [109, 262] width 29 height 22
checkbox input "true"
click at [687, 425] on span "Create Work Order" at bounding box center [682, 425] width 68 height 13
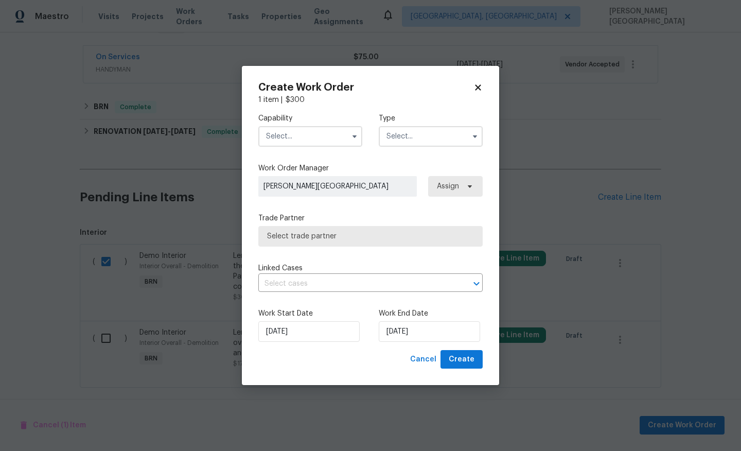
click at [312, 133] on input "text" at bounding box center [310, 136] width 104 height 21
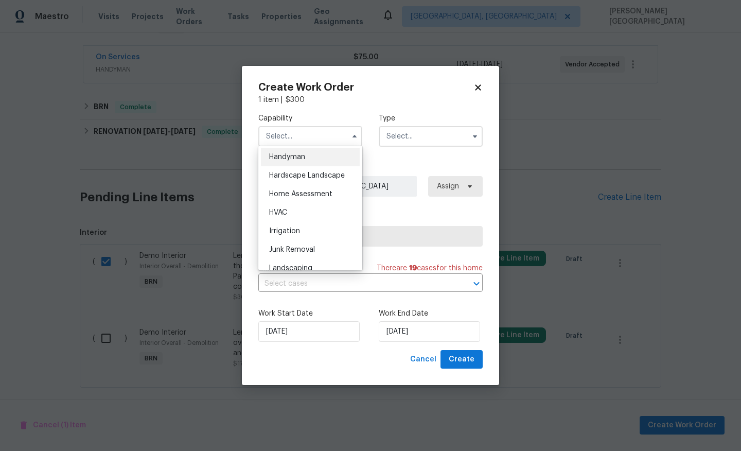
click at [303, 163] on div "Handyman" at bounding box center [310, 157] width 99 height 19
type input "Handyman"
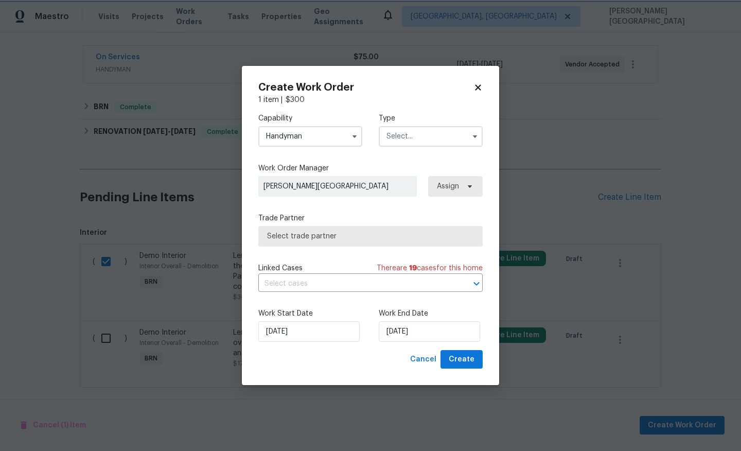
scroll to position [548, 0]
click at [383, 147] on div "Capability Handyman Type" at bounding box center [370, 130] width 224 height 50
click at [394, 143] on input "text" at bounding box center [431, 136] width 104 height 21
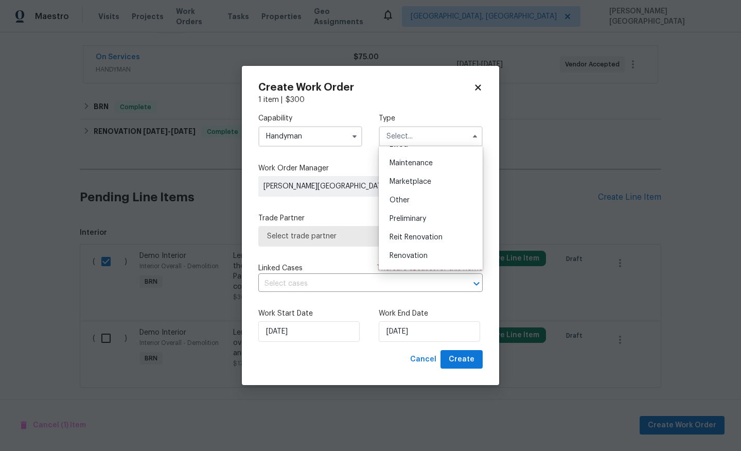
scroll to position [234, 0]
click at [402, 205] on span "Resale" at bounding box center [401, 202] width 22 height 7
type input "Resale"
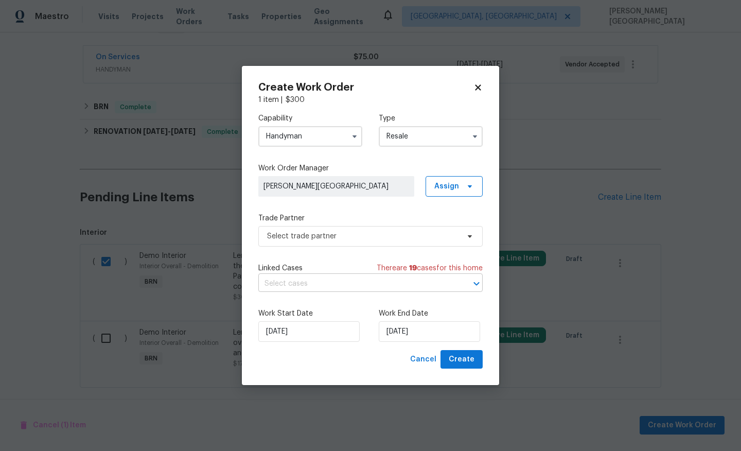
click at [299, 277] on input "text" at bounding box center [356, 284] width 196 height 16
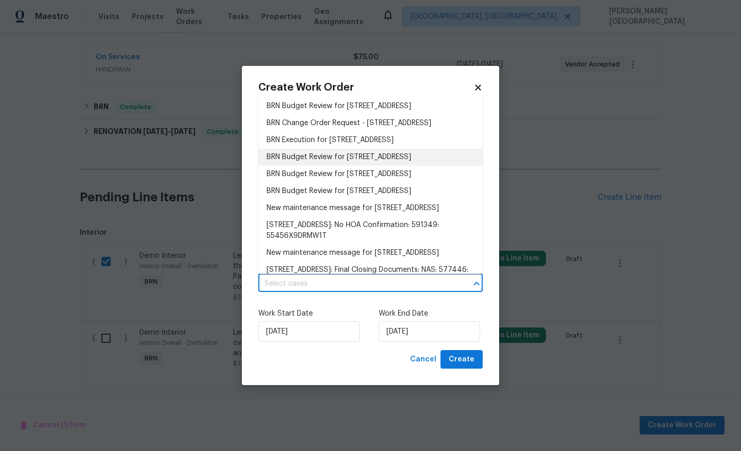
click at [320, 149] on li "BRN Execution for 1907 Secretariate Ct, Clarksville, TN 37042" at bounding box center [370, 140] width 224 height 17
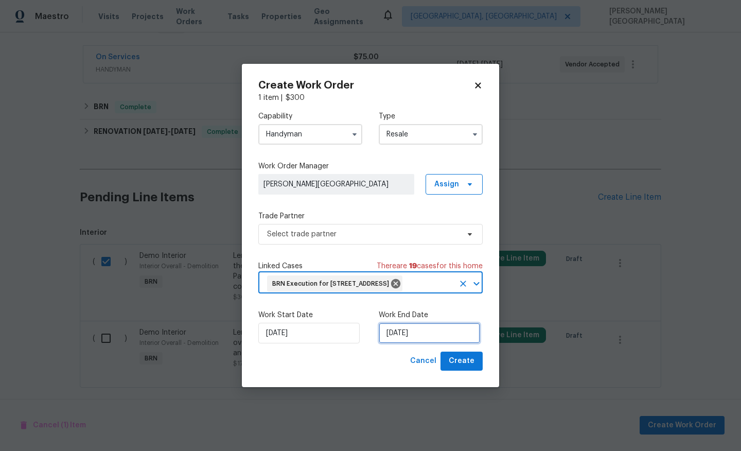
click at [397, 336] on input "[DATE]" at bounding box center [429, 333] width 101 height 21
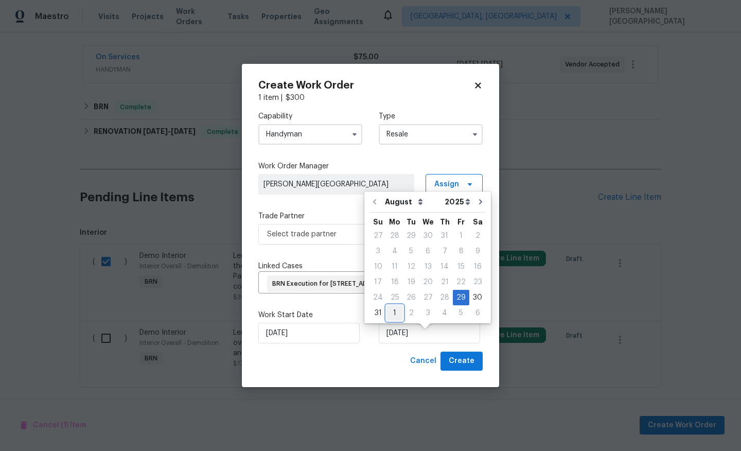
click at [399, 309] on div "1" at bounding box center [395, 313] width 16 height 14
type input "[DATE]"
select select "8"
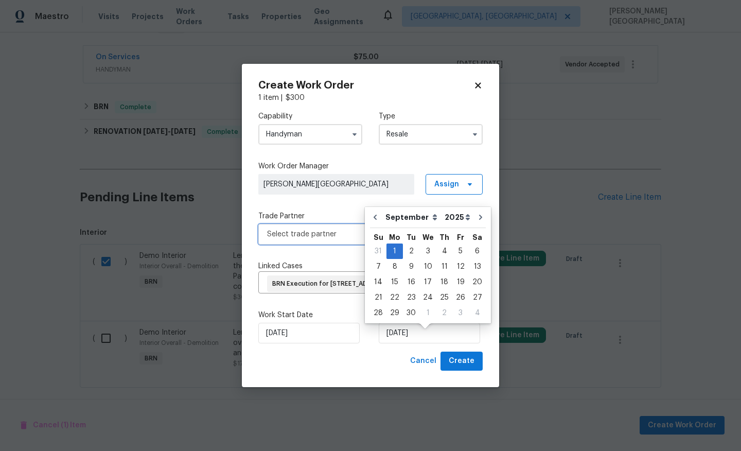
click at [302, 229] on span "Select trade partner" at bounding box center [363, 234] width 192 height 10
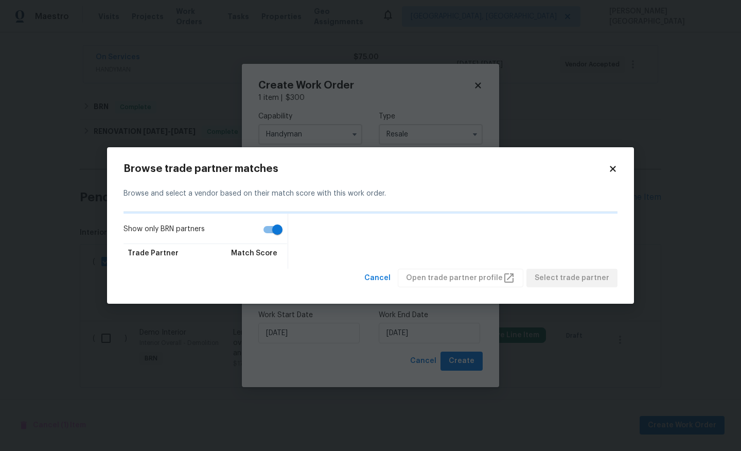
click at [262, 238] on input "Show only BRN partners" at bounding box center [277, 230] width 59 height 20
checkbox input "false"
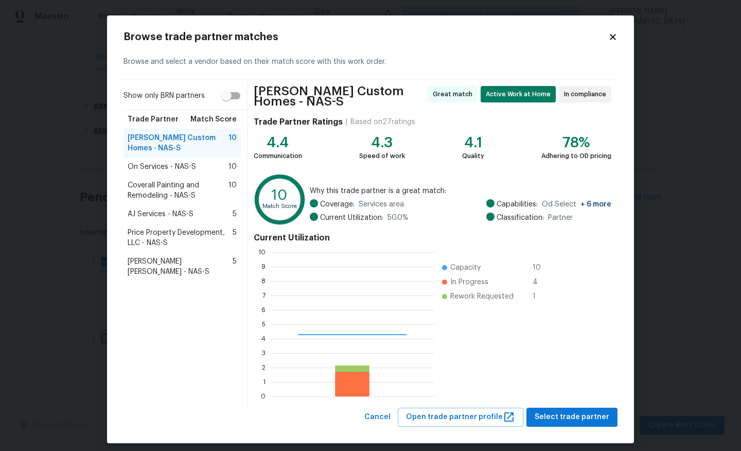
scroll to position [144, 163]
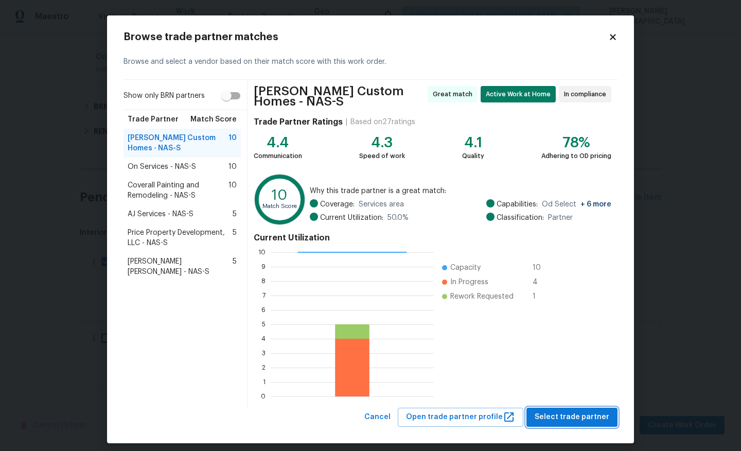
click at [566, 411] on span "Select trade partner" at bounding box center [572, 417] width 75 height 13
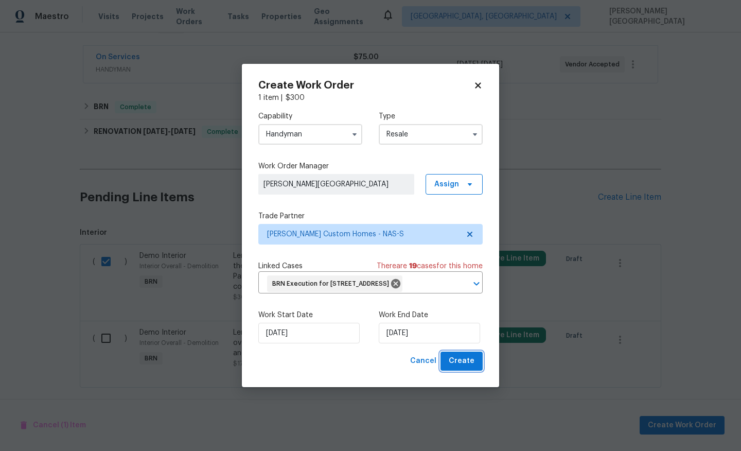
click at [477, 371] on button "Create" at bounding box center [462, 361] width 42 height 19
checkbox input "false"
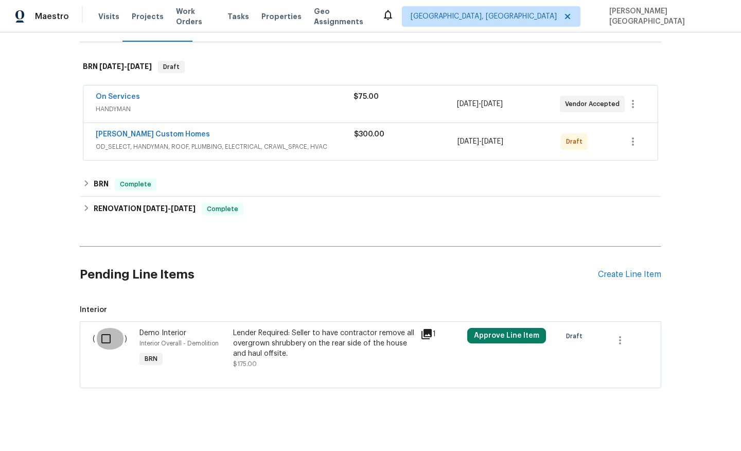
click at [103, 328] on input "checkbox" at bounding box center [109, 339] width 29 height 22
checkbox input "true"
click at [662, 410] on div "Cancel (1) Item Create Work Order" at bounding box center [370, 425] width 741 height 53
click at [662, 417] on button "Create Work Order" at bounding box center [682, 425] width 85 height 19
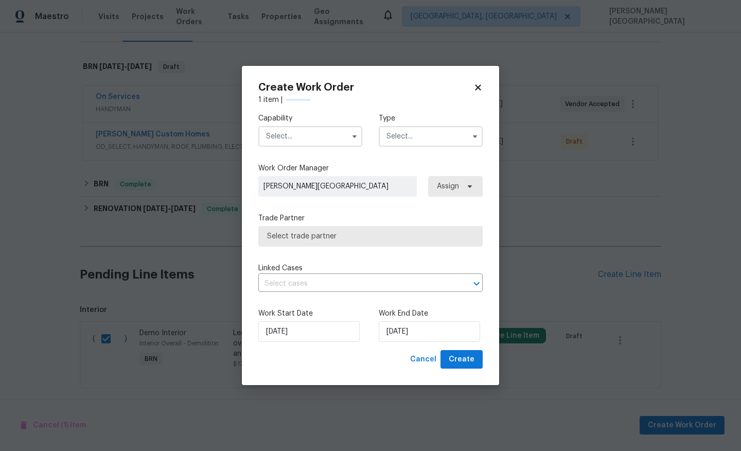
click at [328, 141] on input "text" at bounding box center [310, 136] width 104 height 21
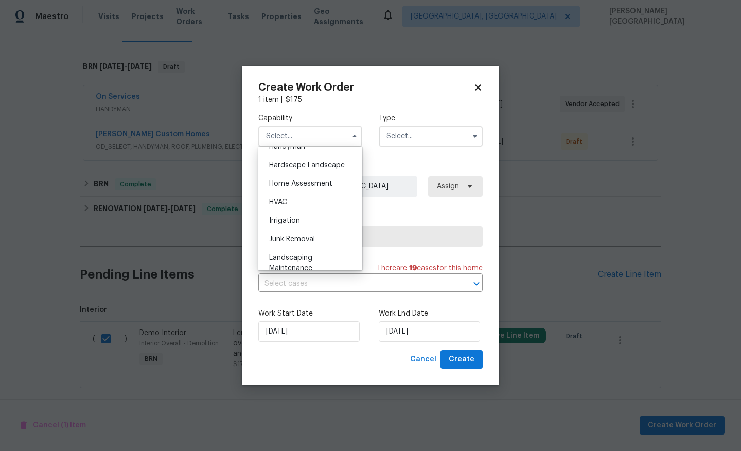
scroll to position [580, 0]
click at [329, 160] on span "Hardscape Landscape" at bounding box center [307, 163] width 76 height 7
type input "Hardscape Landscape"
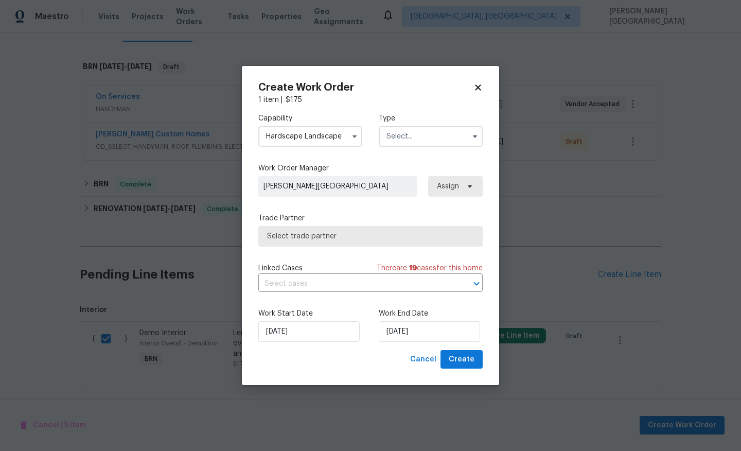
click at [391, 145] on input "text" at bounding box center [431, 136] width 104 height 21
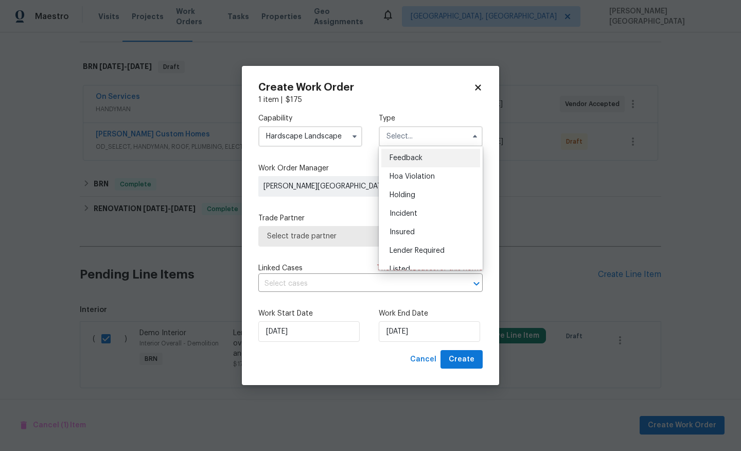
scroll to position [234, 0]
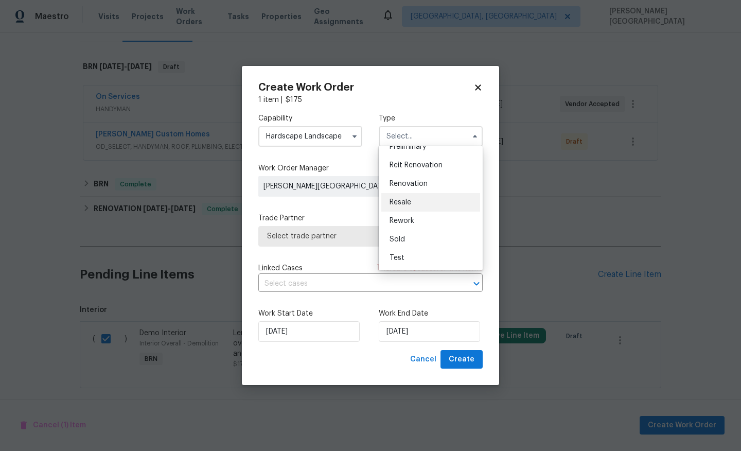
click at [408, 203] on span "Resale" at bounding box center [401, 202] width 22 height 7
type input "Resale"
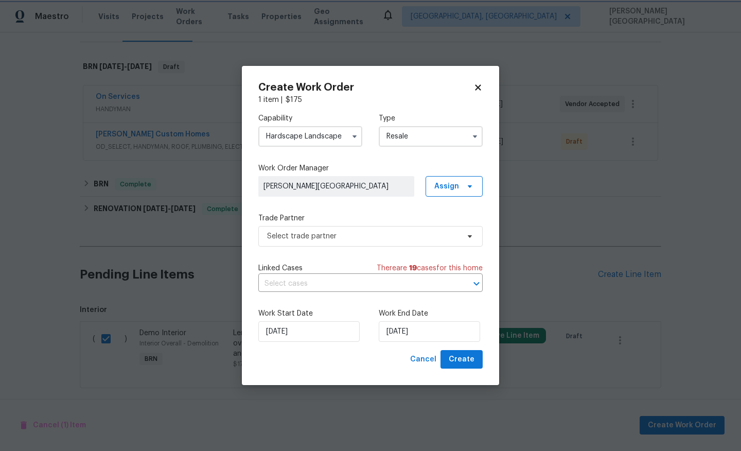
scroll to position [0, 0]
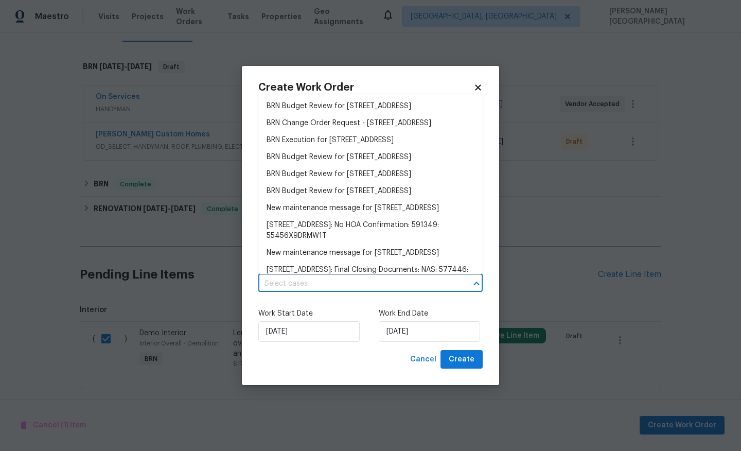
click at [356, 280] on input "text" at bounding box center [356, 284] width 196 height 16
click at [338, 149] on li "BRN Execution for 1907 Secretariate Ct, Clarksville, TN 37042" at bounding box center [370, 140] width 224 height 17
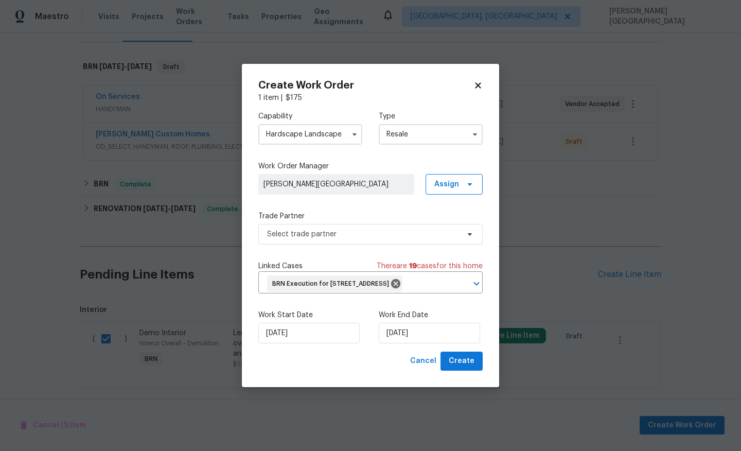
click at [393, 320] on label "Work End Date" at bounding box center [431, 315] width 104 height 10
click at [404, 343] on input "[DATE]" at bounding box center [429, 333] width 101 height 21
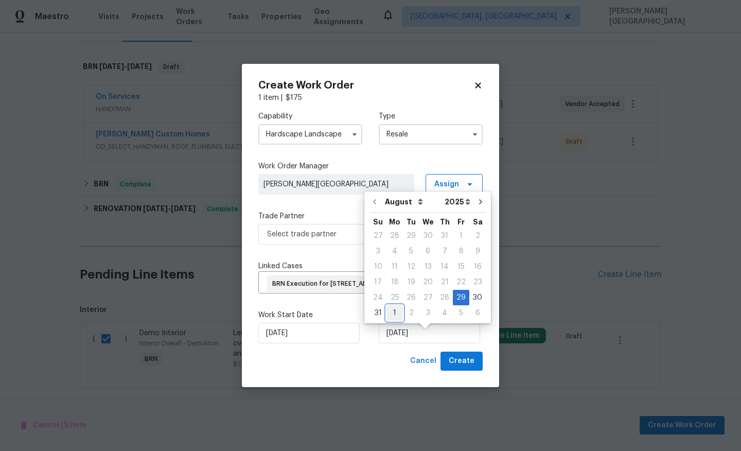
click at [396, 311] on div "1" at bounding box center [395, 313] width 16 height 14
type input "[DATE]"
select select "8"
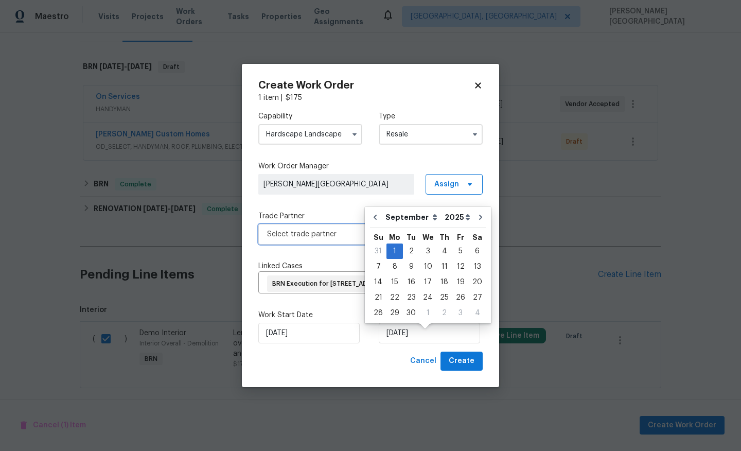
click at [289, 229] on span "Select trade partner" at bounding box center [363, 234] width 192 height 10
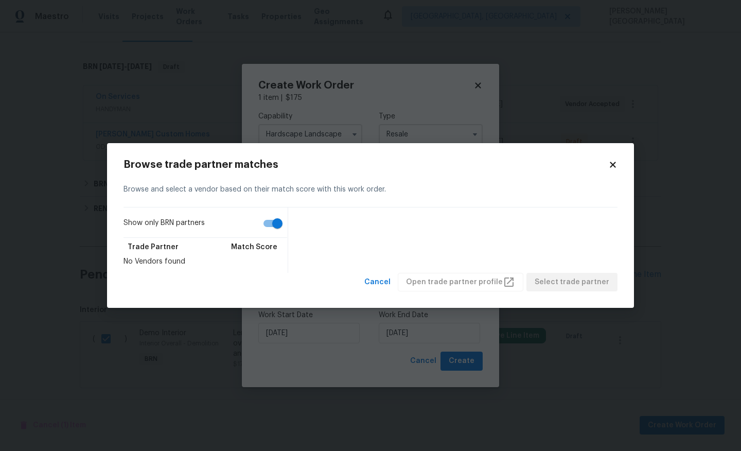
click at [279, 220] on input "Show only BRN partners" at bounding box center [277, 224] width 59 height 20
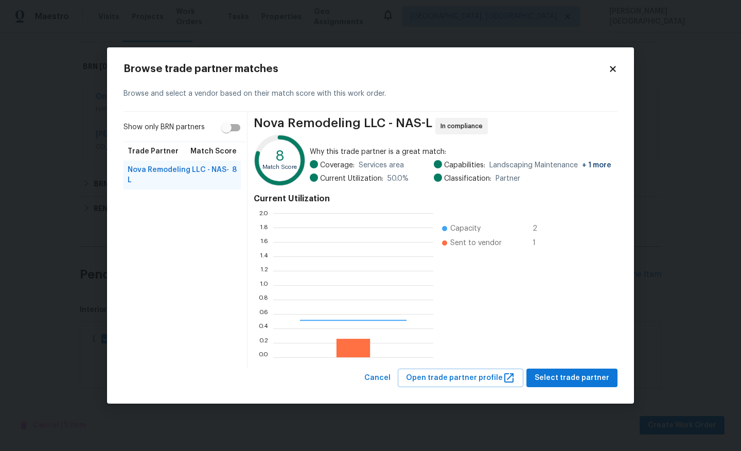
scroll to position [144, 160]
click at [243, 133] on input "Show only BRN partners" at bounding box center [226, 128] width 59 height 20
checkbox input "true"
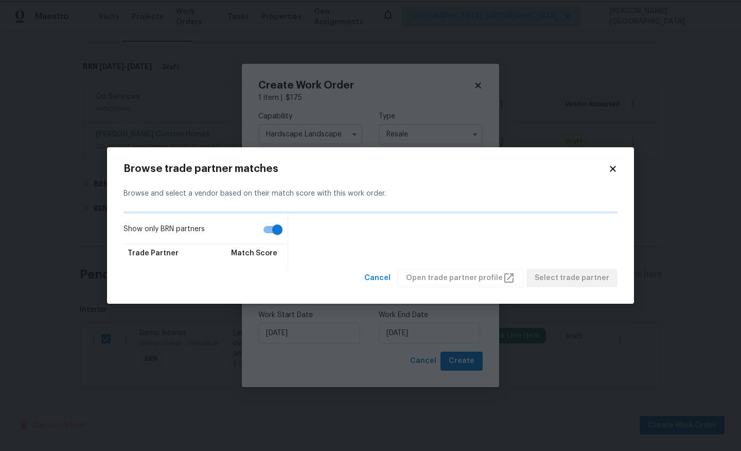
click at [361, 111] on body "Maestro Visits Projects Work Orders Tasks Properties Geo Assignments Albuquerqu…" at bounding box center [370, 225] width 741 height 451
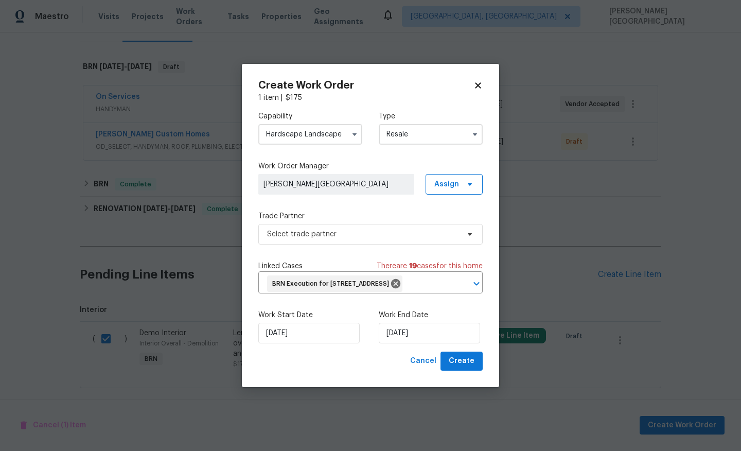
click at [318, 134] on input "Hardscape Landscape" at bounding box center [310, 134] width 104 height 21
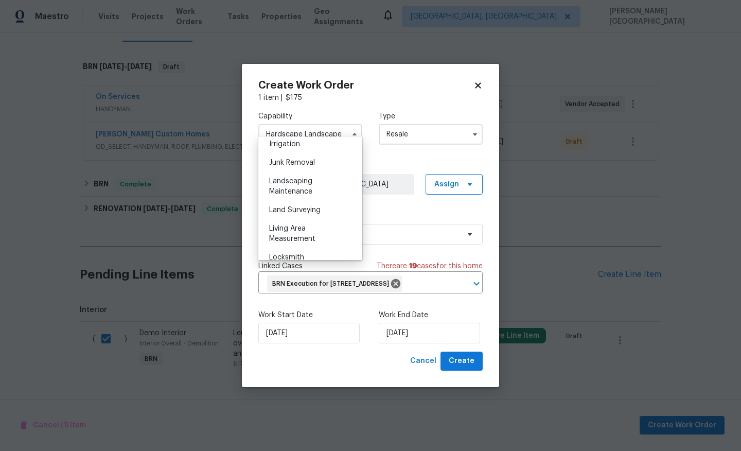
scroll to position [636, 0]
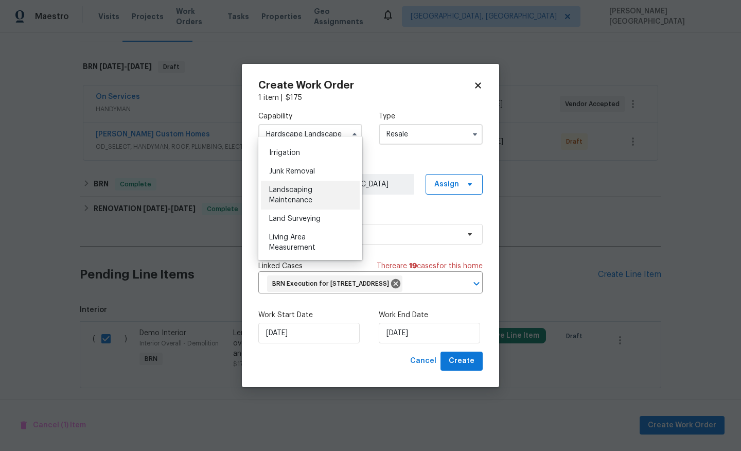
click at [303, 191] on span "Landscaping Maintenance" at bounding box center [290, 195] width 43 height 18
type input "Landscaping Maintenance"
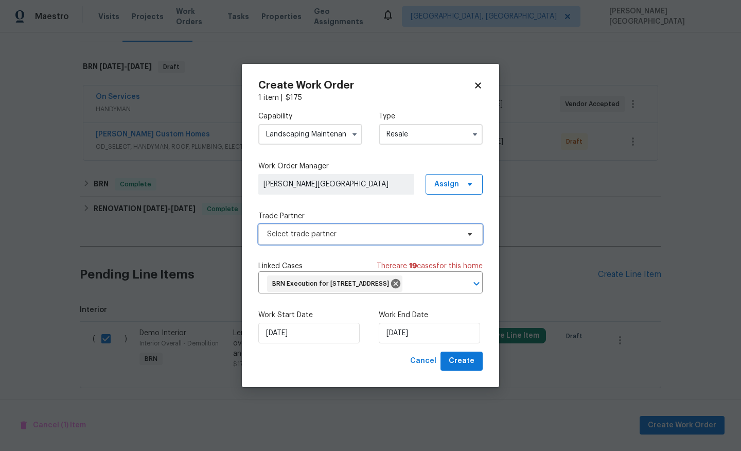
click at [302, 229] on span "Select trade partner" at bounding box center [363, 234] width 192 height 10
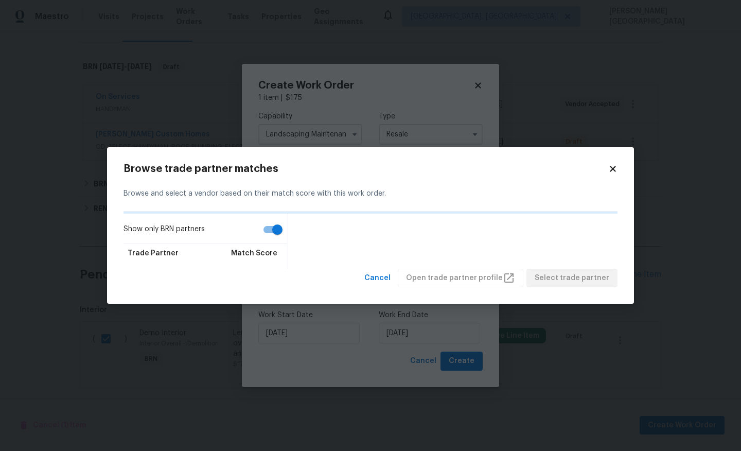
click at [273, 233] on input "Show only BRN partners" at bounding box center [277, 230] width 59 height 20
checkbox input "false"
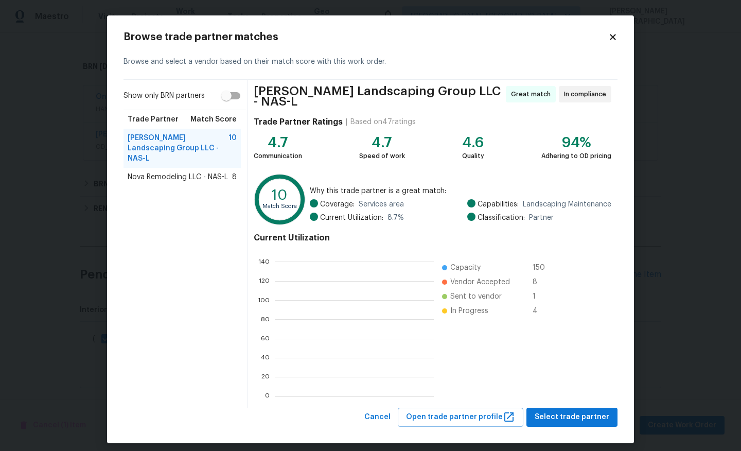
scroll to position [1, 1]
click at [553, 412] on span "Select trade partner" at bounding box center [572, 417] width 75 height 13
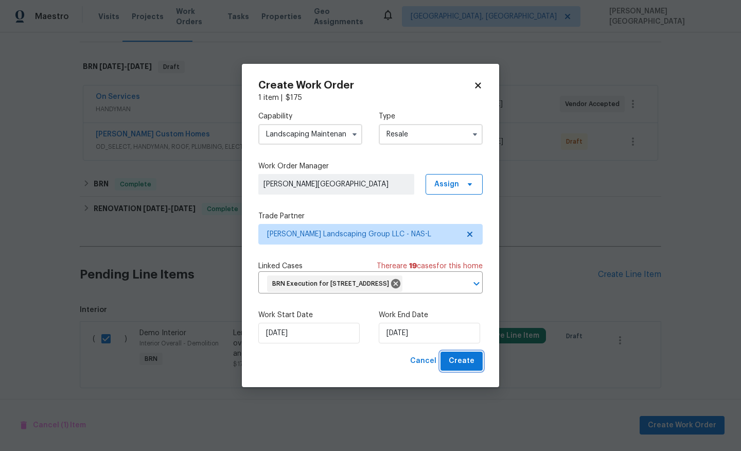
click at [476, 368] on button "Create" at bounding box center [462, 361] width 42 height 19
checkbox input "false"
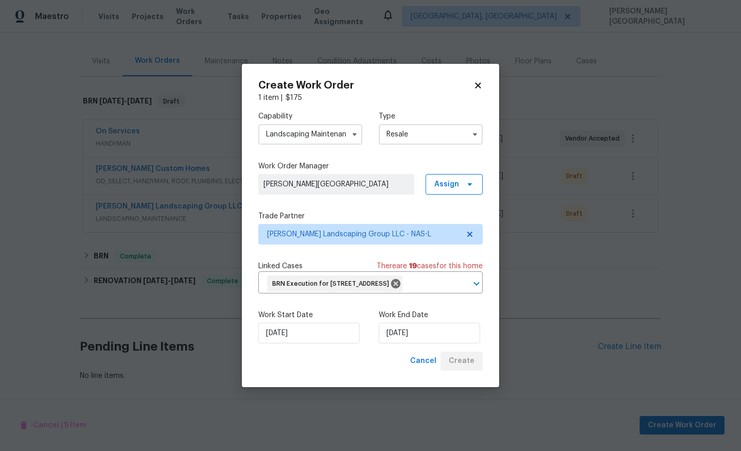
scroll to position [110, 0]
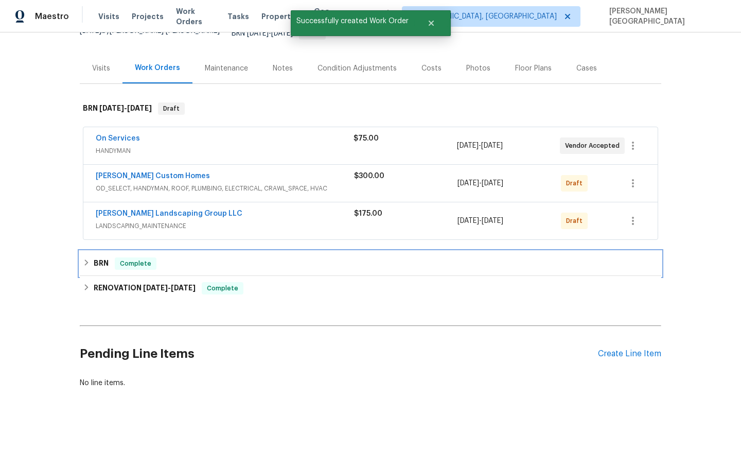
click at [107, 259] on h6 "BRN" at bounding box center [101, 263] width 15 height 12
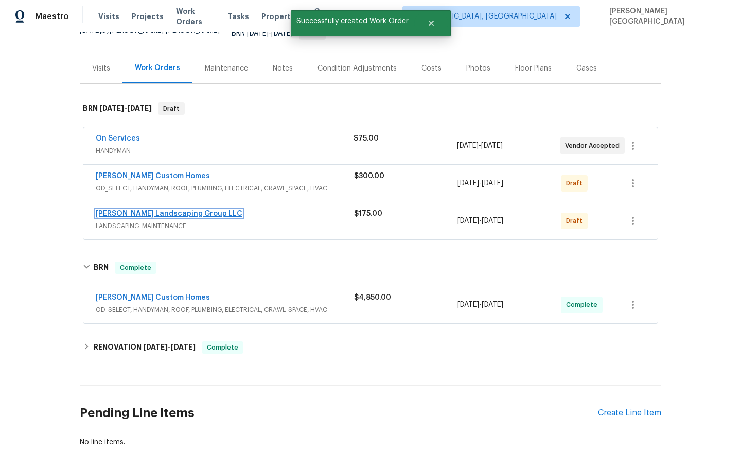
click at [159, 210] on link "Sandoval Landscaping Group LLC" at bounding box center [169, 213] width 147 height 7
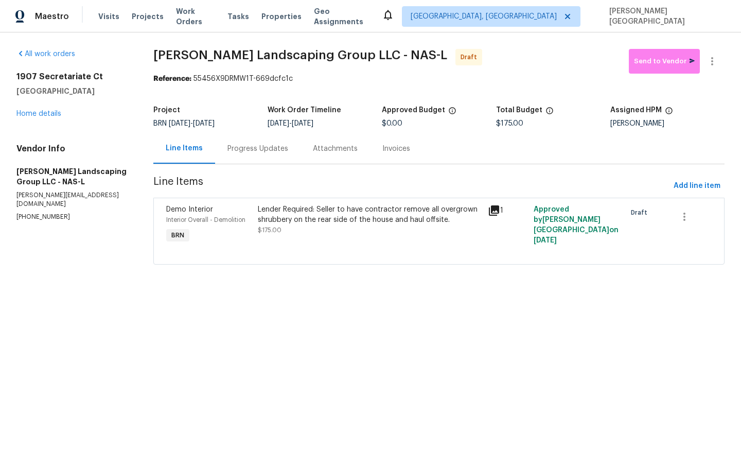
click at [250, 147] on div "Progress Updates" at bounding box center [258, 149] width 61 height 10
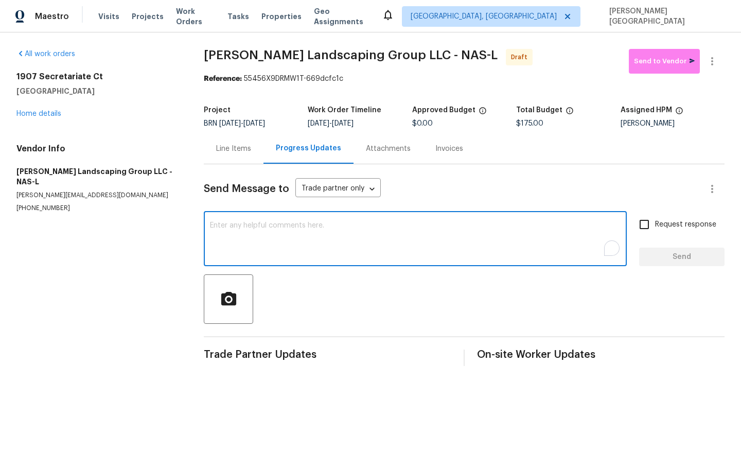
click at [244, 235] on textarea "To enrich screen reader interactions, please activate Accessibility in Grammarl…" at bounding box center [415, 240] width 411 height 36
paste textarea "This is [PERSON_NAME] from Opendoor. Please confirm receipt of the work order d…"
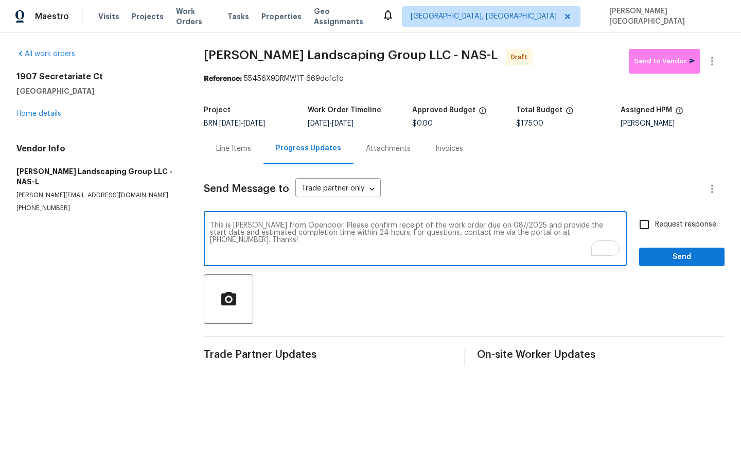
click at [486, 224] on textarea "This is [PERSON_NAME] from Opendoor. Please confirm receipt of the work order d…" at bounding box center [415, 240] width 411 height 36
click at [482, 223] on textarea "This is [PERSON_NAME] from Opendoor. Please confirm receipt of the work order d…" at bounding box center [415, 240] width 411 height 36
click at [486, 224] on textarea "This is [PERSON_NAME] from Opendoor. Please confirm receipt of the work order d…" at bounding box center [415, 240] width 411 height 36
type textarea "This is [PERSON_NAME] from Opendoor. Please confirm receipt of the work order d…"
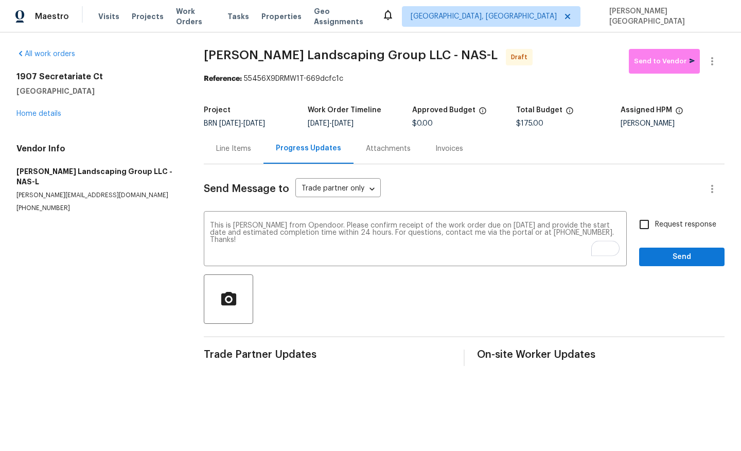
click at [663, 232] on label "Request response" at bounding box center [675, 225] width 83 height 22
click at [655, 232] on input "Request response" at bounding box center [645, 225] width 22 height 22
checkbox input "true"
click at [665, 257] on span "Send" at bounding box center [682, 257] width 69 height 13
click at [718, 67] on icon "button" at bounding box center [712, 61] width 12 height 12
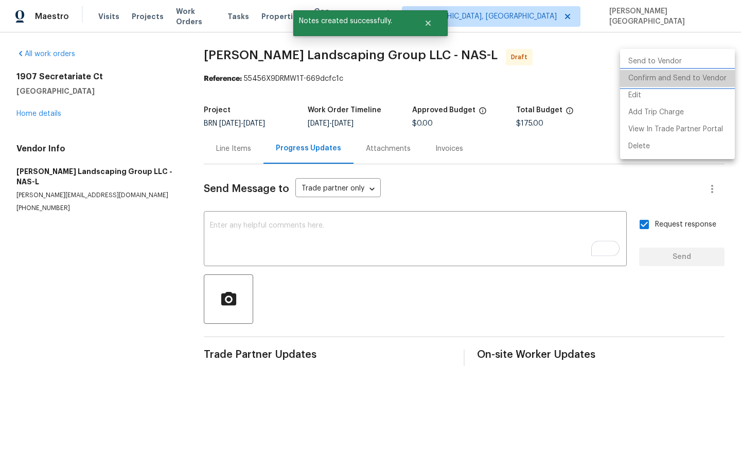
click at [695, 74] on li "Confirm and Send to Vendor" at bounding box center [677, 78] width 115 height 17
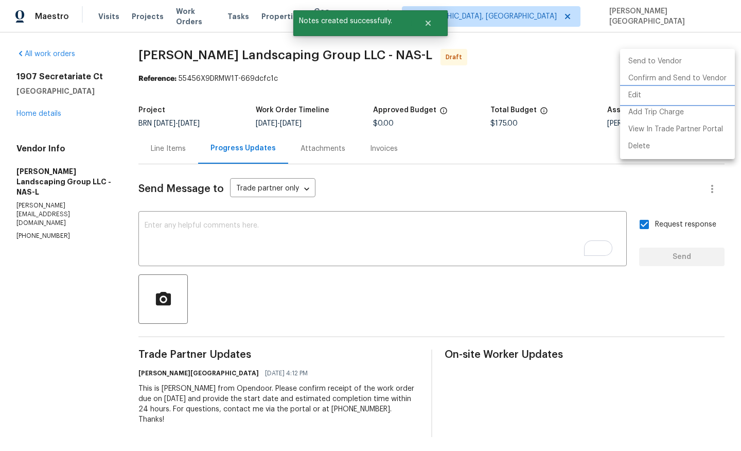
click at [50, 108] on div at bounding box center [370, 225] width 741 height 451
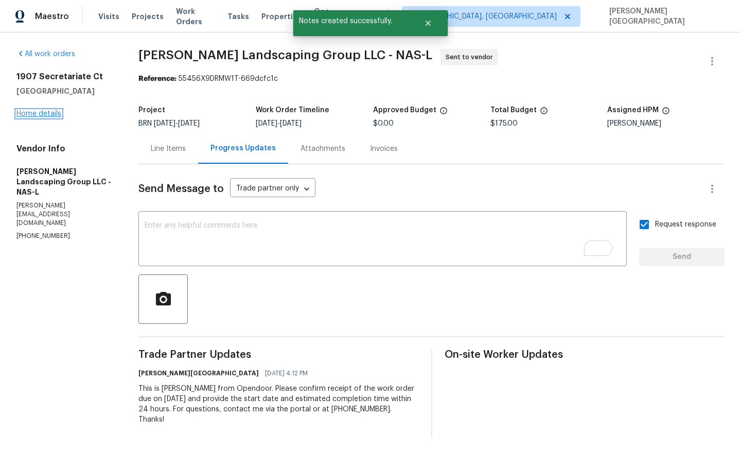
click at [51, 112] on link "Home details" at bounding box center [38, 113] width 45 height 7
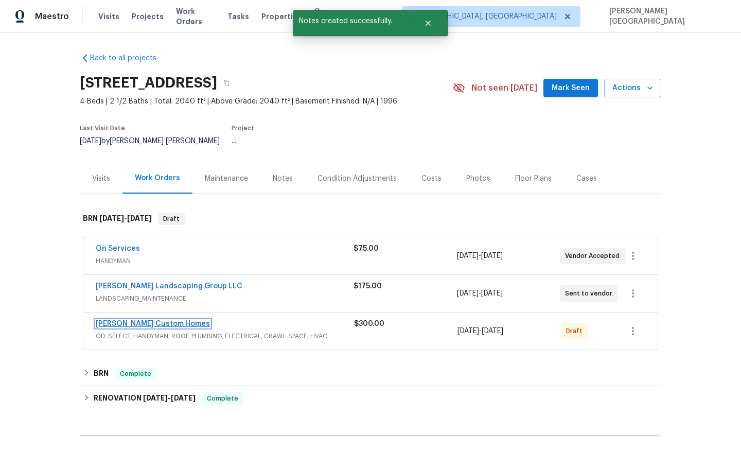
click at [153, 320] on link "Rappa Custom Homes" at bounding box center [153, 323] width 114 height 7
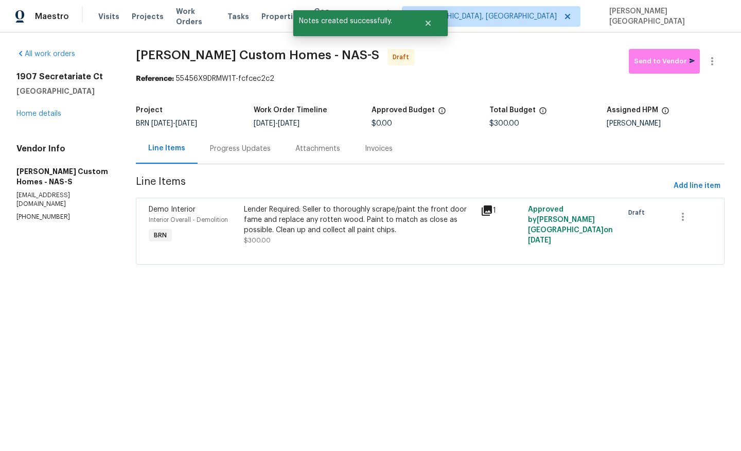
click at [247, 150] on div "Progress Updates" at bounding box center [240, 149] width 61 height 10
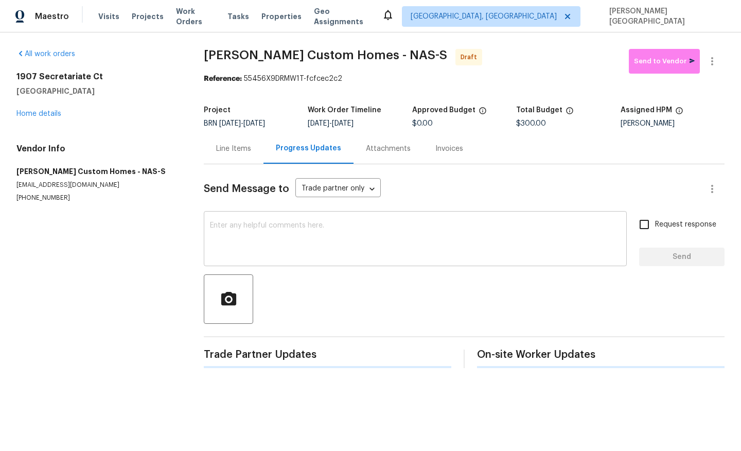
click at [233, 236] on textarea at bounding box center [415, 240] width 411 height 36
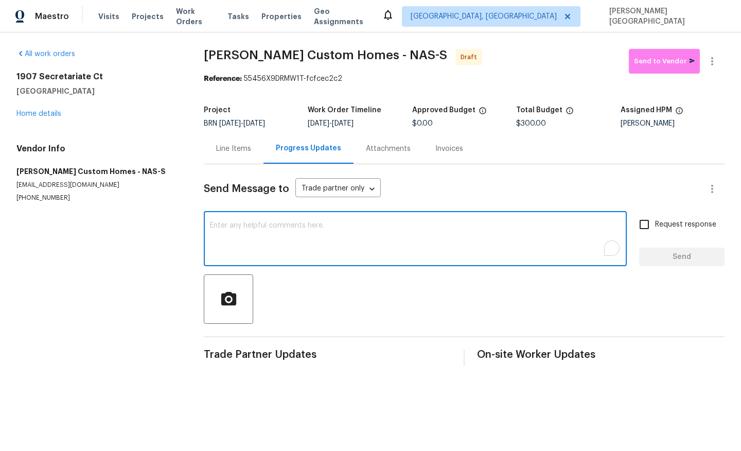
paste textarea "This is [PERSON_NAME] from Opendoor. Please confirm receipt of the work order d…"
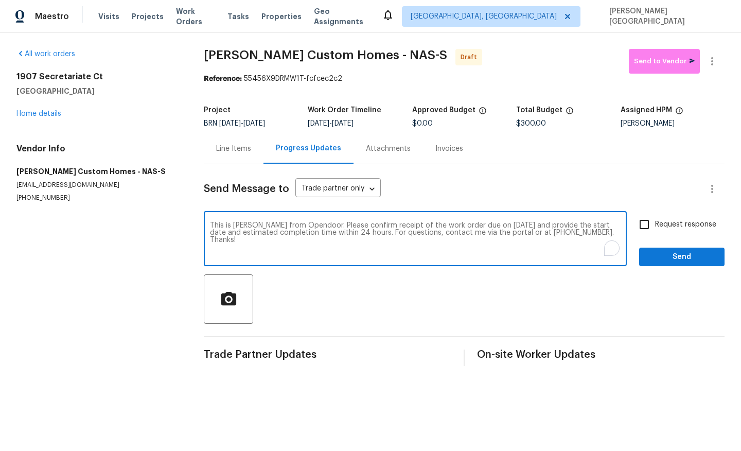
type textarea "This is [PERSON_NAME] from Opendoor. Please confirm receipt of the work order d…"
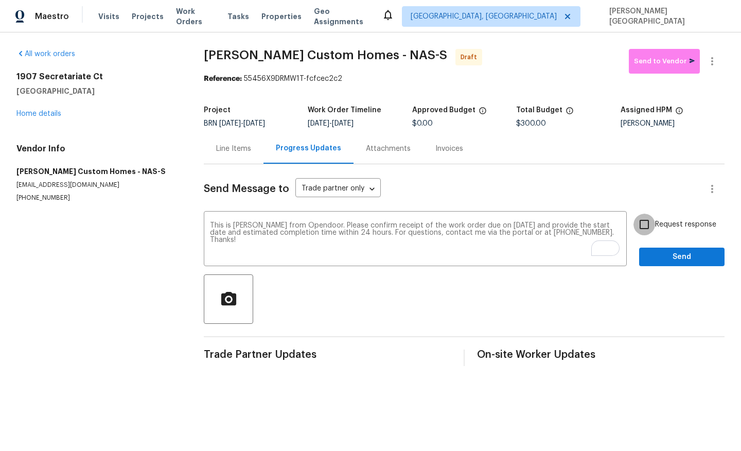
click at [653, 228] on input "Request response" at bounding box center [645, 225] width 22 height 22
checkbox input "true"
click at [662, 258] on span "Send" at bounding box center [682, 257] width 69 height 13
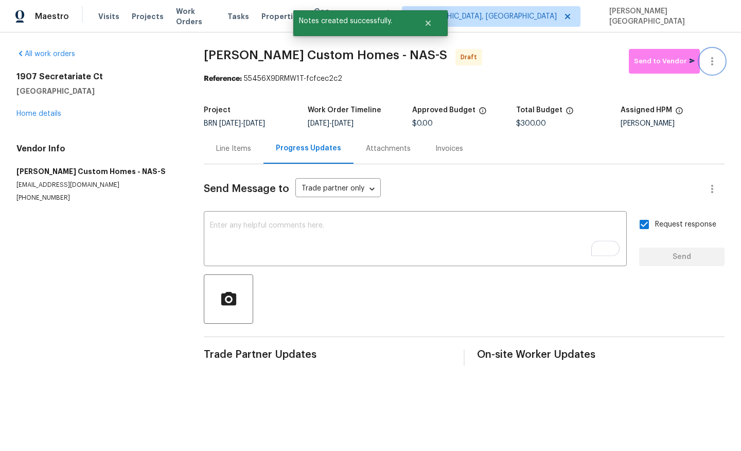
click at [716, 53] on button "button" at bounding box center [712, 61] width 25 height 25
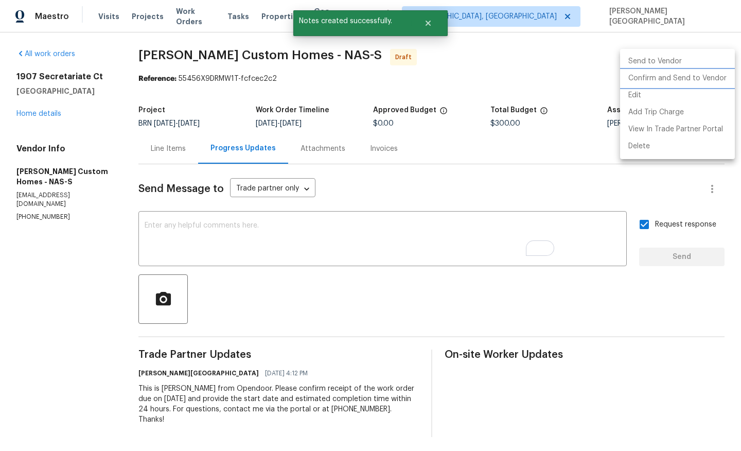
click at [702, 76] on li "Confirm and Send to Vendor" at bounding box center [677, 78] width 115 height 17
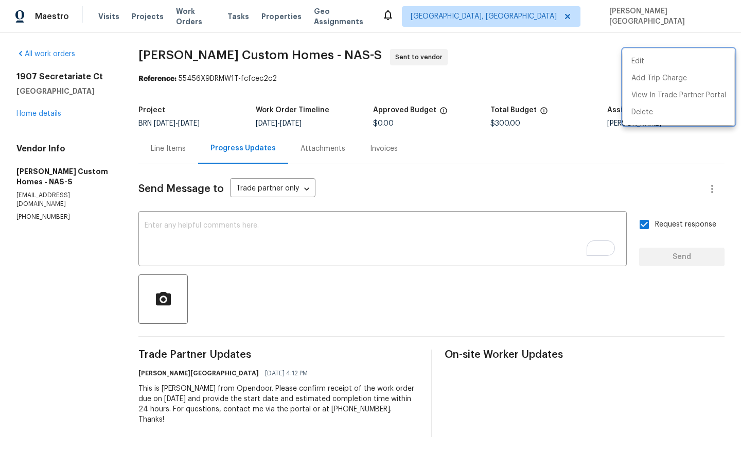
click at [213, 404] on div at bounding box center [370, 225] width 741 height 451
click at [213, 404] on div "Edit Add Trip Charge View In Trade Partner Portal Delete" at bounding box center [370, 225] width 741 height 451
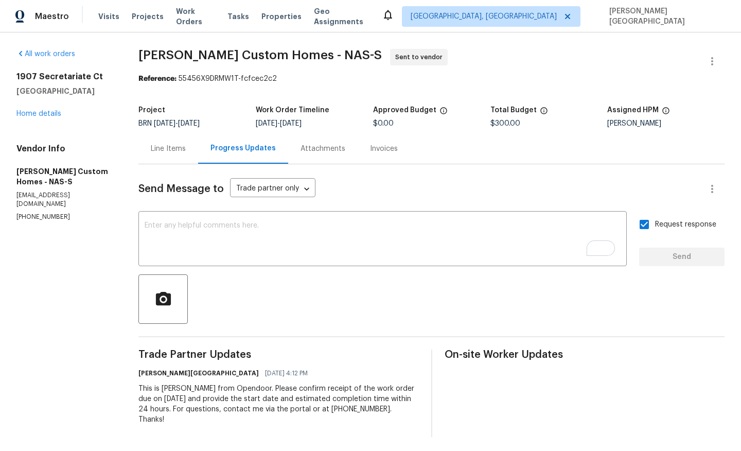
click at [203, 395] on div "This is [PERSON_NAME] from Opendoor. Please confirm receipt of the work order d…" at bounding box center [279, 404] width 280 height 41
copy div "Trade Partner Updates Isabel Sangeetha Ireland 08/29/2025 4:12 PM"
click at [55, 109] on div "1907 Secretariate Ct Clarksville, TN 37042 Home details" at bounding box center [64, 95] width 97 height 47
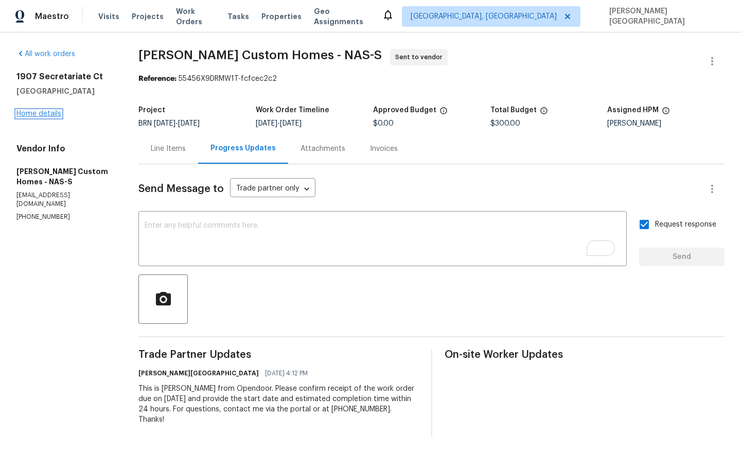
click at [49, 114] on link "Home details" at bounding box center [38, 113] width 45 height 7
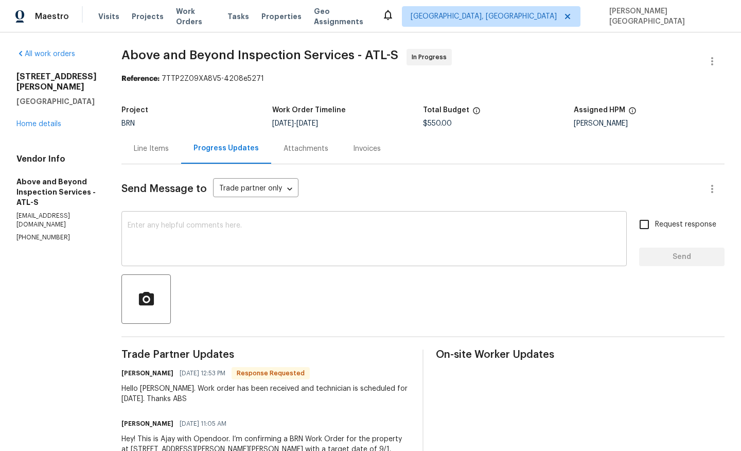
click at [191, 237] on textarea at bounding box center [374, 240] width 493 height 36
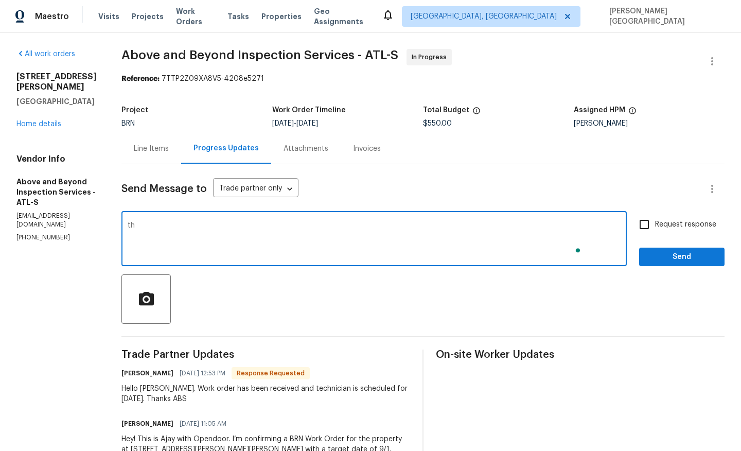
type textarea "t"
type textarea "thanks f"
type textarea "Thanks for the update."
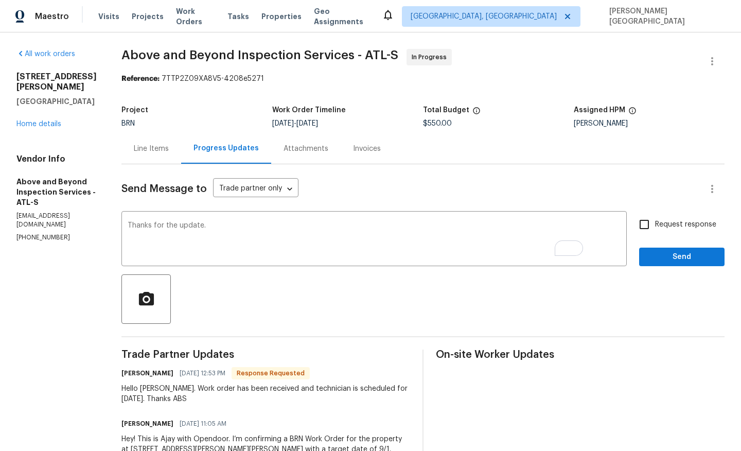
drag, startPoint x: 15, startPoint y: 76, endPoint x: 119, endPoint y: 92, distance: 104.7
click at [119, 92] on div "All work orders [STREET_ADDRESS][PERSON_NAME][PERSON_NAME] Home details Vendor …" at bounding box center [370, 288] width 741 height 513
copy div "[STREET_ADDRESS][PERSON_NAME][PERSON_NAME]"
click at [656, 225] on span "Request response" at bounding box center [685, 224] width 61 height 11
click at [655, 225] on input "Request response" at bounding box center [645, 225] width 22 height 22
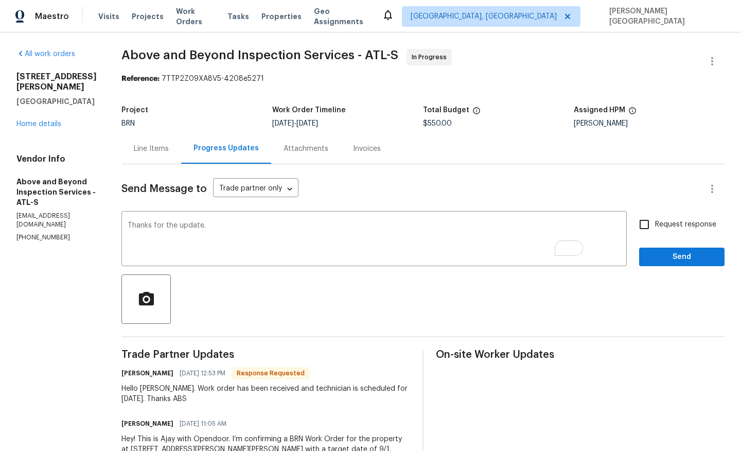
checkbox input "true"
click at [675, 268] on div "Send Message to Trade partner only Trade partner only ​ Thanks for the update. …" at bounding box center [423, 346] width 603 height 365
click at [672, 264] on button "Send" at bounding box center [681, 257] width 85 height 19
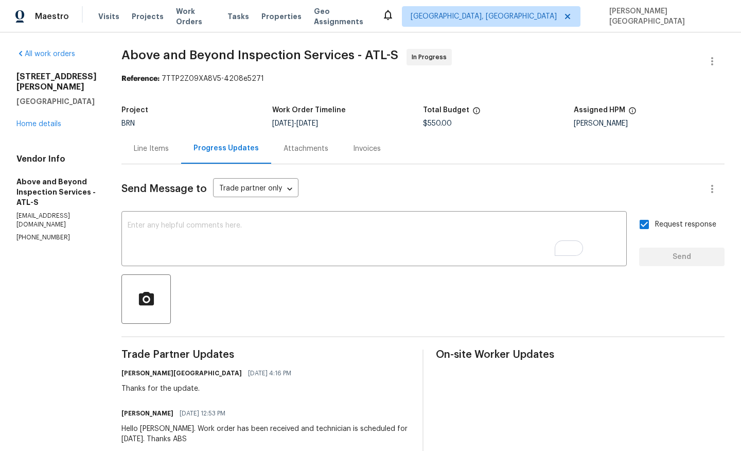
click at [180, 54] on span "Above and Beyond Inspection Services - ATL-S" at bounding box center [260, 55] width 277 height 12
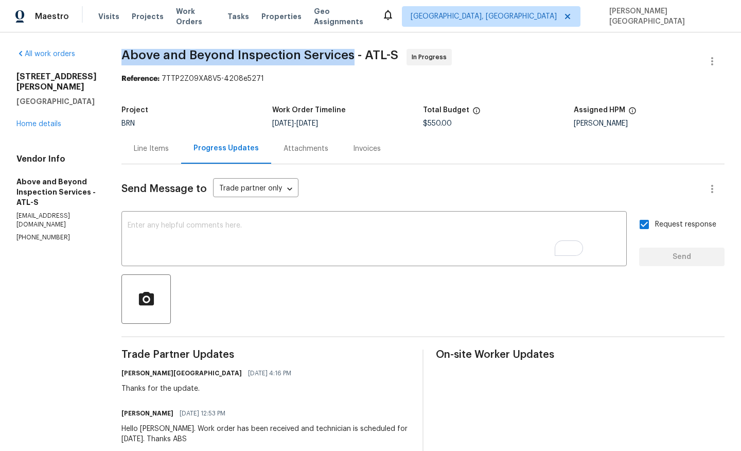
click at [356, 56] on span "Above and Beyond Inspection Services - ATL-S" at bounding box center [260, 55] width 277 height 12
copy span "Above and Beyond Inspection Services"
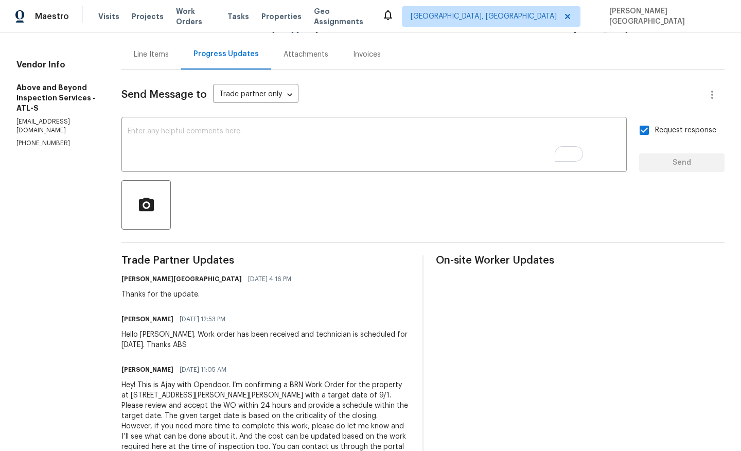
scroll to position [134, 0]
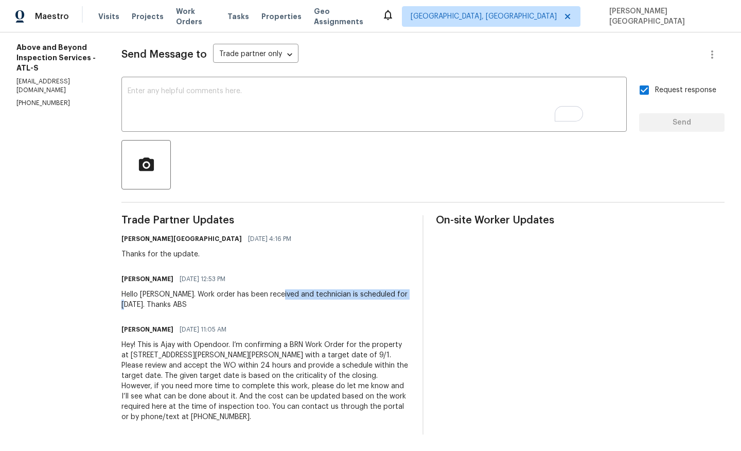
drag, startPoint x: 313, startPoint y: 293, endPoint x: 196, endPoint y: 303, distance: 117.2
click at [196, 303] on div "Hello [PERSON_NAME]. Work order has been received and technician is scheduled f…" at bounding box center [266, 299] width 289 height 21
copy div "technician is scheduled for [DATE]."
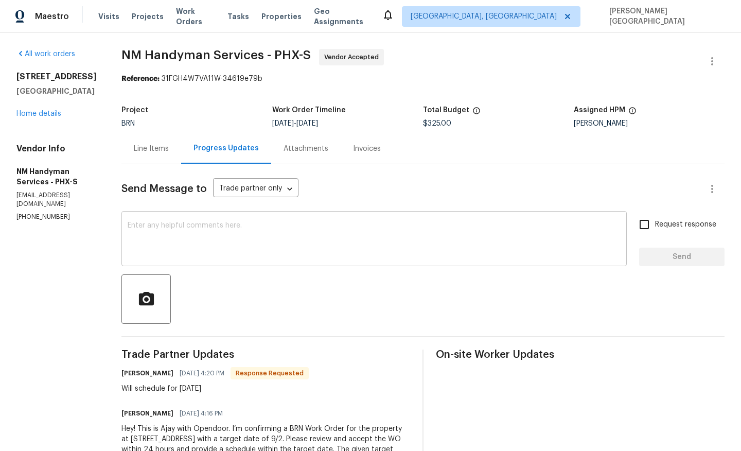
click at [170, 253] on textarea at bounding box center [374, 240] width 493 height 36
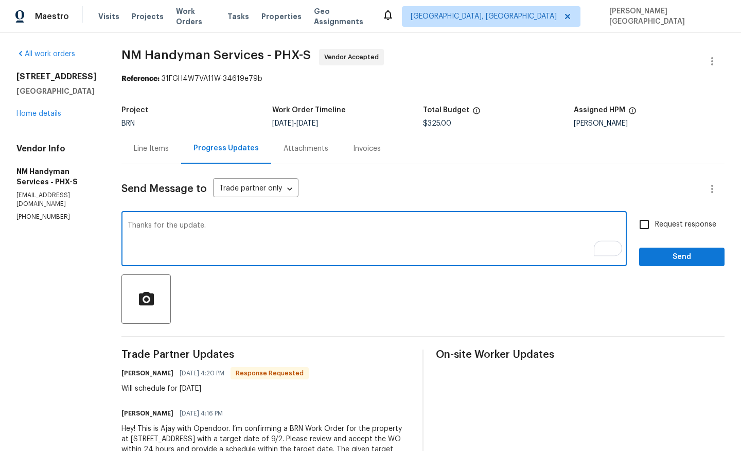
type textarea "Thanks for the update."
drag, startPoint x: 646, startPoint y: 229, endPoint x: 649, endPoint y: 237, distance: 9.5
click at [646, 229] on input "Request response" at bounding box center [645, 225] width 22 height 22
checkbox input "true"
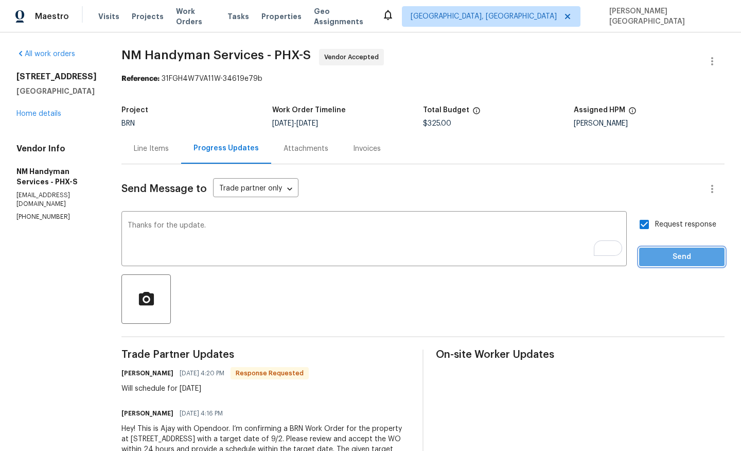
click at [652, 255] on span "Send" at bounding box center [682, 257] width 69 height 13
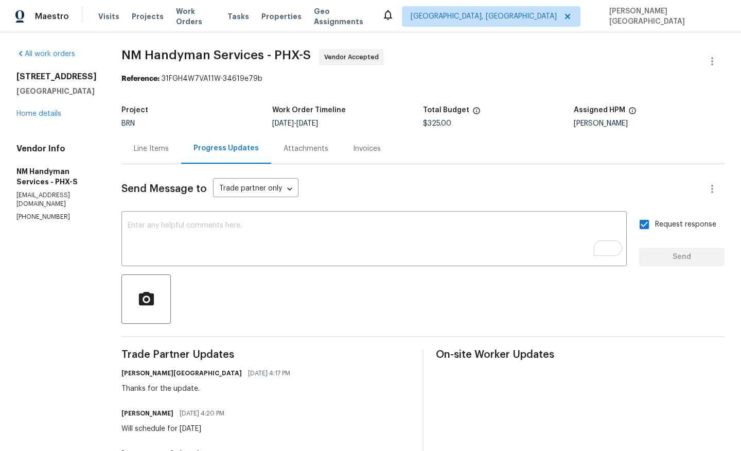
drag, startPoint x: 14, startPoint y: 72, endPoint x: 50, endPoint y: 85, distance: 38.3
click at [53, 85] on div "All work orders 2300 E Magma Rd Unit 74 San Tan Valley, AZ 85143 Home details V…" at bounding box center [370, 303] width 741 height 543
click at [51, 96] on h5 "San Tan Valley, AZ 85143" at bounding box center [56, 91] width 80 height 10
copy div "2300 E Magma Rd Unit 74 San Tan Valley, AZ 85143"
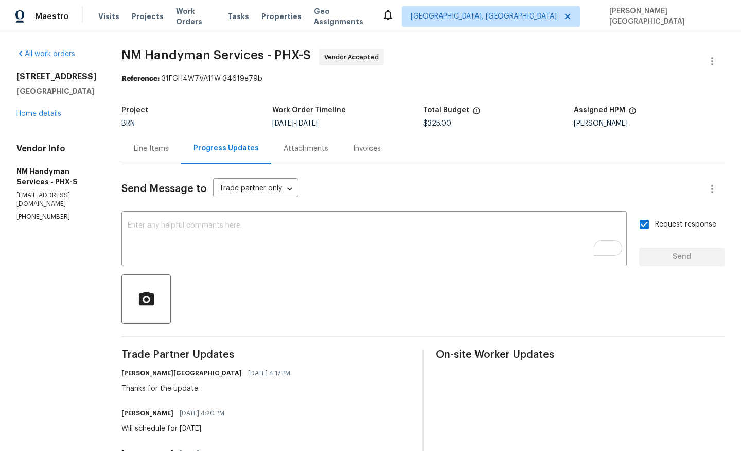
click at [122, 50] on span "NM Handyman Services - PHX-S" at bounding box center [216, 55] width 189 height 12
drag, startPoint x: 122, startPoint y: 50, endPoint x: 228, endPoint y: 51, distance: 106.1
click at [124, 50] on span "NM Handyman Services - PHX-S" at bounding box center [216, 55] width 189 height 12
click at [230, 51] on span "NM Handyman Services - PHX-S" at bounding box center [216, 55] width 189 height 12
copy span "NM Handyman Services"
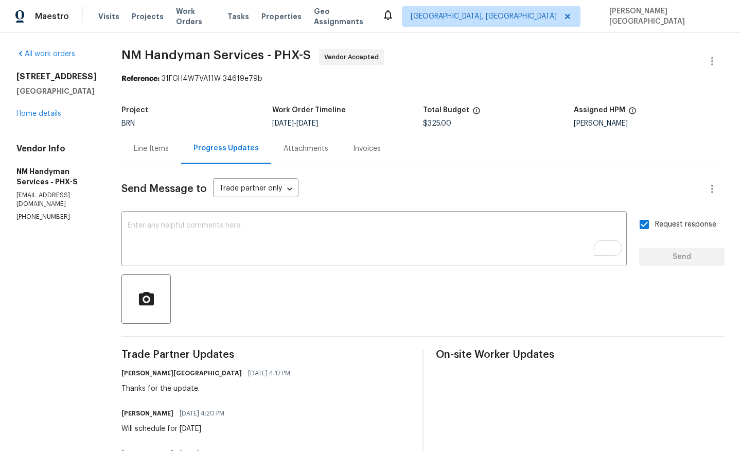
click at [53, 119] on div "2300 E Magma Rd Unit 74 San Tan Valley, AZ 85143 Home details" at bounding box center [56, 95] width 80 height 47
click at [53, 117] on link "Home details" at bounding box center [38, 113] width 45 height 7
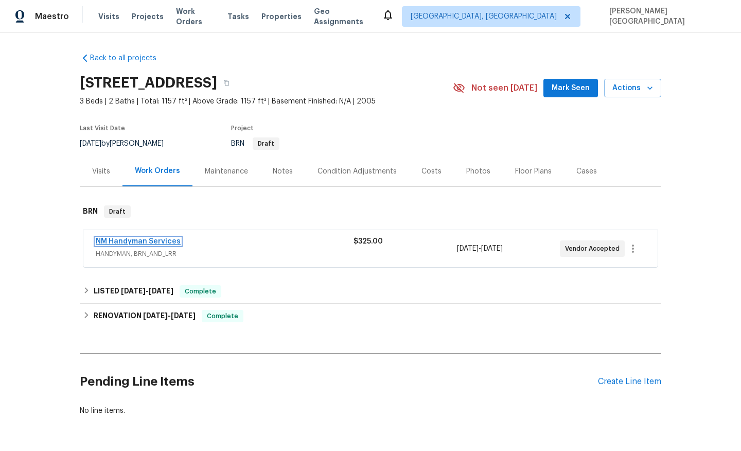
click at [160, 244] on link "NM Handyman Services" at bounding box center [138, 241] width 85 height 7
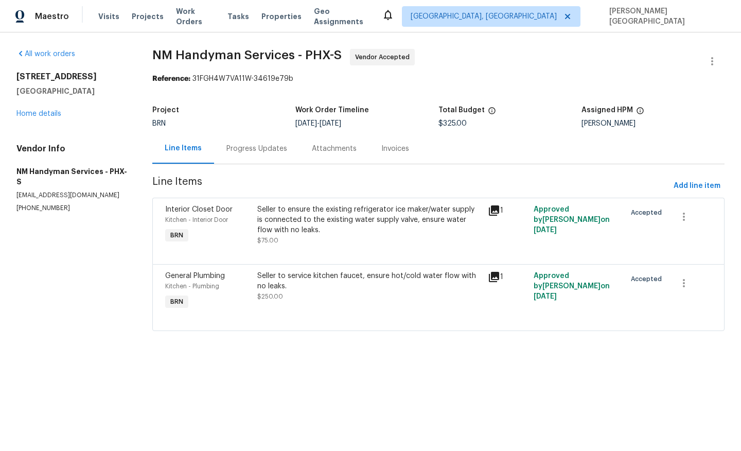
click at [258, 151] on div "Progress Updates" at bounding box center [257, 149] width 61 height 10
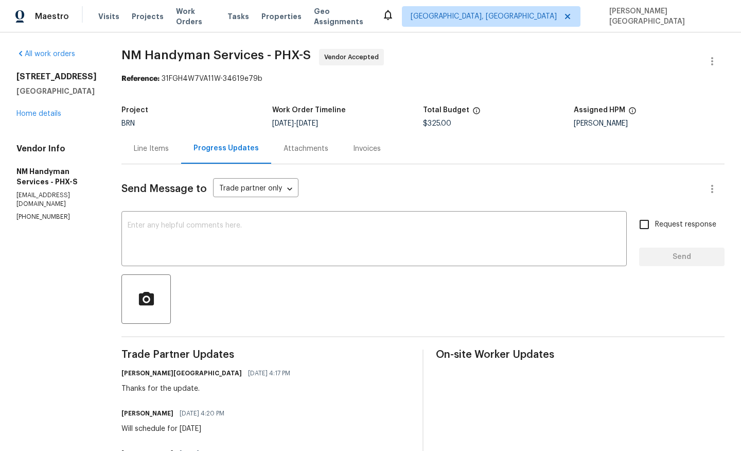
click at [182, 430] on div "Will schedule for September 1st" at bounding box center [176, 429] width 109 height 10
click at [175, 428] on div "Will schedule for September 1st" at bounding box center [176, 429] width 109 height 10
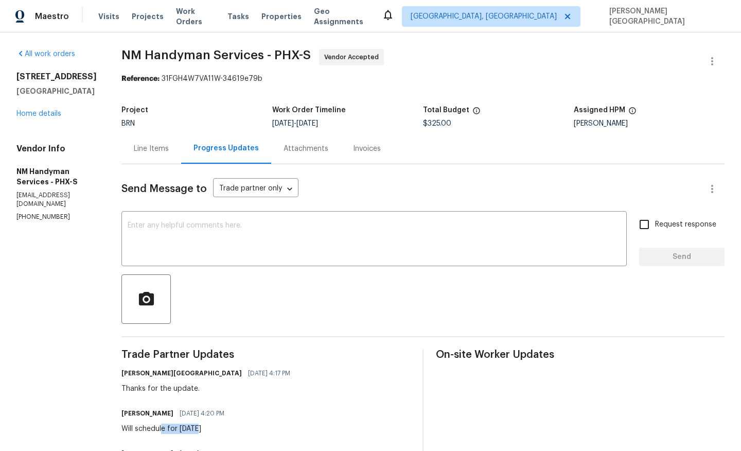
drag, startPoint x: 161, startPoint y: 430, endPoint x: 198, endPoint y: 428, distance: 37.1
click at [198, 429] on div "Will schedule for September 1st" at bounding box center [176, 429] width 109 height 10
click at [183, 429] on div "Will schedule for September 1st" at bounding box center [176, 429] width 109 height 10
click at [231, 430] on div "Will schedule for September 1st" at bounding box center [176, 429] width 109 height 10
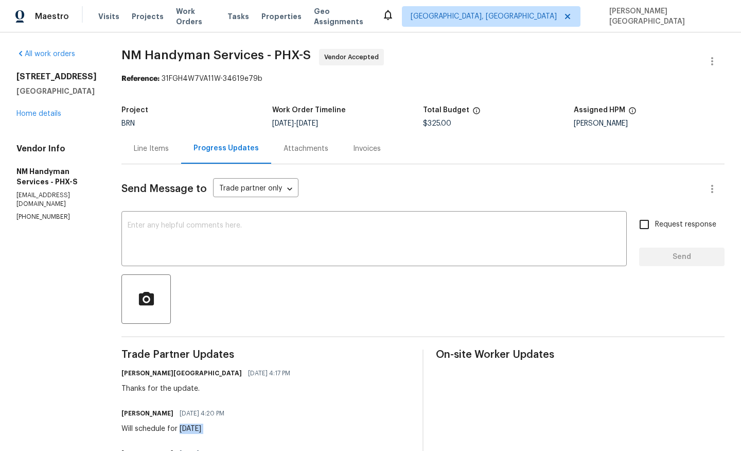
copy div "September 1st"
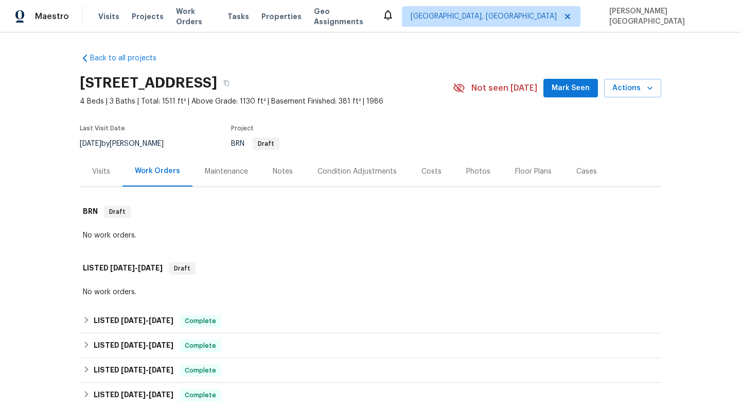
scroll to position [466, 0]
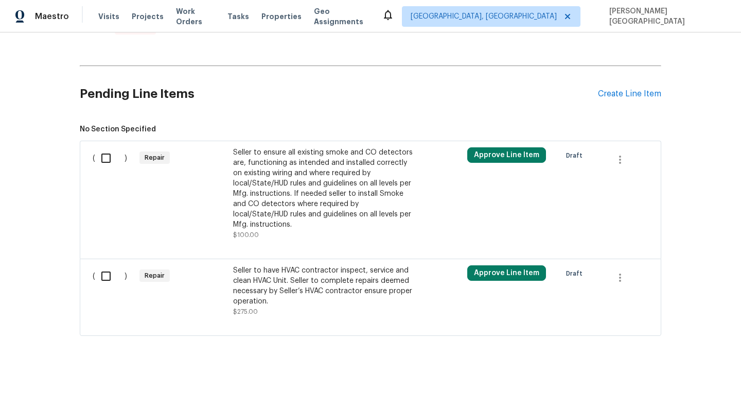
click at [320, 281] on div "Seller to have HVAC contractor inspect, service and clean HVAC Unit. Seller to …" at bounding box center [323, 285] width 181 height 41
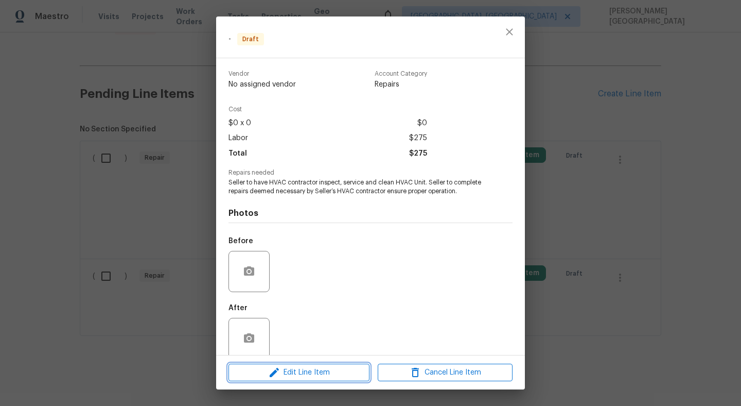
click at [339, 368] on span "Edit Line Item" at bounding box center [299, 372] width 135 height 13
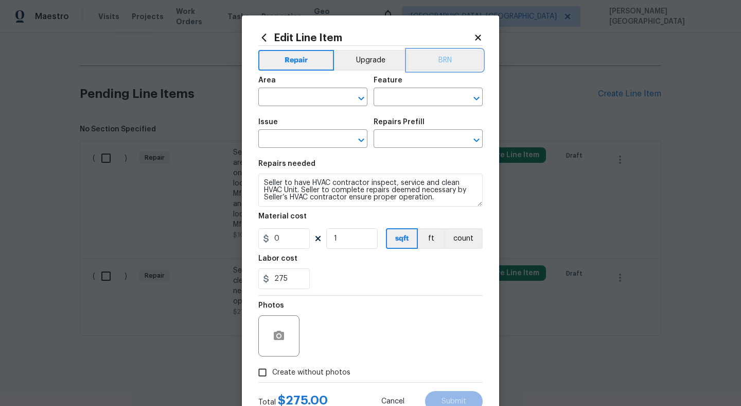
click at [441, 56] on button "BRN" at bounding box center [445, 60] width 76 height 21
click at [298, 97] on input "text" at bounding box center [298, 98] width 80 height 16
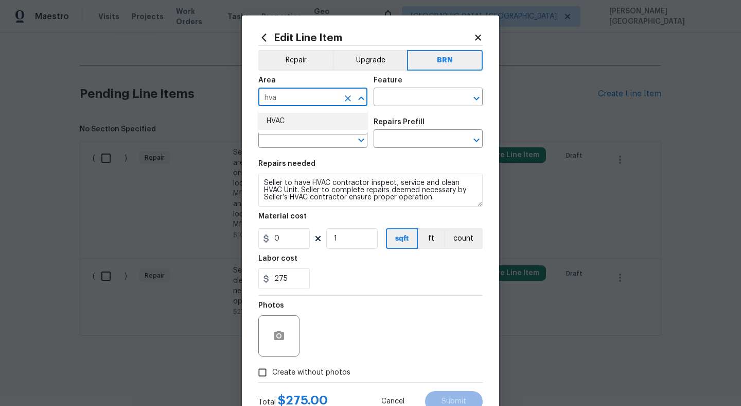
click at [303, 124] on li "HVAC" at bounding box center [312, 121] width 109 height 17
type input "HVAC"
click at [389, 92] on input "text" at bounding box center [414, 98] width 80 height 16
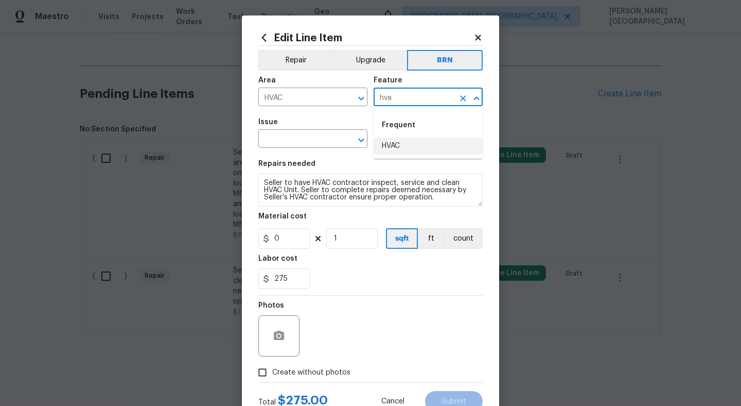
click at [408, 140] on li "HVAC" at bounding box center [428, 145] width 109 height 17
type input "HVAC"
click at [313, 139] on input "text" at bounding box center [298, 140] width 80 height 16
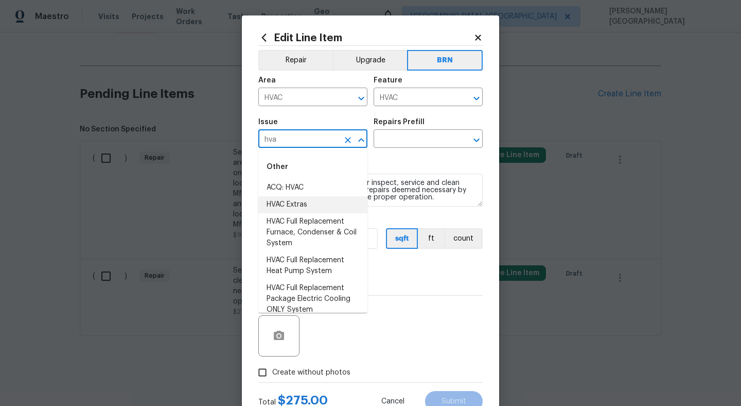
click at [337, 199] on li "HVAC Extras" at bounding box center [312, 204] width 109 height 17
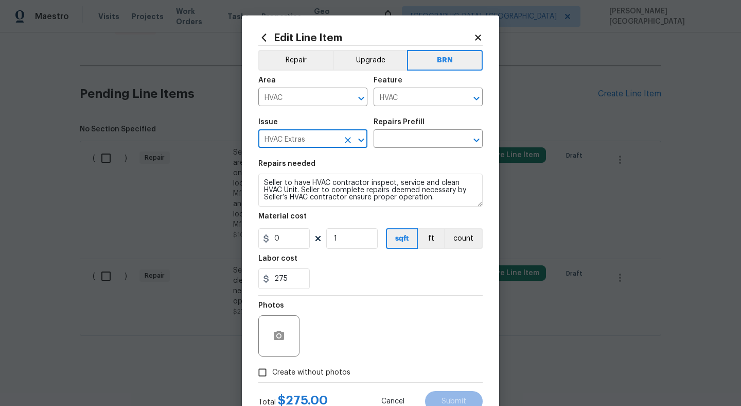
type input "HVAC Extras"
click at [403, 129] on div "Repairs Prefill" at bounding box center [428, 124] width 109 height 13
click at [401, 148] on div "Issue HVAC Extras ​ Repairs Prefill ​" at bounding box center [370, 133] width 224 height 42
click at [400, 141] on input "text" at bounding box center [414, 140] width 80 height 16
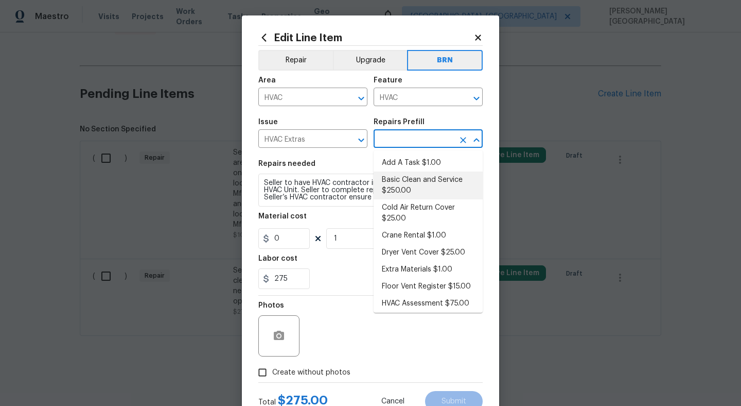
click at [406, 177] on li "Basic Clean and Service $250.00" at bounding box center [428, 185] width 109 height 28
type input "Basic Clean and Service $250.00"
type textarea "General Service HVAC system including: cleaning condenser and evaporator coils,…"
type input "250"
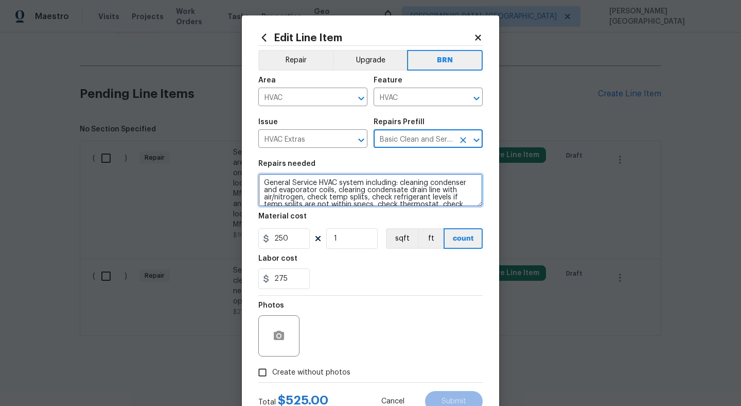
click at [406, 177] on textarea "General Service HVAC system including: cleaning condenser and evaporator coils,…" at bounding box center [370, 190] width 224 height 33
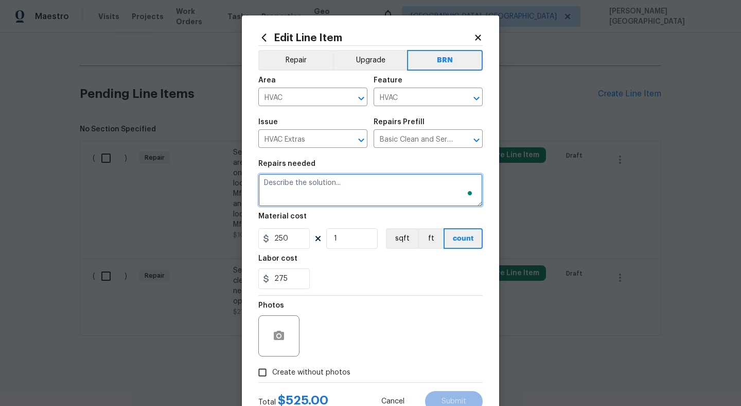
paste textarea "Seller to have HVAC contractor inspect, service and clean HVAC Unit. Seller to …"
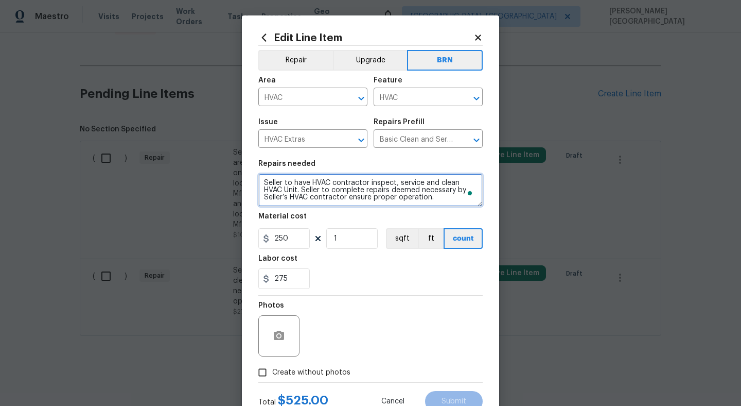
scroll to position [2, 0]
type textarea "Seller to have HVAC contractor inspect, service and clean HVAC Unit. Seller to …"
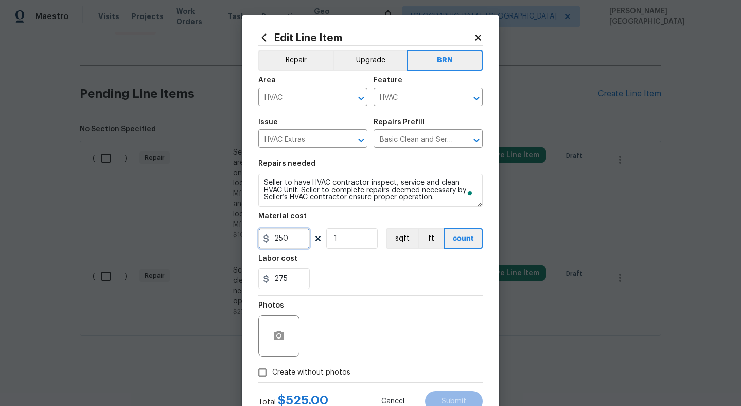
click at [293, 245] on input "250" at bounding box center [283, 238] width 51 height 21
type input "0"
click at [281, 334] on icon "button" at bounding box center [279, 335] width 10 height 9
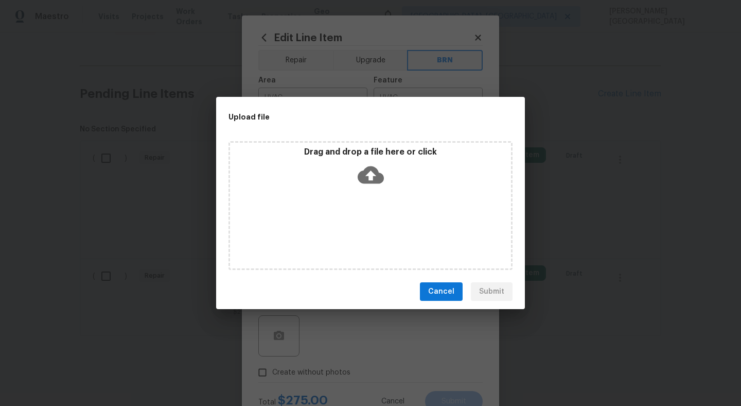
click at [368, 181] on icon at bounding box center [371, 175] width 26 height 18
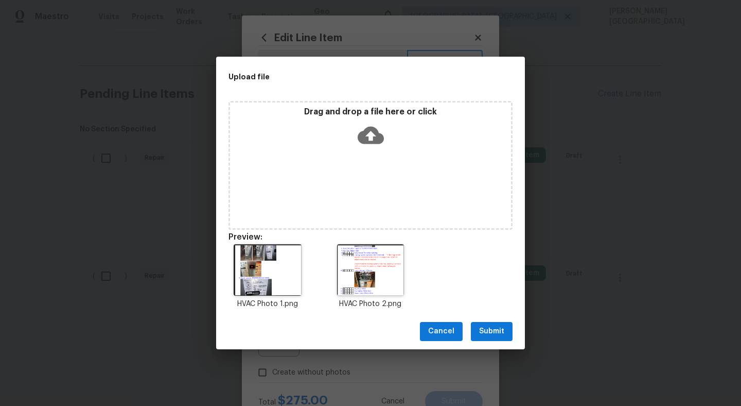
click at [490, 342] on div "Cancel Submit" at bounding box center [370, 332] width 309 height 36
click at [490, 331] on span "Submit" at bounding box center [491, 331] width 25 height 13
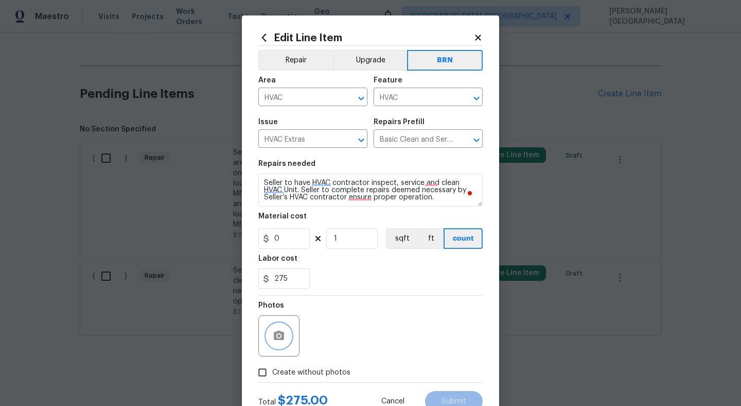
scroll to position [38, 0]
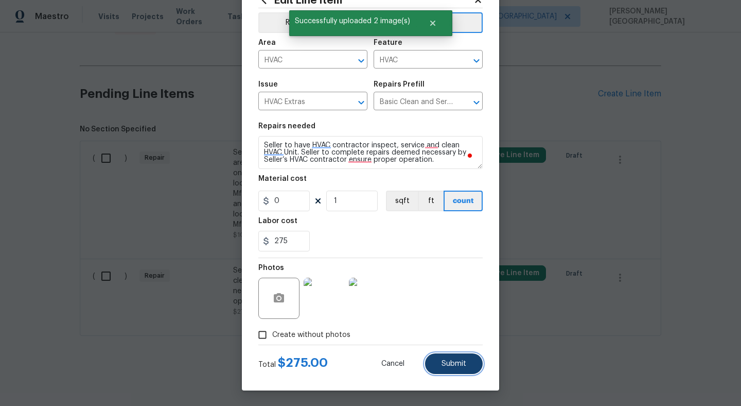
click at [456, 361] on span "Submit" at bounding box center [454, 364] width 25 height 8
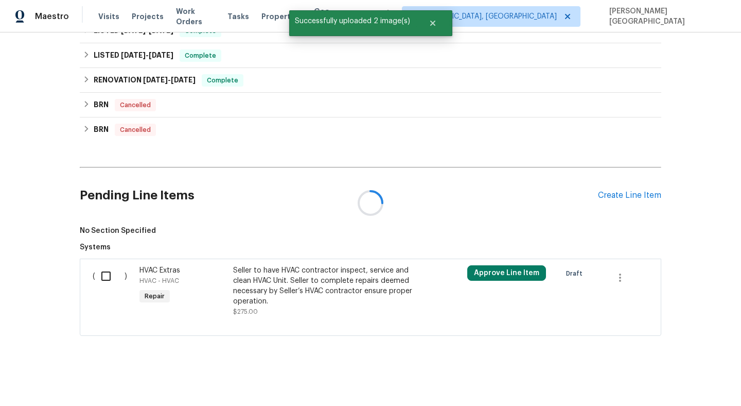
scroll to position [466, 0]
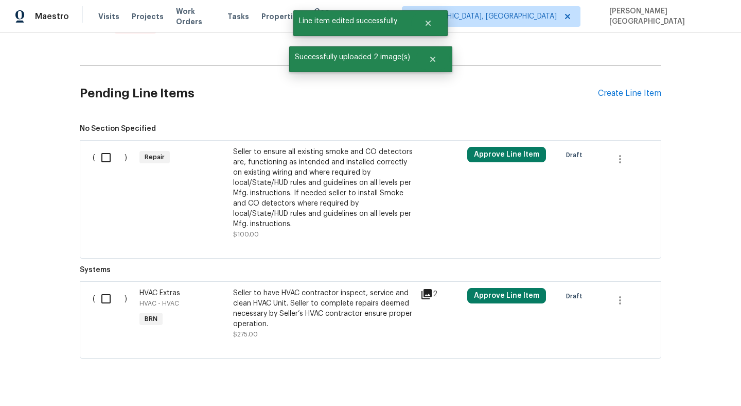
click at [275, 159] on div "Seller to ensure all existing smoke and CO detectors are, functioning as intend…" at bounding box center [323, 188] width 181 height 82
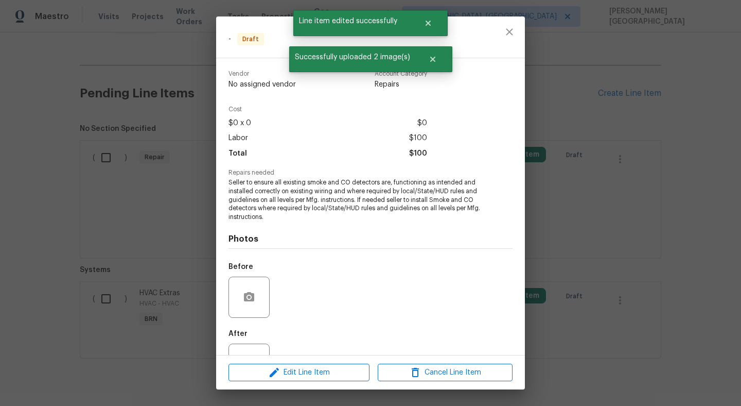
click at [300, 383] on div "Edit Line Item Cancel Line Item" at bounding box center [370, 372] width 309 height 34
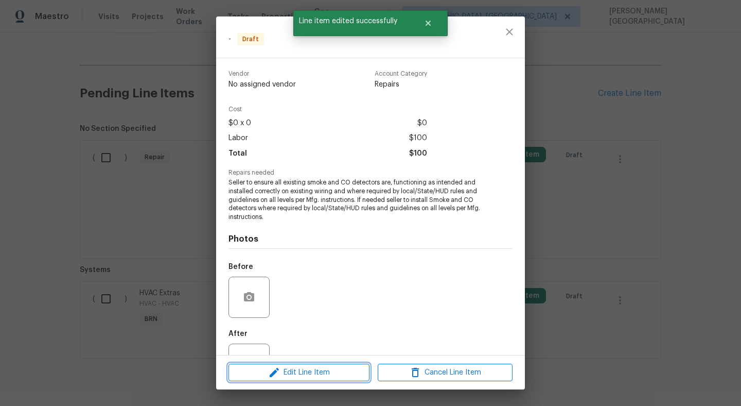
click at [304, 378] on span "Edit Line Item" at bounding box center [299, 372] width 135 height 13
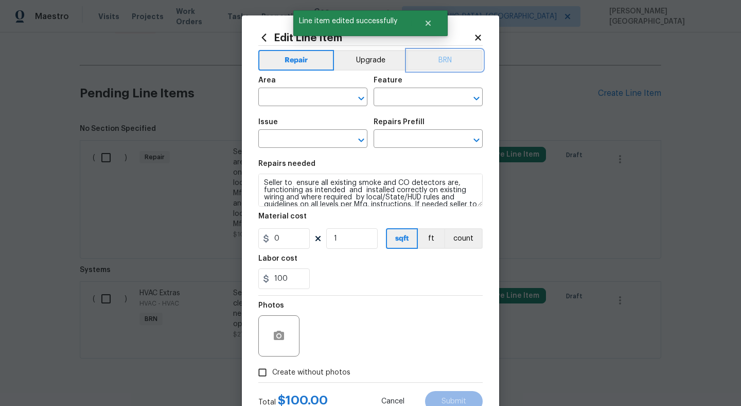
click at [451, 59] on button "BRN" at bounding box center [445, 60] width 76 height 21
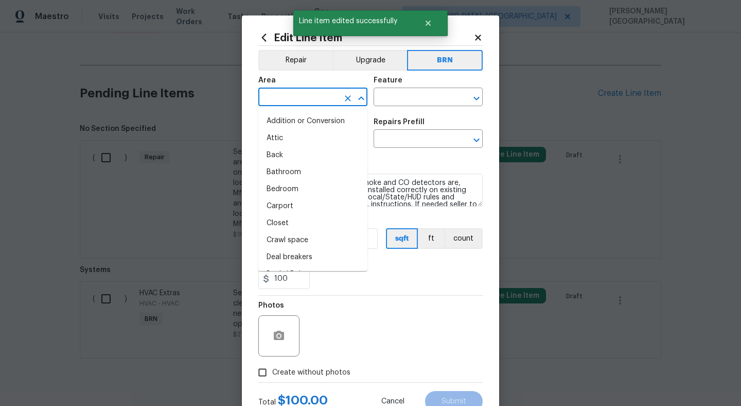
click at [327, 97] on input "text" at bounding box center [298, 98] width 80 height 16
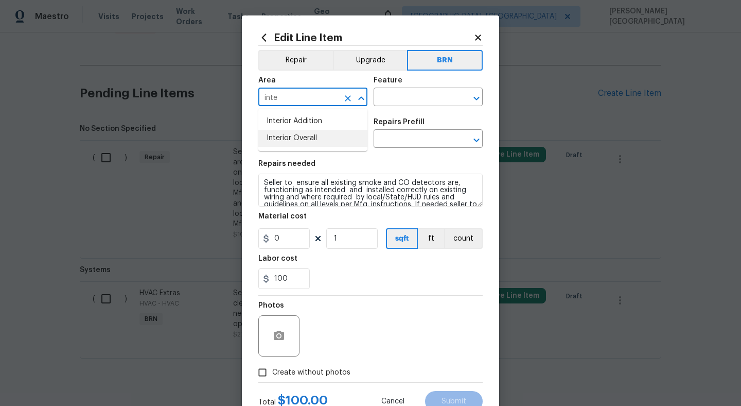
click at [313, 144] on li "Interior Overall" at bounding box center [312, 138] width 109 height 17
type input "Interior Overall"
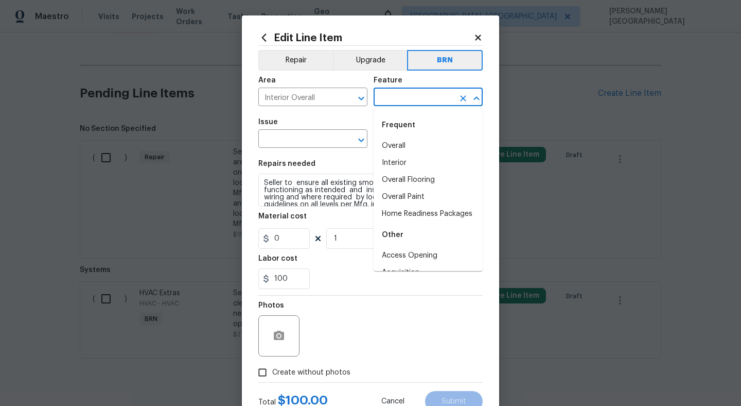
click at [389, 101] on input "text" at bounding box center [414, 98] width 80 height 16
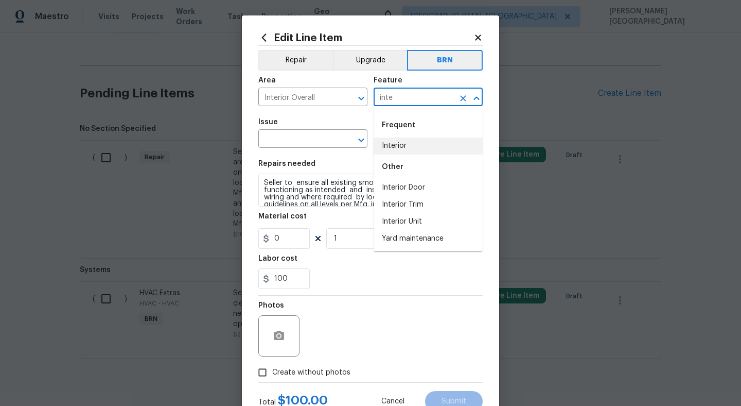
click at [397, 139] on li "Interior" at bounding box center [428, 145] width 109 height 17
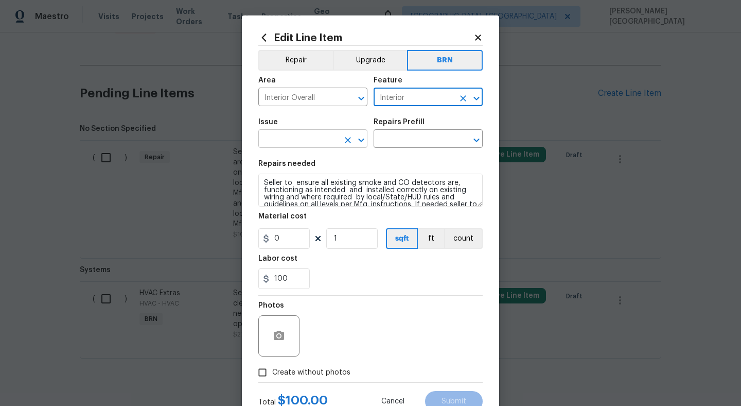
type input "Interior"
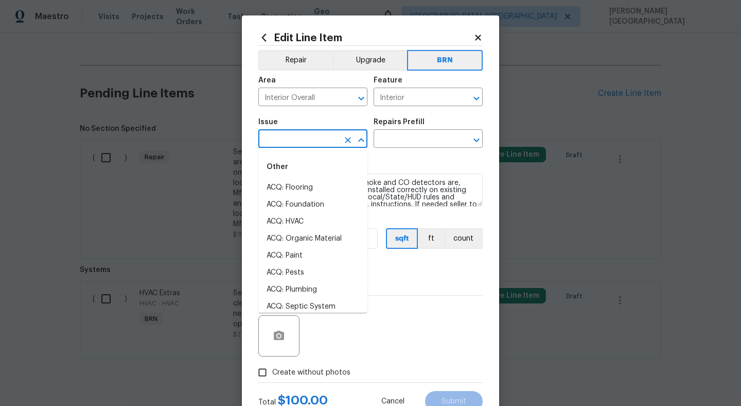
click at [319, 135] on input "text" at bounding box center [298, 140] width 80 height 16
type input "in"
type input "t"
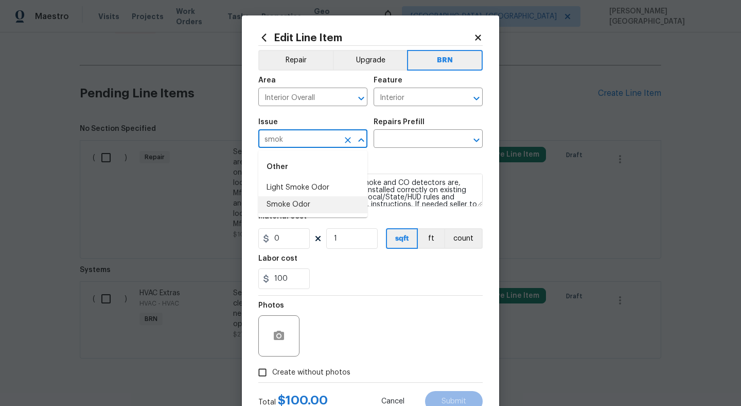
click at [317, 198] on li "Smoke Odor" at bounding box center [312, 204] width 109 height 17
type input "Smoke Odor"
click at [391, 145] on input "text" at bounding box center [414, 140] width 80 height 16
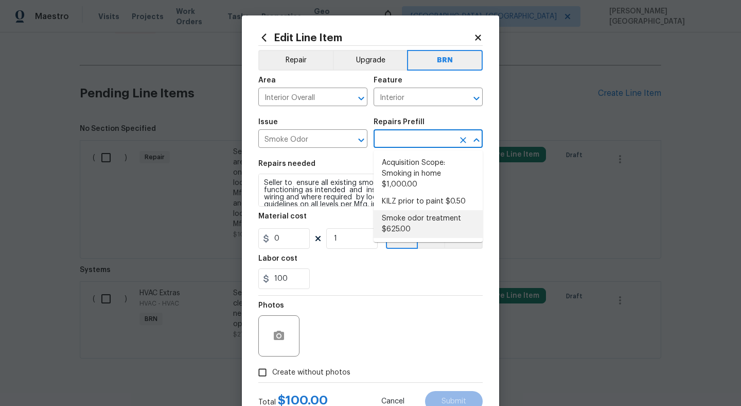
click at [406, 217] on li "Smoke odor treatment $625.00" at bounding box center [428, 224] width 109 height 28
type input "Smoke odor treatment $625.00"
type textarea "Complete a chlorine dioxide odor treatment for the home due to heavy odor. This…"
type input "625"
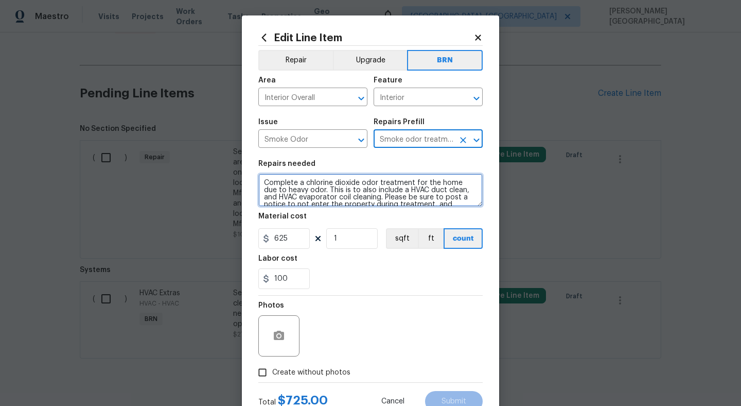
click at [357, 201] on textarea "Complete a chlorine dioxide odor treatment for the home due to heavy odor. This…" at bounding box center [370, 190] width 224 height 33
paste textarea "Seller to have HVAC contractor inspect, service and clean HVAC Unit. Seller to …"
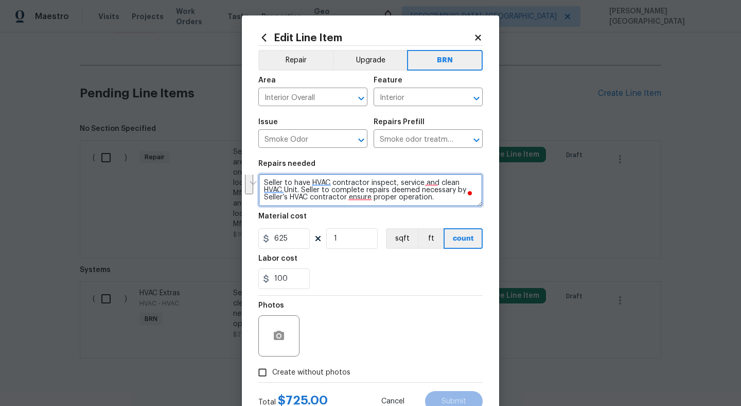
paste textarea "ensure all existing smoke and CO detectors are, functioning as intended and ins…"
type textarea "Seller to ensure all existing smoke and CO detectors are, functioning as intend…"
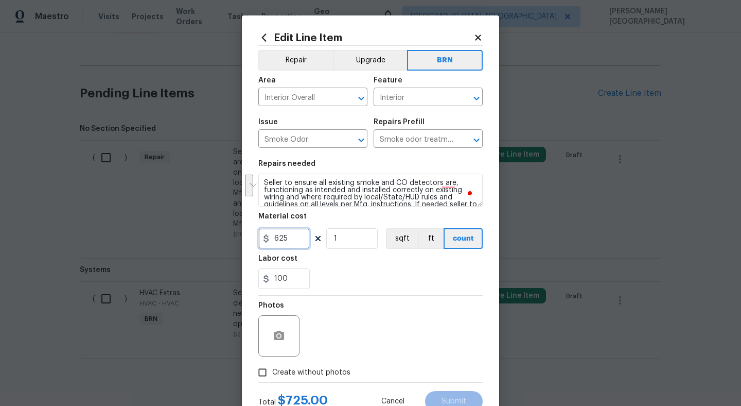
click at [292, 241] on input "625" at bounding box center [283, 238] width 51 height 21
type input "0"
click at [283, 335] on icon "button" at bounding box center [279, 335] width 10 height 9
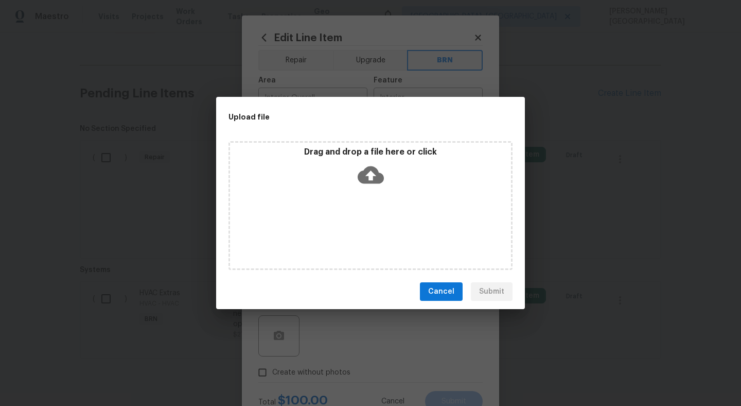
click at [373, 182] on icon at bounding box center [371, 175] width 26 height 18
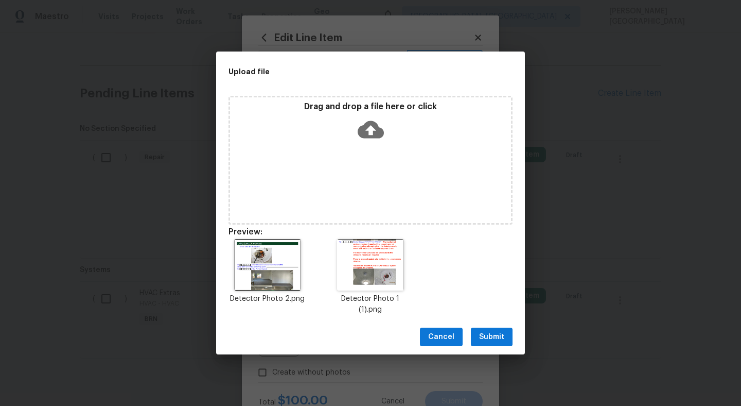
click at [494, 340] on span "Submit" at bounding box center [491, 337] width 25 height 13
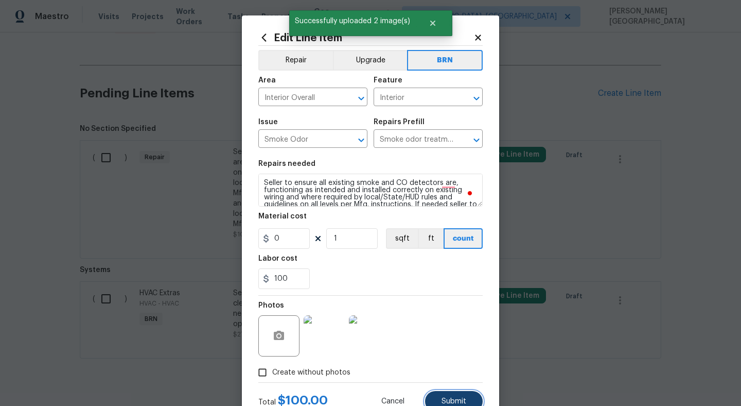
click at [449, 399] on span "Submit" at bounding box center [454, 401] width 25 height 8
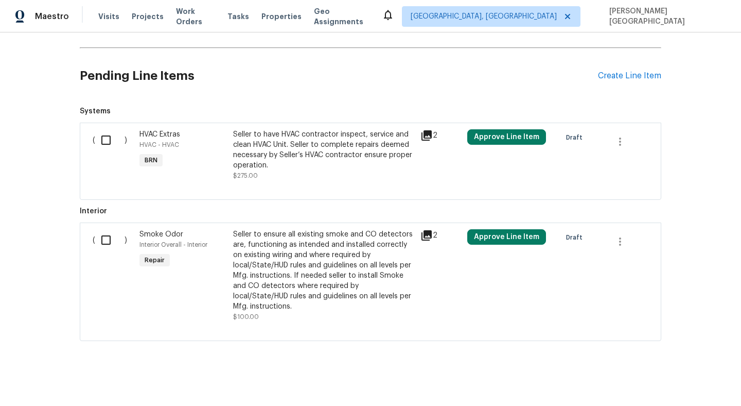
scroll to position [489, 0]
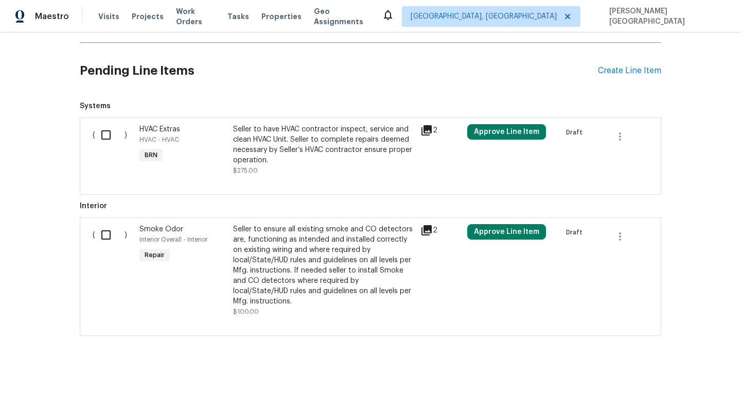
click at [102, 235] on input "checkbox" at bounding box center [109, 235] width 29 height 22
checkbox input "true"
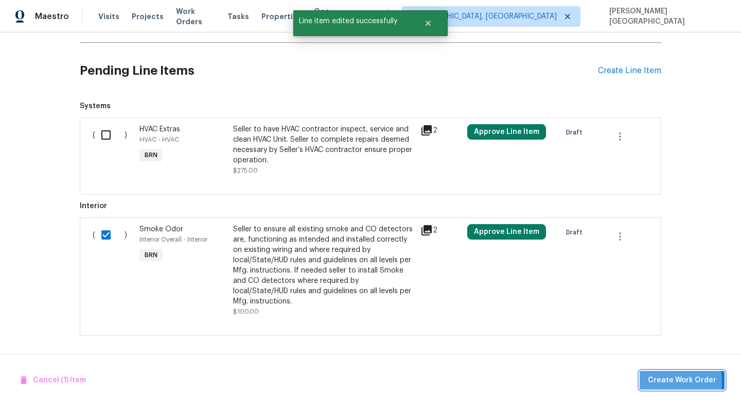
click at [657, 382] on span "Create Work Order" at bounding box center [682, 380] width 68 height 13
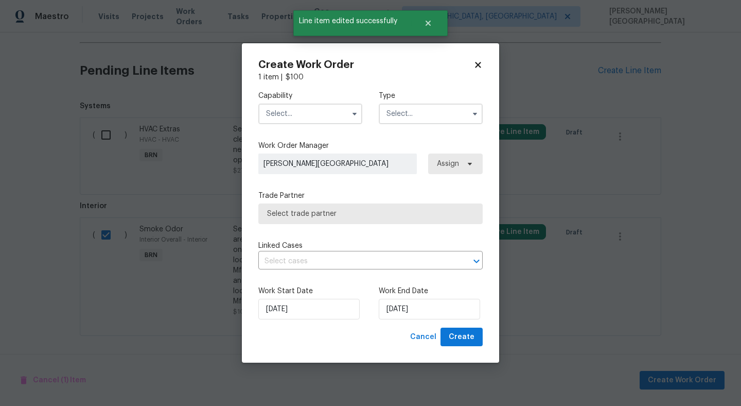
click at [304, 111] on input "text" at bounding box center [310, 113] width 104 height 21
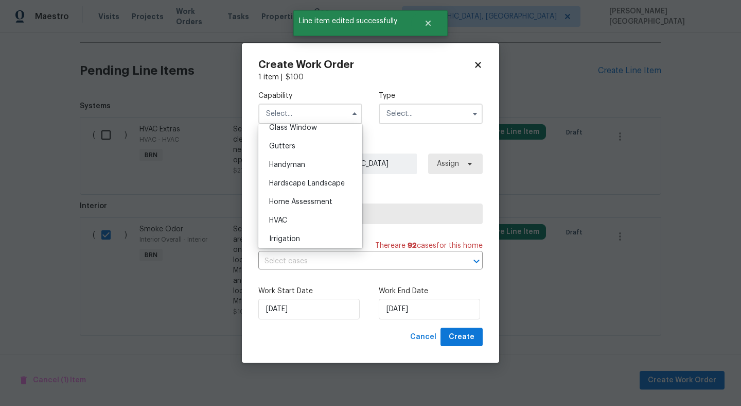
scroll to position [497, 0]
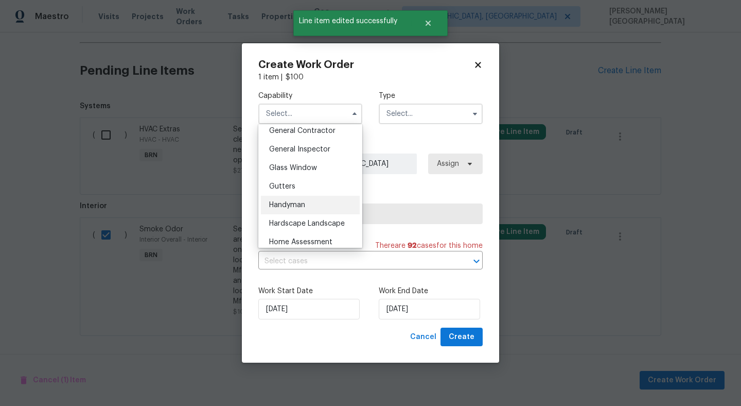
click at [307, 201] on div "Handyman" at bounding box center [310, 205] width 99 height 19
type input "Handyman"
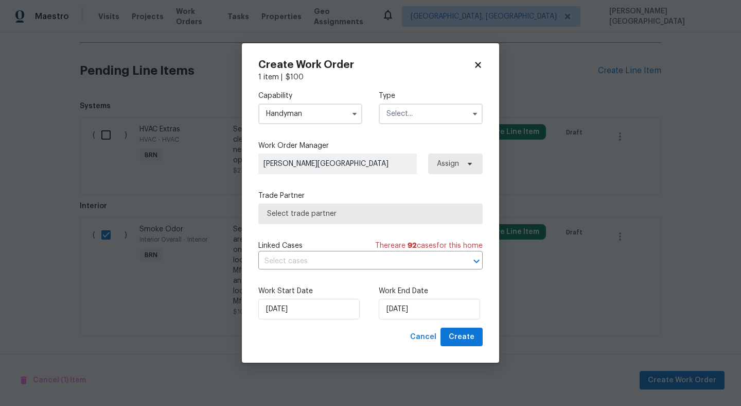
click at [427, 115] on input "text" at bounding box center [431, 113] width 104 height 21
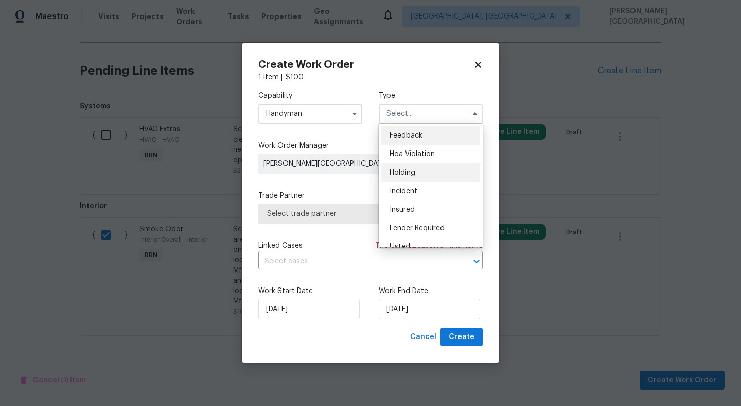
scroll to position [234, 0]
click at [413, 182] on div "Resale" at bounding box center [431, 179] width 99 height 19
type input "Resale"
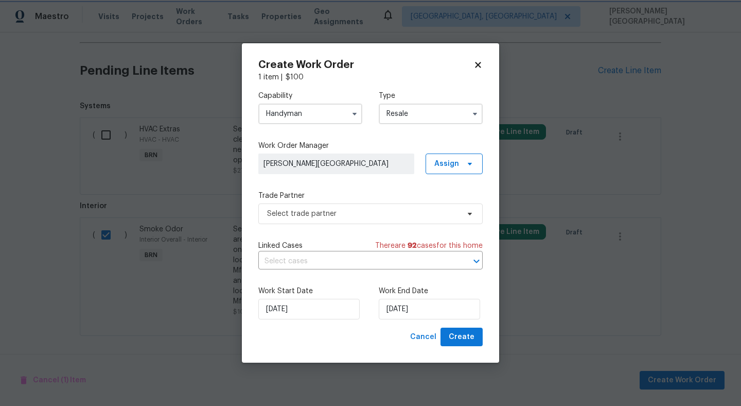
scroll to position [0, 0]
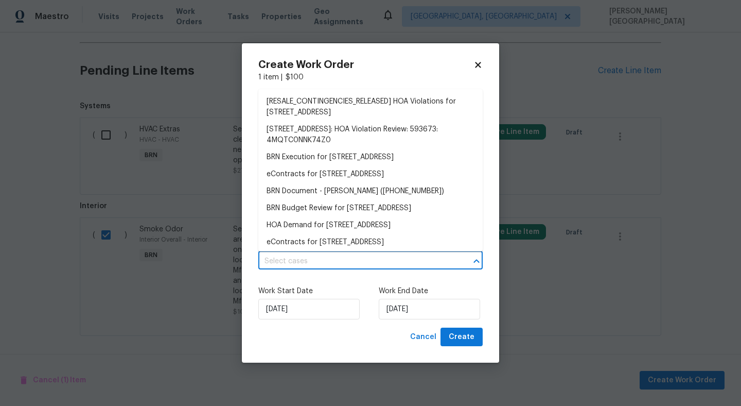
click at [335, 264] on input "text" at bounding box center [356, 261] width 196 height 16
click at [309, 161] on li "BRN Execution for [STREET_ADDRESS]" at bounding box center [370, 157] width 224 height 17
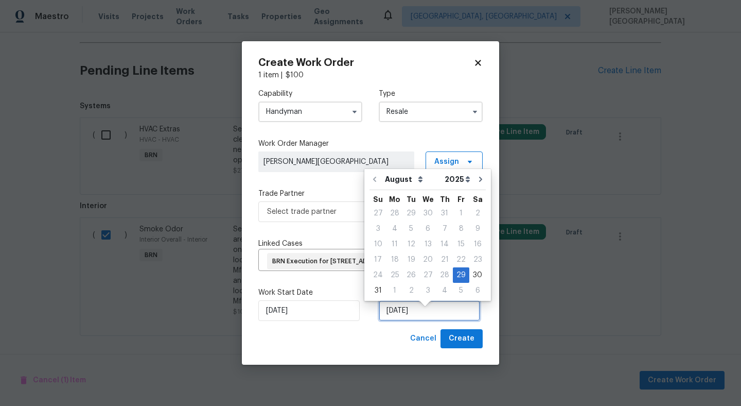
click at [400, 321] on input "[DATE]" at bounding box center [429, 310] width 101 height 21
click at [396, 291] on div "1" at bounding box center [395, 290] width 16 height 14
type input "[DATE]"
select select "8"
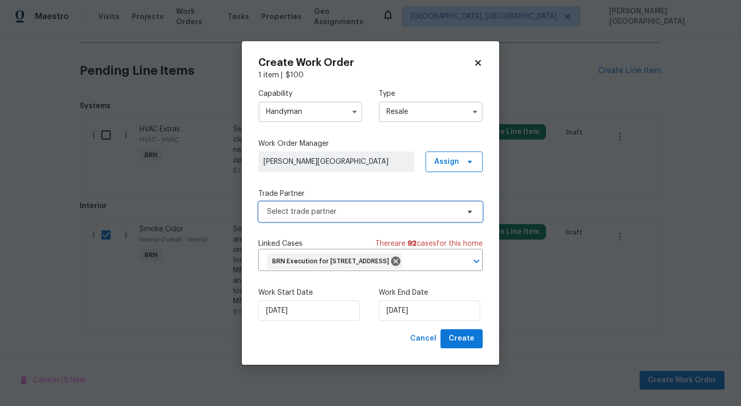
click at [304, 206] on span "Select trade partner" at bounding box center [363, 211] width 192 height 10
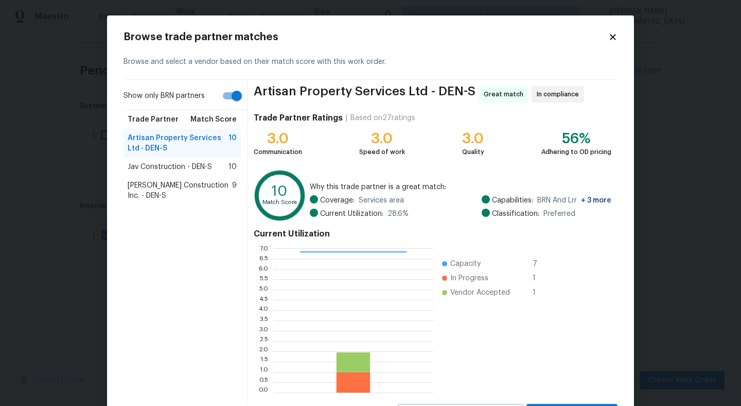
scroll to position [48, 0]
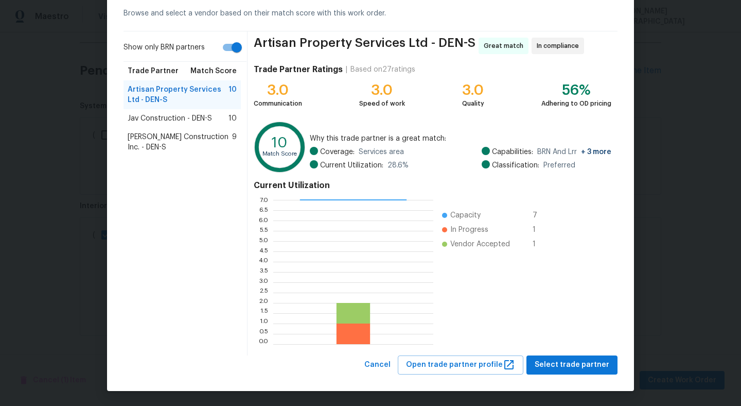
click at [575, 378] on div "Browse trade partner matches Browse and select a vendor based on their match sc…" at bounding box center [370, 179] width 527 height 424
click at [572, 367] on span "Select trade partner" at bounding box center [572, 364] width 75 height 13
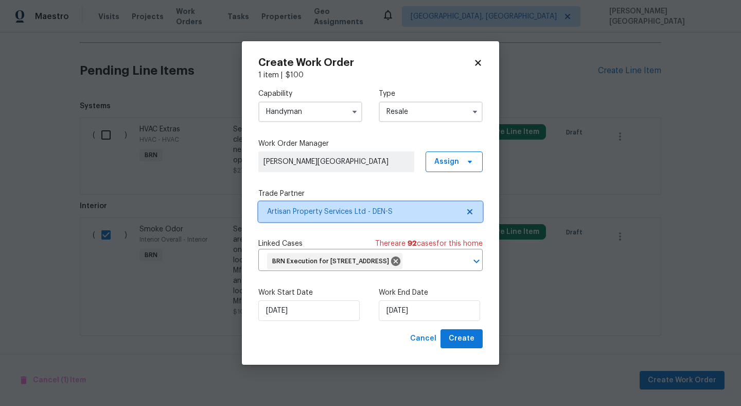
scroll to position [0, 0]
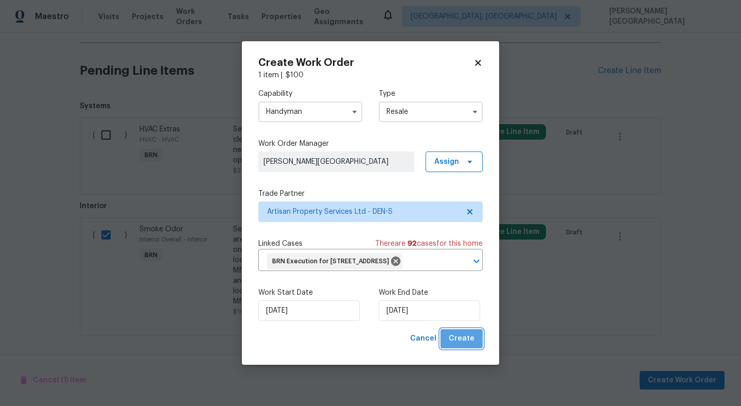
click at [472, 345] on span "Create" at bounding box center [462, 338] width 26 height 13
checkbox input "false"
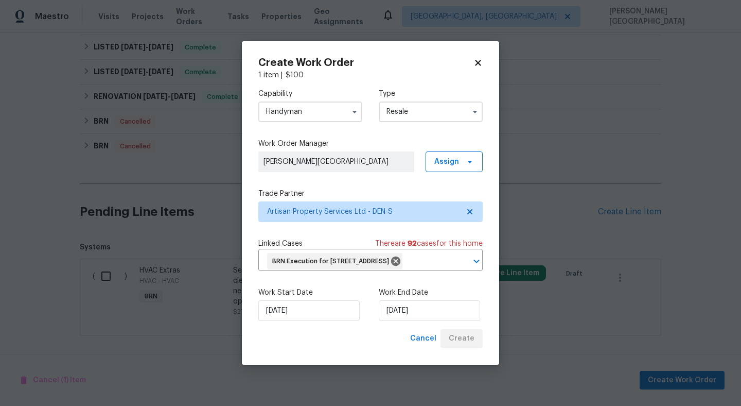
scroll to position [375, 0]
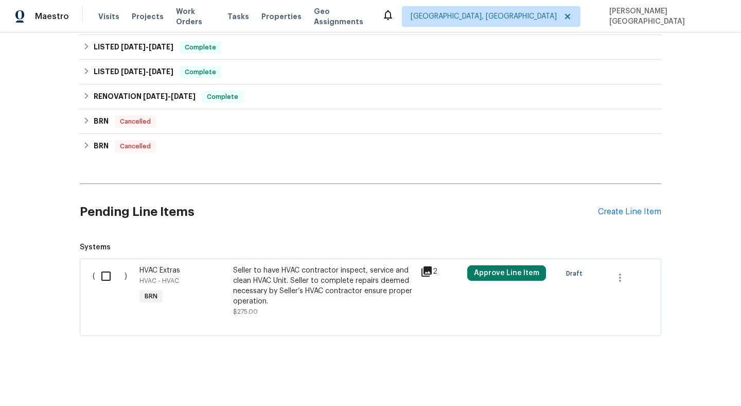
click at [105, 276] on input "checkbox" at bounding box center [109, 276] width 29 height 22
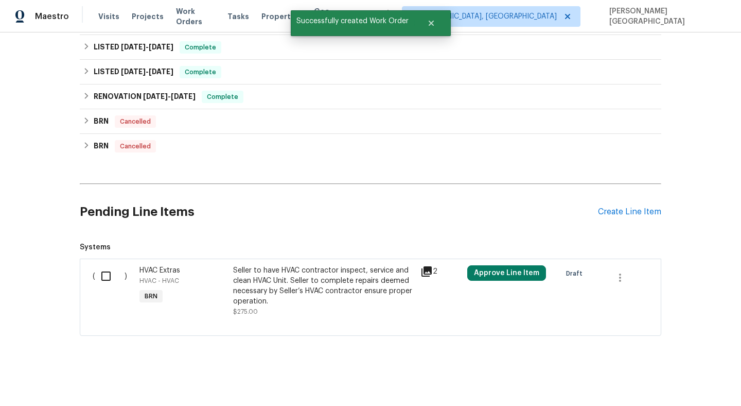
click at [658, 381] on div "Back to all projects [STREET_ADDRESS] 4 Beds | 3 Baths | Total: 1511 ft² | Abov…" at bounding box center [370, 218] width 741 height 373
click at [109, 271] on input "checkbox" at bounding box center [109, 276] width 29 height 22
checkbox input "true"
click at [663, 379] on span "Create Work Order" at bounding box center [682, 380] width 68 height 13
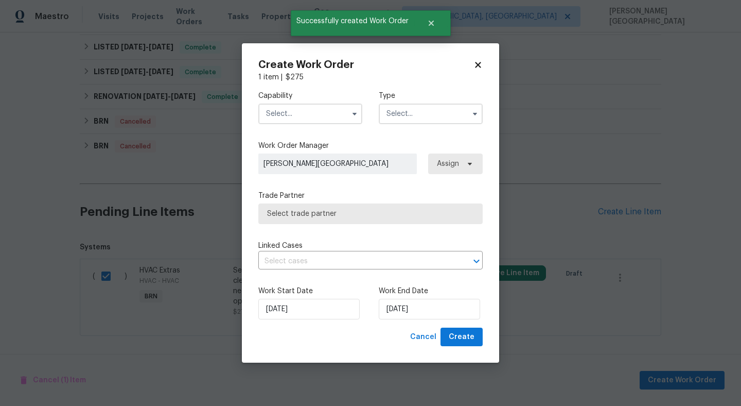
click at [275, 107] on input "text" at bounding box center [310, 113] width 104 height 21
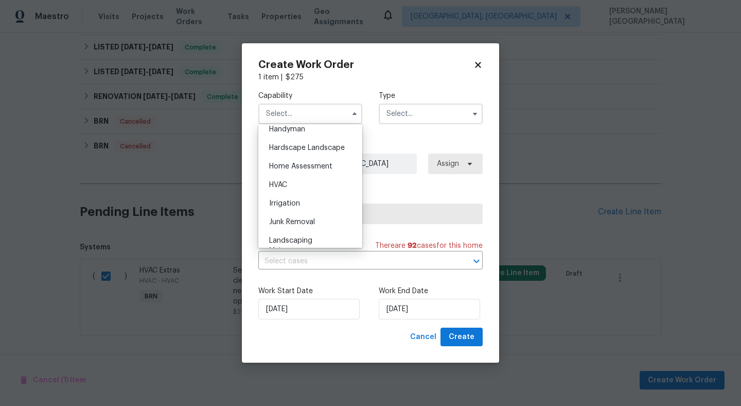
scroll to position [570, 0]
click at [287, 193] on div "HVAC" at bounding box center [310, 187] width 99 height 19
type input "HVAC"
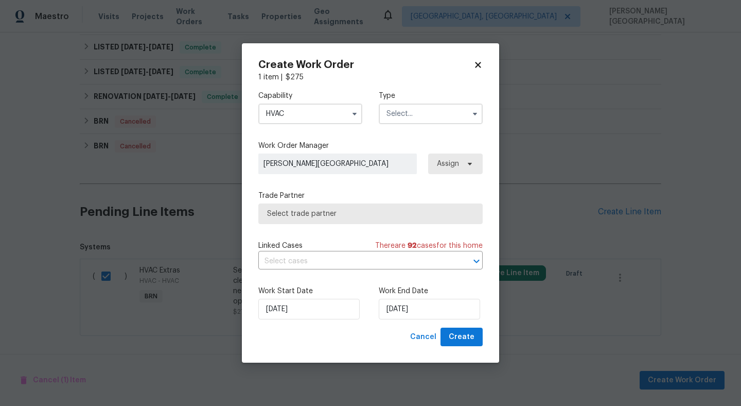
click at [430, 108] on input "text" at bounding box center [431, 113] width 104 height 21
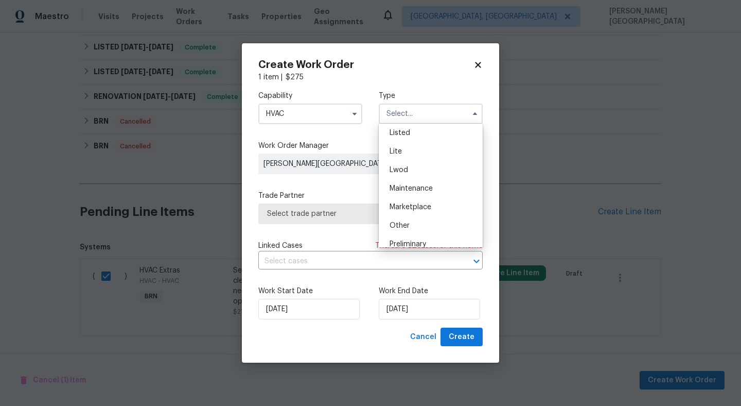
scroll to position [234, 0]
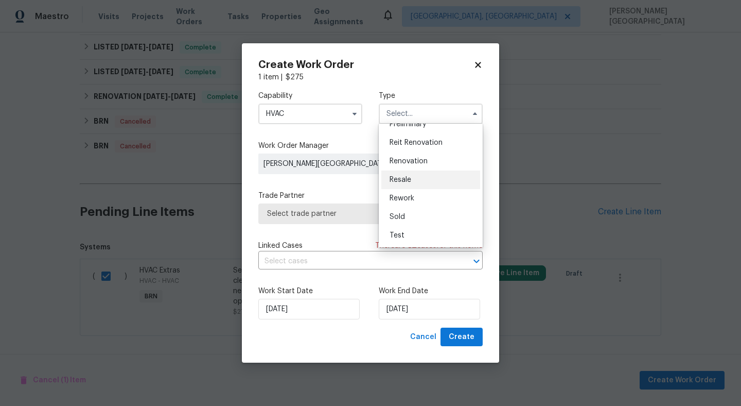
click at [401, 178] on span "Resale" at bounding box center [401, 179] width 22 height 7
type input "Resale"
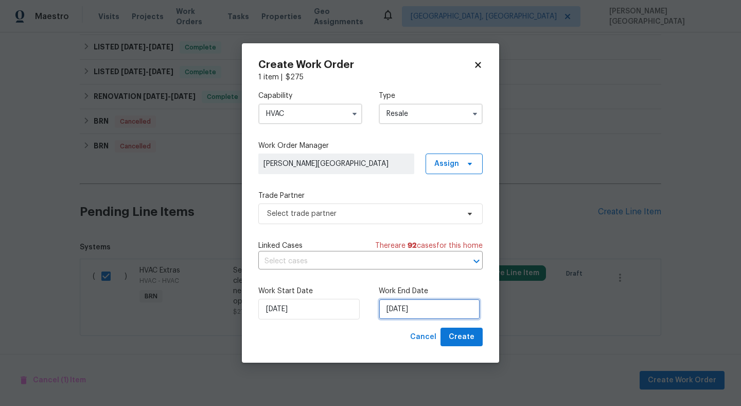
click at [404, 308] on input "[DATE]" at bounding box center [429, 309] width 101 height 21
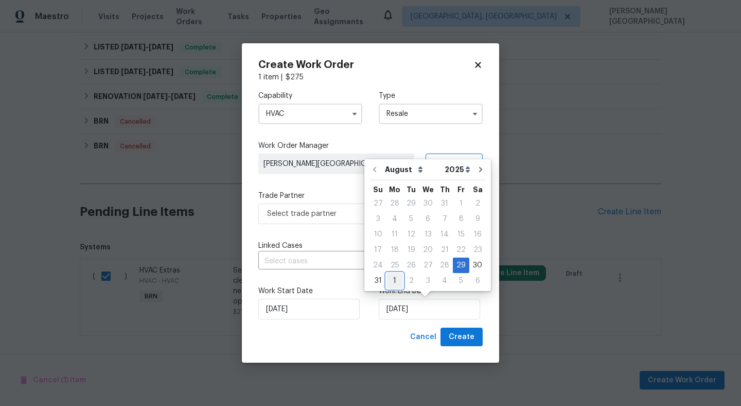
click at [392, 277] on div "1" at bounding box center [395, 280] width 16 height 14
type input "[DATE]"
select select "8"
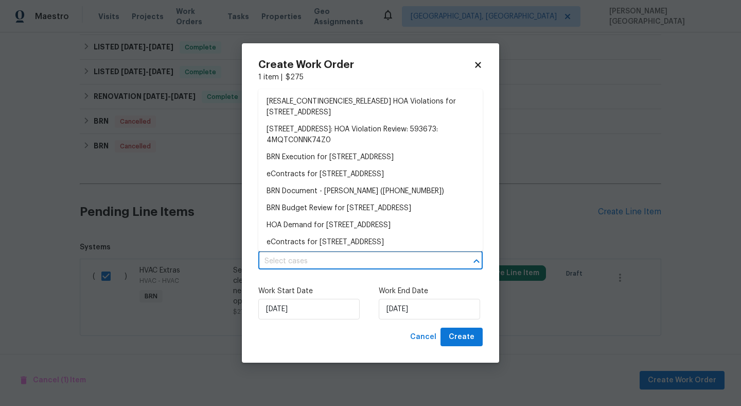
click at [290, 258] on input "text" at bounding box center [356, 261] width 196 height 16
click at [313, 159] on li "BRN Execution for [STREET_ADDRESS]" at bounding box center [370, 157] width 224 height 17
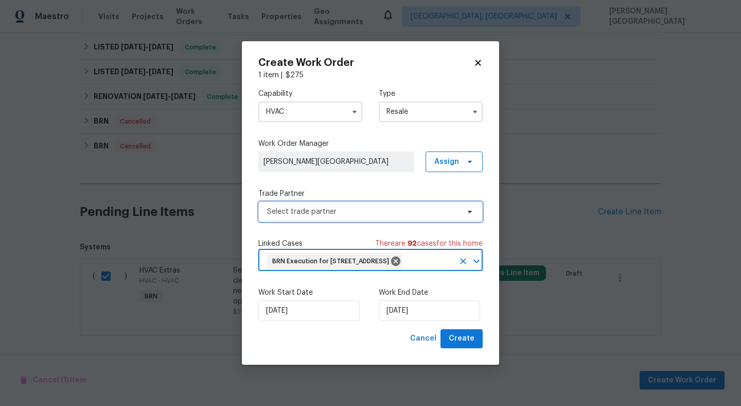
click at [324, 206] on span "Select trade partner" at bounding box center [363, 211] width 192 height 10
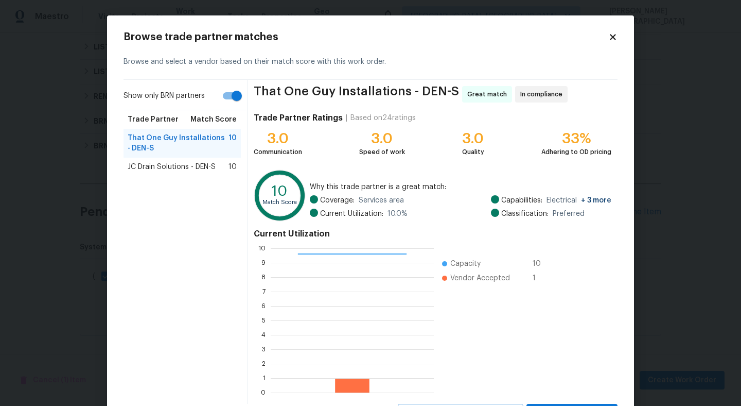
scroll to position [48, 0]
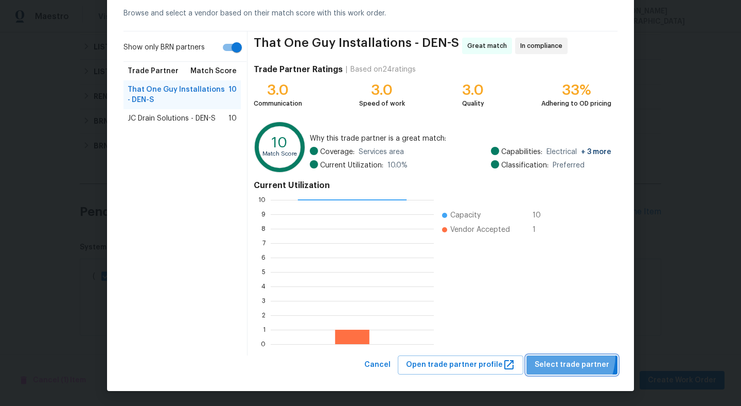
click at [555, 355] on button "Select trade partner" at bounding box center [572, 364] width 91 height 19
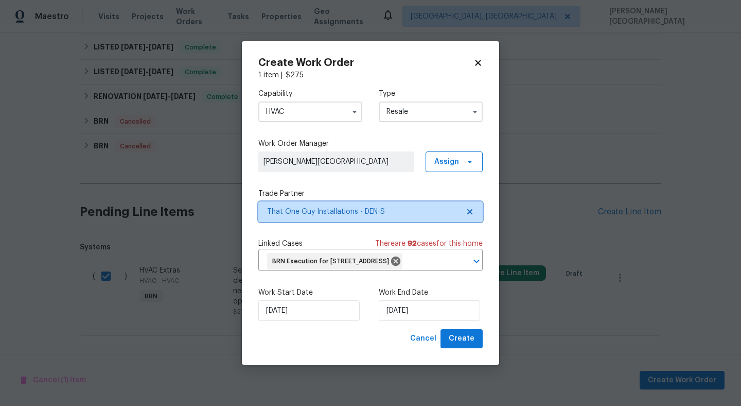
scroll to position [0, 0]
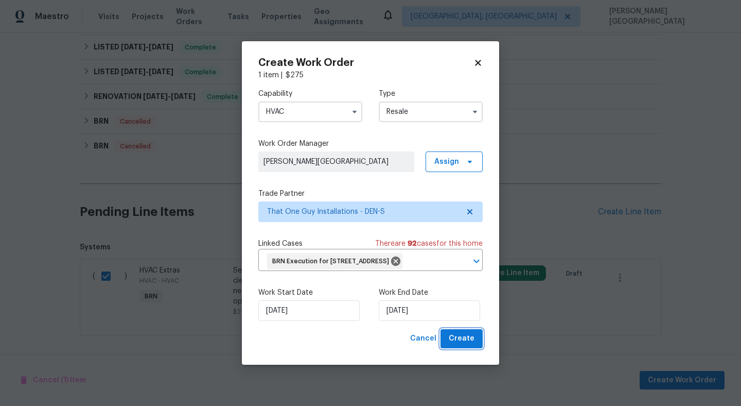
click at [465, 345] on span "Create" at bounding box center [462, 338] width 26 height 13
checkbox input "false"
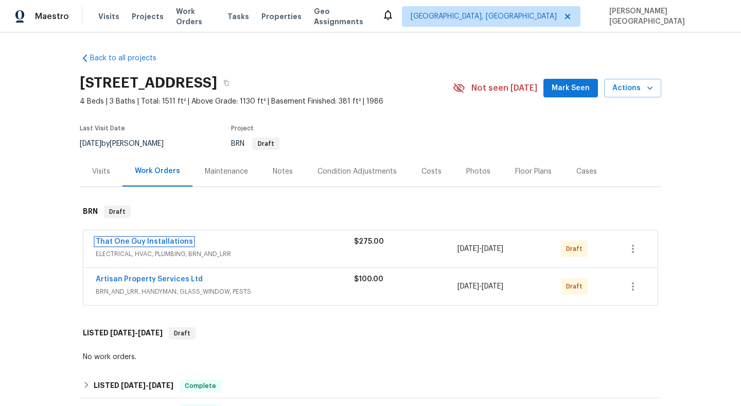
click at [134, 244] on link "That One Guy Installations" at bounding box center [144, 241] width 97 height 7
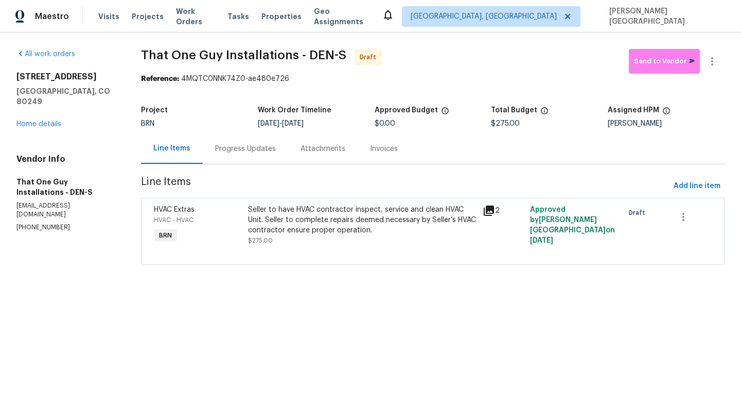
click at [249, 157] on div "Progress Updates" at bounding box center [245, 148] width 85 height 30
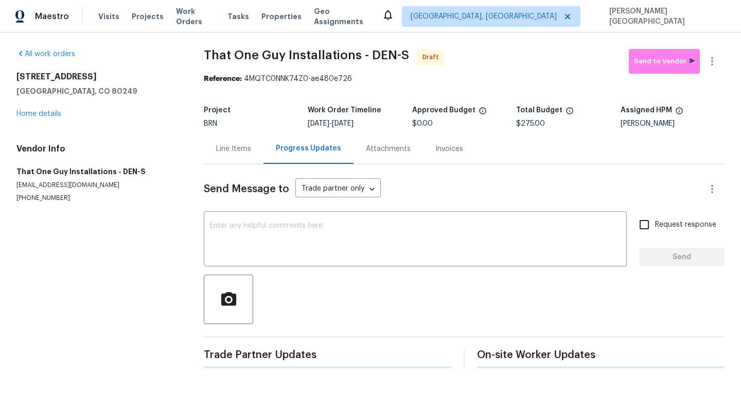
click at [245, 212] on div "Send Message to Trade partner only Trade partner only ​ x ​ Request response Se…" at bounding box center [464, 266] width 521 height 204
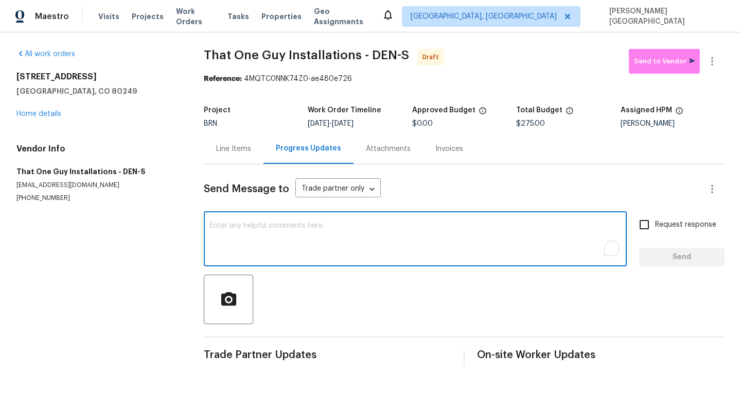
click at [245, 228] on textarea "To enrich screen reader interactions, please activate Accessibility in Grammarl…" at bounding box center [415, 240] width 411 height 36
paste textarea "This is [PERSON_NAME] from Opendoor. Please confirm receipt of the work order d…"
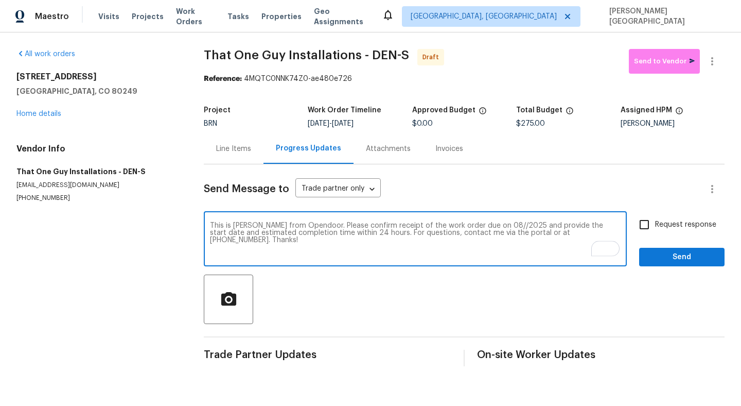
click at [480, 226] on textarea "This is [PERSON_NAME] from Opendoor. Please confirm receipt of the work order d…" at bounding box center [415, 240] width 411 height 36
type textarea "This is [PERSON_NAME] from Opendoor. Please confirm receipt of the work order d…"
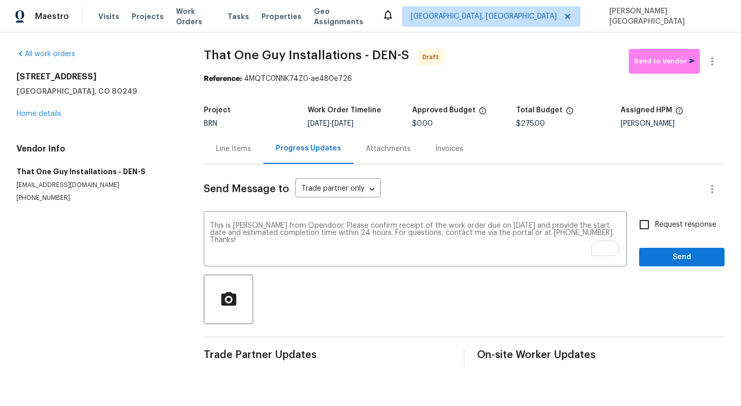
click at [677, 229] on span "Request response" at bounding box center [685, 224] width 61 height 11
click at [655, 229] on input "Request response" at bounding box center [645, 225] width 22 height 22
checkbox input "true"
click at [677, 251] on span "Send" at bounding box center [682, 257] width 69 height 13
click at [716, 57] on icon "button" at bounding box center [712, 61] width 12 height 12
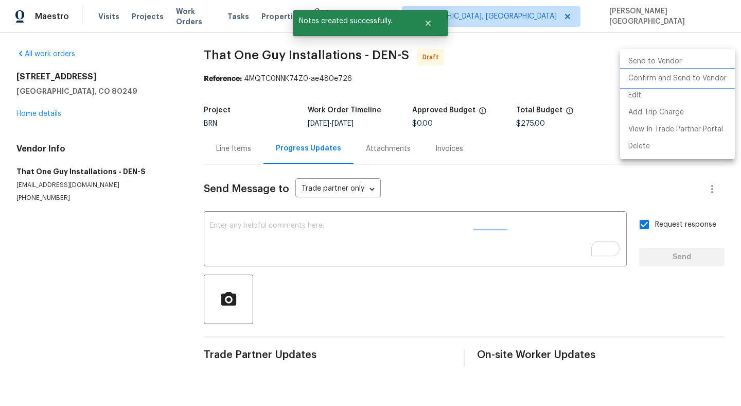
click at [670, 80] on li "Confirm and Send to Vendor" at bounding box center [677, 78] width 115 height 17
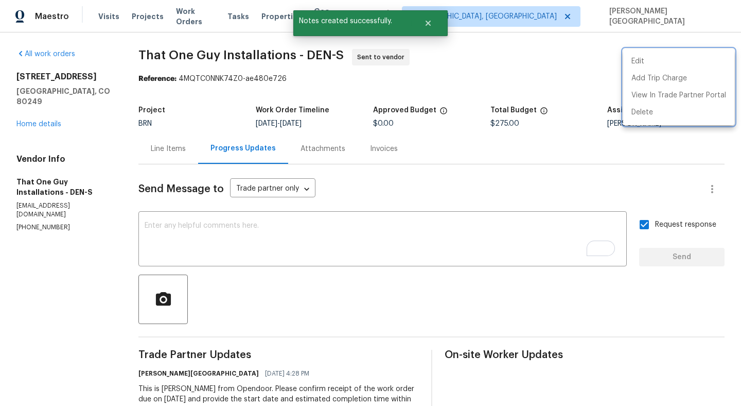
click at [47, 111] on div at bounding box center [370, 203] width 741 height 406
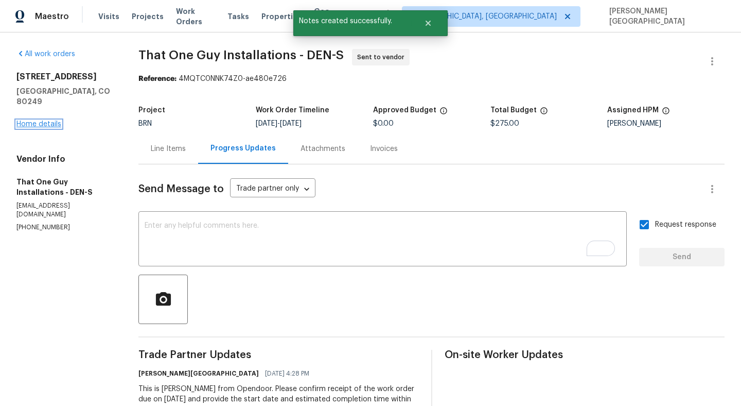
click at [53, 120] on link "Home details" at bounding box center [38, 123] width 45 height 7
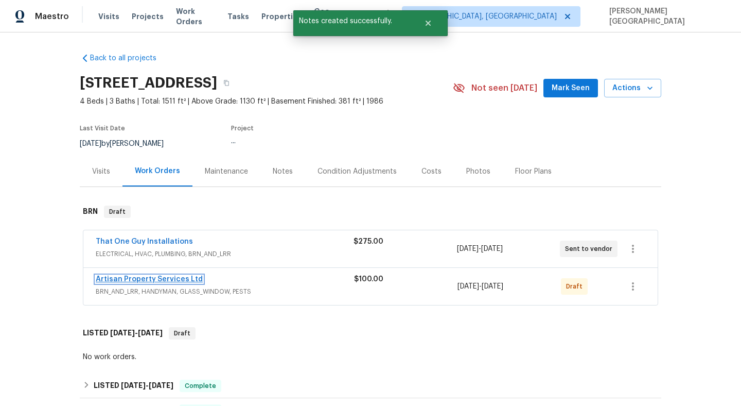
click at [160, 276] on link "Artisan Property Services Ltd" at bounding box center [149, 278] width 107 height 7
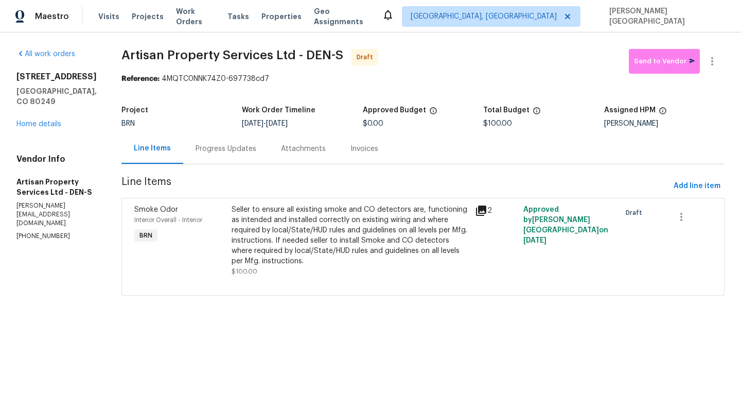
click at [227, 150] on div "Progress Updates" at bounding box center [226, 149] width 61 height 10
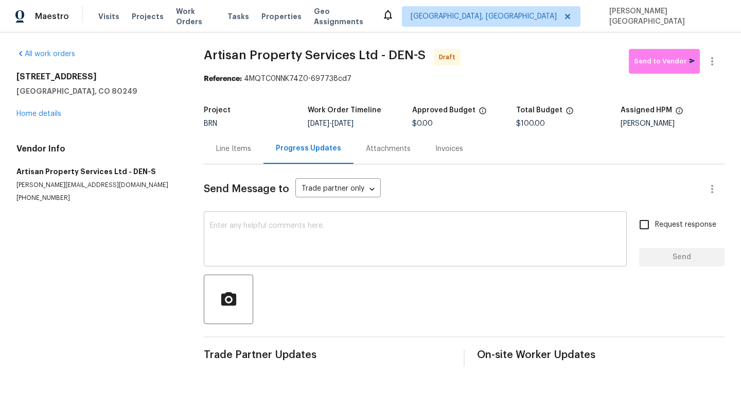
click at [223, 229] on textarea at bounding box center [415, 240] width 411 height 36
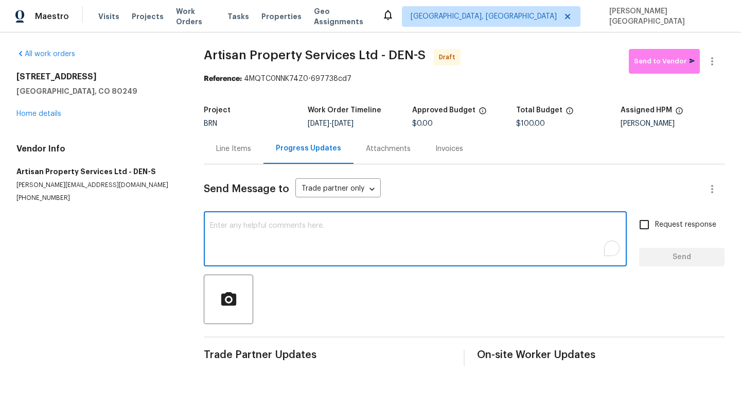
paste textarea "This is [PERSON_NAME] from Opendoor. Please confirm receipt of the work order d…"
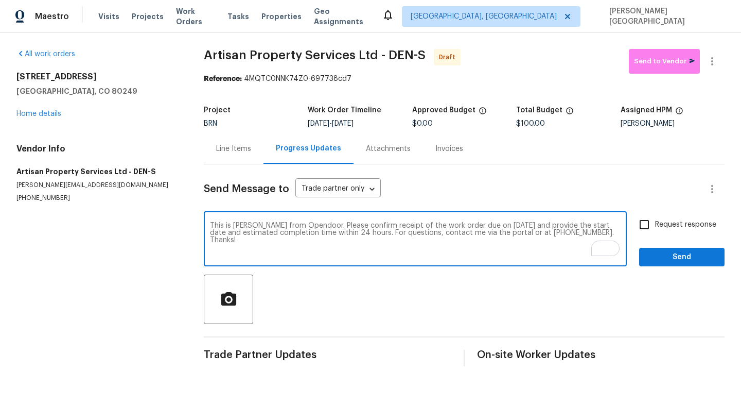
type textarea "This is [PERSON_NAME] from Opendoor. Please confirm receipt of the work order d…"
click at [662, 221] on span "Request response" at bounding box center [685, 224] width 61 height 11
click at [655, 221] on input "Request response" at bounding box center [645, 225] width 22 height 22
checkbox input "true"
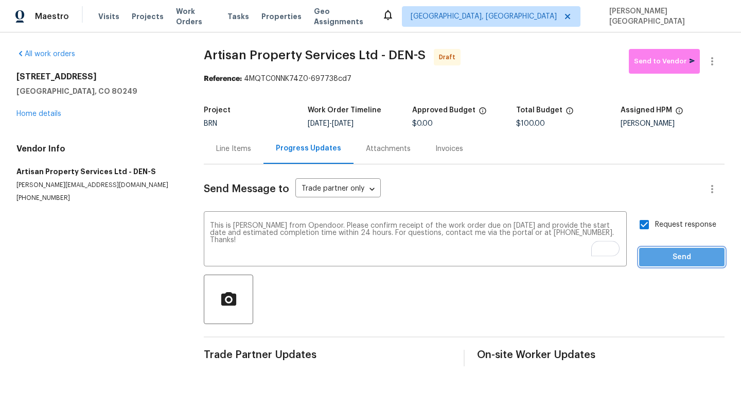
click at [664, 248] on button "Send" at bounding box center [681, 257] width 85 height 19
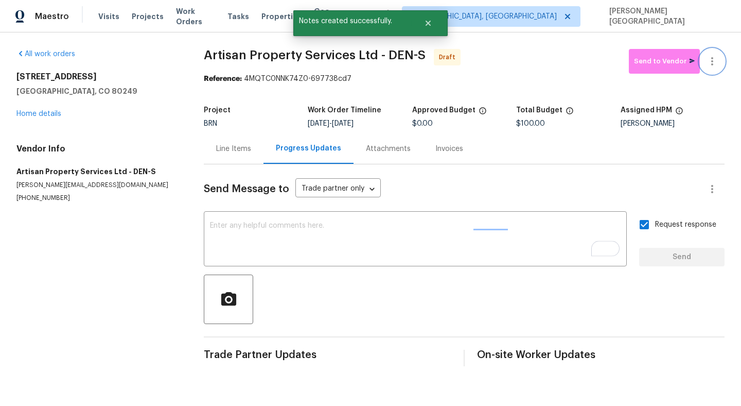
click at [716, 62] on icon "button" at bounding box center [712, 61] width 12 height 12
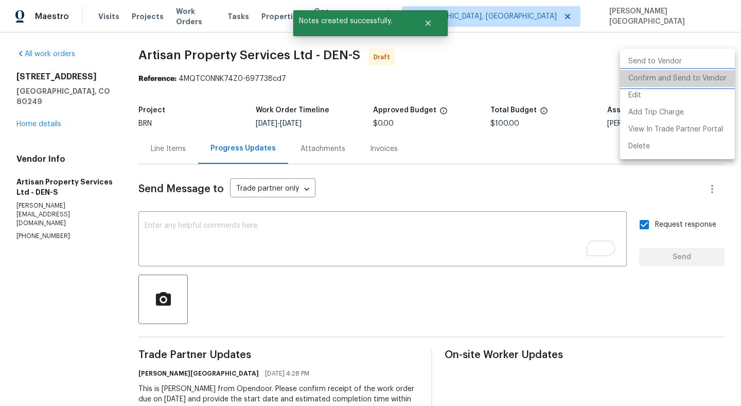
click at [690, 76] on li "Confirm and Send to Vendor" at bounding box center [677, 78] width 115 height 17
